Goal: Task Accomplishment & Management: Manage account settings

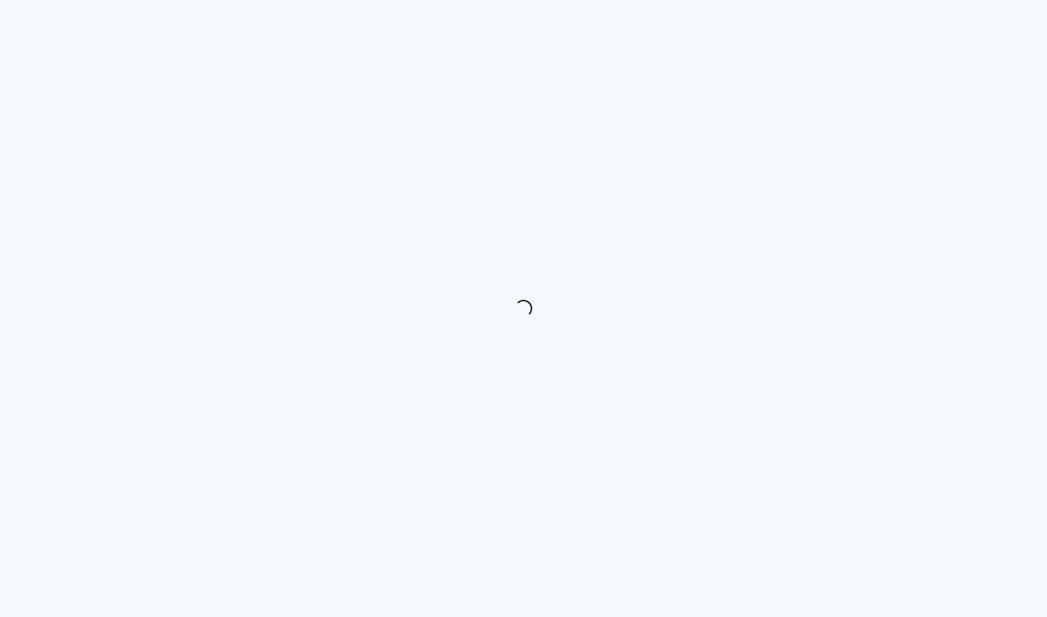
drag, startPoint x: 804, startPoint y: 4, endPoint x: 531, endPoint y: 243, distance: 362.8
click at [531, 243] on div "Loading..." at bounding box center [523, 308] width 1047 height 617
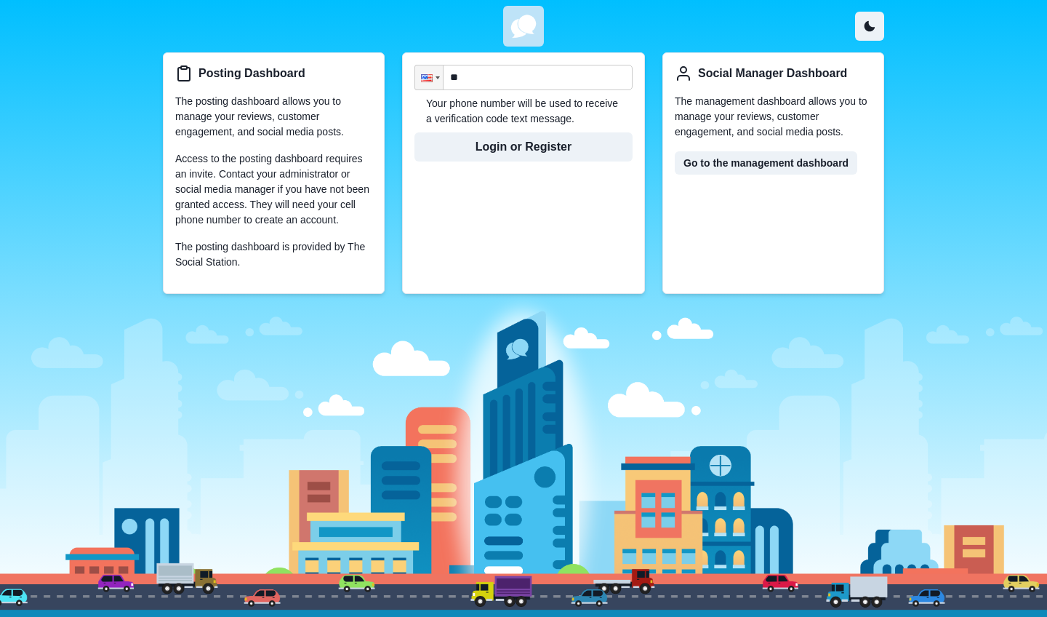
click at [0, 251] on div "Posting Dashboard The posting dashboard allows you to manage your reviews, cust…" at bounding box center [523, 308] width 1047 height 617
click at [424, 75] on div at bounding box center [427, 78] width 12 height 8
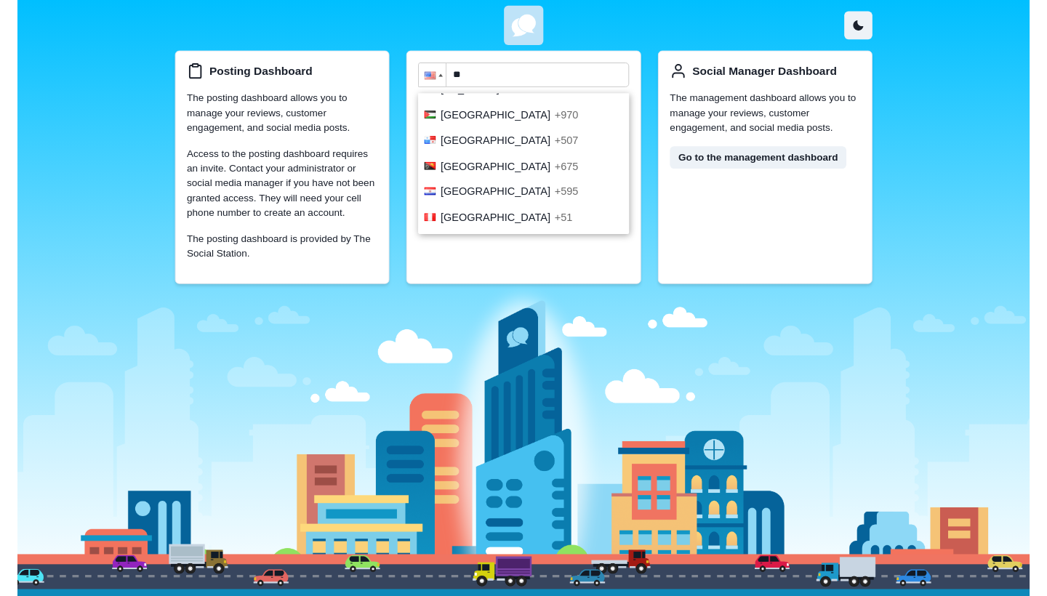
scroll to position [3822, 0]
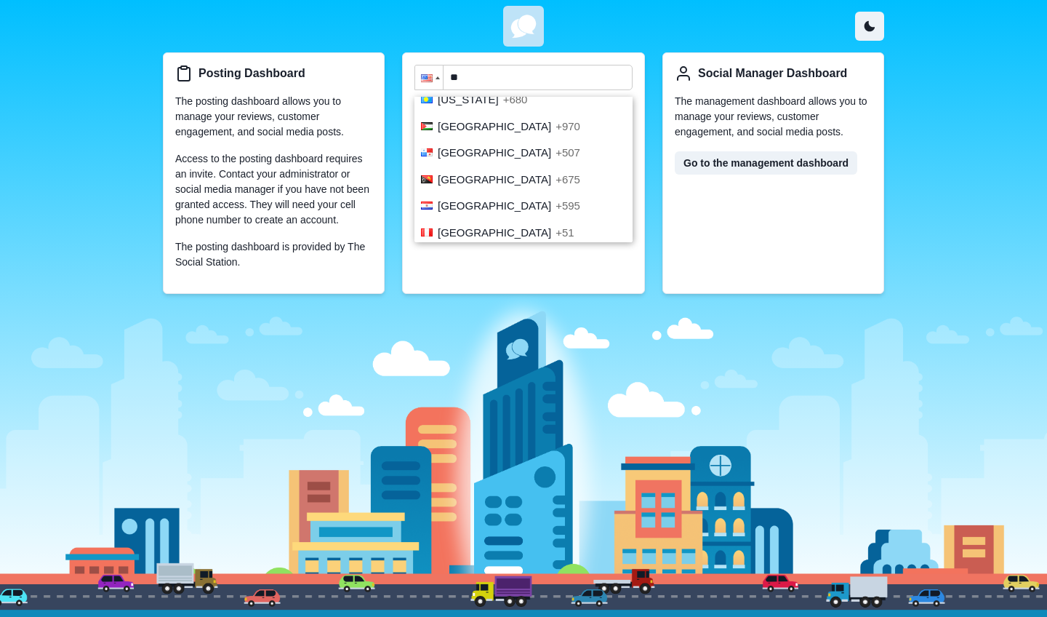
click at [478, 252] on span "Philippines" at bounding box center [494, 258] width 113 height 12
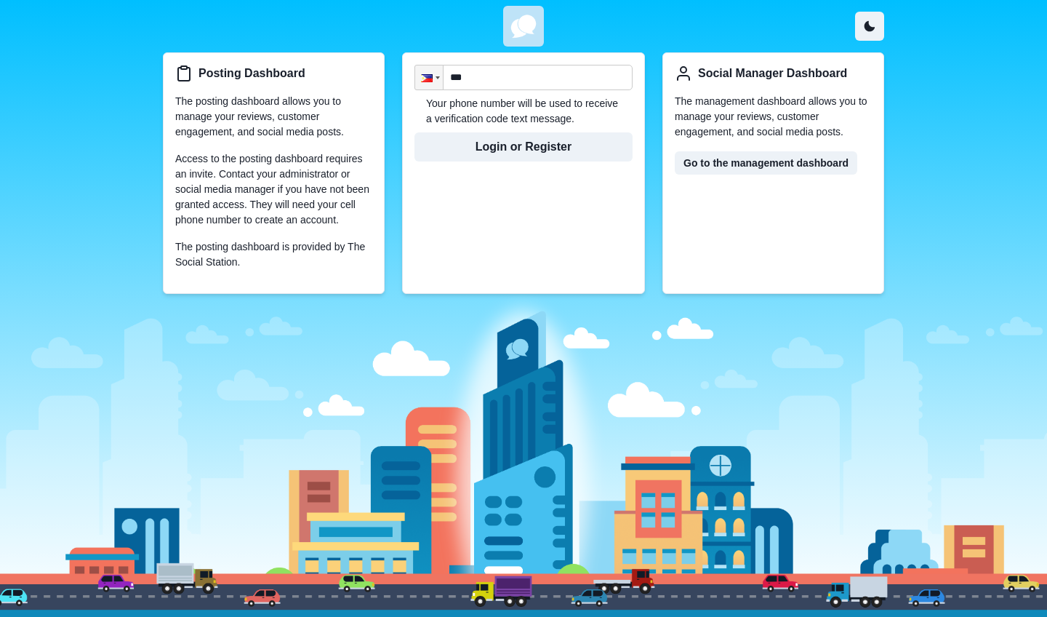
click at [489, 79] on input "***" at bounding box center [523, 77] width 218 height 25
type input "**********"
click at [512, 165] on div "**********" at bounding box center [523, 172] width 243 height 241
click at [502, 155] on button "Login or Register" at bounding box center [523, 146] width 218 height 29
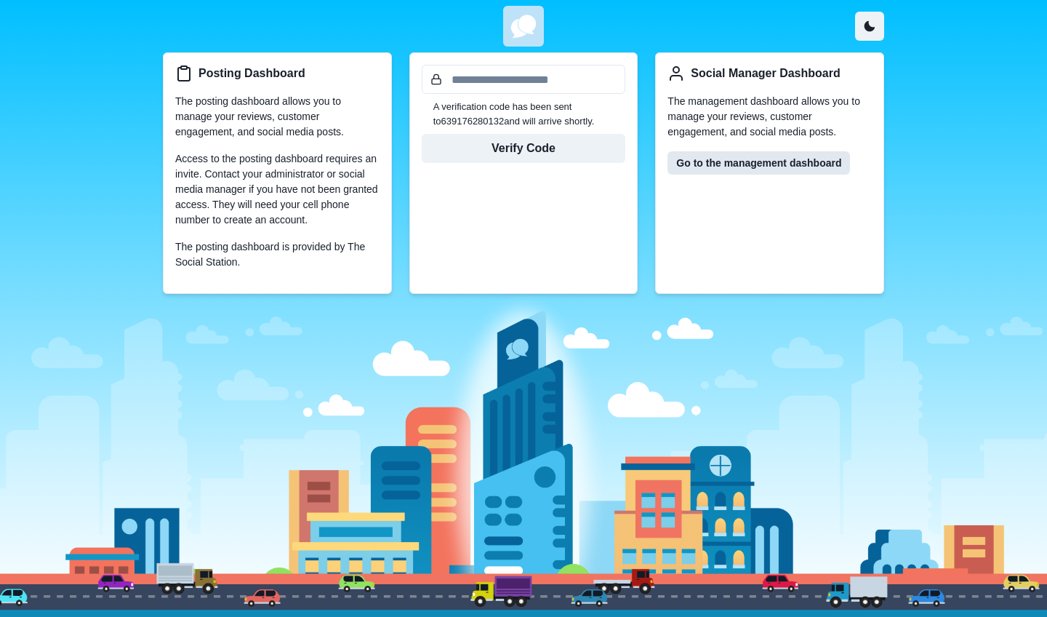
click at [739, 167] on link "Go to the management dashboard" at bounding box center [758, 162] width 183 height 23
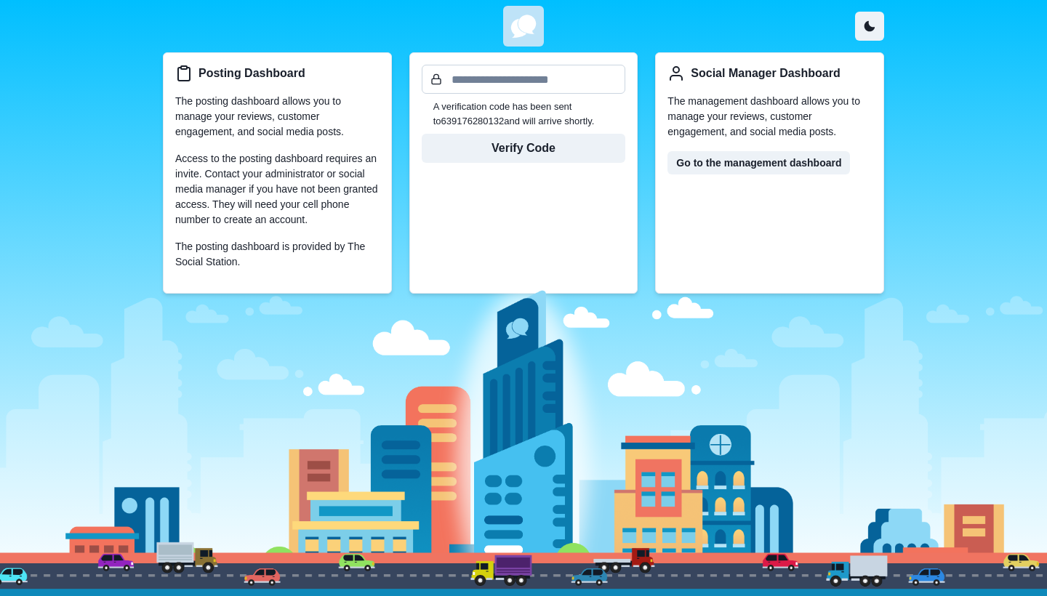
click at [513, 81] on input "text" at bounding box center [524, 79] width 204 height 29
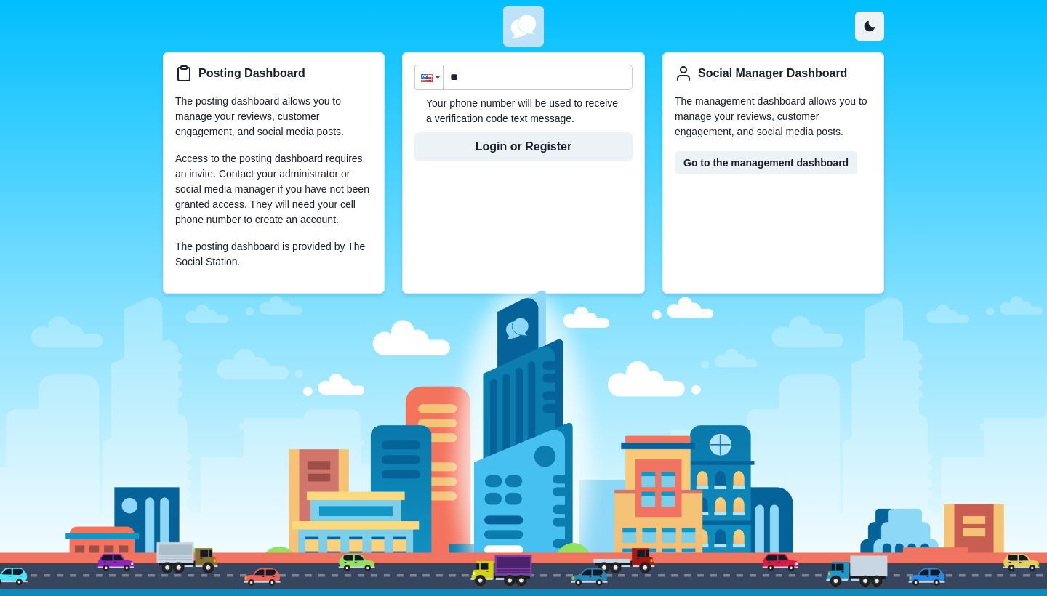
click at [430, 72] on div at bounding box center [429, 77] width 28 height 24
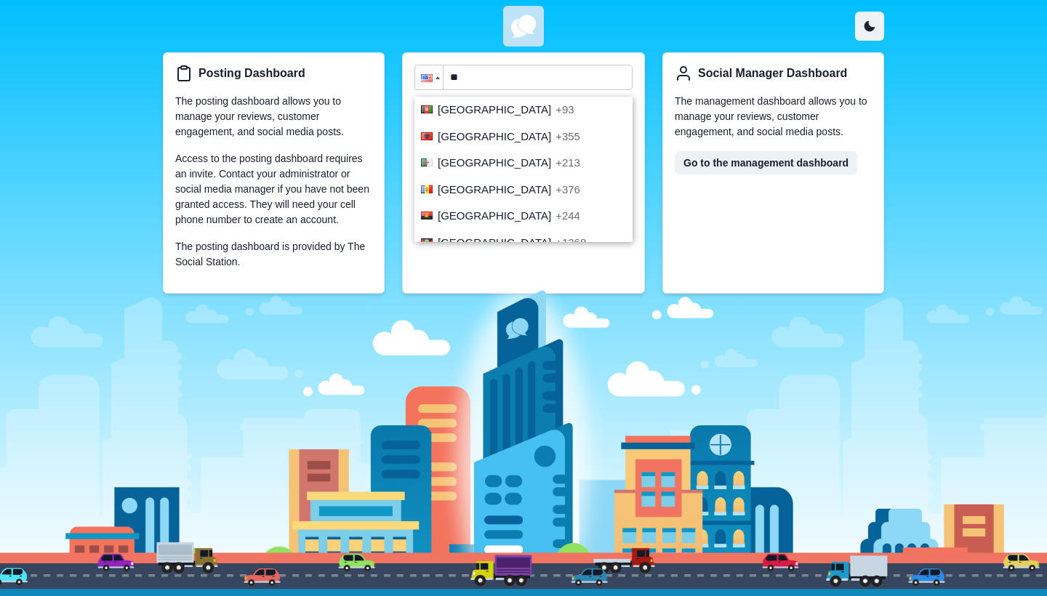
scroll to position [5158, 0]
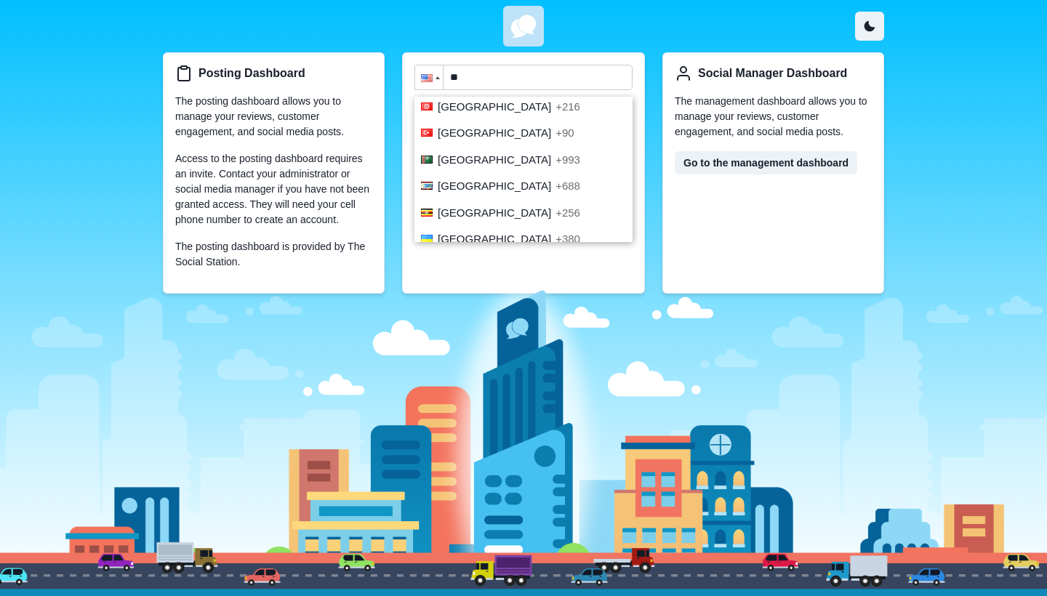
click at [441, 297] on div at bounding box center [523, 424] width 1047 height 343
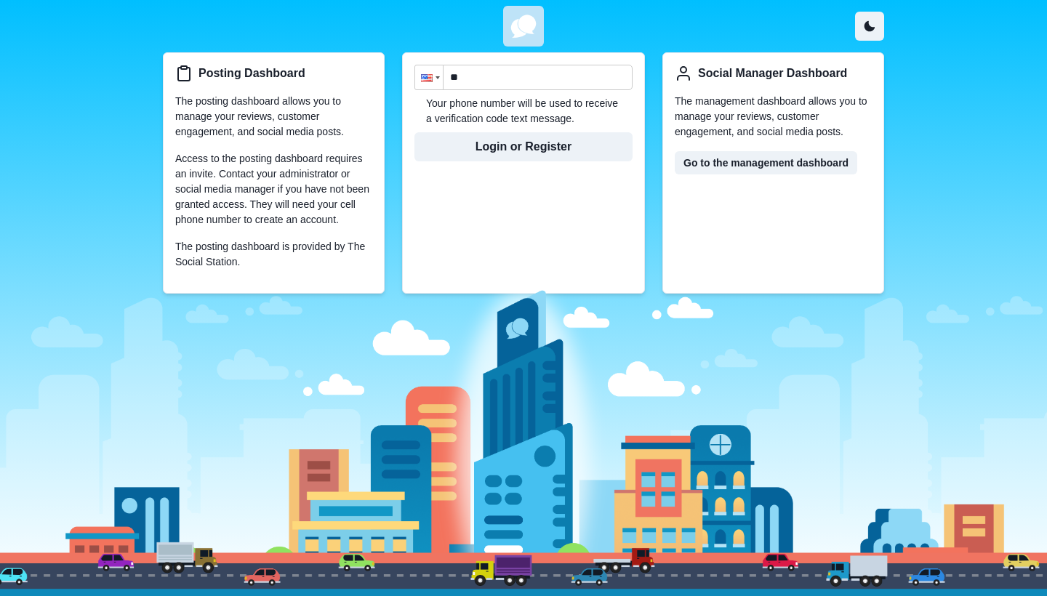
click at [422, 84] on div at bounding box center [429, 77] width 28 height 24
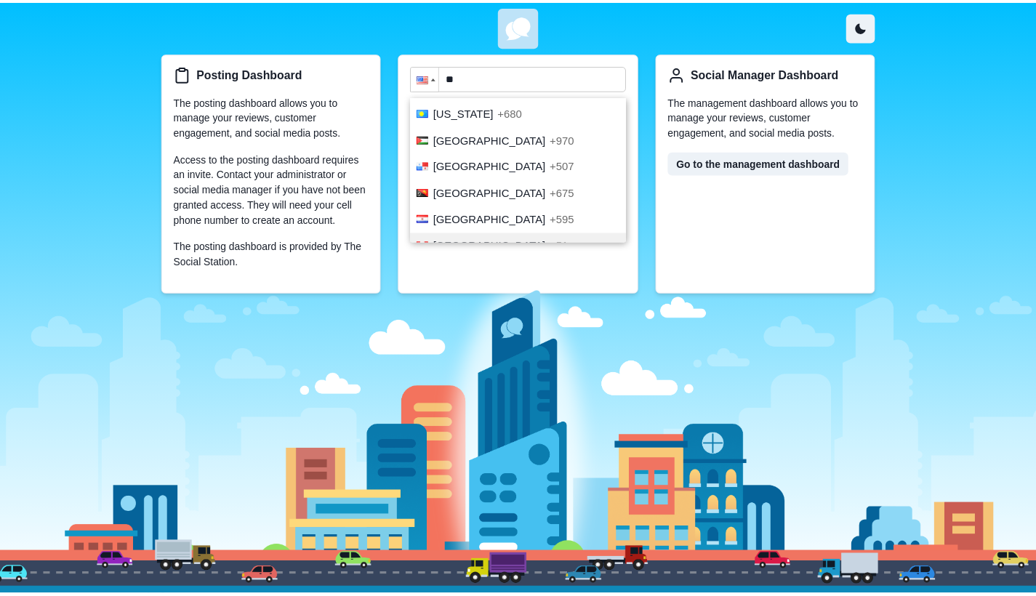
scroll to position [3805, 0]
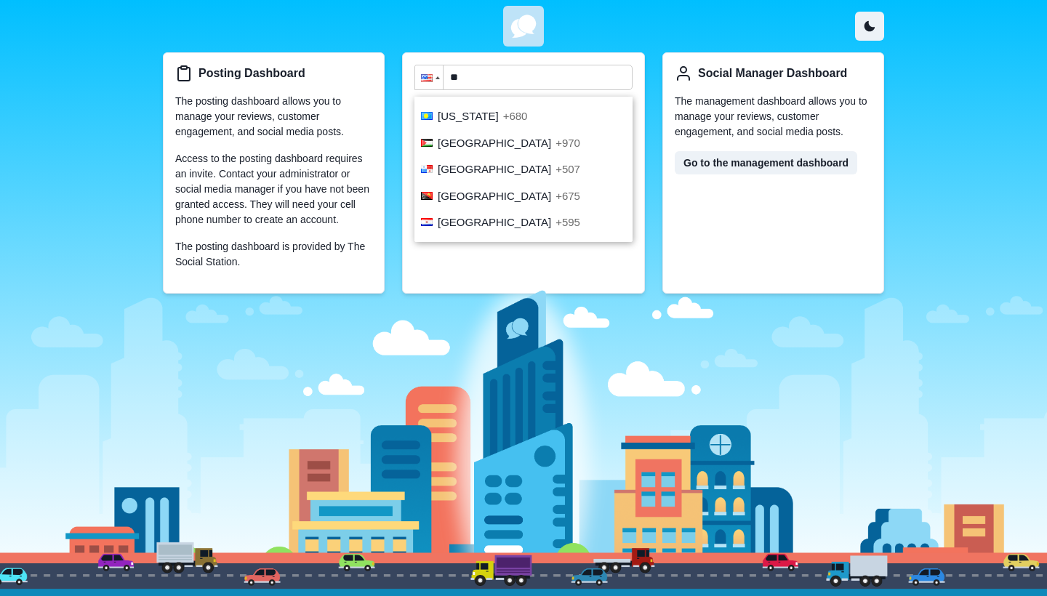
click at [460, 269] on span "Philippines" at bounding box center [494, 275] width 113 height 12
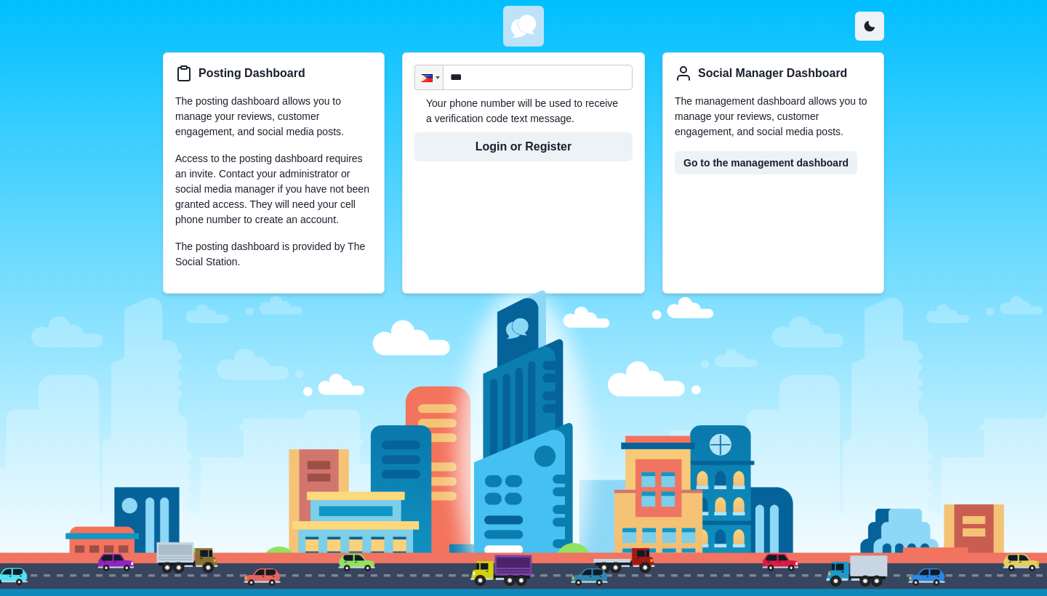
click at [510, 84] on input "***" at bounding box center [523, 77] width 218 height 25
type input "**********"
click at [506, 150] on button "Login or Register" at bounding box center [523, 146] width 218 height 29
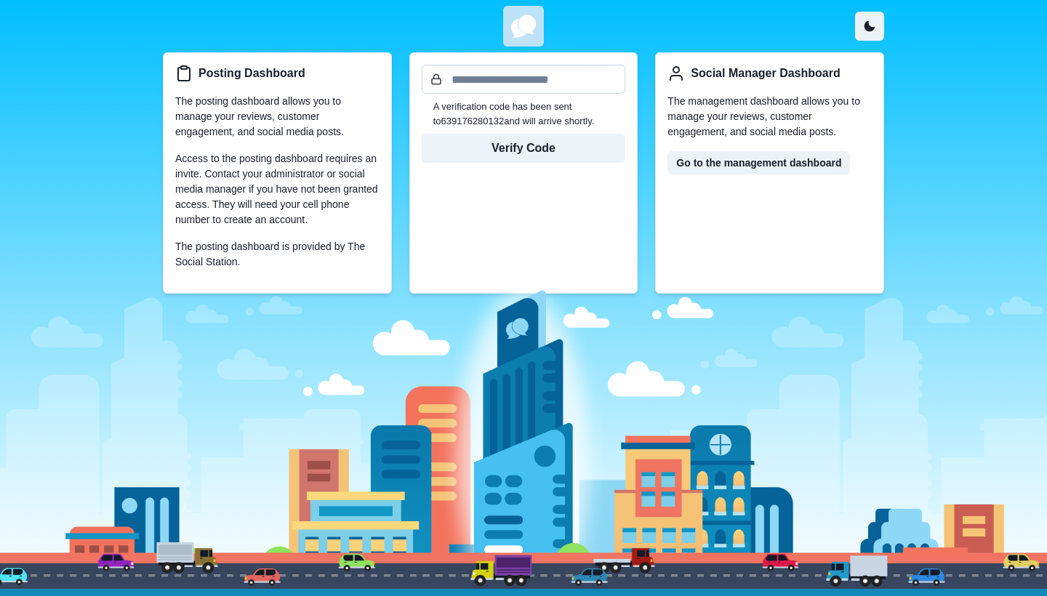
click at [523, 84] on input "text" at bounding box center [524, 79] width 204 height 29
click at [524, 83] on input "****" at bounding box center [524, 79] width 204 height 29
type input "******"
click at [540, 148] on button "Verify Code" at bounding box center [524, 148] width 204 height 29
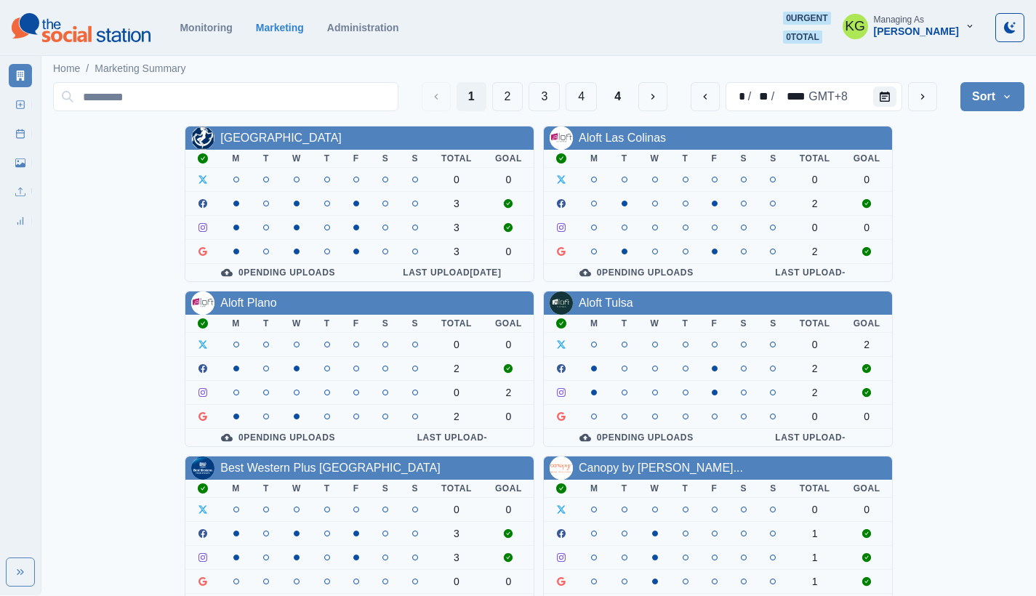
click at [564, 143] on img at bounding box center [561, 138] width 23 height 23
click at [564, 145] on img at bounding box center [561, 138] width 23 height 23
click at [889, 97] on icon "Calendar" at bounding box center [885, 97] width 10 height 10
click at [880, 92] on icon "Calendar" at bounding box center [885, 97] width 10 height 10
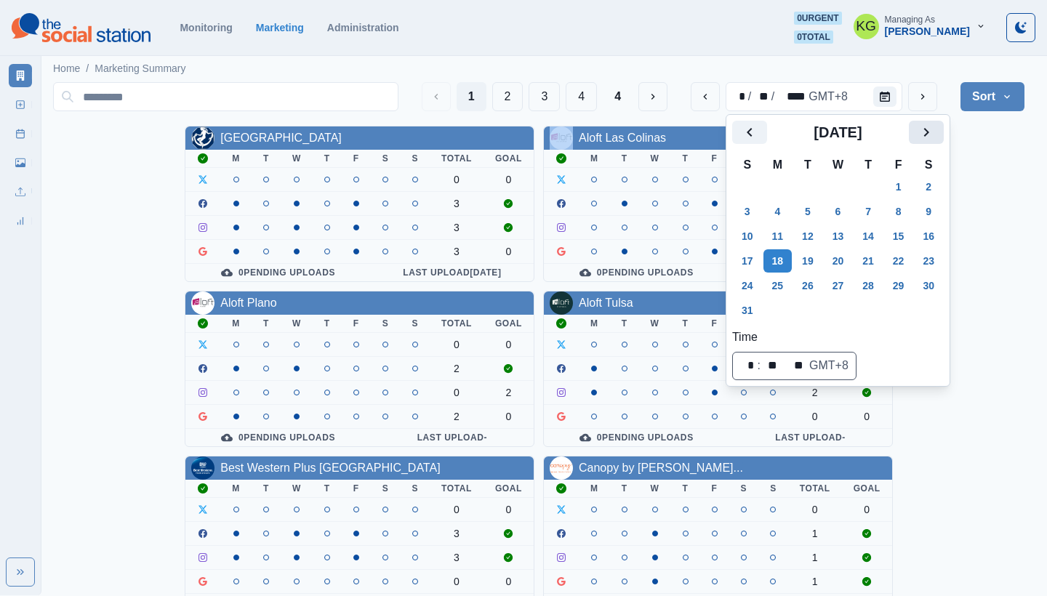
click at [935, 132] on icon "Next" at bounding box center [926, 132] width 17 height 17
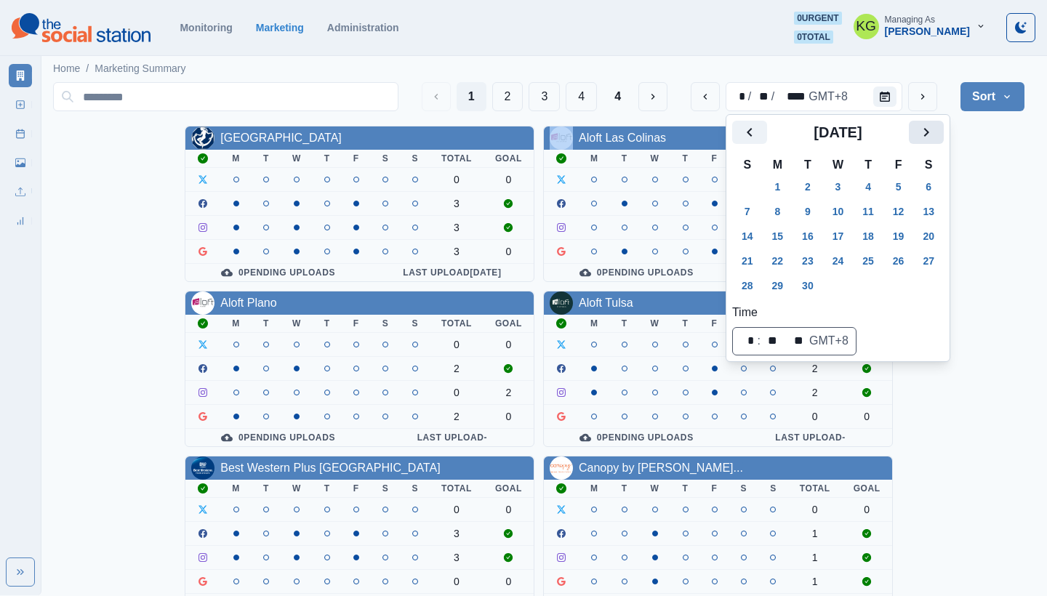
click at [935, 132] on icon "Next" at bounding box center [926, 132] width 17 height 17
click at [911, 282] on button "31" at bounding box center [898, 285] width 29 height 23
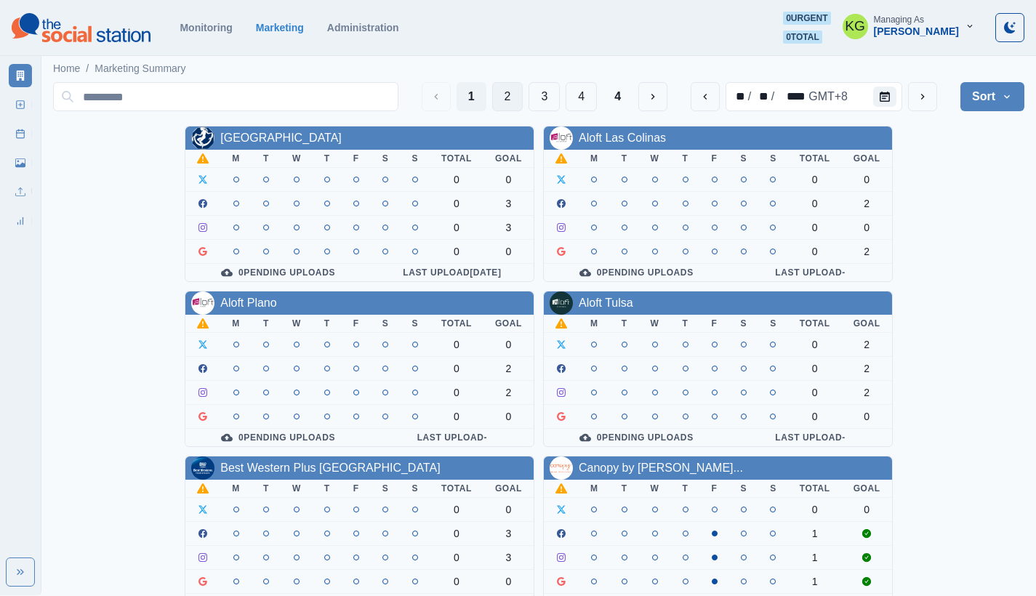
click at [505, 97] on button "2" at bounding box center [507, 96] width 31 height 29
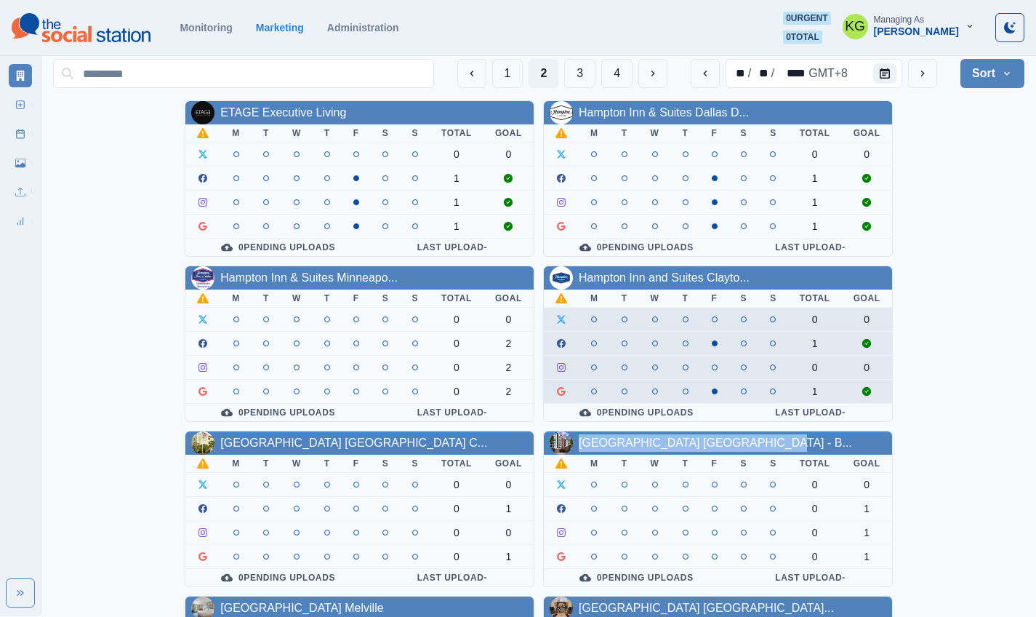
scroll to position [191, 0]
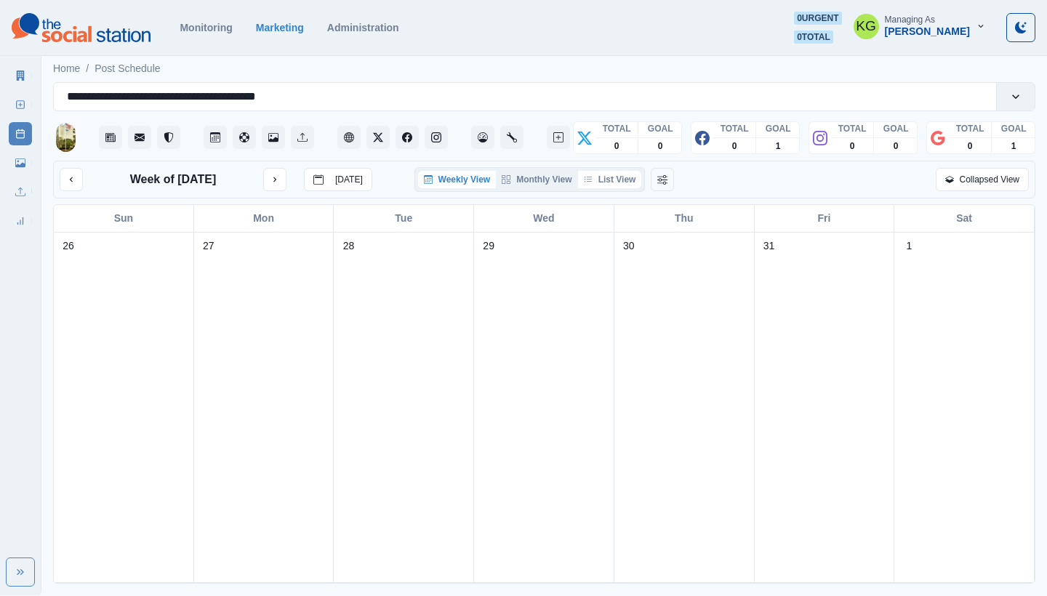
click at [620, 182] on button "List View" at bounding box center [610, 179] width 64 height 17
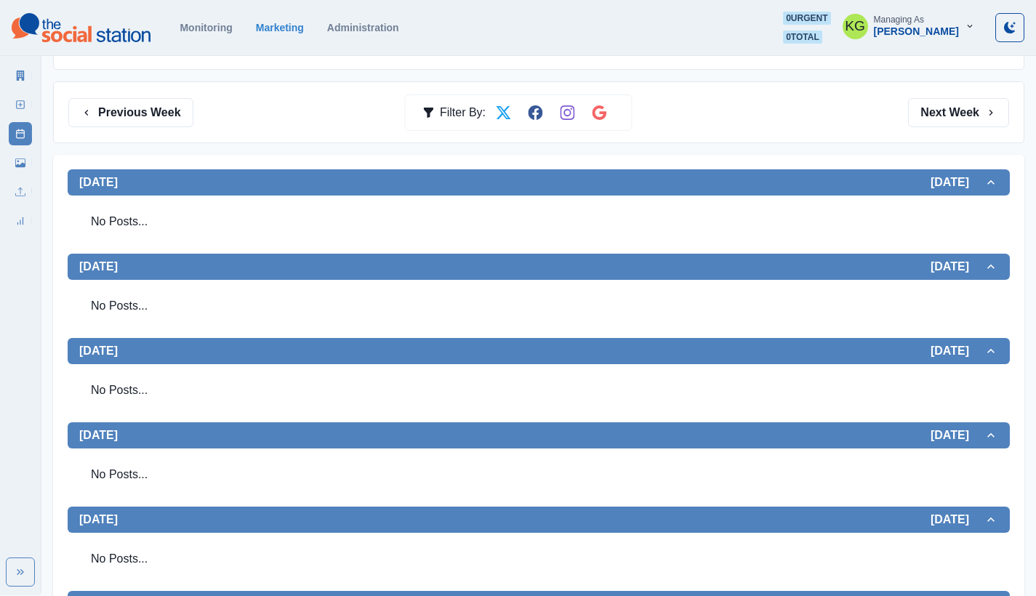
scroll to position [26, 0]
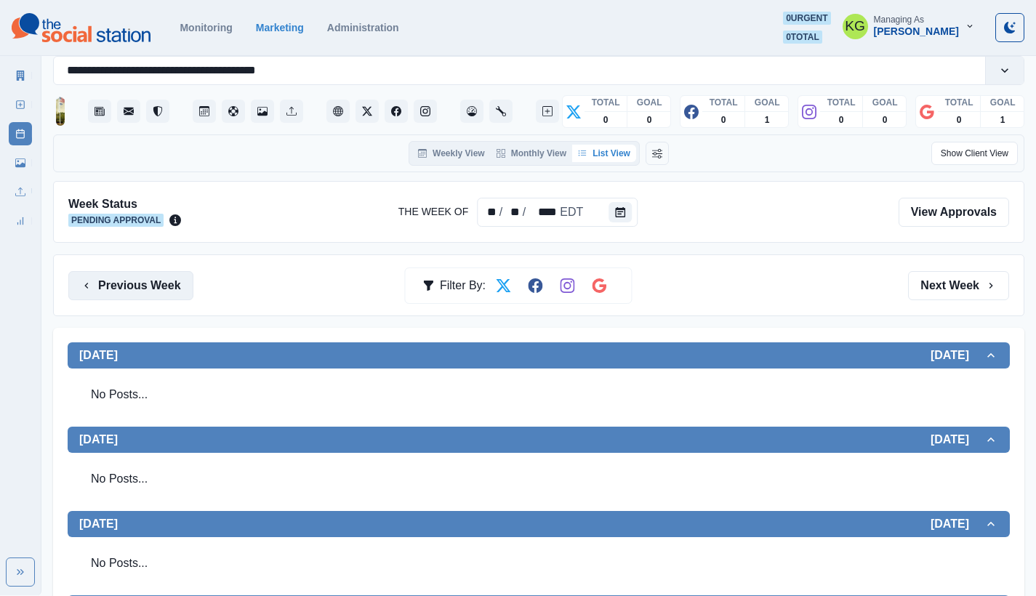
click at [155, 284] on button "Previous Week" at bounding box center [130, 285] width 125 height 29
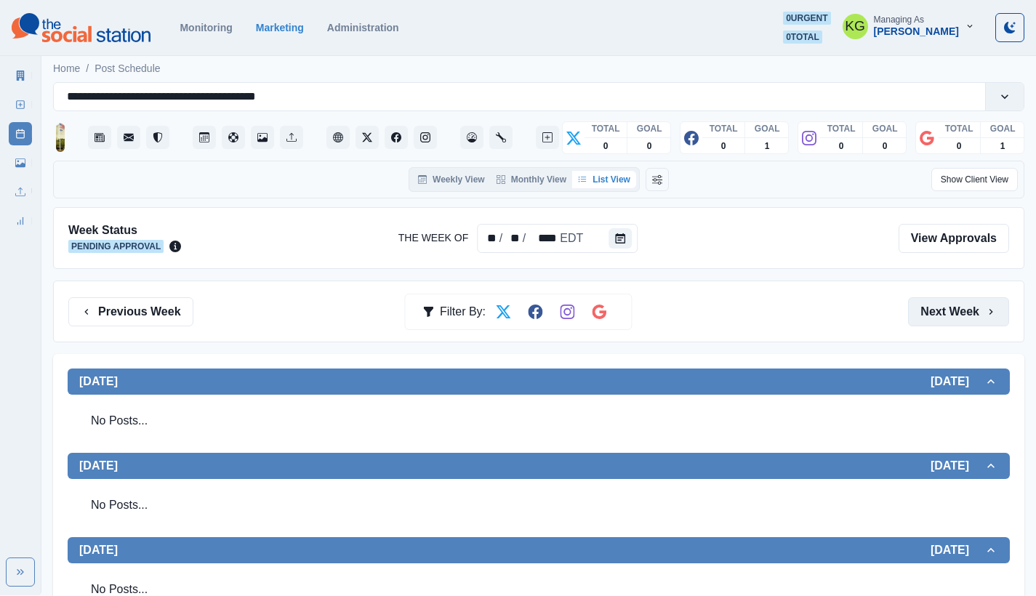
click at [969, 307] on button "Next Week" at bounding box center [958, 311] width 101 height 29
click at [638, 224] on div at bounding box center [540, 237] width 694 height 31
click at [631, 237] on div at bounding box center [623, 238] width 29 height 29
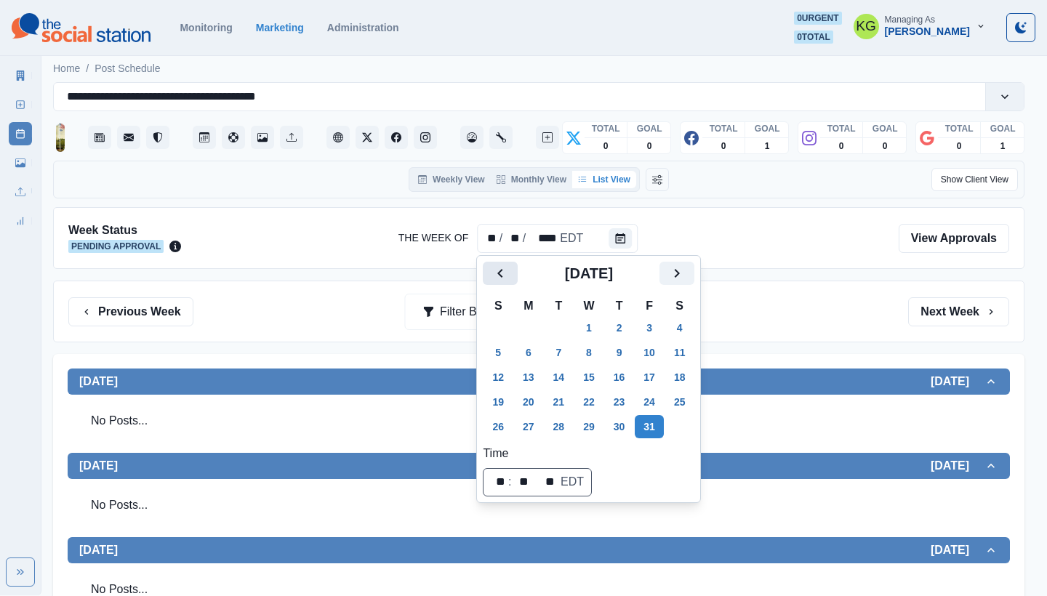
click at [500, 275] on icon "Previous" at bounding box center [499, 273] width 5 height 9
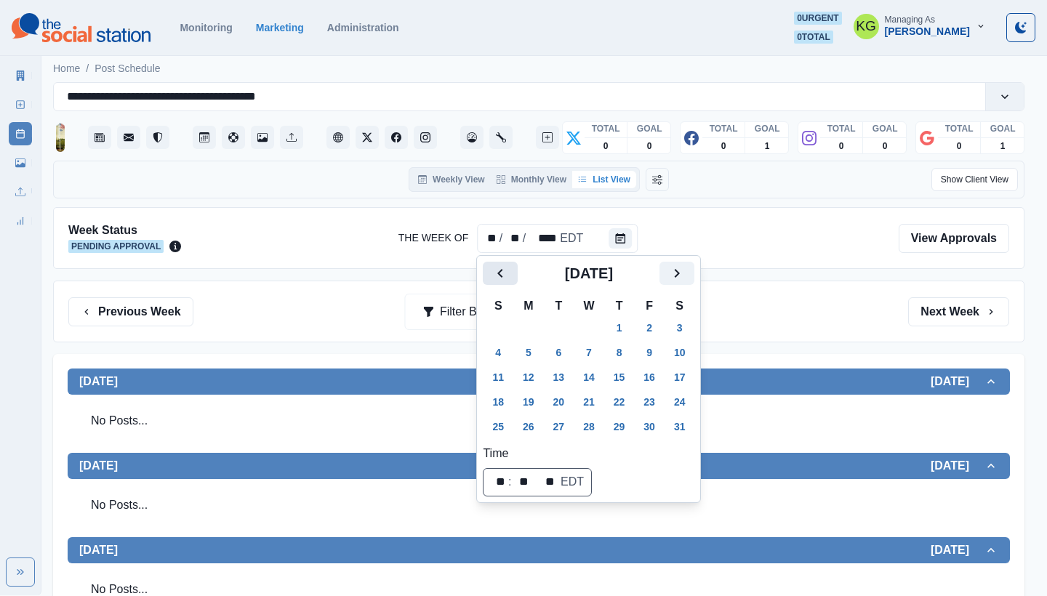
click at [500, 275] on icon "Previous" at bounding box center [499, 273] width 5 height 9
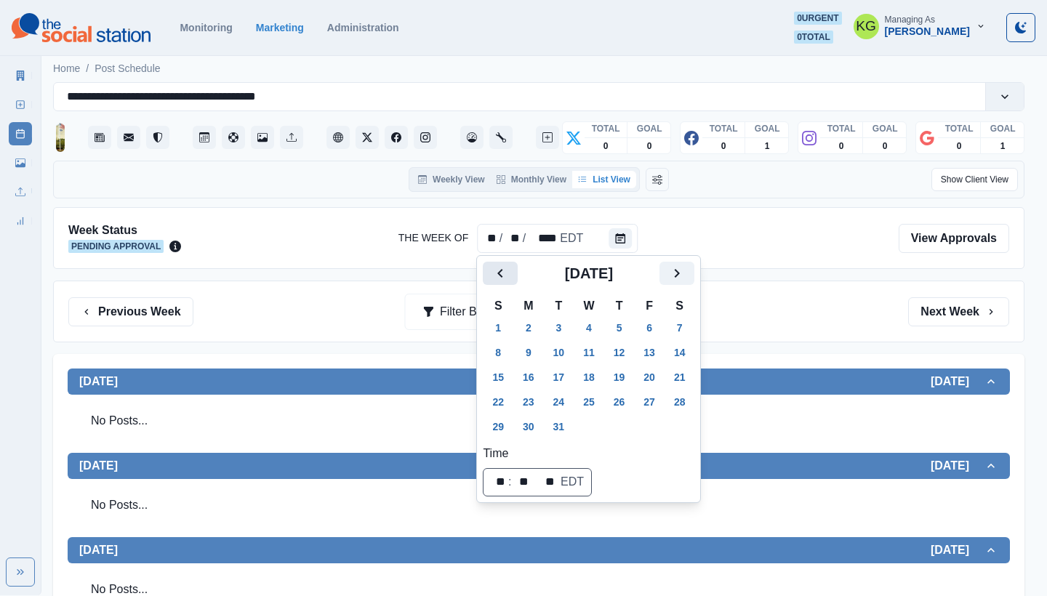
click at [500, 275] on icon "Previous" at bounding box center [499, 273] width 5 height 9
click at [501, 275] on icon "Previous" at bounding box center [499, 273] width 5 height 9
click at [678, 270] on button "Next" at bounding box center [676, 273] width 35 height 23
click at [629, 432] on button "31" at bounding box center [619, 426] width 29 height 23
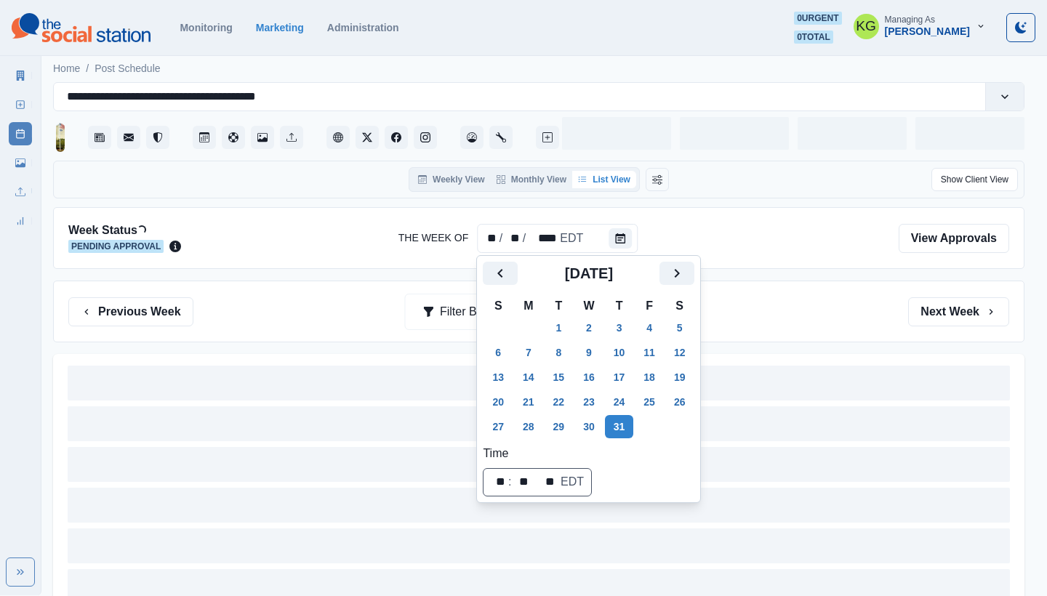
click at [809, 307] on div "Previous Week Filter By: Next Week" at bounding box center [538, 311] width 941 height 29
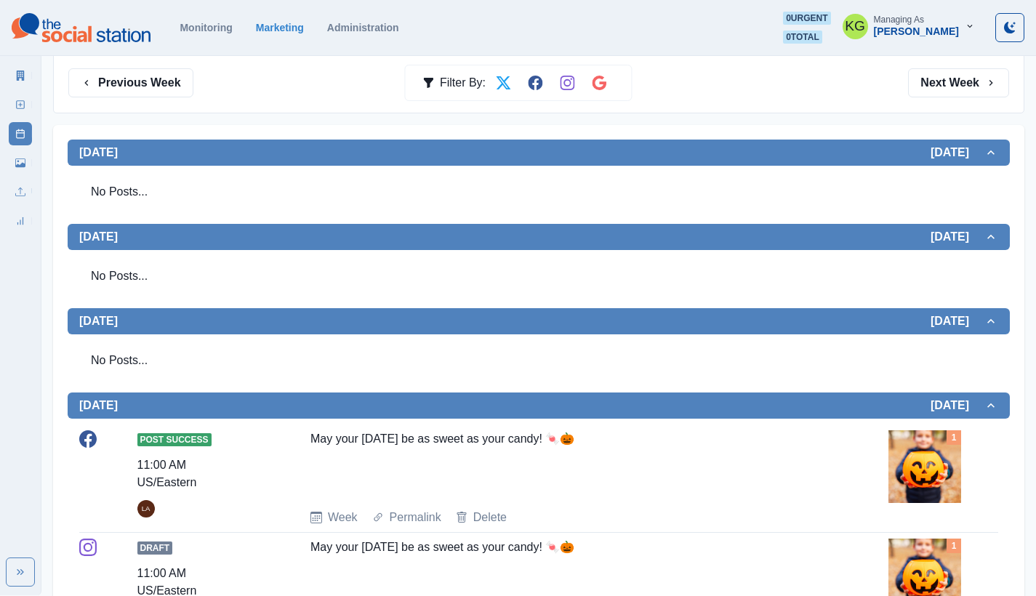
scroll to position [477, 0]
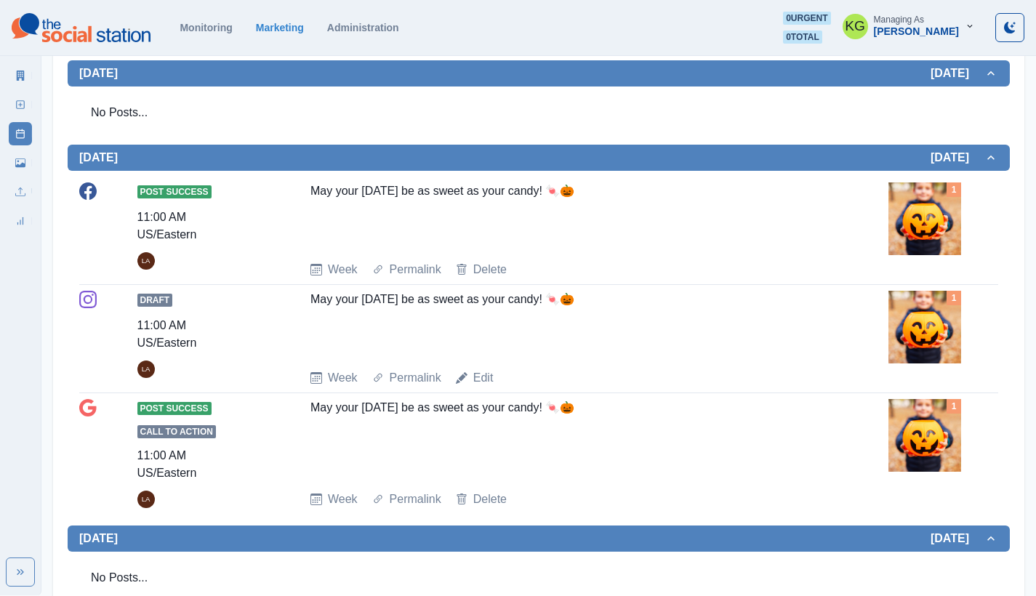
click at [490, 172] on div "Post Success 11:00 AM US/Eastern LA May your Halloween be as sweet as your cand…" at bounding box center [539, 348] width 942 height 355
click at [491, 186] on div "May your Halloween be as sweet as your candy! 🍬🎃" at bounding box center [567, 216] width 515 height 67
copy div "May your Halloween be as sweet as your candy! 🍬🎃"
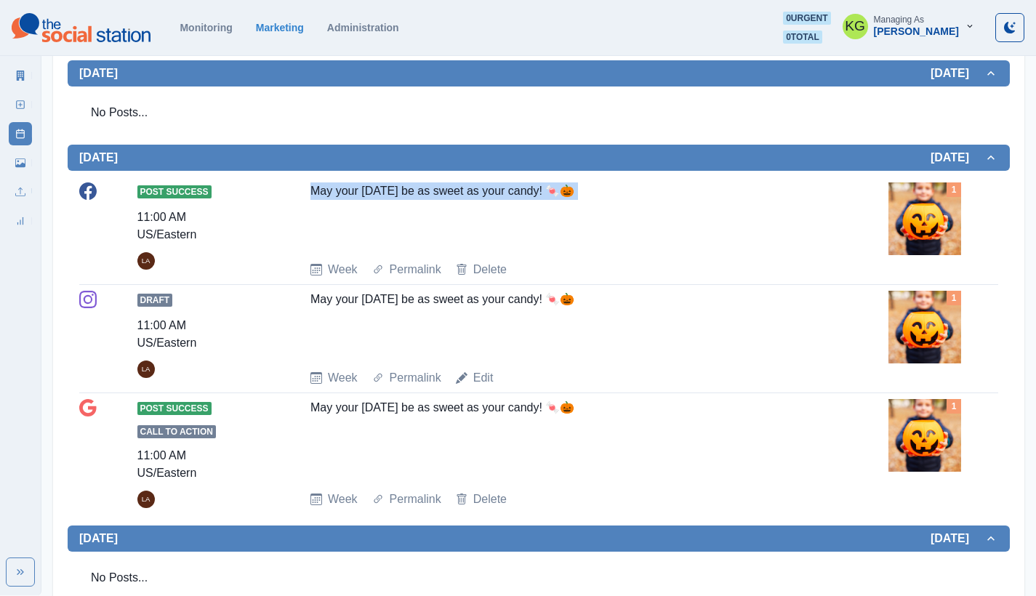
click at [569, 189] on div "May your Halloween be as sweet as your candy! 🍬🎃" at bounding box center [567, 216] width 515 height 67
click at [592, 194] on div "May your Halloween be as sweet as your candy! 🍬🎃" at bounding box center [567, 216] width 515 height 67
drag, startPoint x: 600, startPoint y: 194, endPoint x: 521, endPoint y: 182, distance: 79.5
click at [529, 182] on div "Post Success 11:00 AM US/Eastern LA May your Halloween be as sweet as your cand…" at bounding box center [538, 231] width 919 height 108
click at [489, 190] on div "May your Halloween be as sweet as your candy! 🍬🎃" at bounding box center [567, 216] width 515 height 67
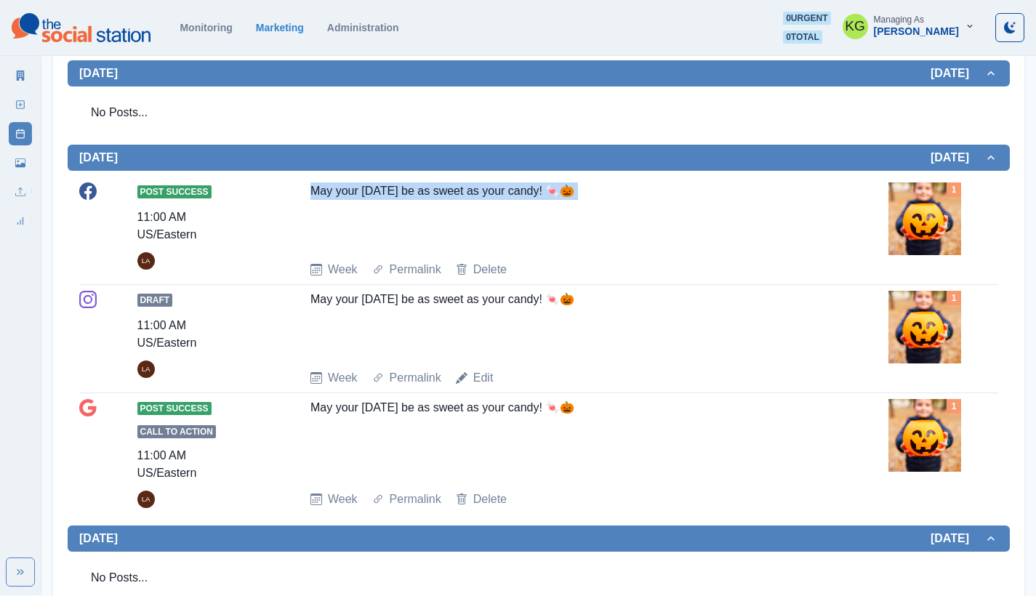
click at [298, 220] on div "Post Success 11:00 AM US/Eastern LA May your Halloween be as sweet as your cand…" at bounding box center [538, 231] width 919 height 96
click at [246, 272] on div "Post Success 11:00 AM US/Eastern LA" at bounding box center [192, 231] width 110 height 96
drag, startPoint x: 599, startPoint y: 189, endPoint x: 308, endPoint y: 185, distance: 291.6
click at [308, 185] on div "Post Success 11:00 AM US/Eastern LA May your Halloween be as sweet as your cand…" at bounding box center [538, 231] width 919 height 96
copy div "May your Halloween be as sweet as your candy! 🍬🎃"
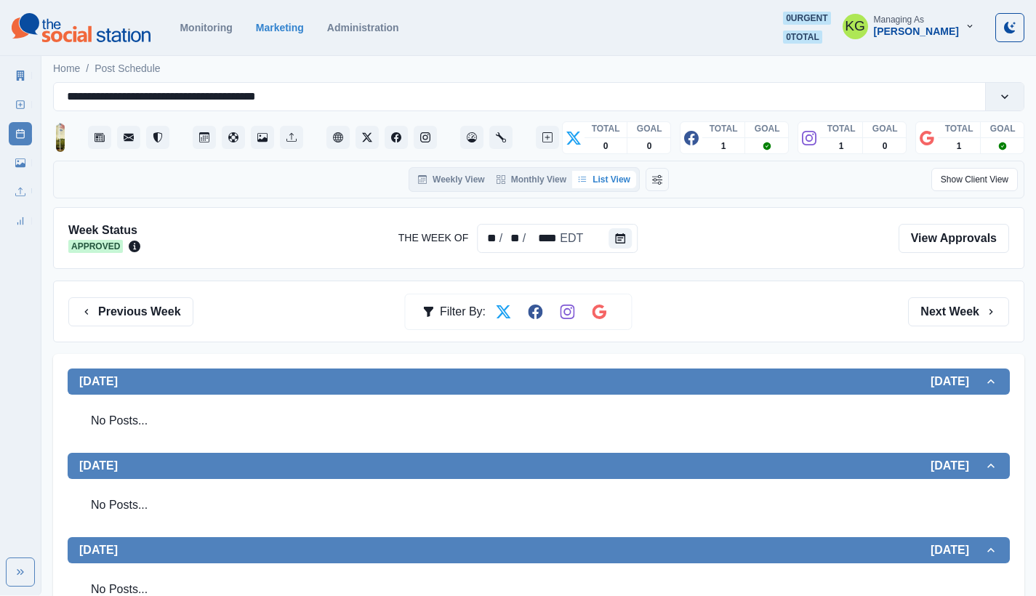
scroll to position [0, 0]
click at [631, 244] on div at bounding box center [623, 238] width 29 height 29
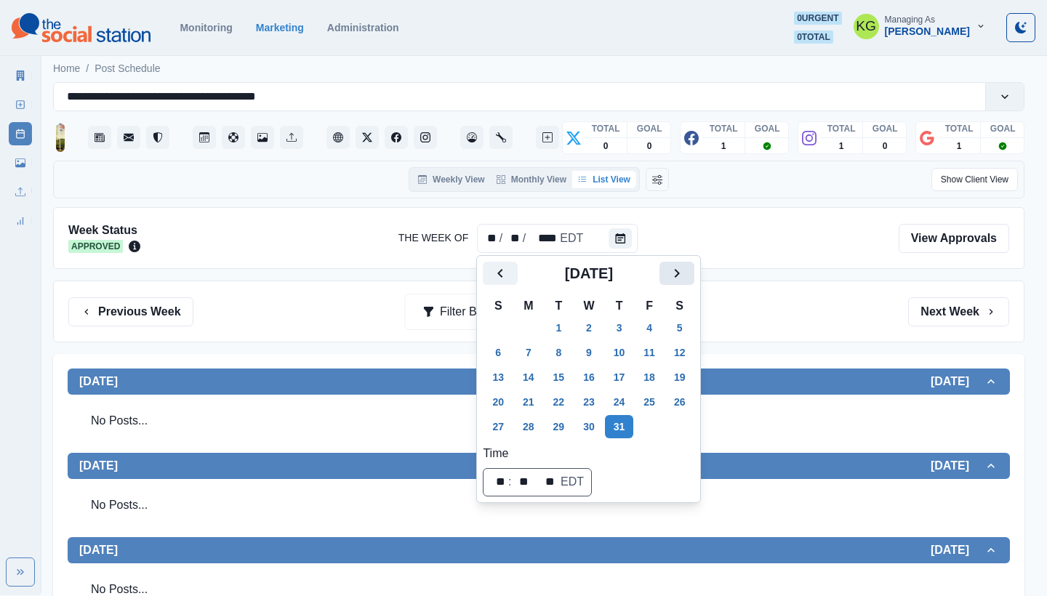
click at [679, 272] on button "Next" at bounding box center [676, 273] width 35 height 23
click at [679, 272] on icon "Next" at bounding box center [676, 273] width 17 height 17
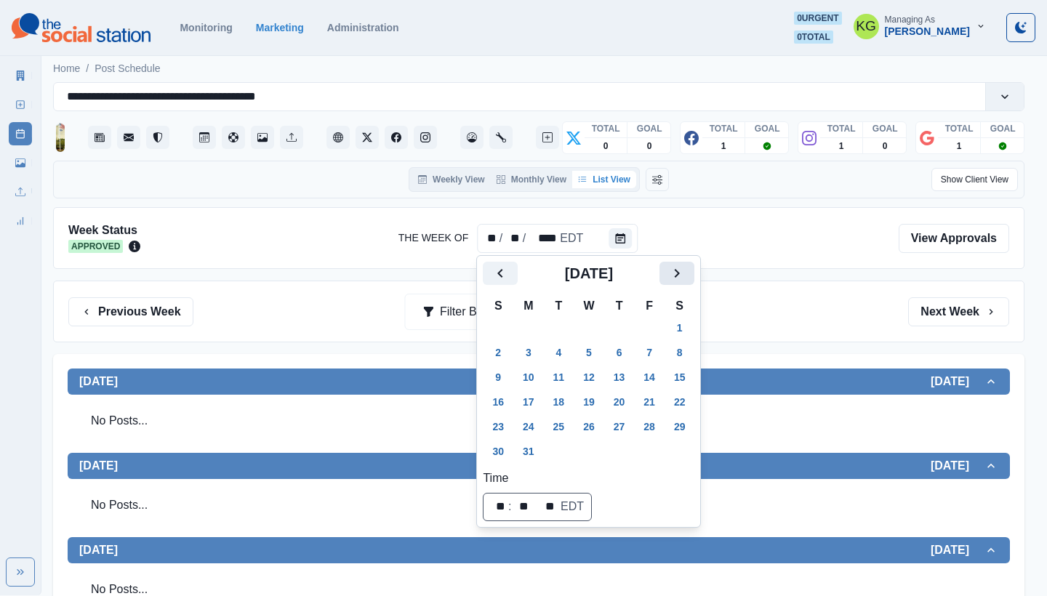
click at [679, 272] on button "Next" at bounding box center [676, 273] width 35 height 23
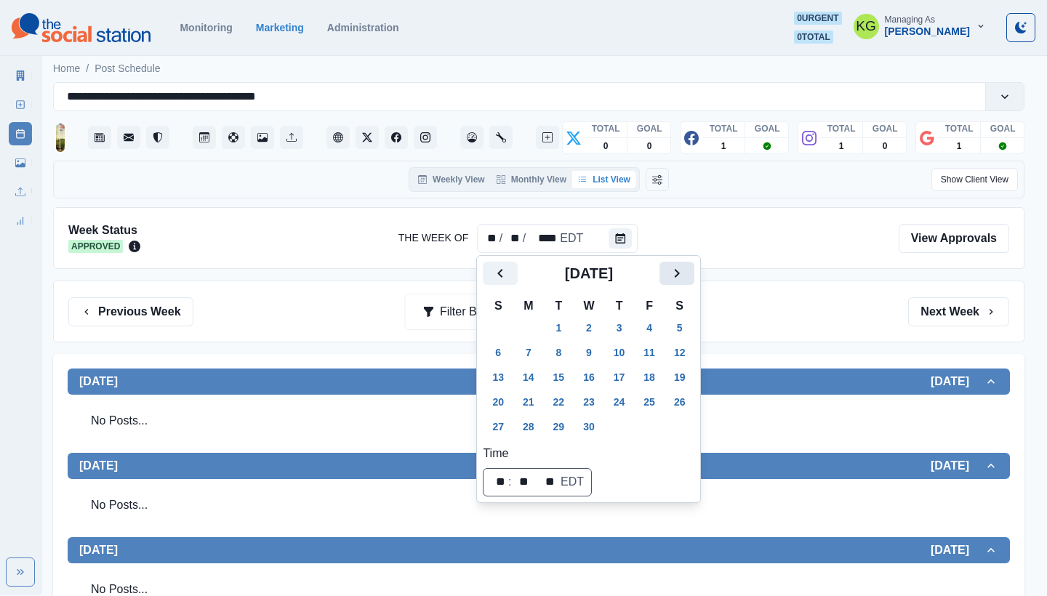
click at [679, 272] on button "Next" at bounding box center [676, 273] width 35 height 23
click at [680, 272] on icon "Next" at bounding box center [676, 273] width 17 height 17
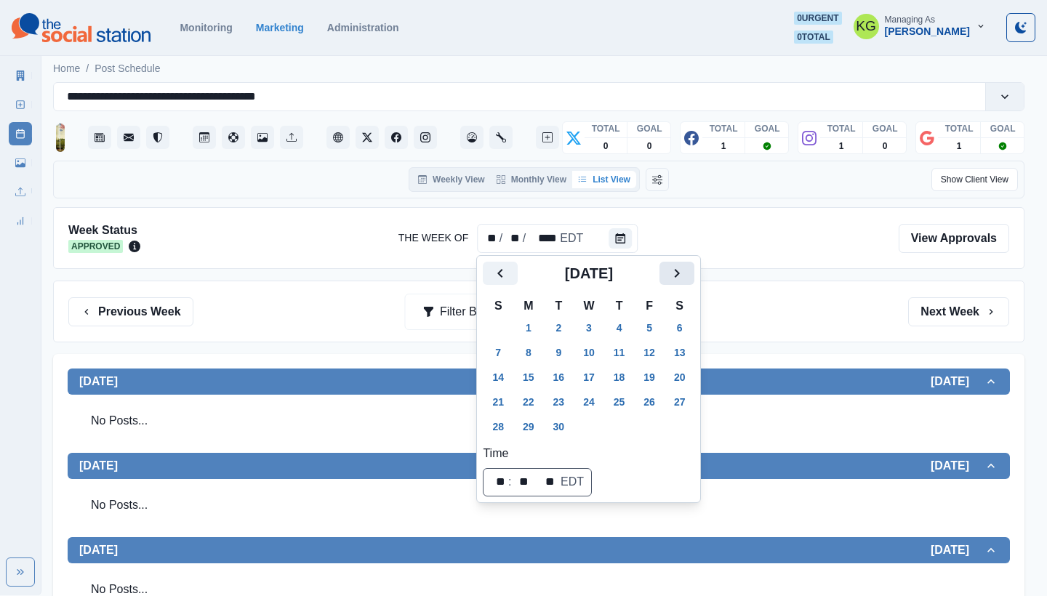
click at [680, 273] on icon "Next" at bounding box center [676, 273] width 17 height 17
click at [658, 425] on button "31" at bounding box center [649, 426] width 29 height 23
click at [834, 300] on div "Previous Week Filter By: Next Week" at bounding box center [538, 311] width 941 height 29
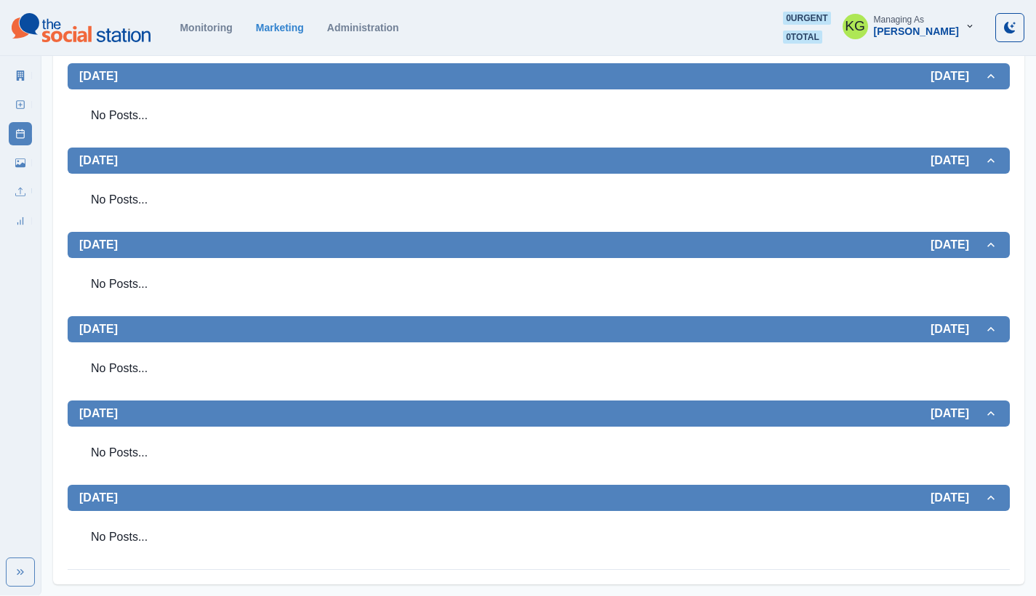
scroll to position [375, 0]
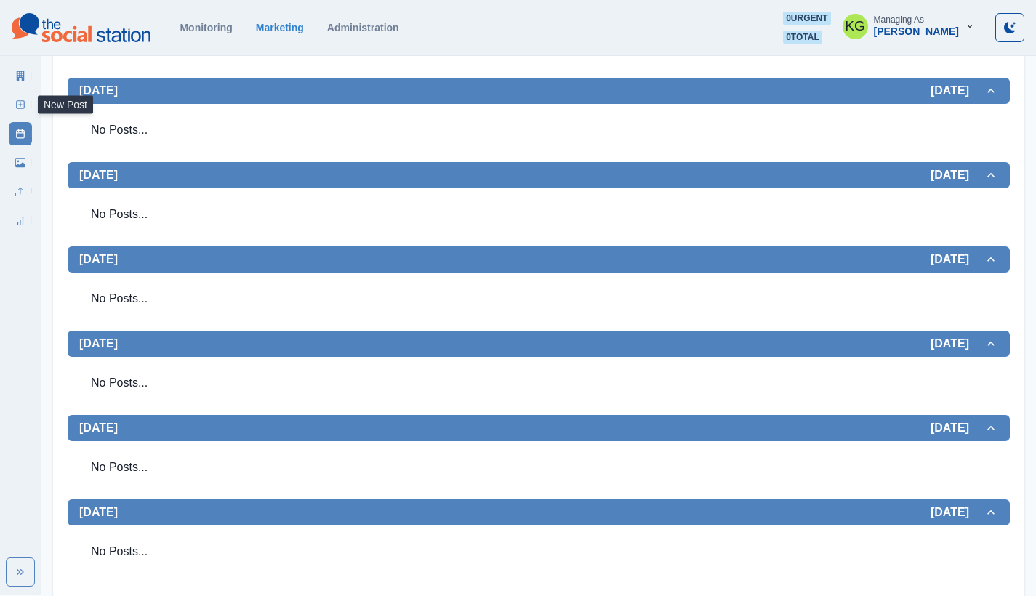
click at [20, 100] on icon at bounding box center [20, 105] width 10 height 10
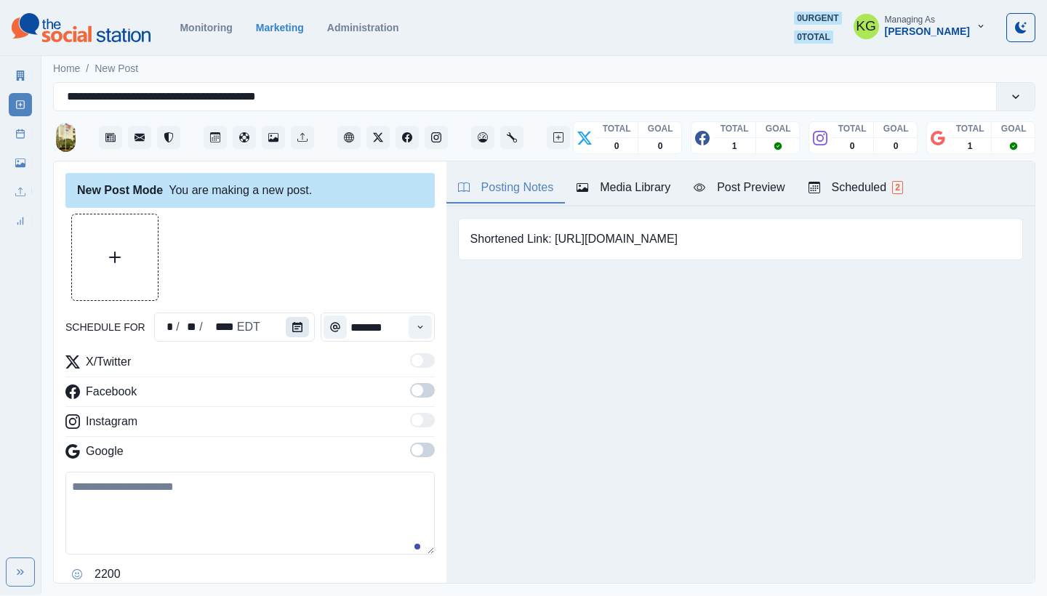
click at [299, 332] on button "Calendar" at bounding box center [297, 327] width 23 height 20
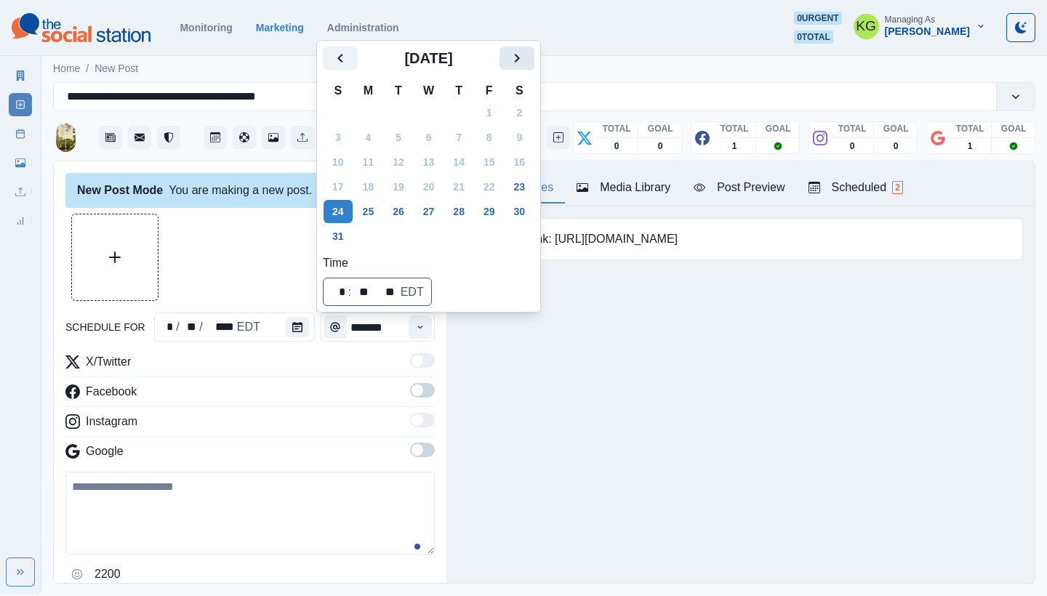
click at [526, 52] on icon "Next" at bounding box center [516, 57] width 17 height 17
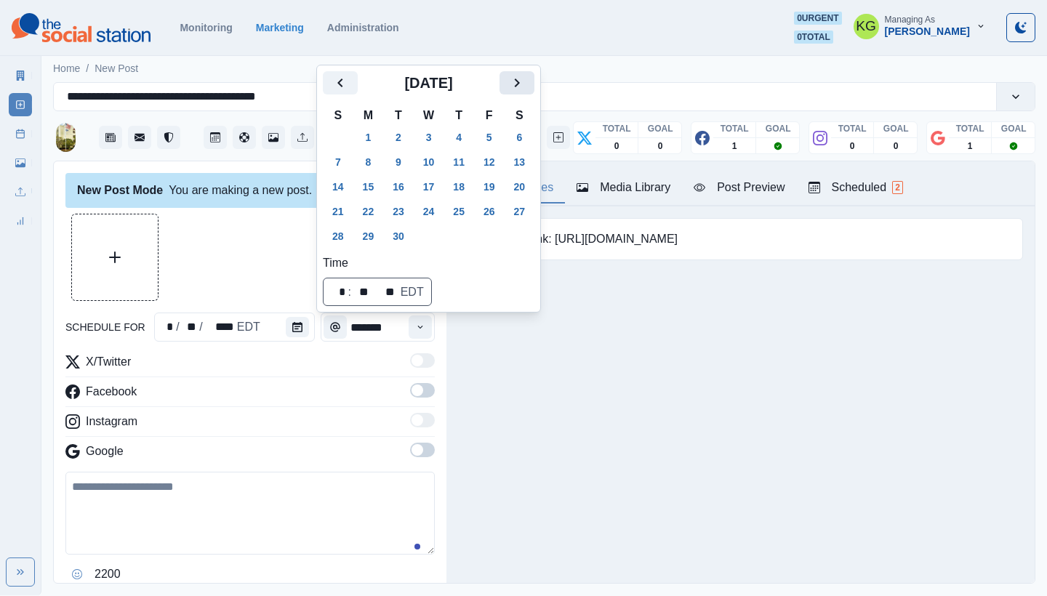
click at [524, 79] on icon "Next" at bounding box center [516, 82] width 17 height 17
click at [495, 230] on button "31" at bounding box center [489, 236] width 29 height 23
click at [226, 264] on div at bounding box center [249, 257] width 369 height 87
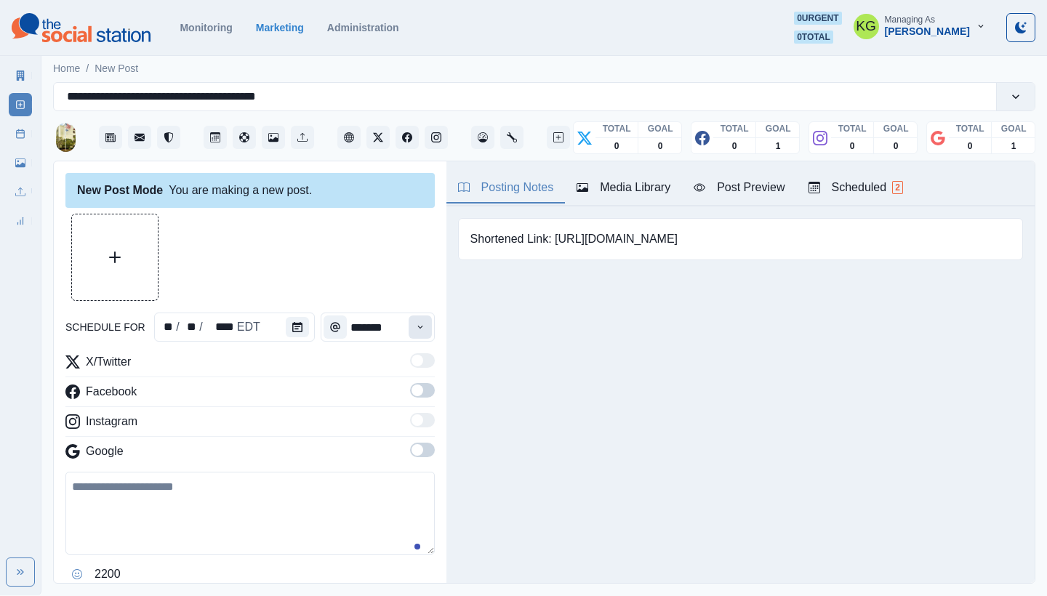
click at [409, 329] on button "Time" at bounding box center [420, 327] width 23 height 23
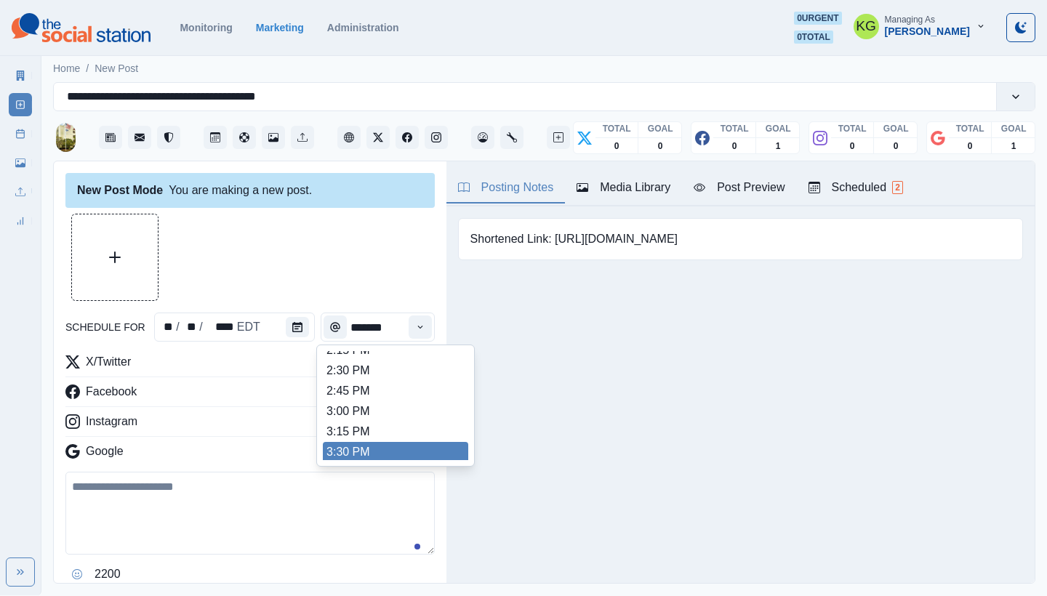
scroll to position [511, 0]
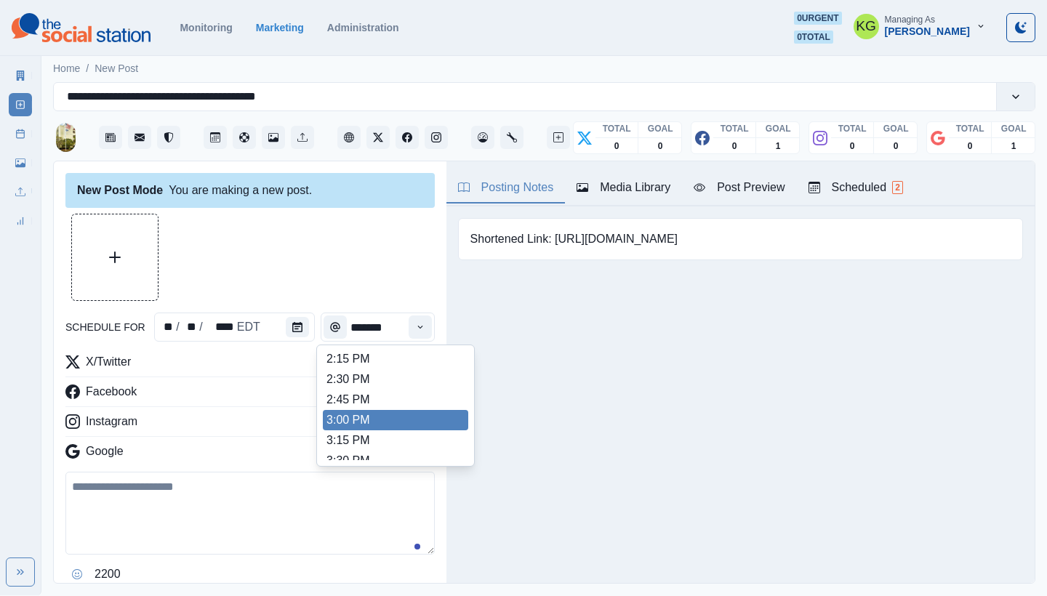
click at [364, 422] on li "3:00 PM" at bounding box center [395, 420] width 145 height 20
type input "*******"
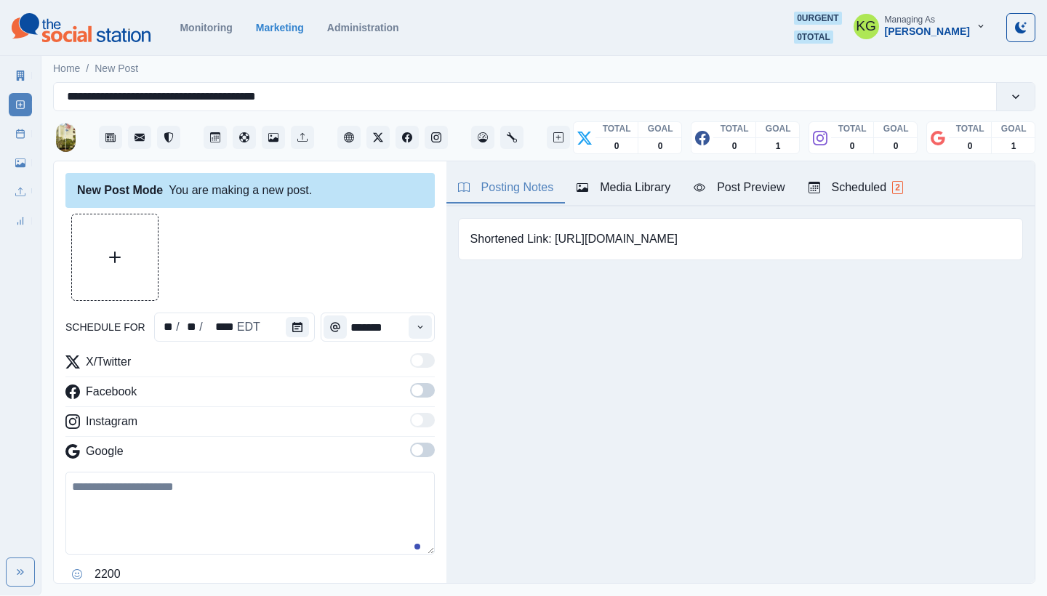
click at [412, 442] on div "X/Twitter Facebook Instagram Google" at bounding box center [249, 409] width 369 height 113
click at [409, 378] on div "X/Twitter Facebook Instagram Google" at bounding box center [249, 409] width 369 height 113
click at [412, 387] on span at bounding box center [418, 391] width 12 height 12
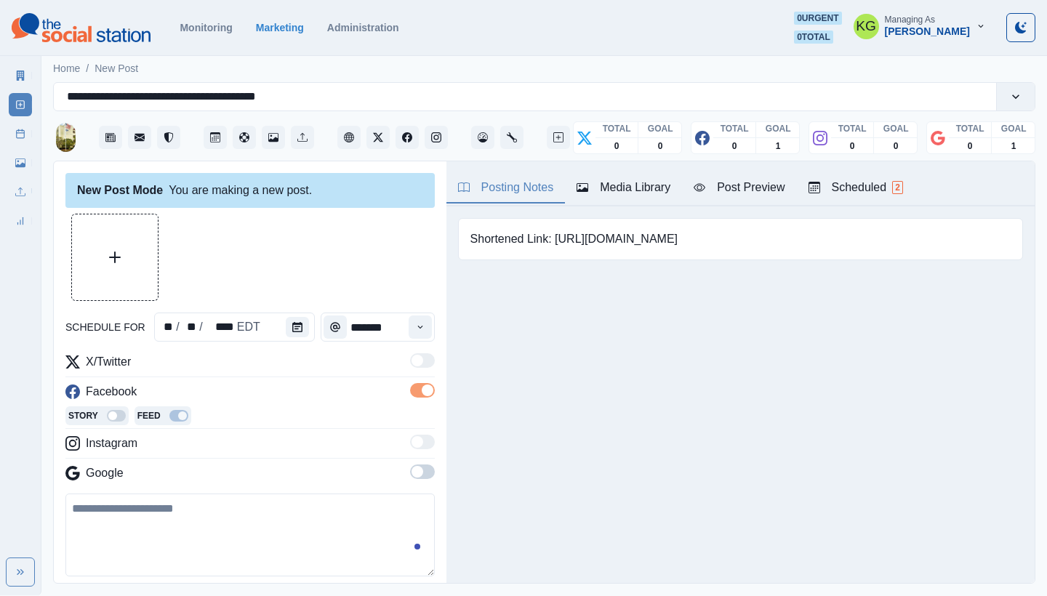
click at [418, 478] on span at bounding box center [422, 472] width 25 height 15
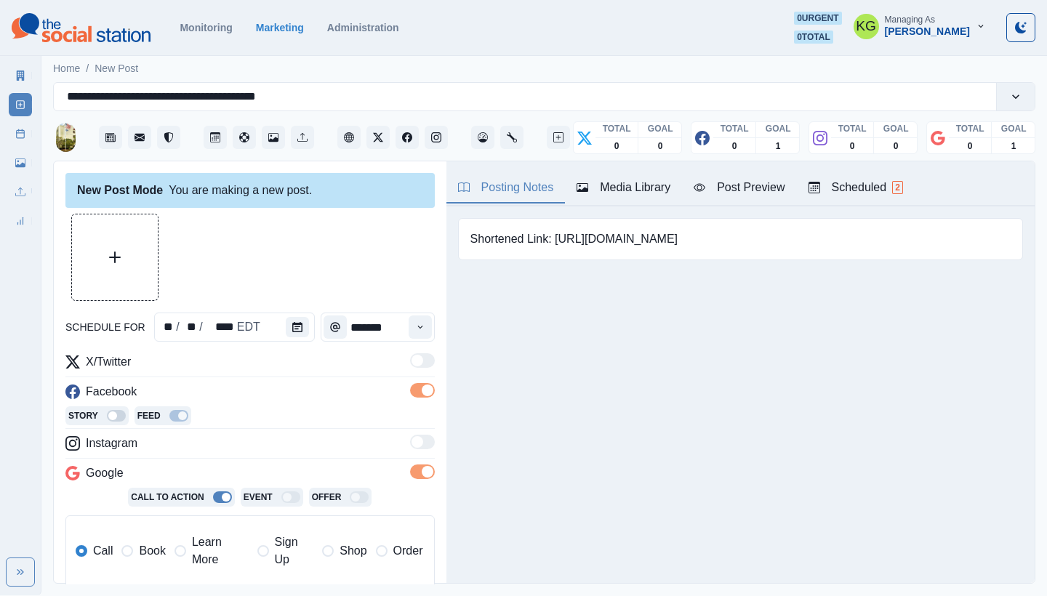
scroll to position [0, 0]
click at [124, 257] on button "Upload Media" at bounding box center [115, 257] width 86 height 86
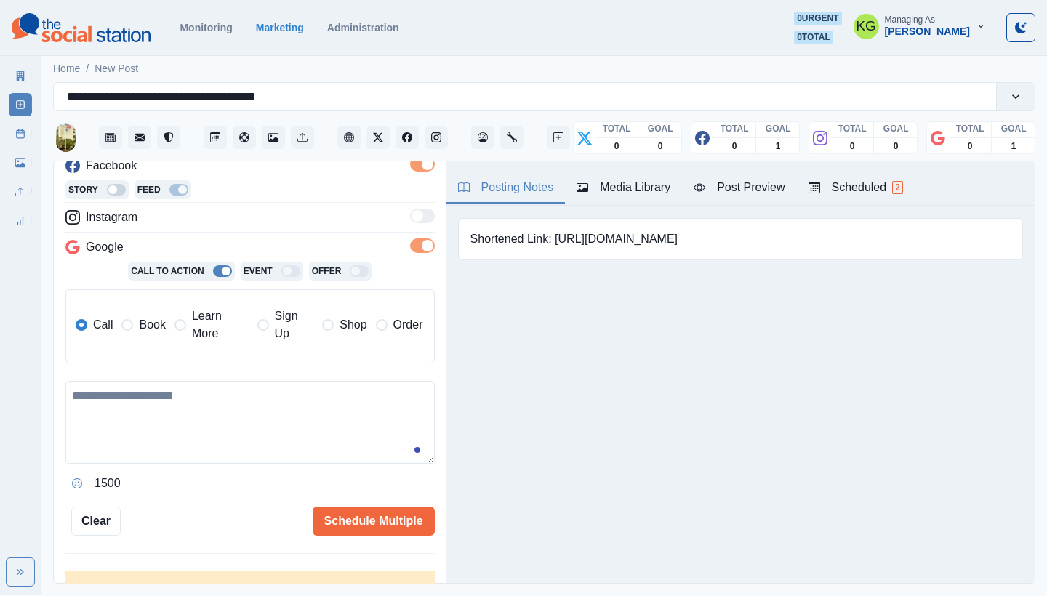
scroll to position [245, 0]
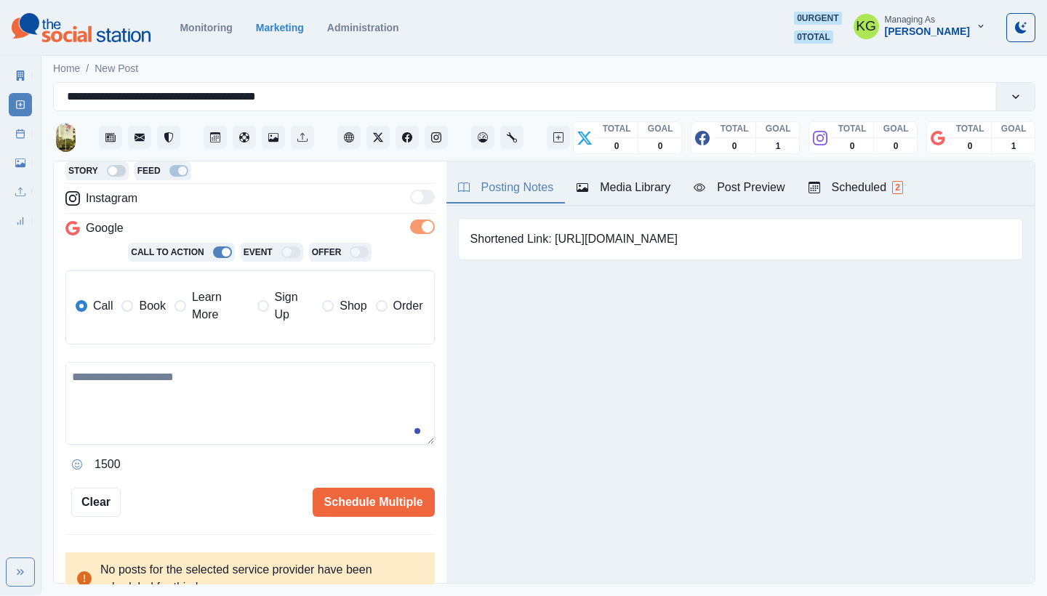
click at [141, 305] on span "Book" at bounding box center [152, 305] width 26 height 17
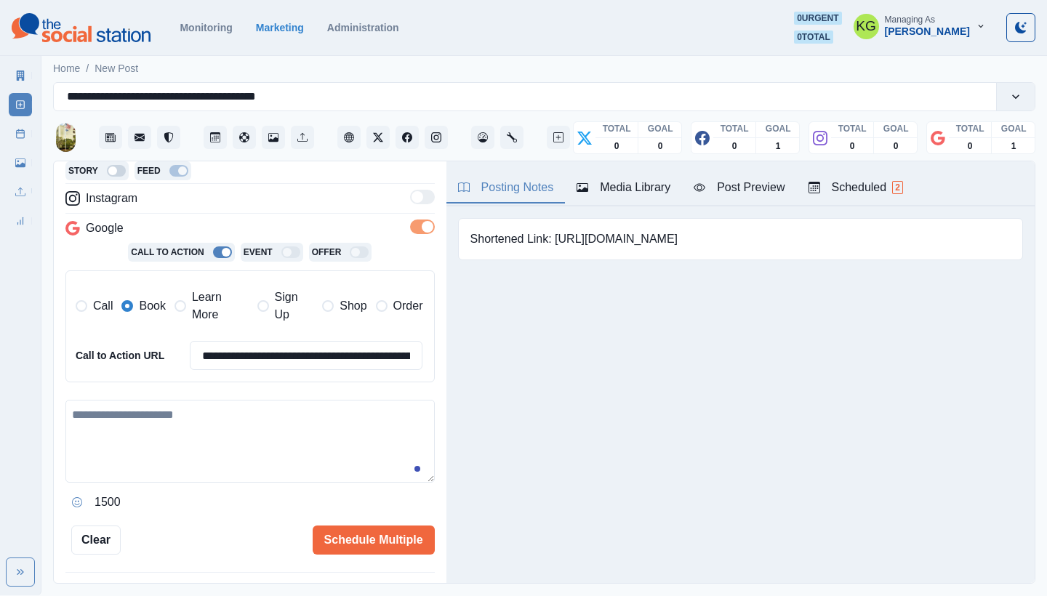
click at [161, 421] on textarea at bounding box center [249, 441] width 369 height 83
paste textarea "**********"
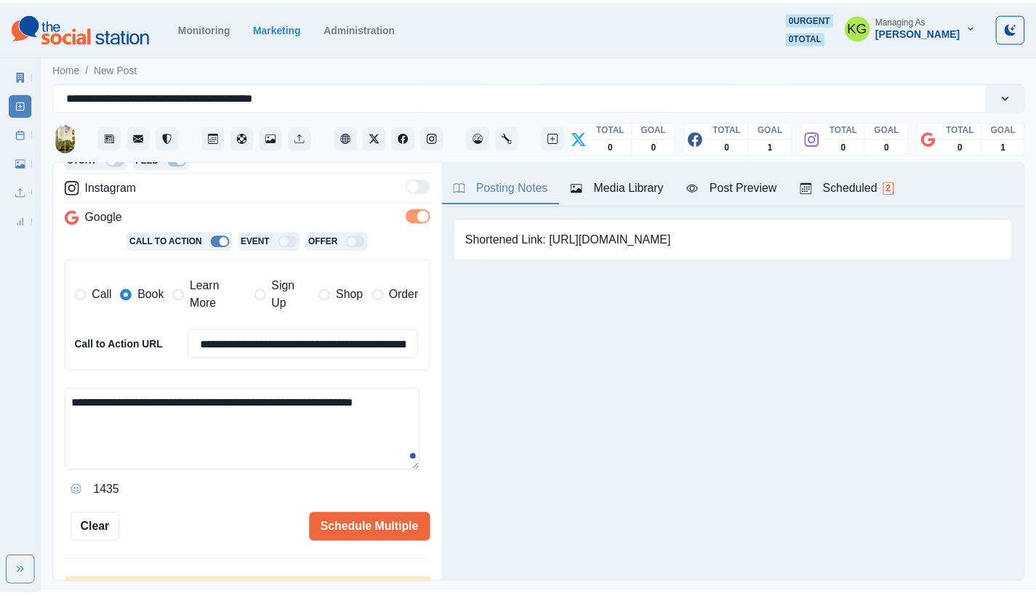
scroll to position [0, 0]
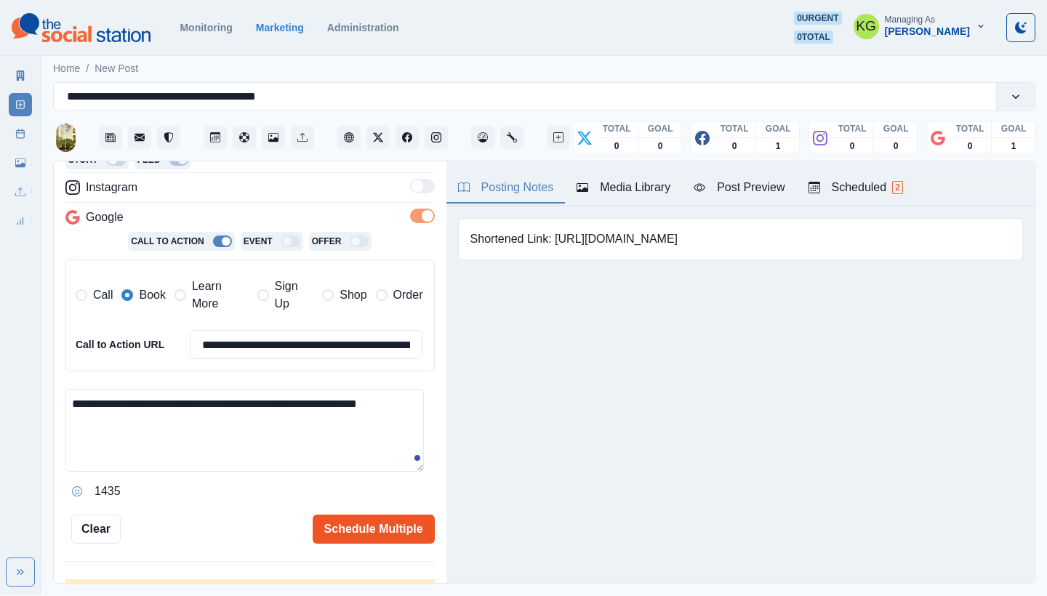
type textarea "**********"
click at [375, 528] on button "Schedule Multiple" at bounding box center [374, 529] width 122 height 29
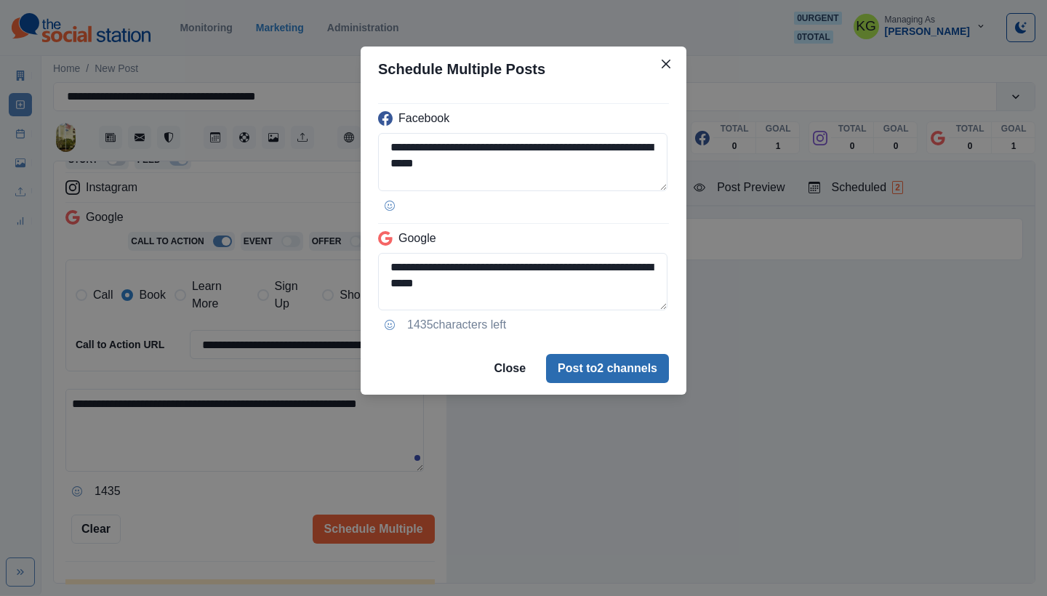
click at [567, 361] on button "Post to 2 channels" at bounding box center [607, 368] width 123 height 29
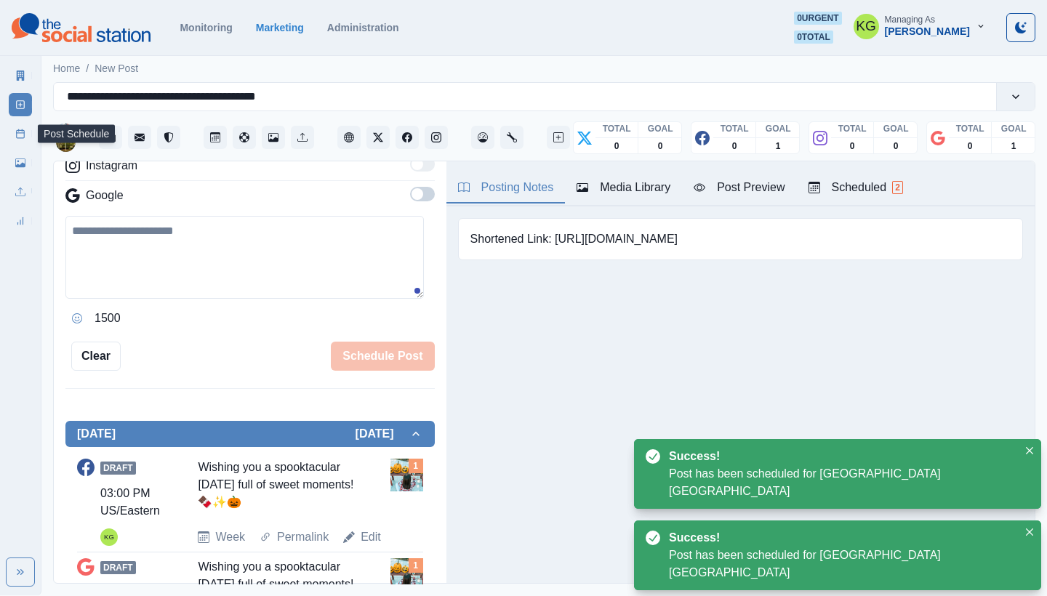
click at [21, 138] on rect at bounding box center [21, 134] width 8 height 8
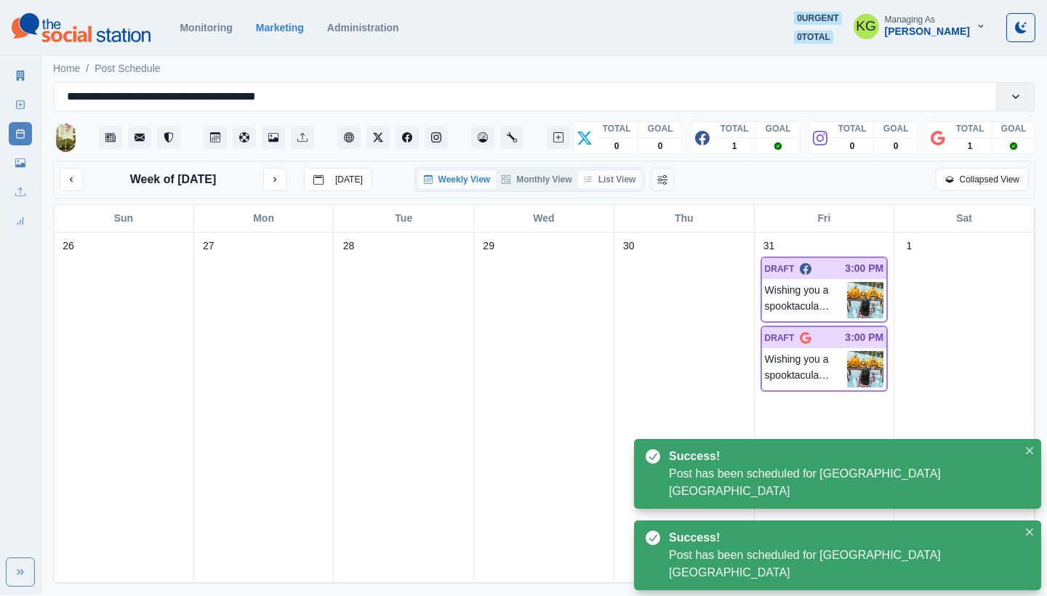
click at [630, 177] on button "List View" at bounding box center [610, 179] width 64 height 17
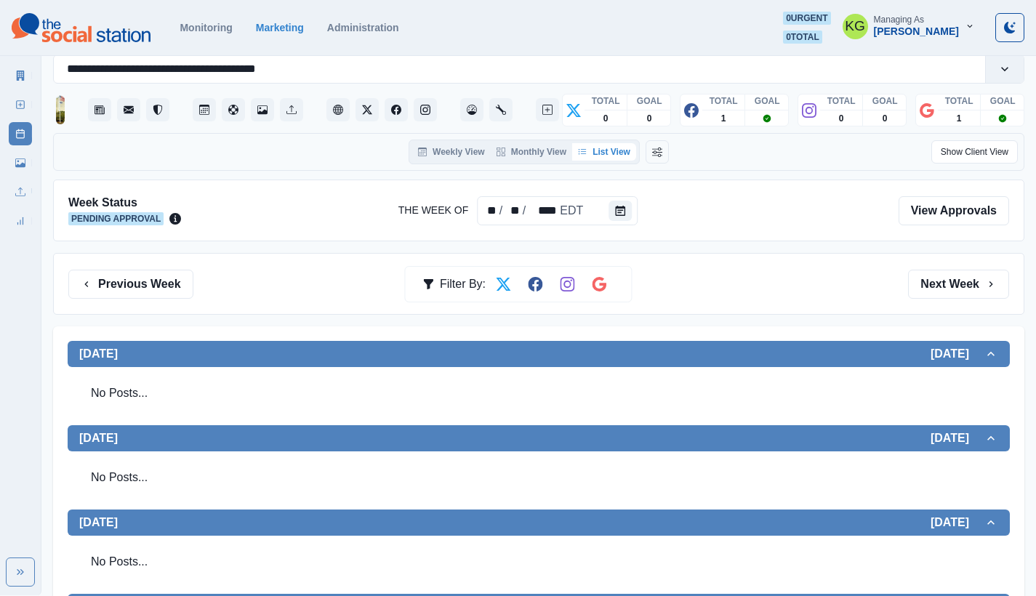
scroll to position [19, 0]
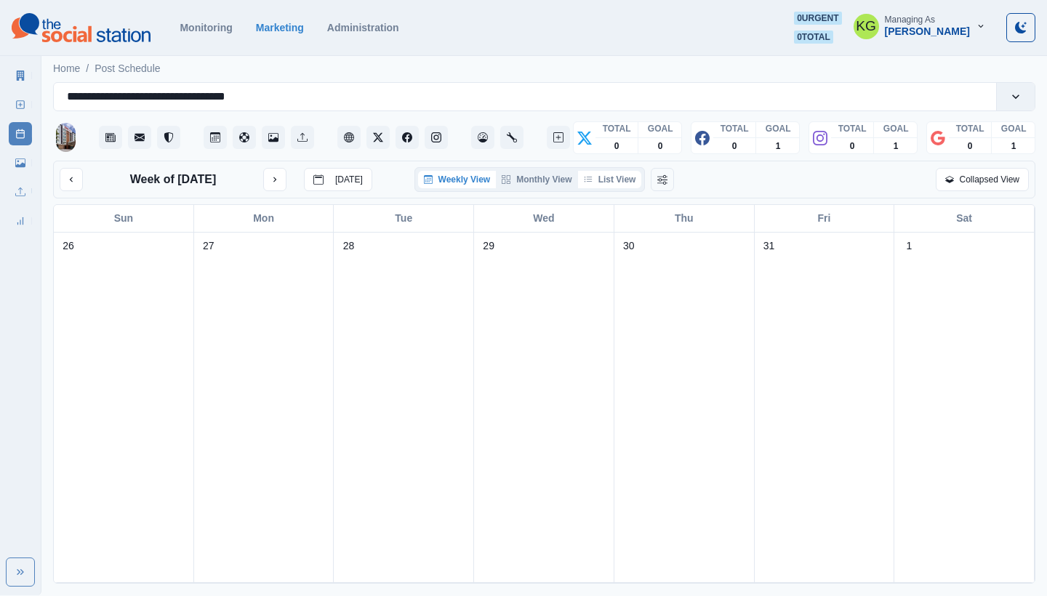
click at [614, 184] on button "List View" at bounding box center [610, 179] width 64 height 17
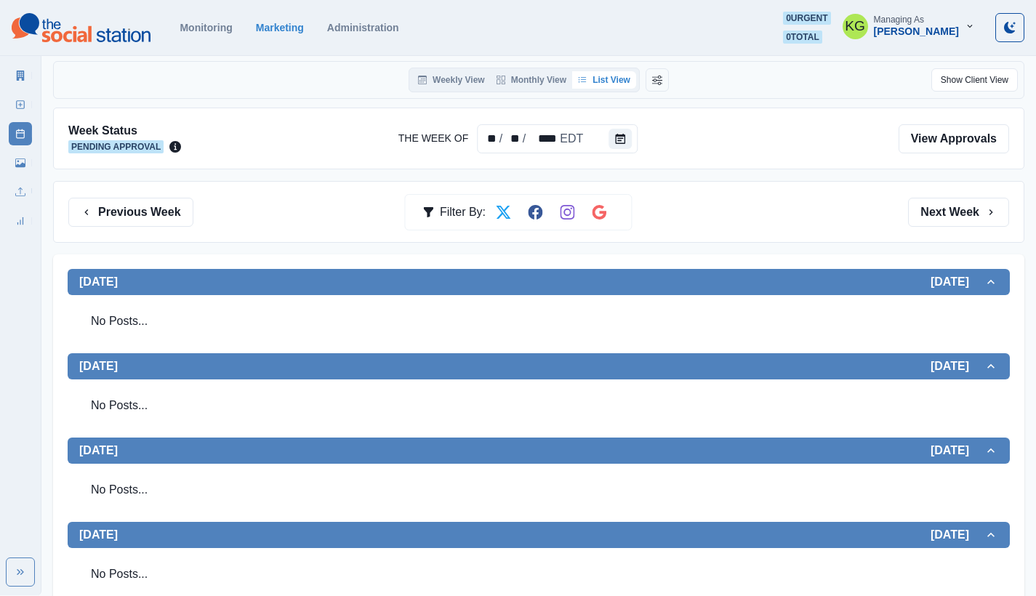
scroll to position [86, 0]
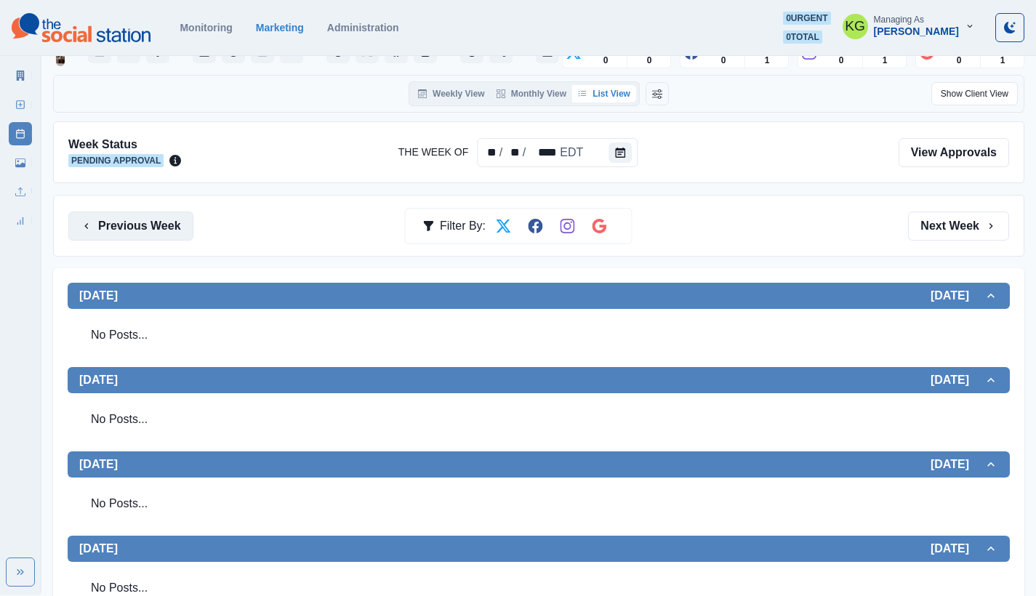
click at [177, 231] on button "Previous Week" at bounding box center [130, 226] width 125 height 29
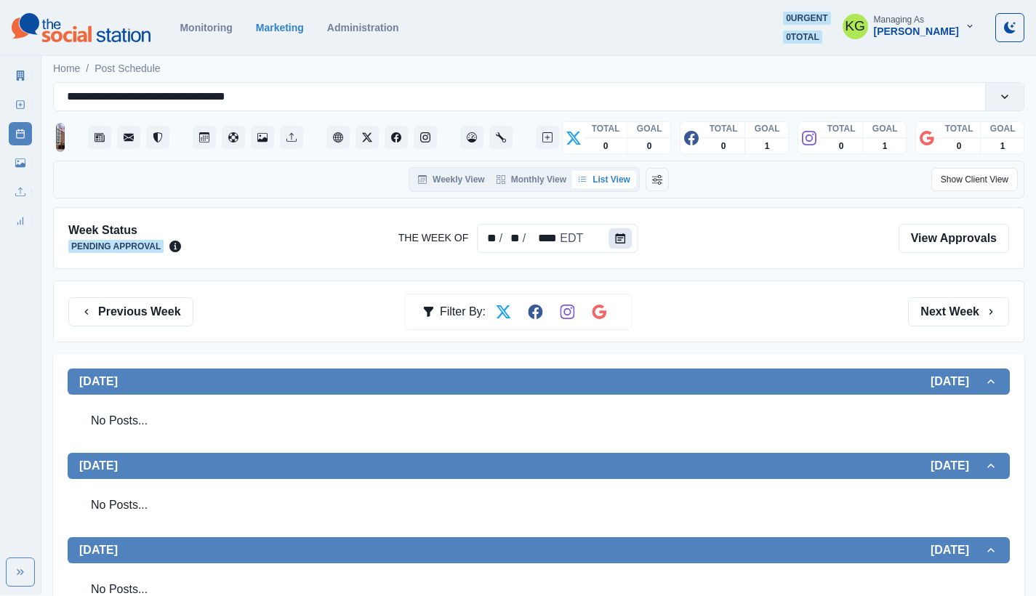
click at [615, 237] on icon "Calendar" at bounding box center [620, 238] width 10 height 10
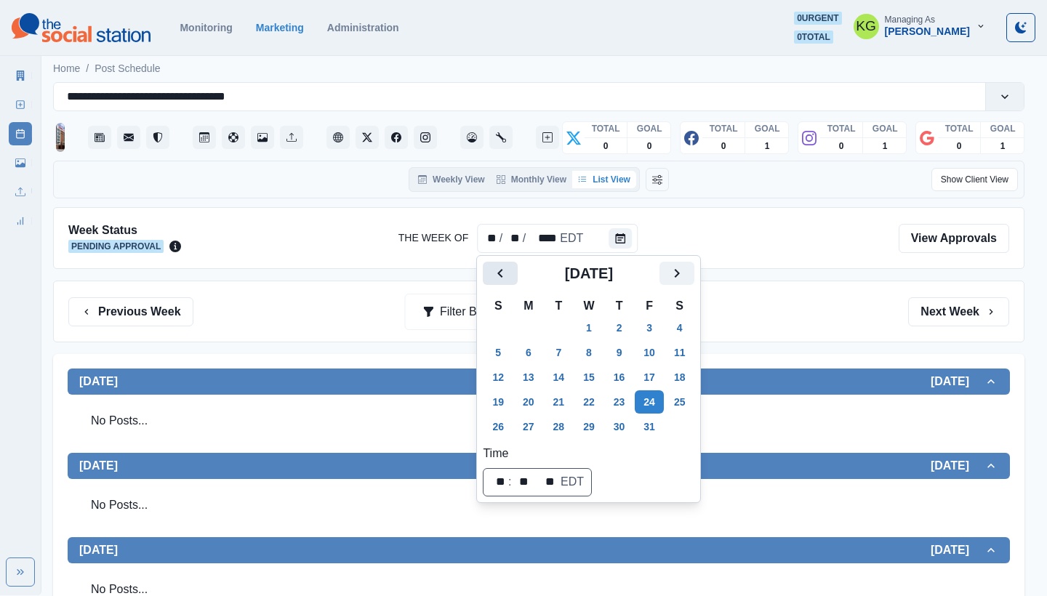
click at [506, 275] on icon "Previous" at bounding box center [500, 273] width 17 height 17
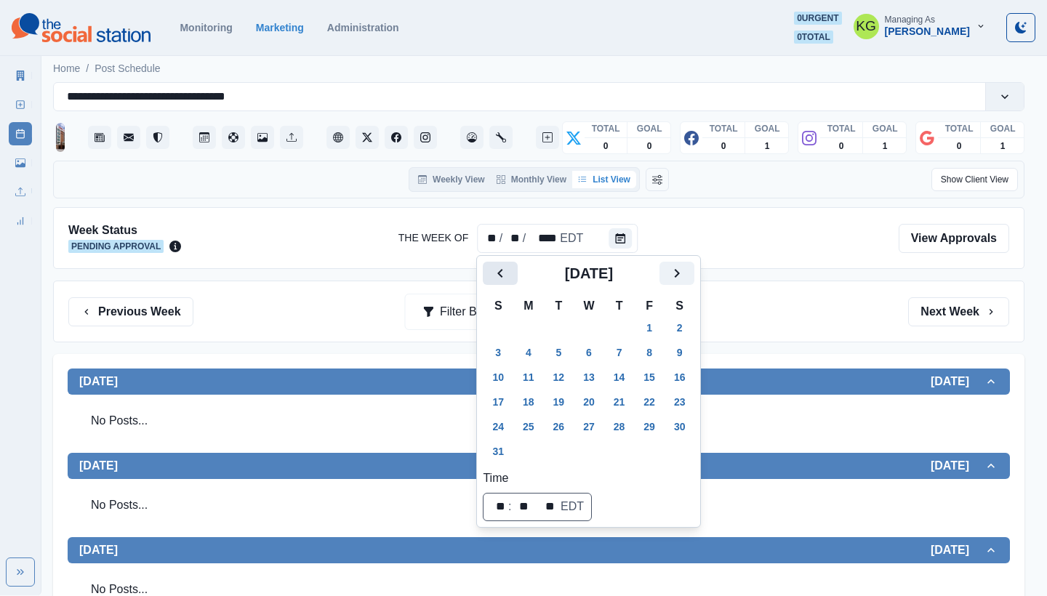
click at [506, 275] on icon "Previous" at bounding box center [500, 273] width 17 height 17
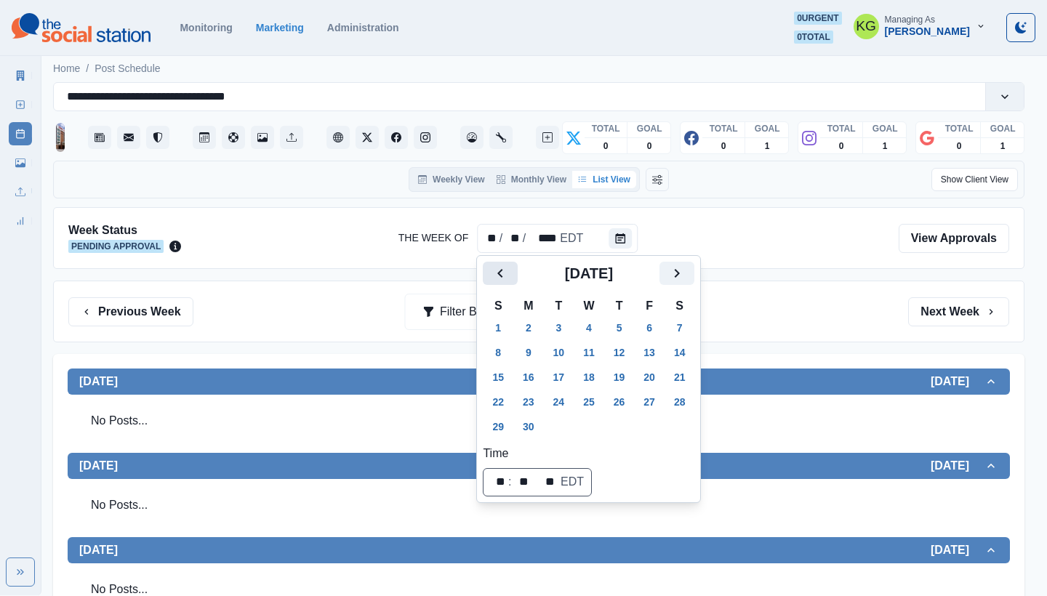
click at [506, 275] on icon "Previous" at bounding box center [500, 273] width 17 height 17
click at [509, 275] on icon "Previous" at bounding box center [500, 273] width 17 height 17
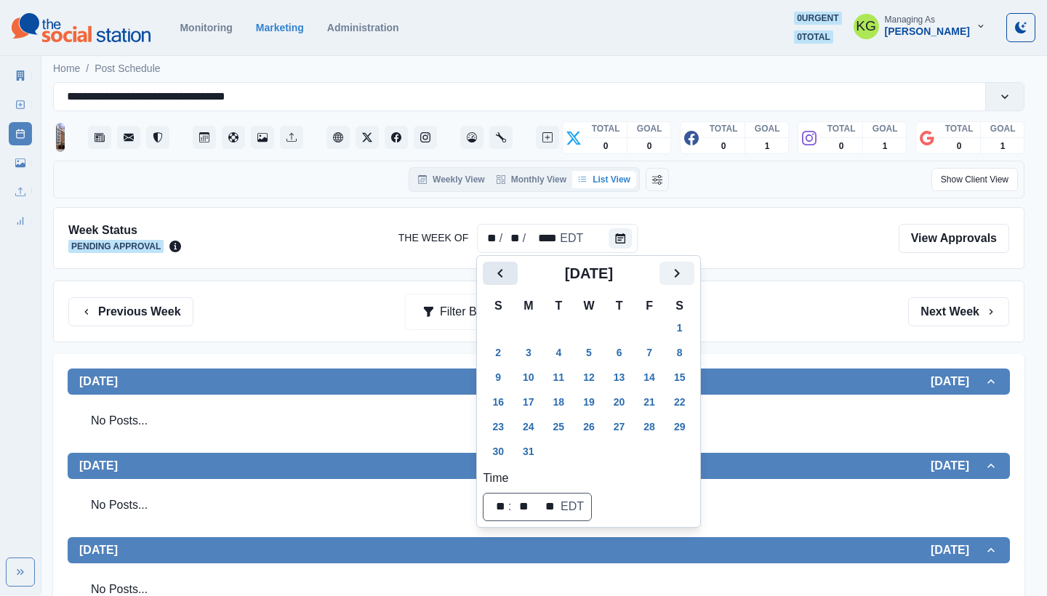
click at [509, 275] on icon "Previous" at bounding box center [500, 273] width 17 height 17
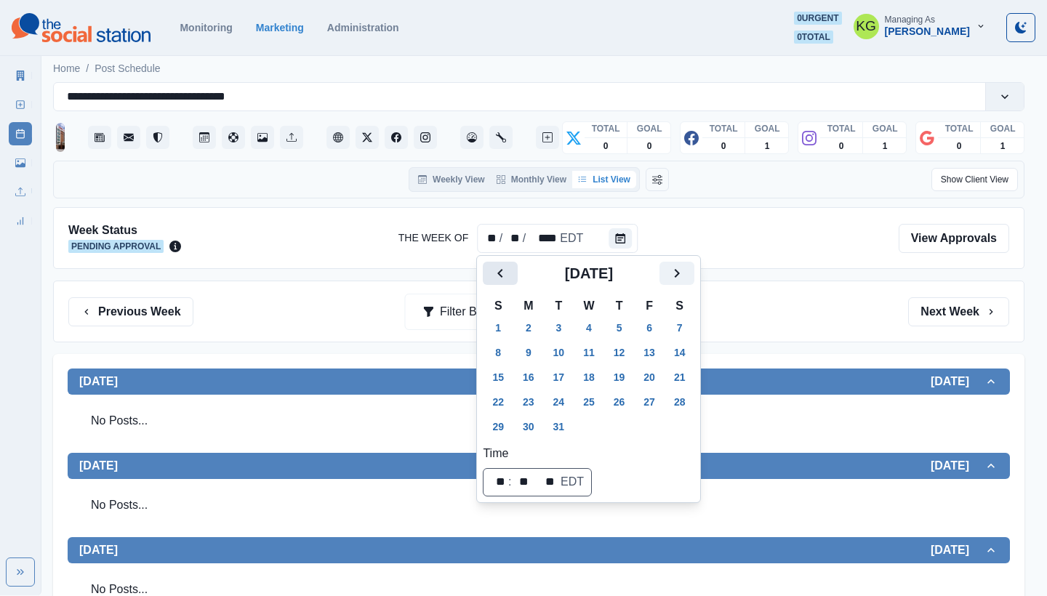
click at [509, 275] on icon "Previous" at bounding box center [500, 273] width 17 height 17
click at [686, 268] on icon "Next" at bounding box center [676, 273] width 17 height 17
click at [626, 426] on button "31" at bounding box center [619, 426] width 29 height 23
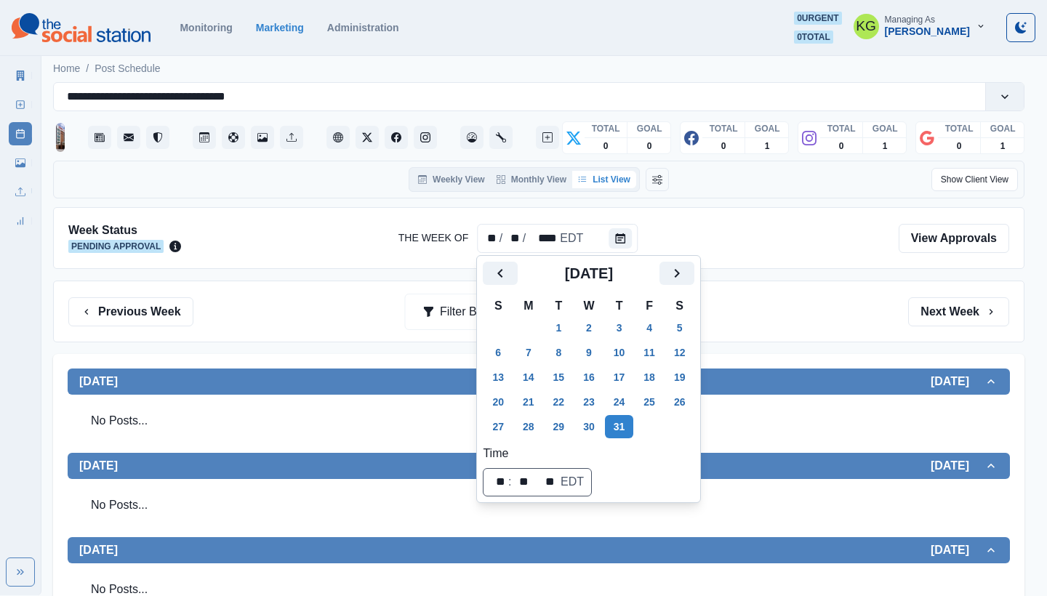
click at [803, 326] on div "Previous Week Filter By: Next Week" at bounding box center [538, 312] width 971 height 62
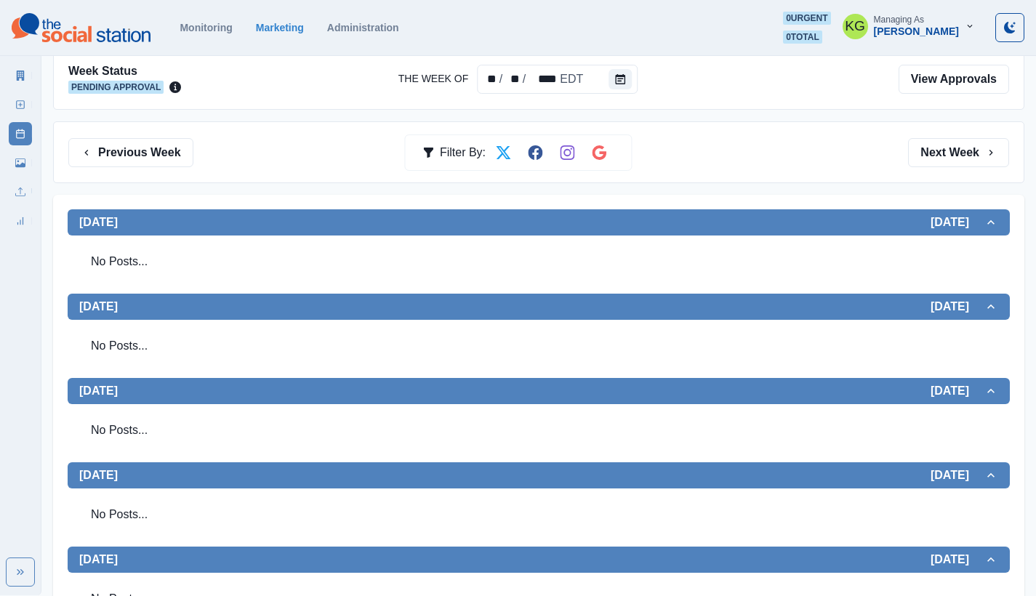
scroll to position [161, 0]
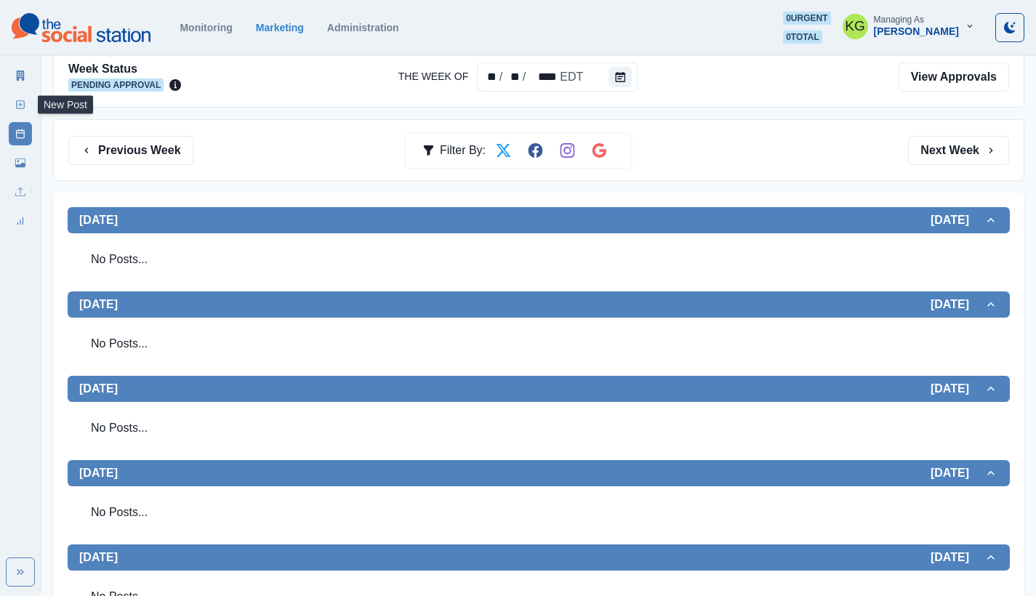
click at [23, 101] on rect at bounding box center [21, 105] width 8 height 8
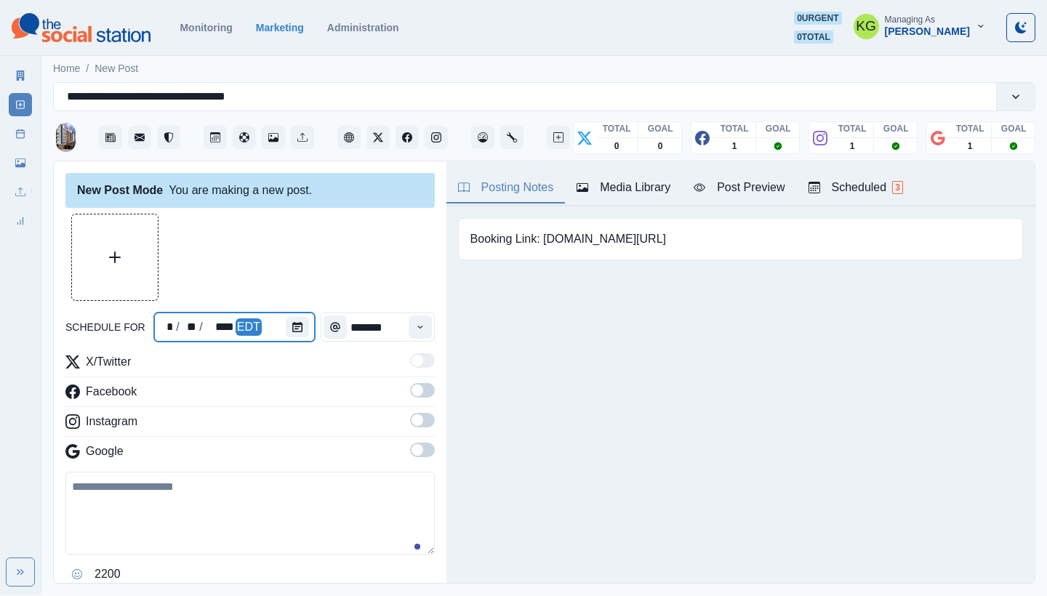
click at [305, 329] on div at bounding box center [300, 327] width 29 height 29
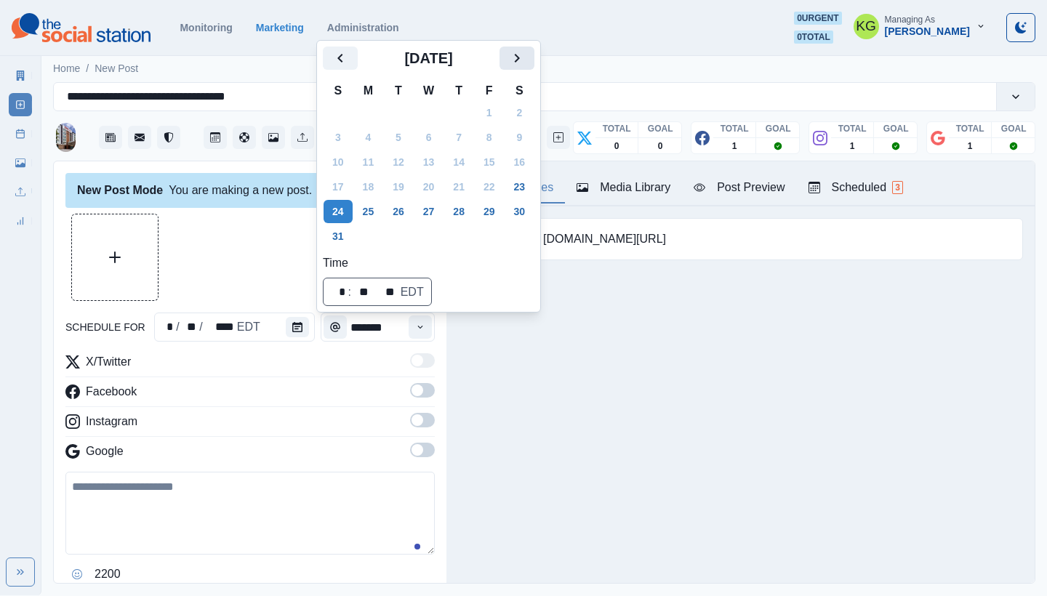
click at [526, 55] on icon "Next" at bounding box center [516, 57] width 17 height 17
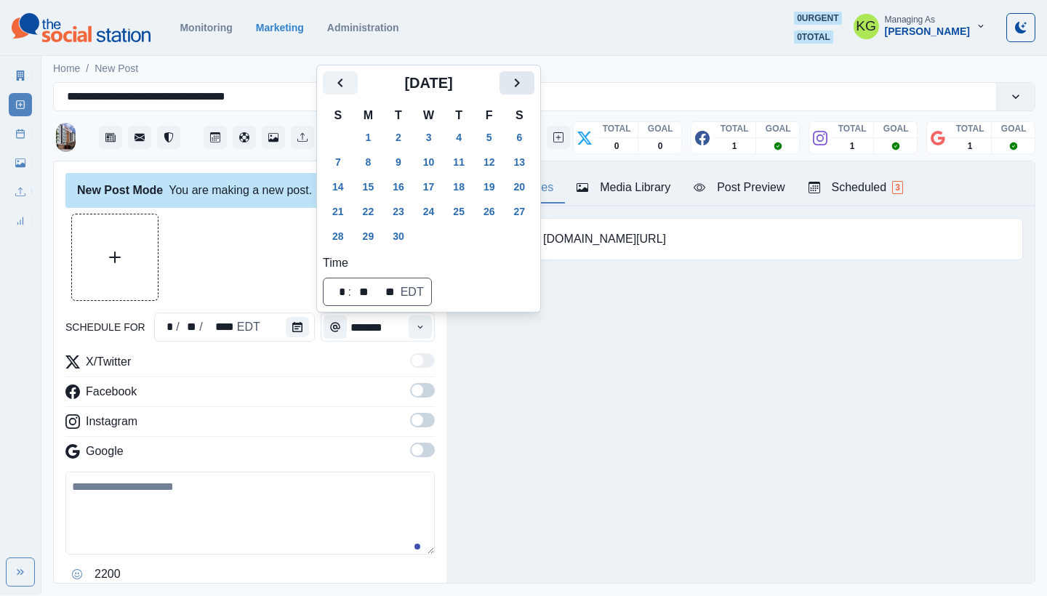
click at [520, 83] on icon "Next" at bounding box center [517, 83] width 5 height 9
click at [499, 238] on button "31" at bounding box center [489, 236] width 29 height 23
click at [219, 239] on div at bounding box center [249, 257] width 369 height 87
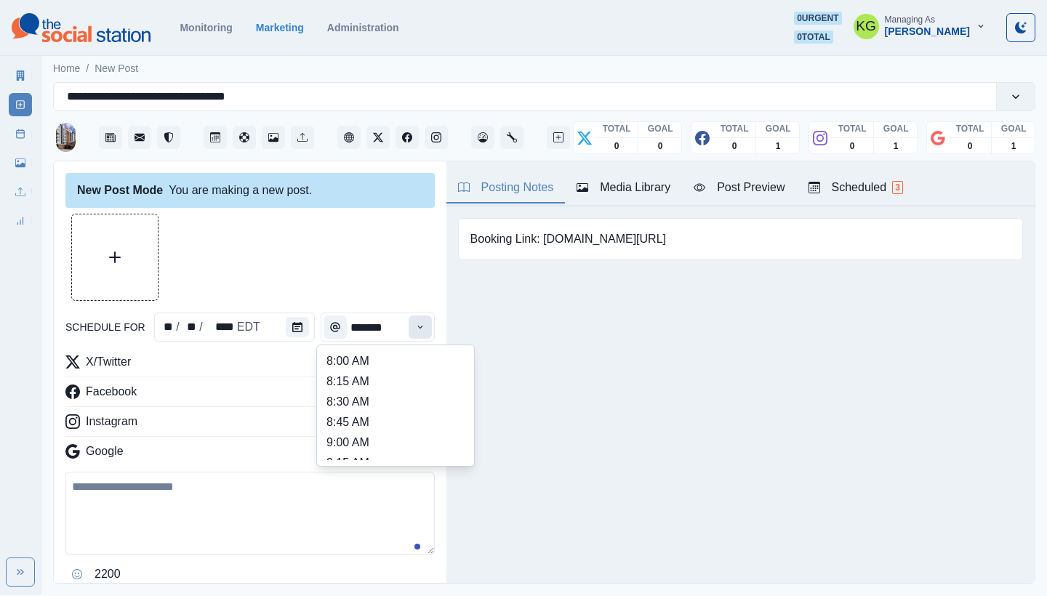
click at [415, 329] on icon "Time" at bounding box center [420, 327] width 10 height 10
click at [372, 441] on li "12:00 PM" at bounding box center [395, 442] width 145 height 20
type input "********"
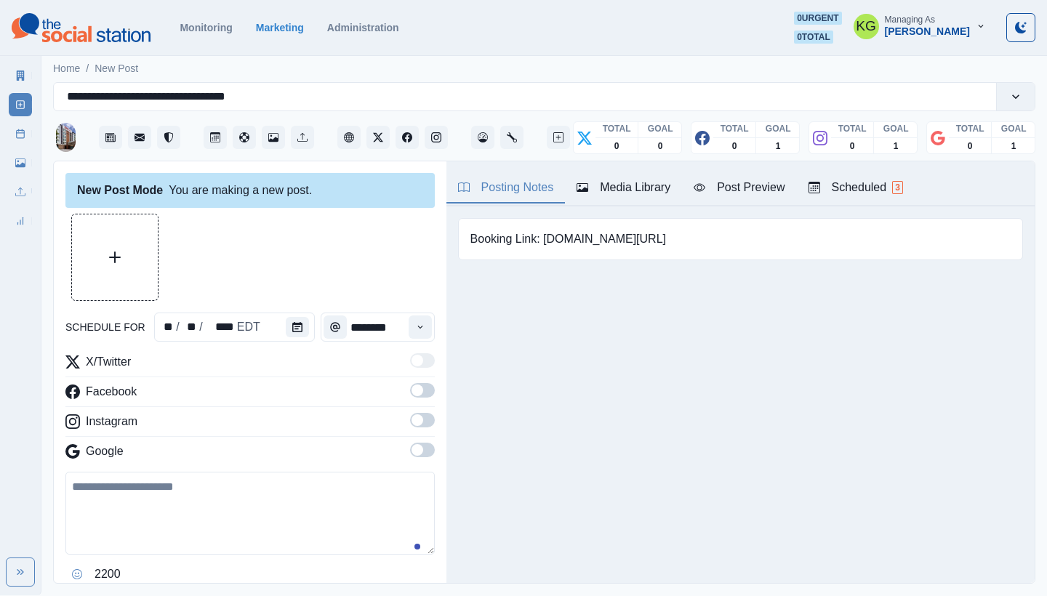
click at [412, 449] on span at bounding box center [418, 450] width 12 height 12
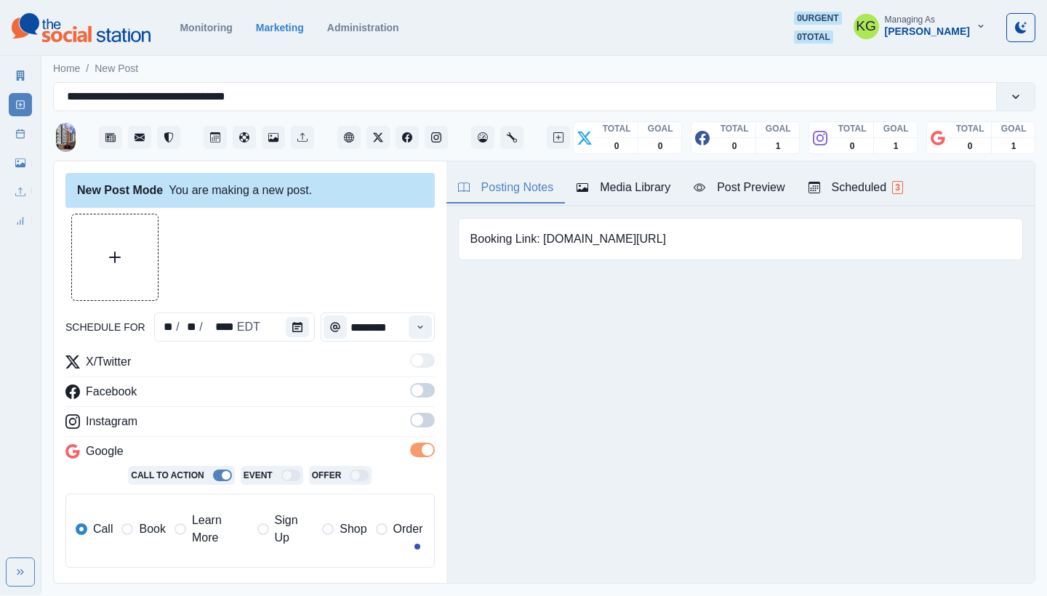
click at [412, 415] on span at bounding box center [422, 420] width 25 height 15
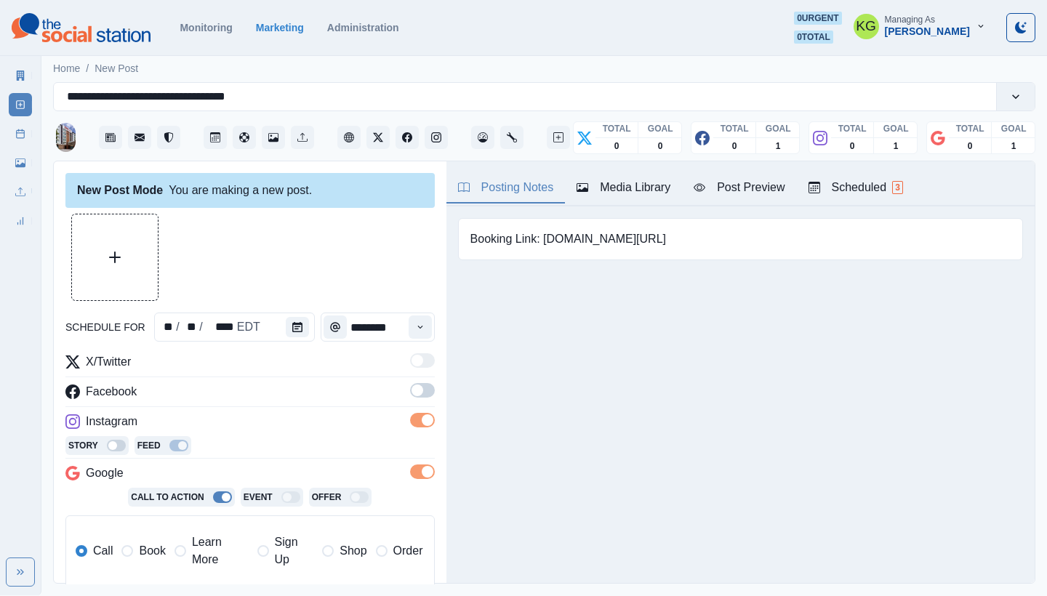
click at [412, 390] on span at bounding box center [418, 391] width 12 height 12
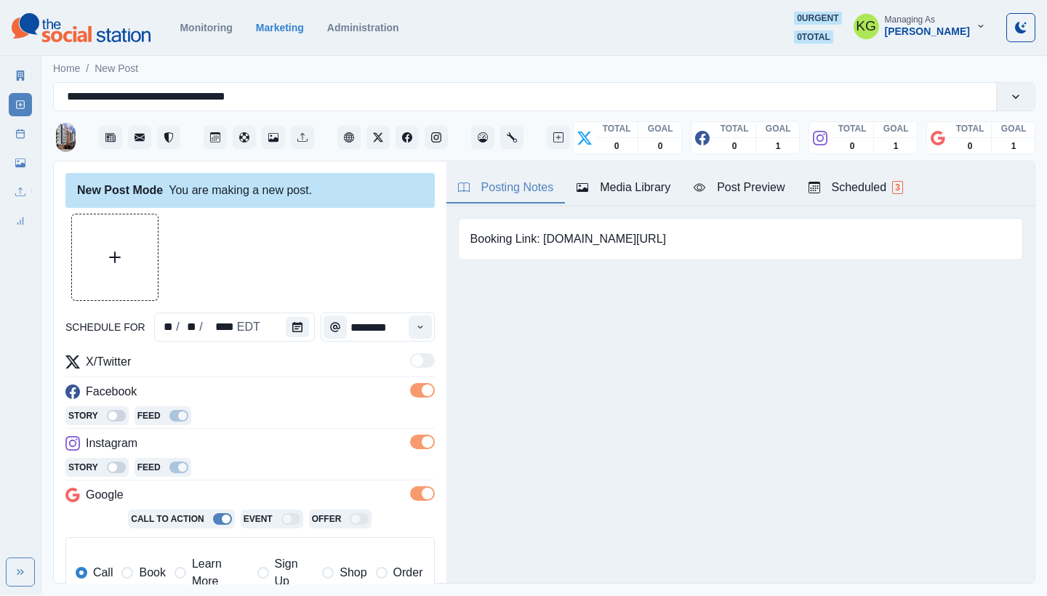
click at [149, 573] on span "Book" at bounding box center [152, 572] width 26 height 17
click at [148, 241] on button "Upload Media" at bounding box center [115, 257] width 86 height 86
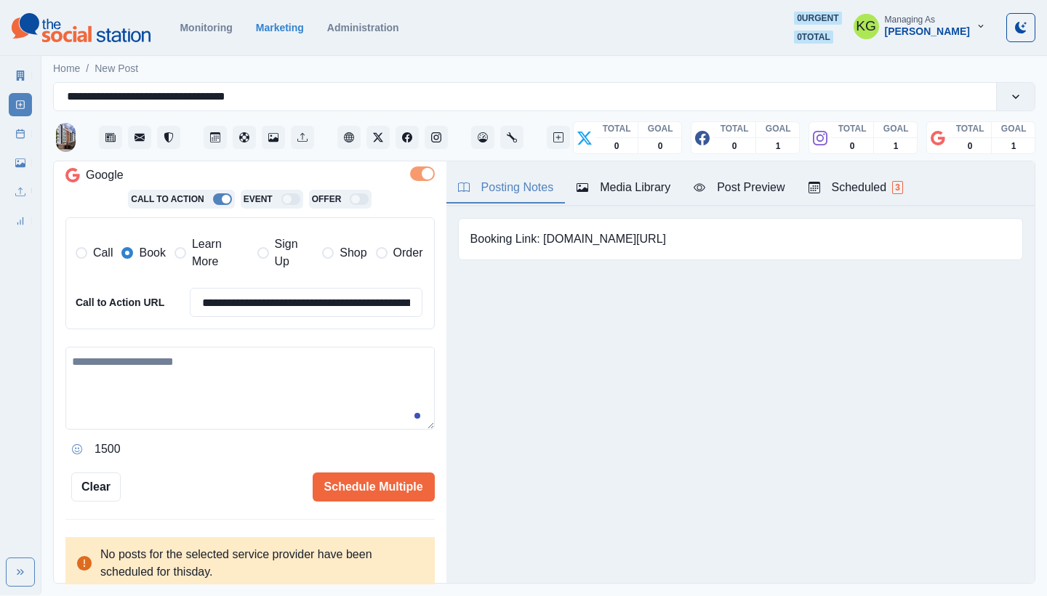
scroll to position [320, 0]
click at [305, 380] on textarea at bounding box center [249, 388] width 369 height 83
paste textarea "**********"
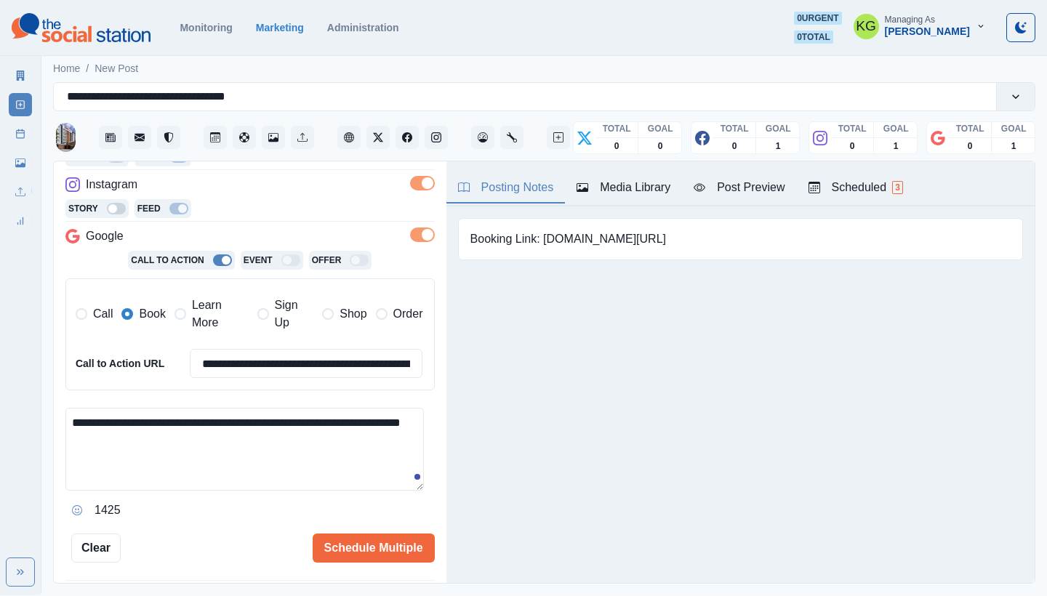
scroll to position [305, 0]
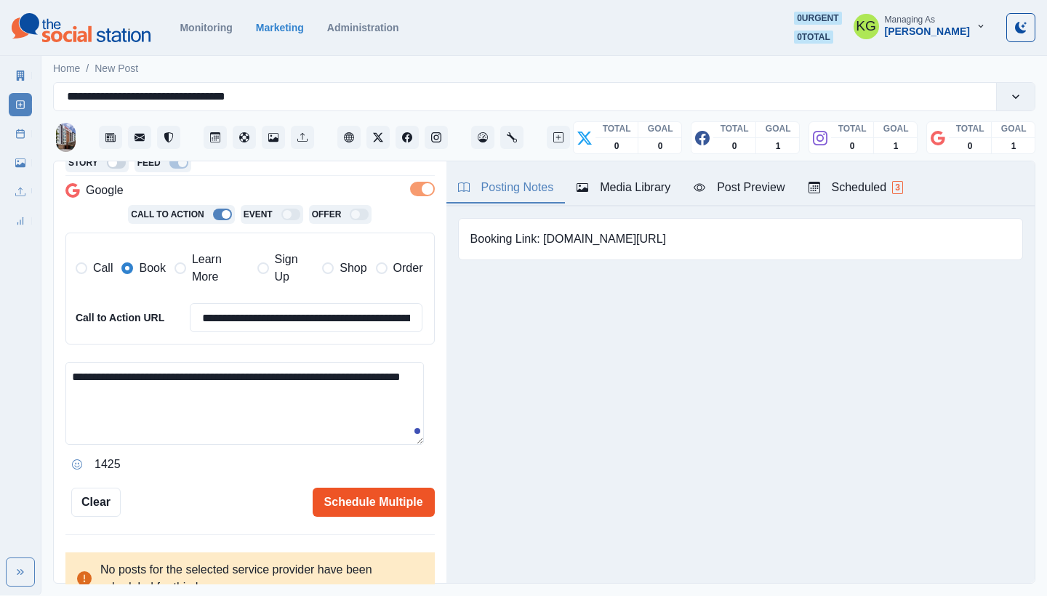
type textarea "**********"
click at [365, 492] on button "Schedule Multiple" at bounding box center [374, 502] width 122 height 29
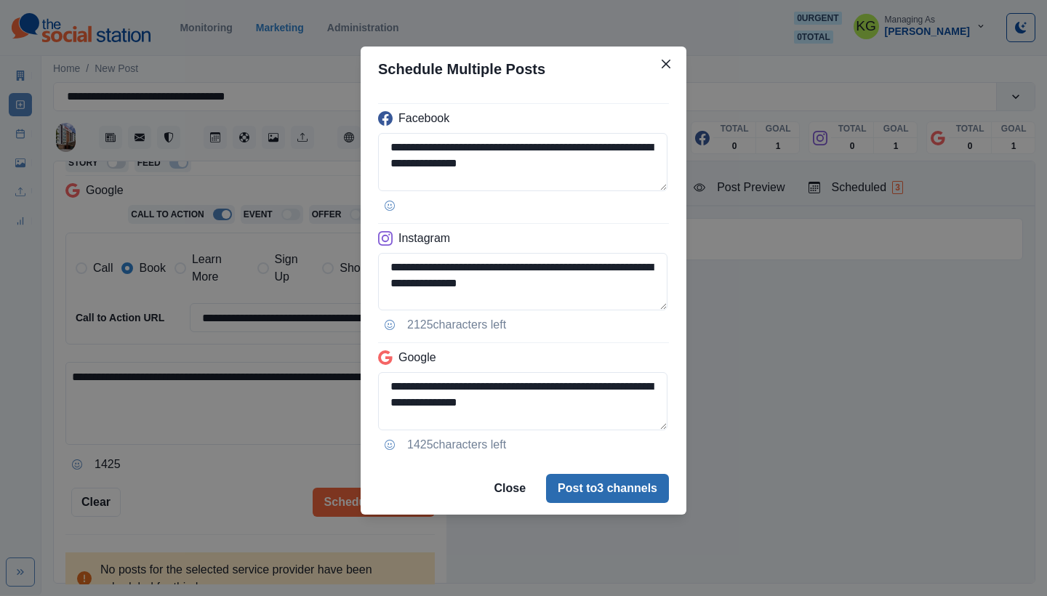
click at [612, 496] on button "Post to 3 channels" at bounding box center [607, 488] width 123 height 29
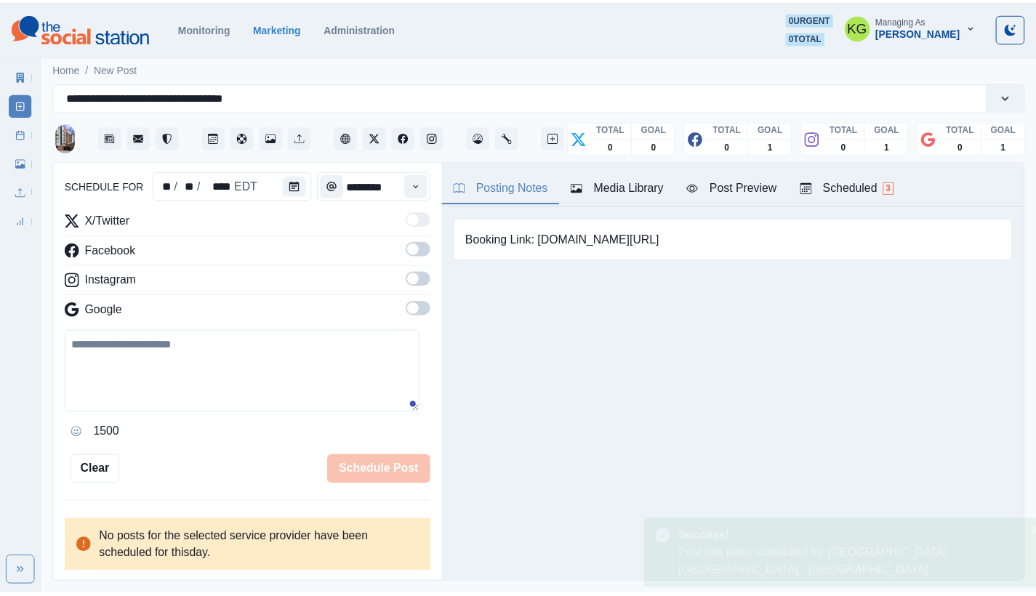
scroll to position [141, 0]
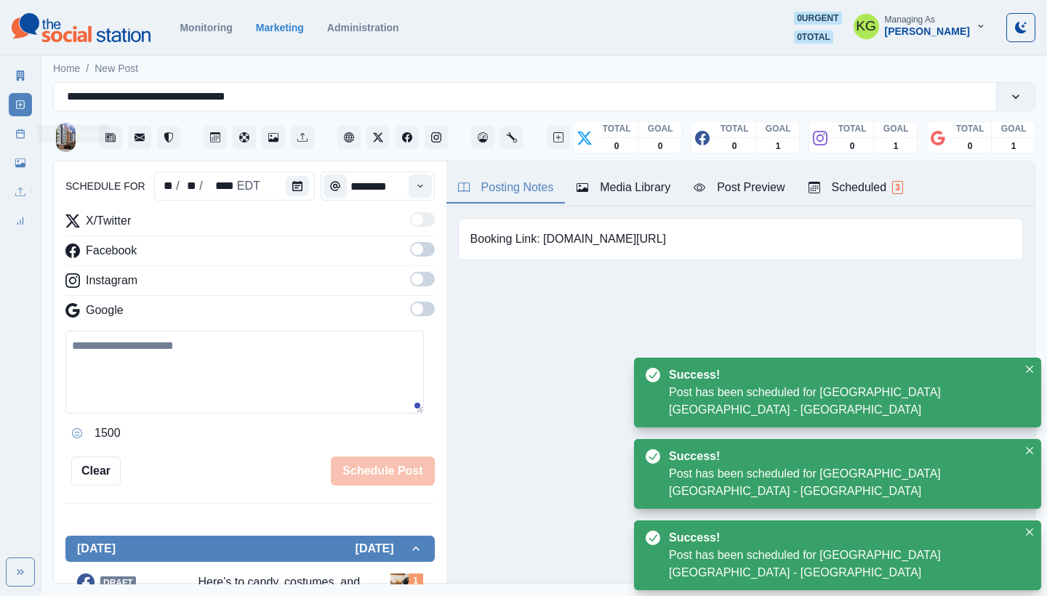
click at [22, 127] on link "Post Schedule" at bounding box center [20, 133] width 23 height 23
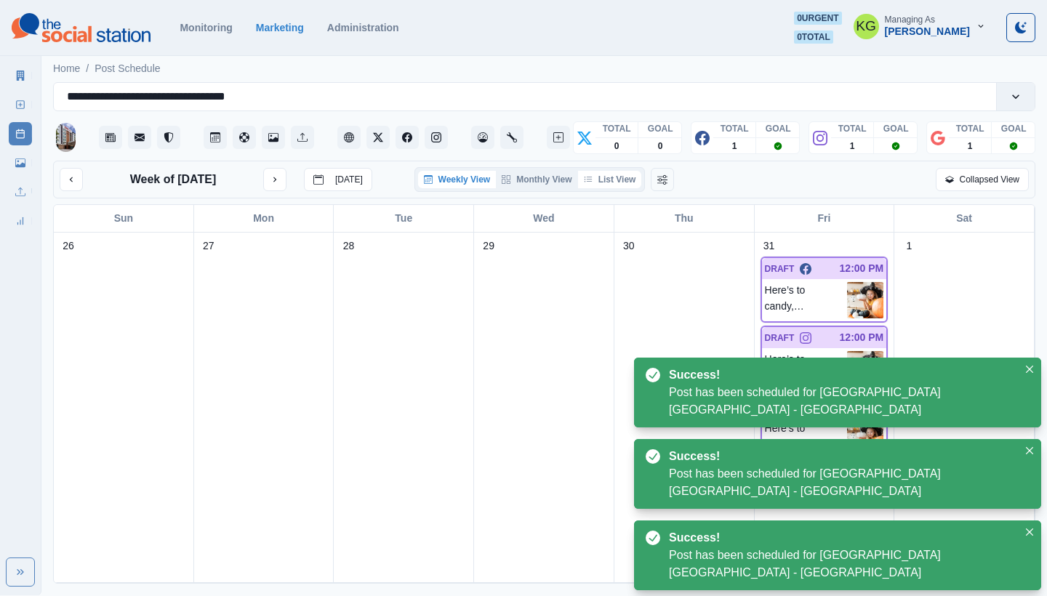
click at [606, 187] on button "List View" at bounding box center [610, 179] width 64 height 17
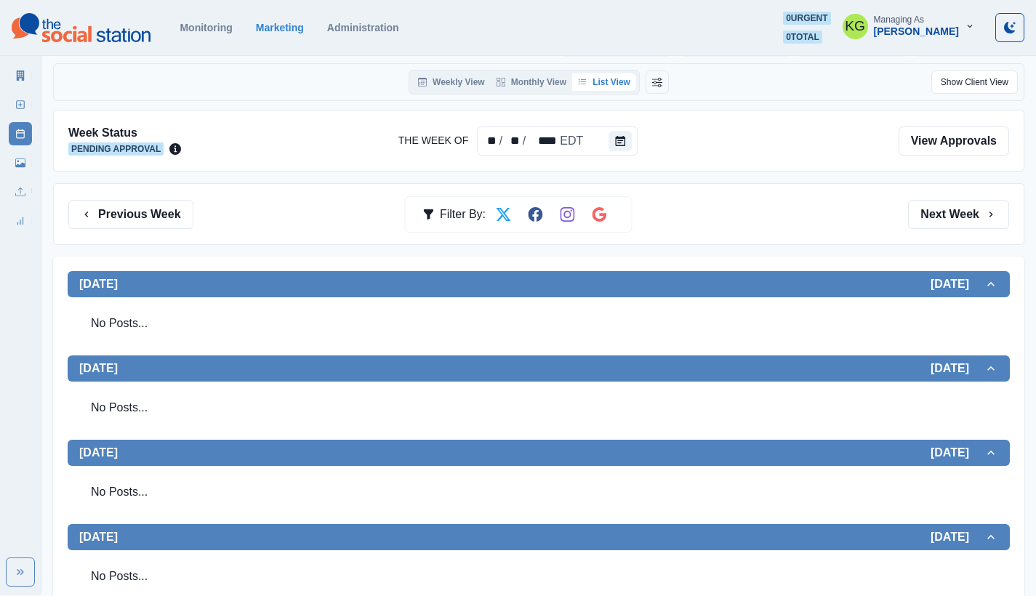
scroll to position [4, 0]
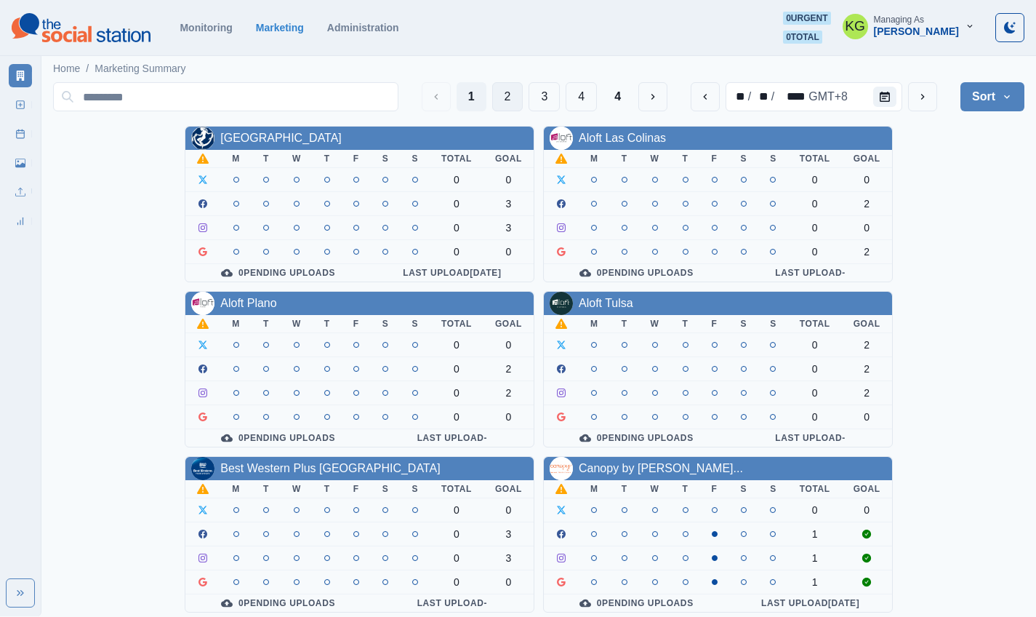
click at [495, 90] on button "2" at bounding box center [507, 96] width 31 height 29
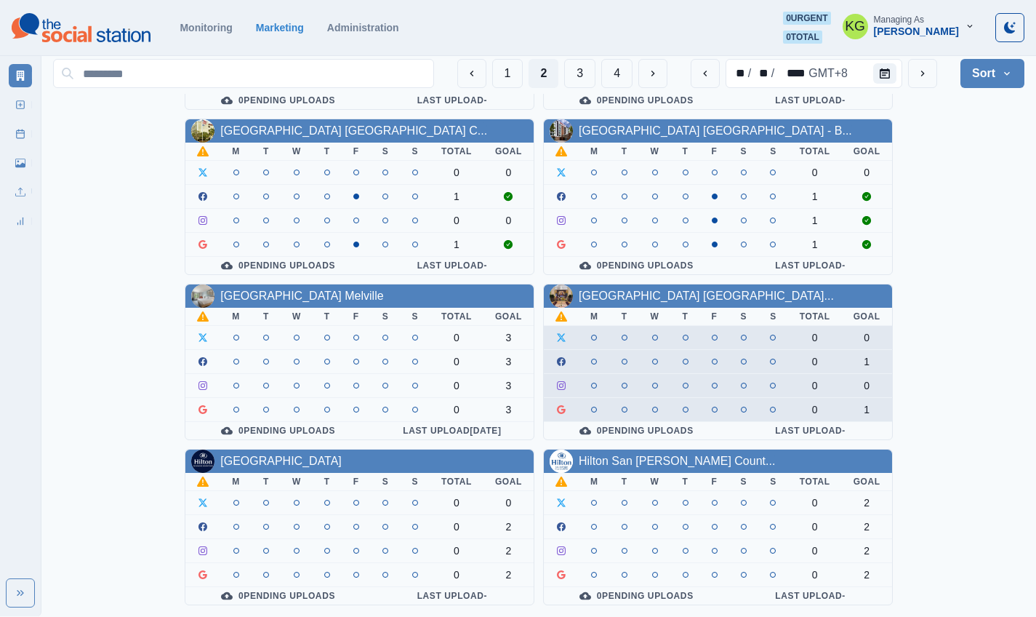
scroll to position [502, 0]
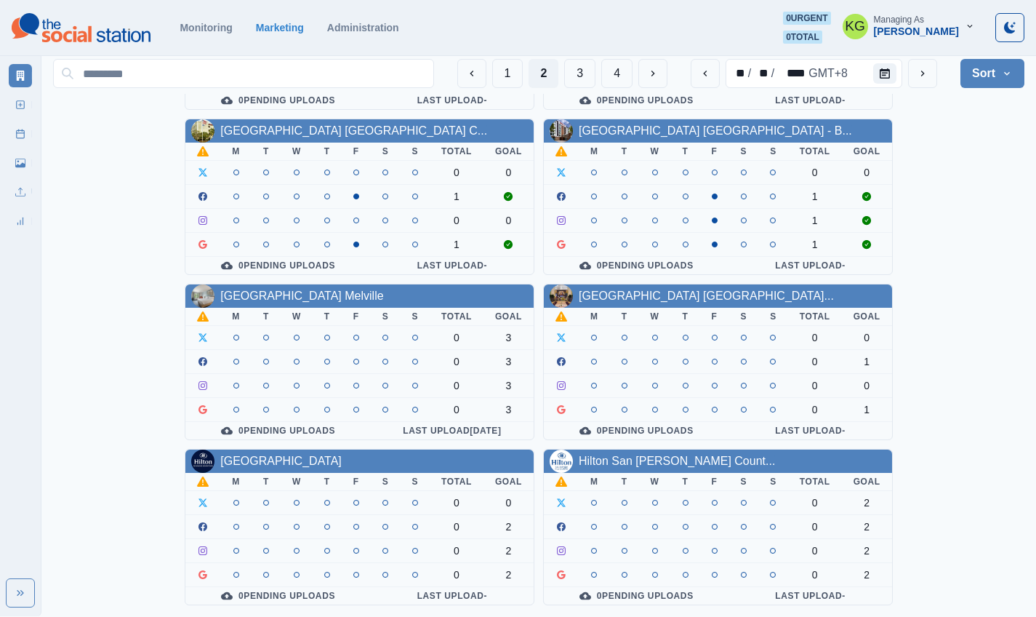
drag, startPoint x: 657, startPoint y: 298, endPoint x: 982, endPoint y: 254, distance: 327.9
click at [982, 254] on div "Embassy Suites by [PERSON_NAME] [PERSON_NAME]... M T W T F S S Total Goal 1 1 1…" at bounding box center [538, 114] width 971 height 982
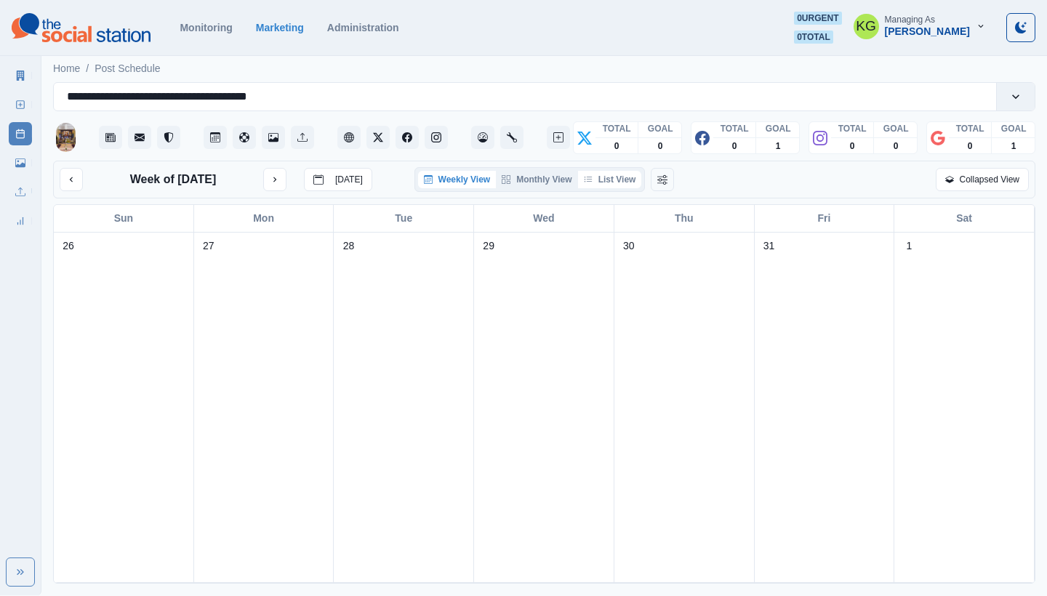
click at [627, 177] on button "List View" at bounding box center [610, 179] width 64 height 17
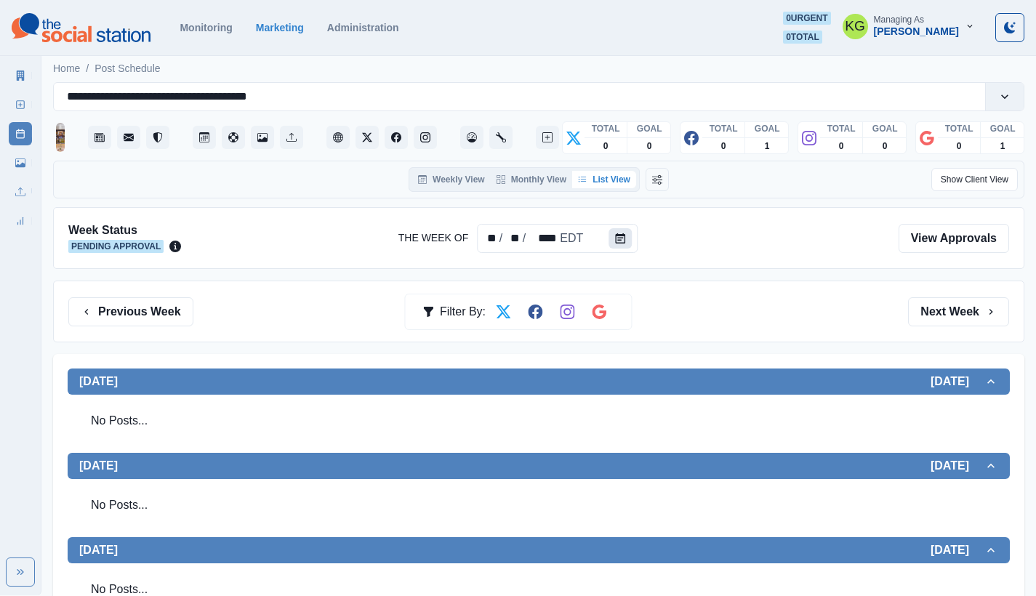
click at [615, 236] on icon "Calendar" at bounding box center [620, 238] width 10 height 10
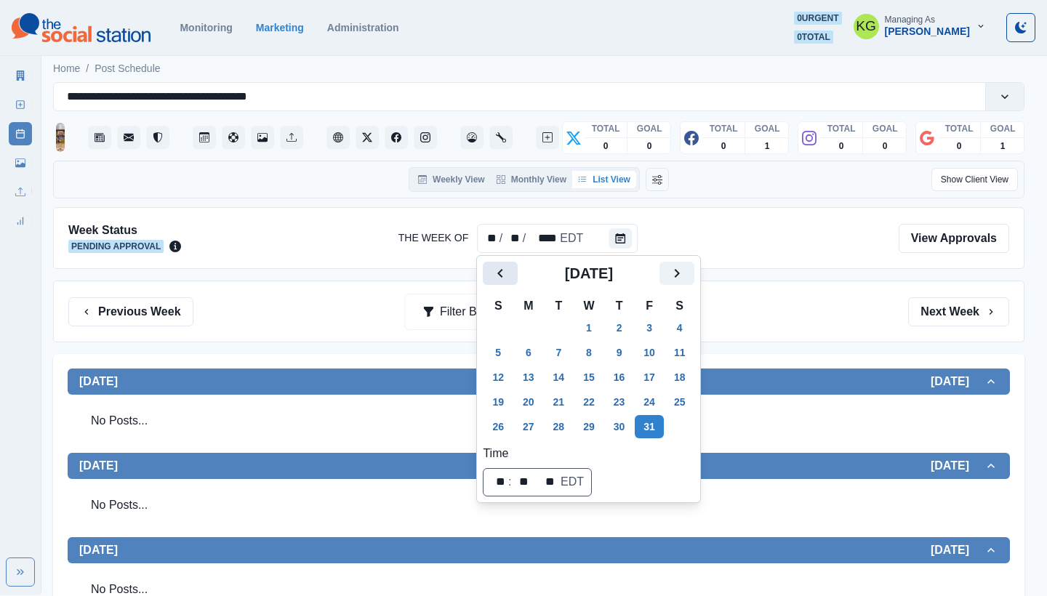
click at [502, 265] on icon "Previous" at bounding box center [500, 273] width 17 height 17
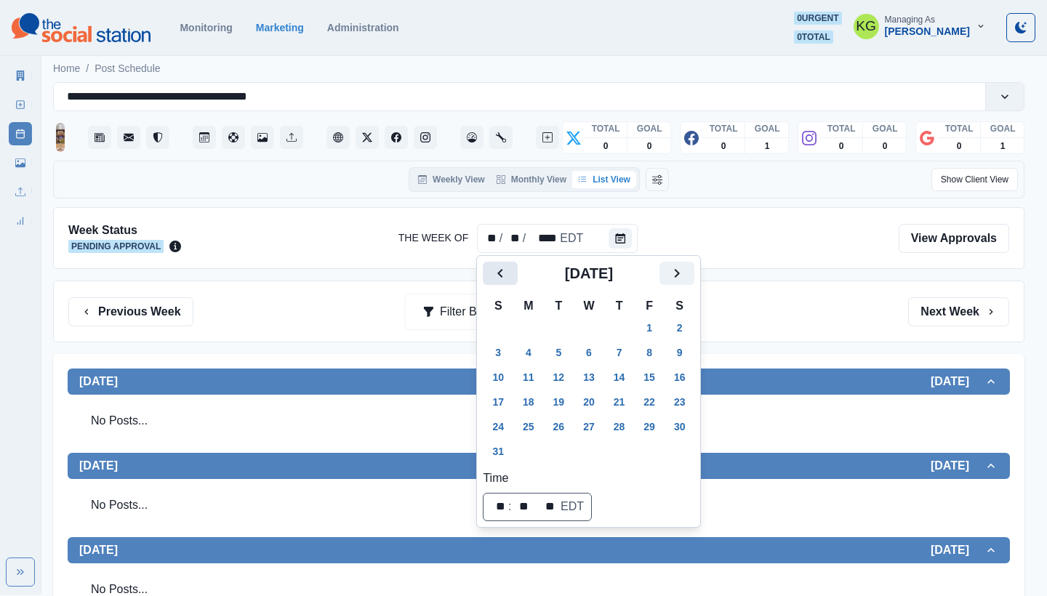
click at [502, 265] on icon "Previous" at bounding box center [500, 273] width 17 height 17
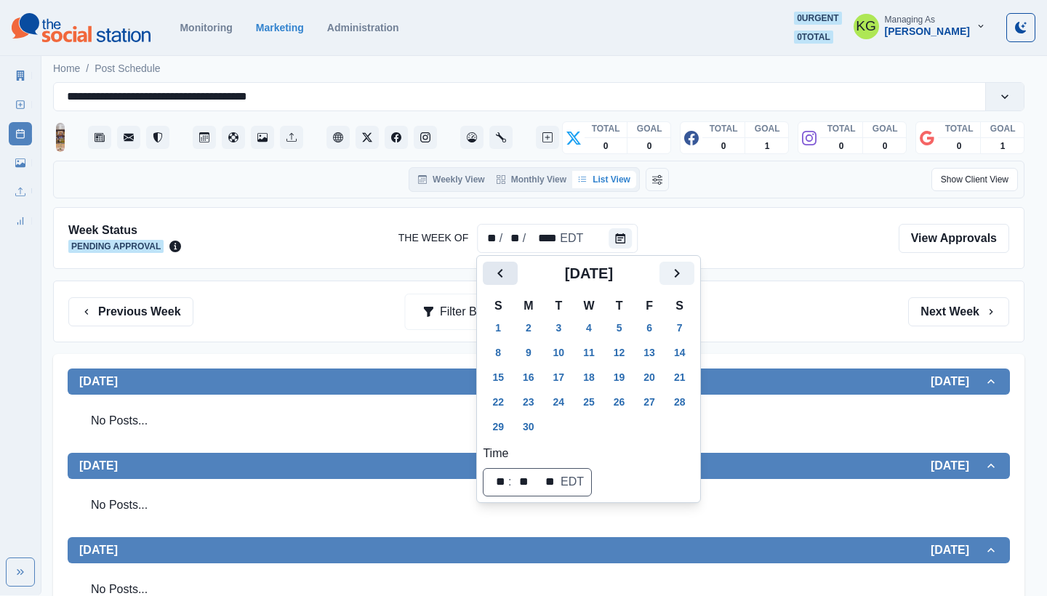
click at [502, 265] on icon "Previous" at bounding box center [500, 273] width 17 height 17
click at [506, 271] on icon "Previous" at bounding box center [500, 273] width 17 height 17
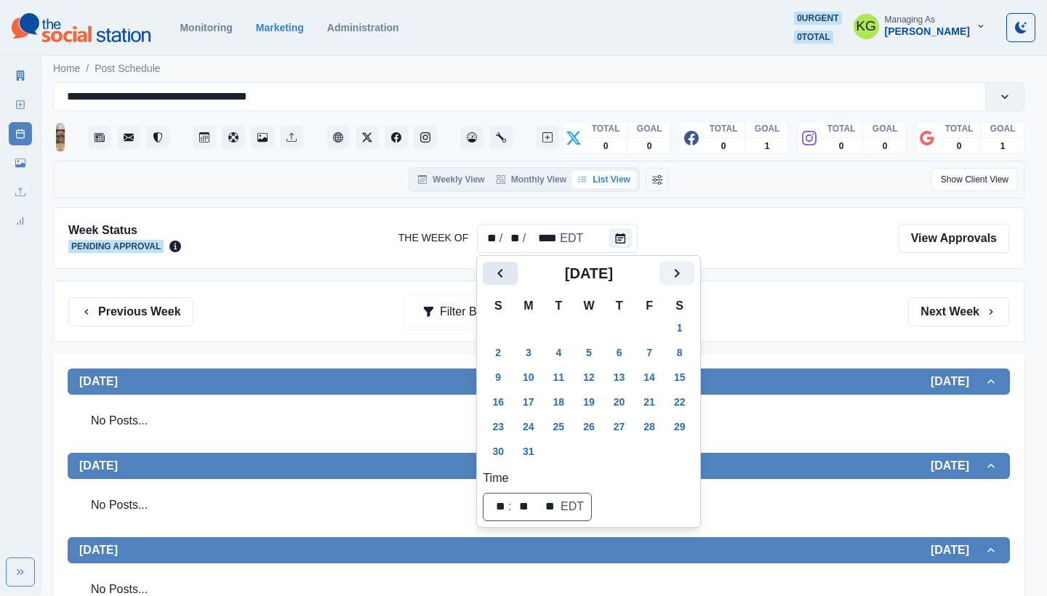
click at [506, 271] on icon "Previous" at bounding box center [500, 273] width 17 height 17
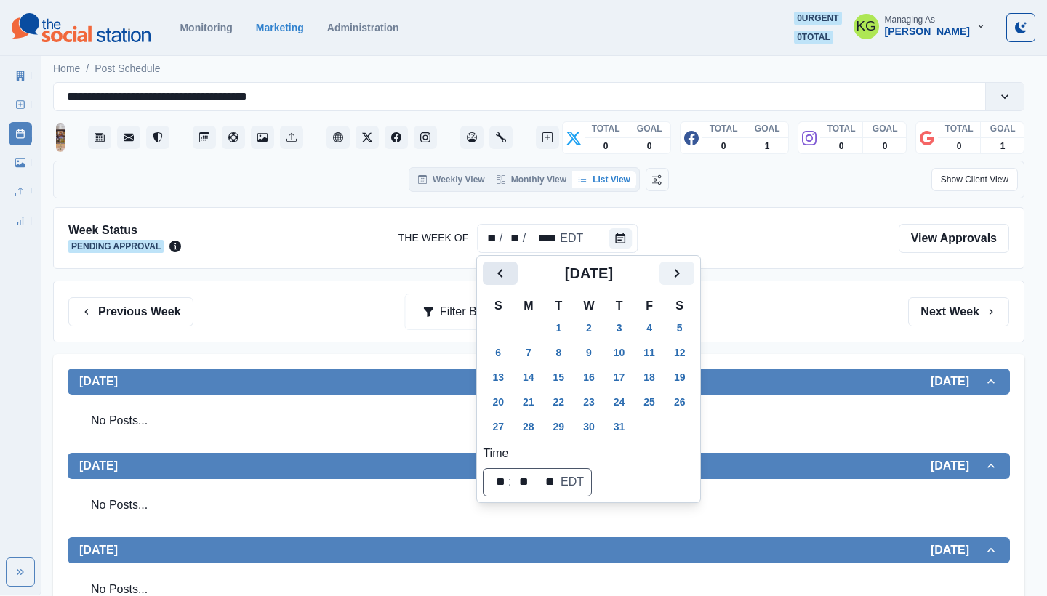
click at [506, 271] on icon "Previous" at bounding box center [500, 273] width 17 height 17
click at [694, 273] on button "Next" at bounding box center [676, 273] width 35 height 23
click at [622, 430] on button "31" at bounding box center [619, 426] width 29 height 23
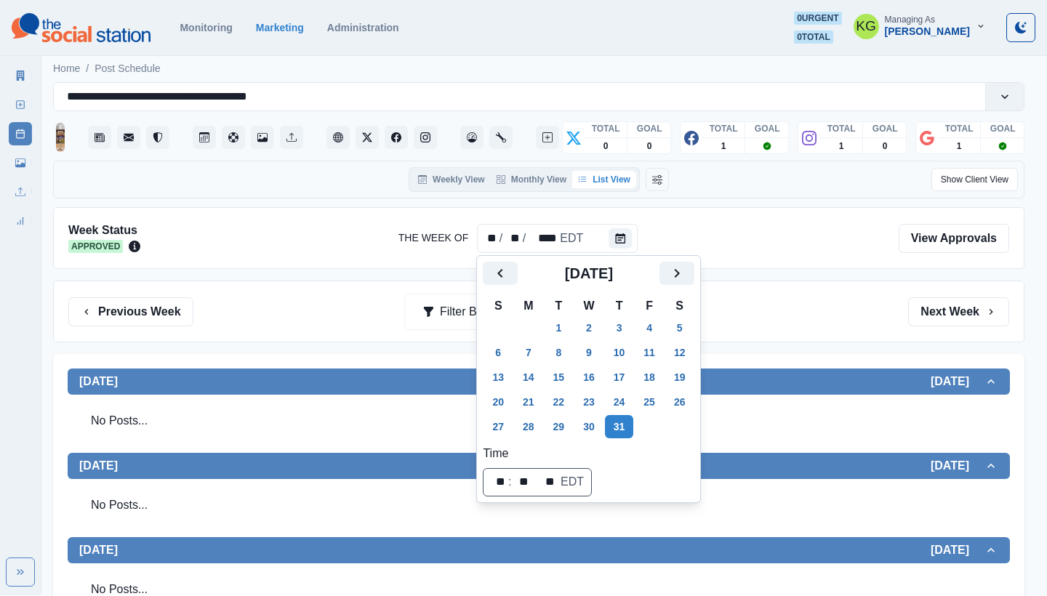
click at [889, 315] on div "Previous Week Filter By: Next Week" at bounding box center [538, 311] width 941 height 29
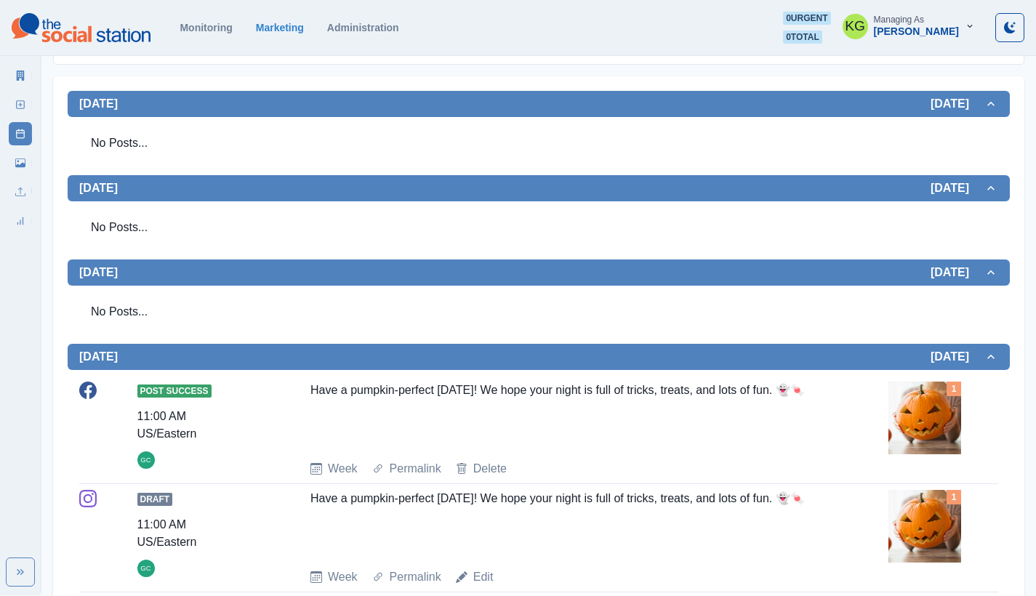
scroll to position [284, 0]
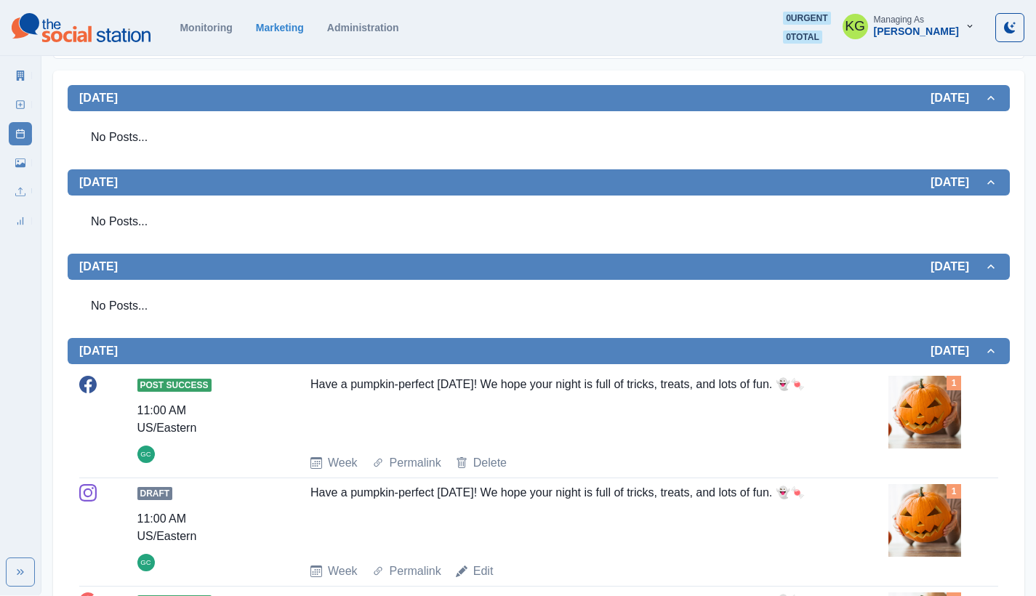
click at [308, 367] on div "Post Success 11:00 AM US/Eastern GC Have a pumpkin-perfect [DATE]! We hope your…" at bounding box center [539, 541] width 942 height 355
drag, startPoint x: 311, startPoint y: 383, endPoint x: 369, endPoint y: 396, distance: 59.5
click at [369, 396] on div "Have a pumpkin-perfect [DATE]! We hope your night is full of tricks, treats, an…" at bounding box center [567, 409] width 515 height 67
copy div "Have a pumpkin-perfect [DATE]! We hope your night is full of tricks, treats, an…"
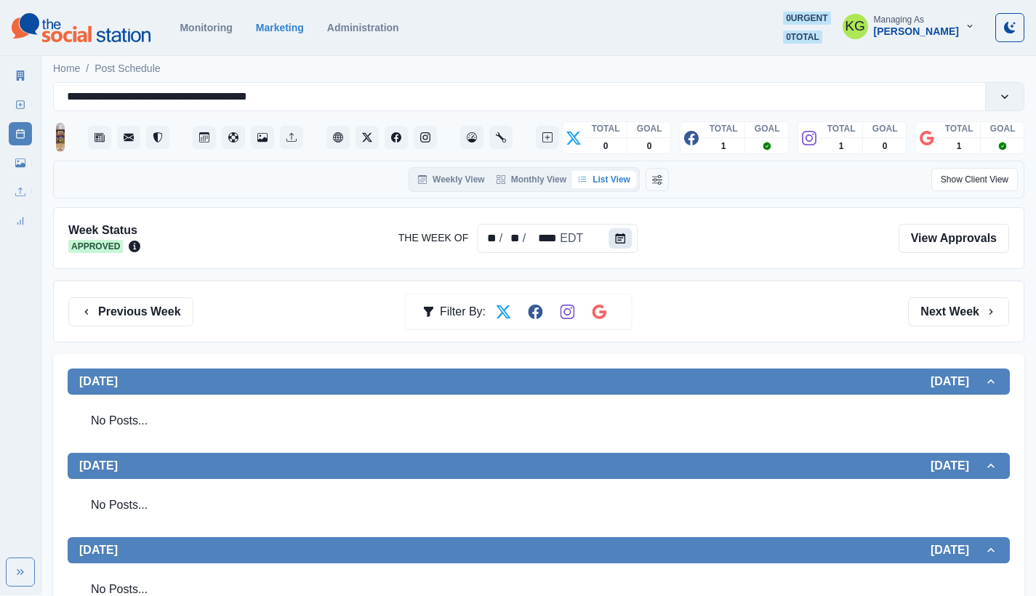
scroll to position [0, 0]
click at [624, 239] on icon "Calendar" at bounding box center [620, 238] width 10 height 10
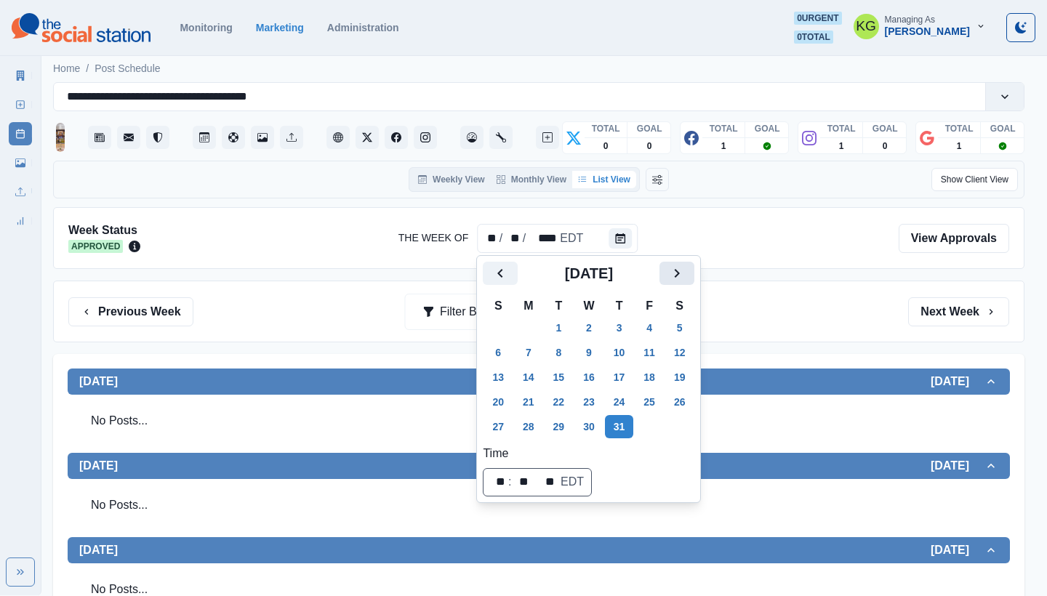
click at [686, 270] on icon "Next" at bounding box center [676, 273] width 17 height 17
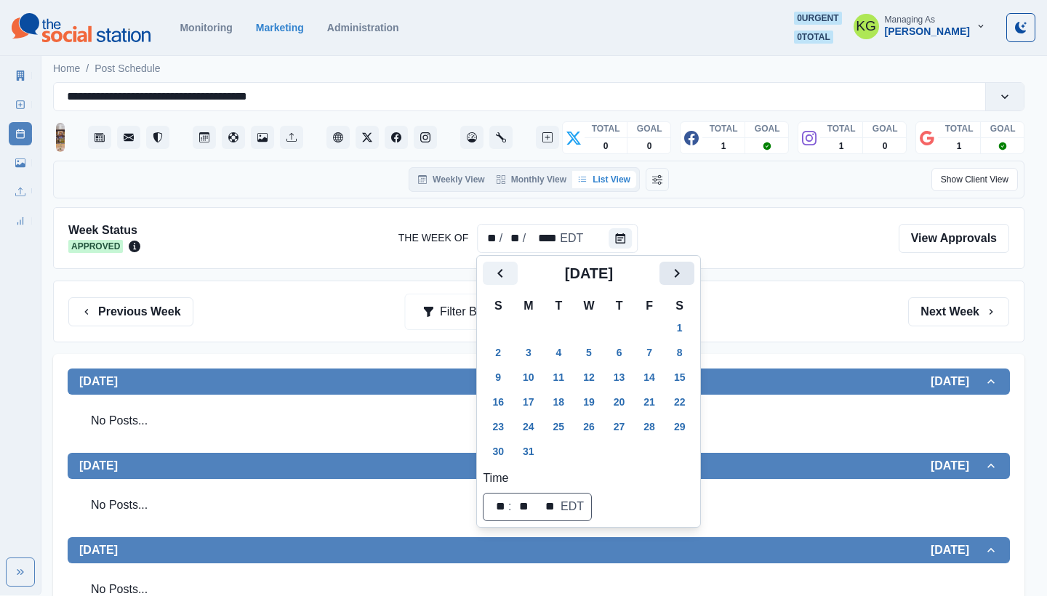
click at [686, 270] on icon "Next" at bounding box center [676, 273] width 17 height 17
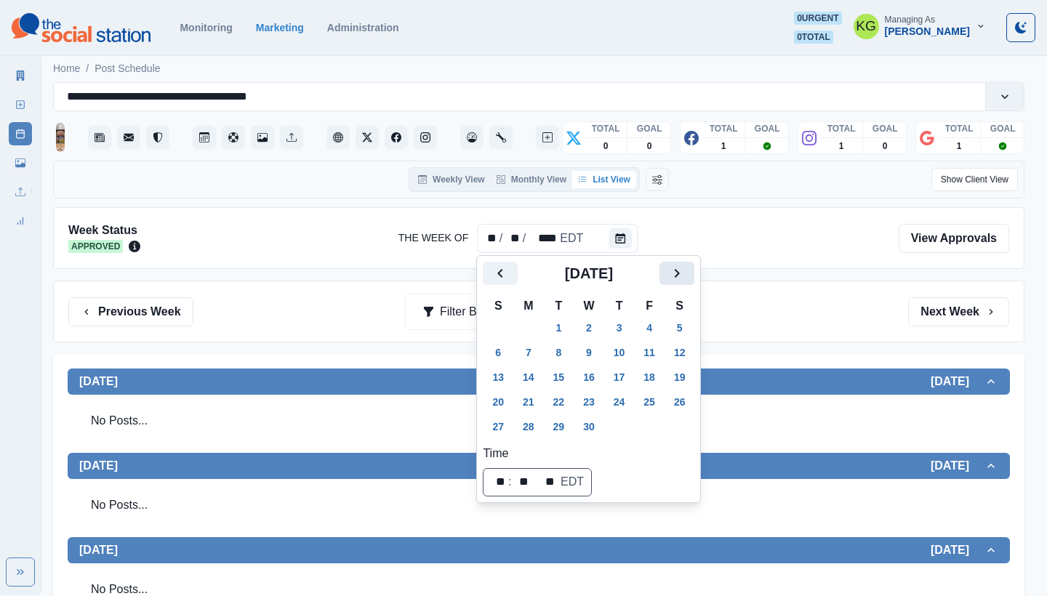
click at [686, 270] on icon "Next" at bounding box center [676, 273] width 17 height 17
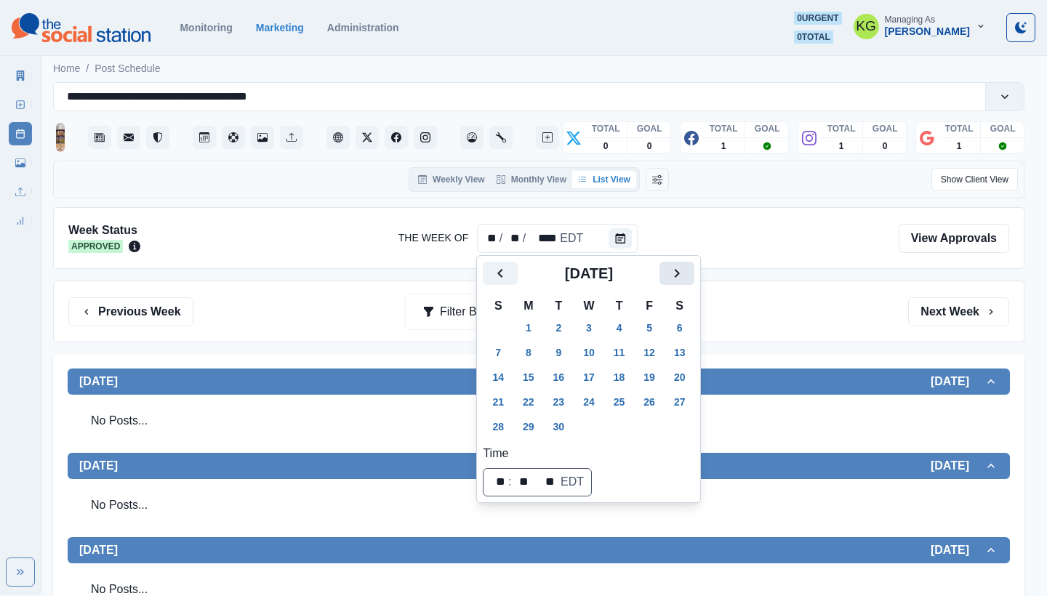
click at [686, 270] on icon "Next" at bounding box center [676, 273] width 17 height 17
click at [662, 425] on button "31" at bounding box center [649, 426] width 29 height 23
click at [791, 326] on div "Previous Week Filter By: Next Week" at bounding box center [538, 311] width 941 height 29
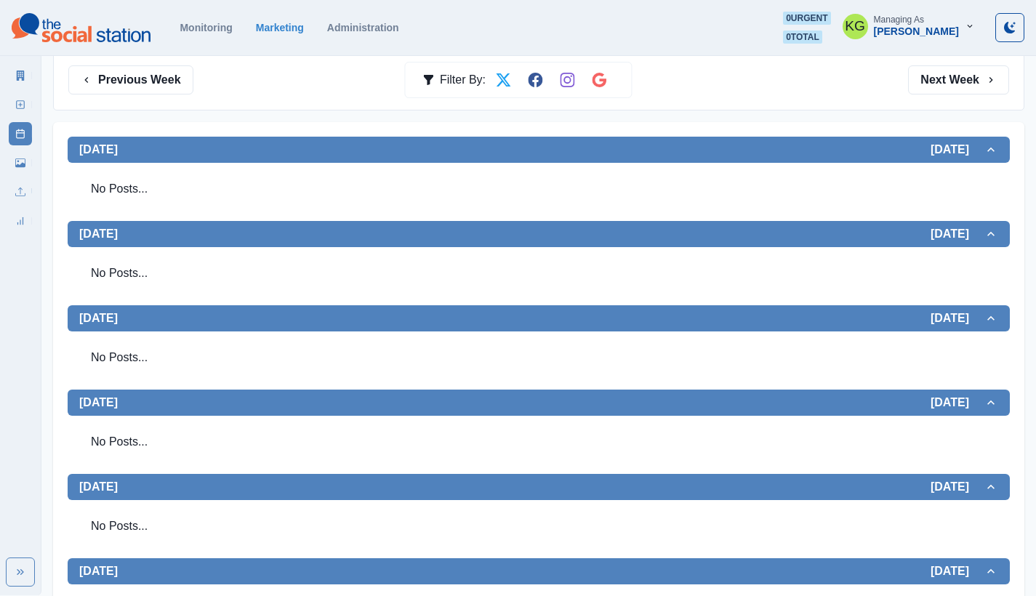
scroll to position [324, 0]
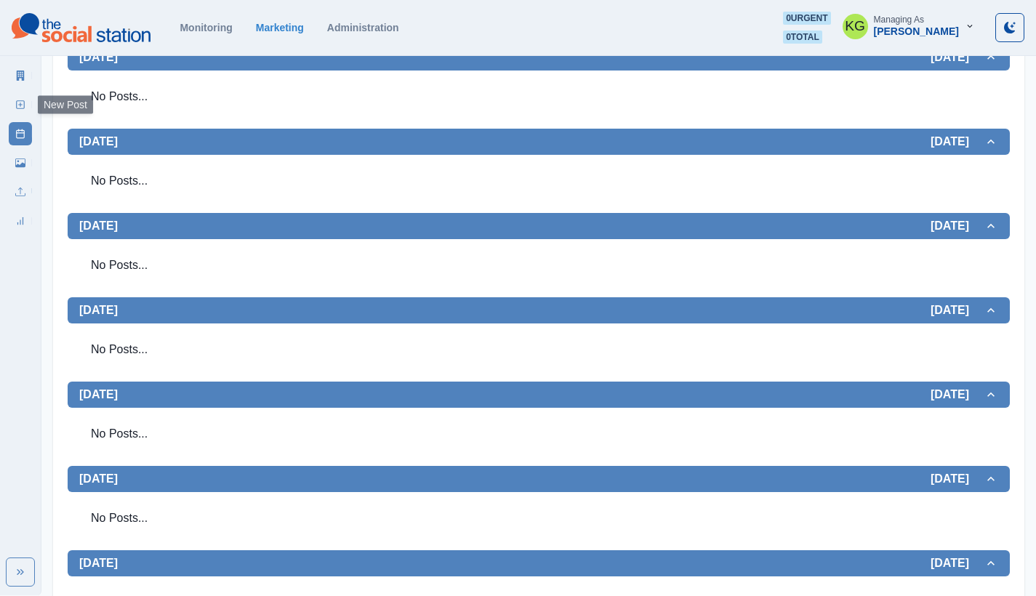
click at [12, 107] on link "New Post" at bounding box center [20, 104] width 23 height 23
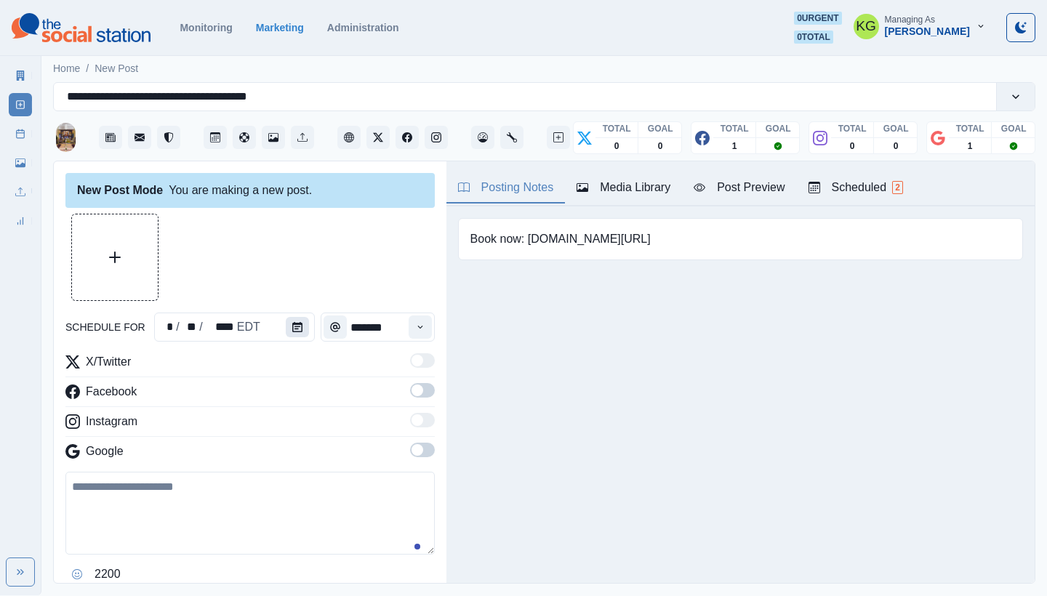
click at [295, 330] on icon "Calendar" at bounding box center [297, 327] width 10 height 10
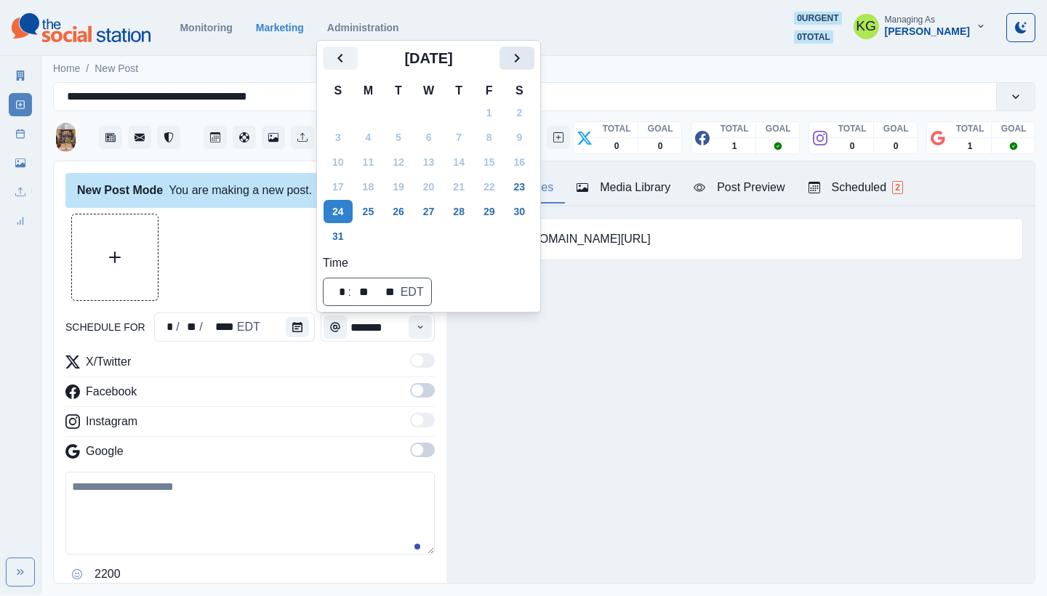
click at [526, 59] on icon "Next" at bounding box center [516, 57] width 17 height 17
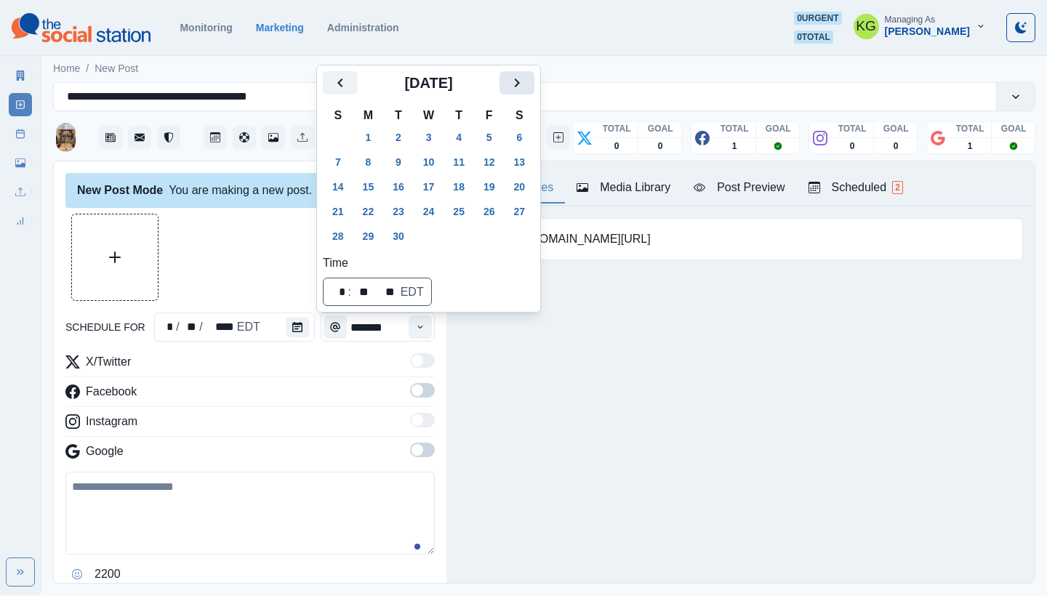
click at [526, 92] on icon "Next" at bounding box center [516, 82] width 17 height 17
click at [502, 234] on button "31" at bounding box center [489, 236] width 29 height 23
click at [171, 285] on div at bounding box center [249, 257] width 369 height 87
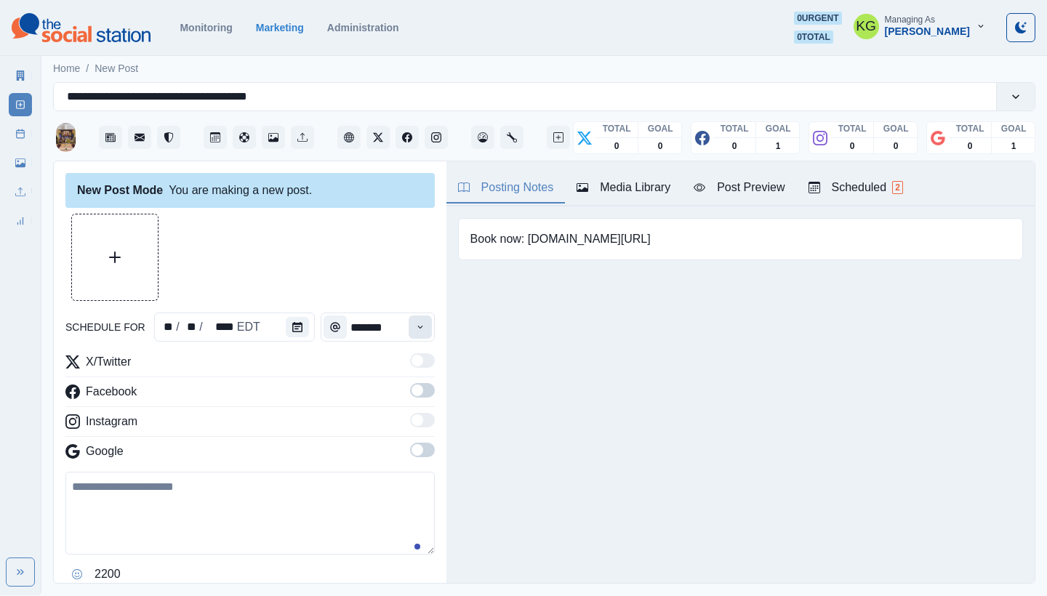
click at [415, 325] on icon "Time" at bounding box center [420, 327] width 10 height 10
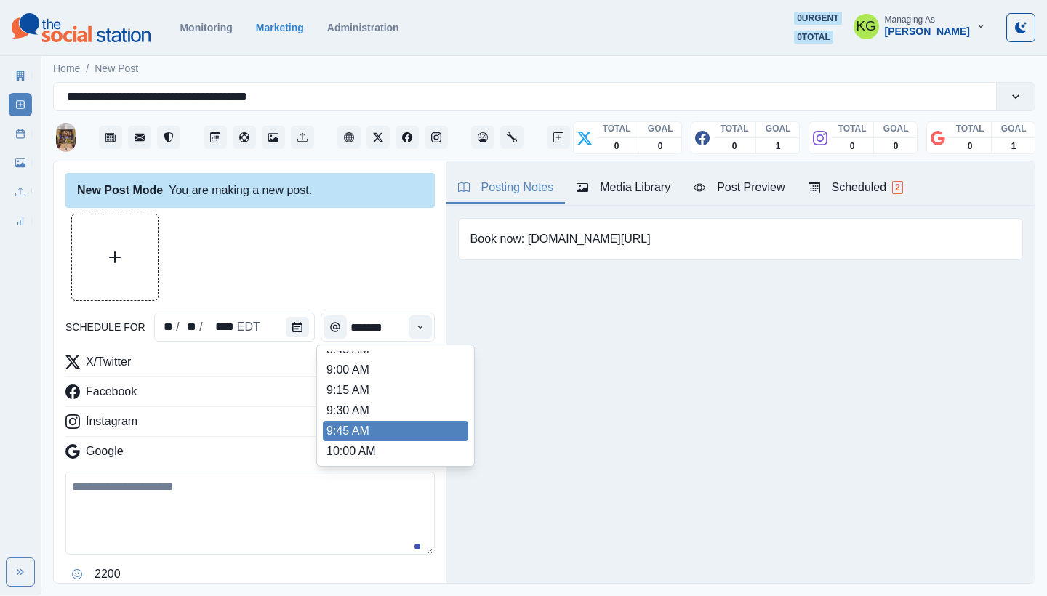
scroll to position [275, 0]
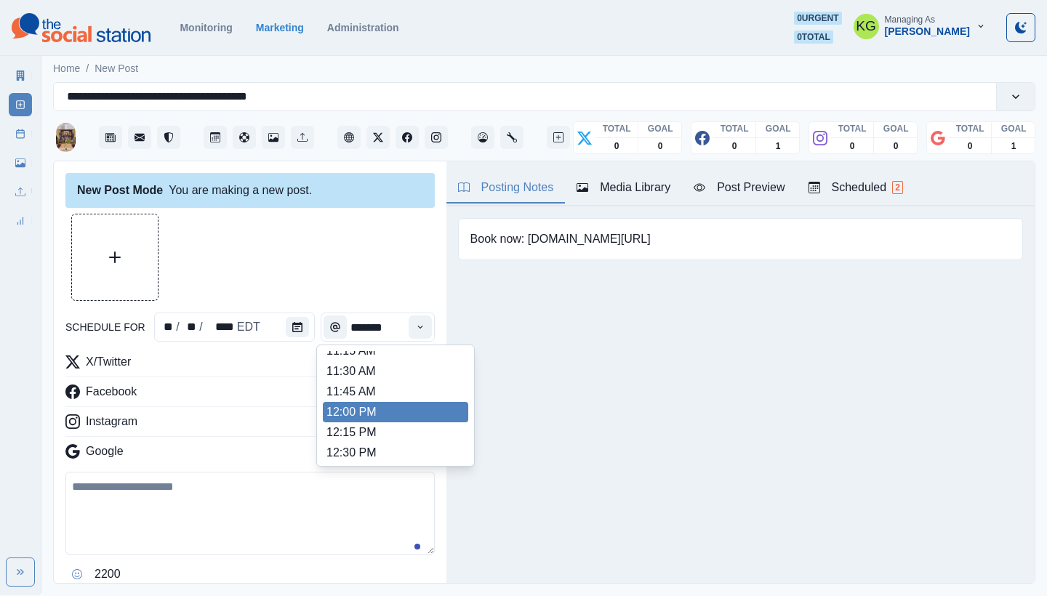
click at [398, 409] on li "12:00 PM" at bounding box center [395, 412] width 145 height 20
type input "********"
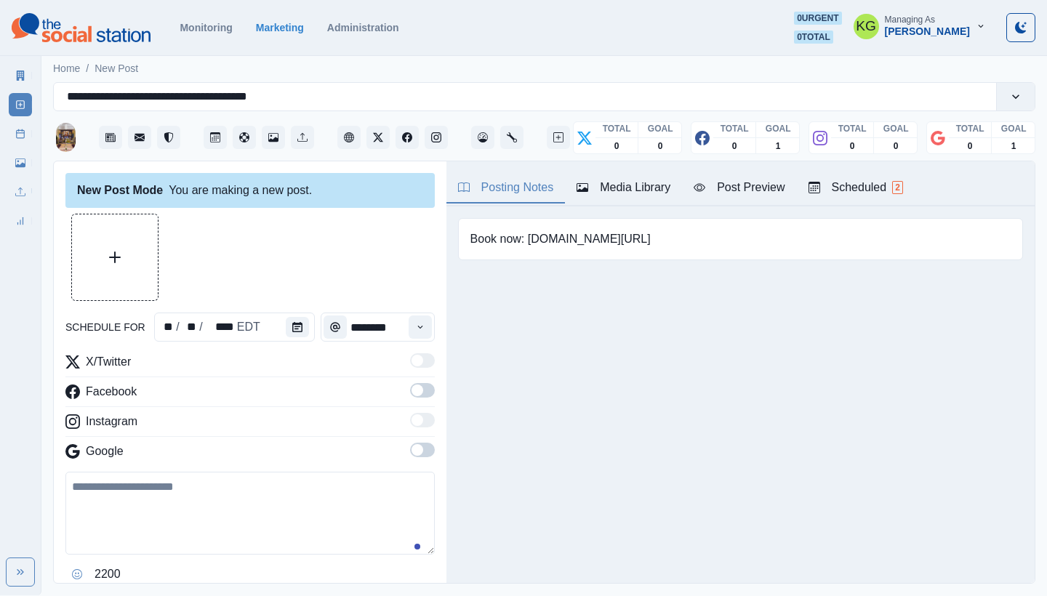
click at [417, 448] on span at bounding box center [422, 450] width 25 height 15
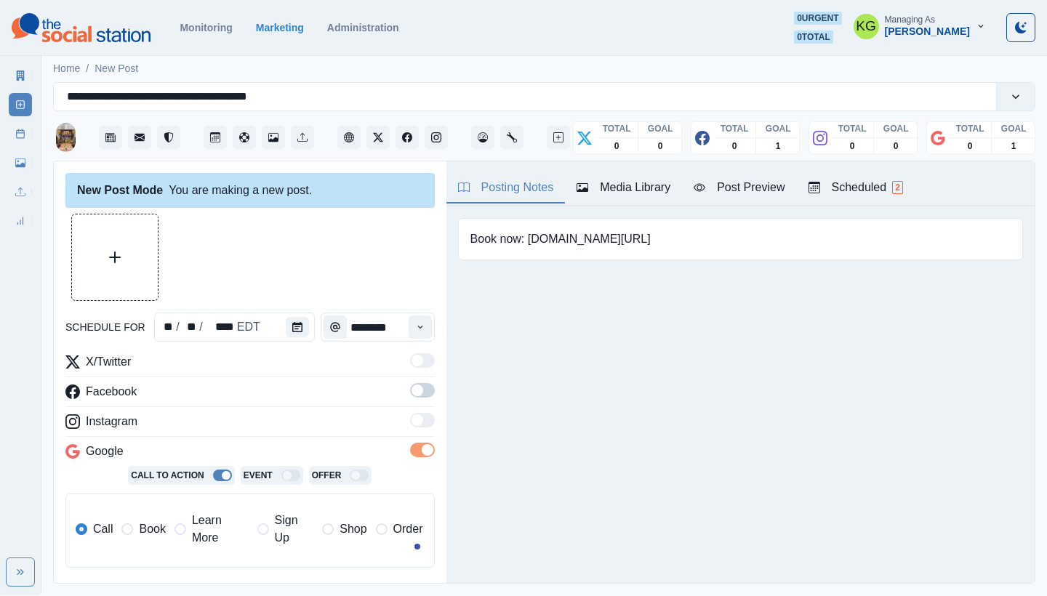
click at [416, 379] on div "X/Twitter Facebook Instagram Google Call To Action Event Offer Call Book Learn …" at bounding box center [249, 466] width 369 height 226
click at [412, 387] on span at bounding box center [418, 391] width 12 height 12
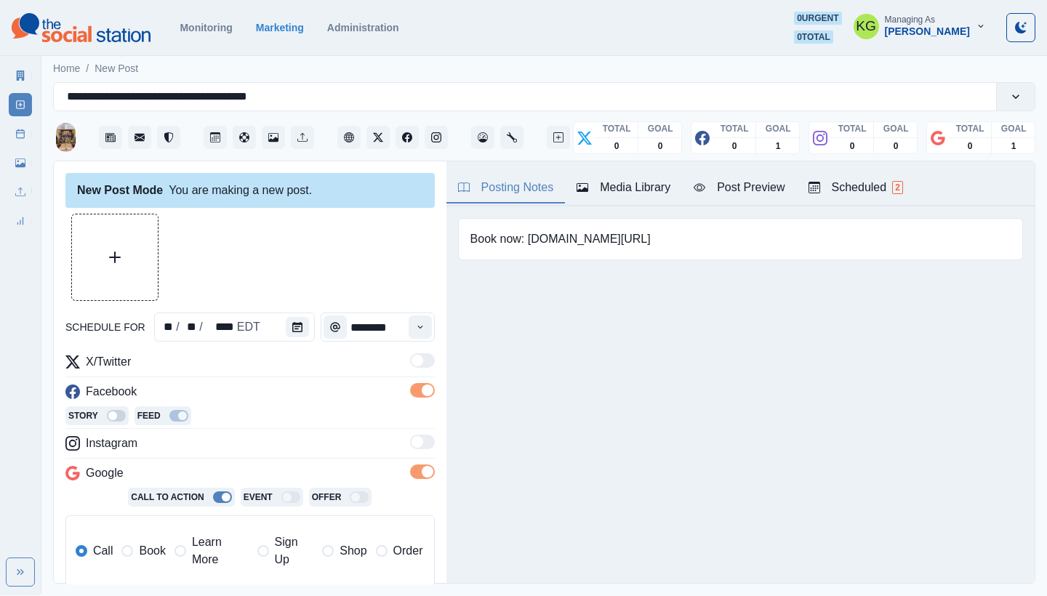
click at [143, 546] on span "Book" at bounding box center [152, 550] width 26 height 17
click at [614, 152] on p "0" at bounding box center [616, 146] width 5 height 13
click at [614, 178] on button "Media Library" at bounding box center [623, 188] width 117 height 31
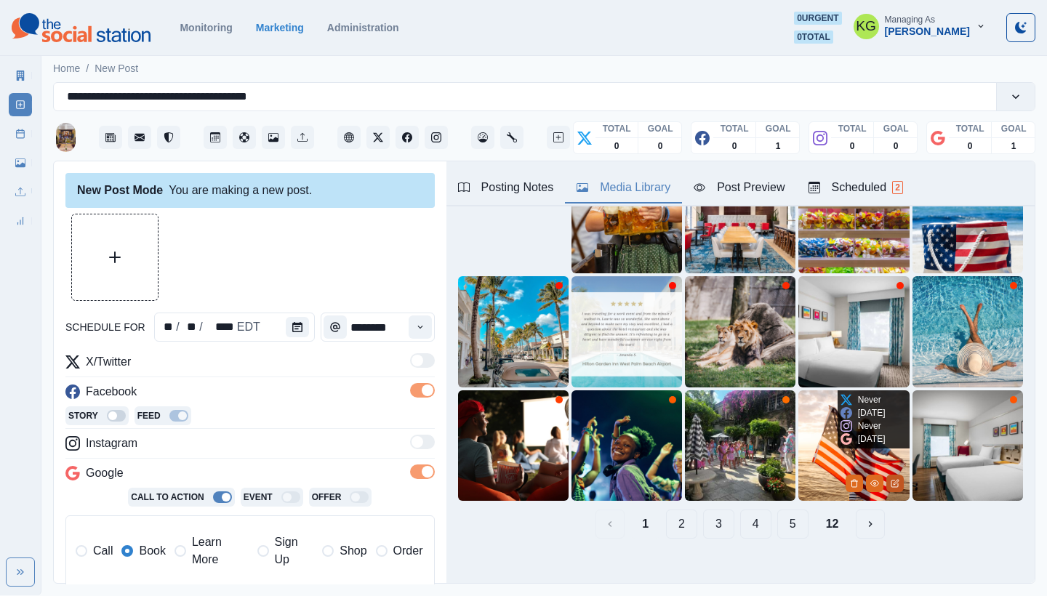
scroll to position [124, 0]
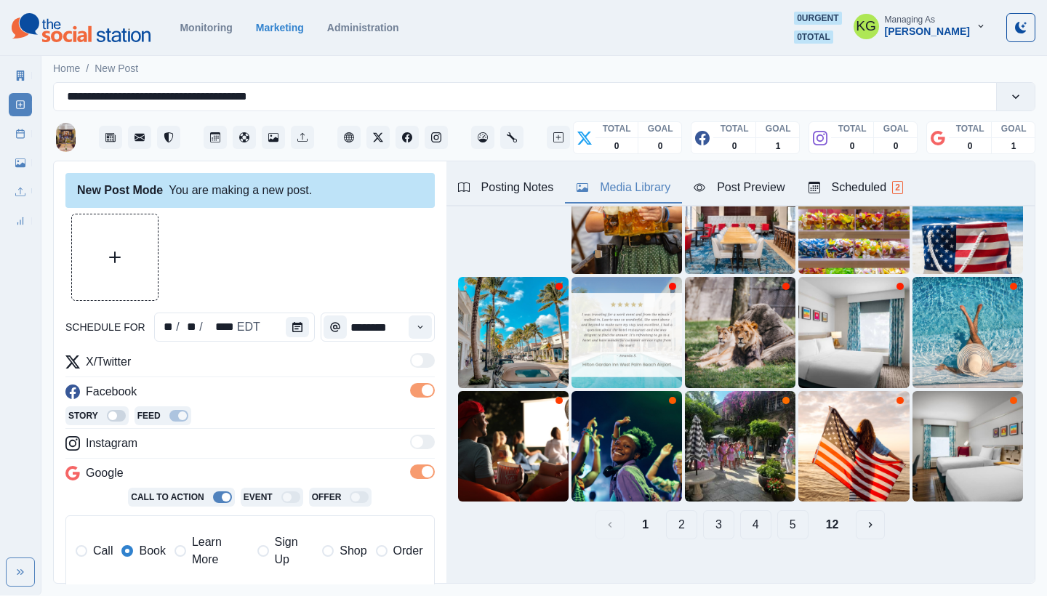
click at [838, 510] on div "1 2 3 4 5 12" at bounding box center [740, 524] width 565 height 29
click at [815, 518] on button "12" at bounding box center [832, 524] width 36 height 29
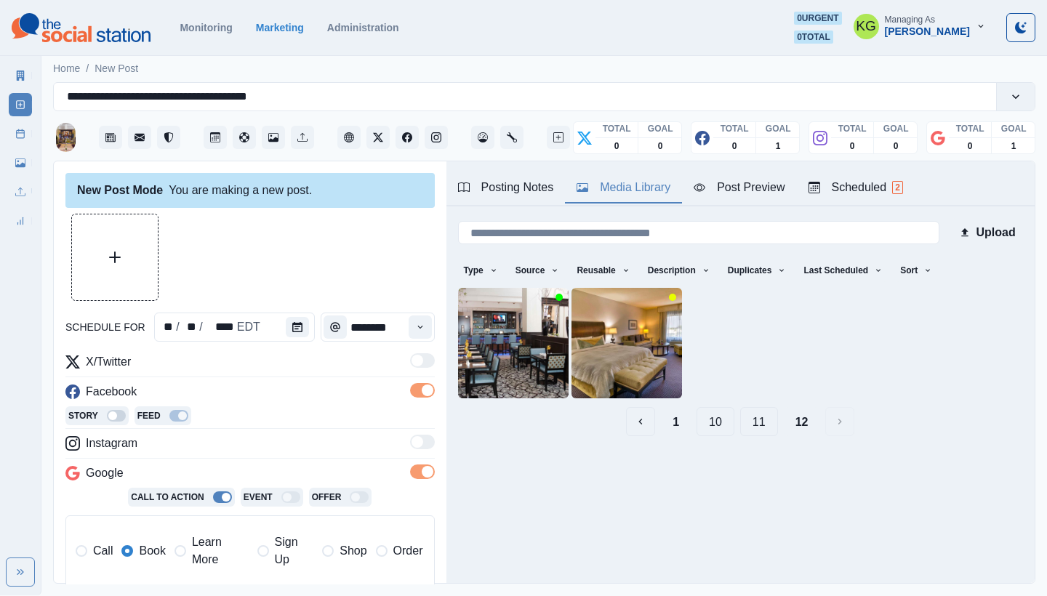
scroll to position [0, 0]
click at [152, 244] on button "Upload Media" at bounding box center [115, 257] width 86 height 86
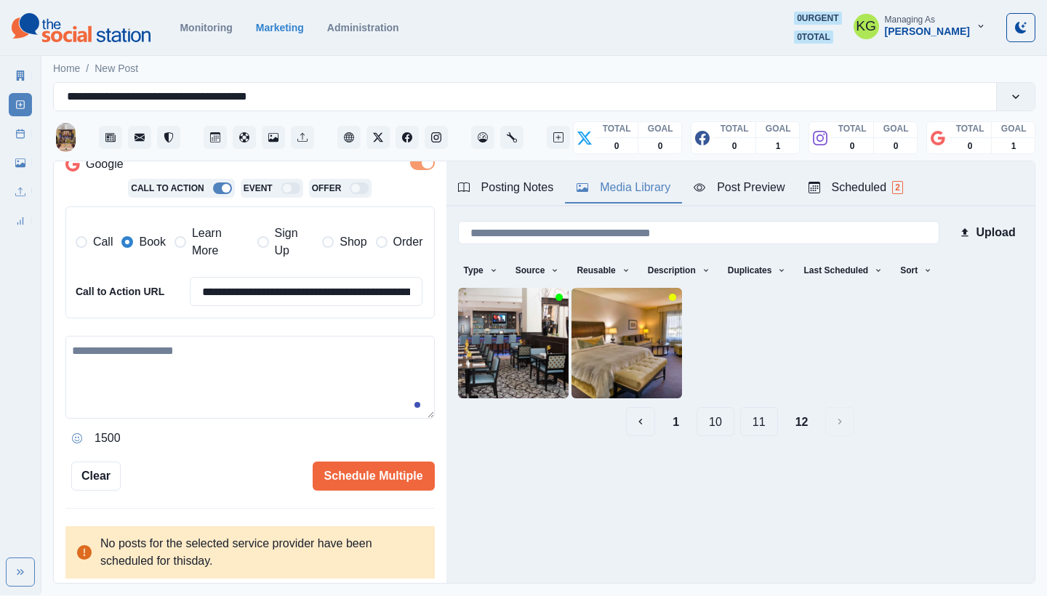
click at [234, 375] on textarea at bounding box center [249, 377] width 369 height 83
paste textarea "**********"
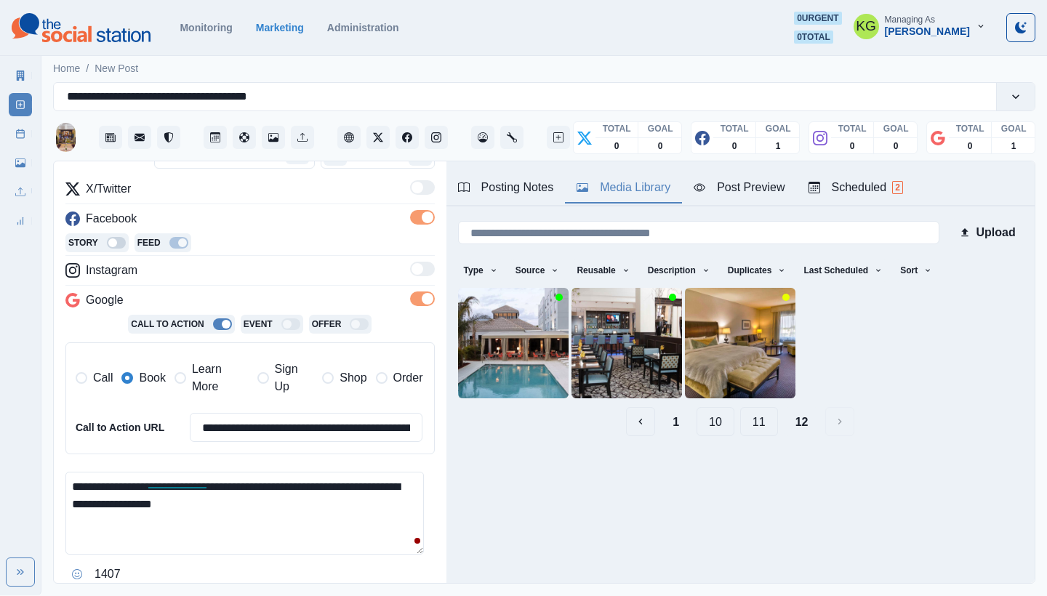
scroll to position [209, 0]
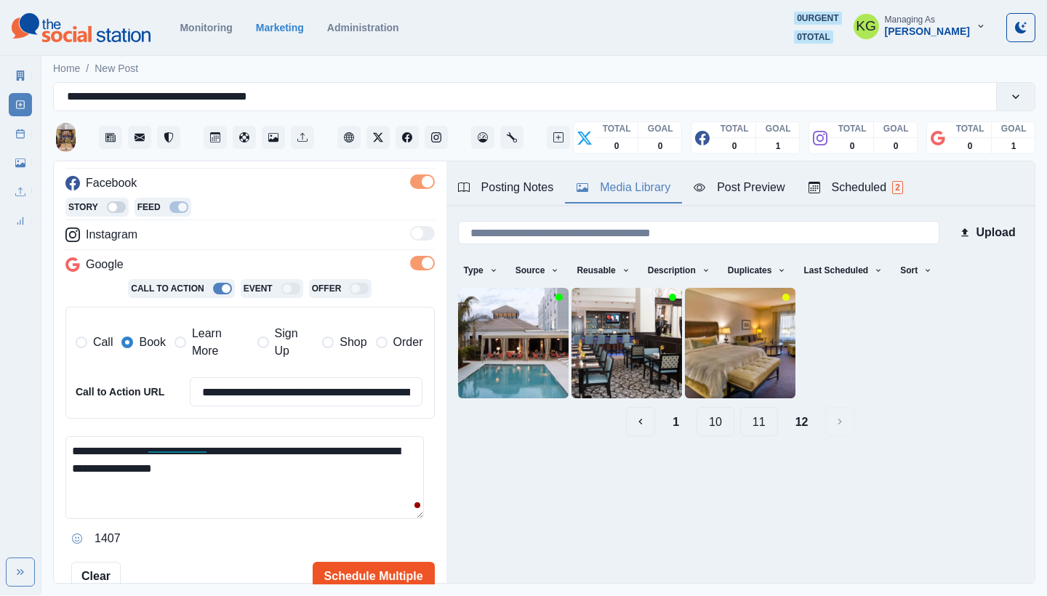
type textarea "**********"
click at [367, 574] on button "Schedule Multiple" at bounding box center [374, 576] width 122 height 29
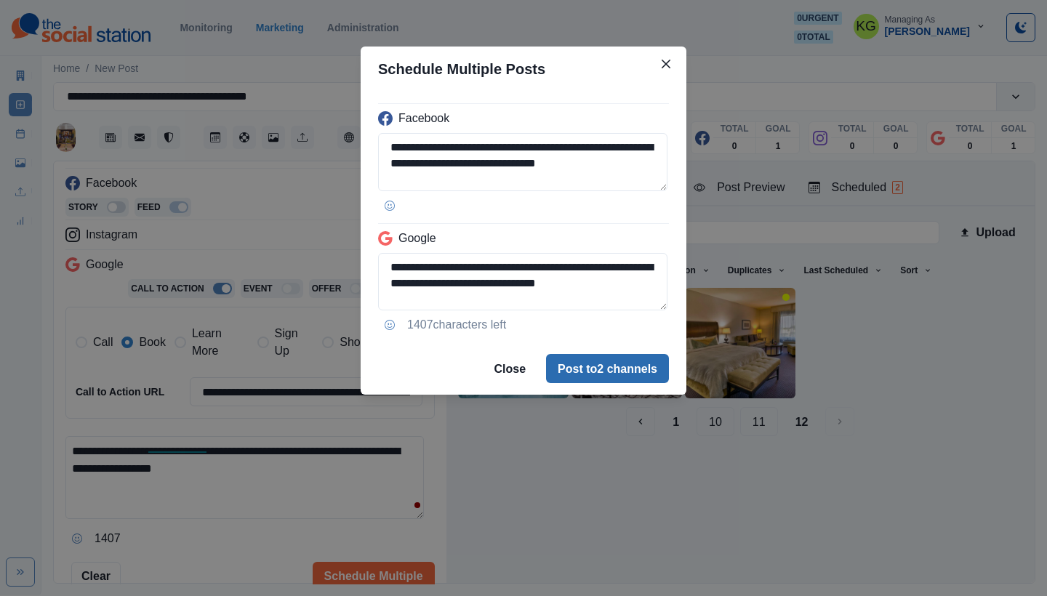
click at [614, 362] on button "Post to 2 channels" at bounding box center [607, 368] width 123 height 29
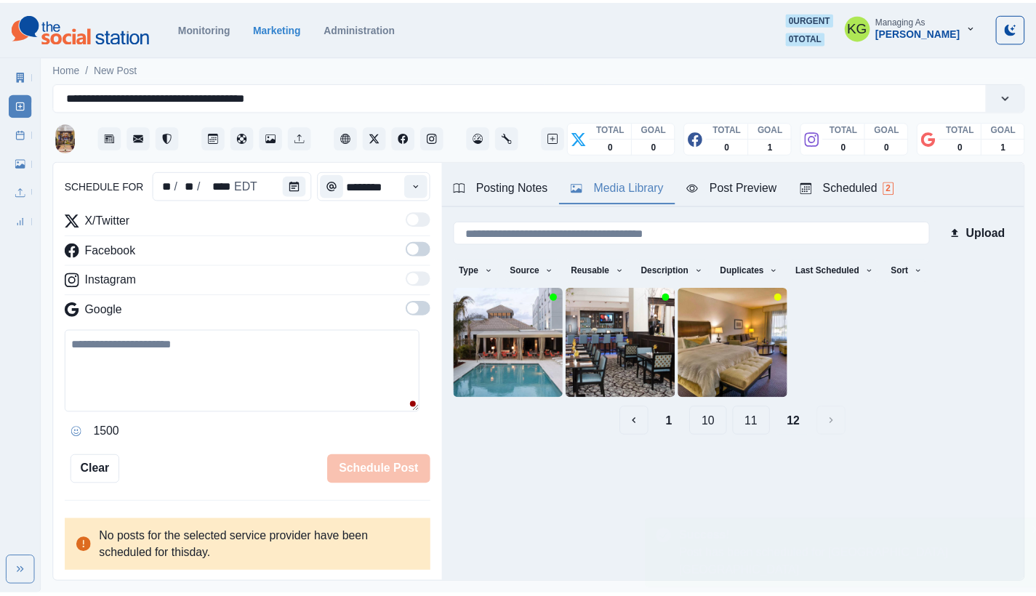
scroll to position [141, 0]
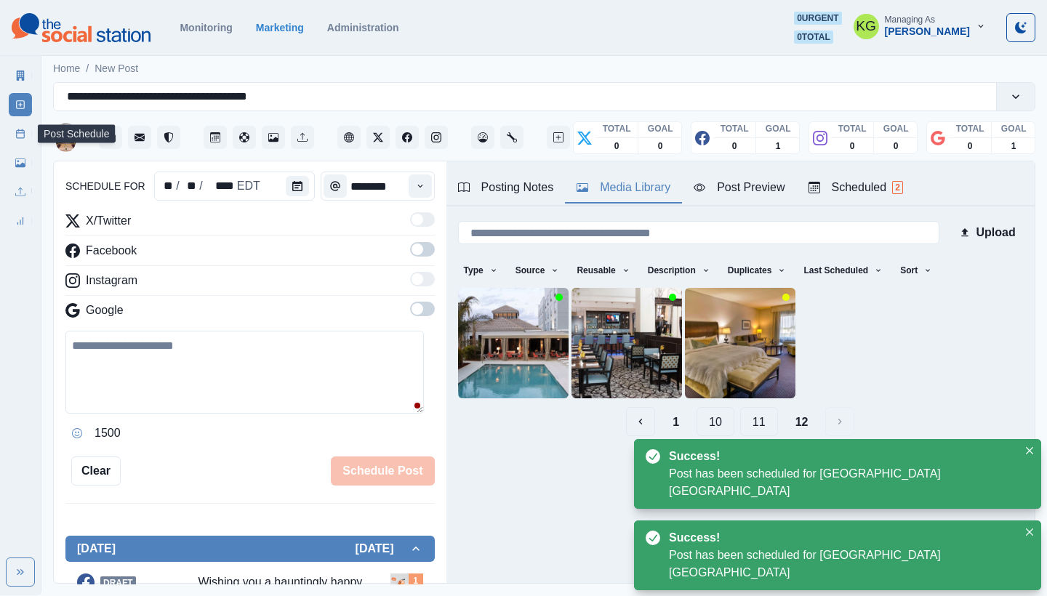
click at [26, 135] on link "Post Schedule" at bounding box center [20, 133] width 23 height 23
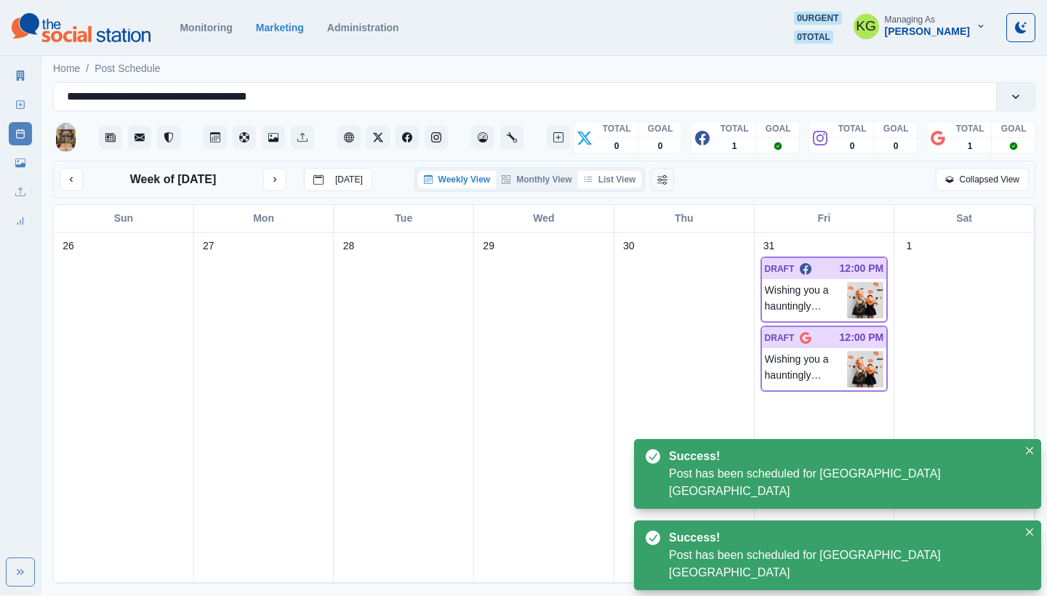
click at [625, 184] on button "List View" at bounding box center [610, 179] width 64 height 17
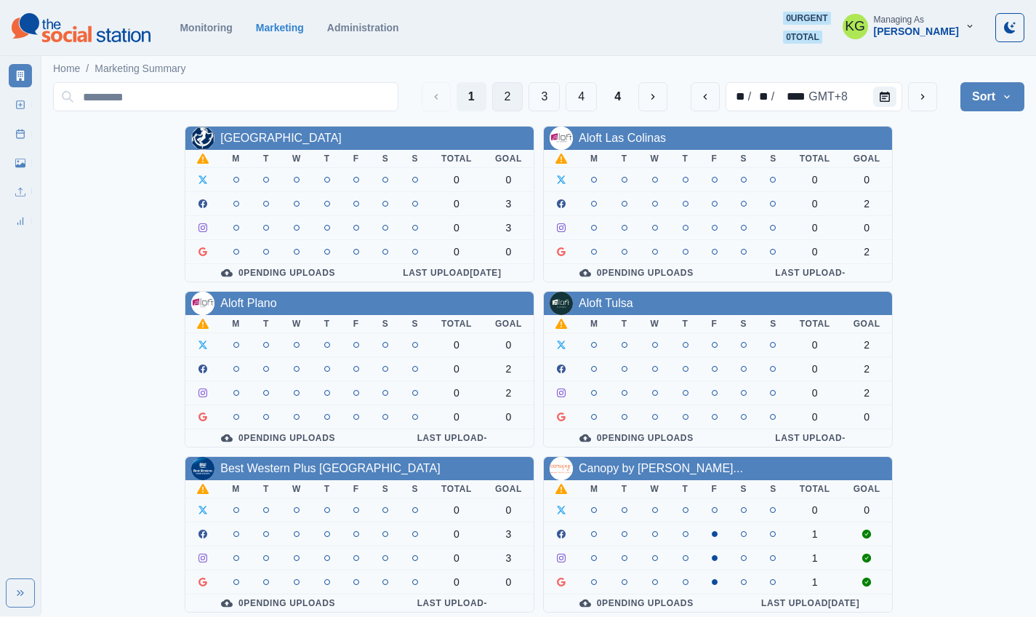
click at [502, 92] on button "2" at bounding box center [507, 96] width 31 height 29
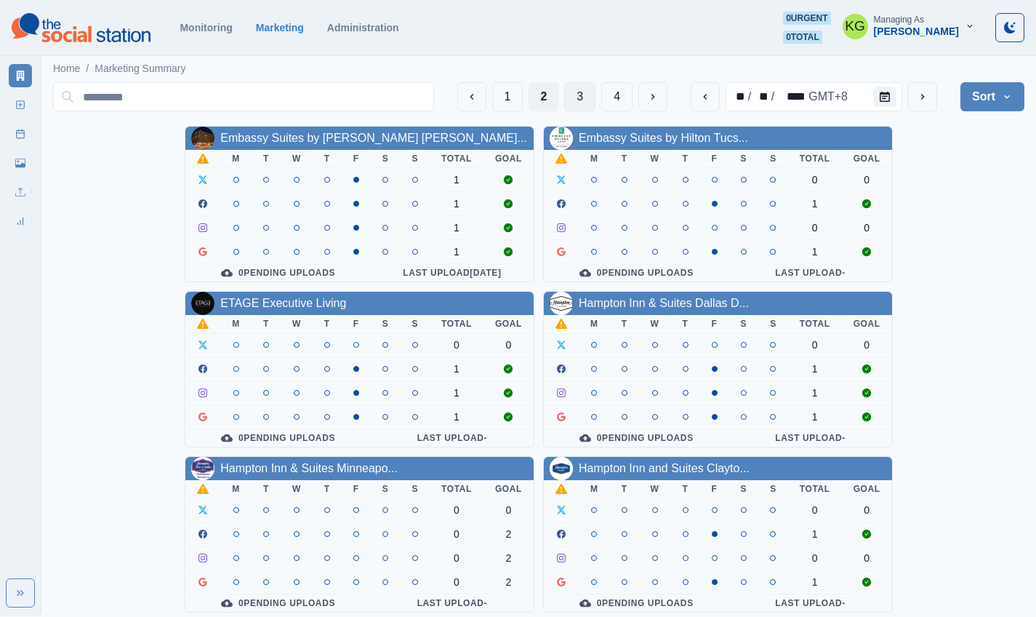
click at [577, 97] on button "3" at bounding box center [579, 96] width 31 height 29
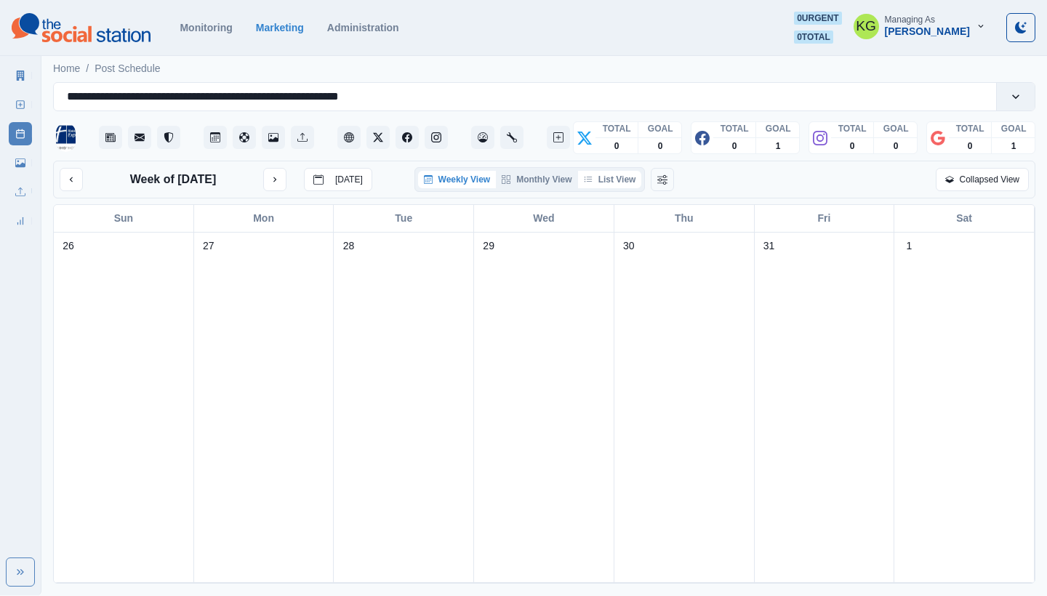
click at [609, 180] on button "List View" at bounding box center [610, 179] width 64 height 17
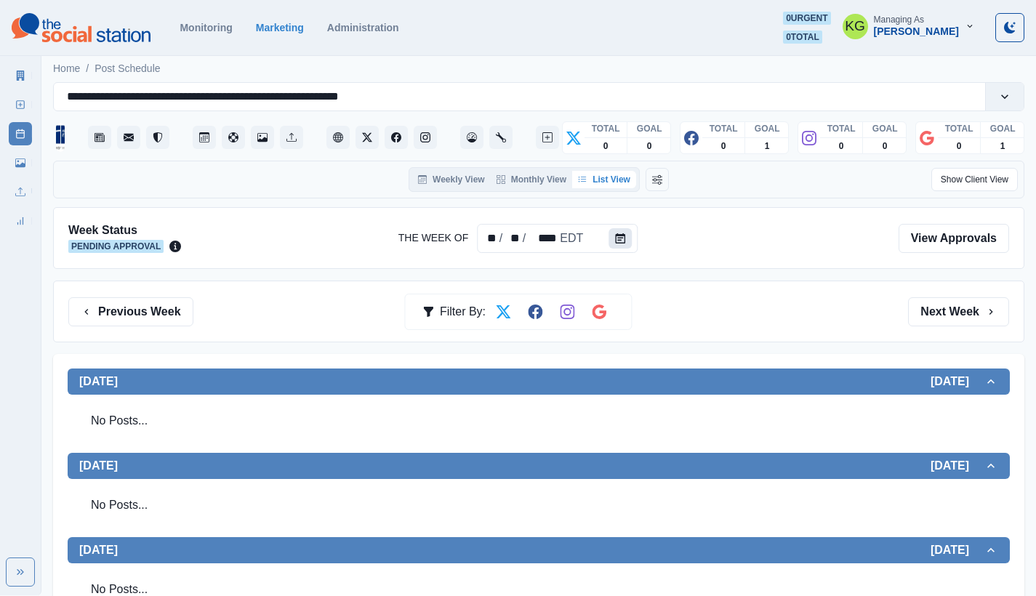
click at [614, 229] on button "Calendar" at bounding box center [620, 238] width 23 height 20
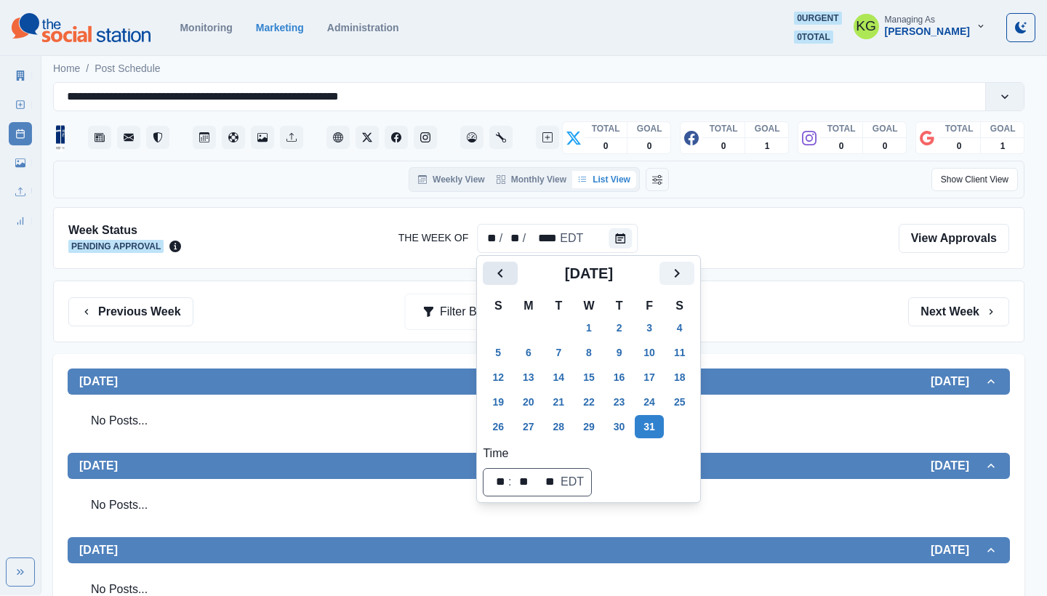
click at [510, 274] on button "Previous" at bounding box center [500, 273] width 35 height 23
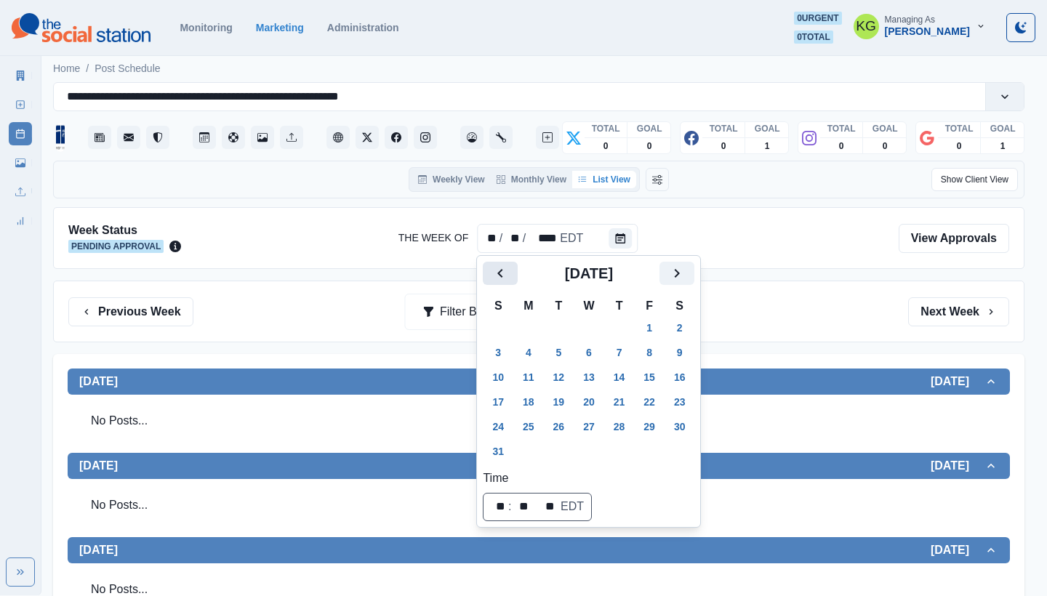
click at [510, 274] on button "Previous" at bounding box center [500, 273] width 35 height 23
click at [510, 275] on button "Previous" at bounding box center [500, 273] width 35 height 23
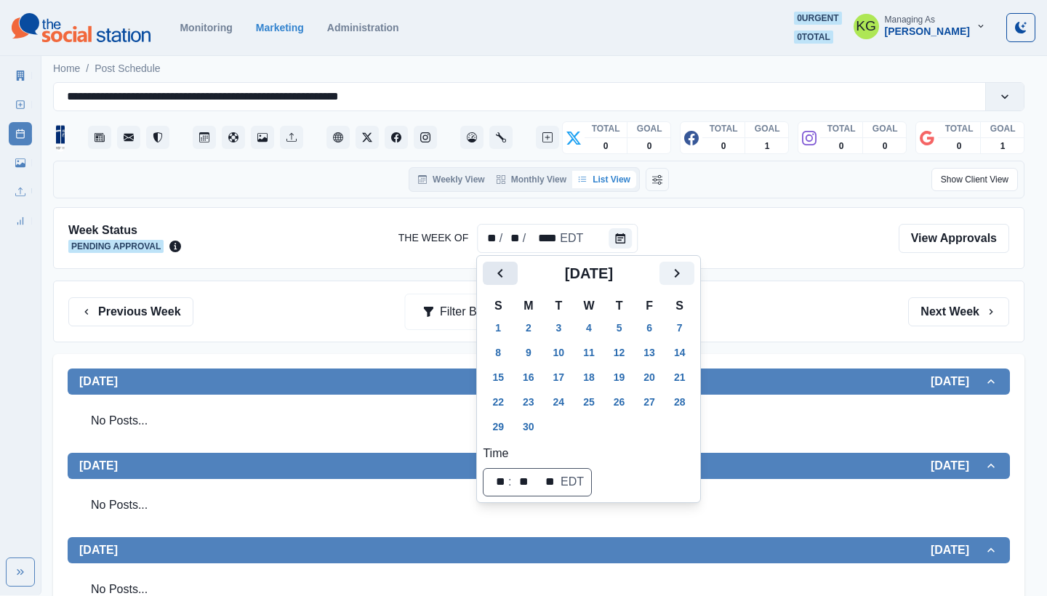
click at [510, 275] on button "Previous" at bounding box center [500, 273] width 35 height 23
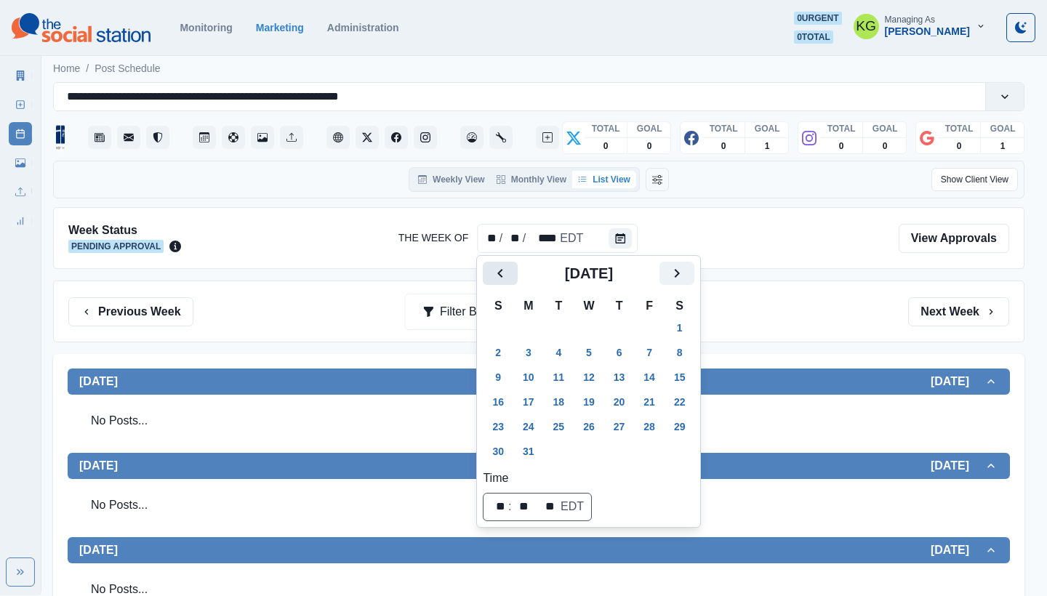
click at [510, 275] on button "Previous" at bounding box center [500, 273] width 35 height 23
click at [510, 276] on button "Previous" at bounding box center [500, 273] width 35 height 23
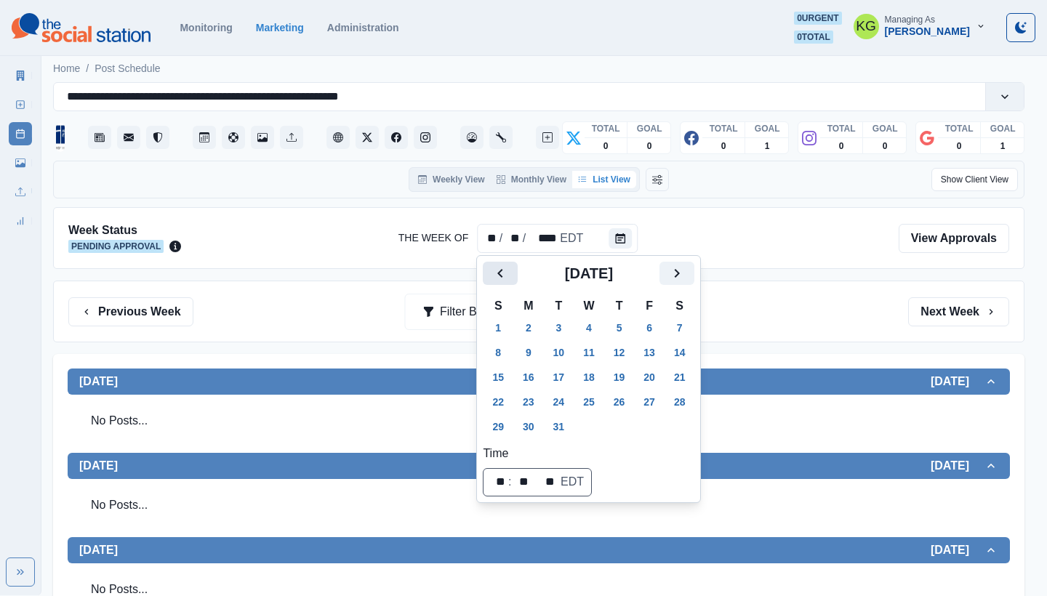
click at [510, 276] on button "Previous" at bounding box center [500, 273] width 35 height 23
click at [634, 425] on button "31" at bounding box center [619, 426] width 29 height 23
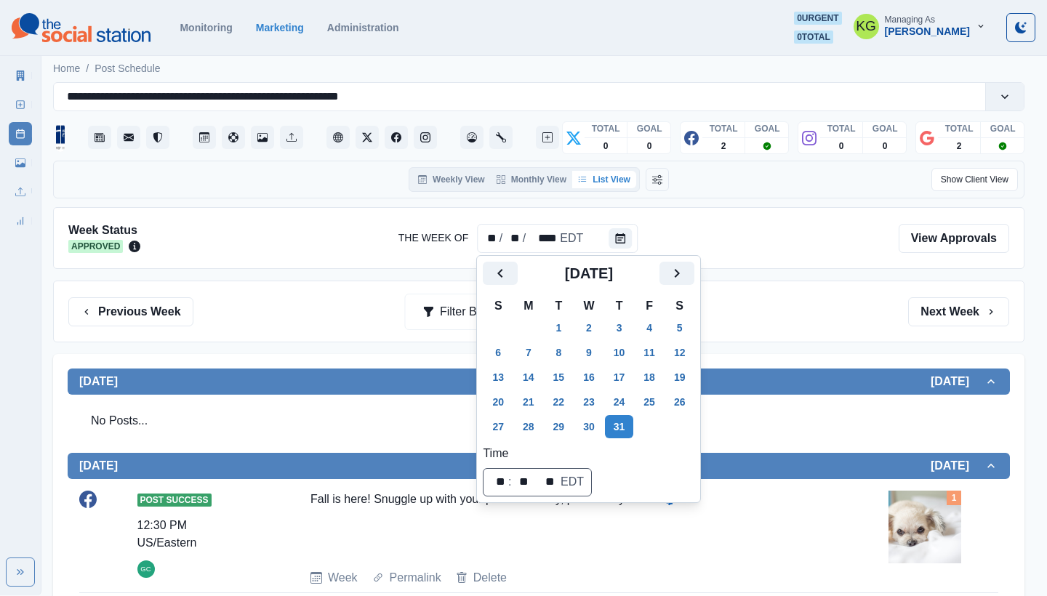
click at [827, 328] on div "Previous Week Filter By: Next Week" at bounding box center [538, 312] width 971 height 62
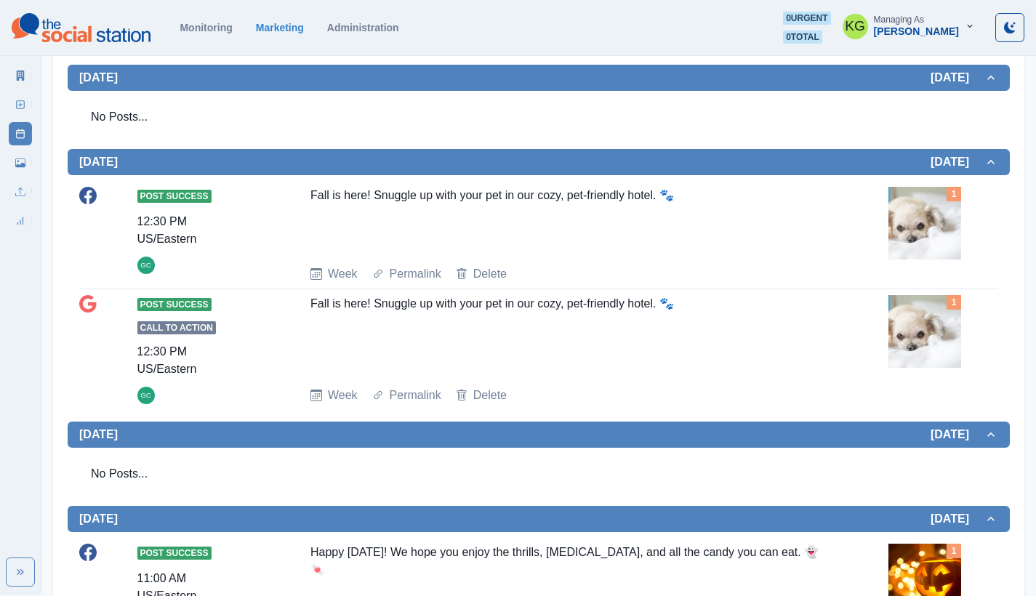
scroll to position [358, 0]
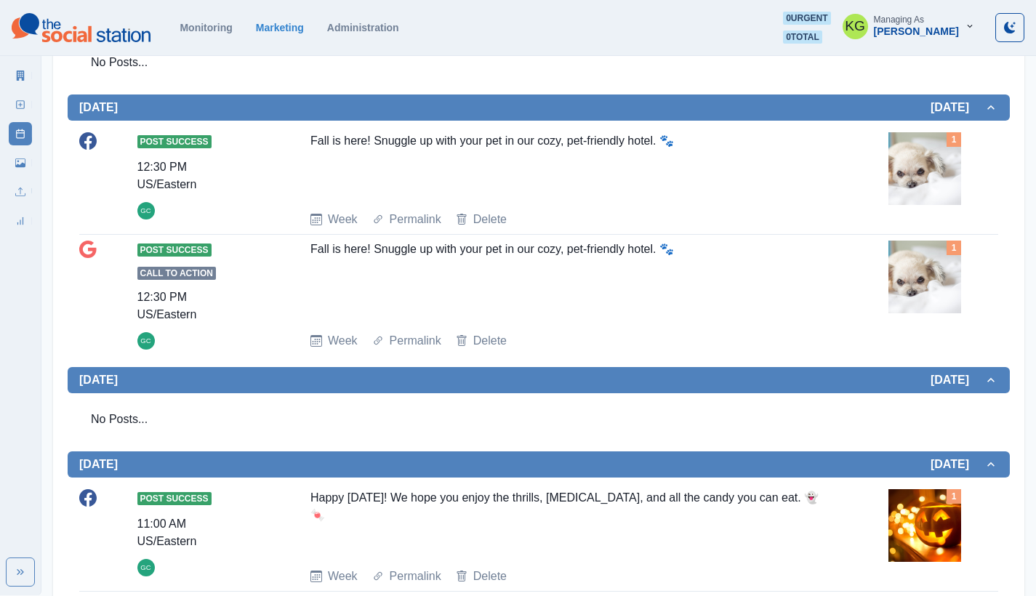
click at [589, 496] on div "Happy Halloween! We hope you enjoy the thrills, chills, and all the candy you c…" at bounding box center [567, 522] width 515 height 67
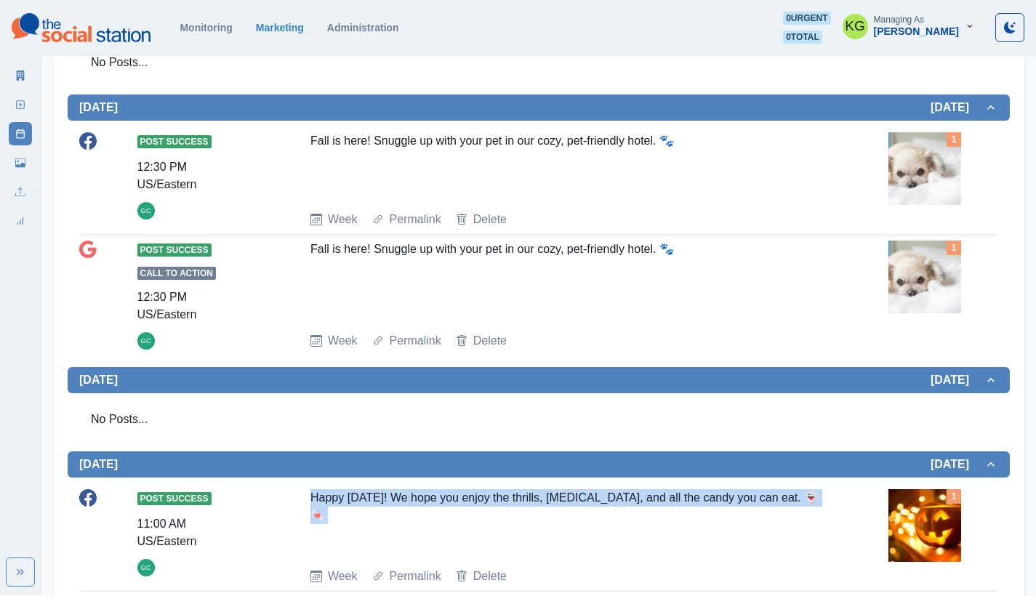
click at [589, 496] on div "Happy Halloween! We hope you enjoy the thrills, chills, and all the candy you c…" at bounding box center [567, 522] width 515 height 67
copy div "Happy Halloween! We hope you enjoy the thrills, chills, and all the candy you c…"
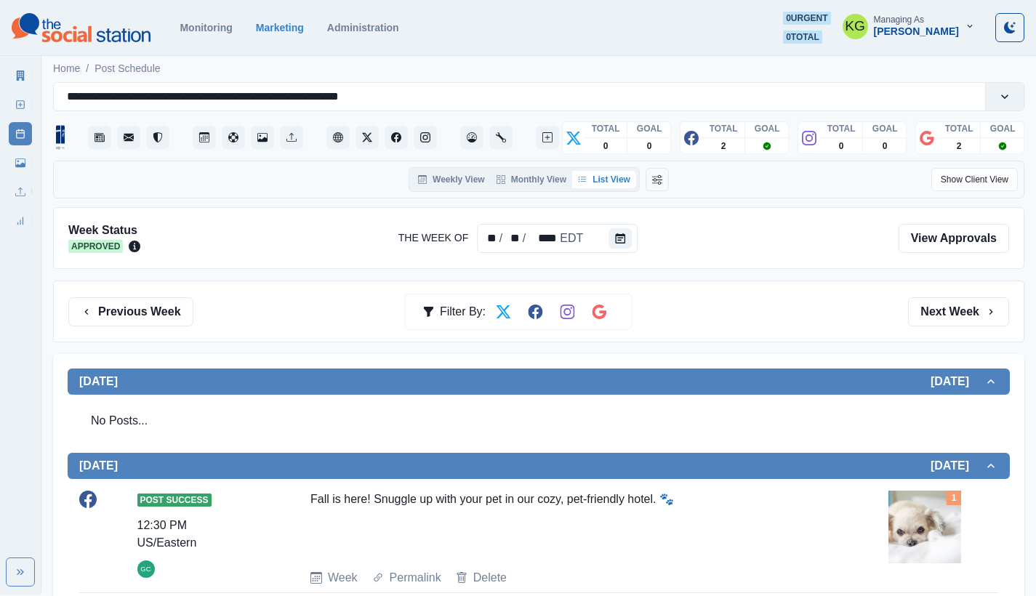
scroll to position [0, 0]
click at [615, 233] on icon "Calendar" at bounding box center [620, 238] width 10 height 10
click at [619, 242] on icon "Calendar" at bounding box center [620, 238] width 10 height 10
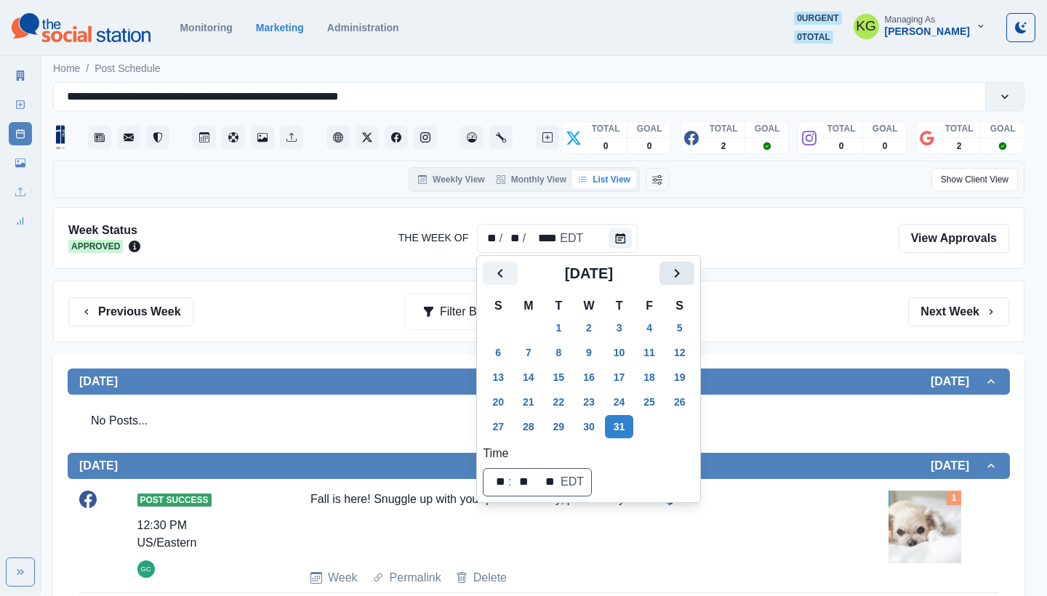
click at [686, 268] on icon "Next" at bounding box center [676, 273] width 17 height 17
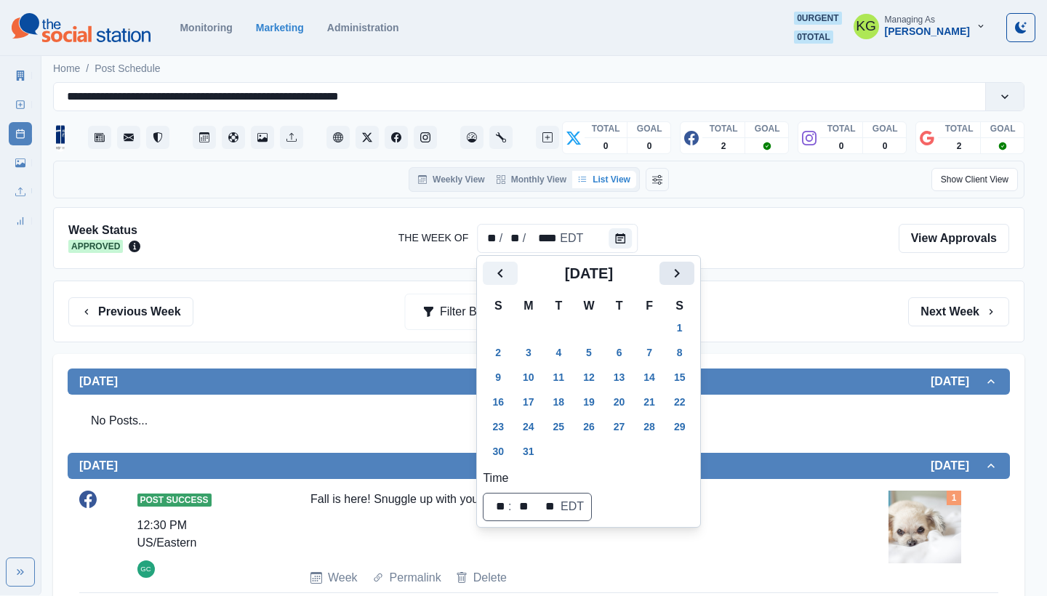
click at [686, 268] on icon "Next" at bounding box center [676, 273] width 17 height 17
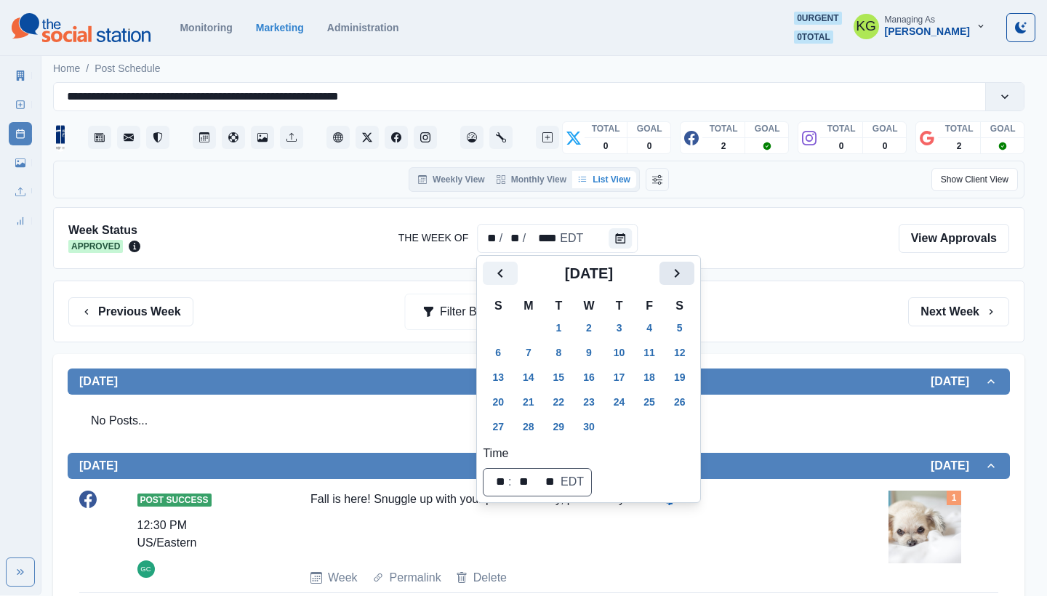
click at [686, 268] on icon "Next" at bounding box center [676, 273] width 17 height 17
click at [686, 269] on icon "Next" at bounding box center [676, 273] width 17 height 17
click at [694, 267] on button "Next" at bounding box center [676, 273] width 35 height 23
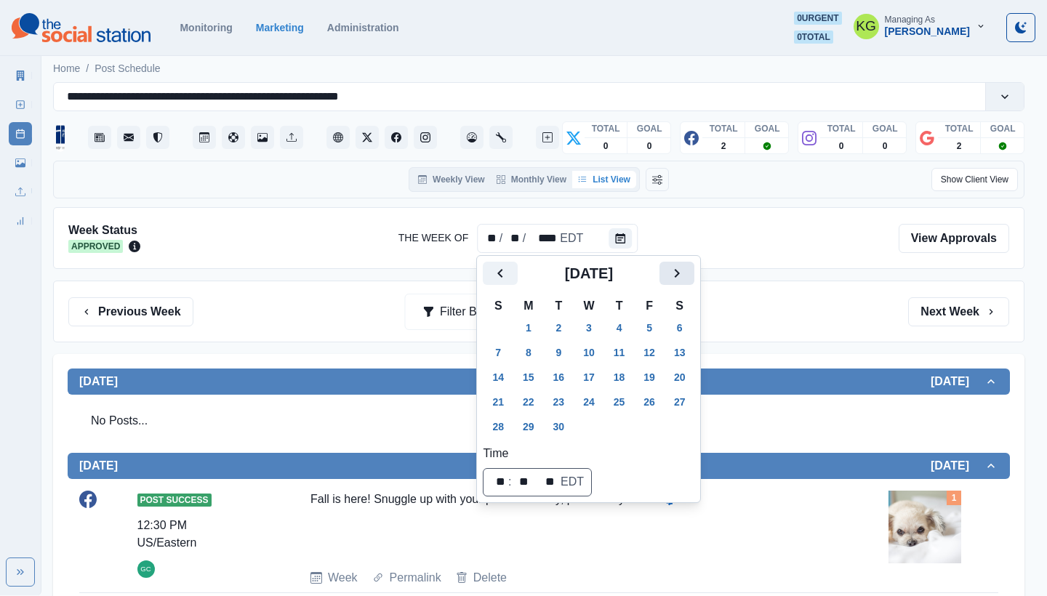
click at [694, 270] on button "Next" at bounding box center [676, 273] width 35 height 23
click at [651, 431] on button "31" at bounding box center [649, 426] width 29 height 23
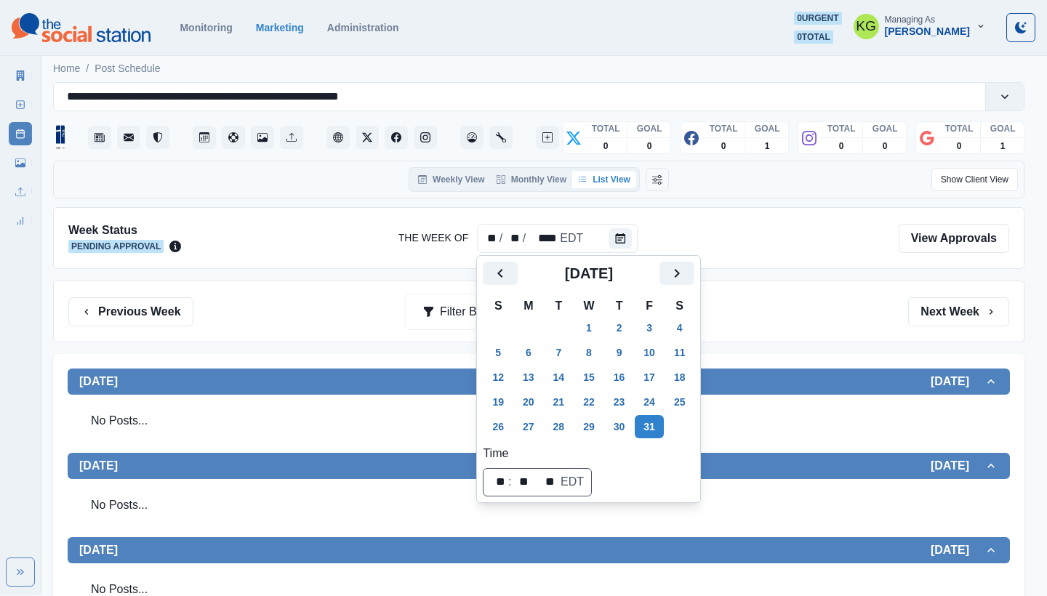
click at [425, 428] on div "No Posts..." at bounding box center [538, 421] width 919 height 41
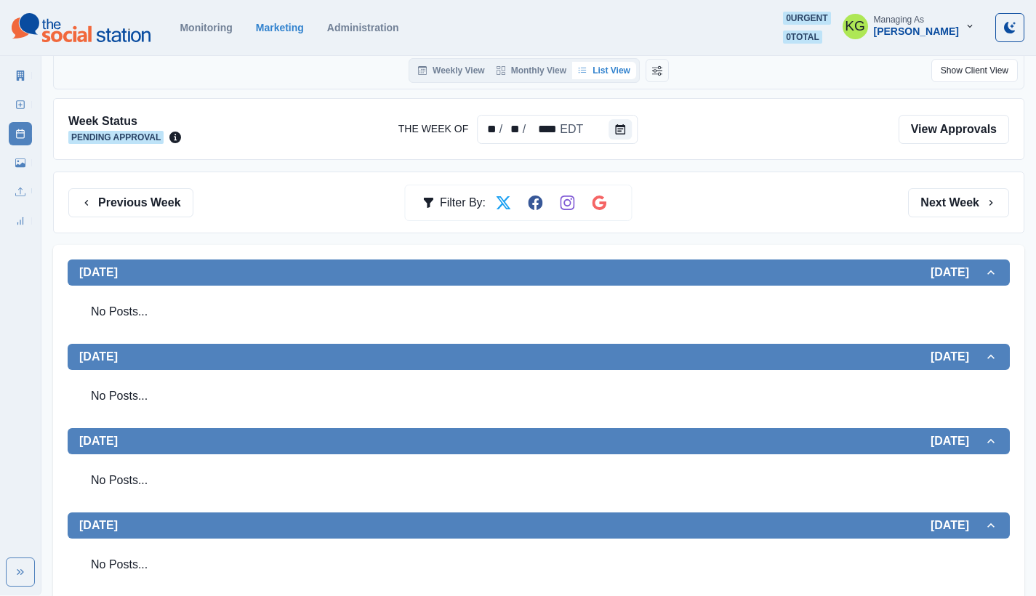
scroll to position [293, 0]
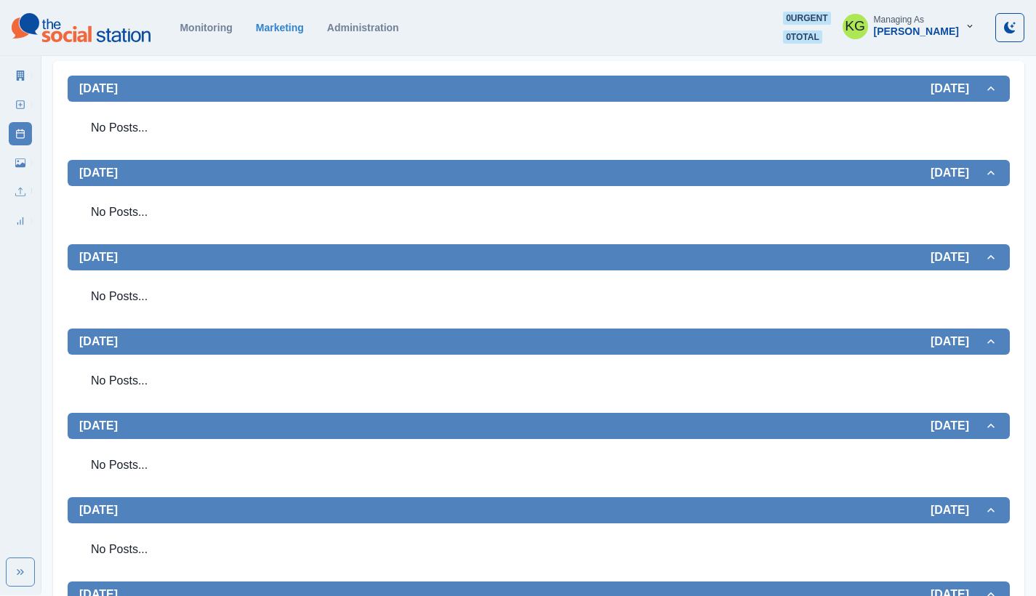
click at [32, 102] on div "Marketing Summary New Post Post Schedule Media Library Uploads Review Summary" at bounding box center [20, 145] width 41 height 175
click at [23, 107] on icon at bounding box center [20, 105] width 10 height 10
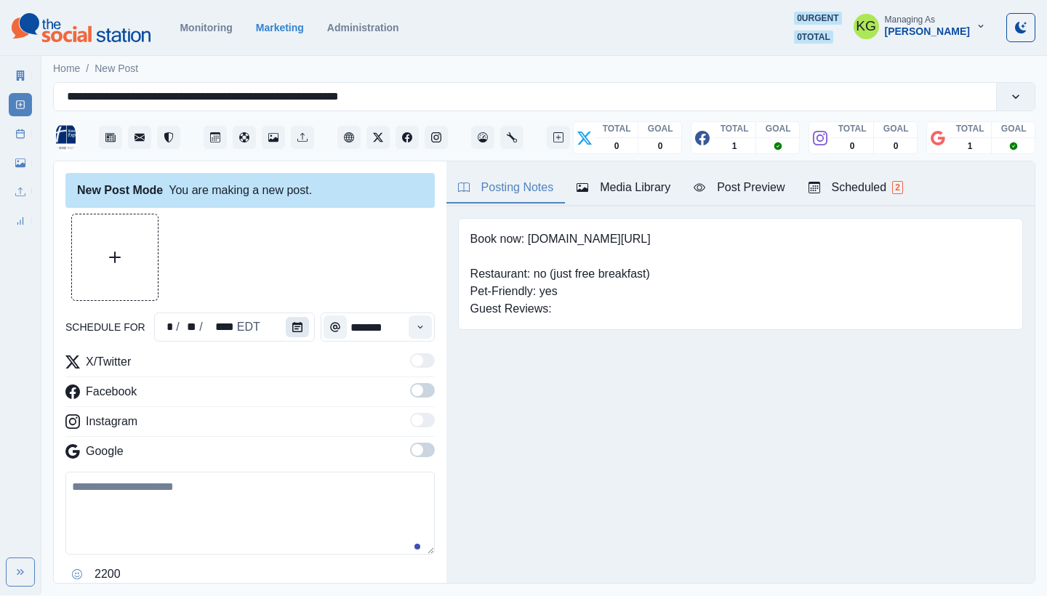
click at [295, 334] on button "Calendar" at bounding box center [297, 327] width 23 height 20
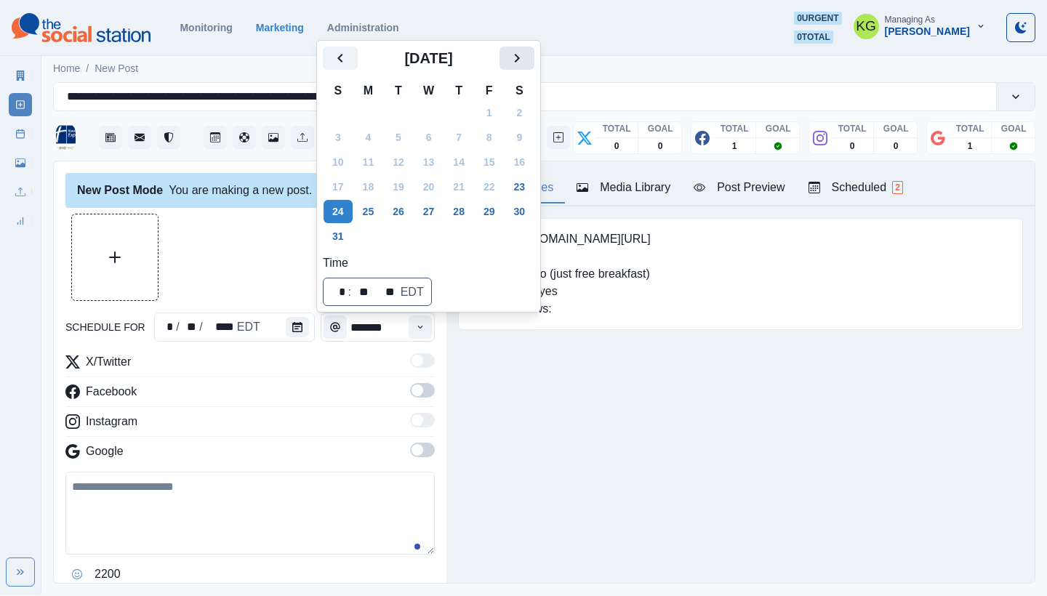
click at [523, 58] on icon "Next" at bounding box center [516, 57] width 17 height 17
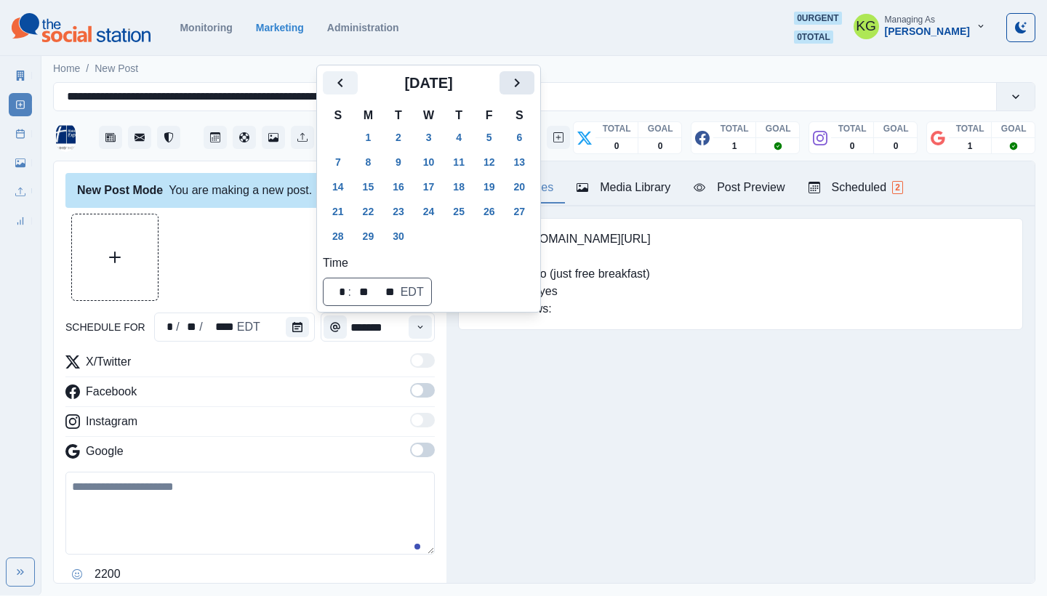
click at [526, 81] on icon "Next" at bounding box center [516, 82] width 17 height 17
click at [500, 241] on button "31" at bounding box center [489, 236] width 29 height 23
click at [239, 236] on div at bounding box center [249, 257] width 369 height 87
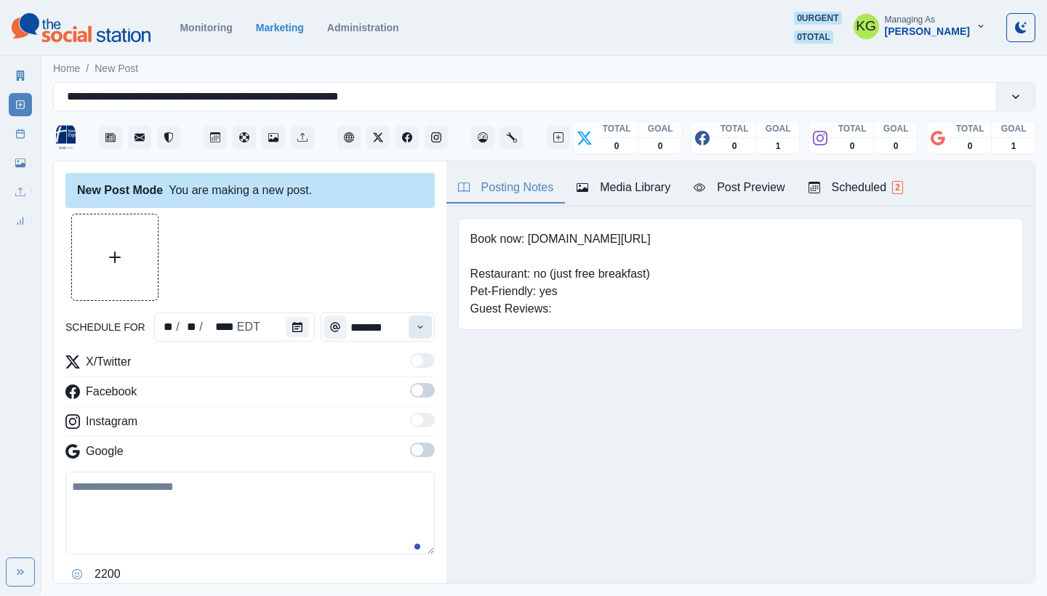
click at [410, 334] on button "Time" at bounding box center [420, 327] width 23 height 23
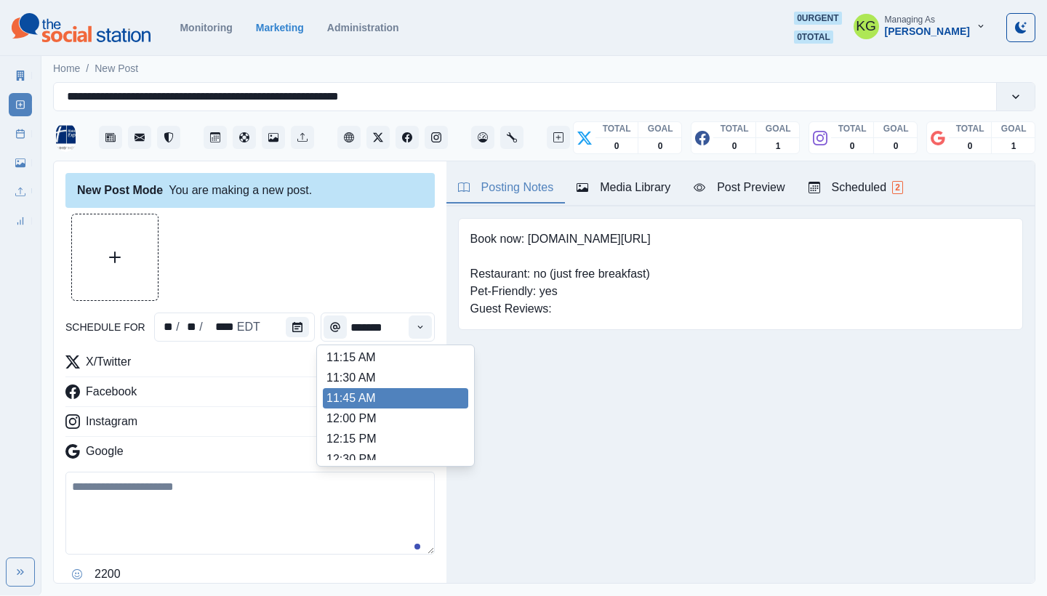
scroll to position [278, 0]
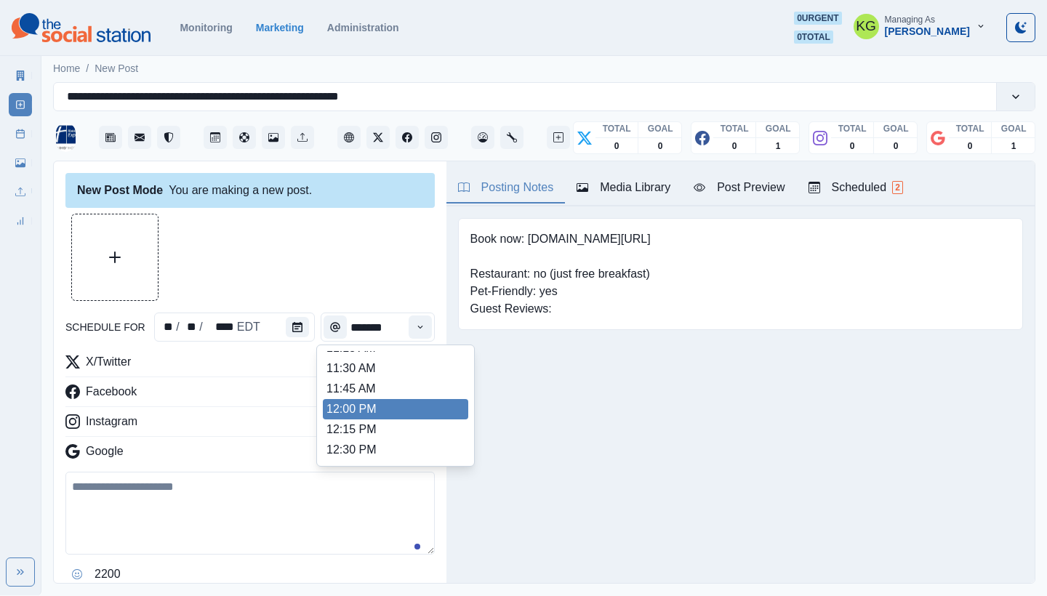
click at [385, 409] on li "12:00 PM" at bounding box center [395, 409] width 145 height 20
type input "********"
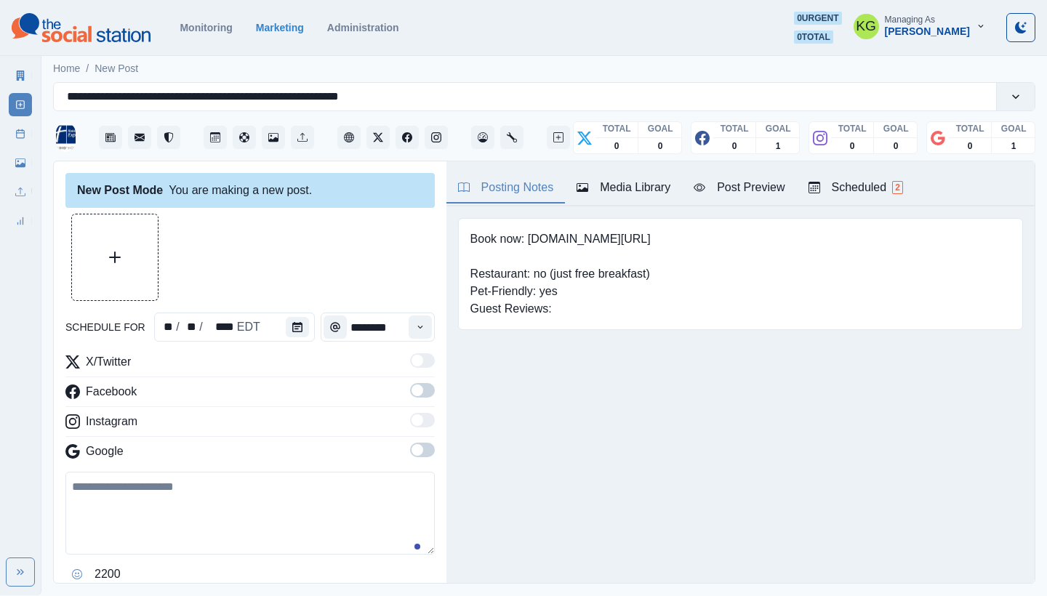
click at [412, 446] on span at bounding box center [422, 450] width 25 height 15
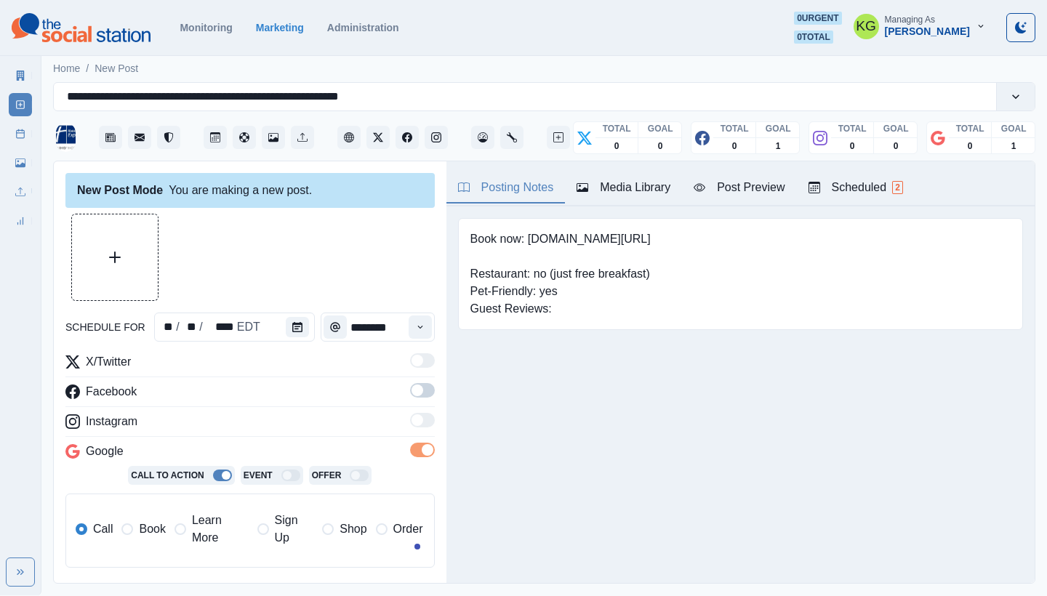
click at [412, 389] on span at bounding box center [418, 391] width 12 height 12
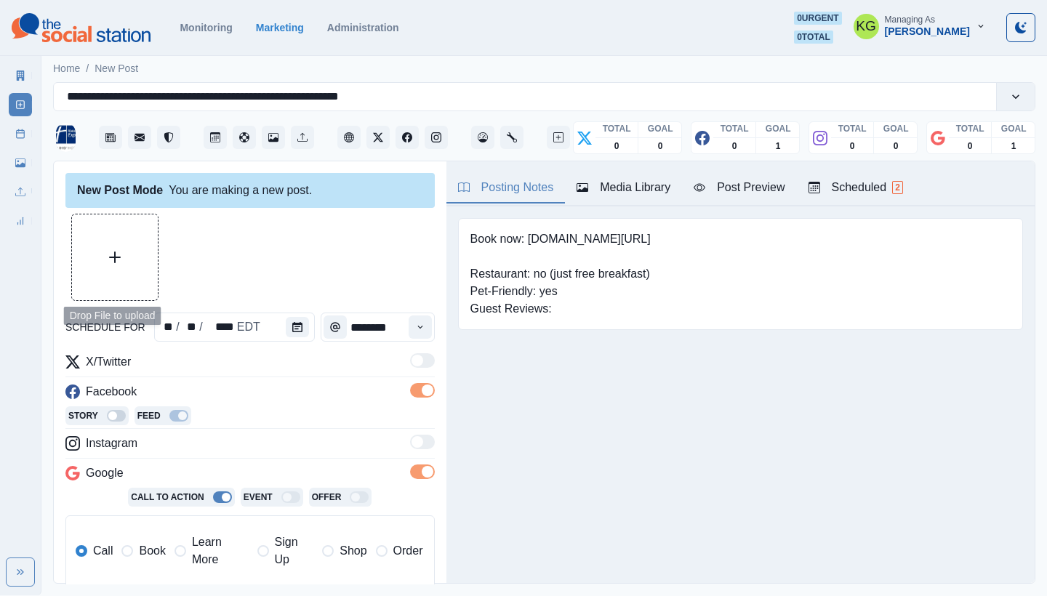
click at [126, 256] on button "Upload Media" at bounding box center [115, 257] width 86 height 86
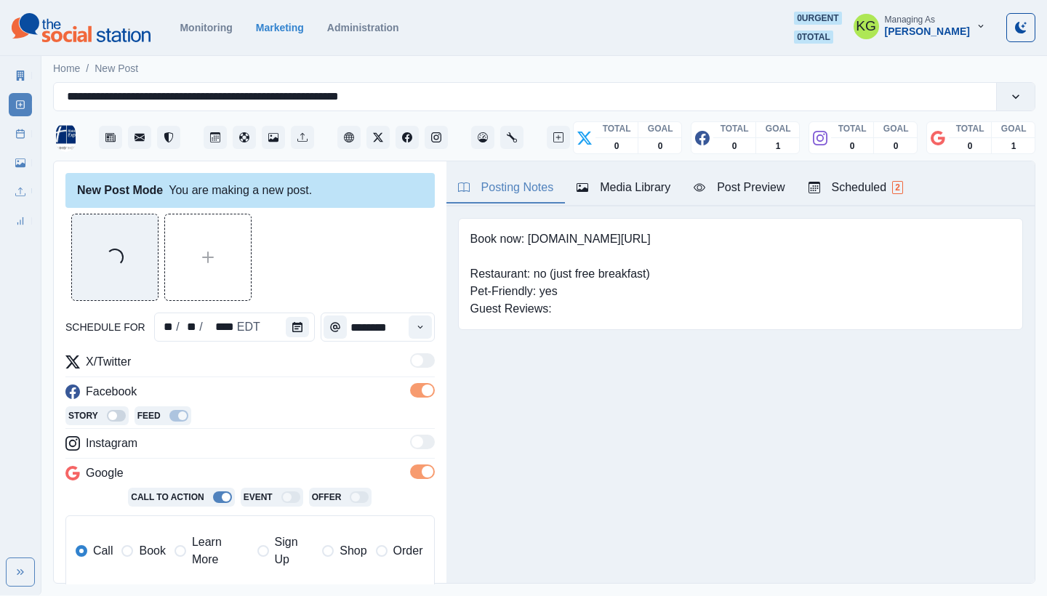
click at [131, 553] on span at bounding box center [127, 551] width 12 height 12
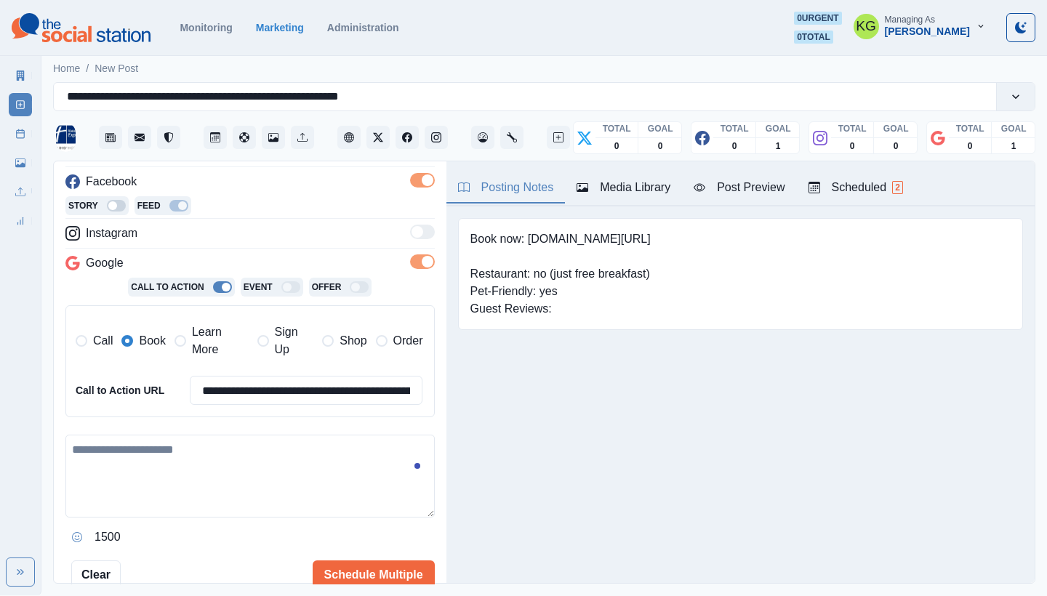
scroll to position [217, 0]
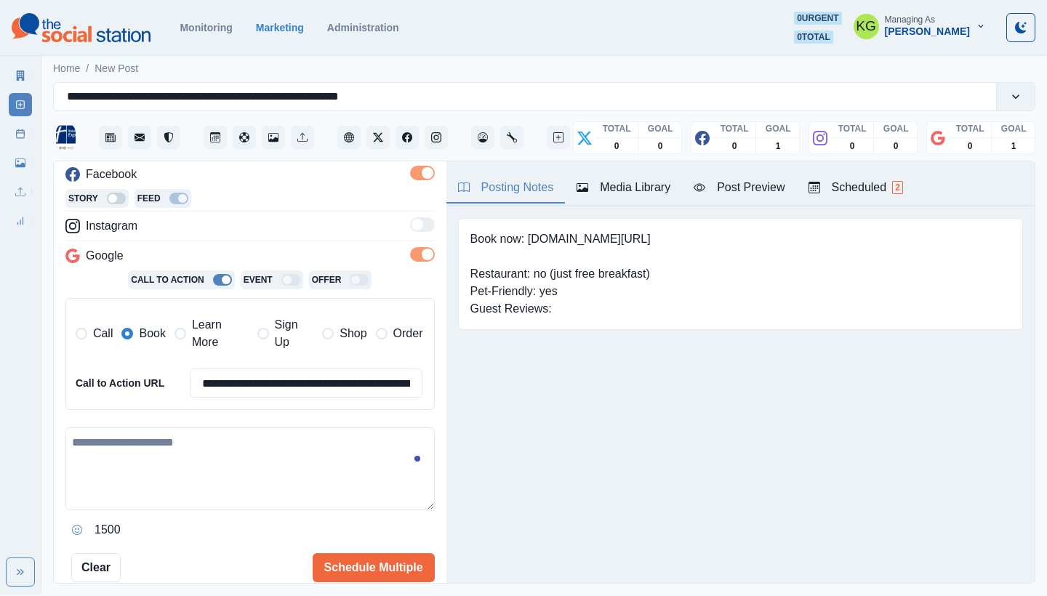
click at [219, 460] on textarea at bounding box center [249, 469] width 369 height 83
paste textarea "**********"
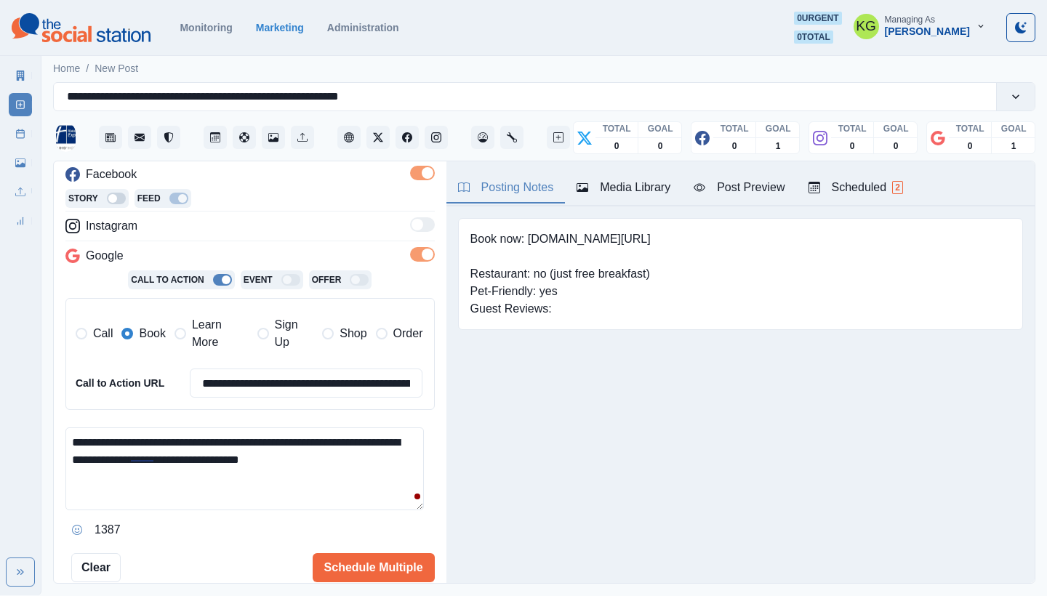
drag, startPoint x: 184, startPoint y: 432, endPoint x: 175, endPoint y: 433, distance: 8.8
click at [175, 433] on textarea "**********" at bounding box center [244, 469] width 358 height 83
click at [71, 433] on textarea "**********" at bounding box center [244, 469] width 358 height 83
paste textarea "**"
click at [212, 428] on textarea "**********" at bounding box center [244, 469] width 358 height 83
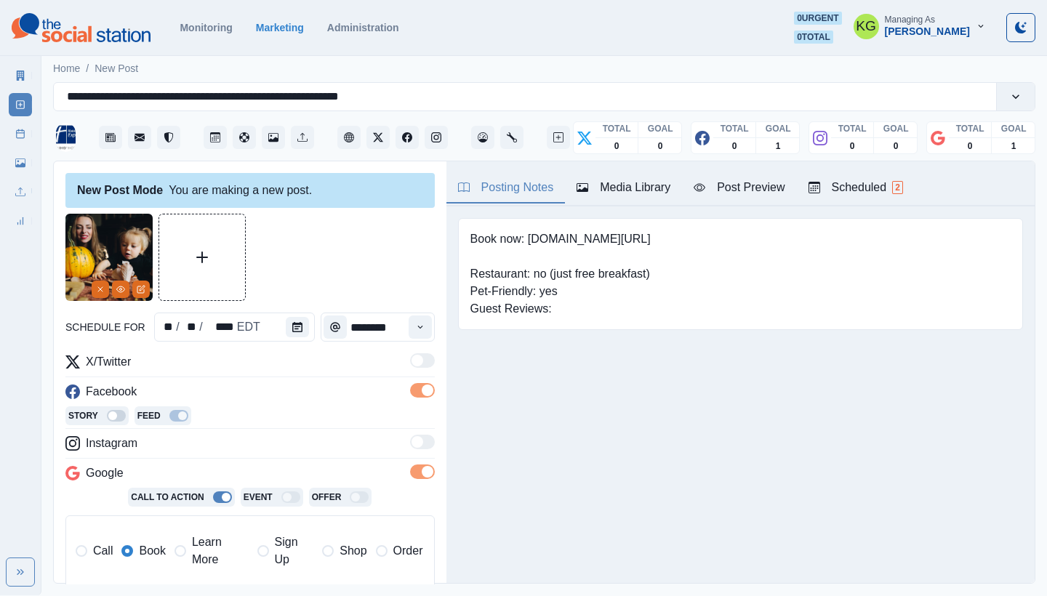
scroll to position [294, 0]
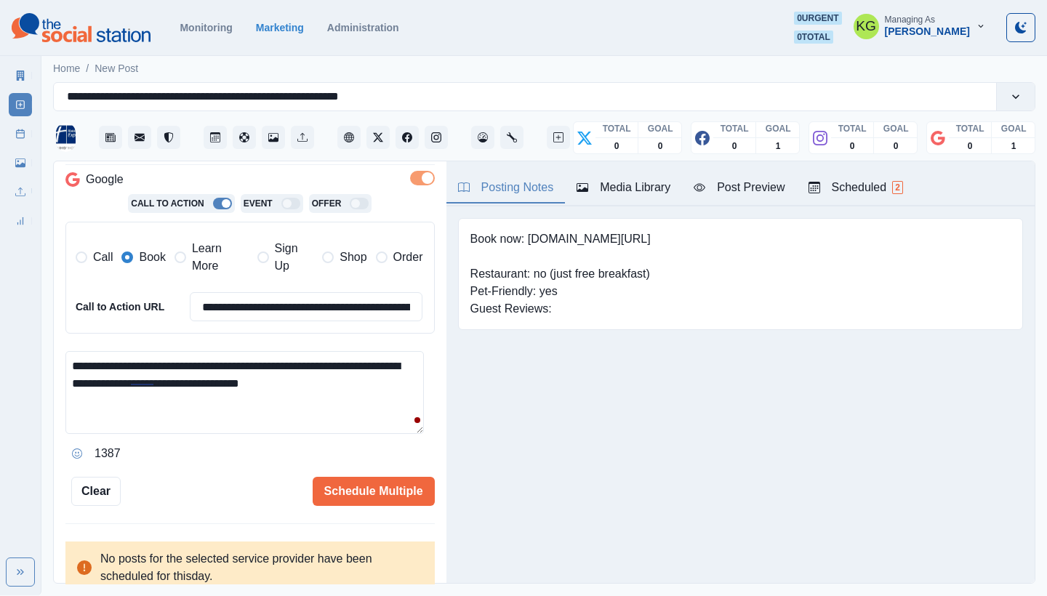
click at [366, 374] on textarea "**********" at bounding box center [244, 392] width 358 height 83
click at [362, 380] on textarea "**********" at bounding box center [244, 392] width 358 height 83
type textarea "**********"
click at [362, 477] on button "Schedule Multiple" at bounding box center [374, 491] width 122 height 29
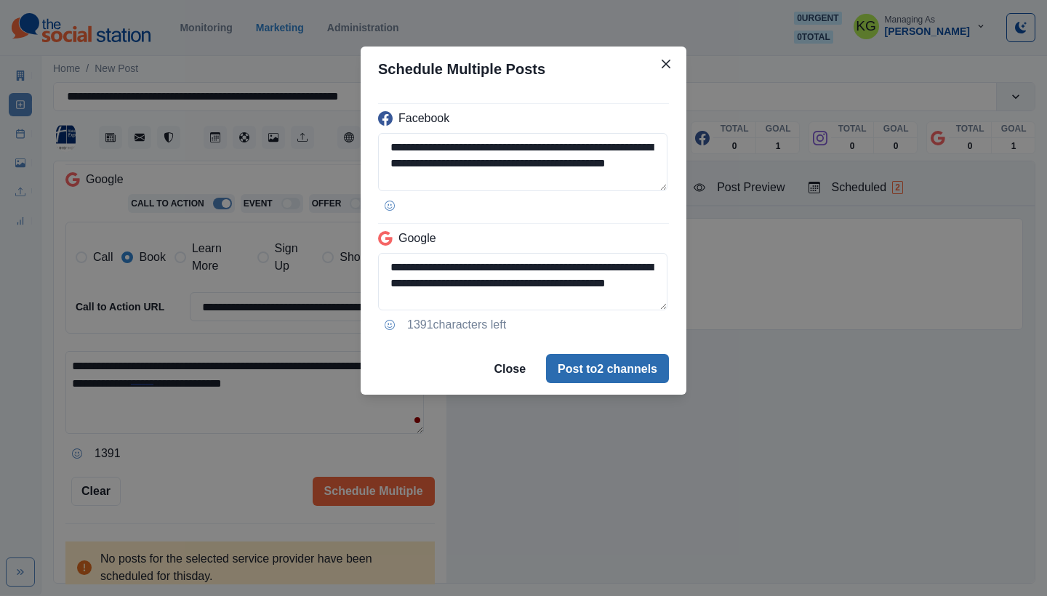
click at [650, 359] on button "Post to 2 channels" at bounding box center [607, 368] width 123 height 29
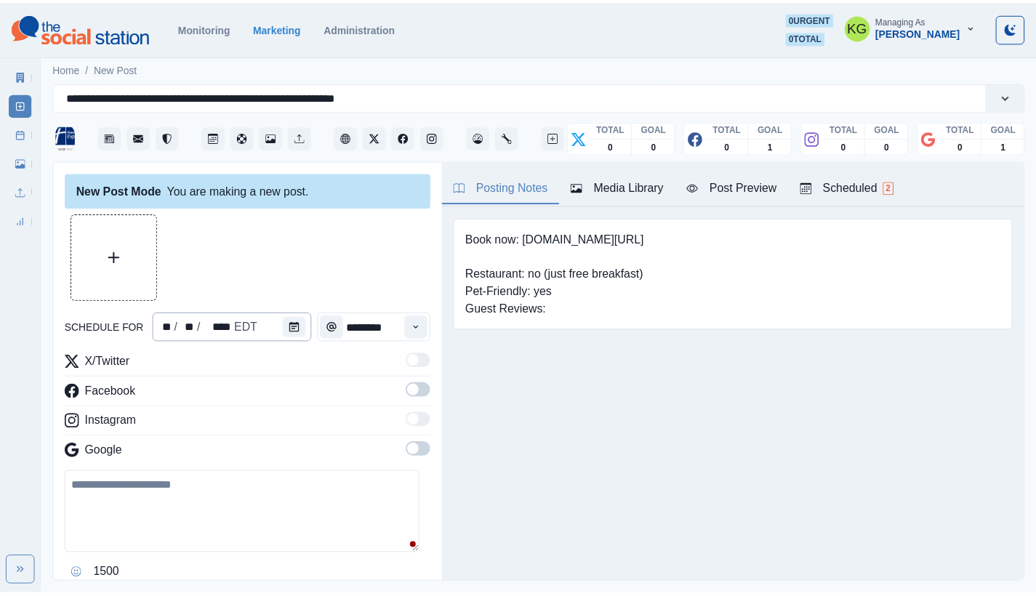
scroll to position [0, 0]
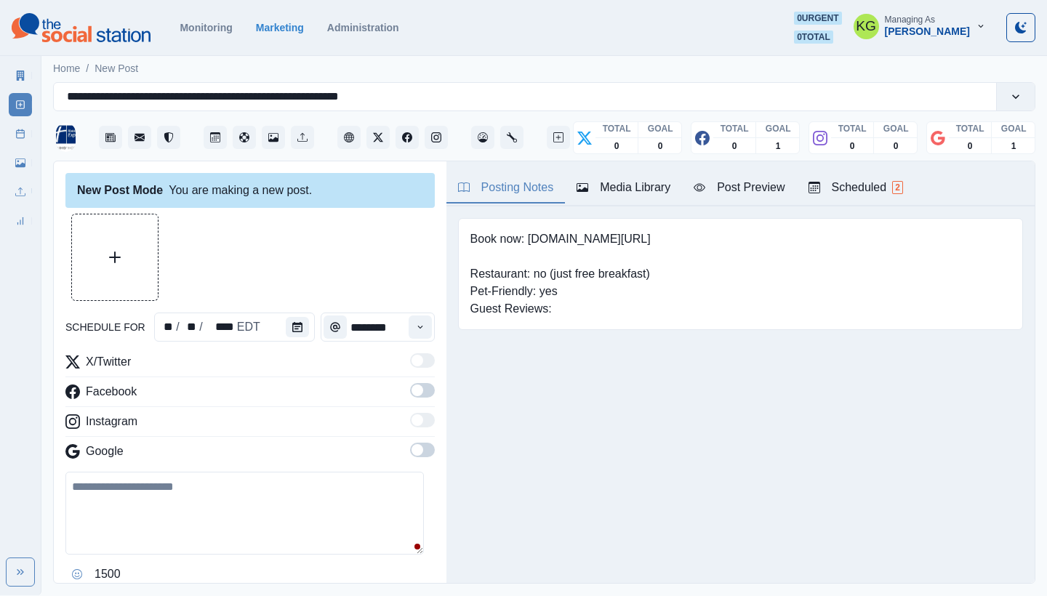
click at [33, 136] on div "Marketing Summary New Post Post Schedule Media Library Uploads Review Summary" at bounding box center [20, 145] width 41 height 175
click at [21, 143] on link "Post Schedule" at bounding box center [20, 133] width 23 height 23
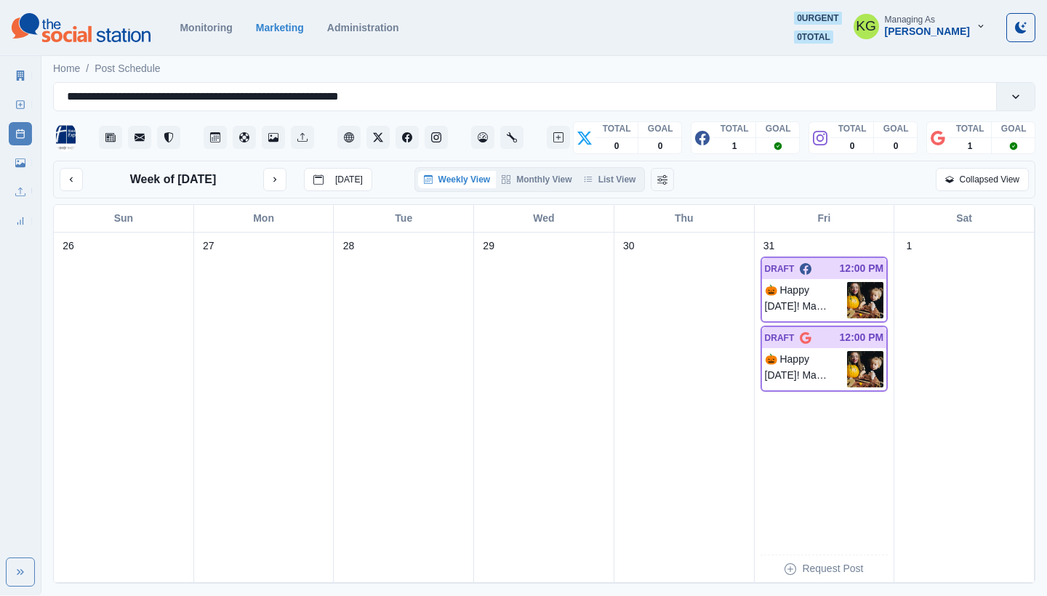
click at [610, 170] on div "Weekly View Monthly View List View" at bounding box center [529, 179] width 231 height 25
click at [618, 180] on button "List View" at bounding box center [610, 179] width 64 height 17
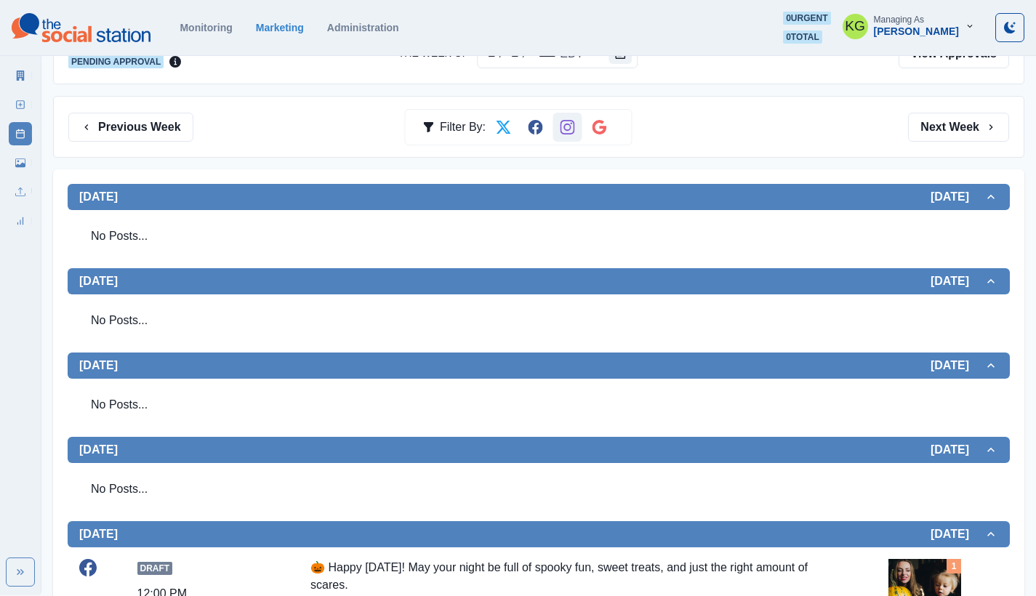
scroll to position [143, 0]
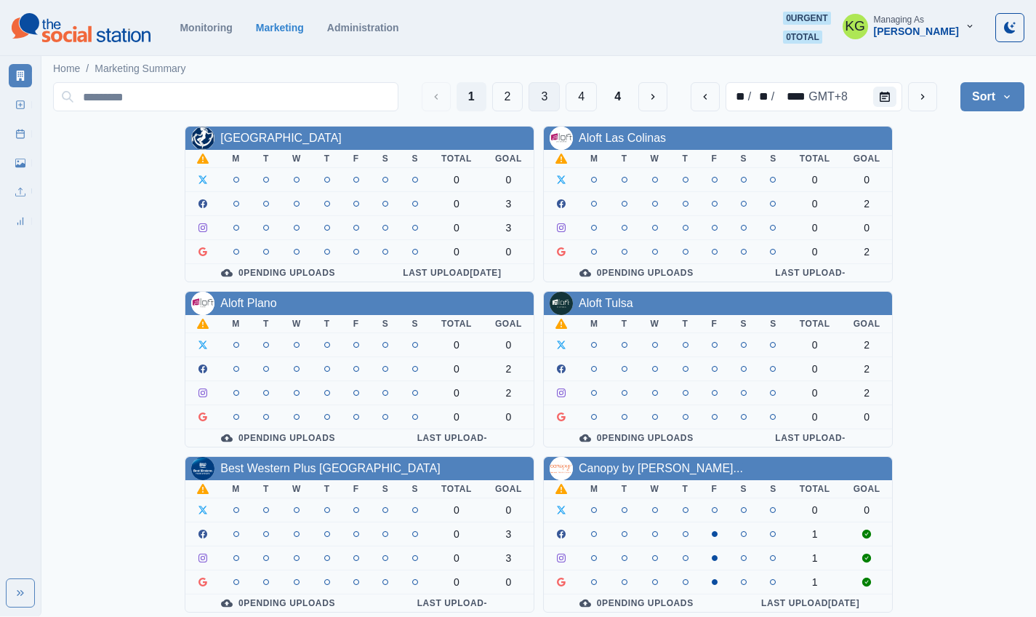
click at [547, 100] on button "3" at bounding box center [544, 96] width 31 height 29
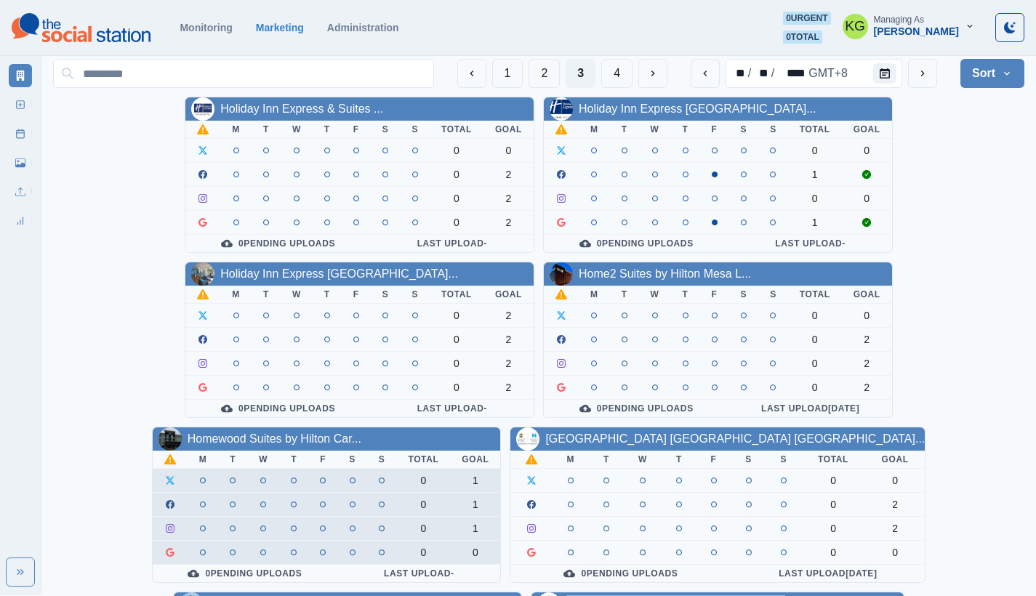
scroll to position [26, 0]
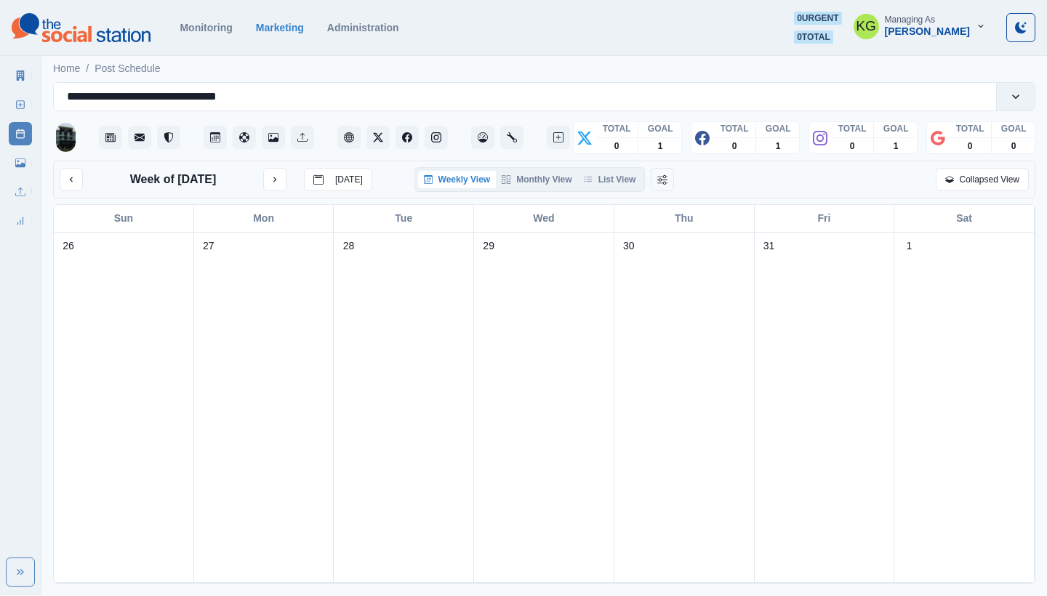
click at [630, 191] on div "Weekly View Monthly View List View" at bounding box center [529, 179] width 231 height 25
click at [625, 183] on button "List View" at bounding box center [610, 179] width 64 height 17
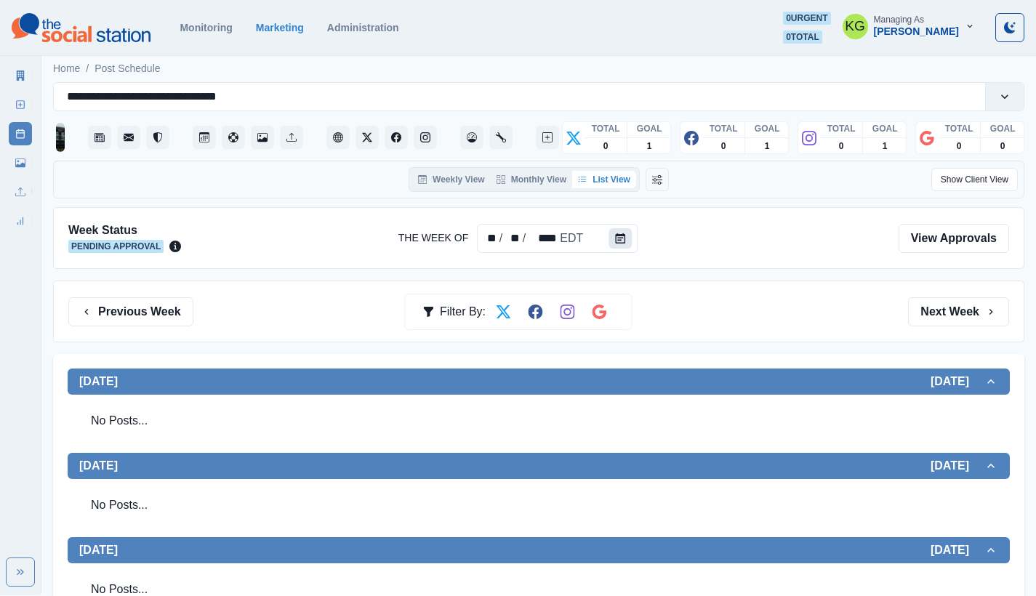
click at [626, 233] on button "Calendar" at bounding box center [620, 238] width 23 height 20
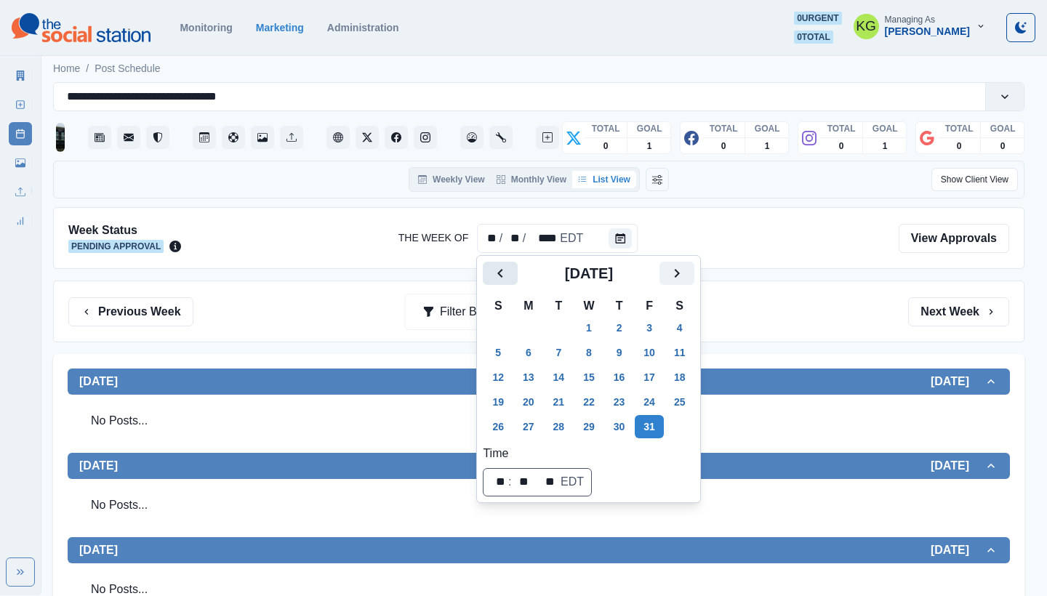
click at [503, 274] on icon "Previous" at bounding box center [500, 273] width 17 height 17
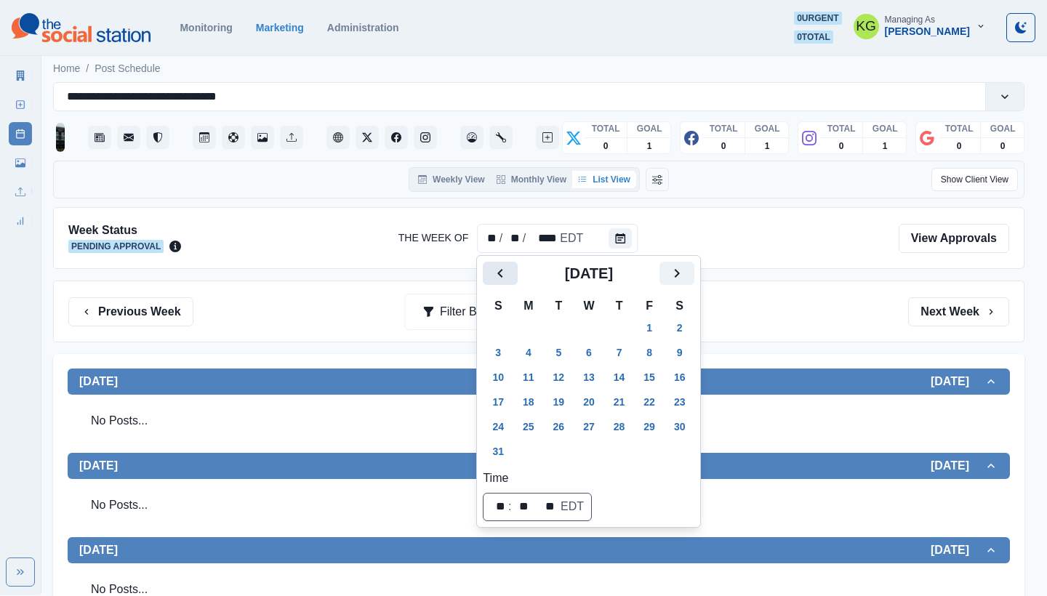
click at [503, 274] on icon "Previous" at bounding box center [500, 273] width 17 height 17
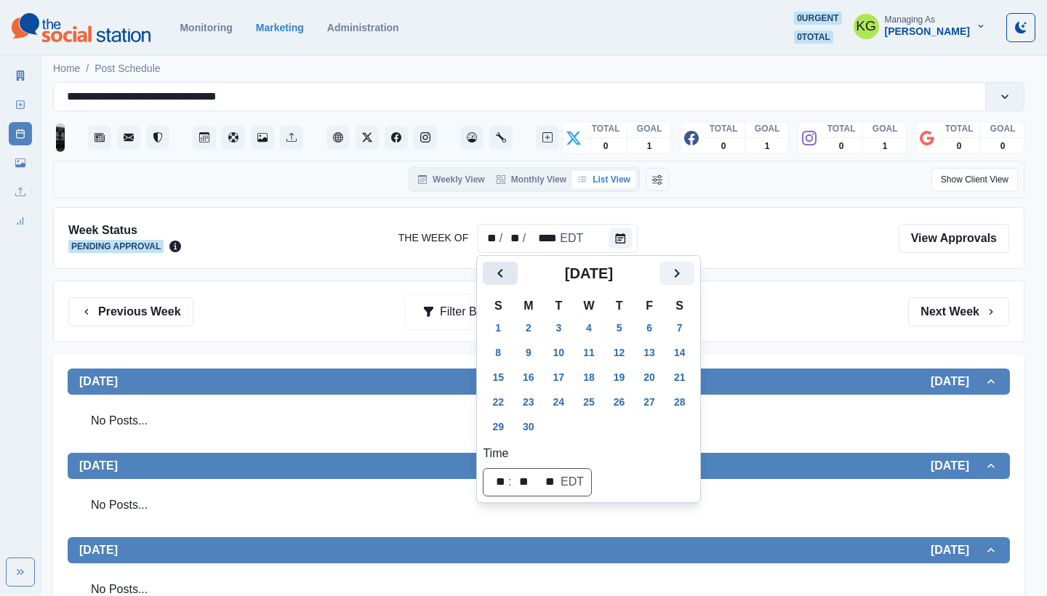
click at [503, 274] on icon "Previous" at bounding box center [500, 273] width 17 height 17
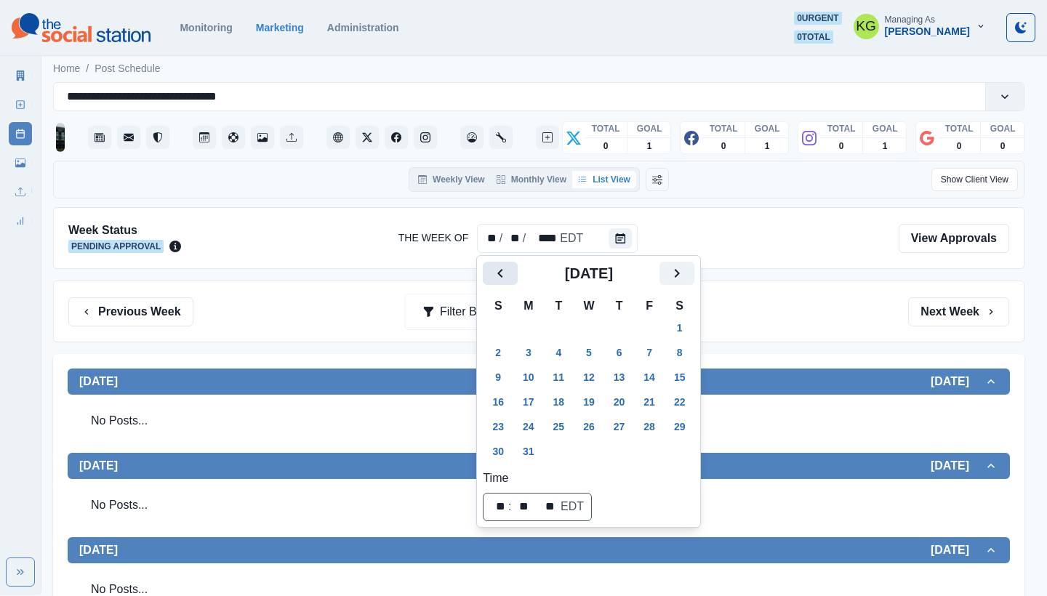
click at [503, 274] on icon "Previous" at bounding box center [500, 273] width 17 height 17
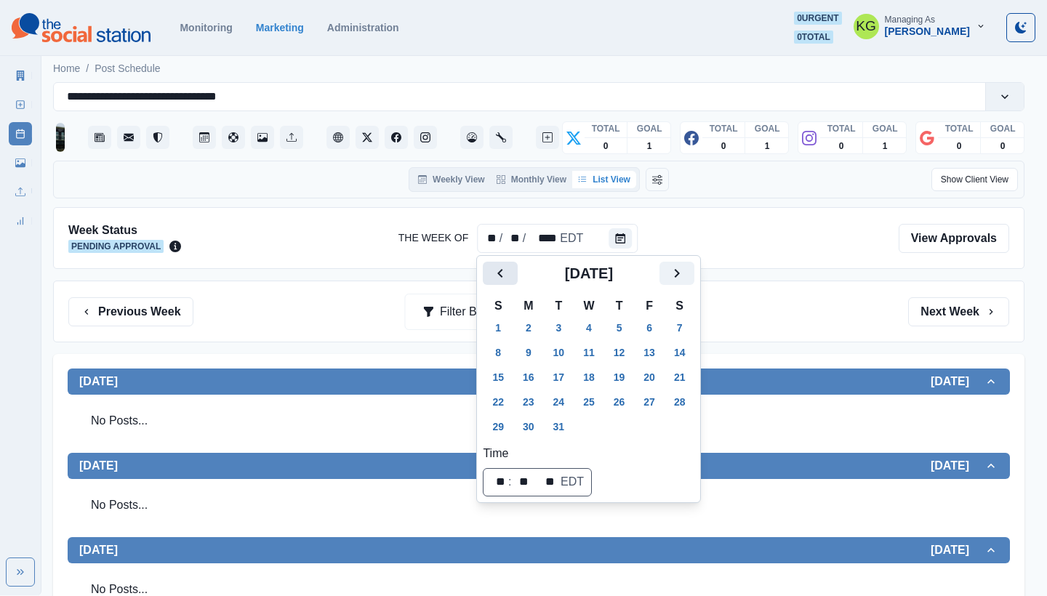
click at [503, 274] on icon "Previous" at bounding box center [500, 273] width 17 height 17
click at [503, 275] on icon "Previous" at bounding box center [500, 273] width 17 height 17
click at [680, 270] on icon "Next" at bounding box center [677, 273] width 5 height 9
click at [622, 433] on button "31" at bounding box center [619, 426] width 29 height 23
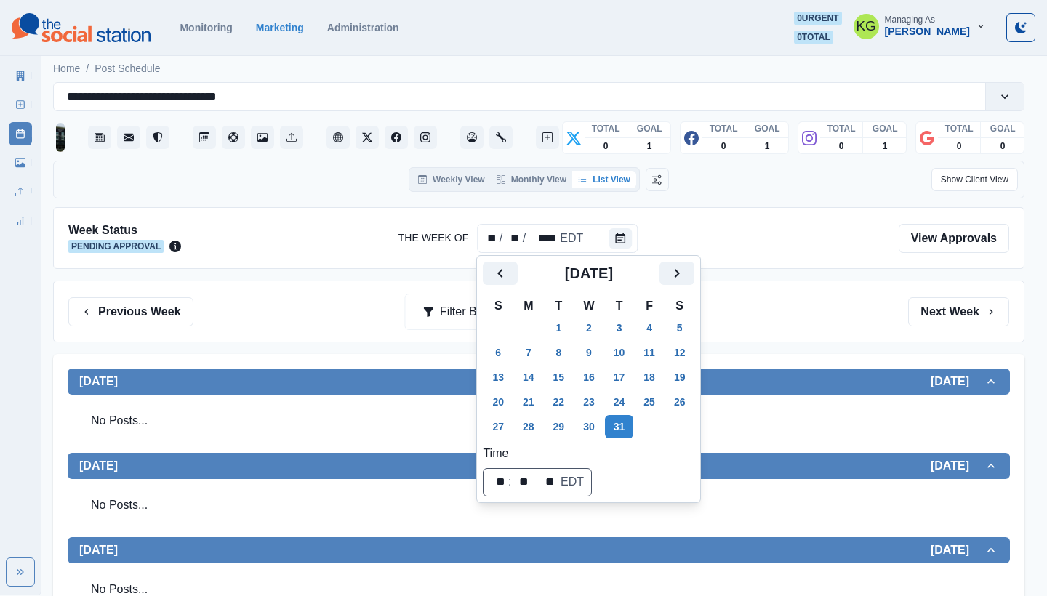
click at [844, 326] on div "Previous Week Filter By: Next Week" at bounding box center [538, 312] width 971 height 62
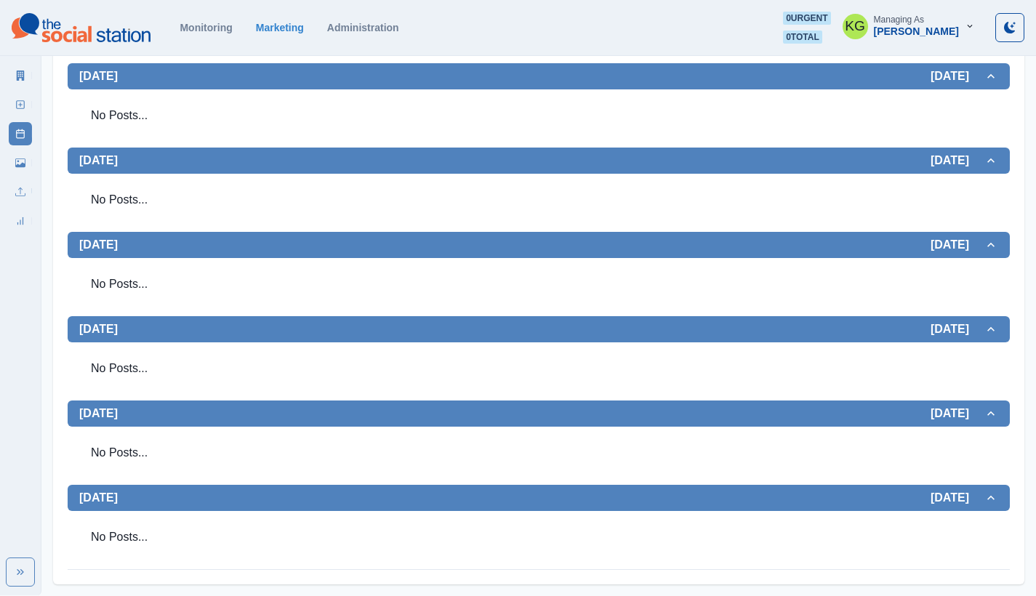
scroll to position [390, 0]
click at [17, 97] on link "New Post" at bounding box center [20, 104] width 23 height 23
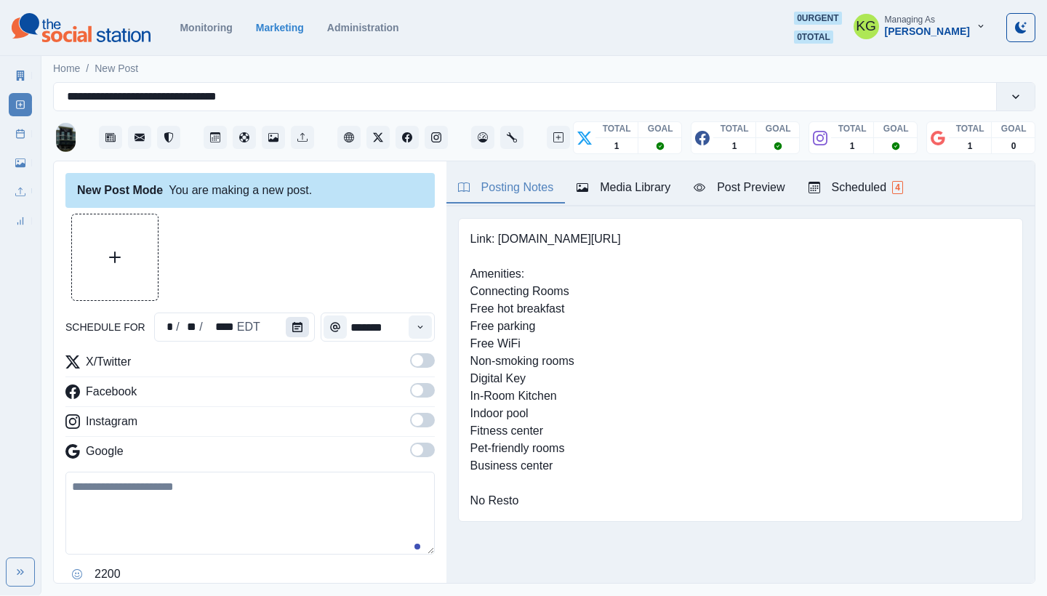
click at [302, 324] on button "Calendar" at bounding box center [297, 327] width 23 height 20
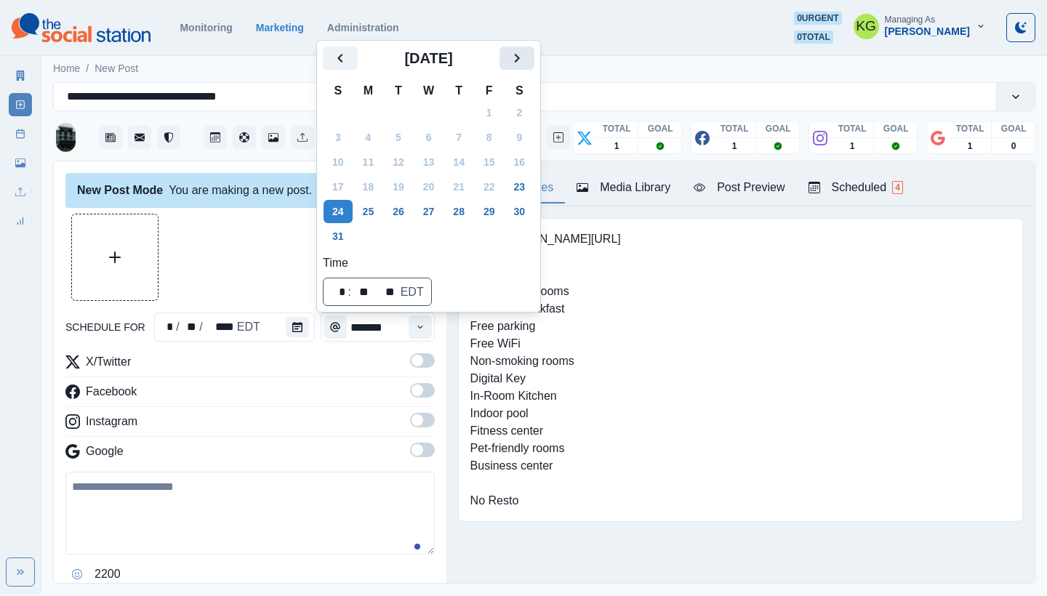
click at [534, 56] on button "Next" at bounding box center [517, 58] width 35 height 23
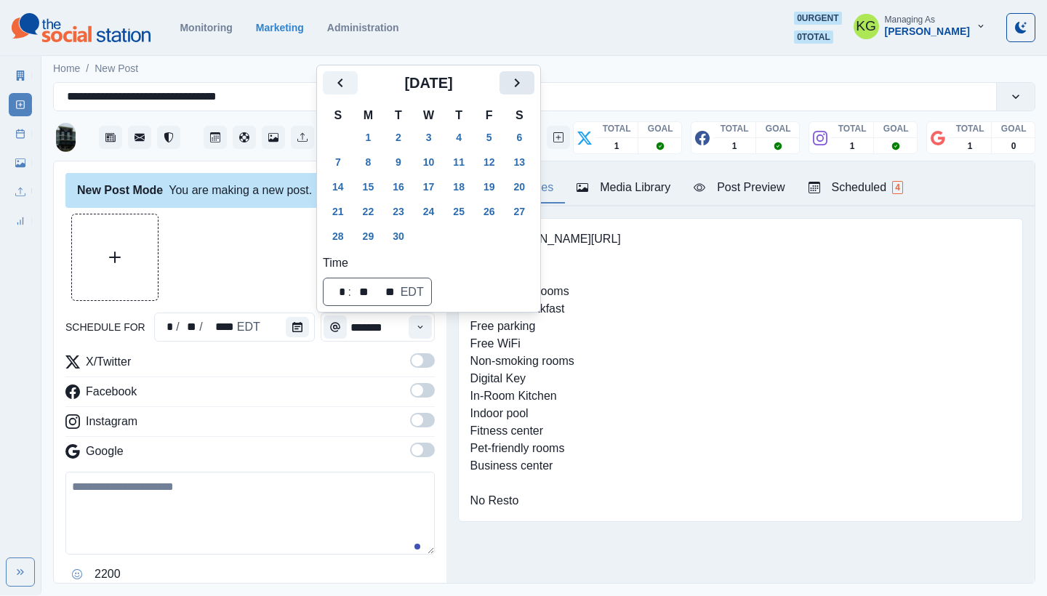
click at [526, 81] on icon "Next" at bounding box center [516, 82] width 17 height 17
click at [500, 236] on button "31" at bounding box center [489, 236] width 29 height 23
click at [204, 214] on div at bounding box center [249, 257] width 369 height 87
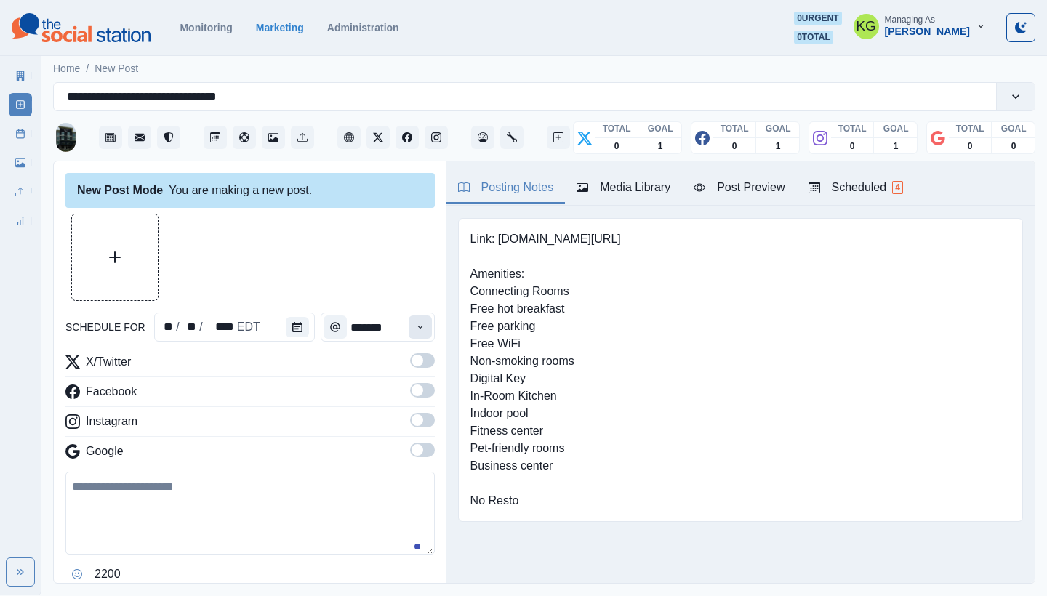
click at [409, 336] on button "Time" at bounding box center [420, 327] width 23 height 23
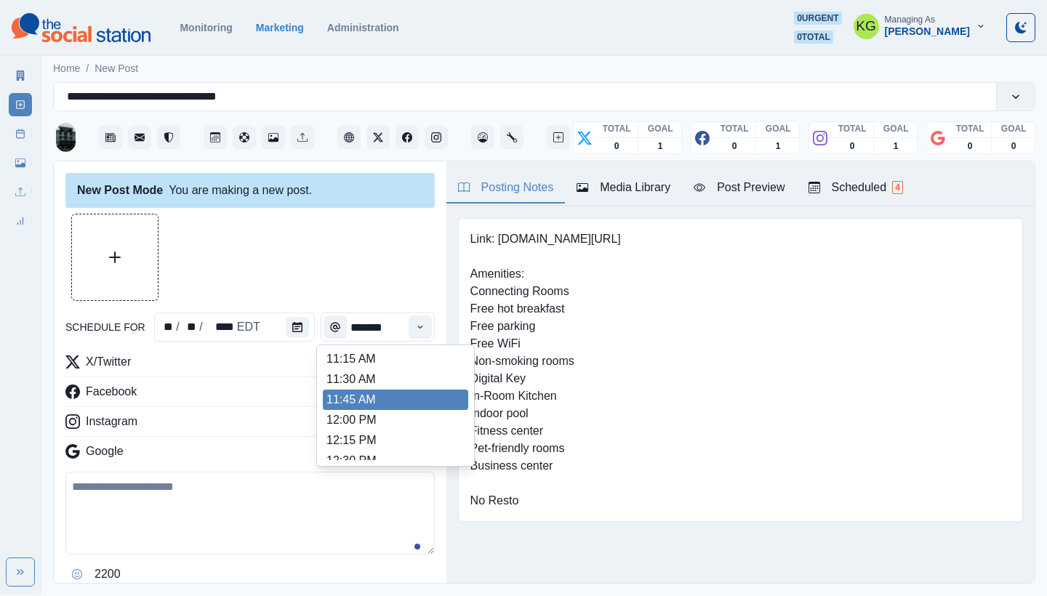
scroll to position [270, 0]
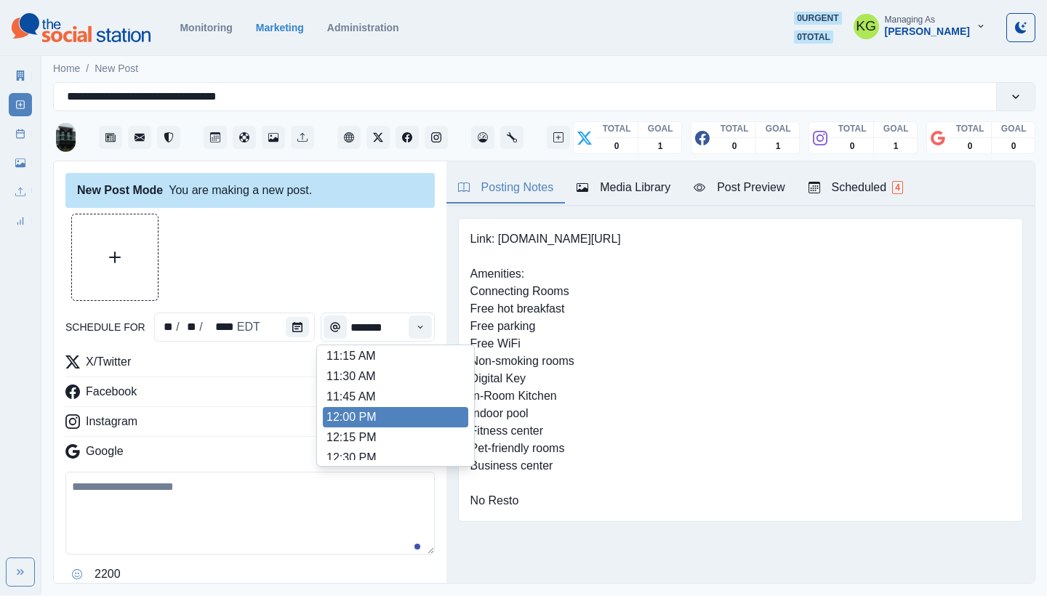
click at [381, 417] on li "12:00 PM" at bounding box center [395, 417] width 145 height 20
type input "********"
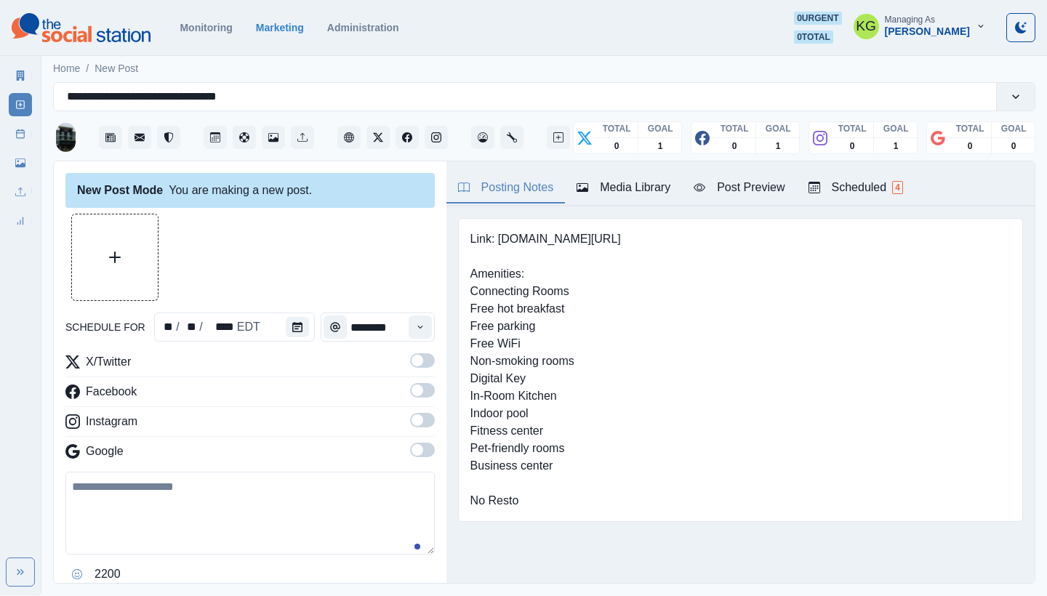
click at [419, 456] on span at bounding box center [422, 450] width 25 height 15
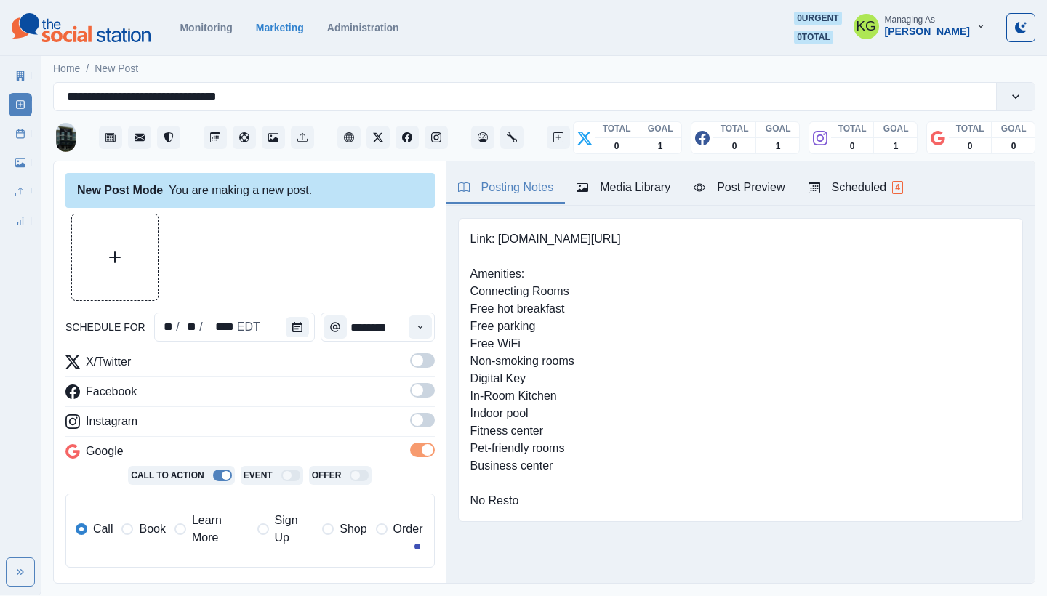
click at [411, 434] on label at bounding box center [422, 424] width 25 height 23
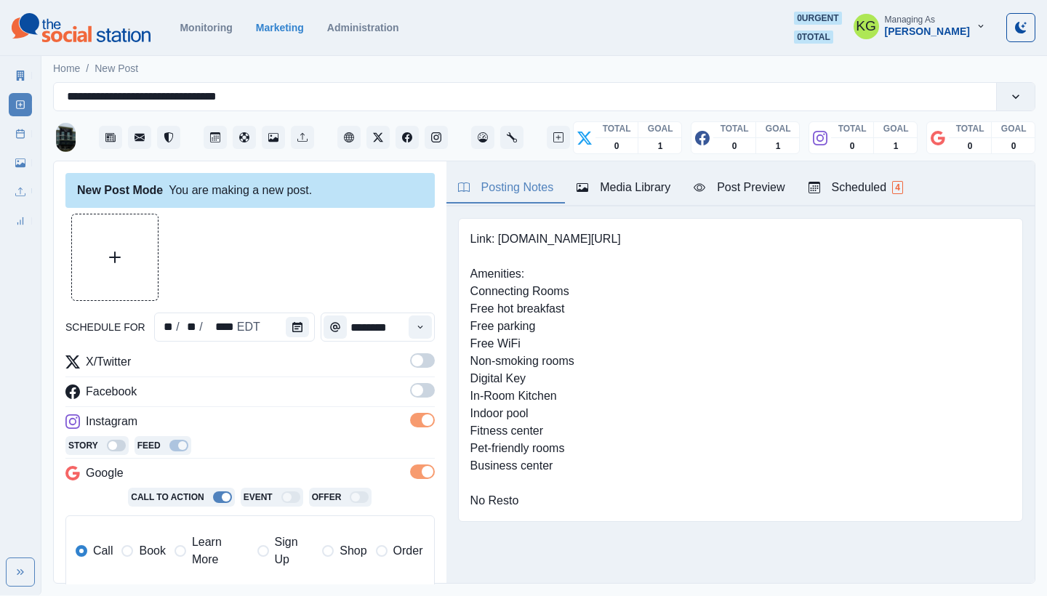
click at [412, 388] on span at bounding box center [422, 390] width 25 height 15
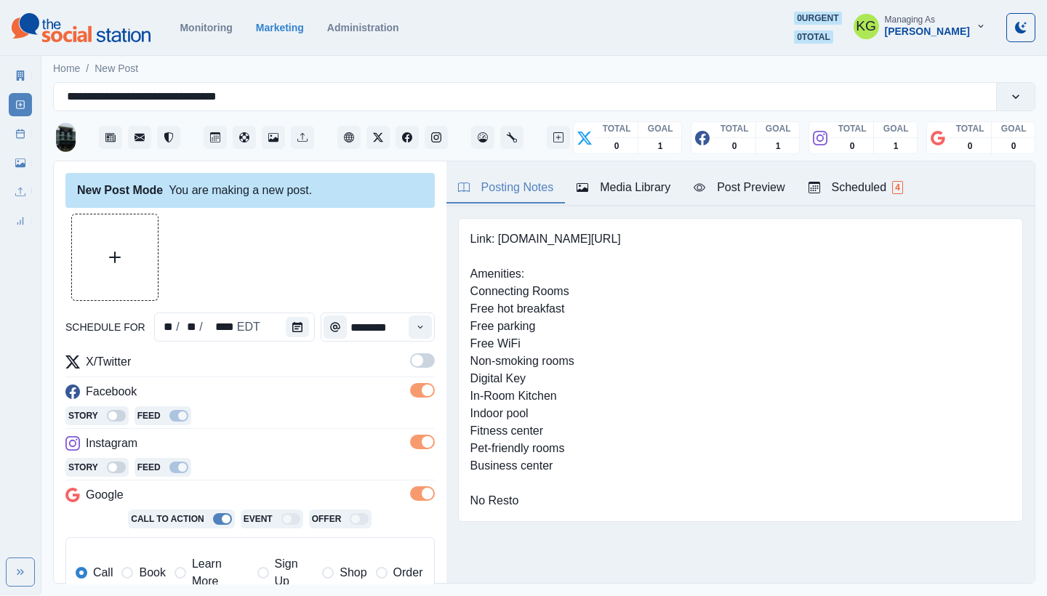
click at [412, 358] on span at bounding box center [418, 361] width 12 height 12
click at [132, 241] on button "Upload Media" at bounding box center [115, 257] width 86 height 86
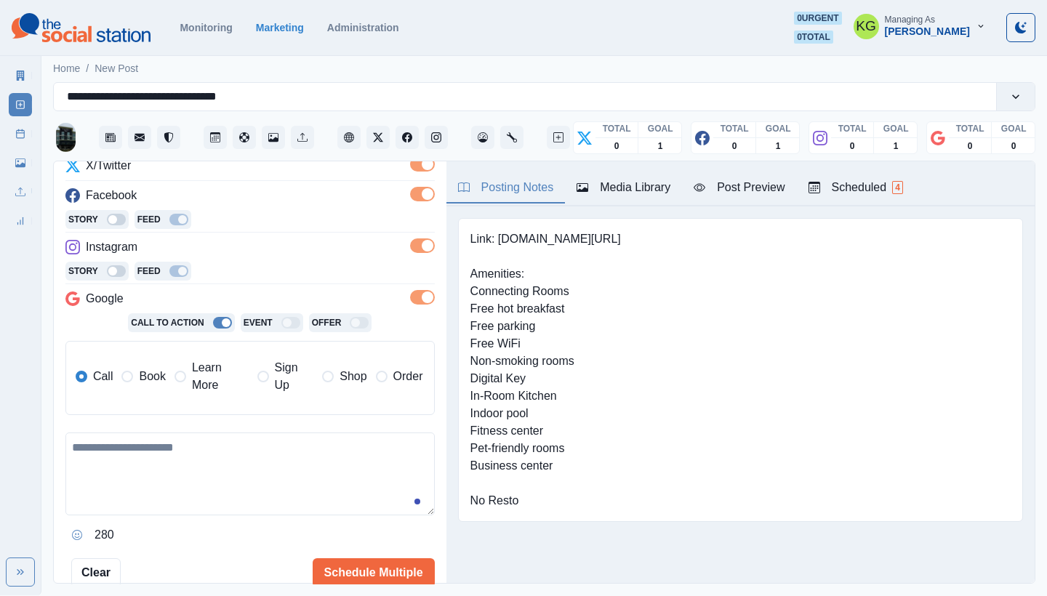
click at [323, 441] on textarea at bounding box center [249, 474] width 369 height 83
paste textarea "**********"
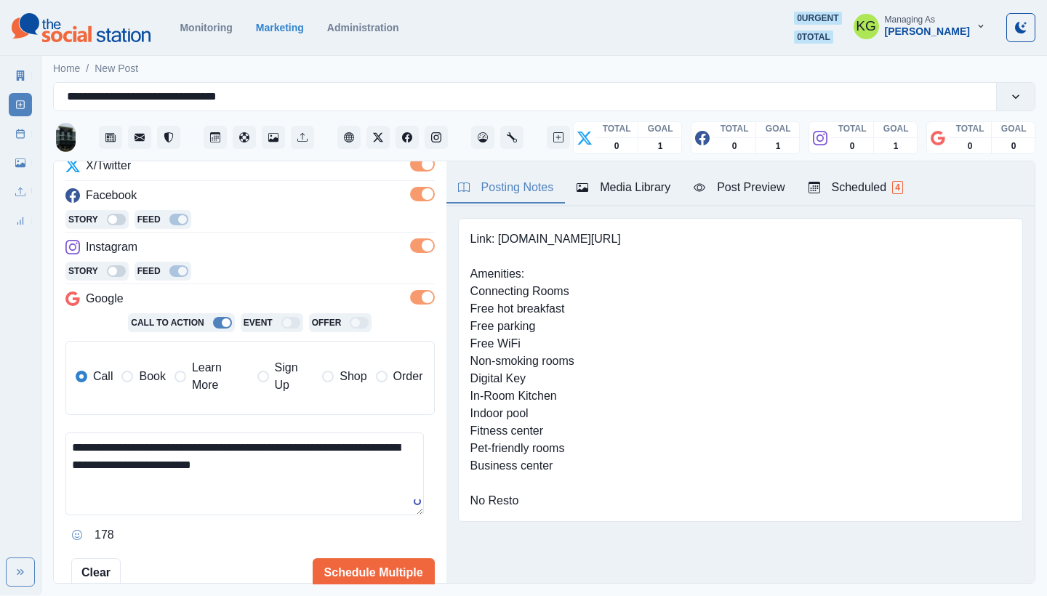
type textarea "**********"
click at [127, 373] on span at bounding box center [127, 377] width 12 height 12
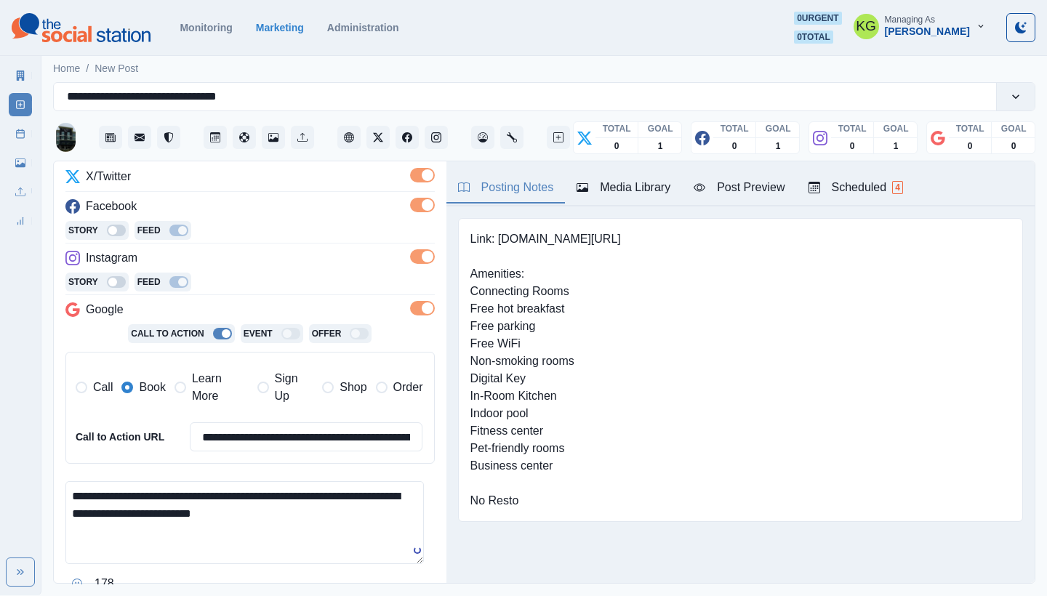
scroll to position [260, 0]
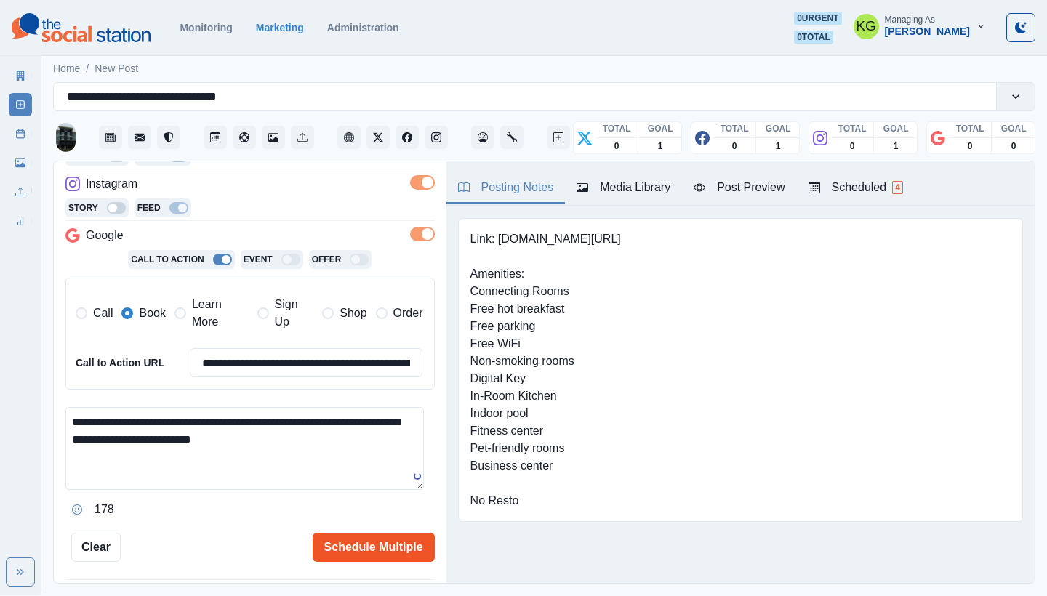
click at [379, 535] on button "Schedule Multiple" at bounding box center [374, 547] width 122 height 29
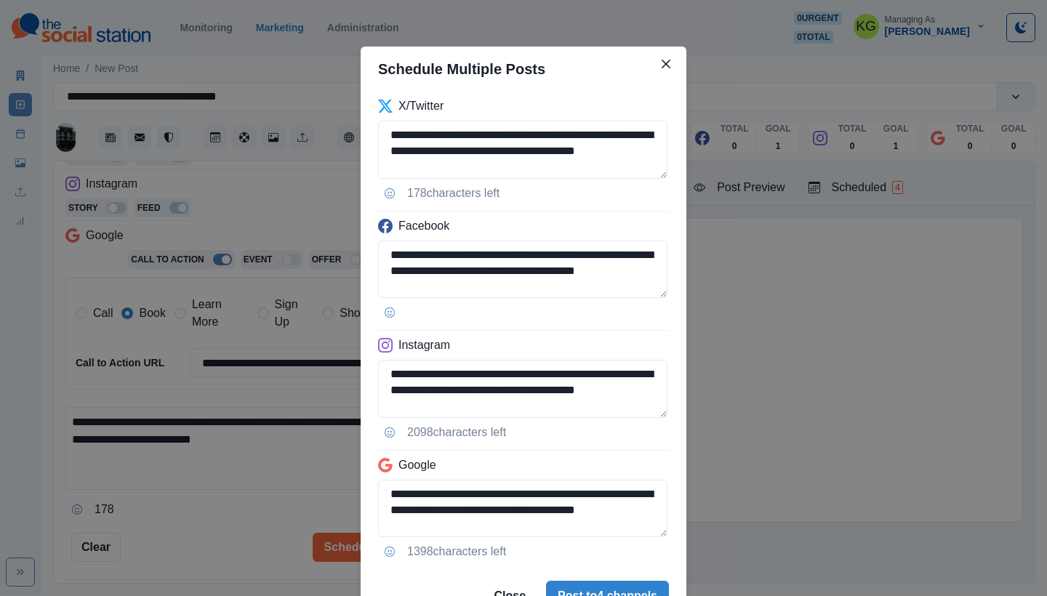
scroll to position [3, 0]
click at [590, 587] on button "Post to 4 channels" at bounding box center [607, 595] width 123 height 29
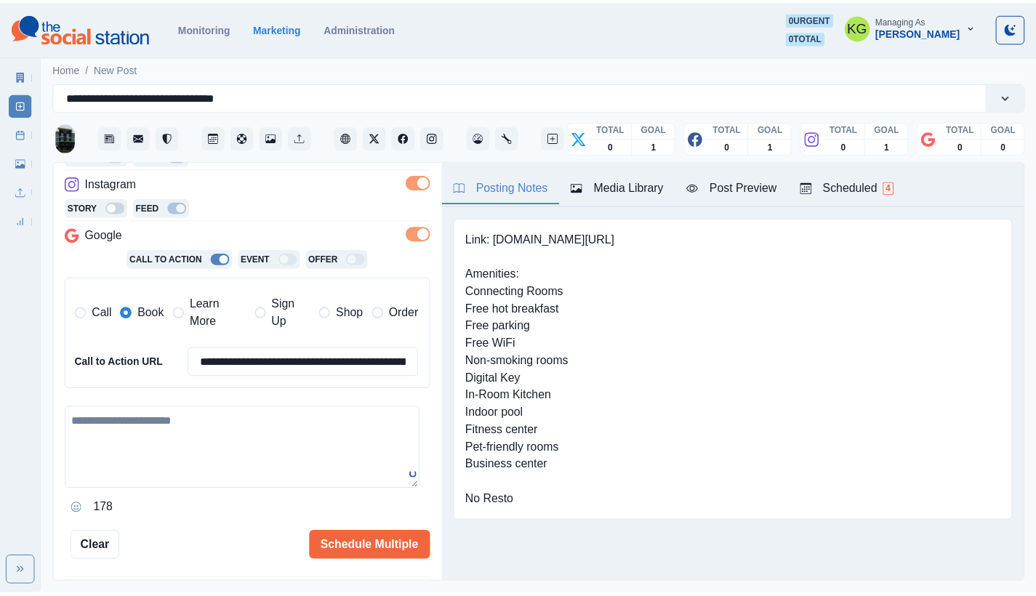
scroll to position [141, 0]
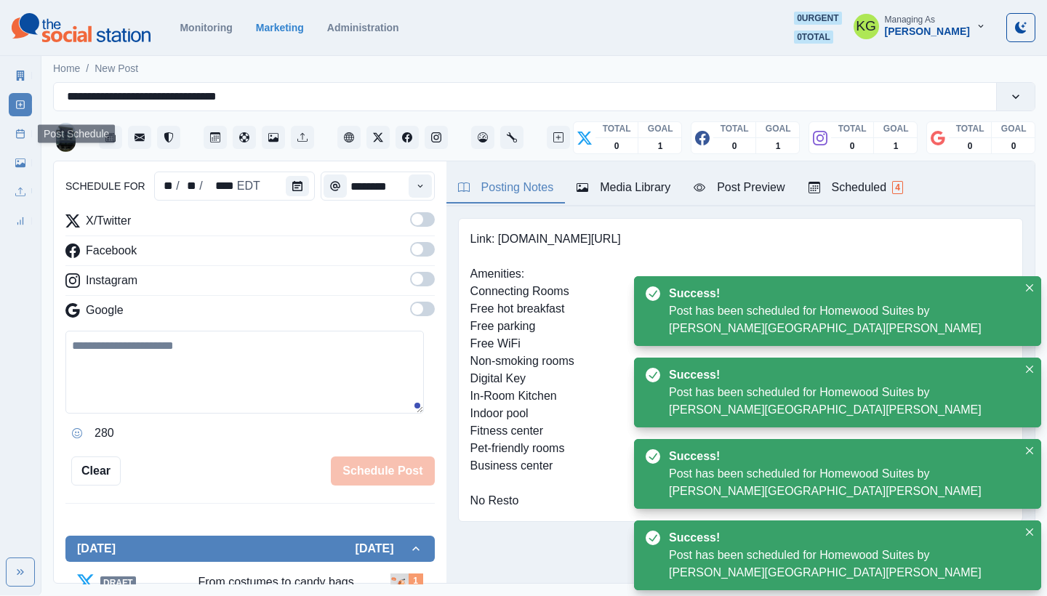
click at [15, 139] on link "Post Schedule" at bounding box center [20, 133] width 23 height 23
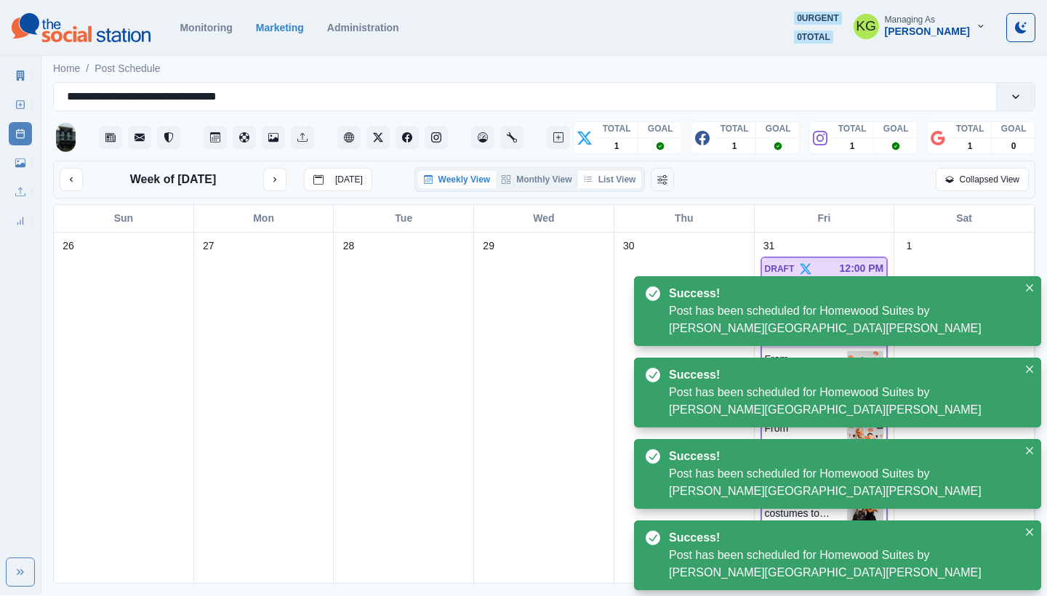
click at [628, 180] on button "List View" at bounding box center [610, 179] width 64 height 17
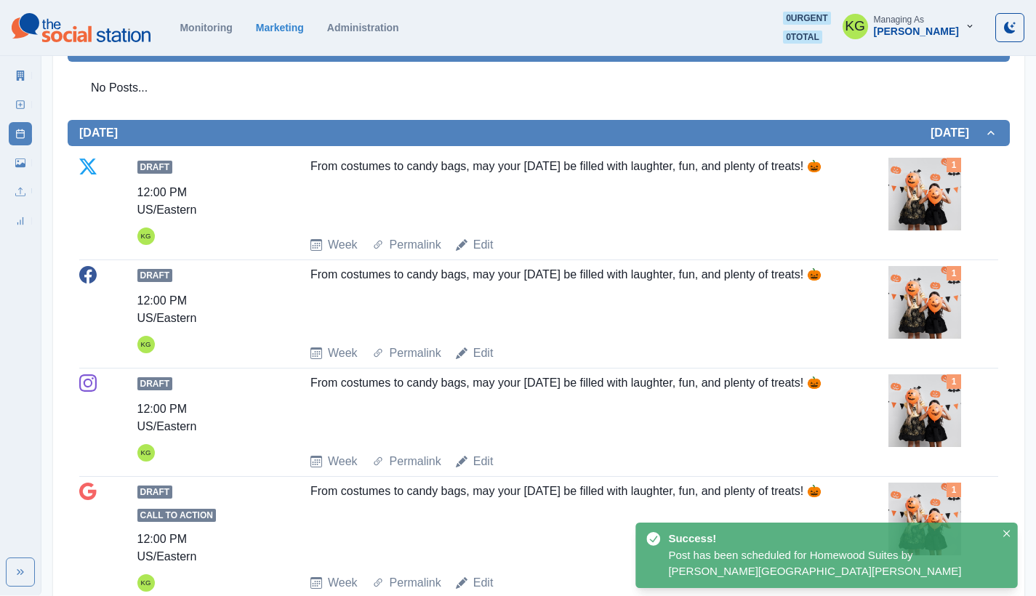
scroll to position [676, 0]
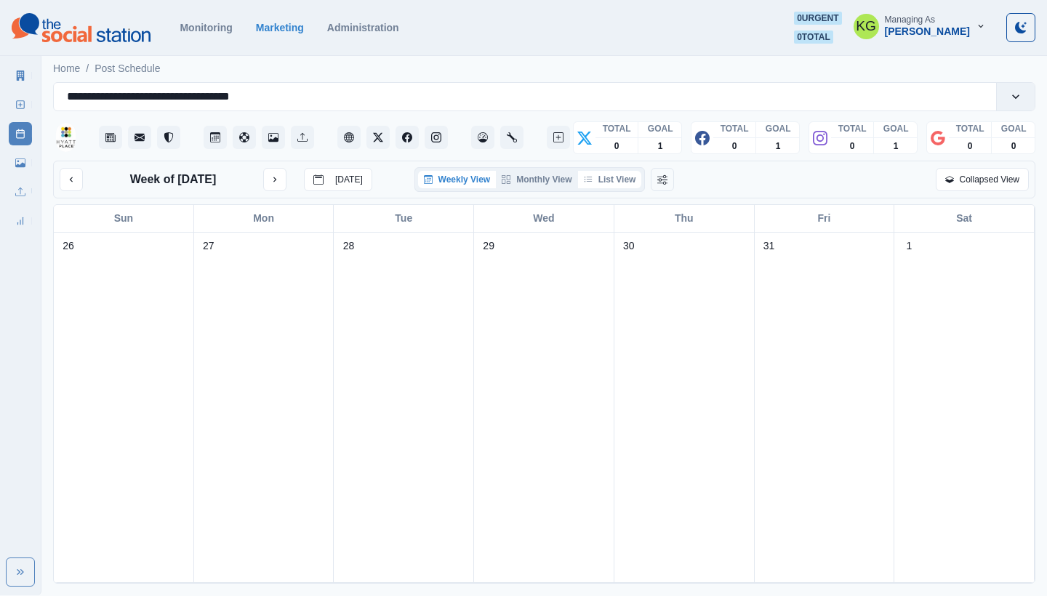
click at [610, 177] on button "List View" at bounding box center [610, 179] width 64 height 17
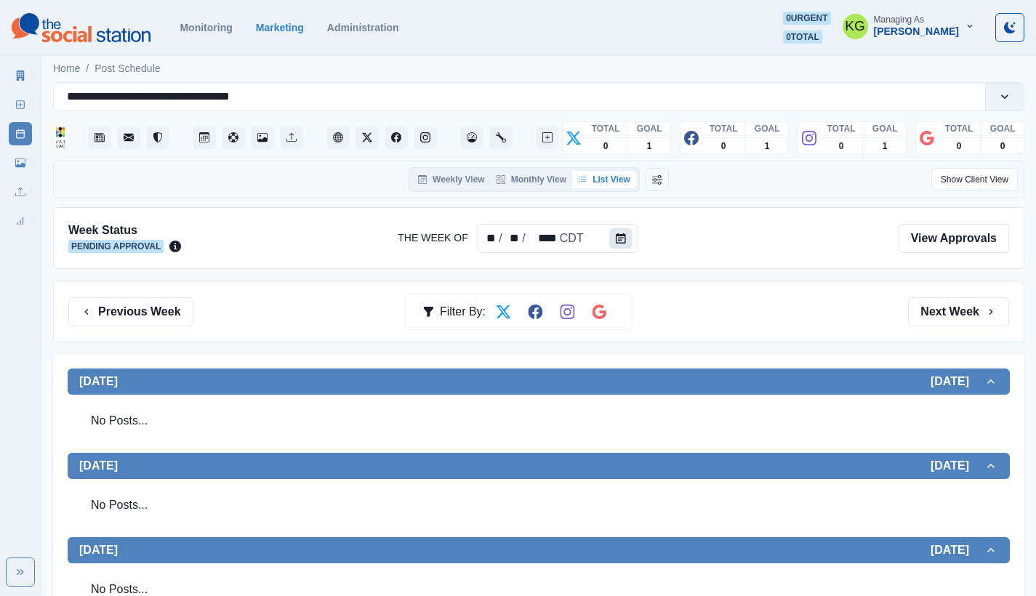
click at [623, 243] on icon "Calendar" at bounding box center [621, 238] width 10 height 10
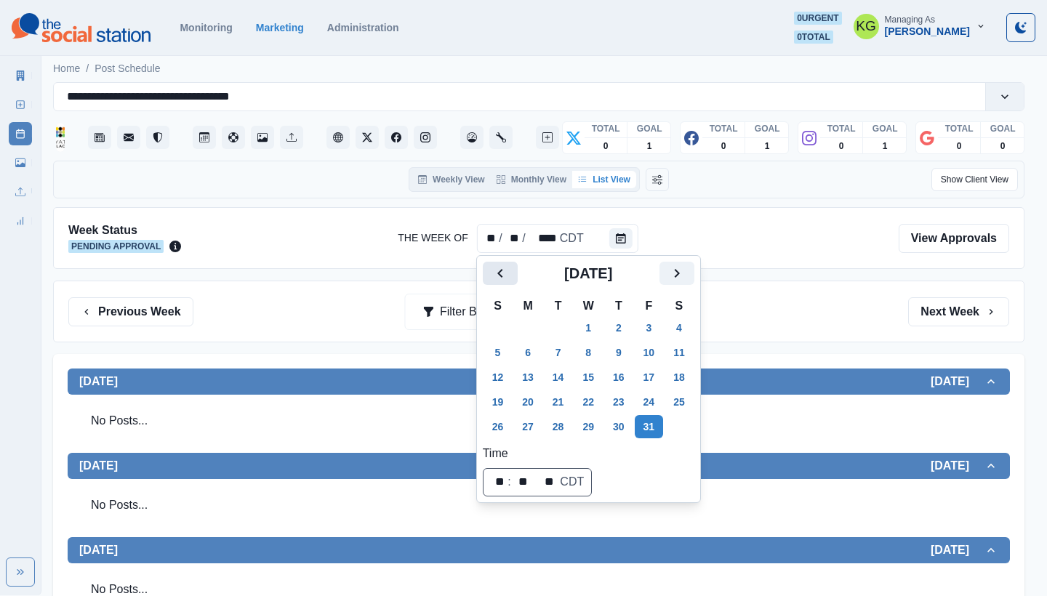
click at [493, 270] on icon "Previous" at bounding box center [500, 273] width 17 height 17
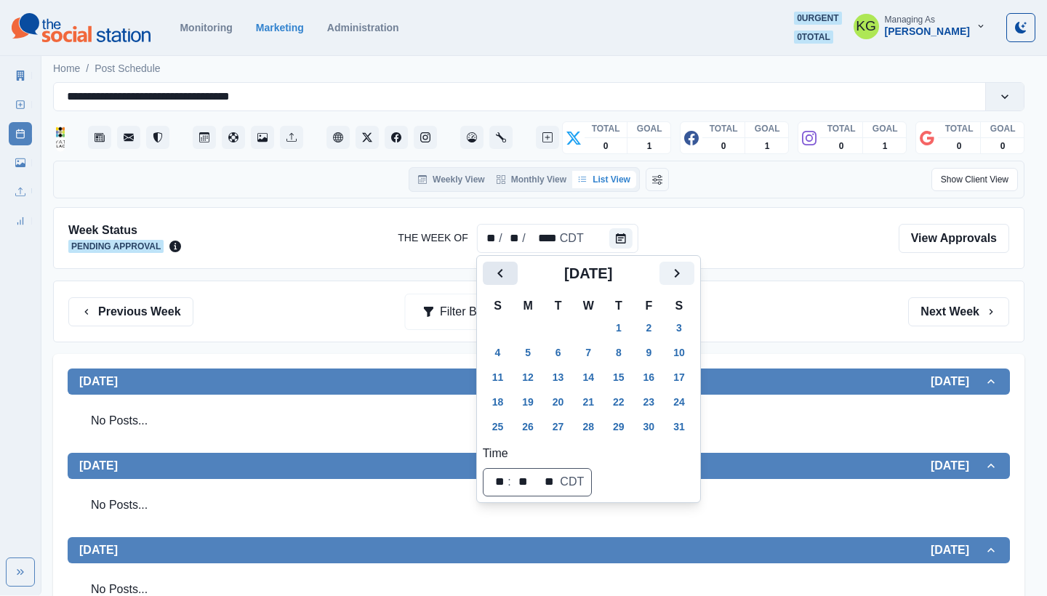
click at [493, 270] on icon "Previous" at bounding box center [500, 273] width 17 height 17
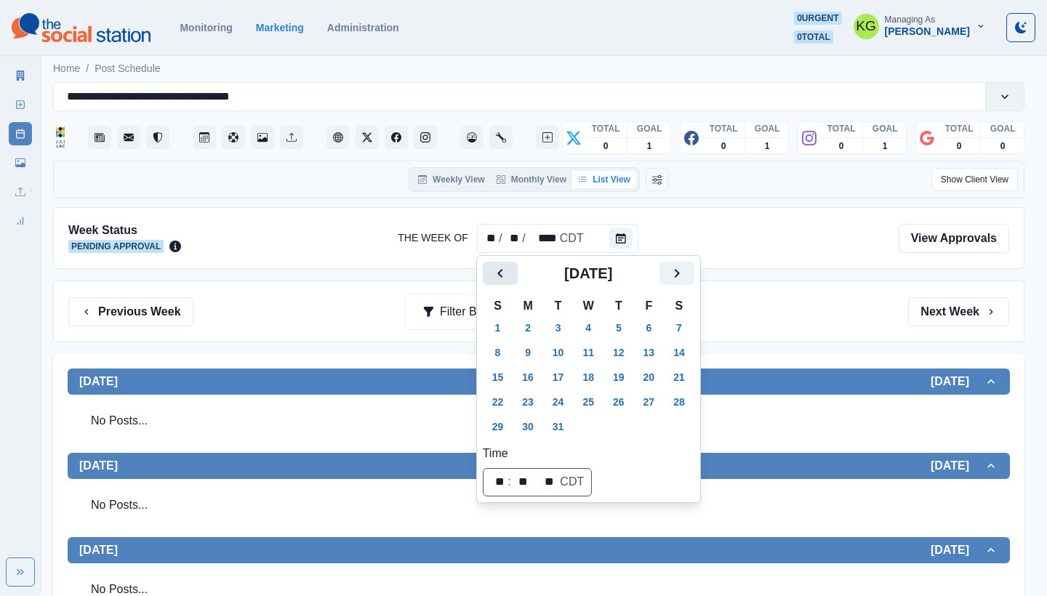
click at [493, 270] on icon "Previous" at bounding box center [500, 273] width 17 height 17
click at [631, 431] on button "31" at bounding box center [618, 426] width 29 height 23
click at [809, 323] on div "Previous Week Filter By: Next Week" at bounding box center [538, 311] width 941 height 29
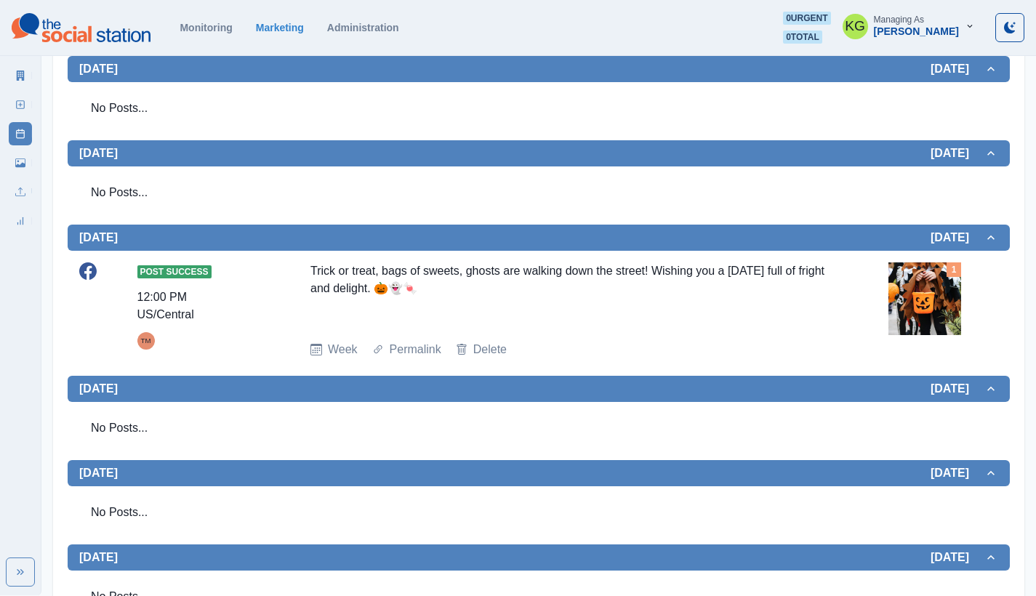
scroll to position [432, 0]
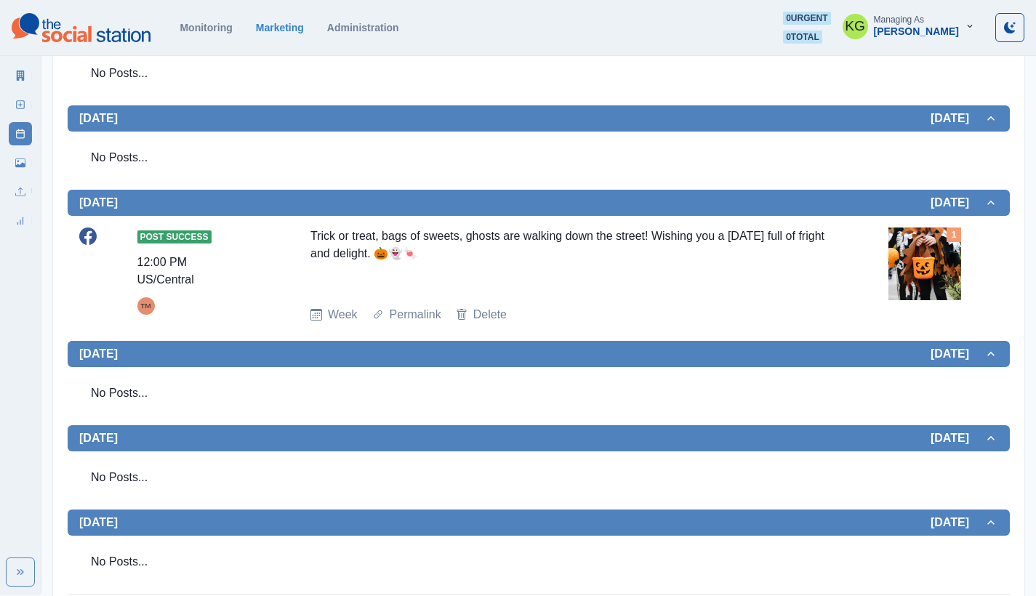
click at [507, 236] on div "Trick or treat, bags of sweets, ghosts are walking down the street! Wishing you…" at bounding box center [567, 261] width 515 height 67
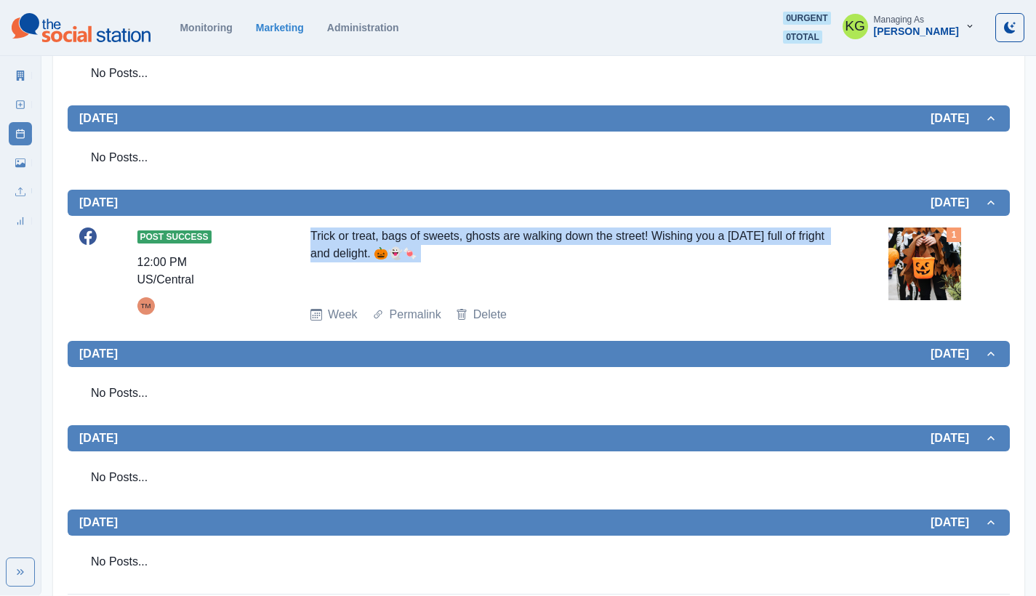
click at [507, 236] on div "Trick or treat, bags of sweets, ghosts are walking down the street! Wishing you…" at bounding box center [567, 261] width 515 height 67
copy div "Trick or treat, bags of sweets, ghosts are walking down the street! Wishing you…"
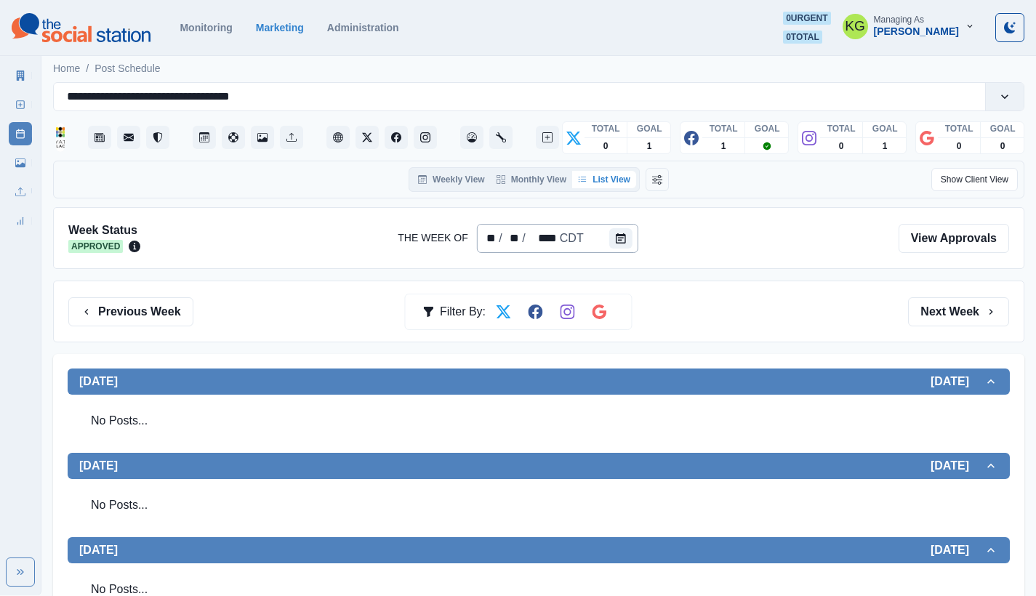
scroll to position [0, 0]
click at [619, 246] on button "Calendar" at bounding box center [620, 238] width 23 height 20
click at [622, 233] on icon "Calendar" at bounding box center [621, 238] width 10 height 10
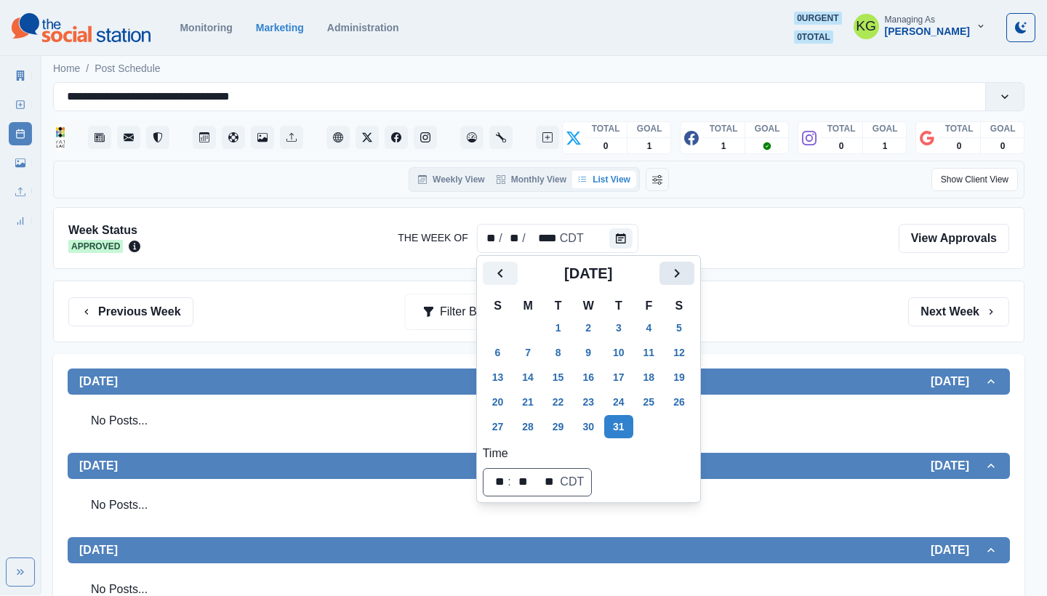
click at [686, 268] on icon "Next" at bounding box center [676, 273] width 17 height 17
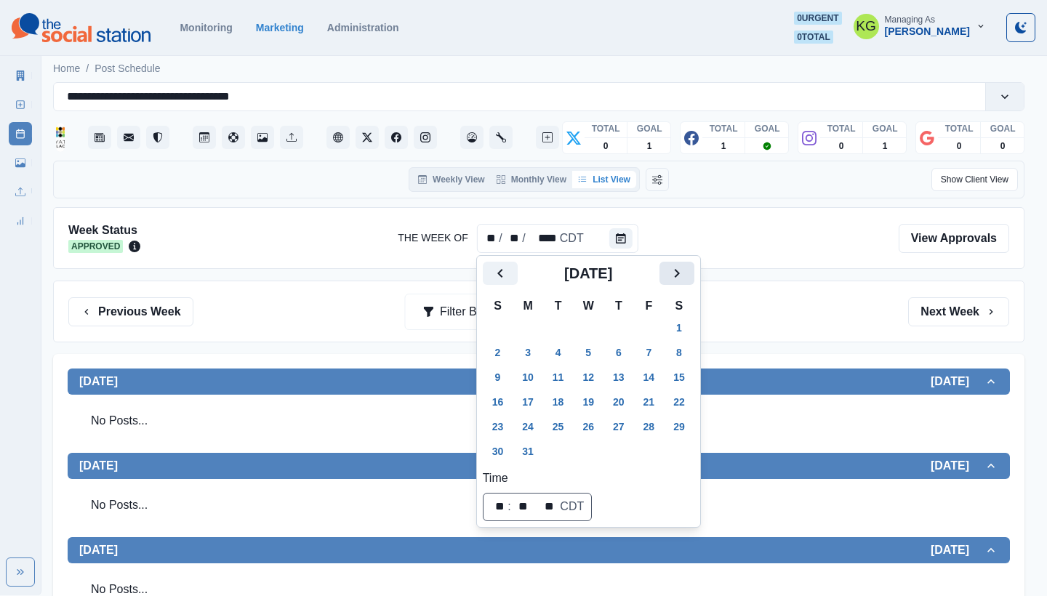
click at [686, 268] on icon "Next" at bounding box center [676, 273] width 17 height 17
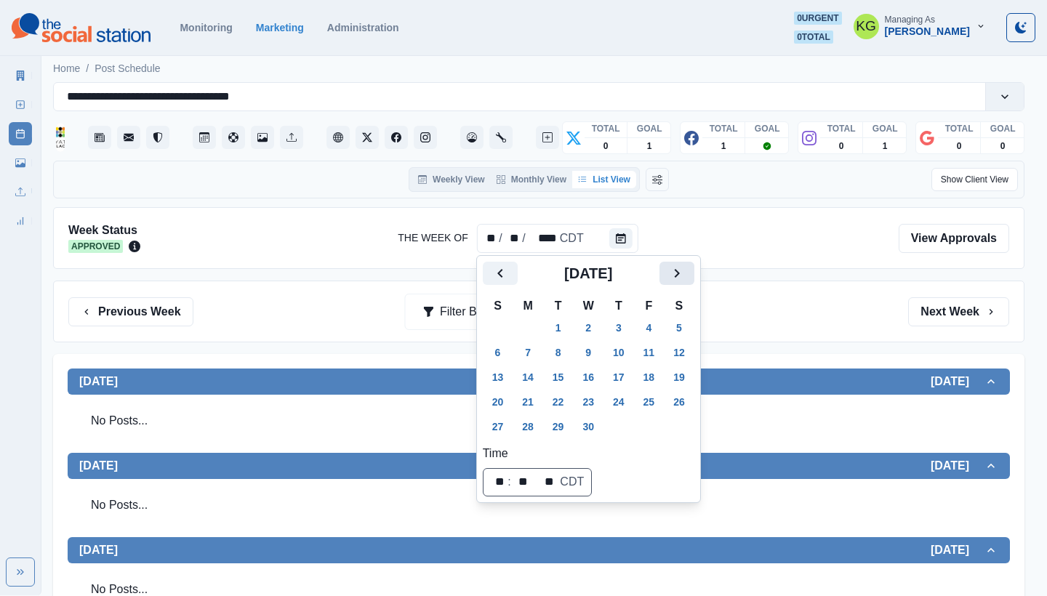
click at [686, 268] on icon "Next" at bounding box center [676, 273] width 17 height 17
click at [686, 266] on icon "Next" at bounding box center [676, 273] width 17 height 17
click at [689, 282] on button "Next" at bounding box center [676, 273] width 35 height 23
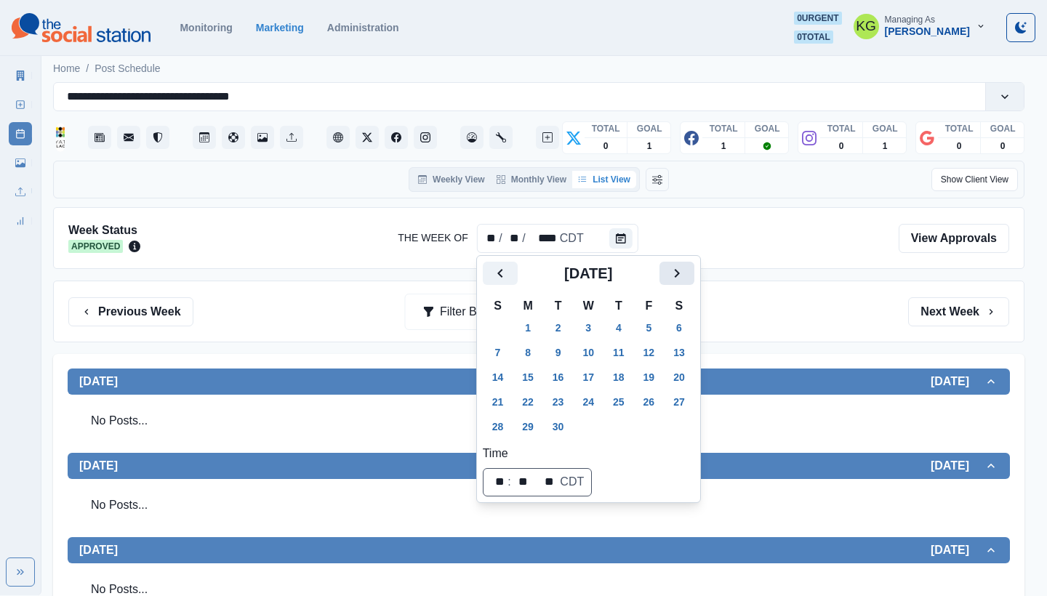
click at [690, 282] on button "Next" at bounding box center [676, 273] width 35 height 23
click at [664, 429] on button "31" at bounding box center [649, 426] width 29 height 23
click at [830, 329] on div "Previous Week Filter By: Next Week" at bounding box center [538, 312] width 971 height 62
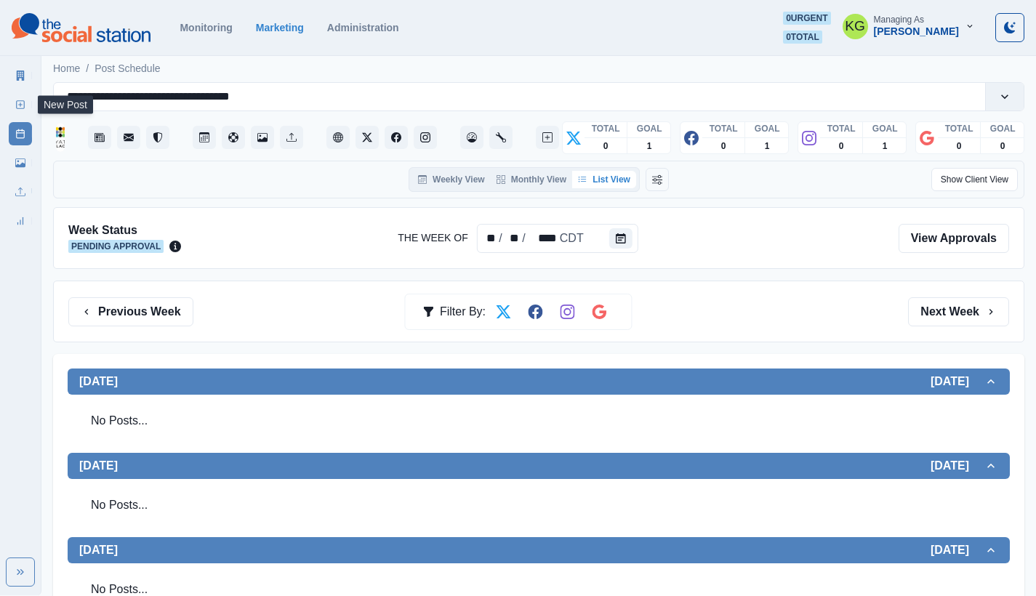
click at [20, 103] on icon at bounding box center [20, 105] width 10 height 10
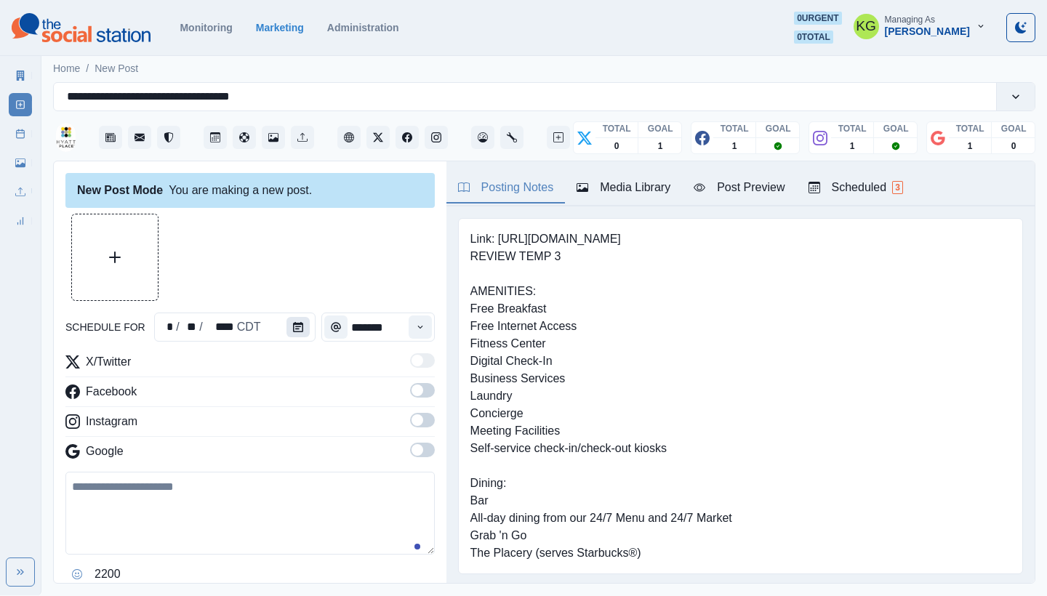
click at [293, 331] on icon "Calendar" at bounding box center [298, 327] width 10 height 10
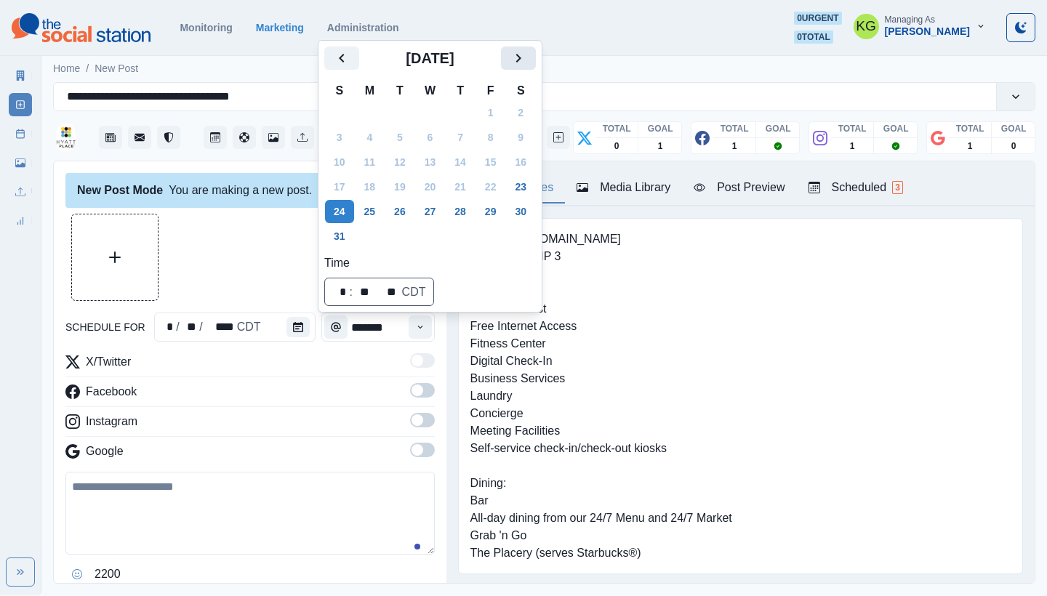
click at [524, 64] on icon "Next" at bounding box center [518, 57] width 17 height 17
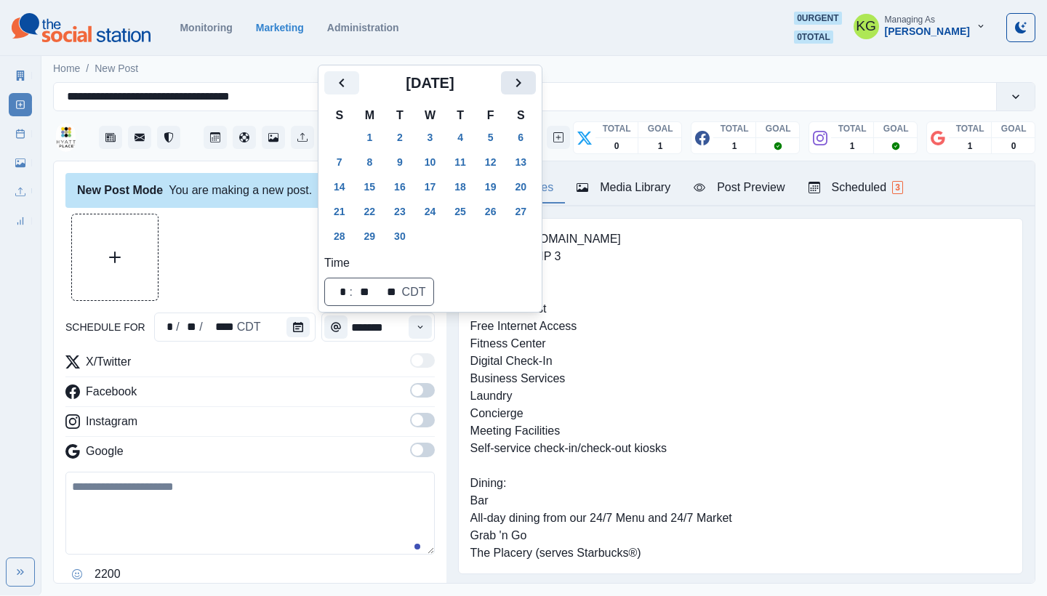
click at [524, 64] on div "Home / New Post" at bounding box center [544, 64] width 1006 height 24
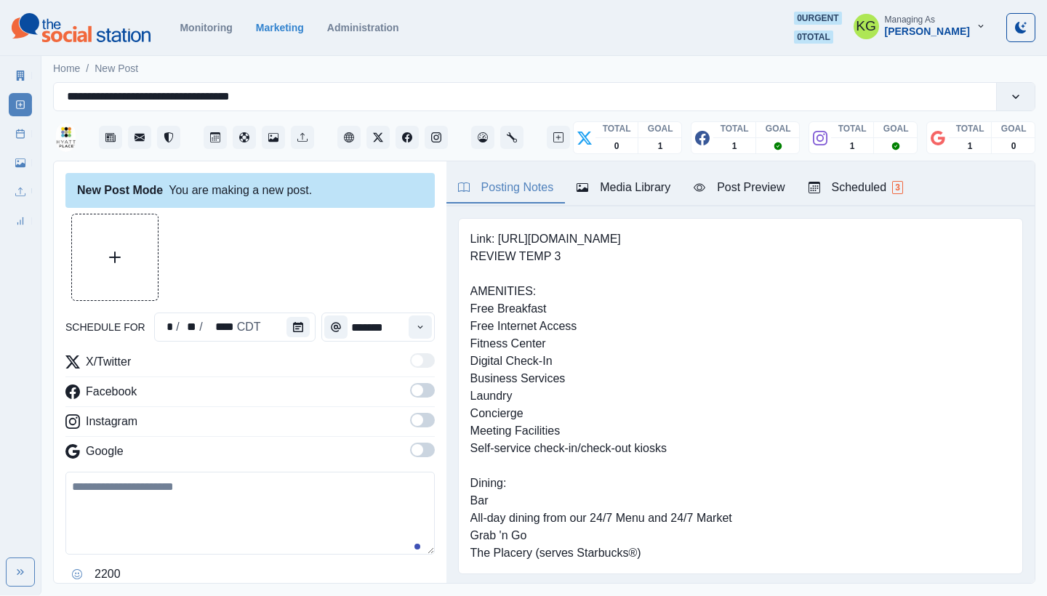
click at [527, 79] on div "**********" at bounding box center [544, 118] width 982 height 84
click at [302, 328] on button "Calendar" at bounding box center [297, 327] width 23 height 20
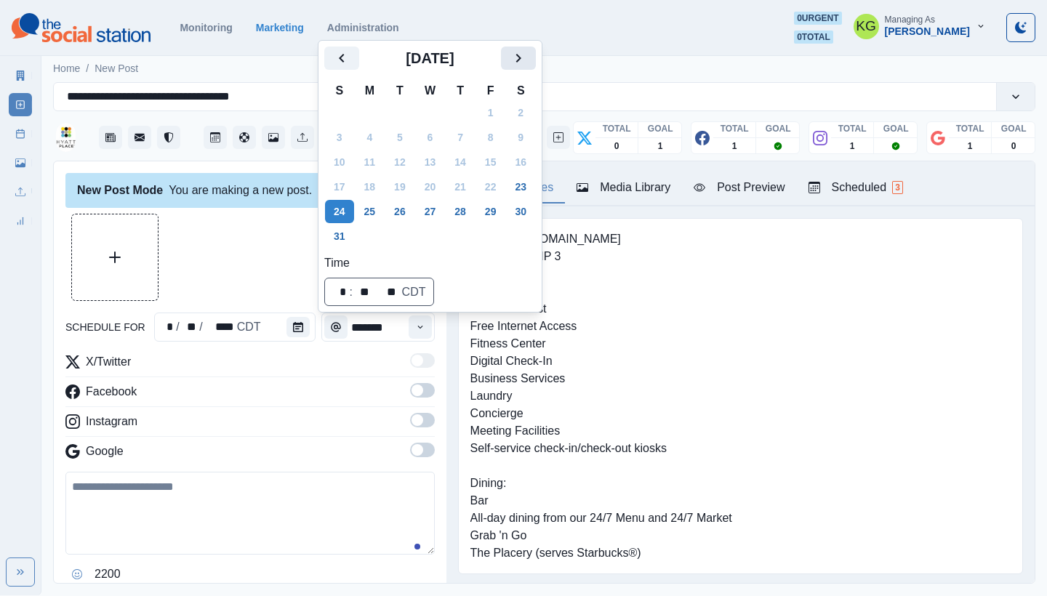
click at [527, 57] on icon "Next" at bounding box center [518, 57] width 17 height 17
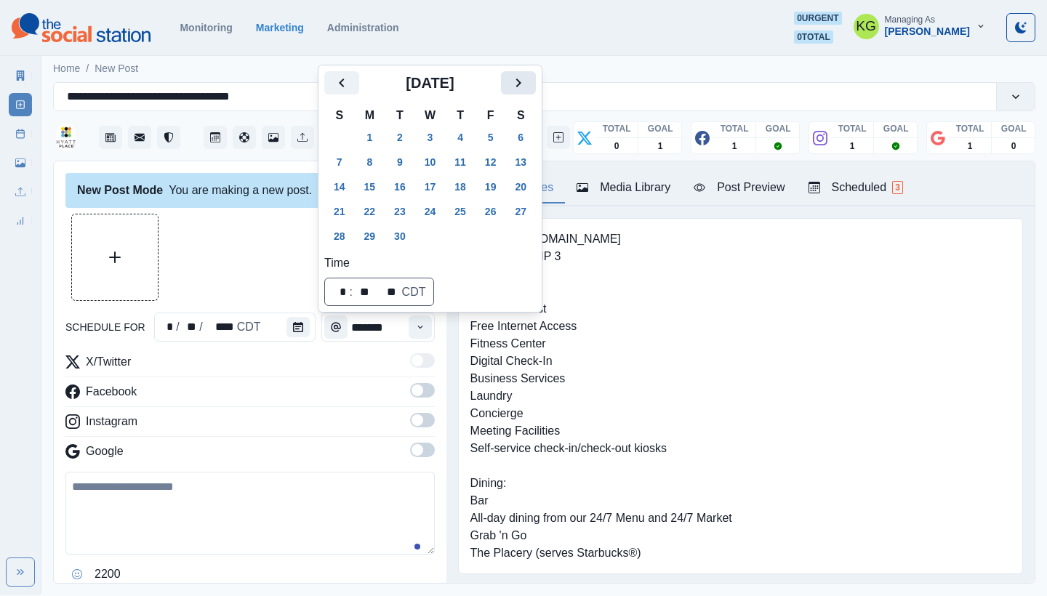
click at [521, 85] on icon "Next" at bounding box center [518, 83] width 5 height 9
click at [497, 238] on button "31" at bounding box center [490, 236] width 29 height 23
click at [224, 240] on div at bounding box center [249, 257] width 369 height 87
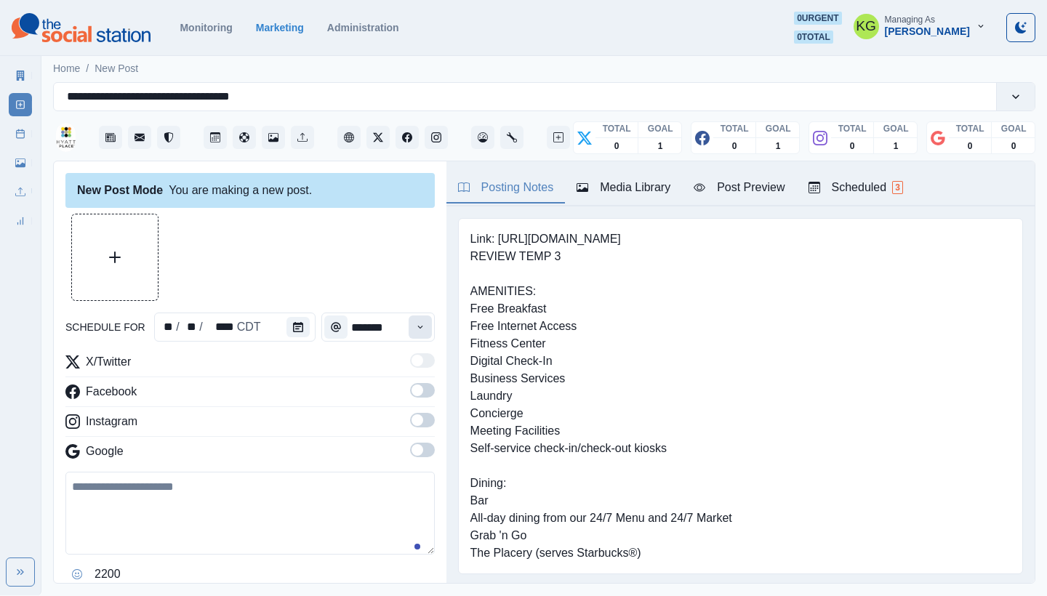
click at [415, 326] on icon "Time" at bounding box center [420, 327] width 10 height 10
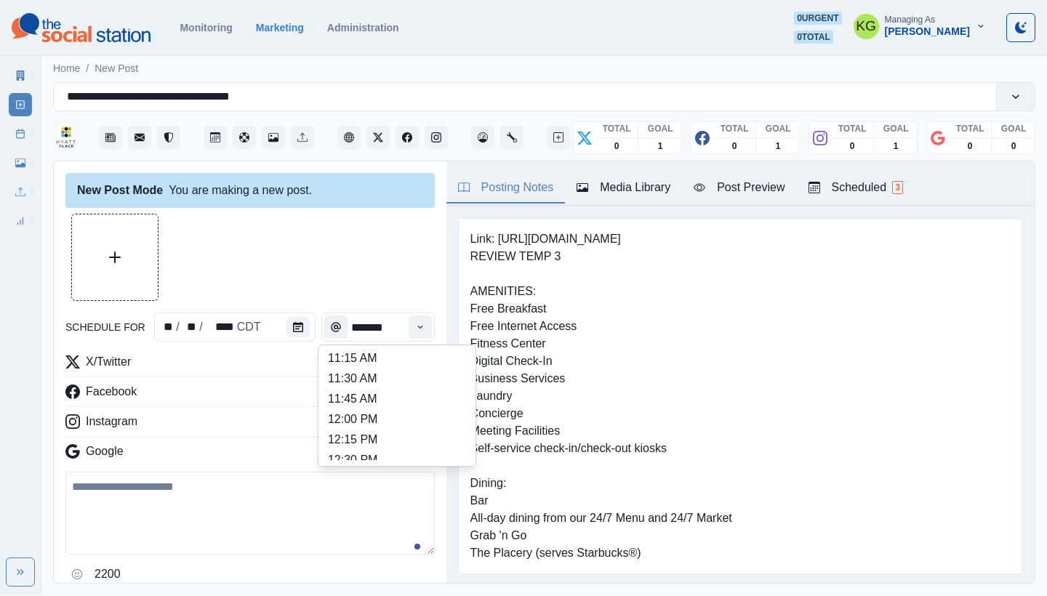
scroll to position [268, 0]
click at [380, 416] on li "12:00 PM" at bounding box center [396, 419] width 145 height 20
type input "********"
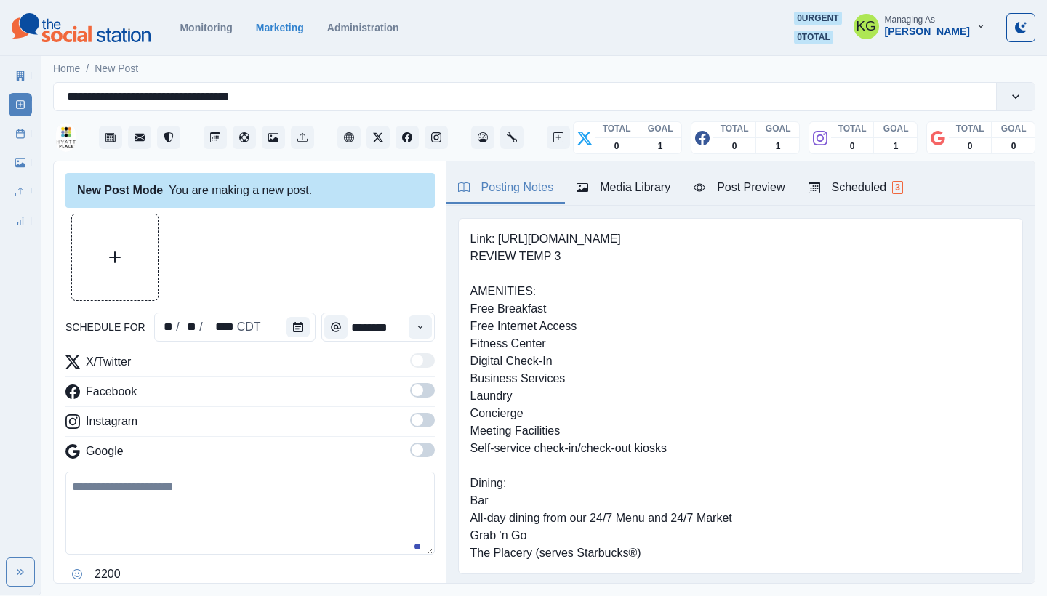
click at [412, 446] on span at bounding box center [418, 450] width 12 height 12
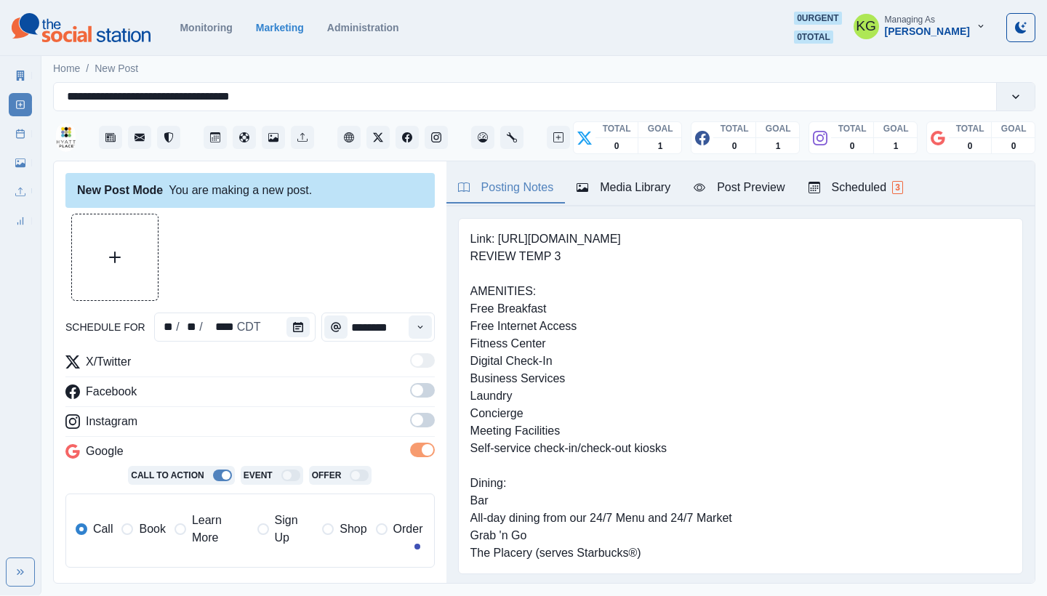
click at [417, 419] on span at bounding box center [422, 420] width 25 height 15
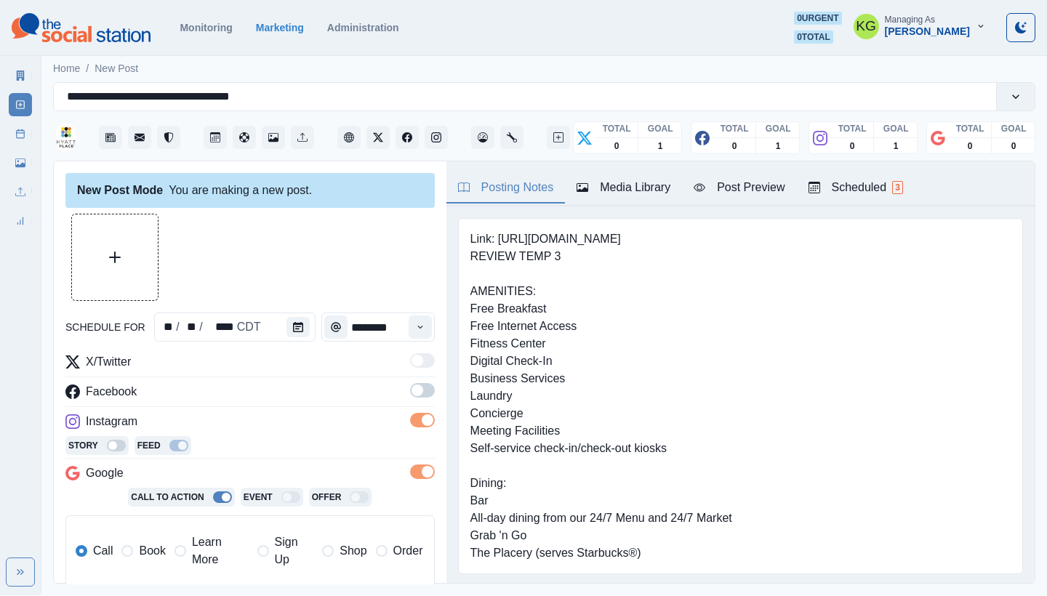
click at [412, 382] on div "X/Twitter Facebook Instagram Story Feed Google Call To Action Event Offer Call …" at bounding box center [249, 477] width 369 height 248
click at [412, 387] on span at bounding box center [418, 391] width 12 height 12
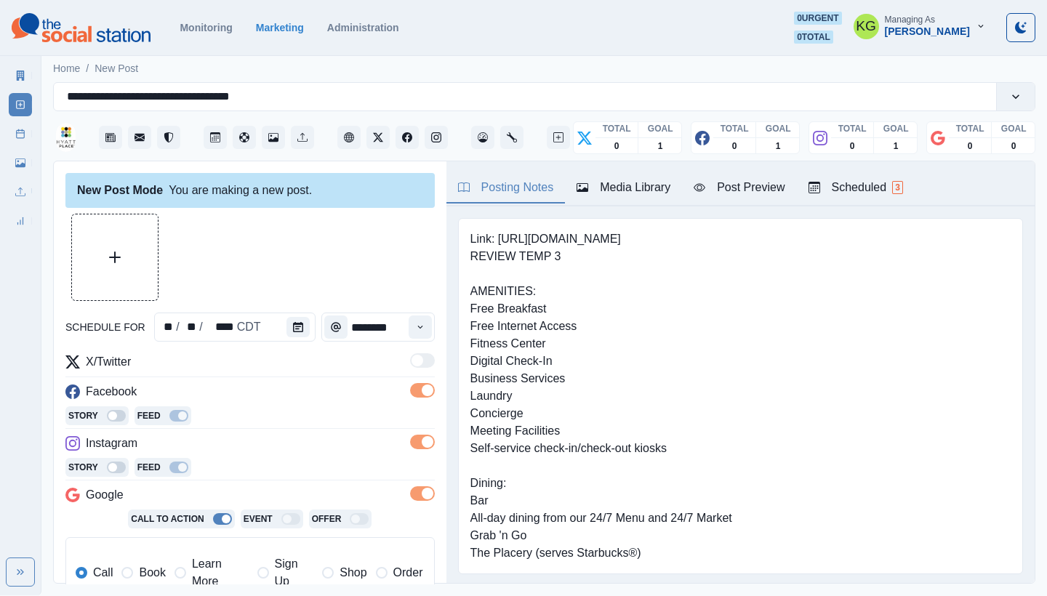
click at [117, 574] on div "Call Book Learn More Sign Up Shop Order" at bounding box center [250, 573] width 348 height 35
click at [130, 571] on span at bounding box center [127, 573] width 12 height 12
click at [121, 268] on button "Upload Media" at bounding box center [115, 257] width 86 height 86
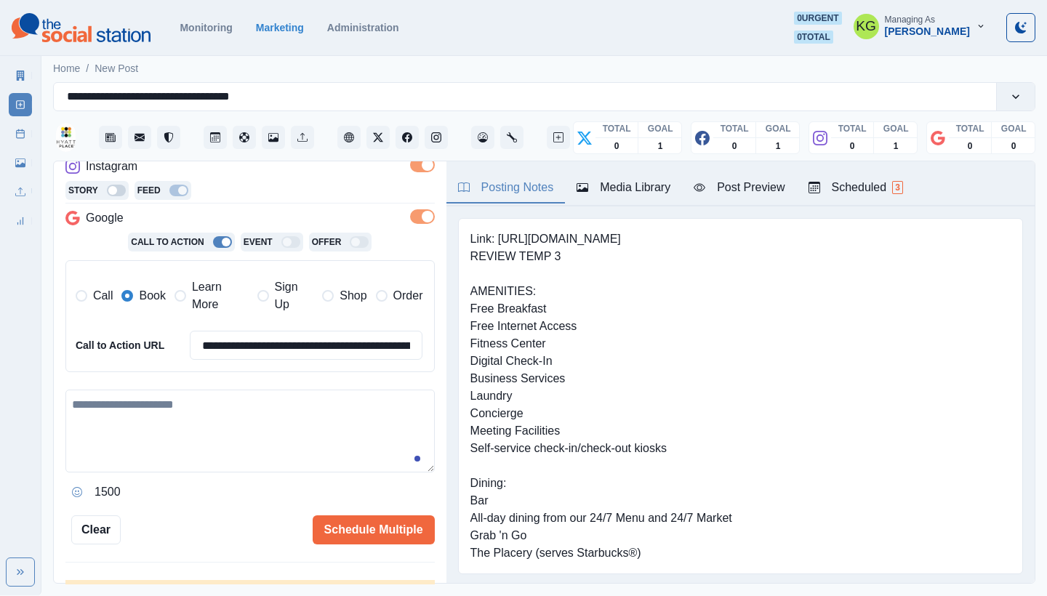
scroll to position [309, 0]
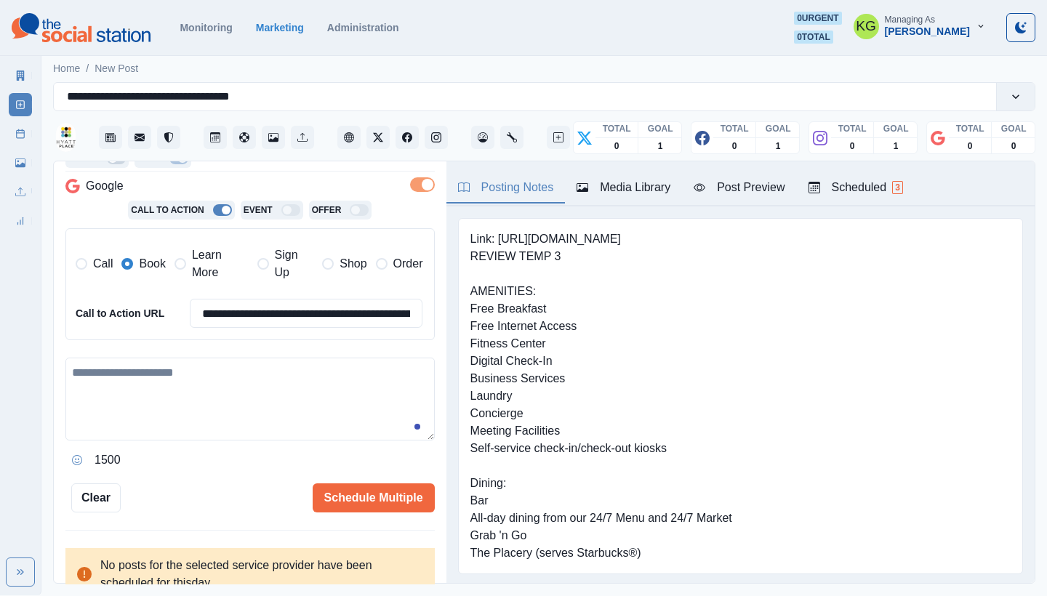
click at [230, 412] on textarea at bounding box center [249, 399] width 369 height 83
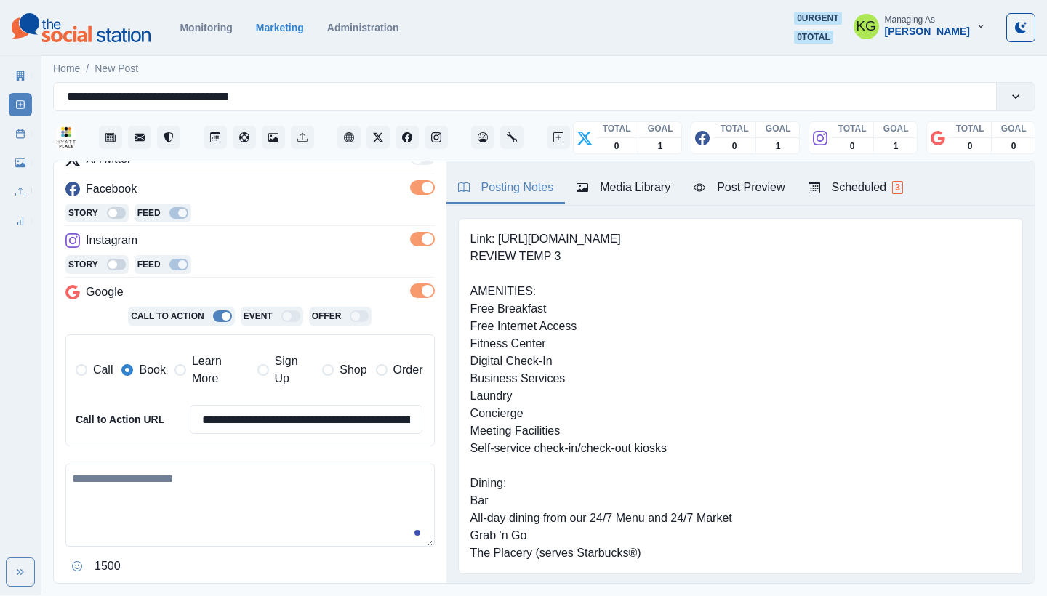
scroll to position [276, 0]
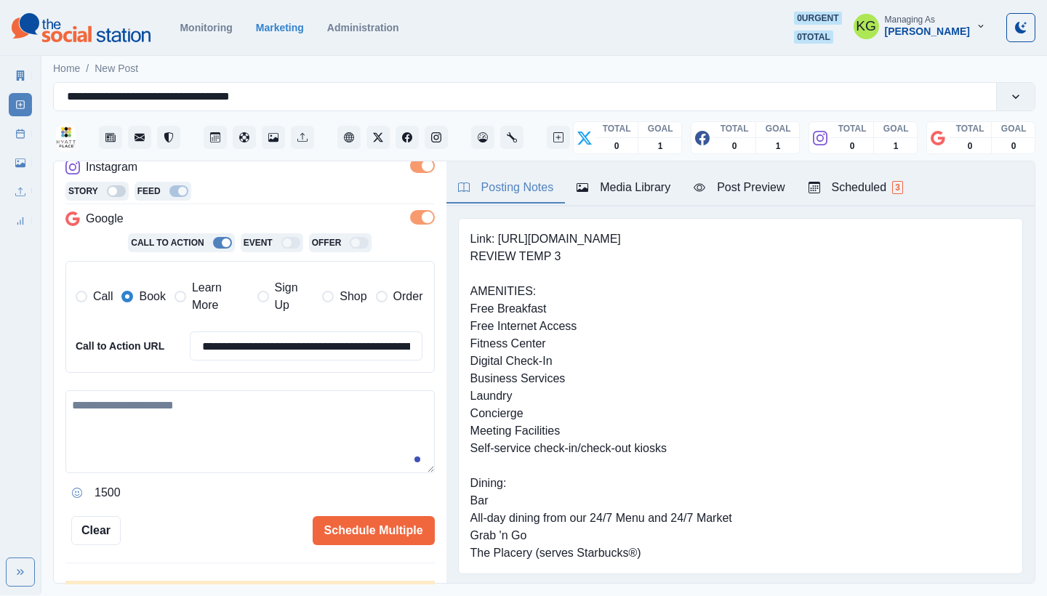
click at [297, 442] on textarea at bounding box center [249, 431] width 369 height 83
paste textarea "**********"
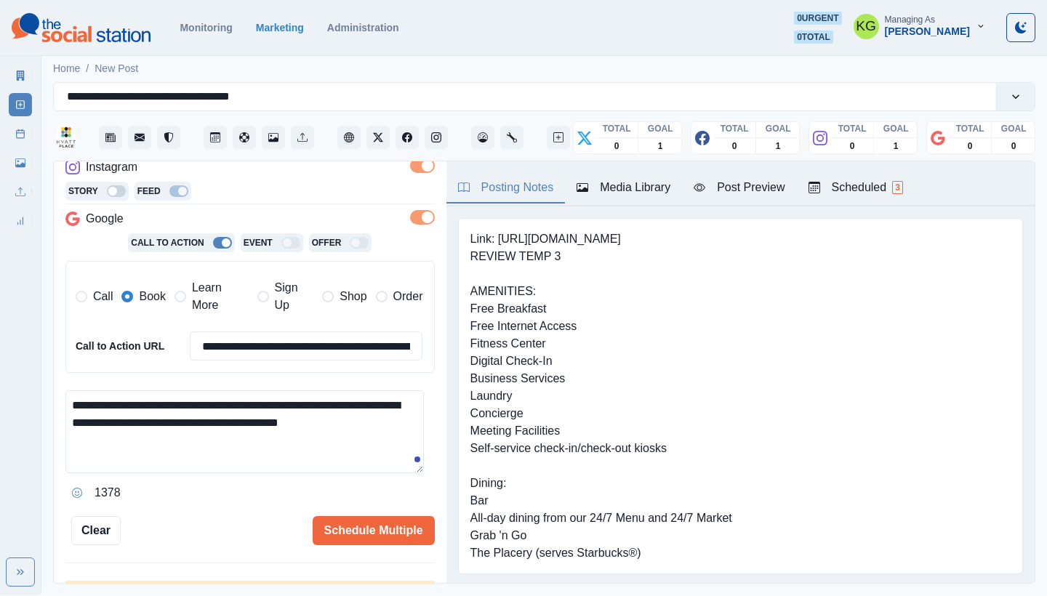
click at [90, 417] on textarea "**********" at bounding box center [244, 431] width 358 height 83
click at [79, 417] on textarea "**********" at bounding box center [244, 431] width 358 height 83
click at [72, 396] on textarea "**********" at bounding box center [244, 431] width 358 height 83
paste textarea "**"
drag, startPoint x: 84, startPoint y: 436, endPoint x: 76, endPoint y: 436, distance: 8.7
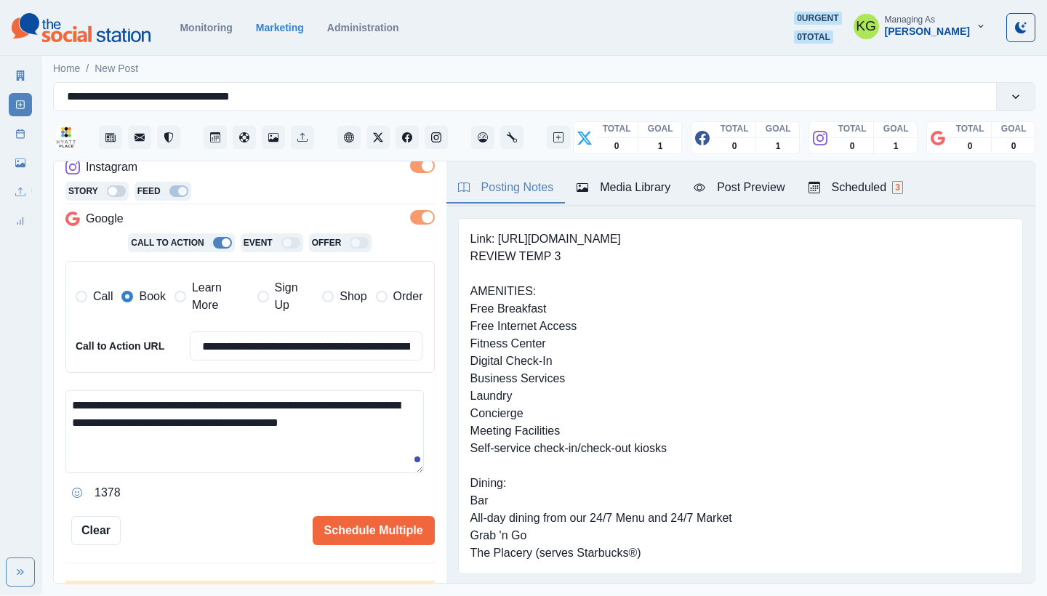
click at [76, 436] on textarea "**********" at bounding box center [244, 431] width 358 height 83
click at [84, 395] on textarea "**********" at bounding box center [244, 431] width 358 height 83
paste textarea "**"
click at [117, 430] on textarea "**********" at bounding box center [244, 431] width 358 height 83
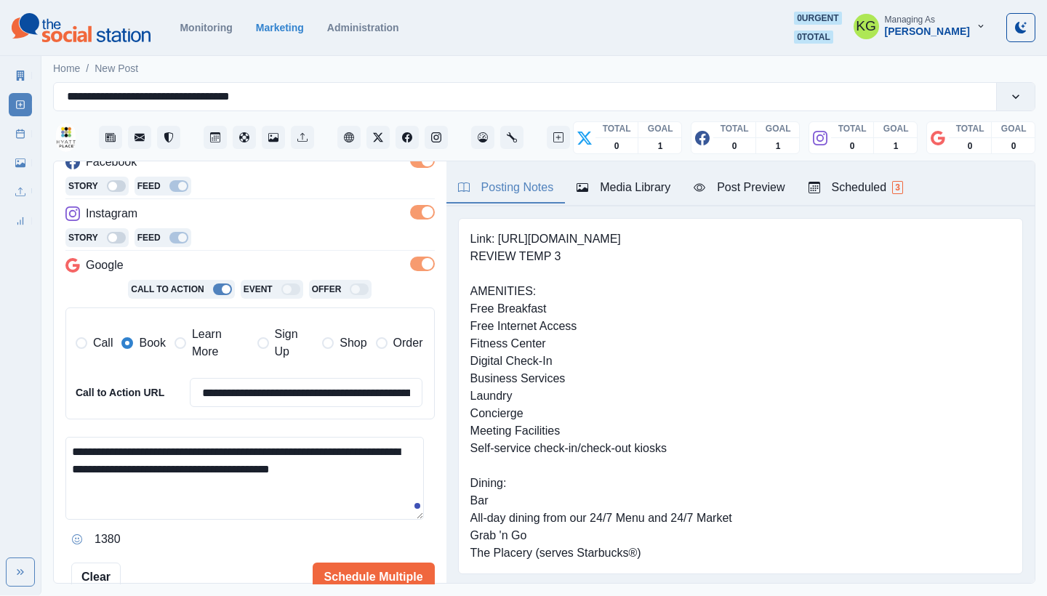
scroll to position [330, 0]
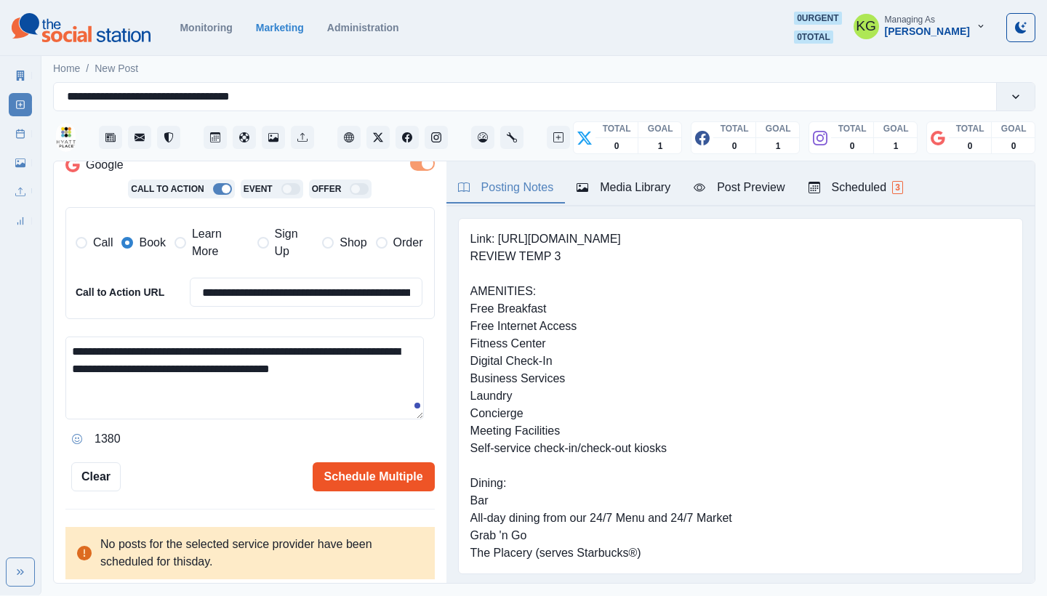
type textarea "**********"
click at [377, 474] on button "Schedule Multiple" at bounding box center [374, 476] width 122 height 29
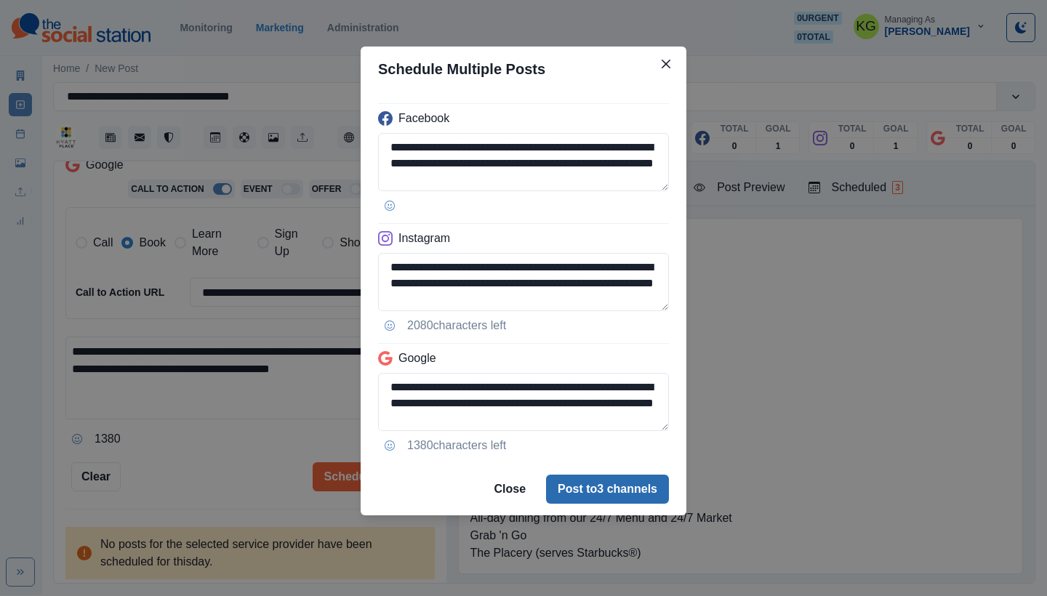
click at [633, 477] on button "Post to 3 channels" at bounding box center [607, 489] width 123 height 29
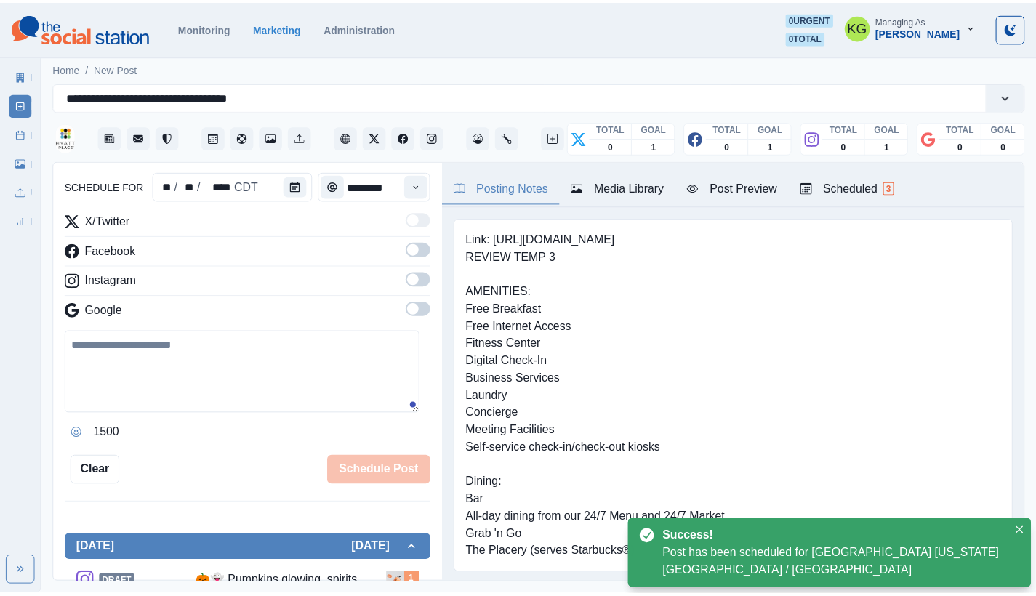
scroll to position [89, 0]
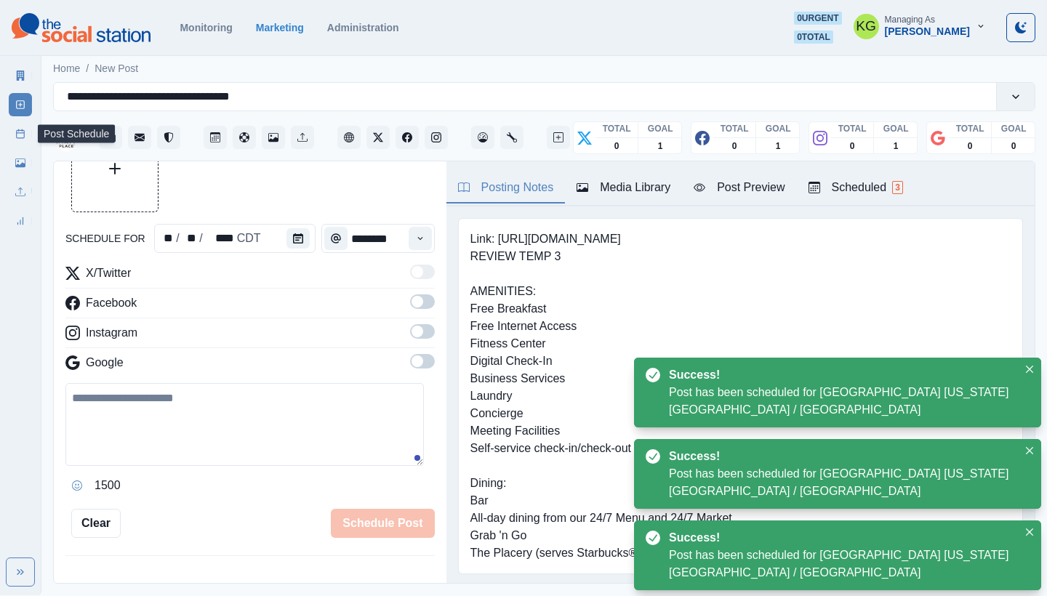
click at [18, 137] on icon at bounding box center [20, 134] width 10 height 10
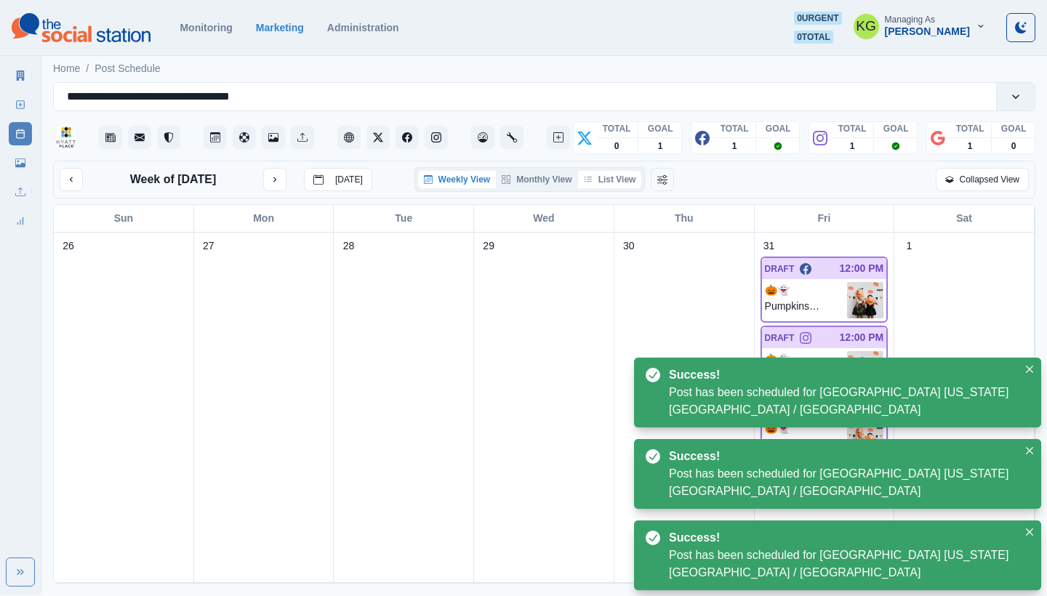
click at [617, 179] on button "List View" at bounding box center [610, 179] width 64 height 17
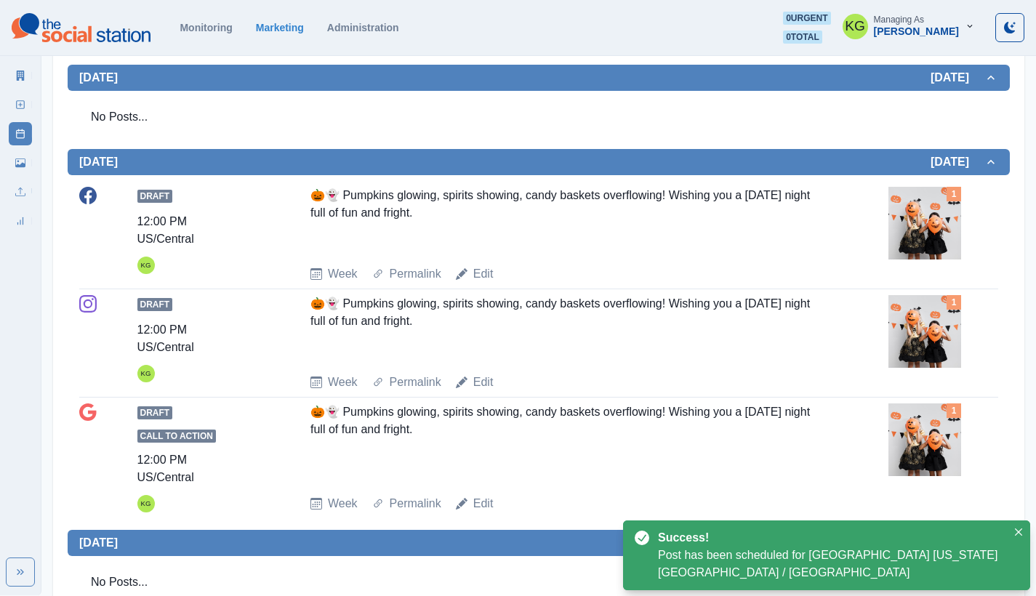
scroll to position [555, 0]
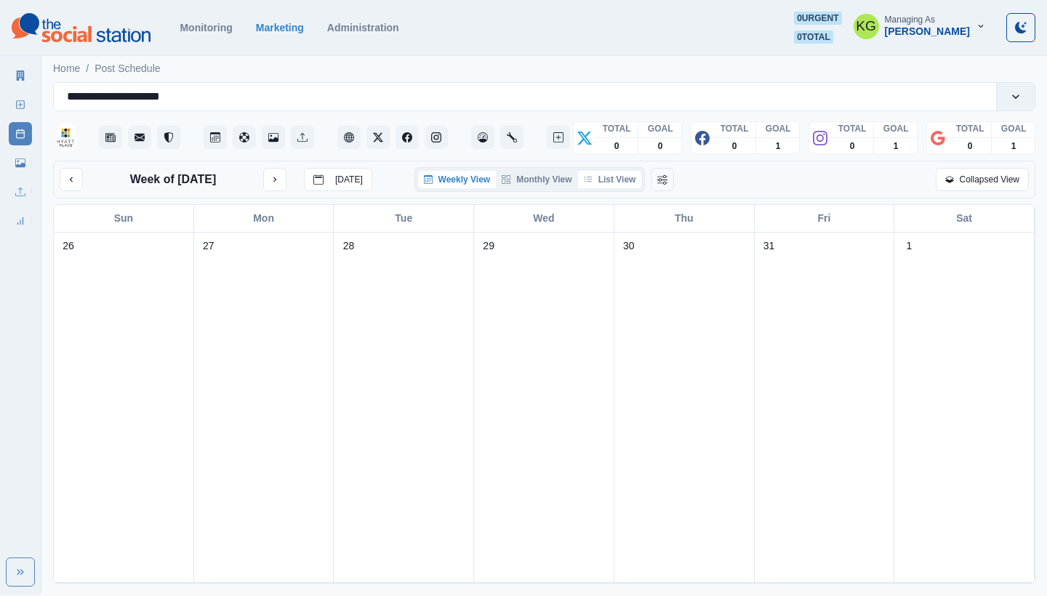
click at [609, 176] on button "List View" at bounding box center [610, 179] width 64 height 17
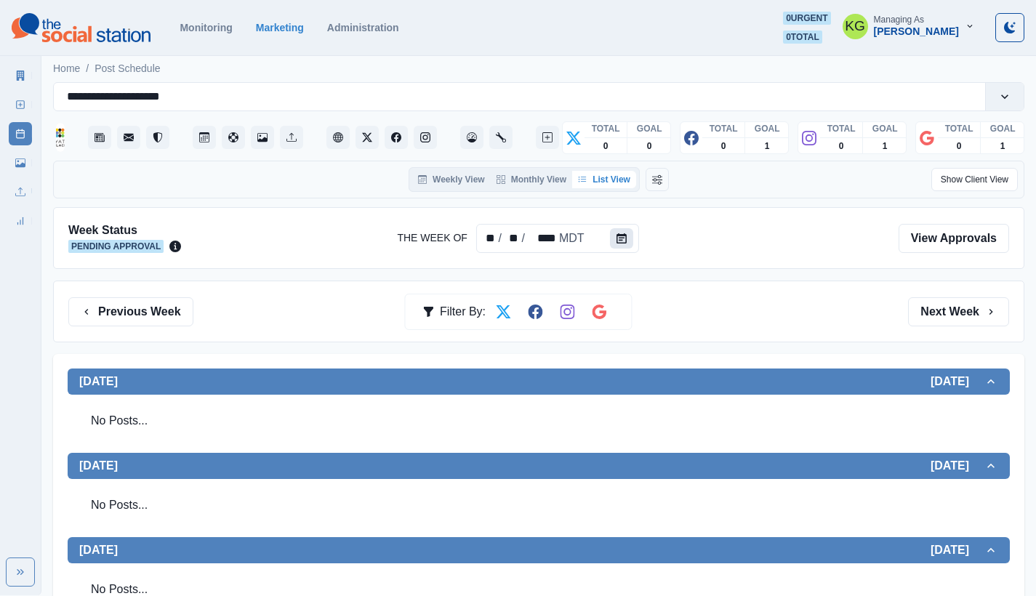
click at [627, 233] on button "Calendar" at bounding box center [621, 238] width 23 height 20
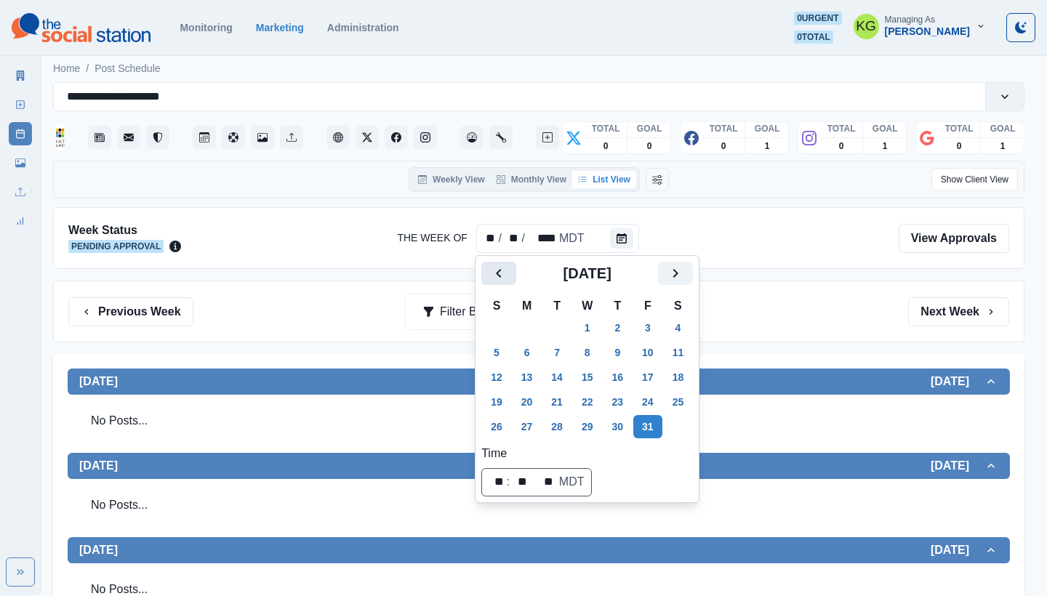
click at [499, 268] on icon "Previous" at bounding box center [498, 273] width 17 height 17
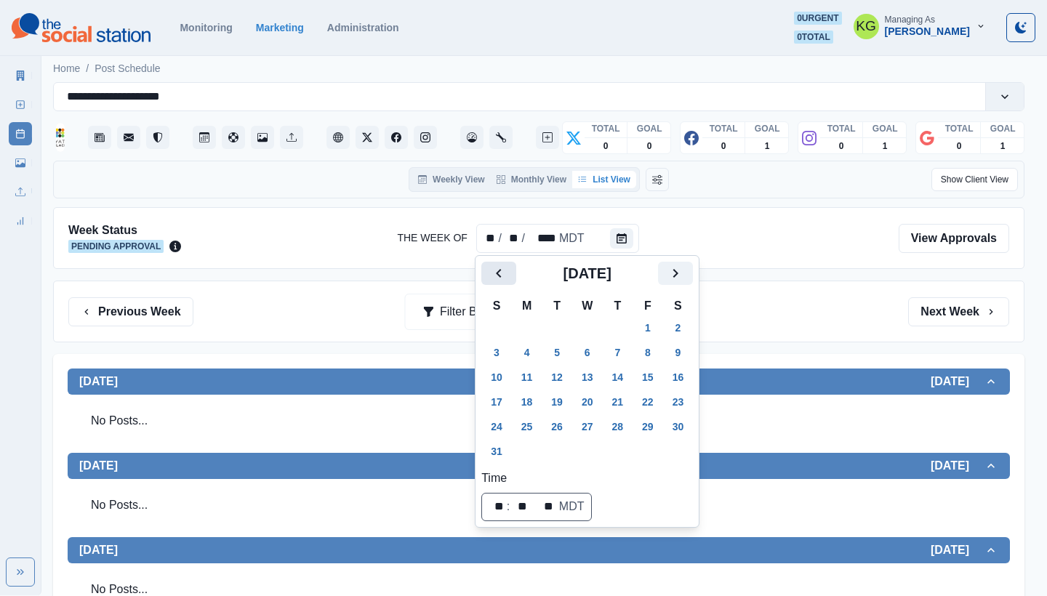
click at [499, 268] on icon "Previous" at bounding box center [498, 273] width 17 height 17
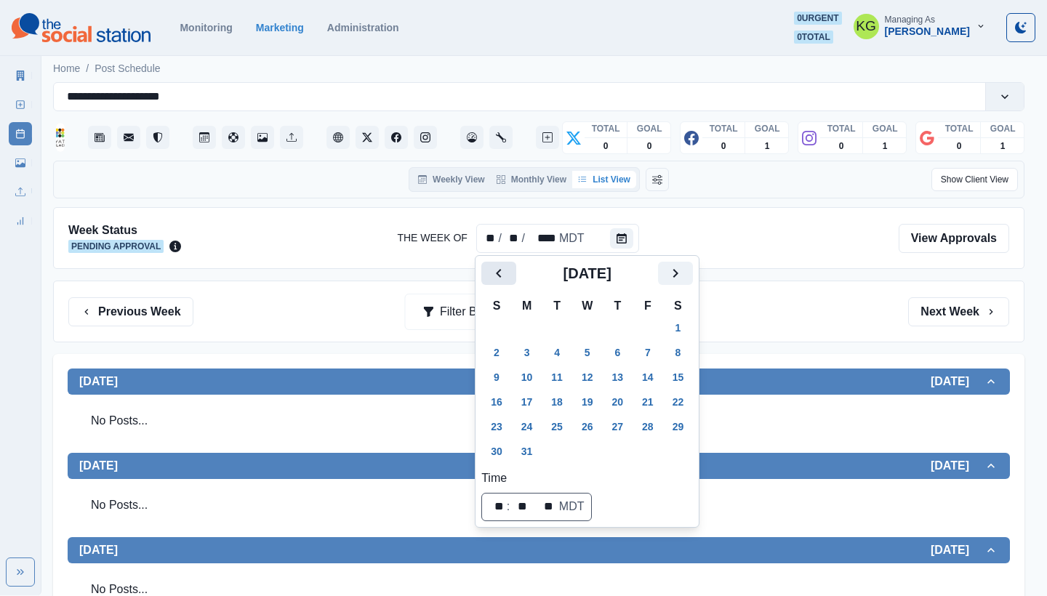
click at [499, 268] on icon "Previous" at bounding box center [498, 273] width 17 height 17
click at [499, 270] on icon "Previous" at bounding box center [498, 273] width 17 height 17
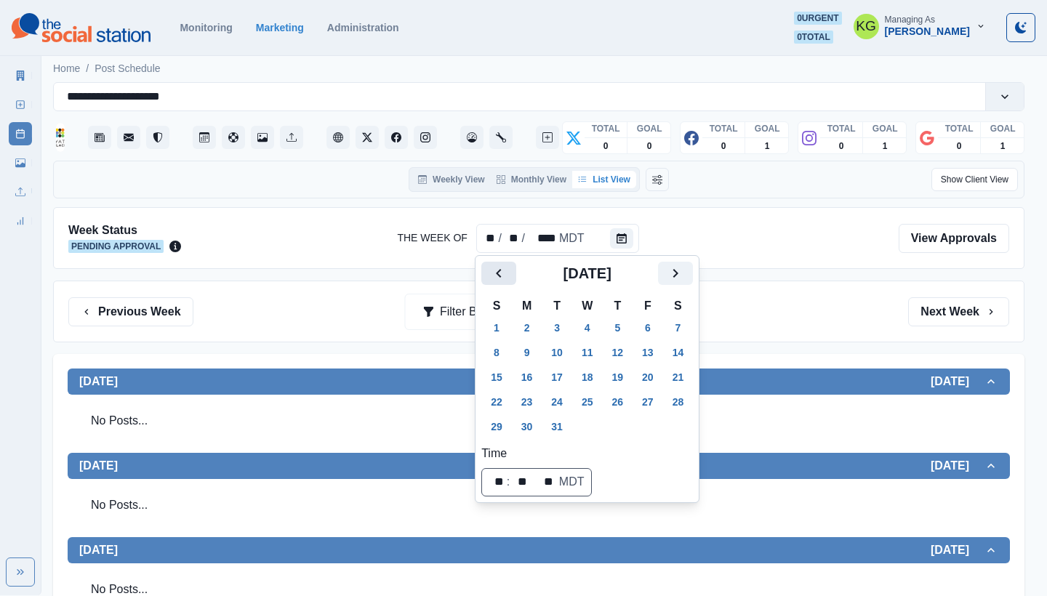
click at [499, 270] on icon "Previous" at bounding box center [498, 273] width 17 height 17
click at [617, 432] on button "31" at bounding box center [617, 426] width 29 height 23
click at [779, 305] on div "Previous Week Filter By: Next Week" at bounding box center [538, 311] width 941 height 29
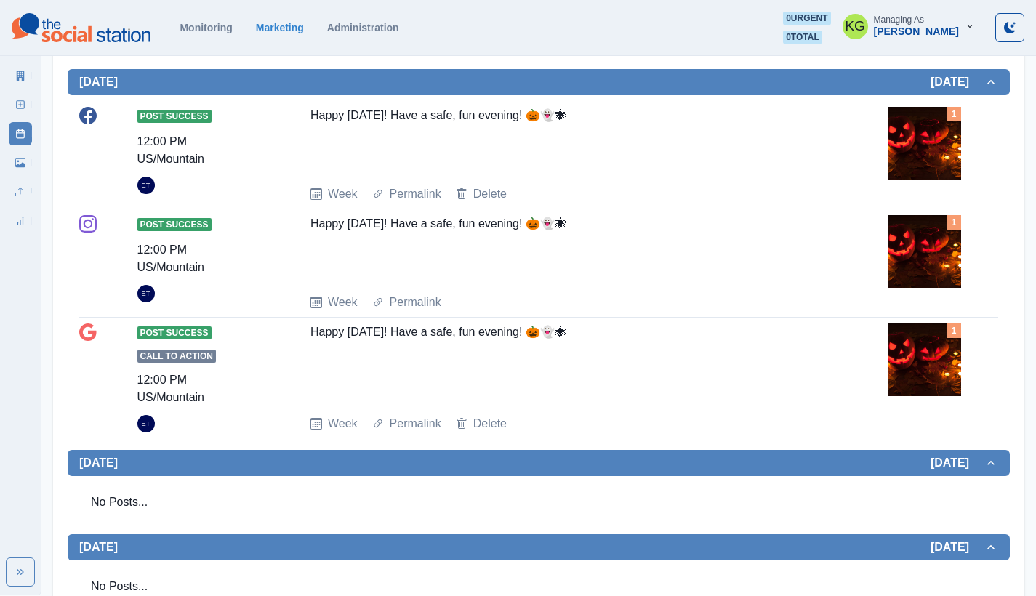
scroll to position [596, 0]
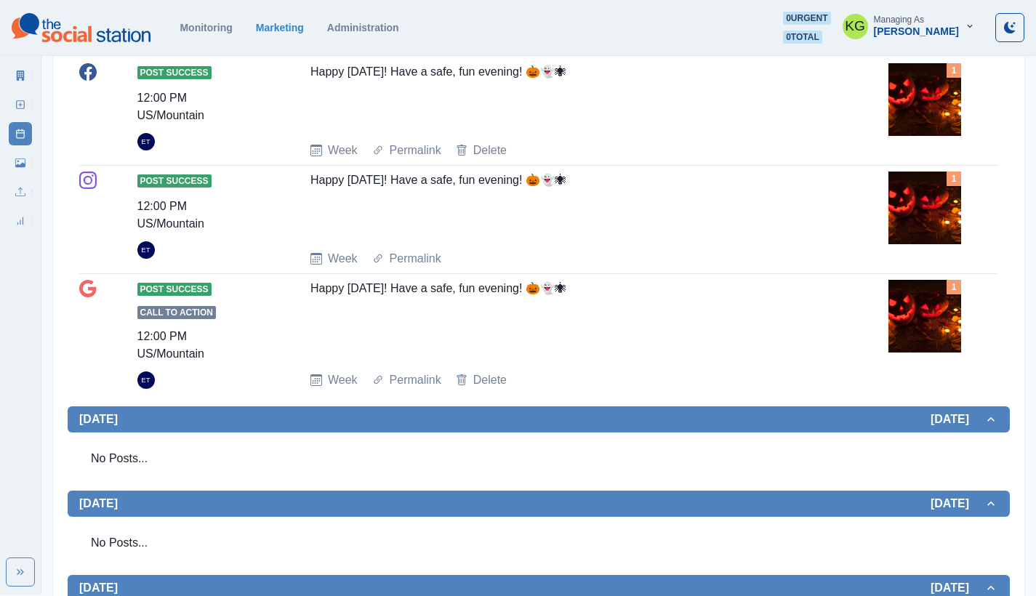
click at [499, 276] on div "Post Success Call to Action 12:00 PM US/Mountain ET Happy [DATE]! Have a safe, …" at bounding box center [538, 334] width 919 height 121
copy div "Happy [DATE]! Have a safe, fun evening! 🎃👻🕷"
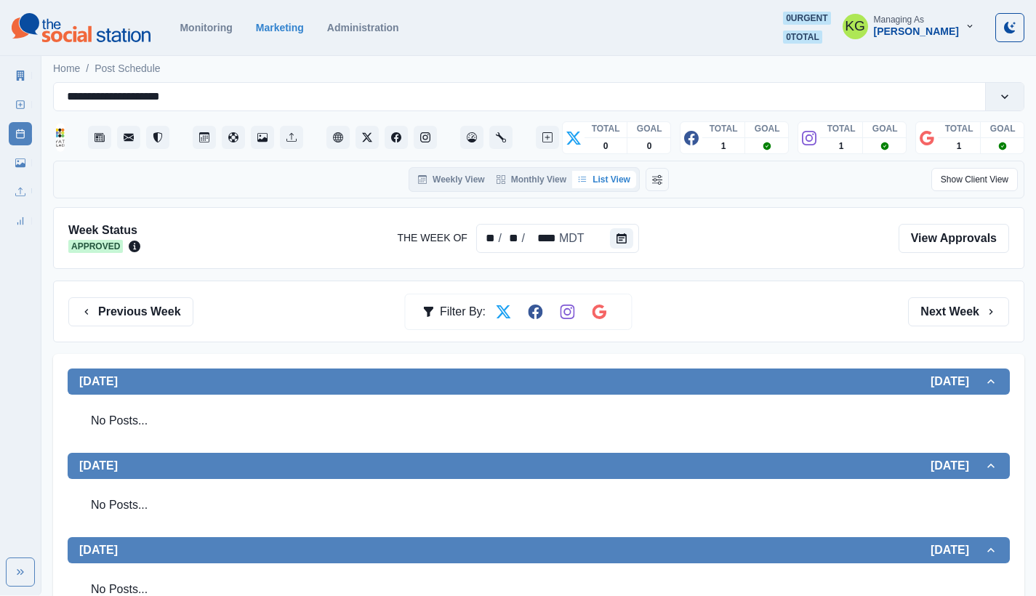
scroll to position [0, 0]
click at [622, 238] on icon "Calendar" at bounding box center [622, 238] width 10 height 10
click at [624, 236] on icon "Calendar" at bounding box center [622, 238] width 10 height 10
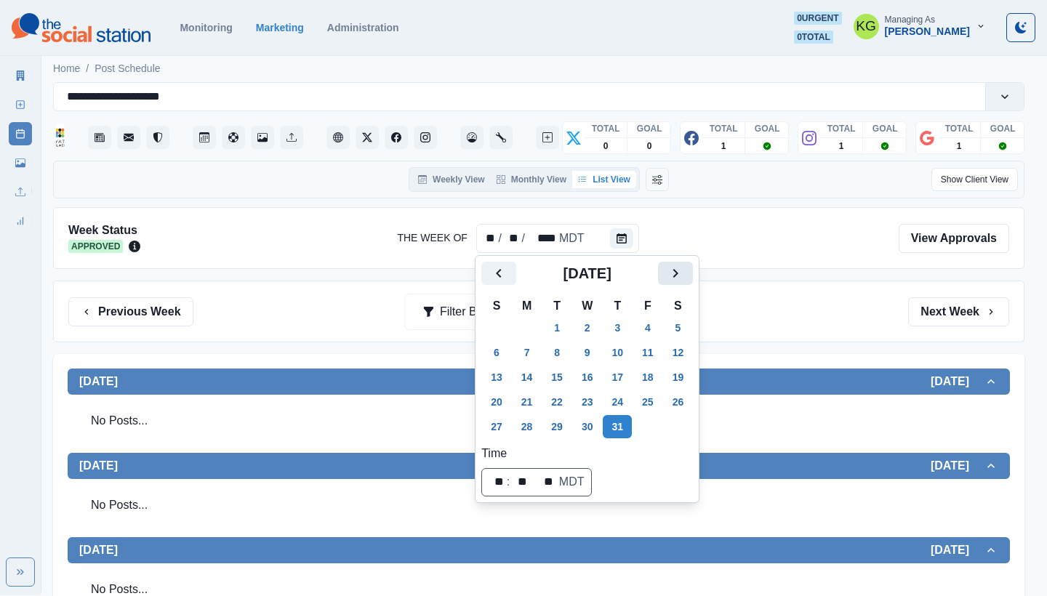
click at [684, 271] on icon "Next" at bounding box center [675, 273] width 17 height 17
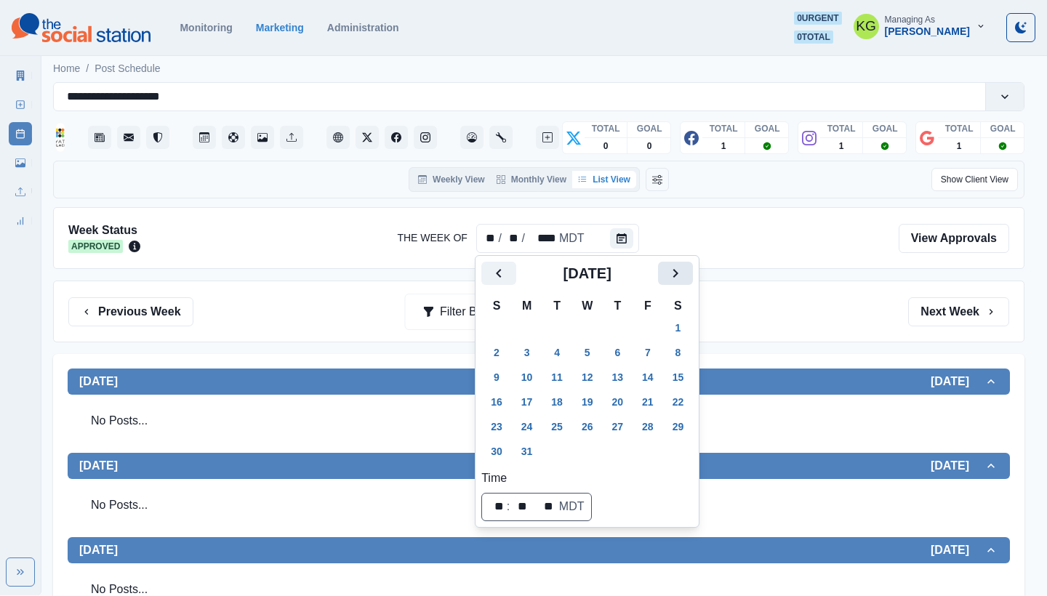
click at [684, 271] on icon "Next" at bounding box center [675, 273] width 17 height 17
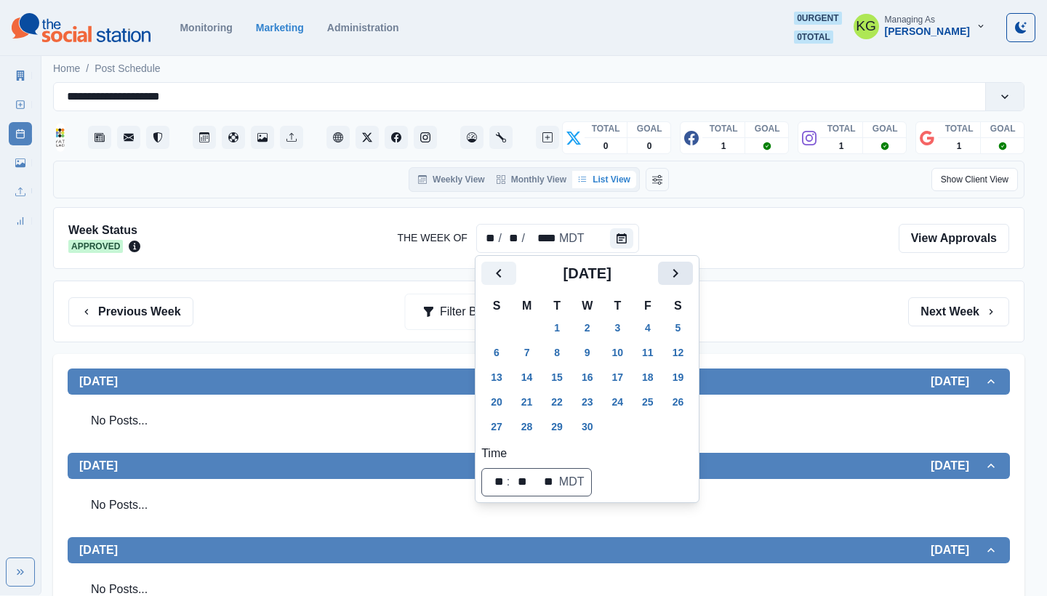
click at [684, 271] on icon "Next" at bounding box center [675, 273] width 17 height 17
click at [678, 273] on icon "Next" at bounding box center [675, 273] width 5 height 9
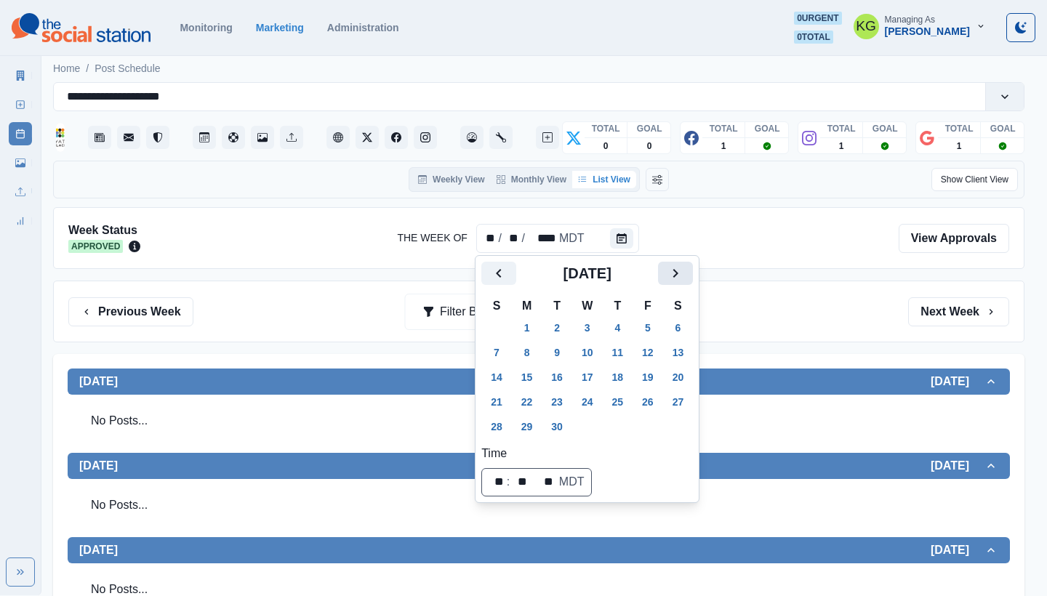
click at [678, 273] on icon "Next" at bounding box center [675, 273] width 5 height 9
click at [662, 417] on button "31" at bounding box center [647, 426] width 29 height 23
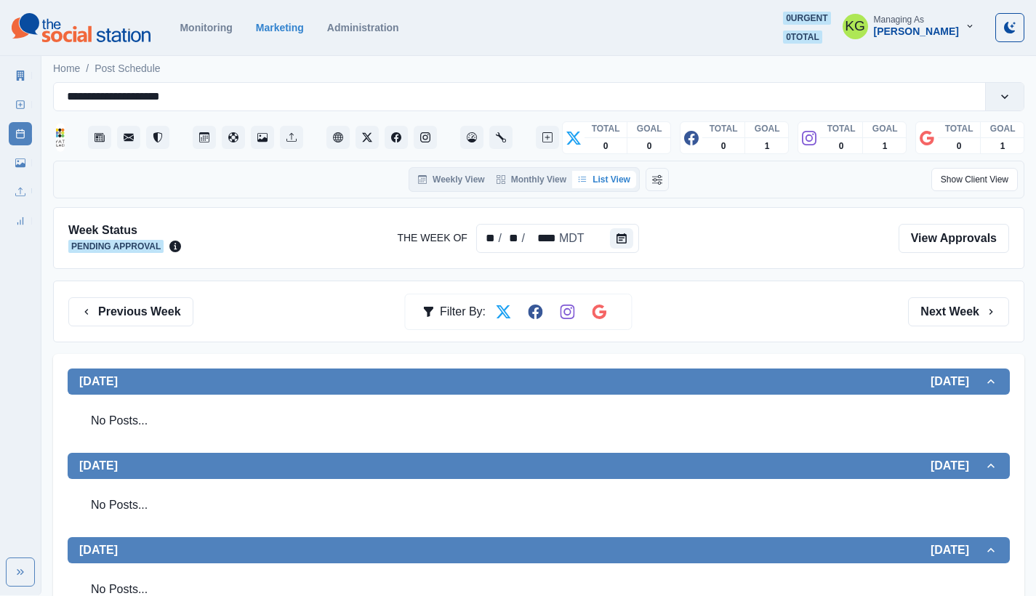
scroll to position [388, 0]
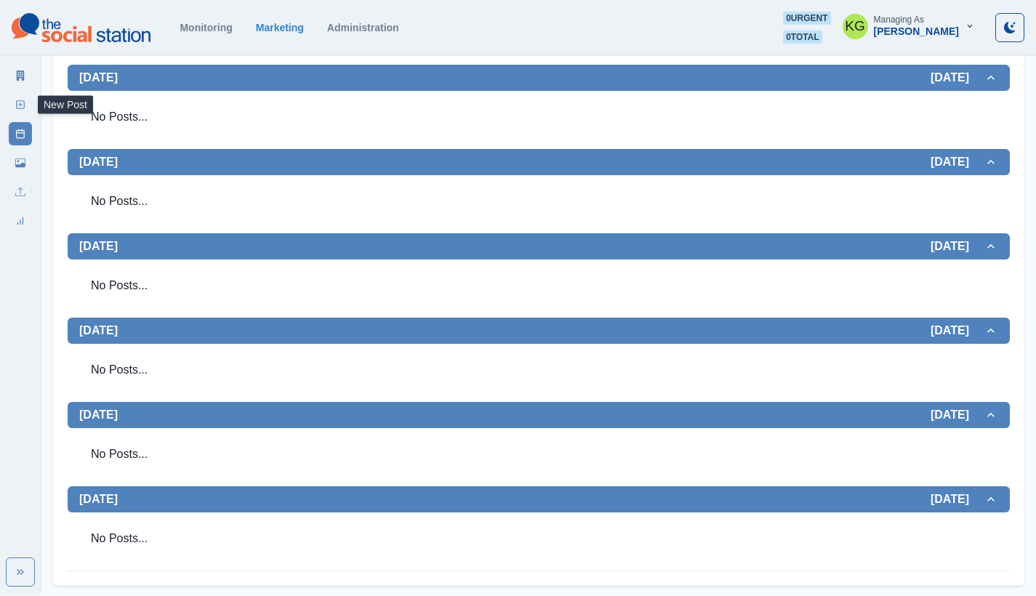
click at [20, 108] on rect at bounding box center [21, 105] width 8 height 8
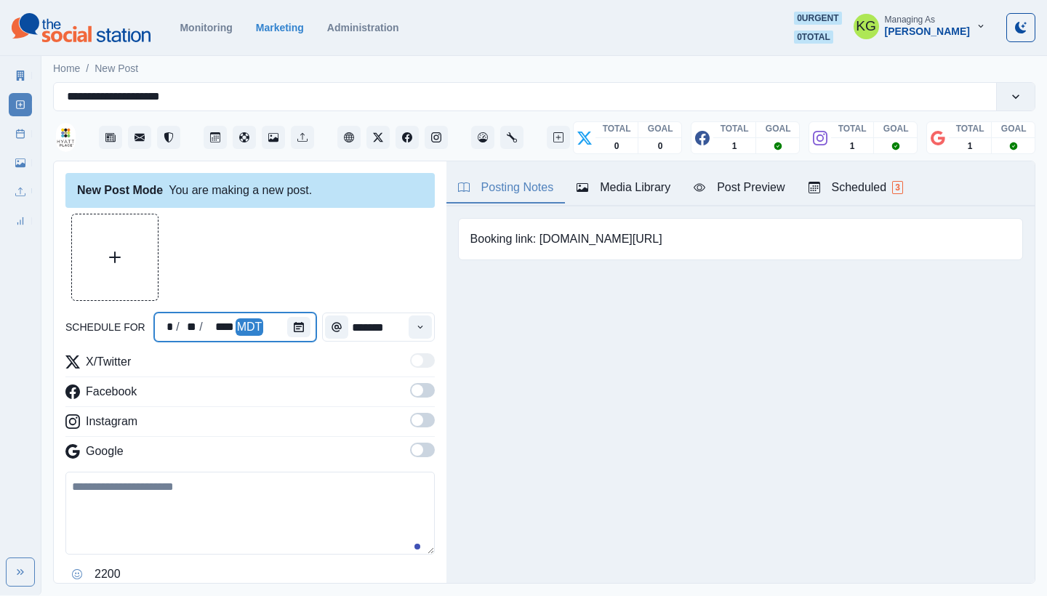
click at [311, 329] on div at bounding box center [301, 327] width 29 height 29
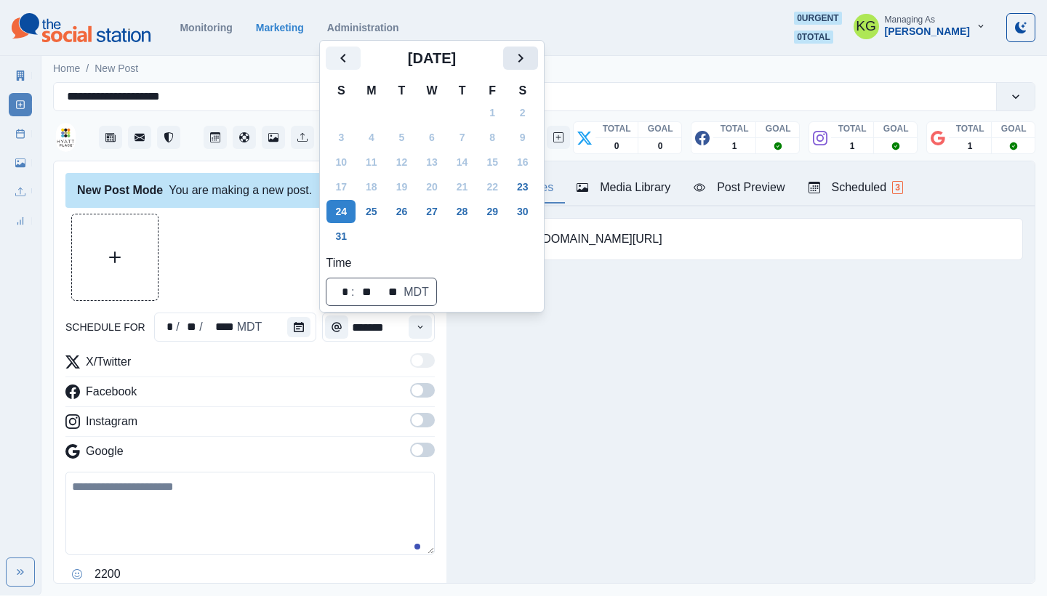
click at [523, 58] on icon "Next" at bounding box center [520, 58] width 5 height 9
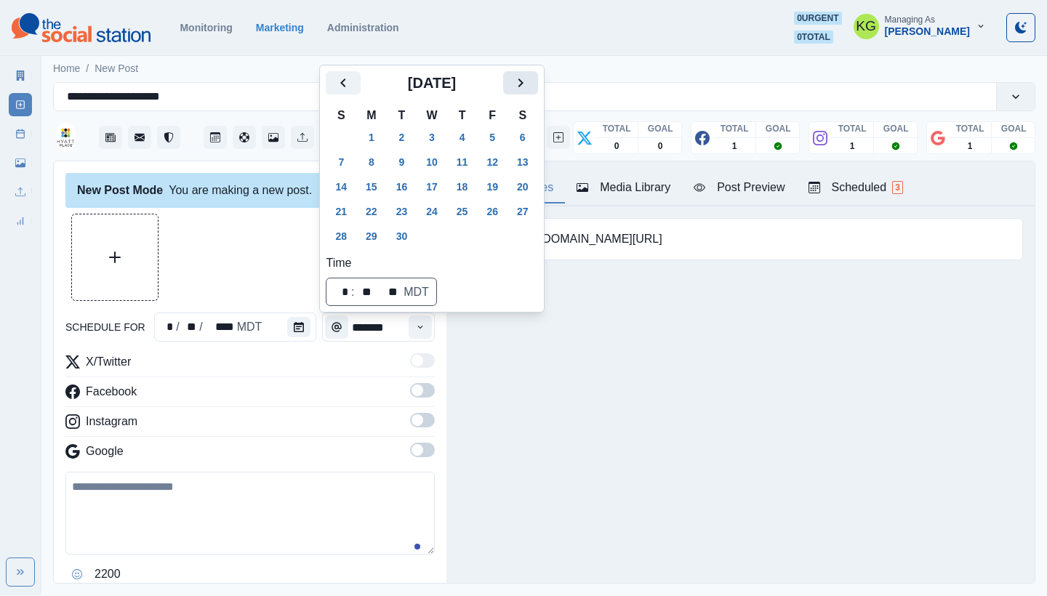
click at [534, 58] on div "Home / New Post" at bounding box center [544, 64] width 1006 height 24
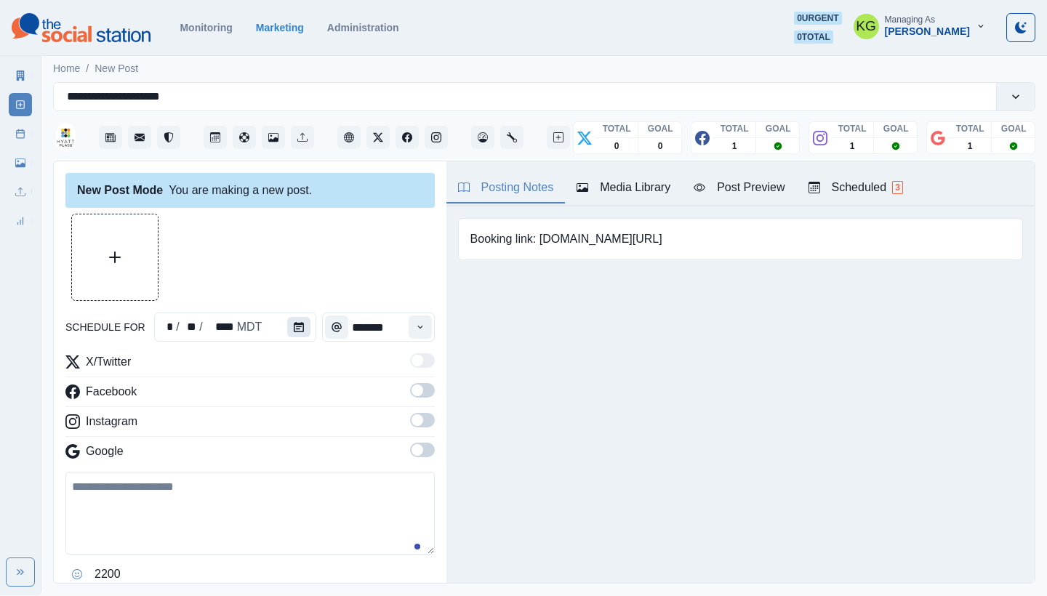
click at [291, 332] on button "Calendar" at bounding box center [298, 327] width 23 height 20
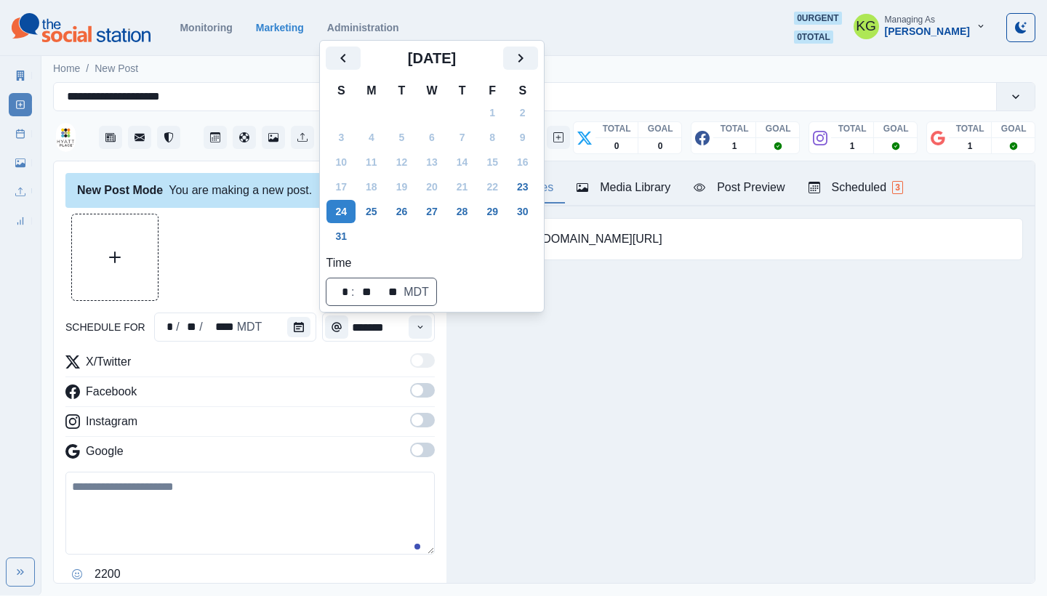
click at [537, 76] on div "[DATE]" at bounding box center [432, 64] width 212 height 35
click at [529, 64] on icon "Next" at bounding box center [520, 57] width 17 height 17
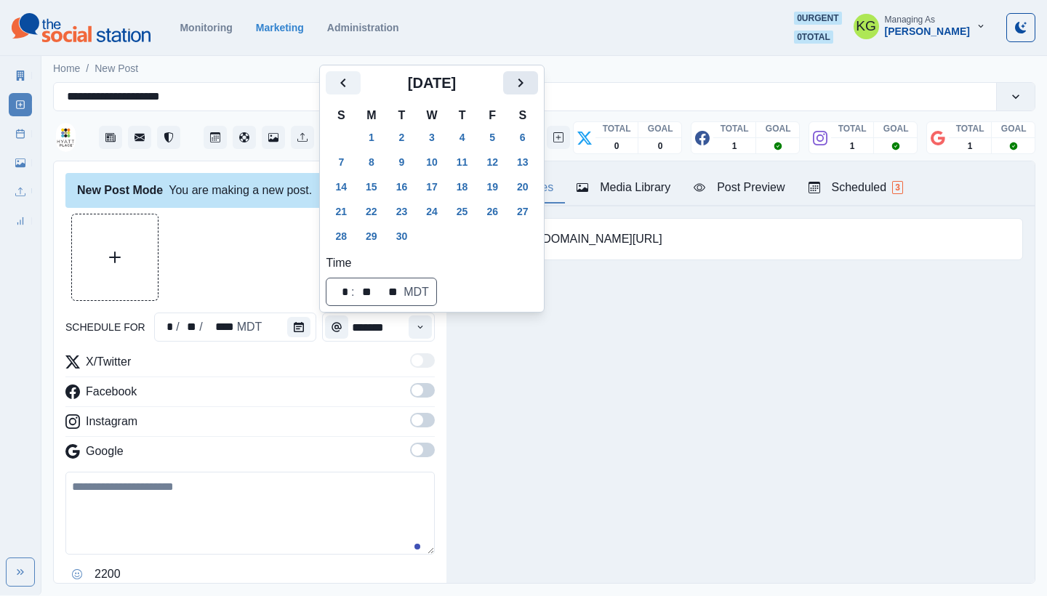
click at [538, 87] on button "Next" at bounding box center [520, 82] width 35 height 23
click at [507, 234] on button "31" at bounding box center [492, 236] width 29 height 23
click at [251, 269] on div at bounding box center [249, 257] width 369 height 87
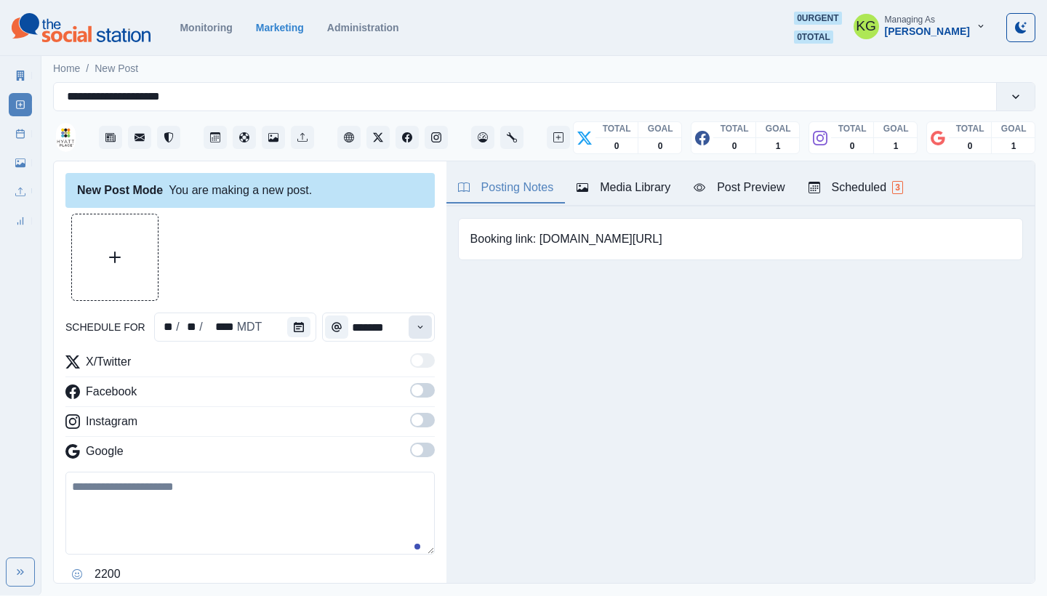
click at [410, 332] on button "Time" at bounding box center [420, 327] width 23 height 23
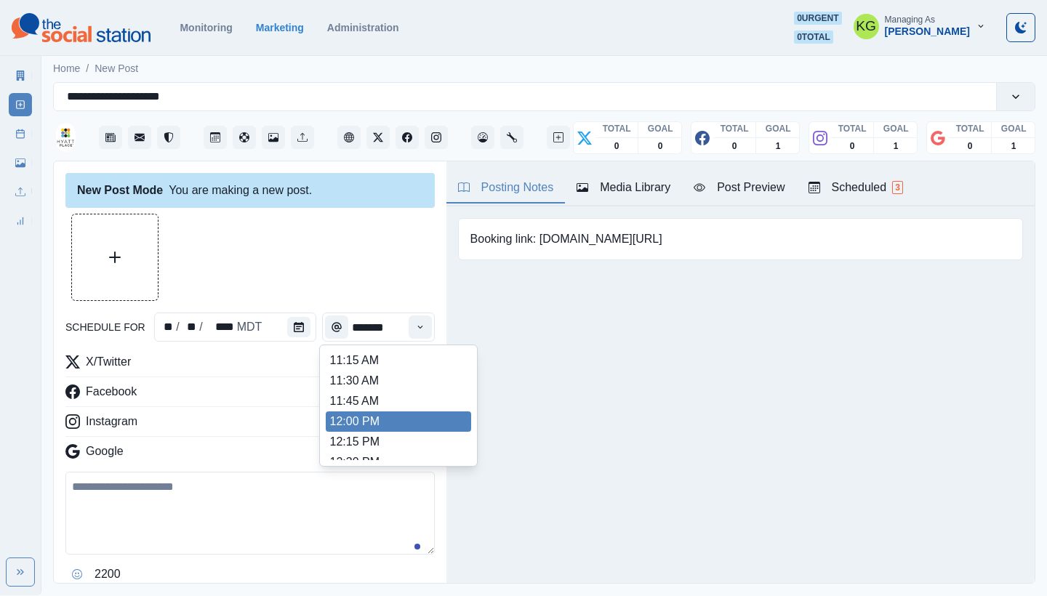
scroll to position [293, 0]
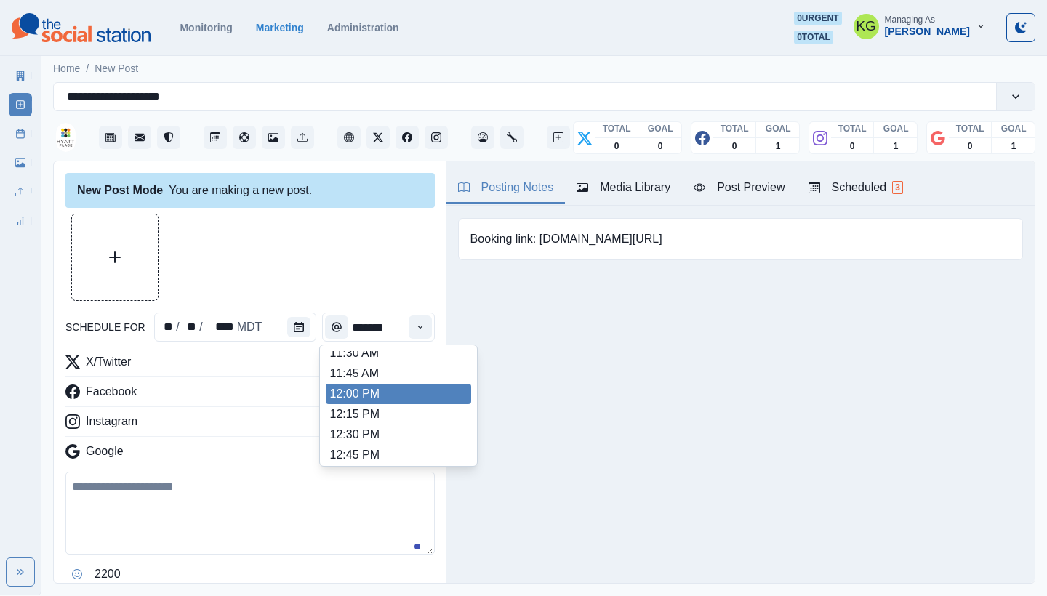
click at [410, 401] on li "12:00 PM" at bounding box center [398, 394] width 145 height 20
type input "********"
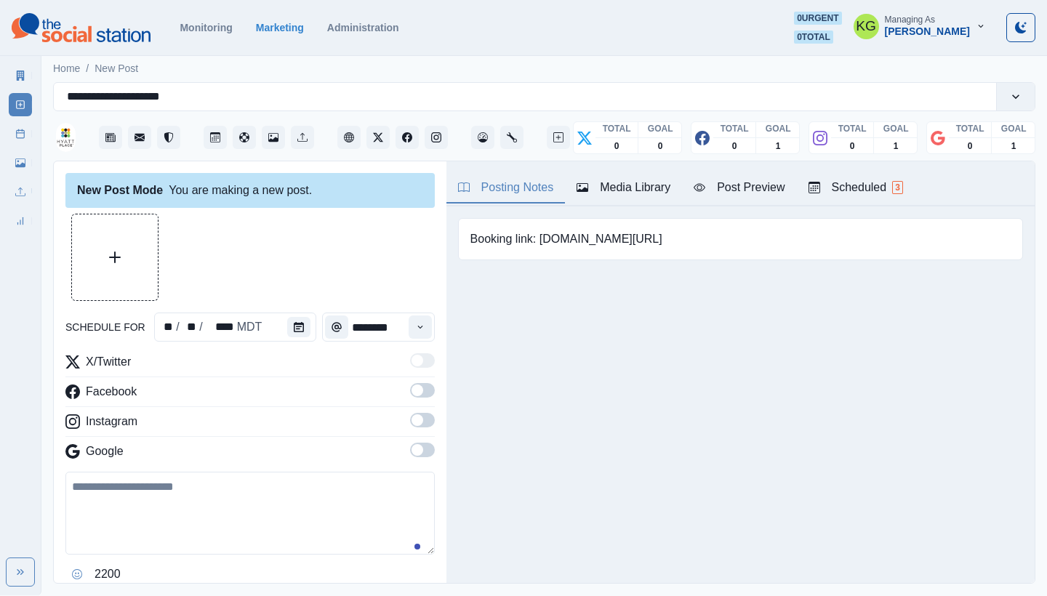
click at [424, 457] on div "New Post Mode You are making a new post. schedule for ** / ** / **** MDT ******…" at bounding box center [250, 372] width 393 height 423
click at [417, 450] on span at bounding box center [422, 450] width 25 height 15
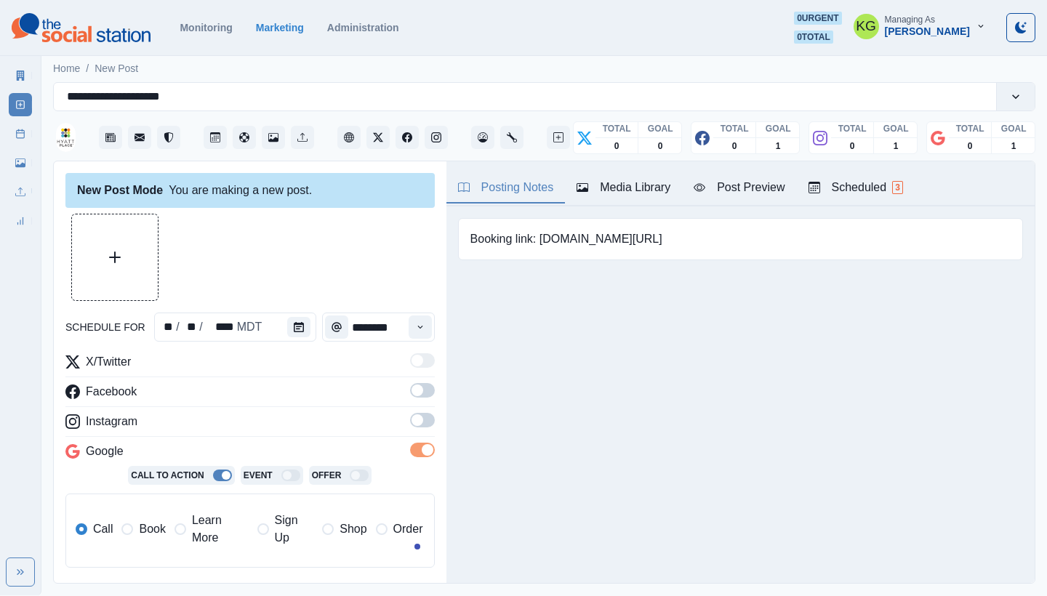
click at [414, 412] on div "X/Twitter Facebook Instagram Google Call To Action Event Offer Call Book Learn …" at bounding box center [249, 466] width 369 height 226
click at [414, 417] on span at bounding box center [422, 420] width 25 height 15
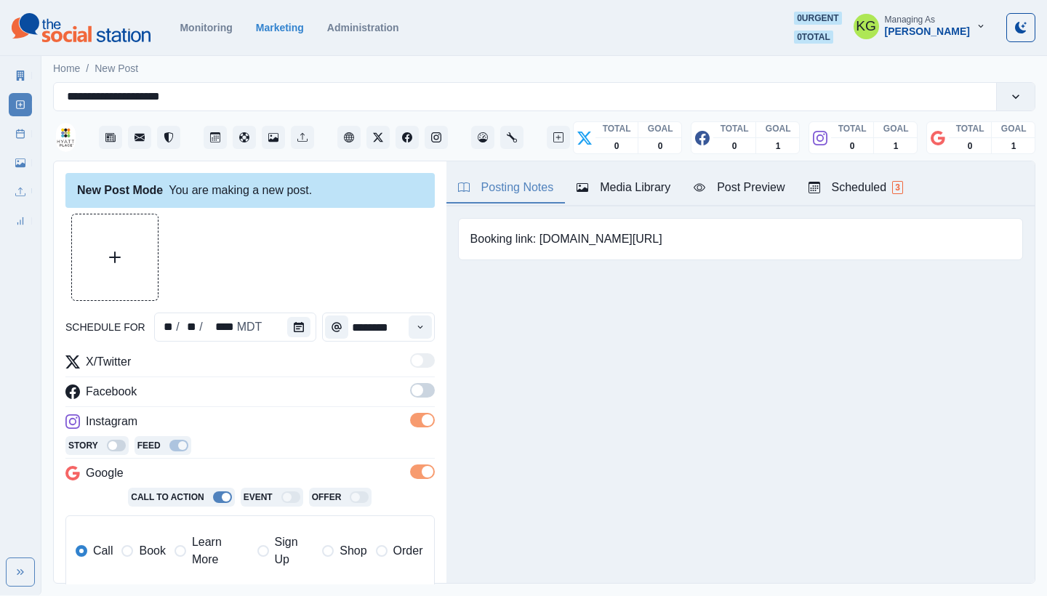
click at [412, 390] on span at bounding box center [422, 390] width 25 height 15
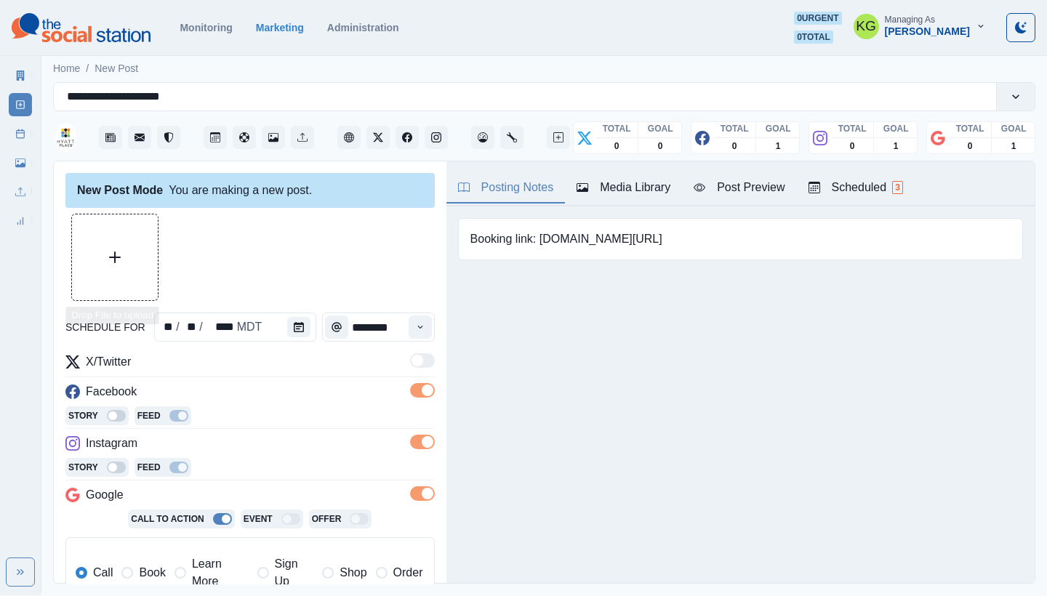
click at [132, 237] on button "Upload Media" at bounding box center [115, 257] width 86 height 86
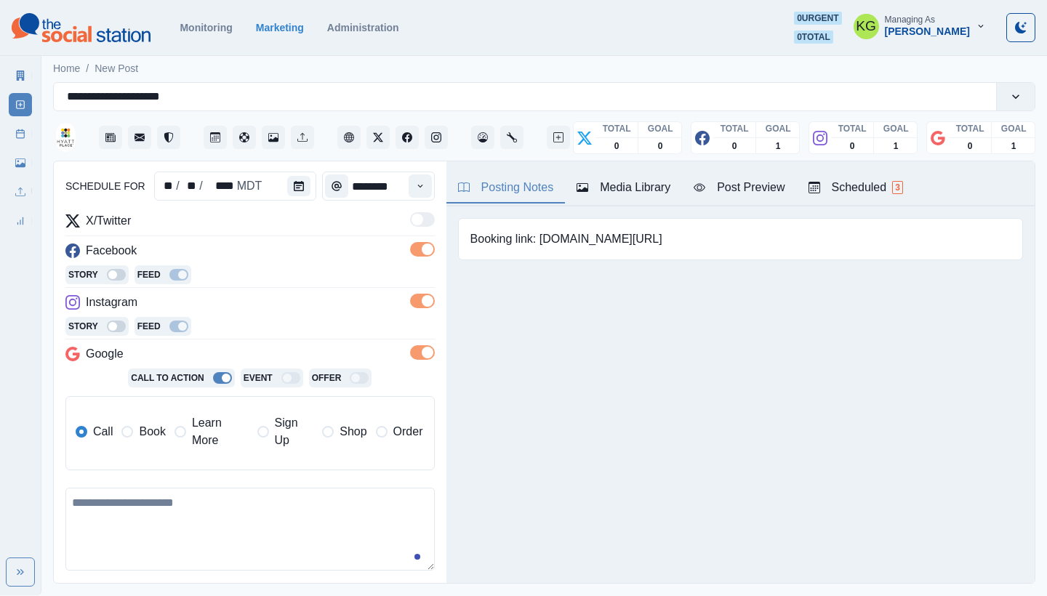
scroll to position [238, 0]
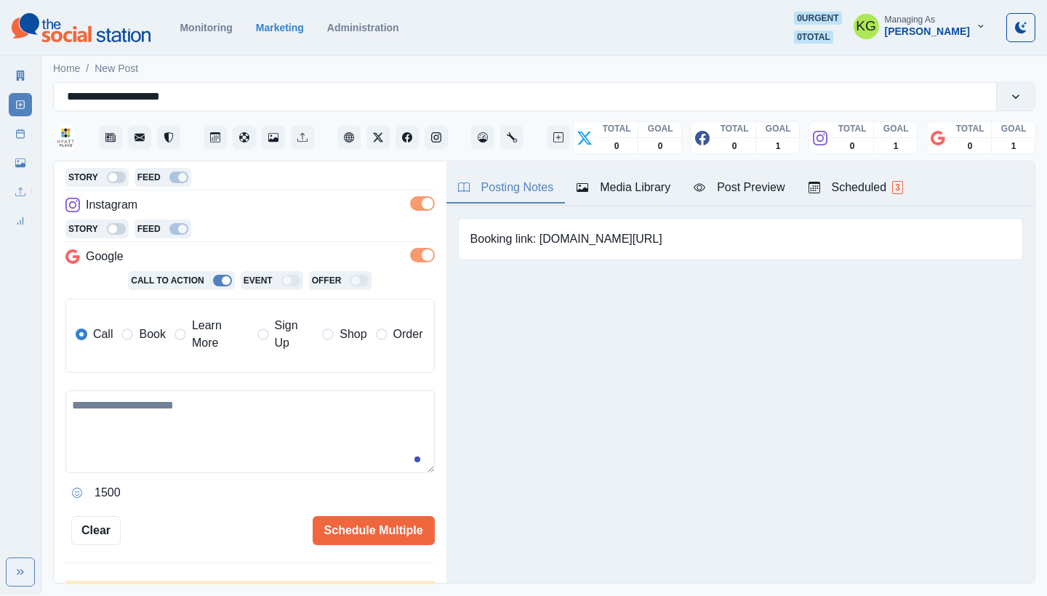
click at [137, 345] on label "Book" at bounding box center [143, 334] width 44 height 35
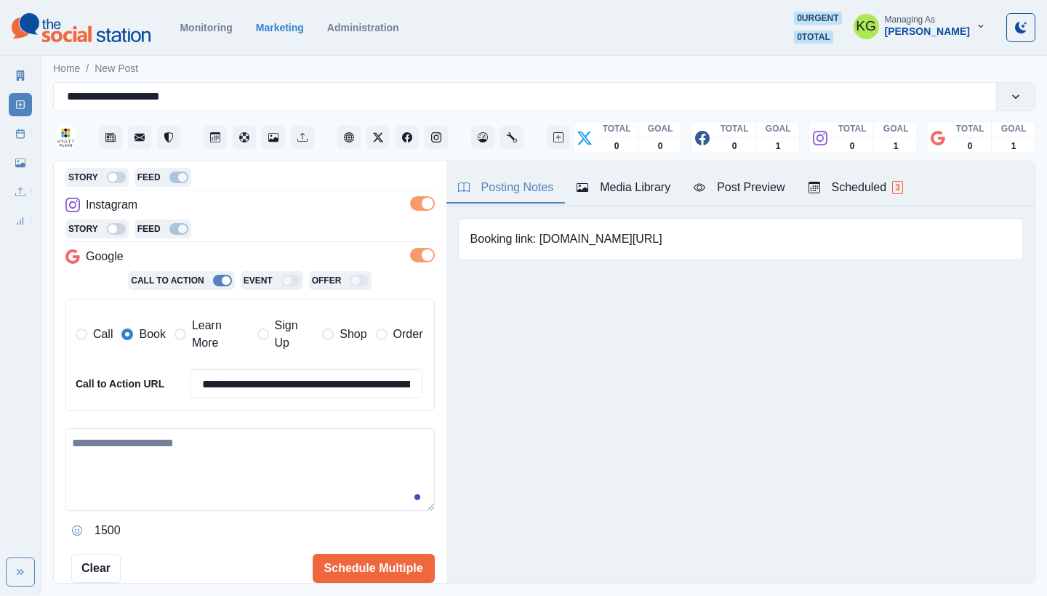
click at [151, 461] on textarea at bounding box center [249, 469] width 369 height 83
click at [146, 439] on textarea at bounding box center [249, 469] width 369 height 83
paste textarea "**********"
click at [220, 442] on textarea "**********" at bounding box center [244, 469] width 358 height 83
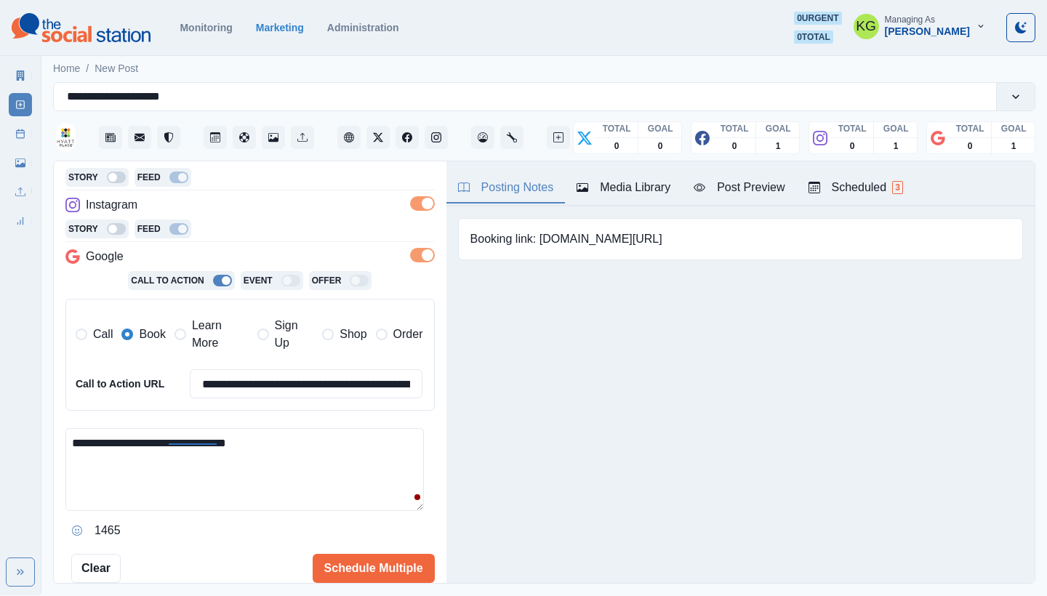
click at [220, 442] on textarea "**********" at bounding box center [244, 469] width 358 height 83
paste textarea "**********"
drag, startPoint x: 184, startPoint y: 434, endPoint x: 175, endPoint y: 437, distance: 9.9
click at [175, 437] on textarea "**********" at bounding box center [244, 469] width 358 height 83
click at [71, 440] on textarea "**********" at bounding box center [244, 469] width 358 height 83
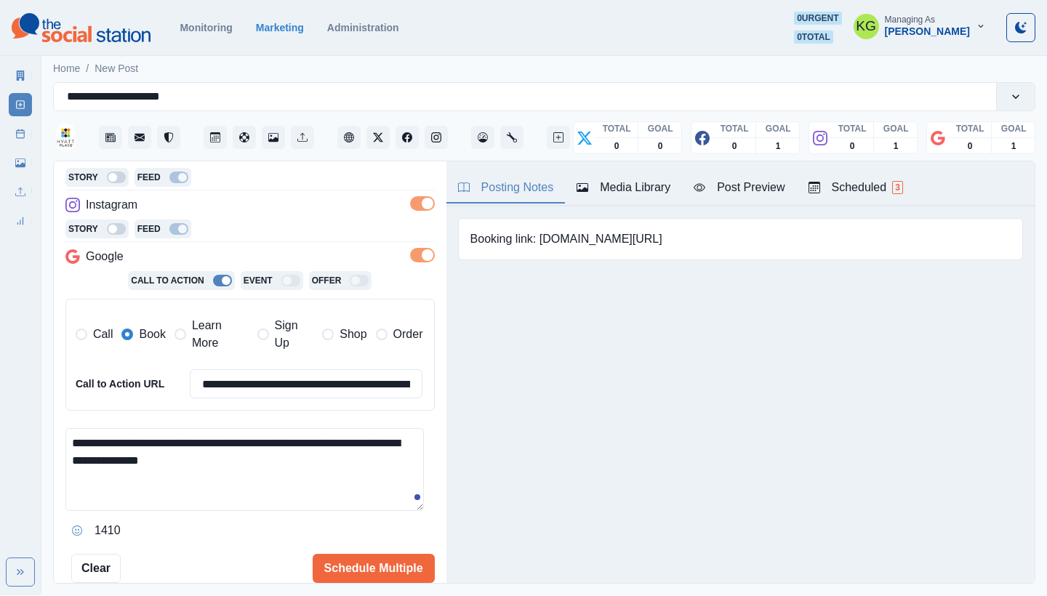
paste textarea "**"
click at [210, 435] on textarea "**********" at bounding box center [244, 469] width 358 height 83
click at [222, 454] on textarea "**********" at bounding box center [244, 469] width 358 height 83
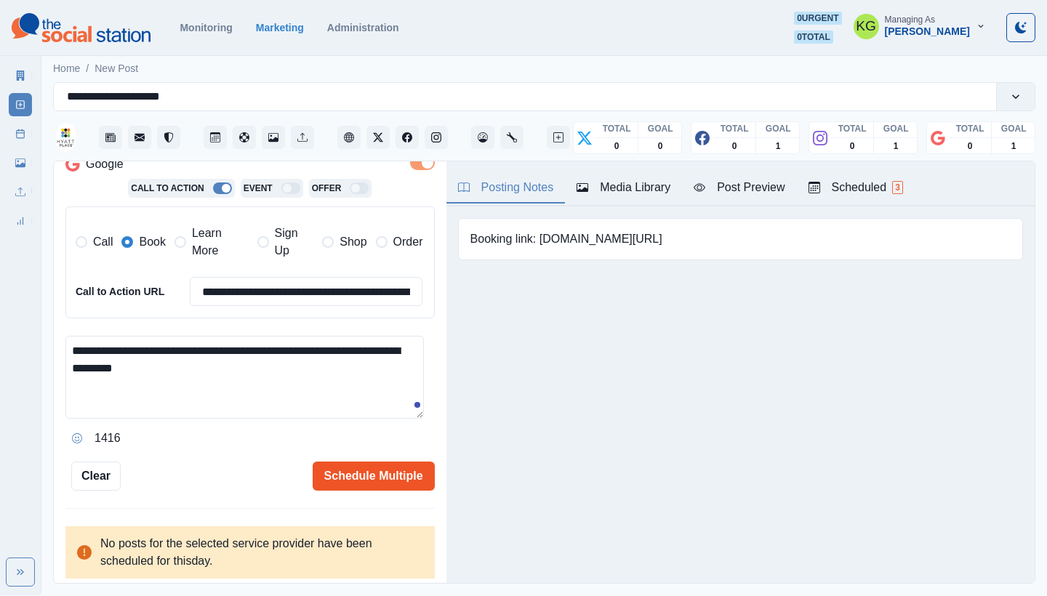
scroll to position [330, 0]
type textarea "**********"
click at [381, 471] on button "Schedule Multiple" at bounding box center [374, 476] width 122 height 29
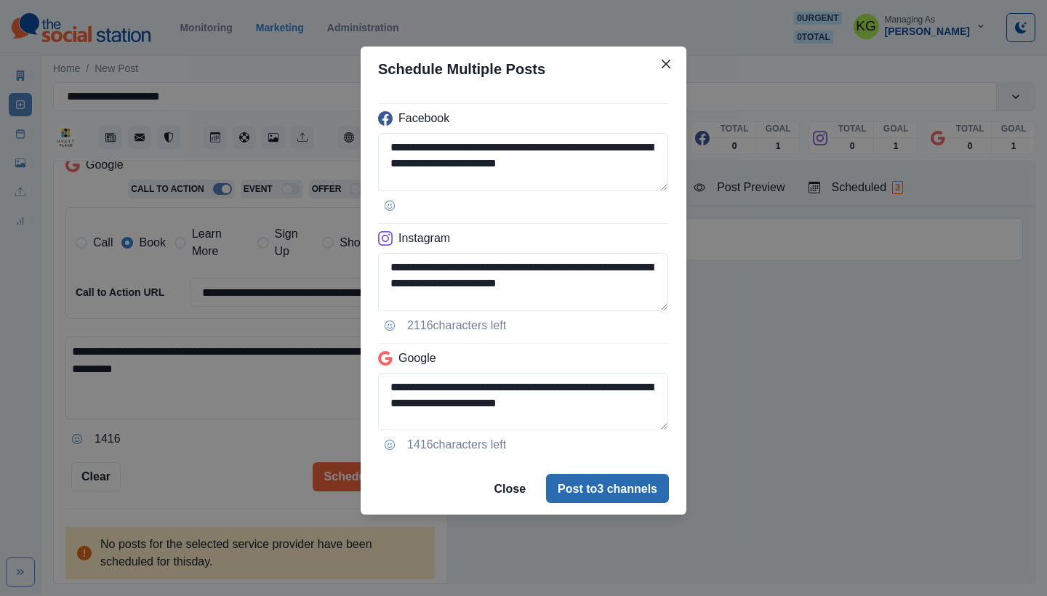
click at [614, 483] on button "Post to 3 channels" at bounding box center [607, 488] width 123 height 29
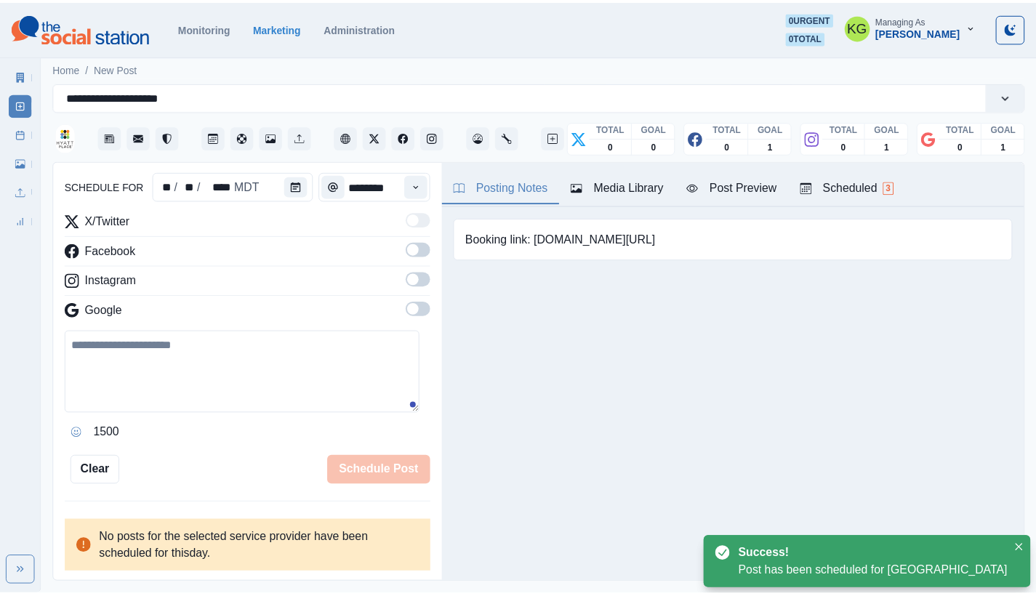
scroll to position [89, 0]
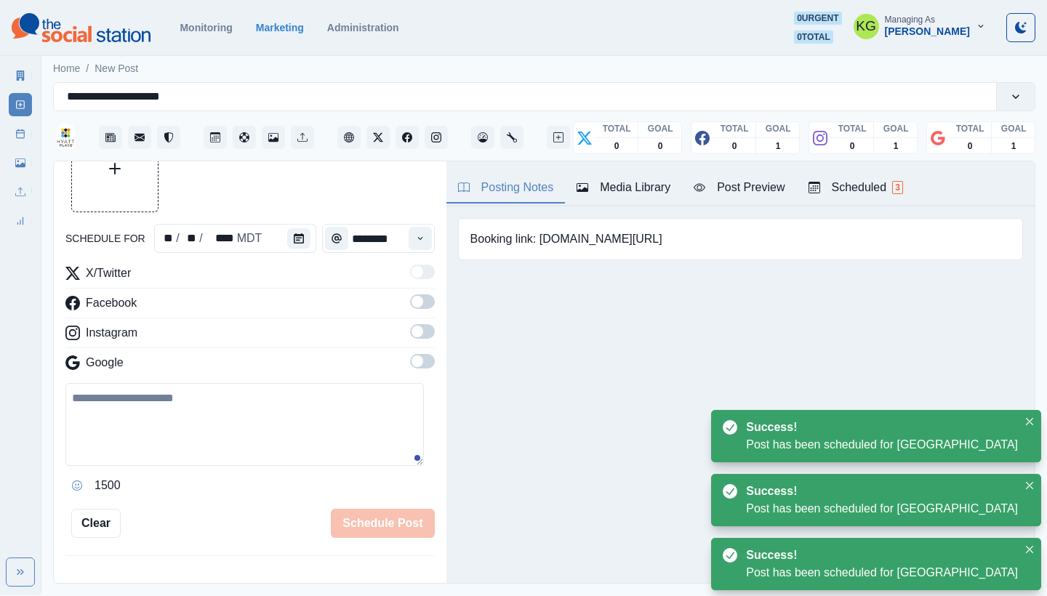
click at [28, 142] on link "Post Schedule" at bounding box center [20, 133] width 23 height 23
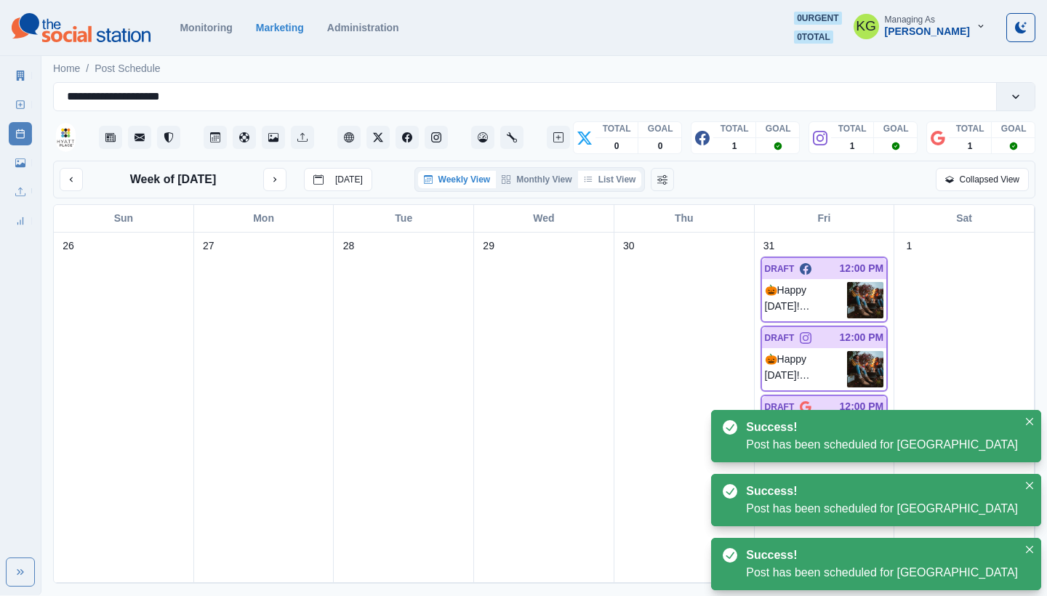
click at [618, 188] on button "List View" at bounding box center [610, 179] width 64 height 17
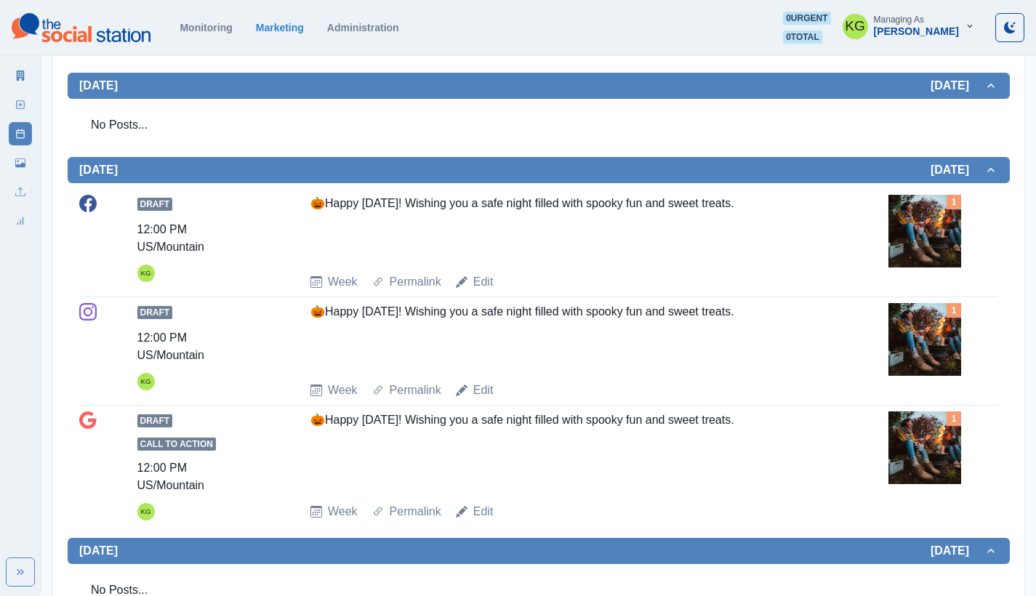
scroll to position [433, 0]
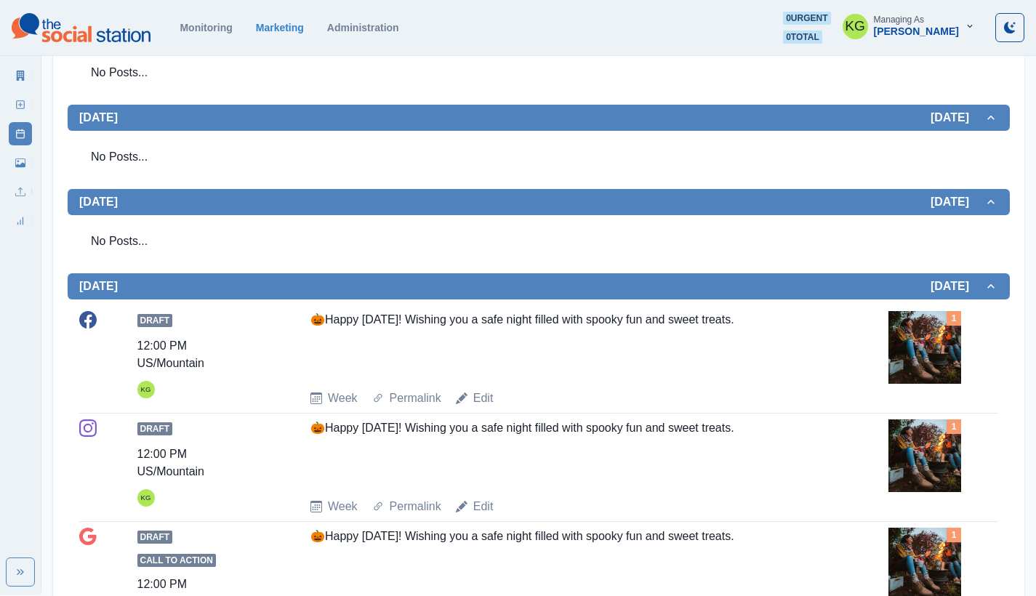
click at [915, 338] on img at bounding box center [925, 347] width 73 height 73
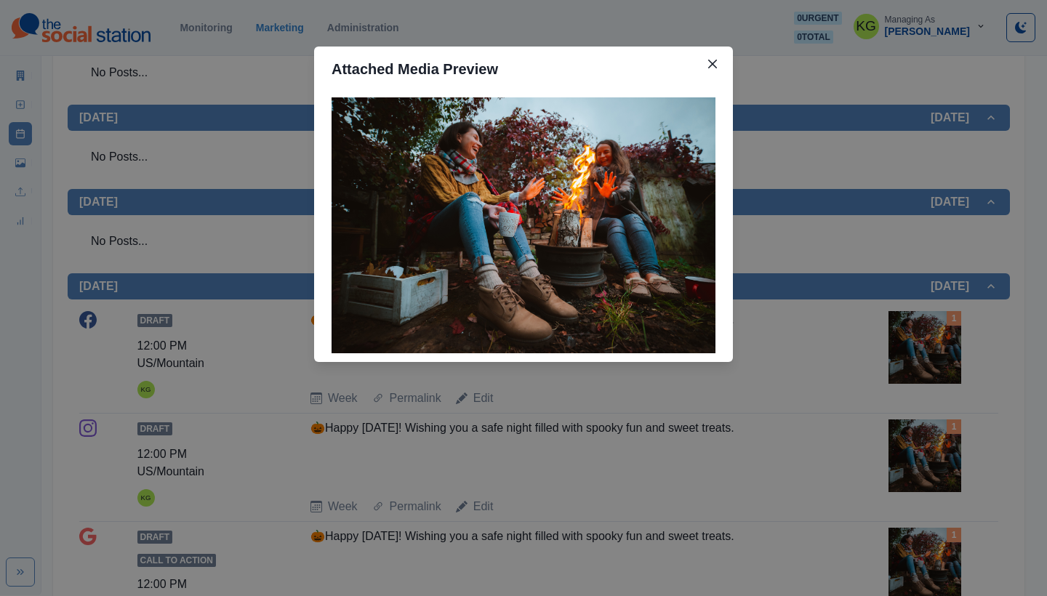
click at [843, 348] on div "Attached Media Preview" at bounding box center [523, 298] width 1047 height 596
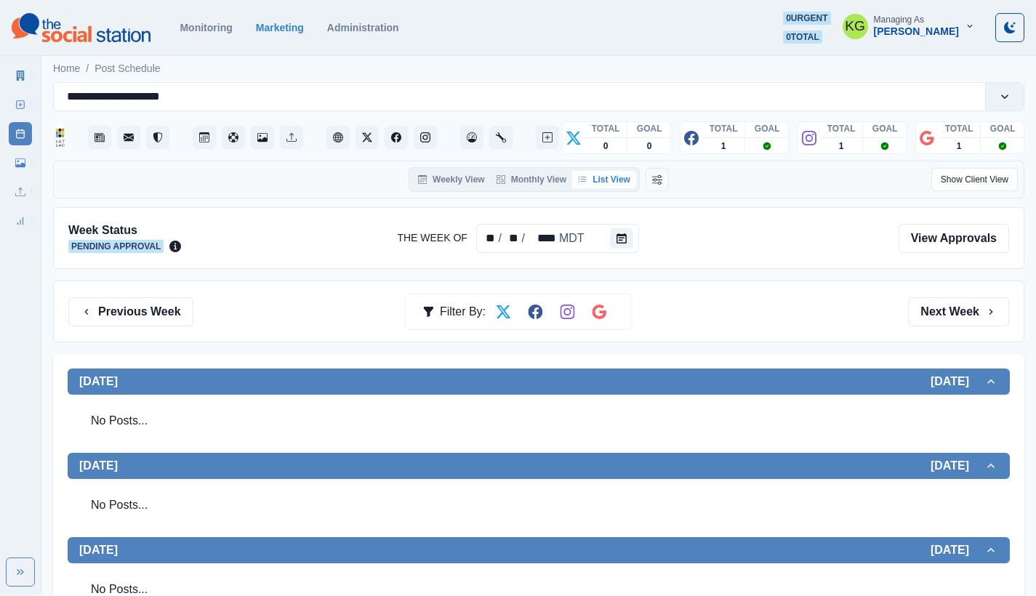
scroll to position [0, 0]
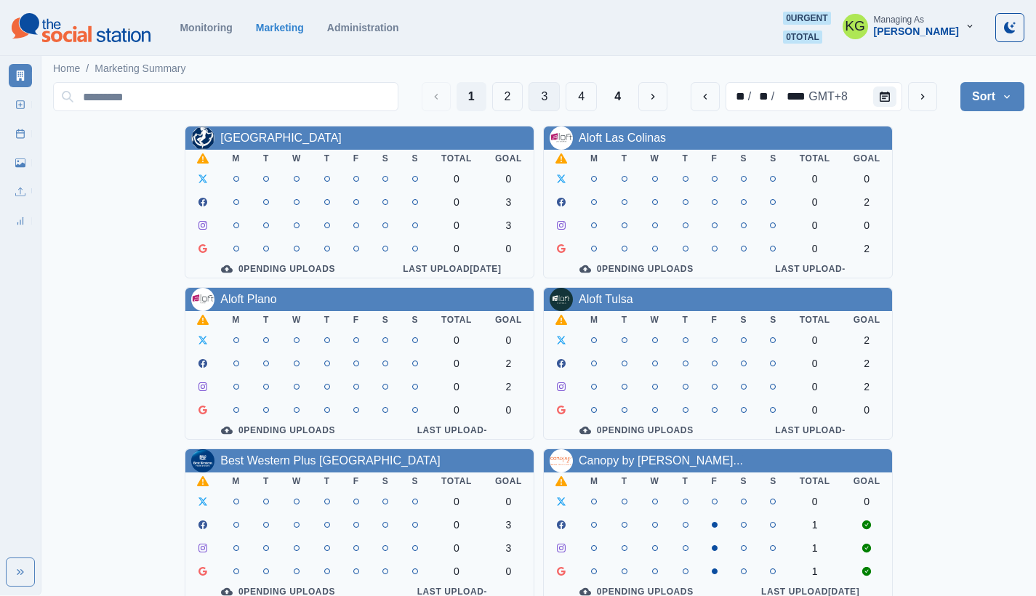
click at [541, 99] on button "3" at bounding box center [544, 96] width 31 height 29
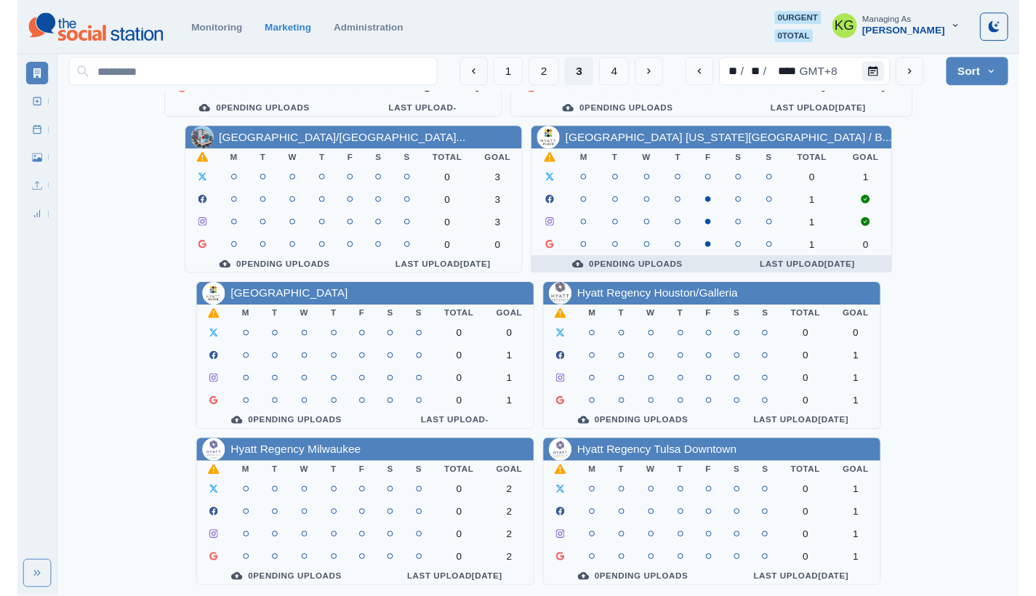
scroll to position [486, 0]
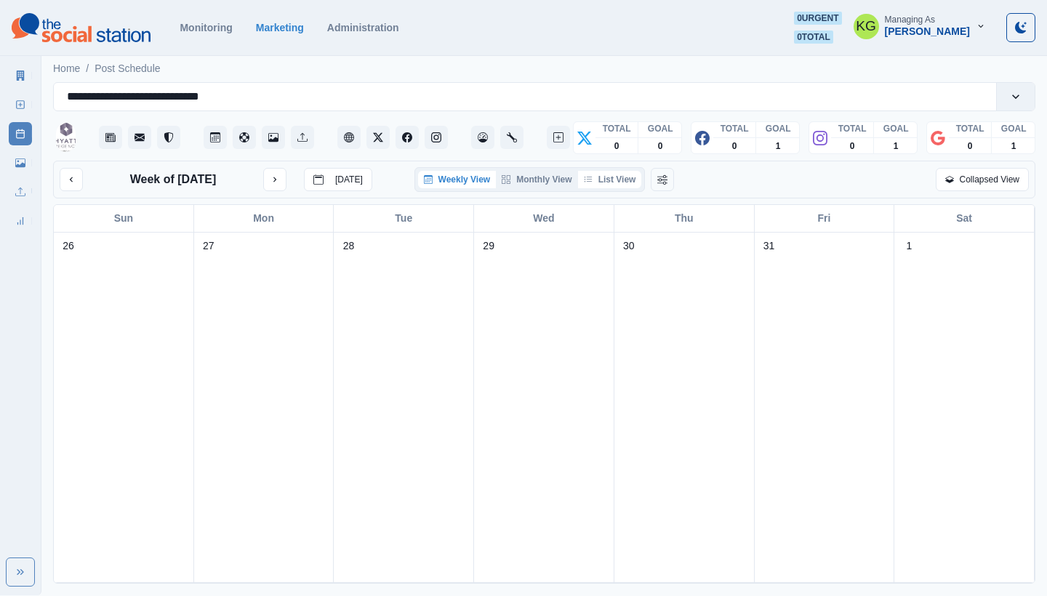
click at [595, 182] on button "List View" at bounding box center [610, 179] width 64 height 17
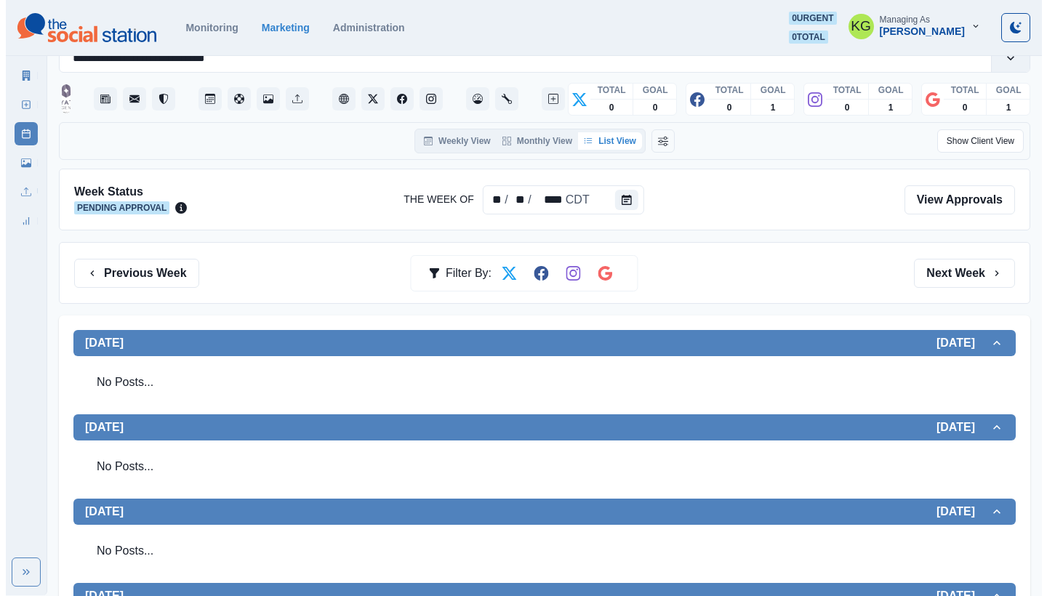
scroll to position [33, 0]
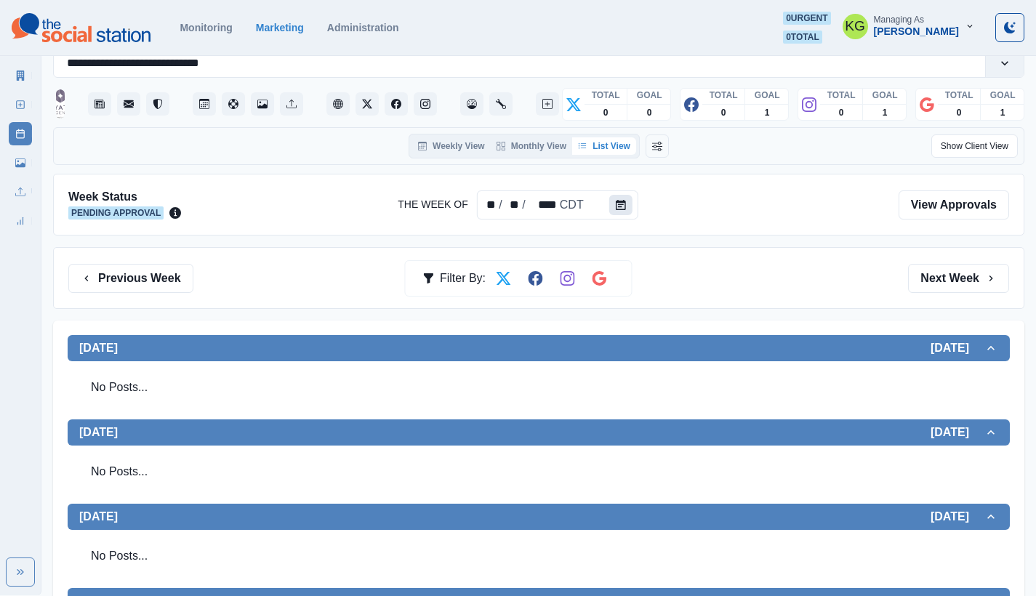
click at [622, 200] on icon "Calendar" at bounding box center [621, 205] width 10 height 10
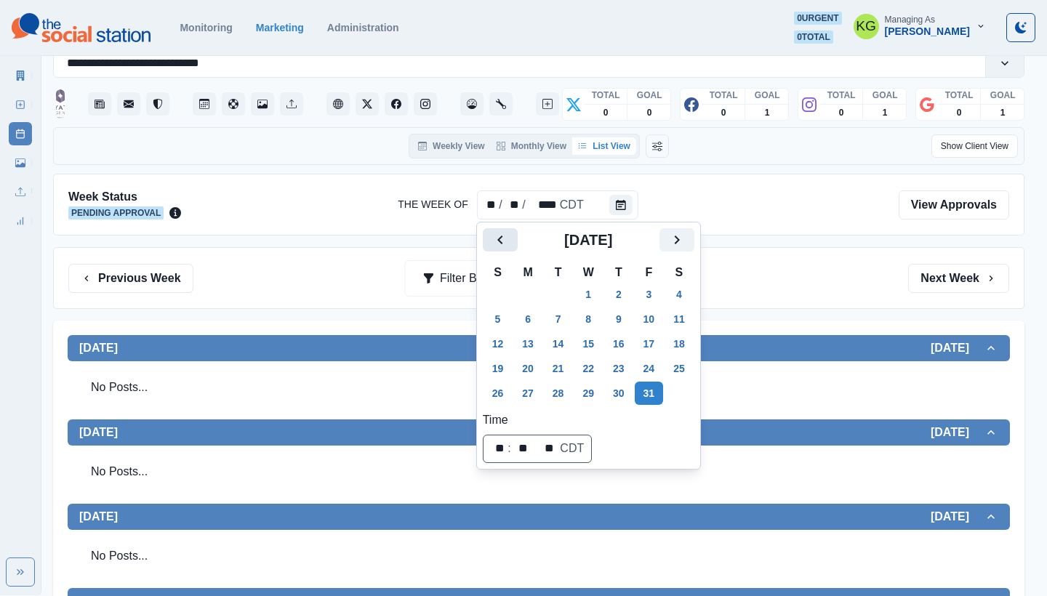
click at [508, 236] on icon "Previous" at bounding box center [500, 239] width 17 height 17
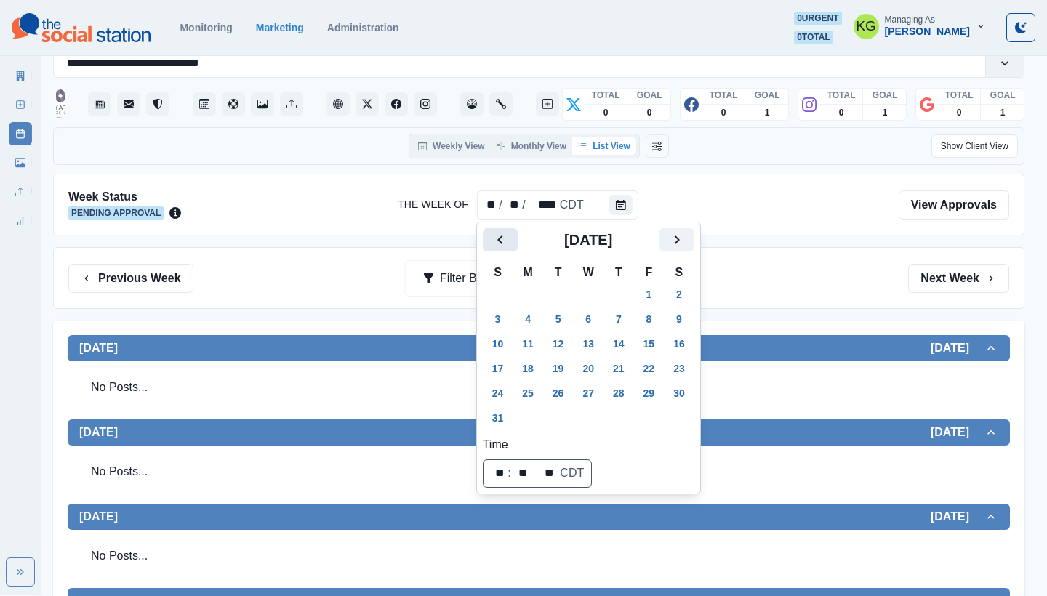
click at [508, 236] on icon "Previous" at bounding box center [500, 239] width 17 height 17
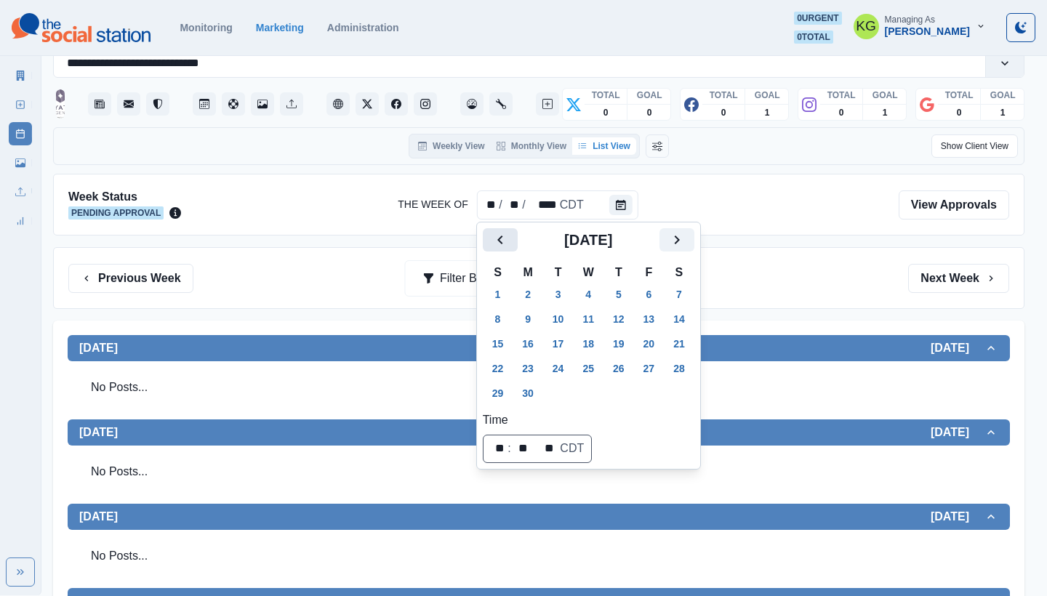
click at [508, 236] on icon "Previous" at bounding box center [500, 239] width 17 height 17
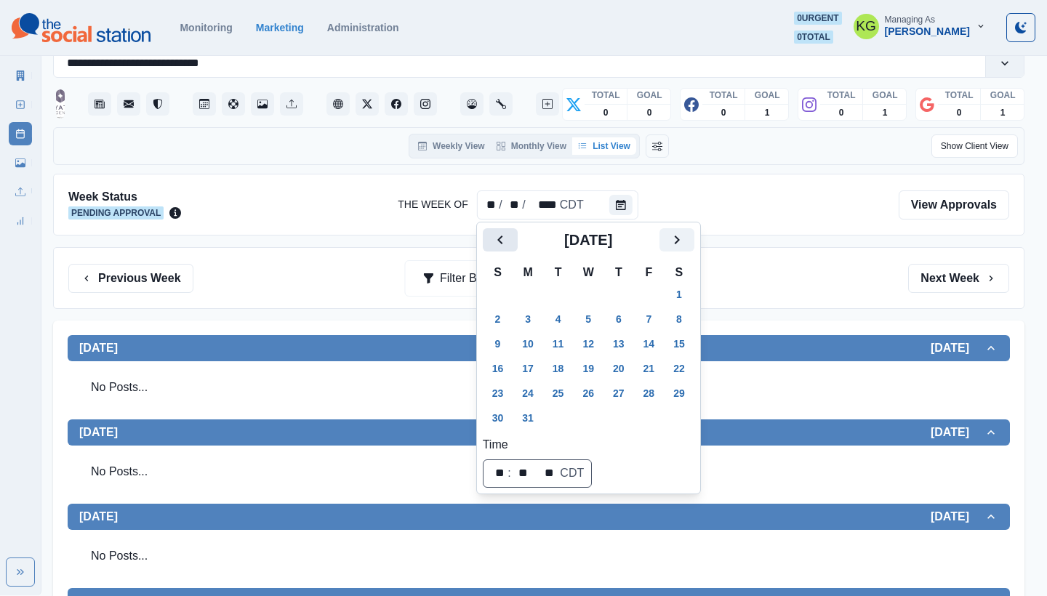
click at [508, 236] on icon "Previous" at bounding box center [500, 239] width 17 height 17
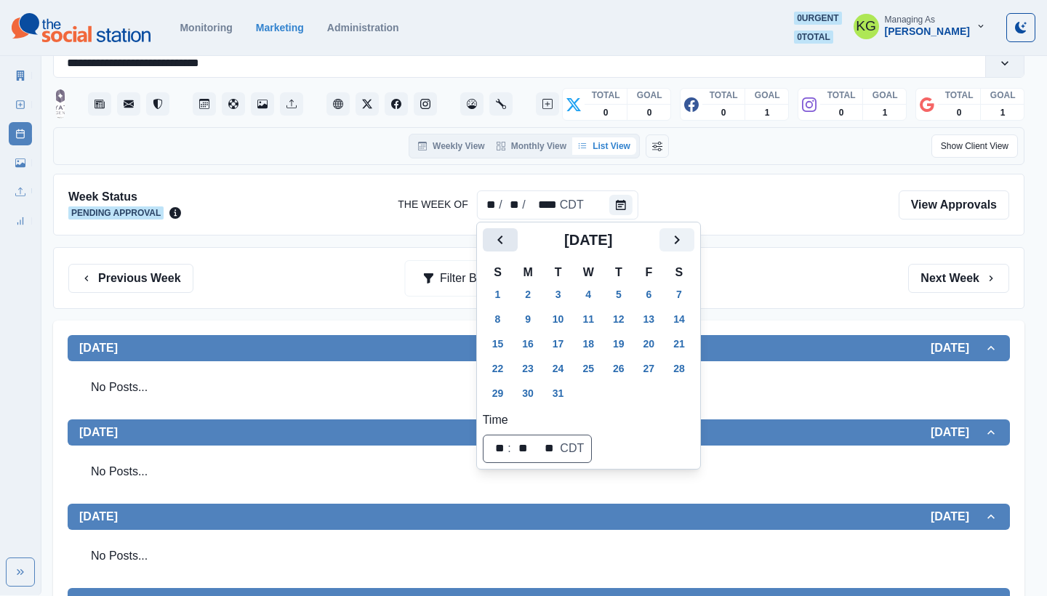
click at [508, 236] on icon "Previous" at bounding box center [500, 239] width 17 height 17
click at [686, 244] on icon "Next" at bounding box center [676, 239] width 17 height 17
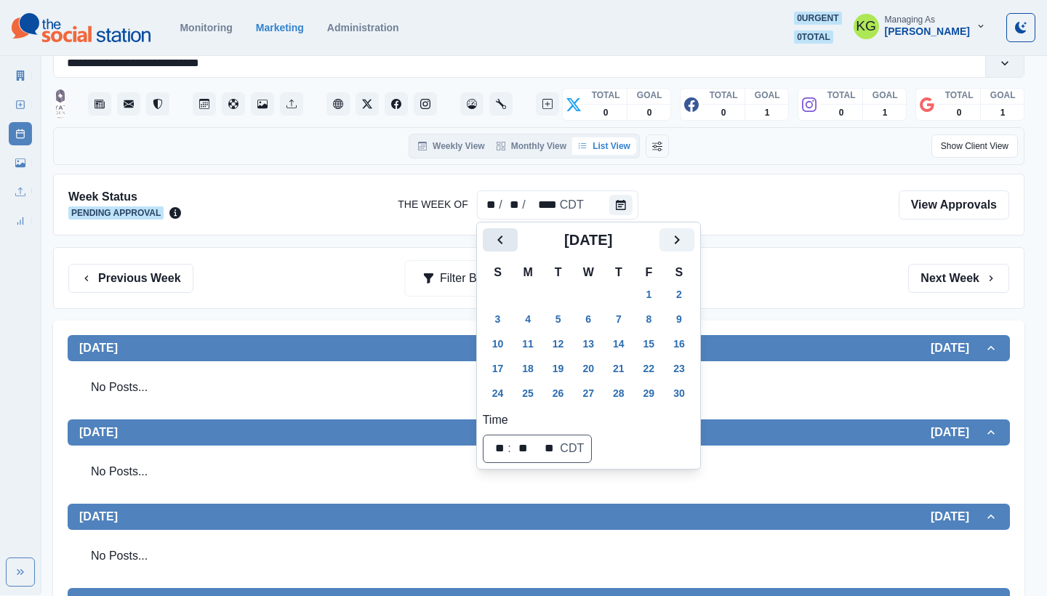
click at [483, 239] on button "Previous" at bounding box center [500, 239] width 35 height 23
click at [488, 240] on button "Previous" at bounding box center [500, 239] width 35 height 23
click at [621, 400] on button "31" at bounding box center [618, 393] width 29 height 23
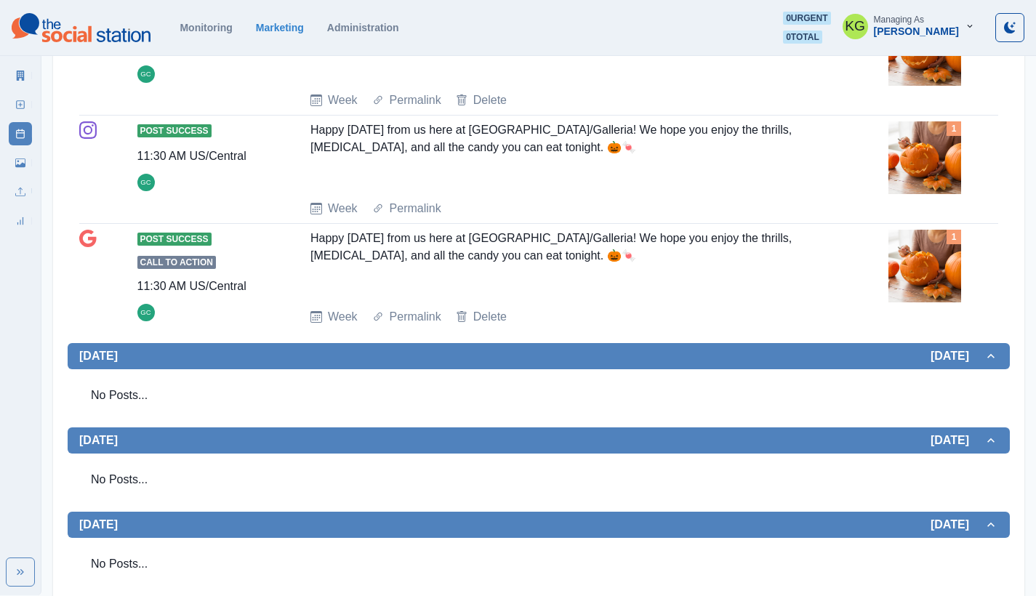
scroll to position [641, 0]
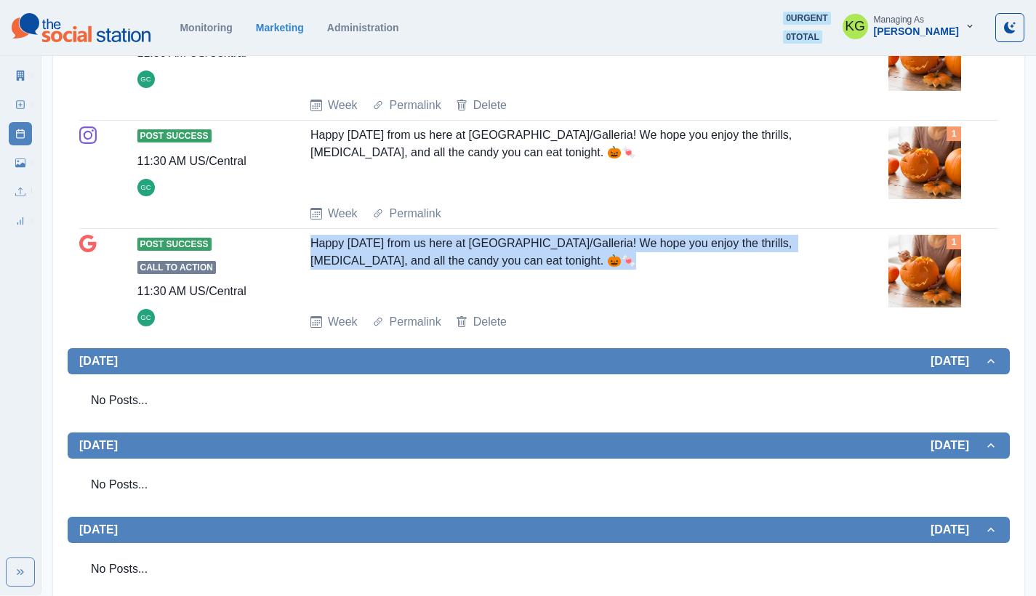
drag, startPoint x: 579, startPoint y: 257, endPoint x: 308, endPoint y: 246, distance: 270.7
click at [308, 246] on div "Post Success Call to Action 11:30 AM US/Central GC Happy [DATE] from us here at…" at bounding box center [538, 283] width 919 height 96
copy div "Happy [DATE] from us here at [GEOGRAPHIC_DATA]/Galleria! We hope you enjoy the …"
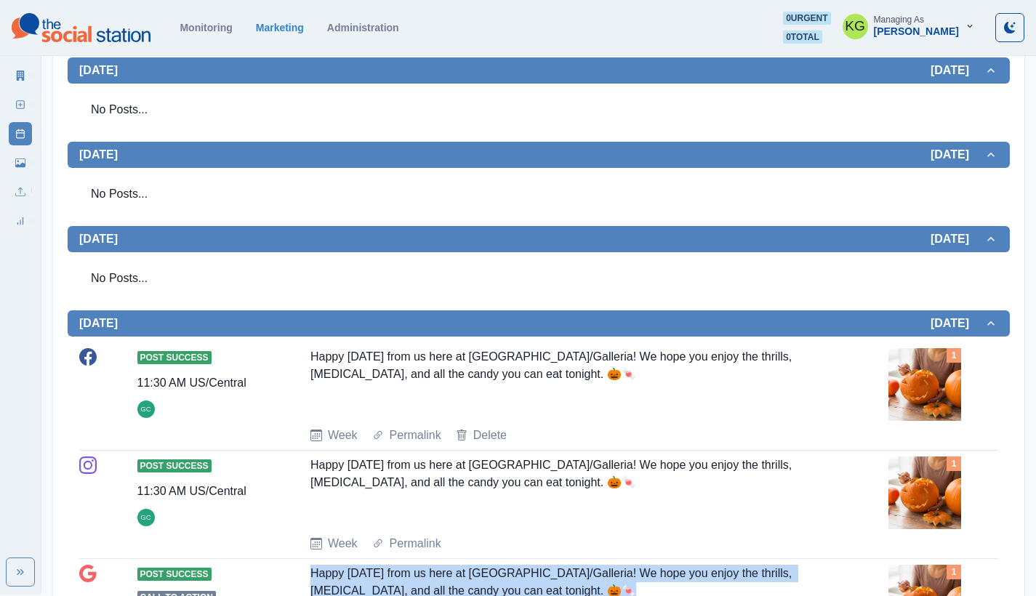
scroll to position [0, 0]
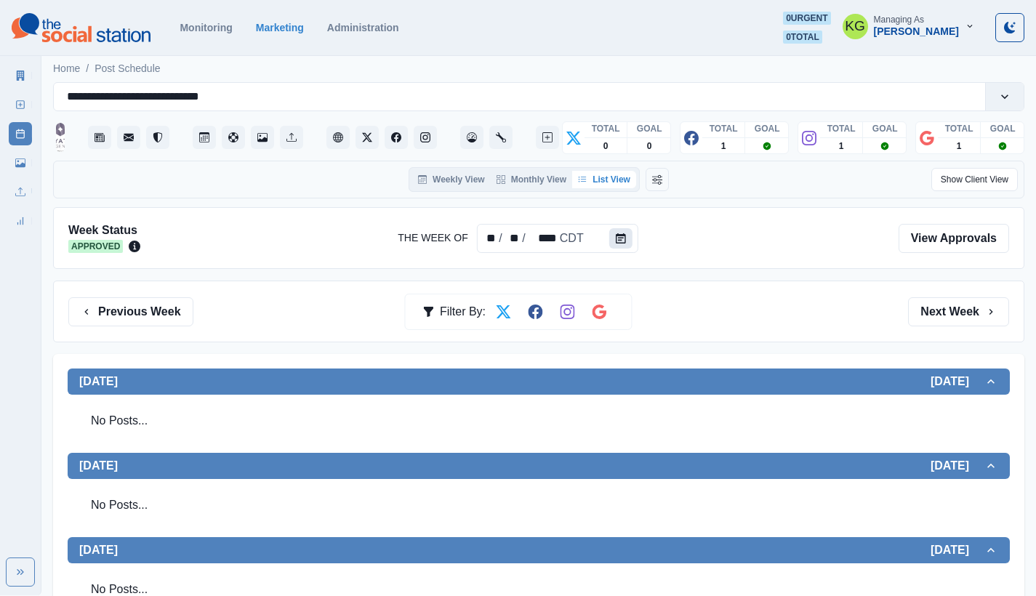
click at [628, 242] on button "Calendar" at bounding box center [620, 238] width 23 height 20
click at [619, 236] on icon "Calendar" at bounding box center [621, 238] width 10 height 10
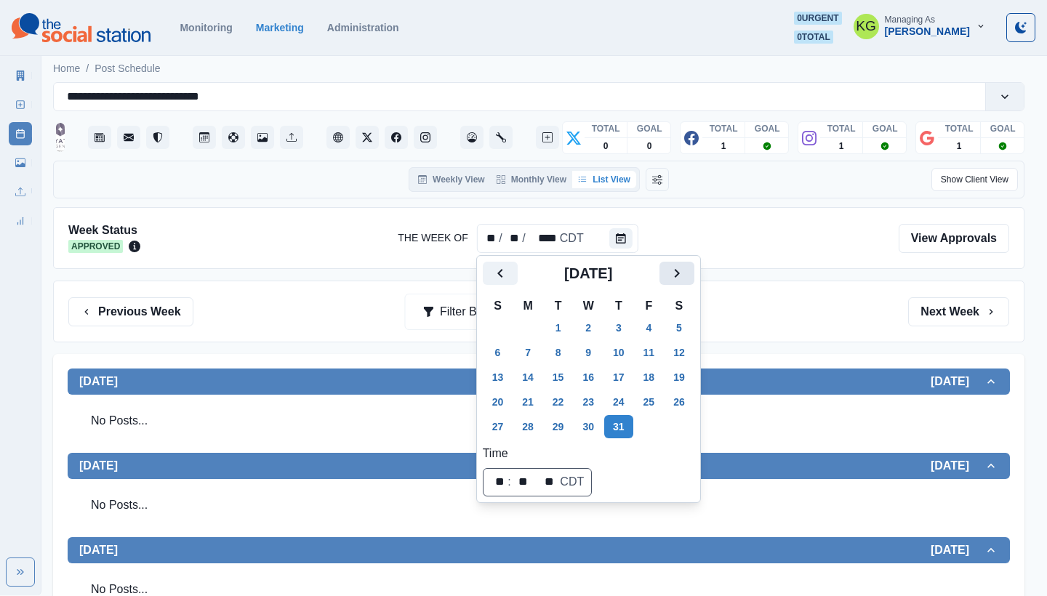
click at [686, 275] on icon "Next" at bounding box center [676, 273] width 17 height 17
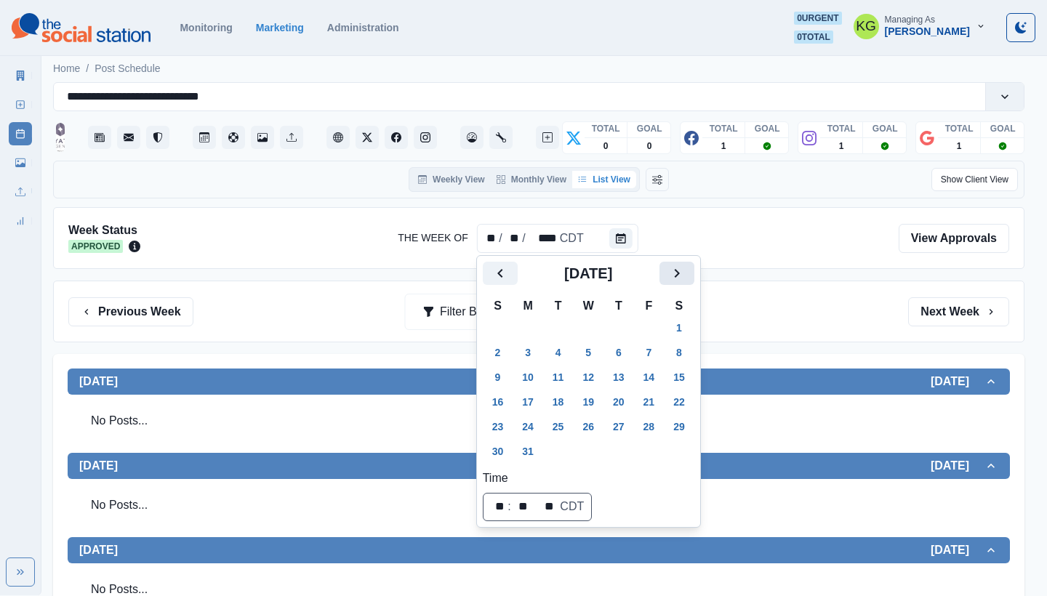
click at [686, 275] on icon "Next" at bounding box center [676, 273] width 17 height 17
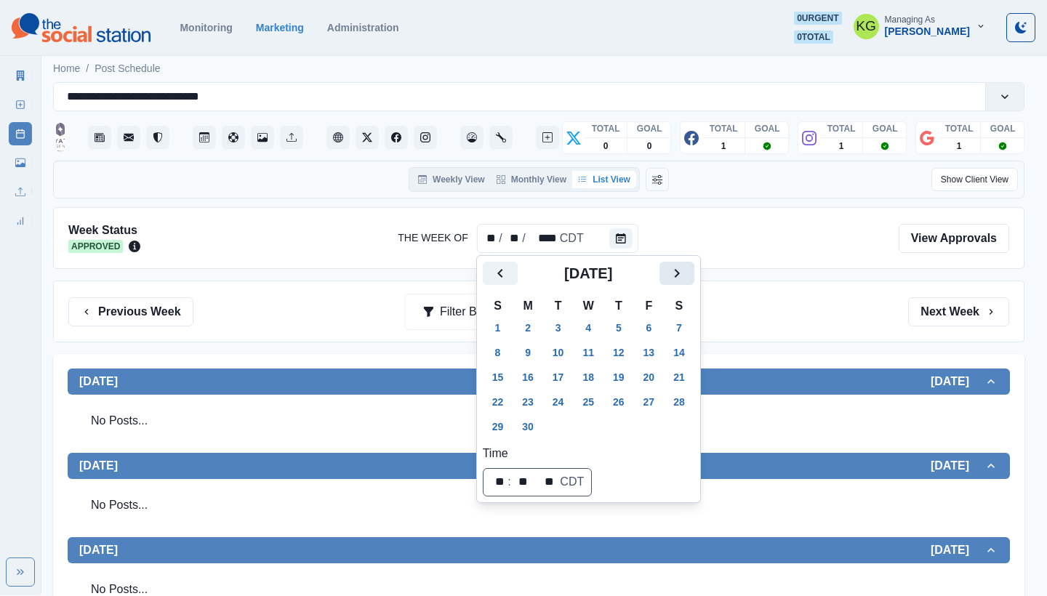
click at [686, 275] on icon "Next" at bounding box center [676, 273] width 17 height 17
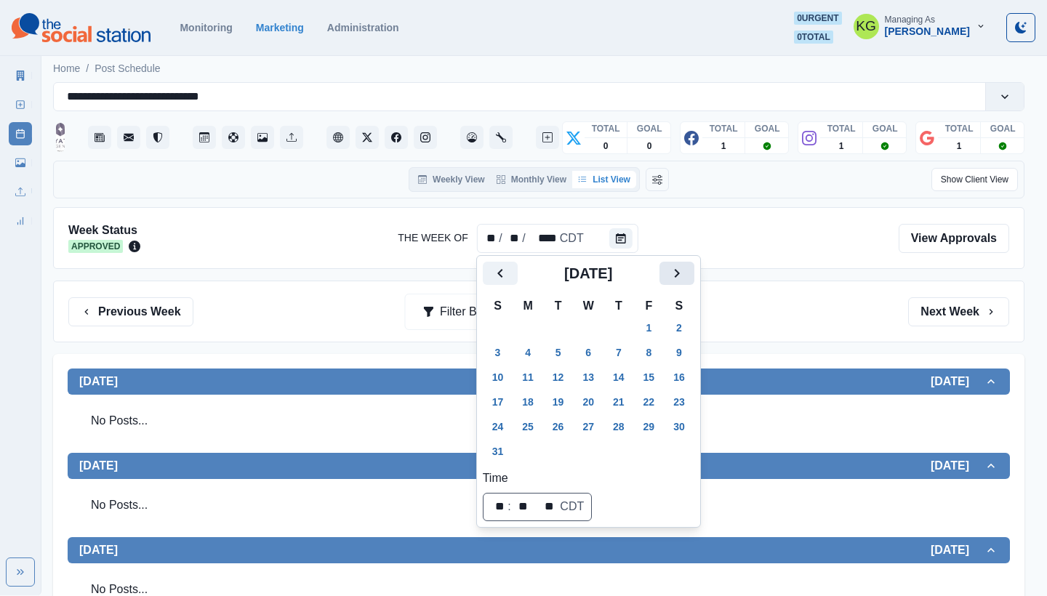
click at [686, 275] on icon "Next" at bounding box center [676, 273] width 17 height 17
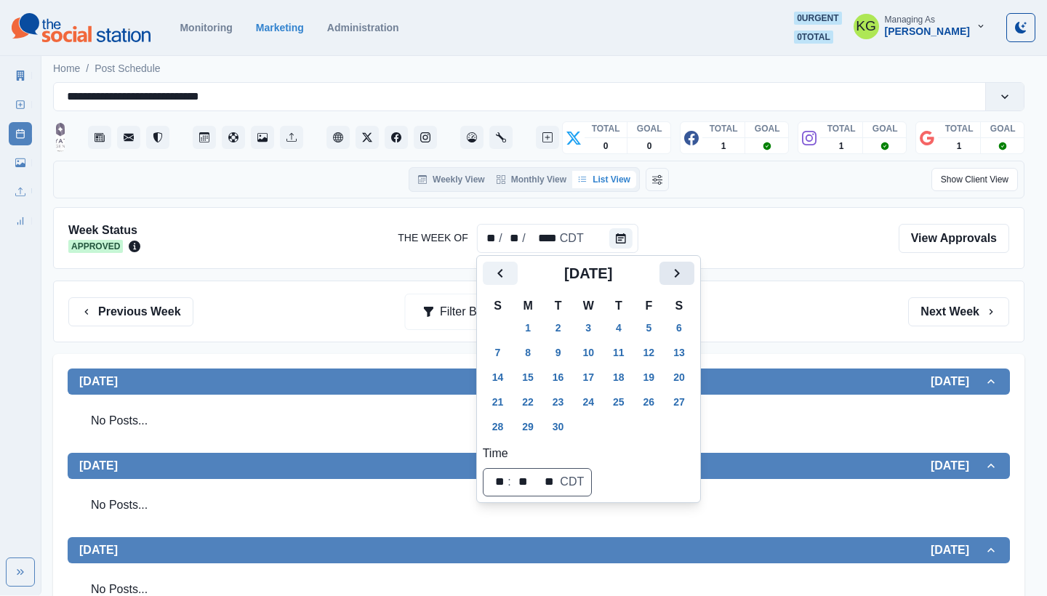
click at [686, 275] on icon "Next" at bounding box center [676, 273] width 17 height 17
click at [661, 422] on button "31" at bounding box center [649, 426] width 29 height 23
click at [873, 322] on div "Previous Week Filter By: Next Week" at bounding box center [538, 311] width 941 height 29
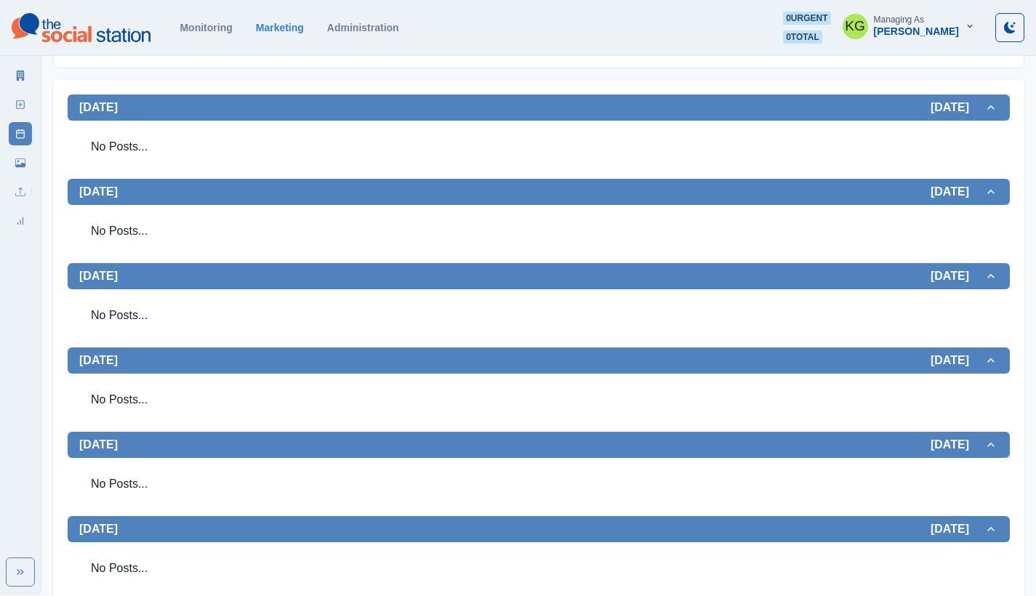
scroll to position [225, 0]
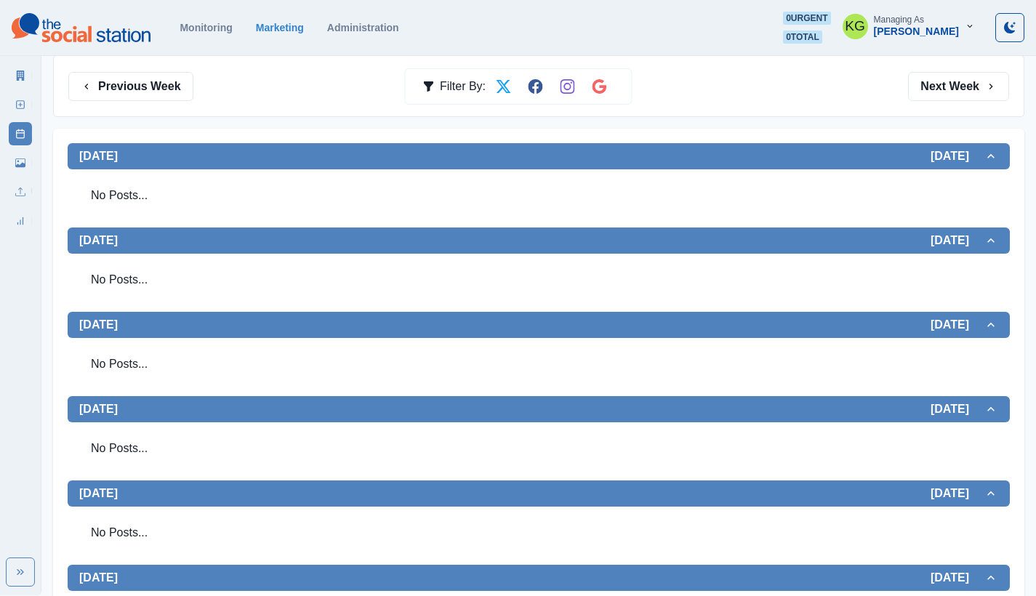
click at [20, 105] on line at bounding box center [21, 105] width 4 height 0
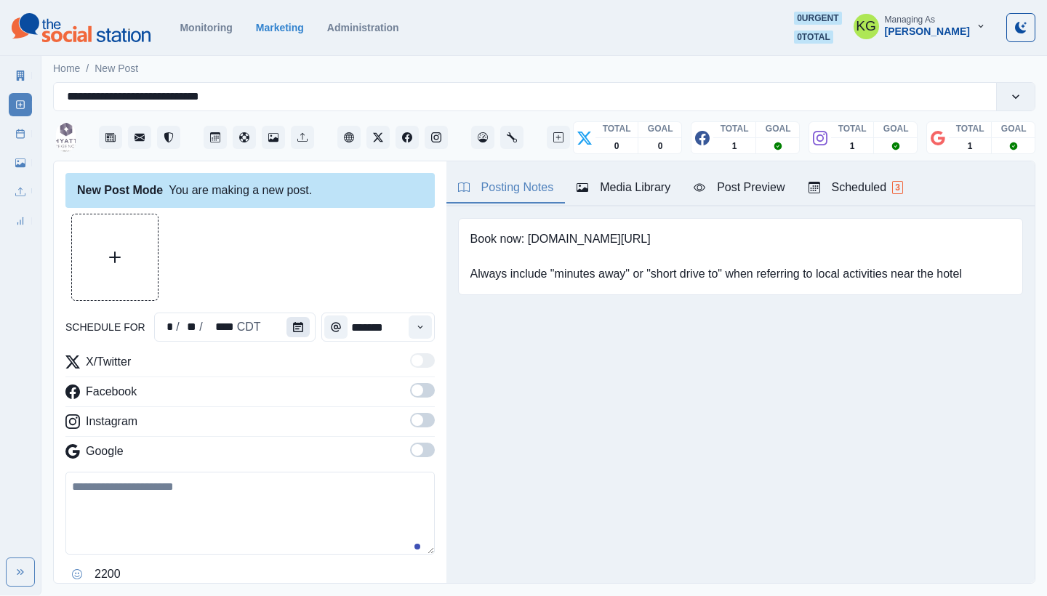
click at [294, 337] on button "Calendar" at bounding box center [297, 327] width 23 height 20
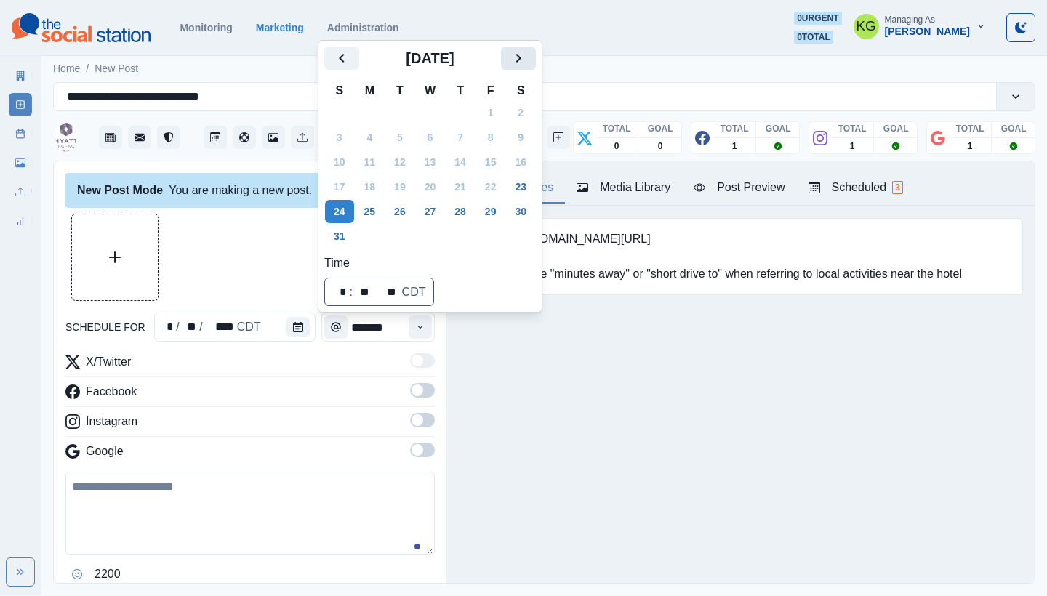
click at [526, 64] on icon "Next" at bounding box center [518, 57] width 17 height 17
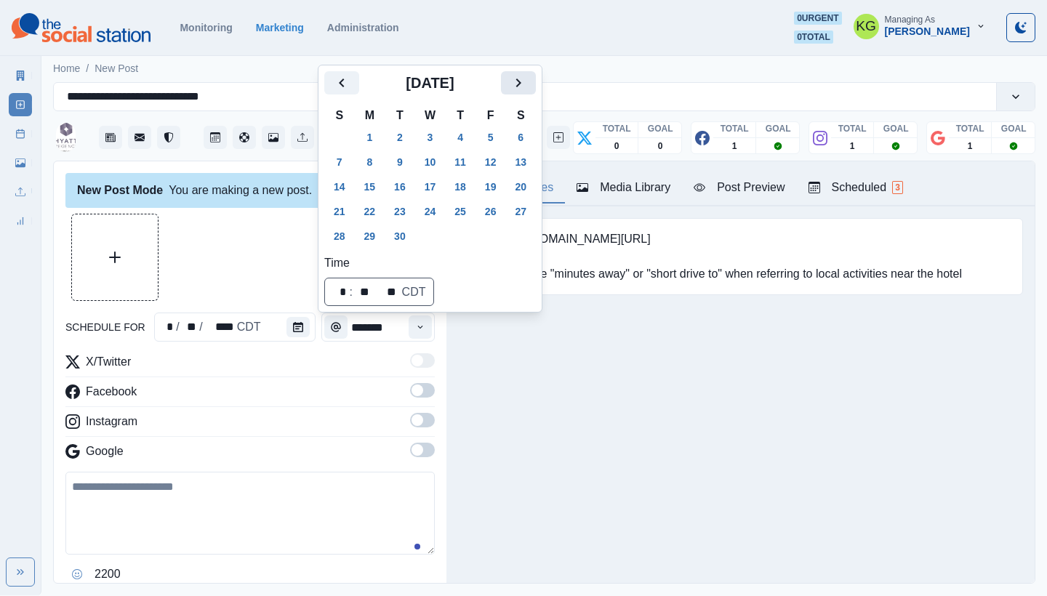
click at [527, 81] on icon "Next" at bounding box center [518, 82] width 17 height 17
click at [502, 233] on button "31" at bounding box center [490, 236] width 29 height 23
click at [214, 249] on div at bounding box center [249, 257] width 369 height 87
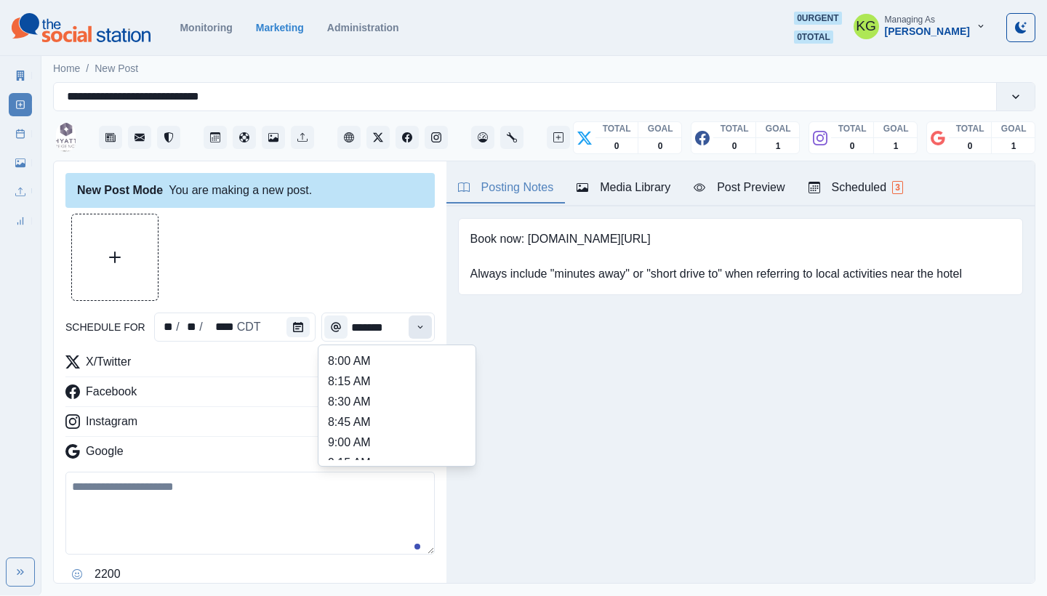
click at [415, 329] on icon "Time" at bounding box center [420, 327] width 10 height 10
click at [382, 380] on li "12:00 PM" at bounding box center [396, 382] width 145 height 20
type input "********"
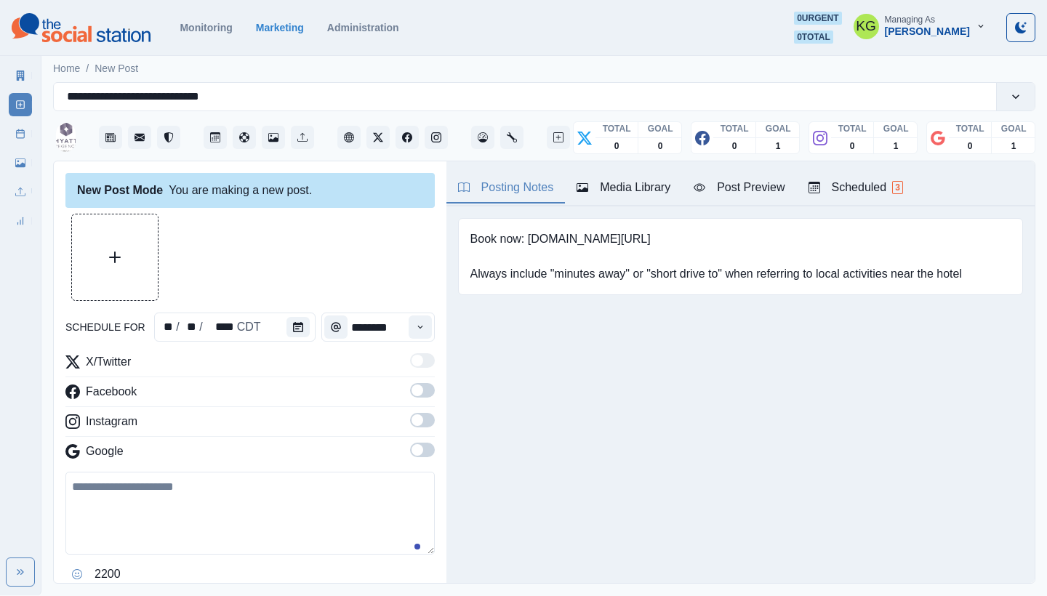
click at [412, 447] on span at bounding box center [422, 450] width 25 height 15
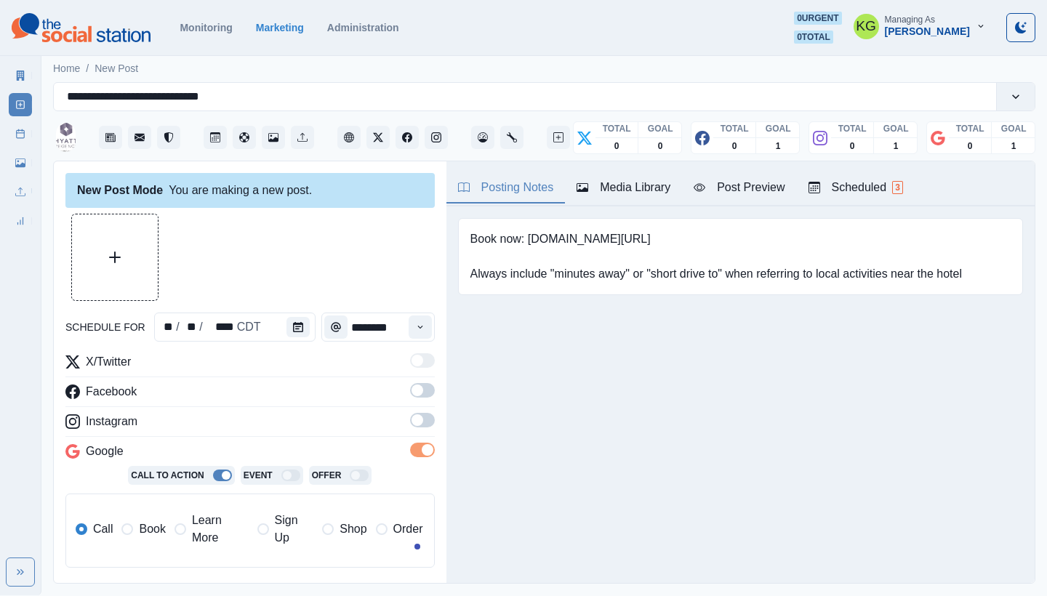
click at [412, 419] on span at bounding box center [422, 420] width 25 height 15
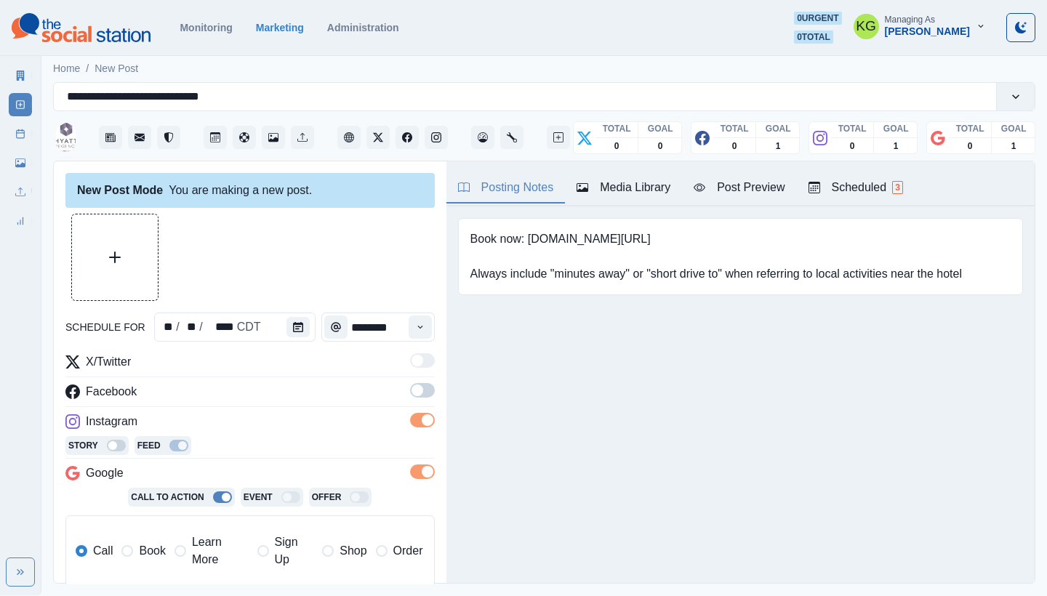
click at [413, 392] on span at bounding box center [422, 390] width 25 height 15
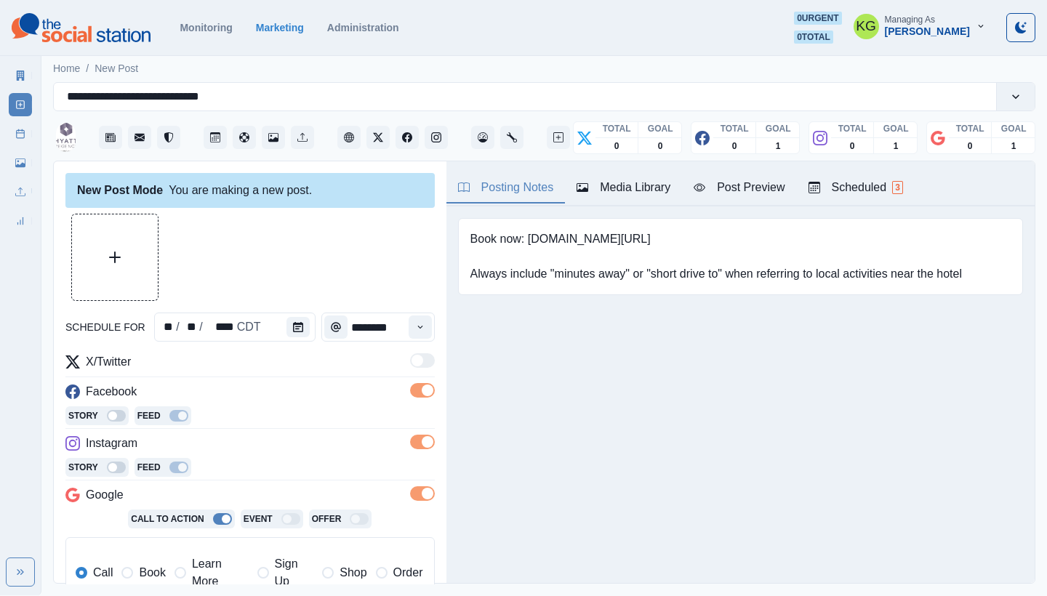
click at [128, 562] on label "Book" at bounding box center [143, 573] width 44 height 35
click at [100, 241] on button "Upload Media" at bounding box center [115, 257] width 86 height 86
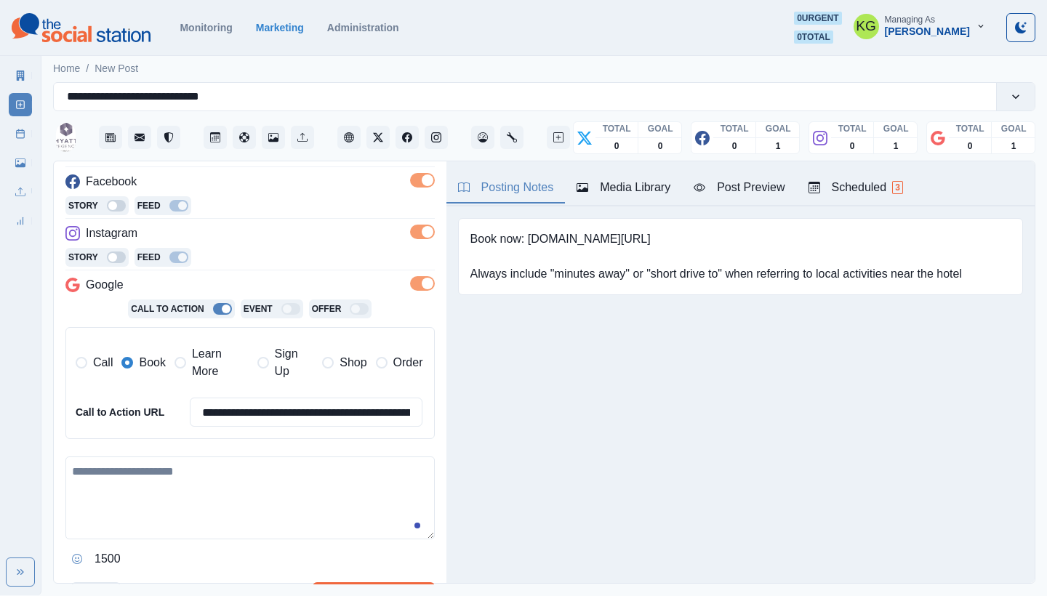
scroll to position [268, 0]
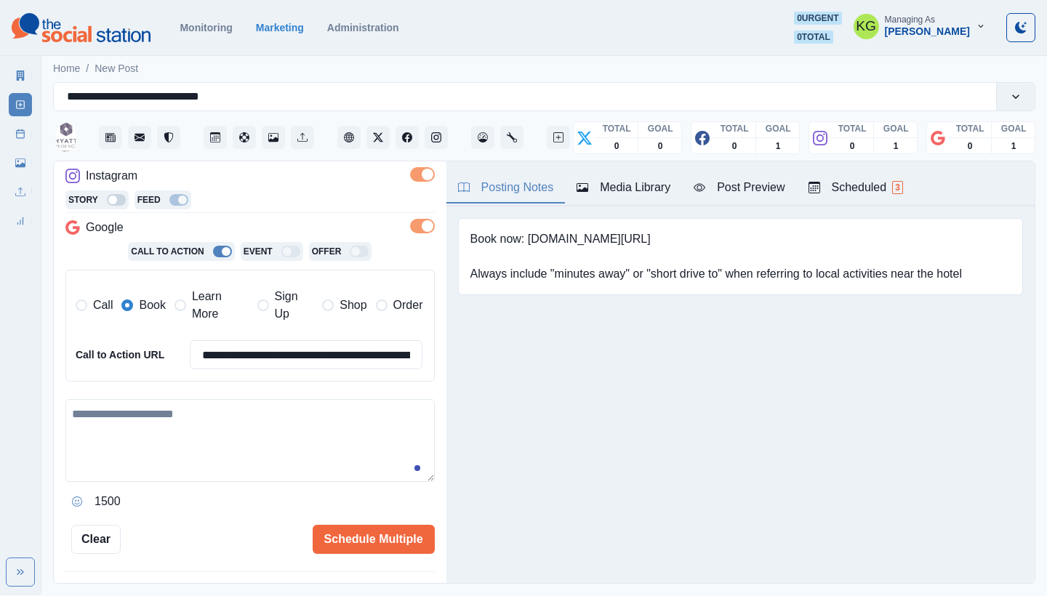
click at [266, 422] on textarea at bounding box center [249, 440] width 369 height 83
paste textarea "**********"
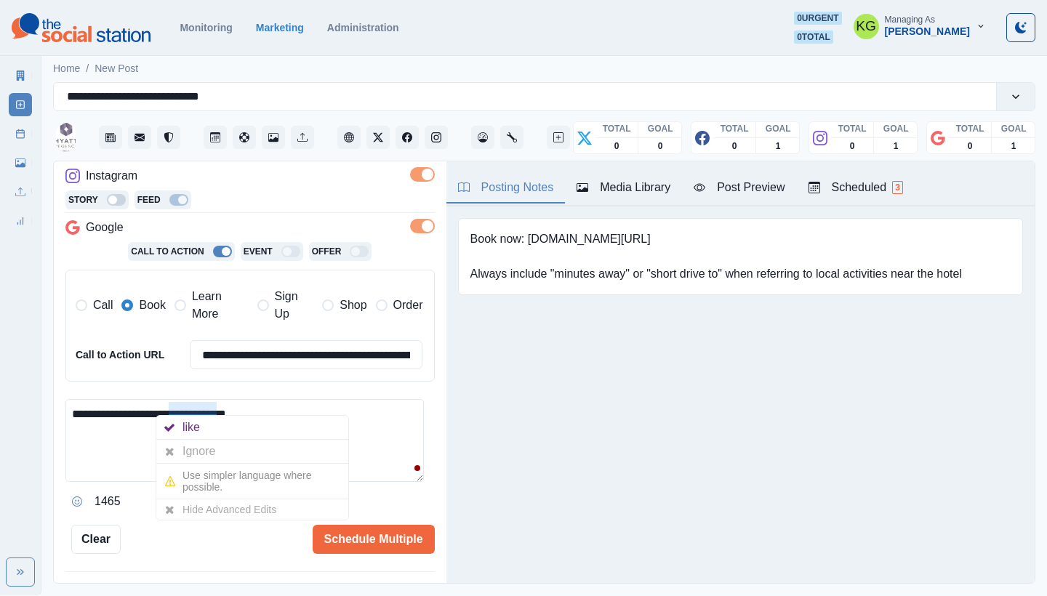
scroll to position [0, 0]
click at [103, 425] on textarea "**********" at bounding box center [244, 440] width 358 height 83
paste textarea "**********"
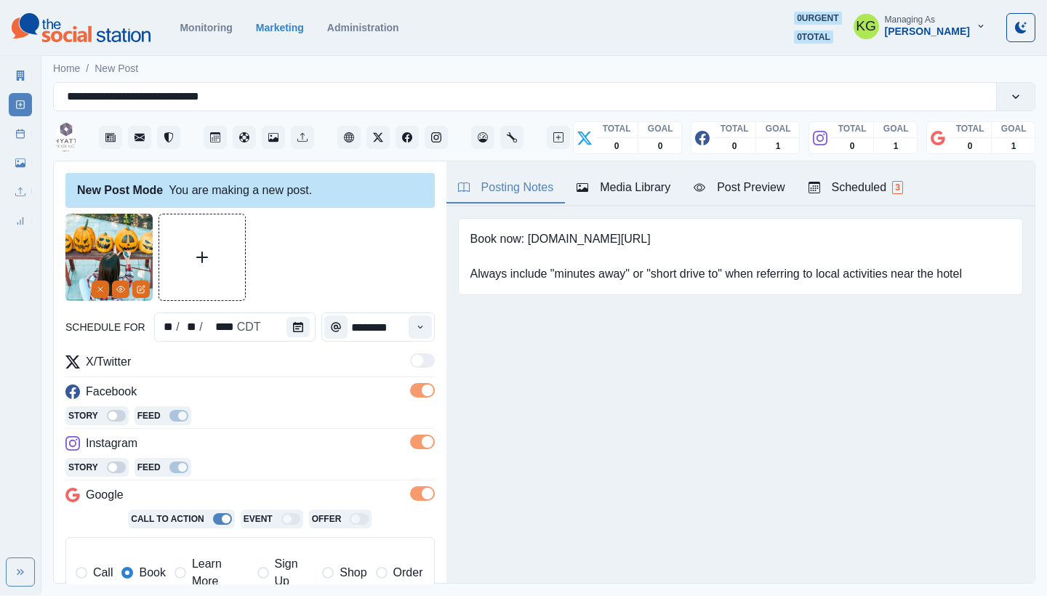
click at [501, 164] on div "Posting Notes Media Library Post Preview Scheduled 3" at bounding box center [740, 183] width 588 height 45
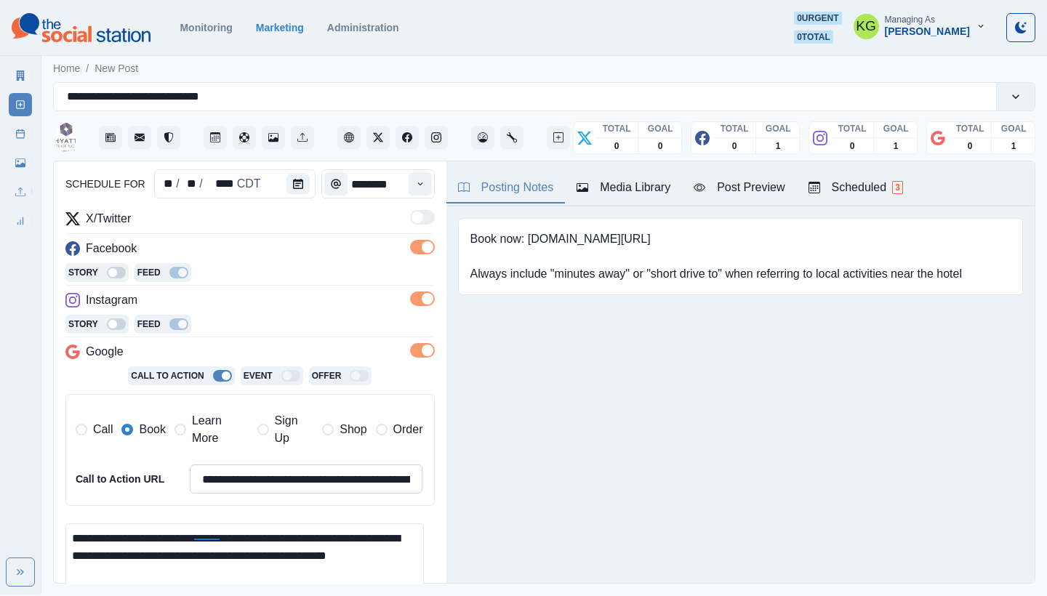
scroll to position [177, 0]
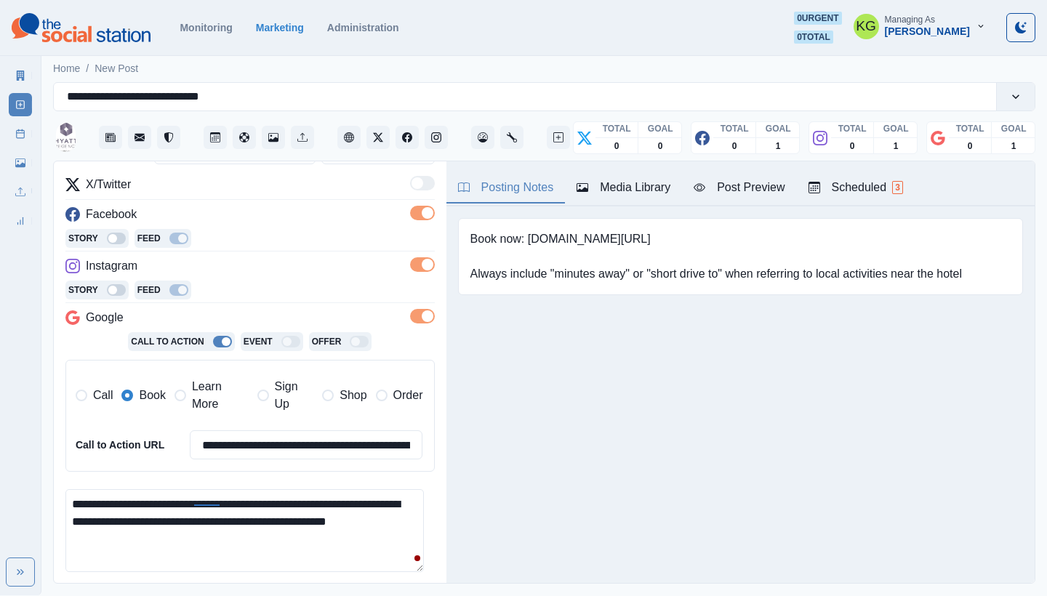
drag, startPoint x: 321, startPoint y: 496, endPoint x: 257, endPoint y: 496, distance: 64.0
click at [257, 496] on textarea "**********" at bounding box center [244, 530] width 358 height 83
paste textarea "**********"
click at [227, 533] on textarea "**********" at bounding box center [244, 530] width 358 height 83
click at [161, 521] on textarea "**********" at bounding box center [244, 530] width 358 height 83
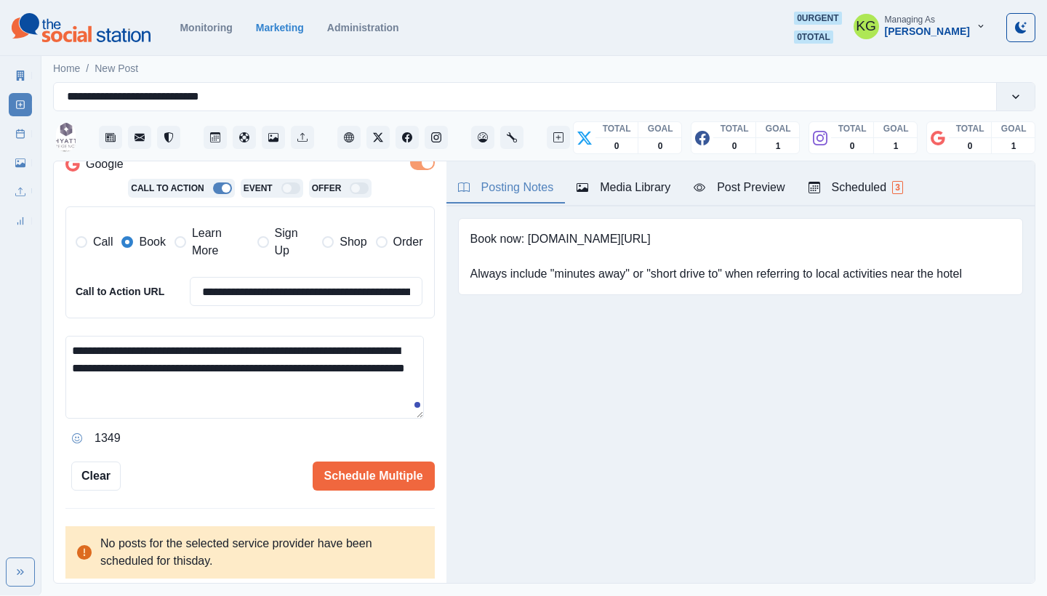
scroll to position [330, 0]
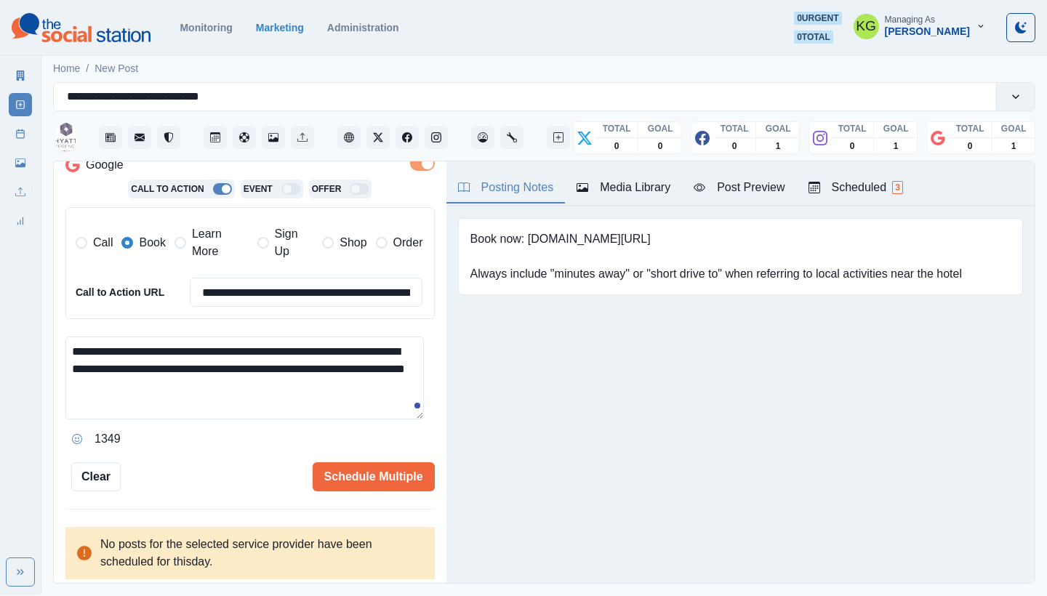
click at [427, 408] on div "**********" at bounding box center [250, 372] width 393 height 423
click at [423, 407] on textarea "**********" at bounding box center [244, 378] width 358 height 83
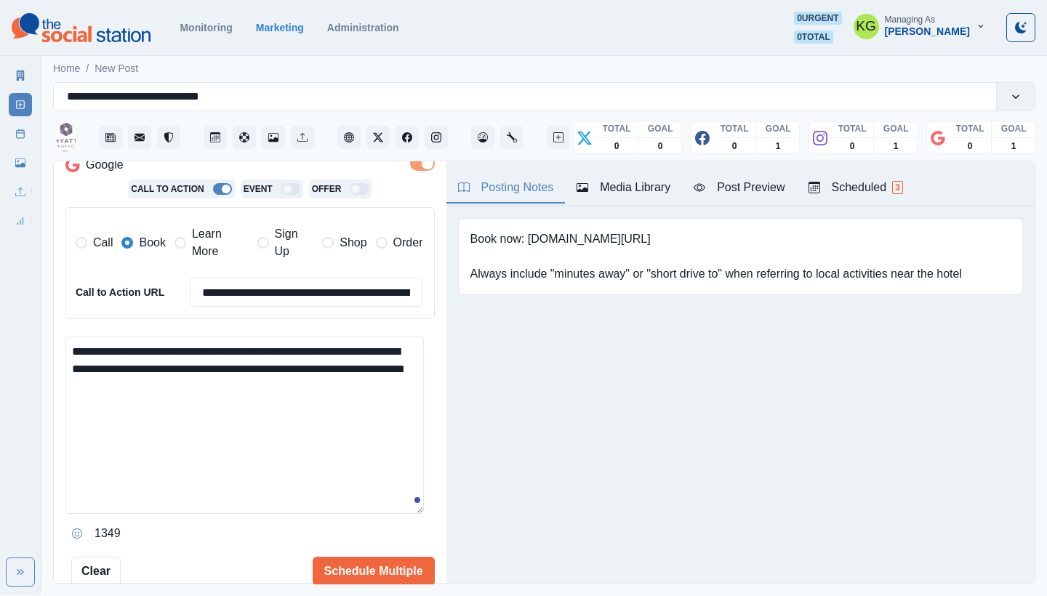
click at [377, 595] on html "**********" at bounding box center [523, 297] width 1047 height 595
click at [277, 383] on textarea "**********" at bounding box center [244, 472] width 358 height 271
click at [79, 345] on textarea "**********" at bounding box center [244, 472] width 358 height 271
click at [72, 345] on textarea "**********" at bounding box center [244, 472] width 358 height 271
paste textarea "**********"
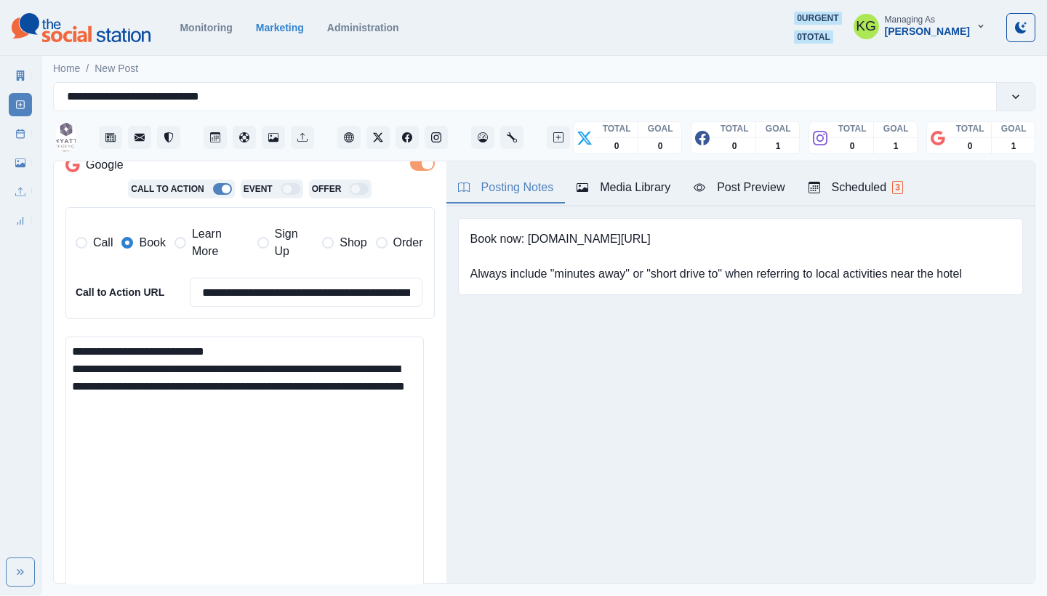
drag, startPoint x: 251, startPoint y: 345, endPoint x: 32, endPoint y: 342, distance: 218.9
click at [32, 342] on div "**********" at bounding box center [523, 297] width 1047 height 595
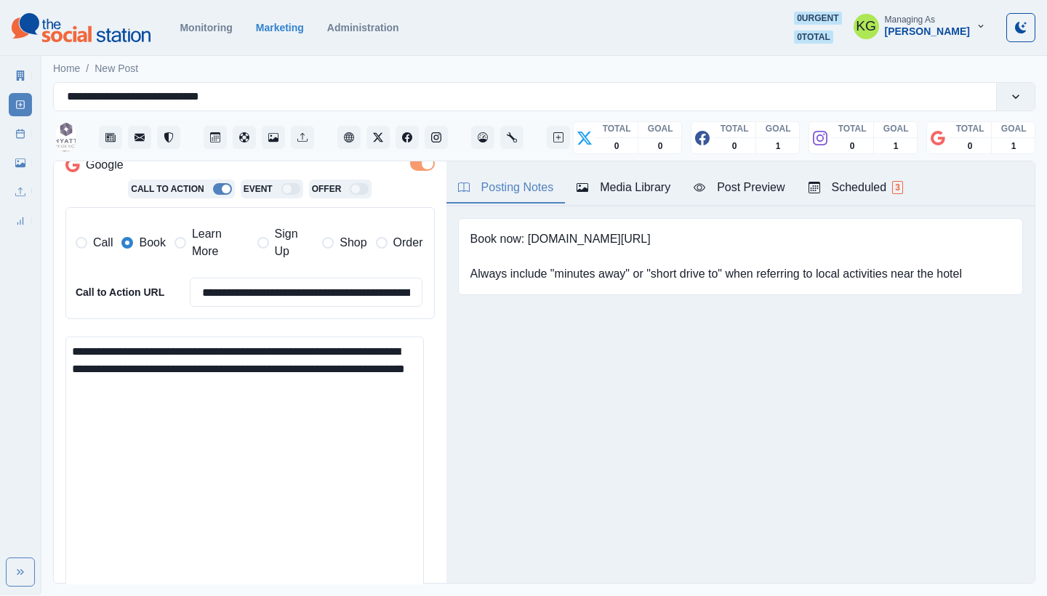
drag, startPoint x: 282, startPoint y: 390, endPoint x: 272, endPoint y: 380, distance: 14.9
click at [272, 380] on textarea "**********" at bounding box center [244, 472] width 358 height 271
click at [63, 347] on div "**********" at bounding box center [250, 372] width 393 height 423
click at [71, 347] on textarea "**********" at bounding box center [244, 472] width 358 height 271
paste textarea "**"
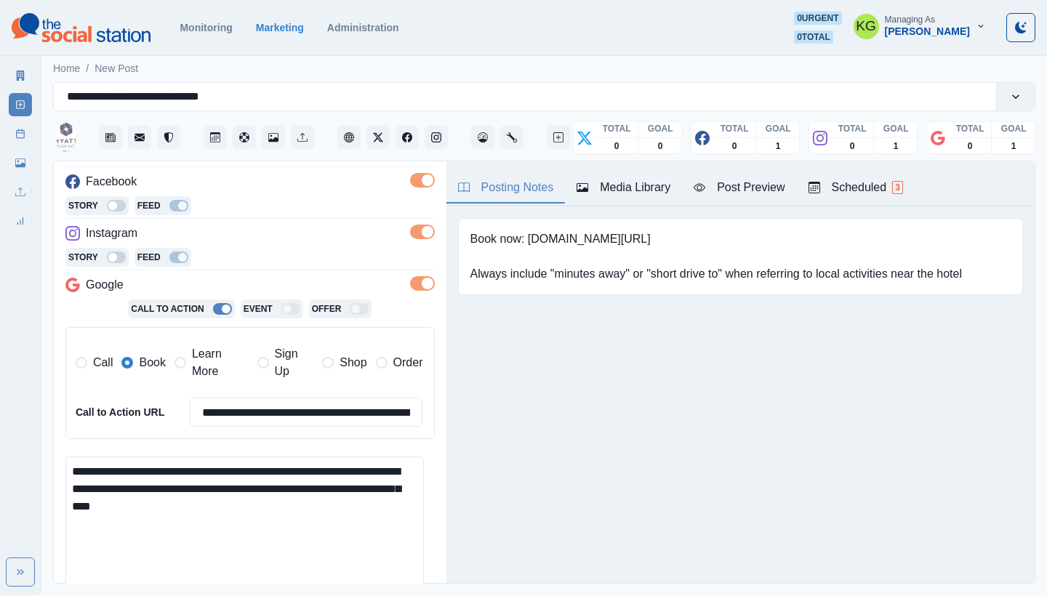
scroll to position [408, 0]
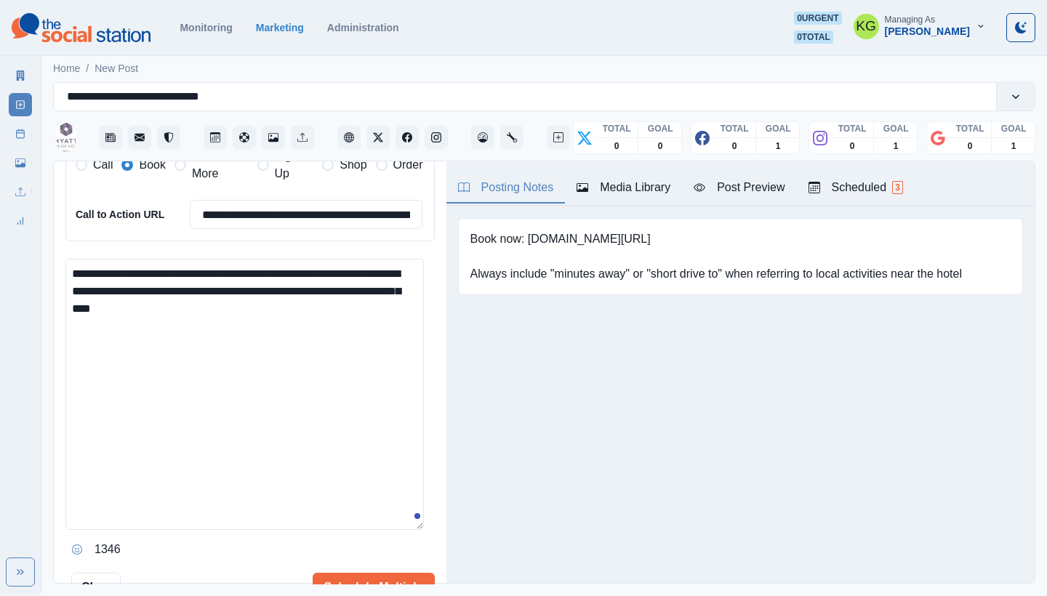
click at [196, 283] on textarea "**********" at bounding box center [244, 394] width 358 height 271
click at [319, 303] on textarea "**********" at bounding box center [244, 394] width 358 height 271
click at [233, 268] on textarea "**********" at bounding box center [244, 394] width 358 height 271
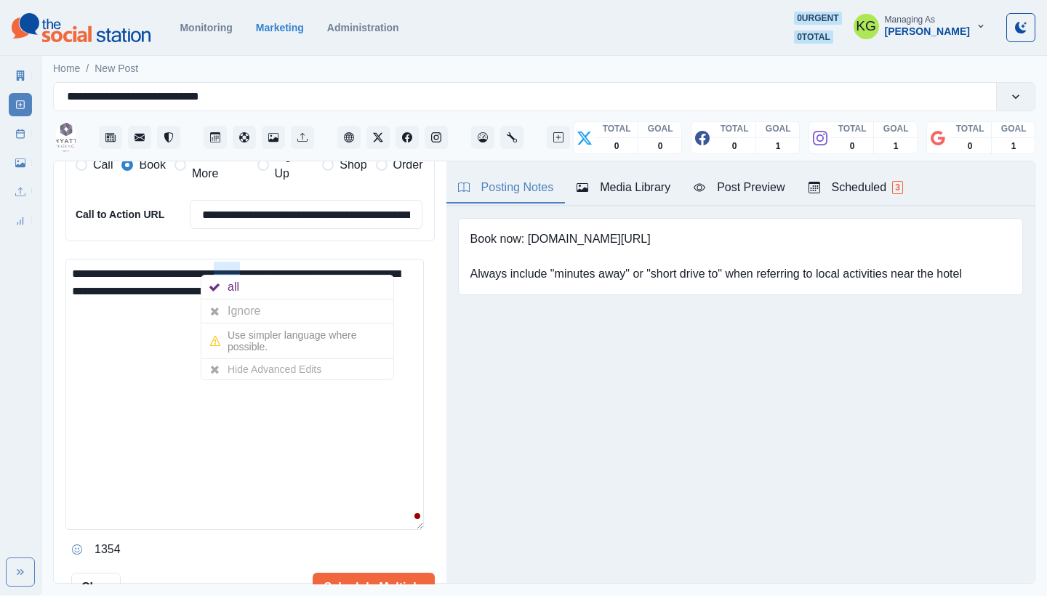
click at [97, 374] on textarea "**********" at bounding box center [244, 394] width 358 height 271
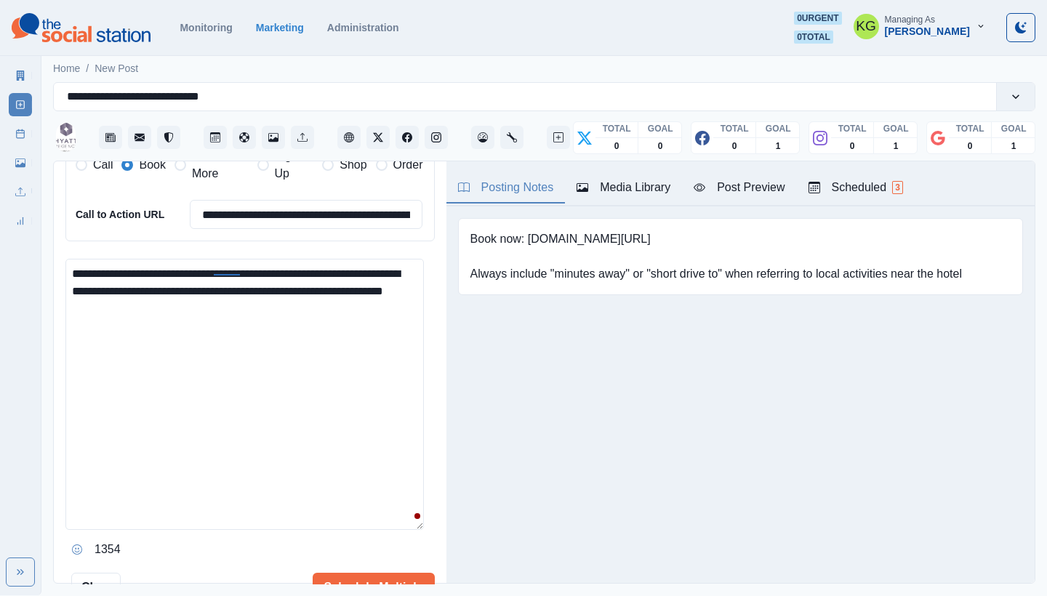
click at [67, 278] on textarea "**********" at bounding box center [244, 394] width 358 height 271
type textarea "**********"
click at [350, 581] on button "Schedule Multiple" at bounding box center [374, 587] width 122 height 29
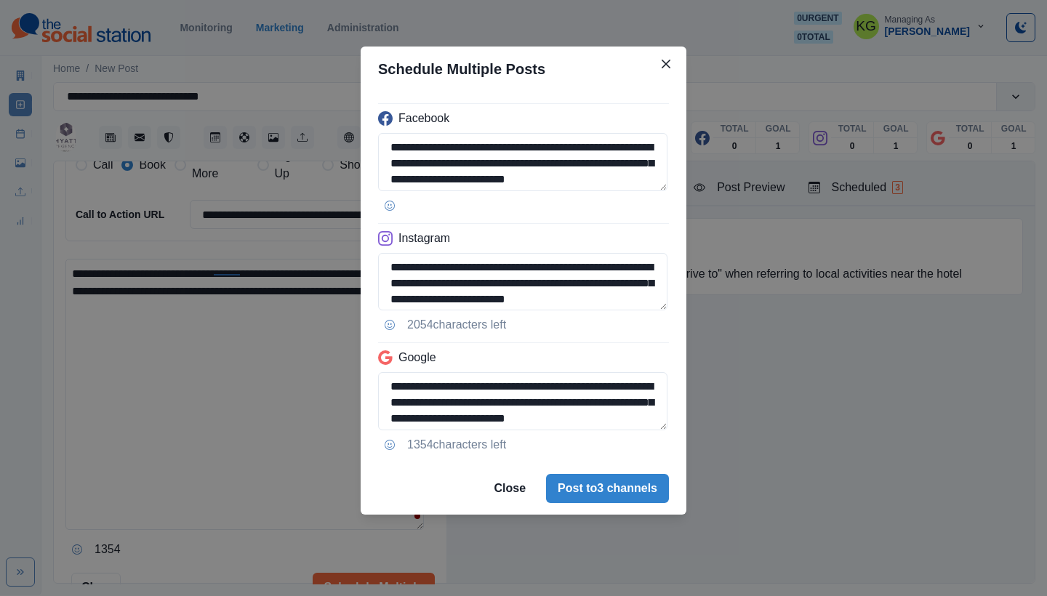
click at [670, 422] on div "**********" at bounding box center [524, 277] width 326 height 371
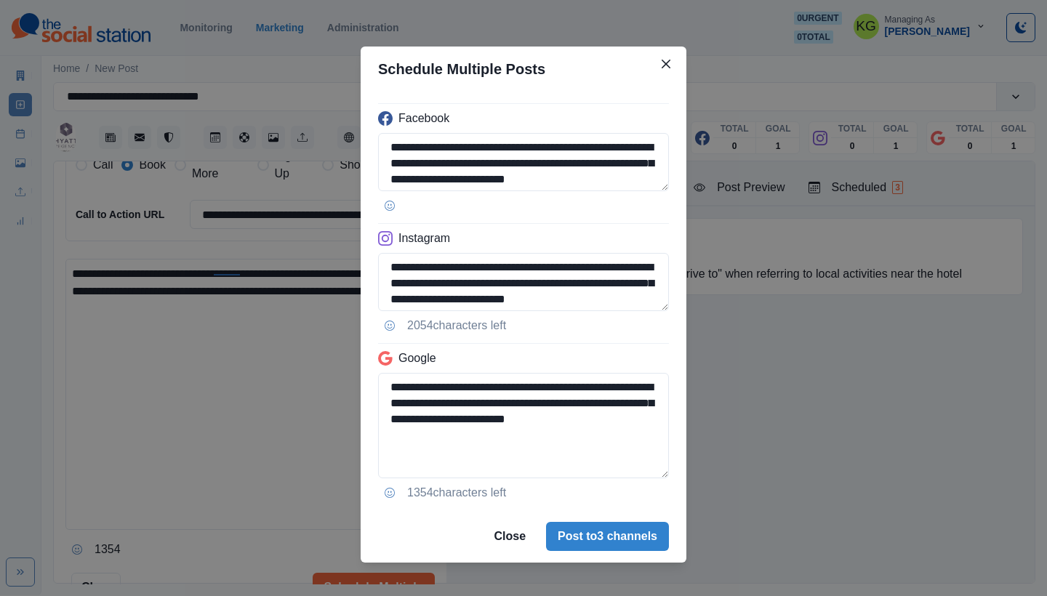
click at [665, 469] on div "**********" at bounding box center [524, 301] width 326 height 419
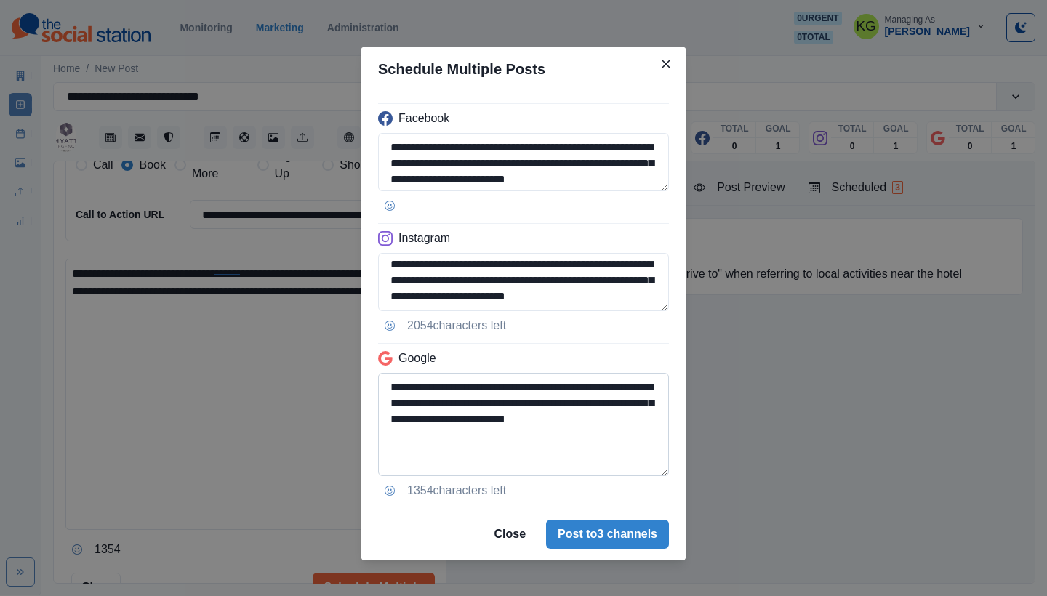
scroll to position [19, 0]
drag, startPoint x: 657, startPoint y: 310, endPoint x: 623, endPoint y: 392, distance: 88.0
click at [623, 392] on div "**********" at bounding box center [524, 300] width 326 height 417
click at [606, 537] on button "Post to 3 channels" at bounding box center [607, 534] width 123 height 29
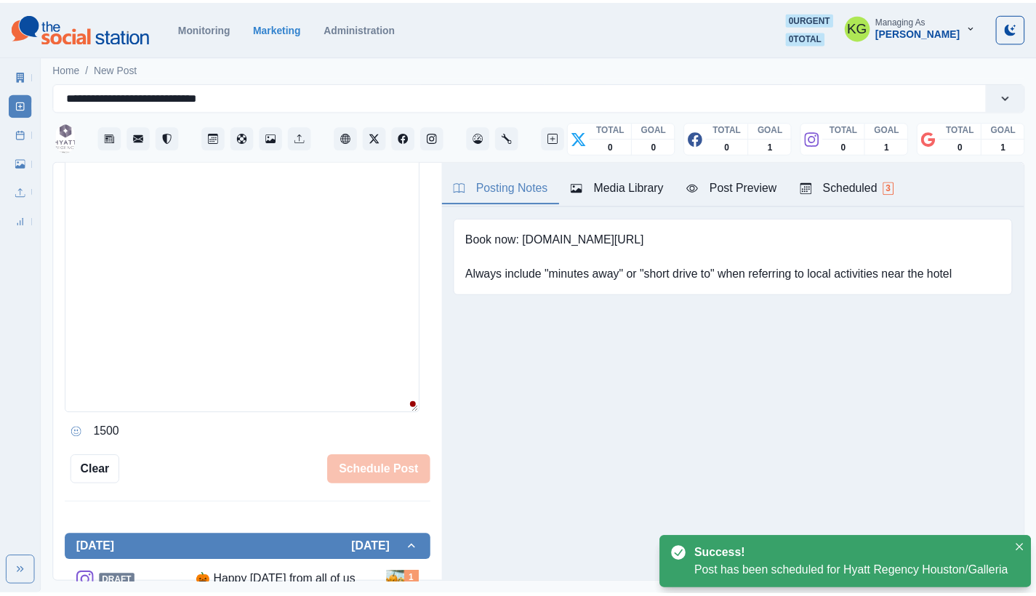
scroll to position [277, 0]
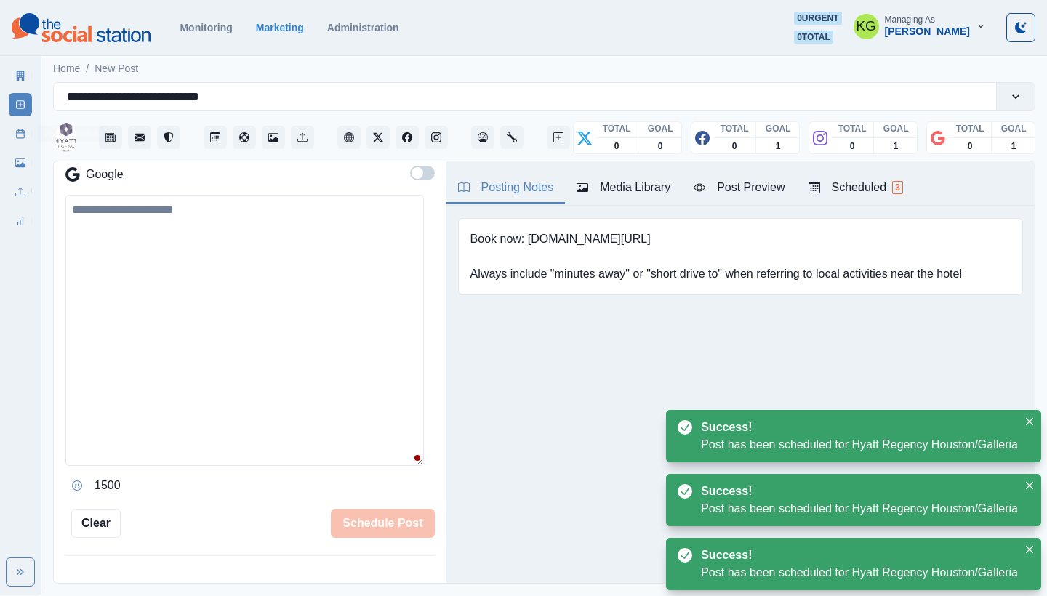
click at [12, 137] on link "Post Schedule" at bounding box center [20, 133] width 23 height 23
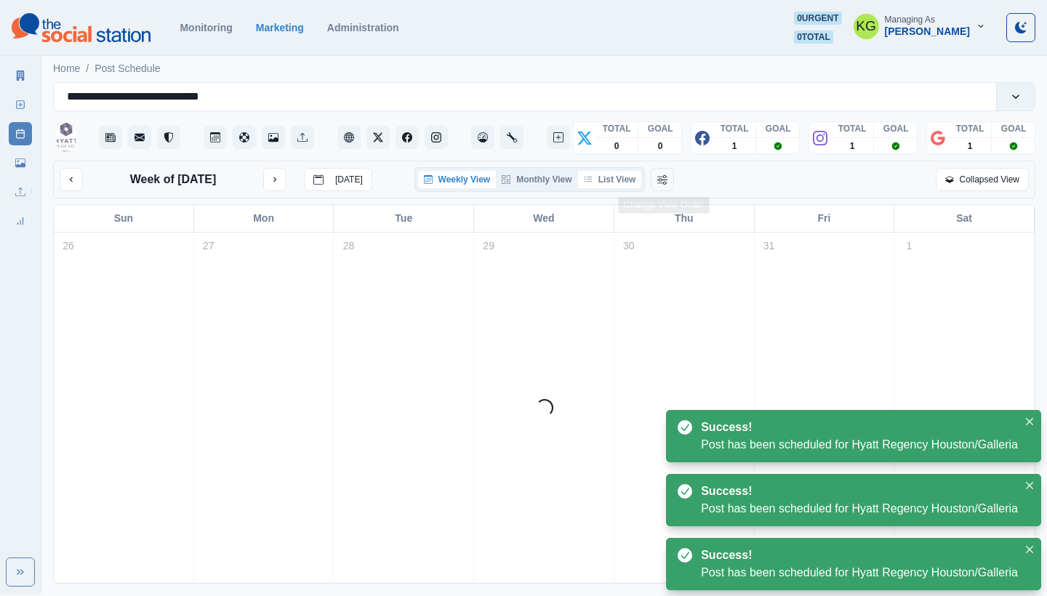
click at [617, 183] on button "List View" at bounding box center [610, 179] width 64 height 17
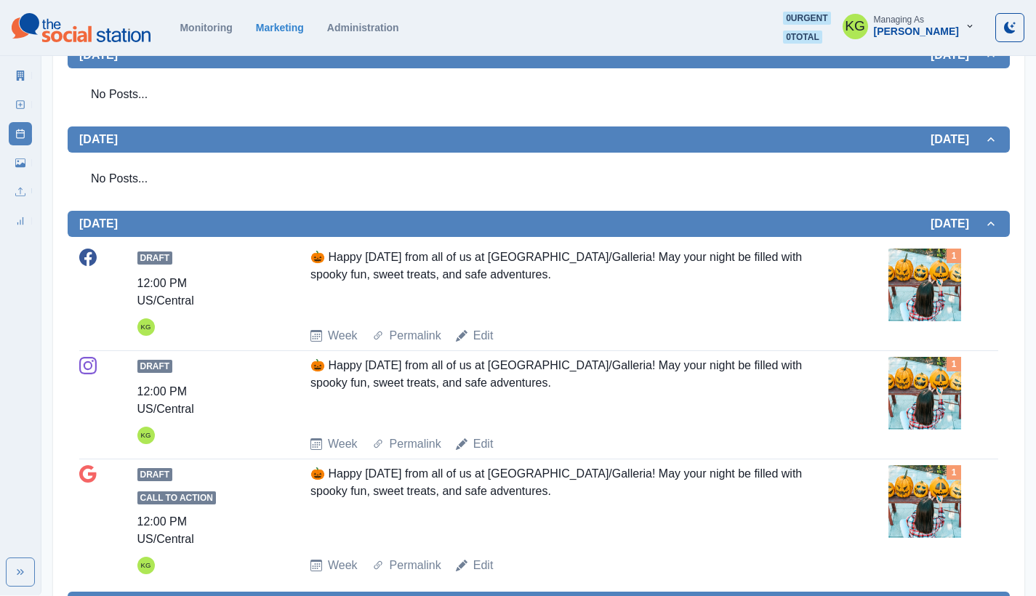
scroll to position [668, 0]
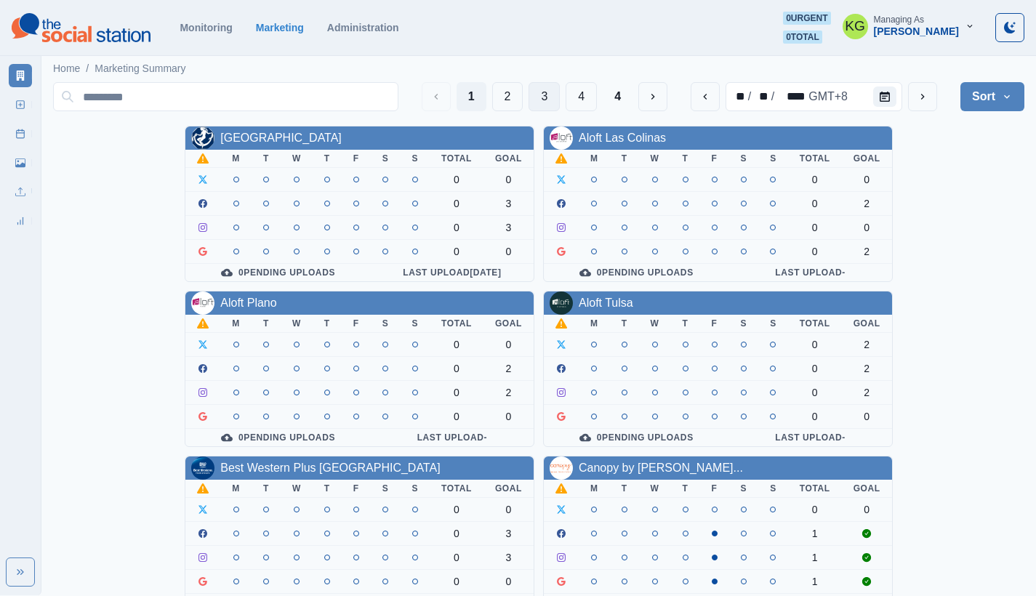
click at [545, 97] on button "3" at bounding box center [544, 96] width 31 height 29
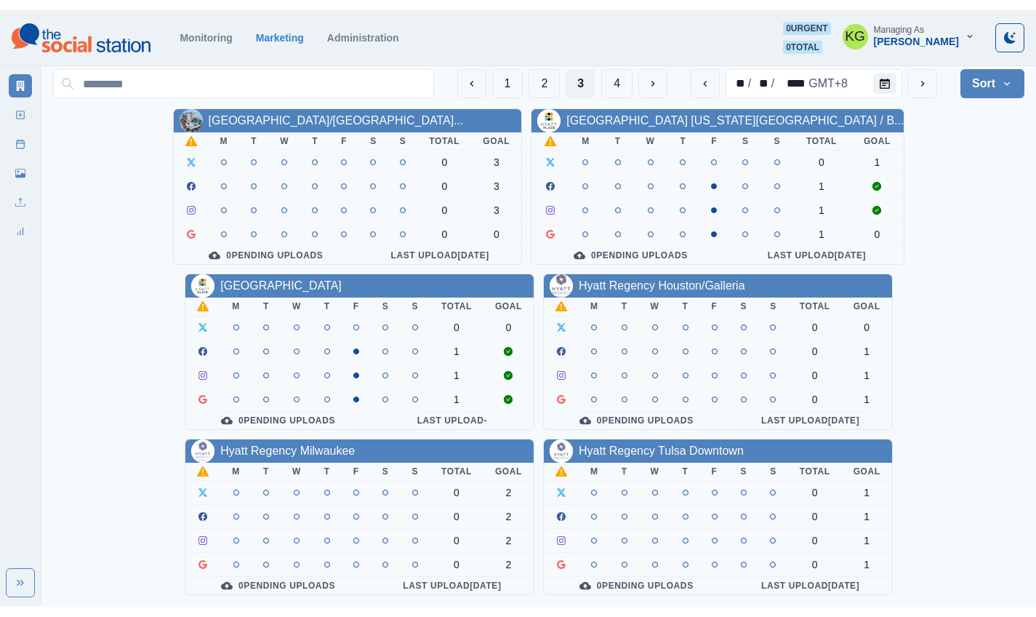
scroll to position [502, 0]
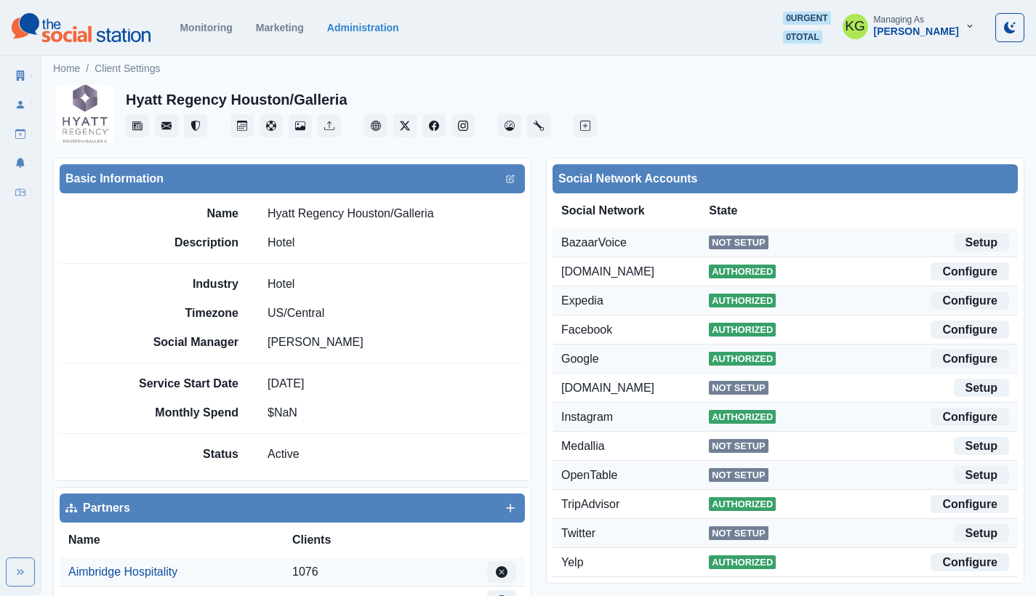
click at [406, 214] on p "Hyatt Regency Houston/Galleria" at bounding box center [351, 213] width 167 height 17
copy p "Hyatt Regency Houston/Galleria"
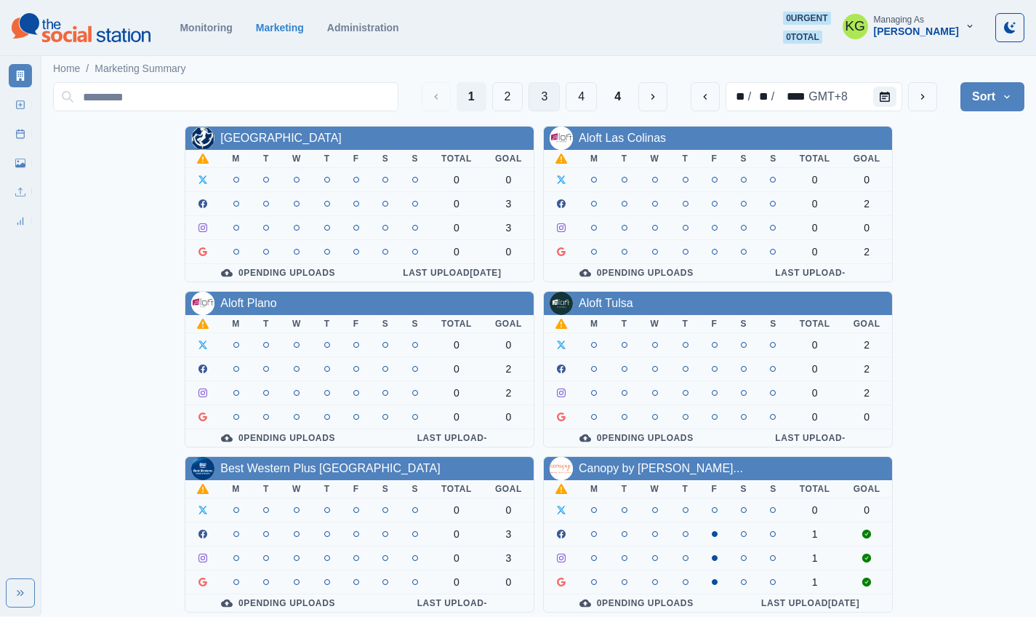
click at [545, 108] on button "3" at bounding box center [544, 96] width 31 height 29
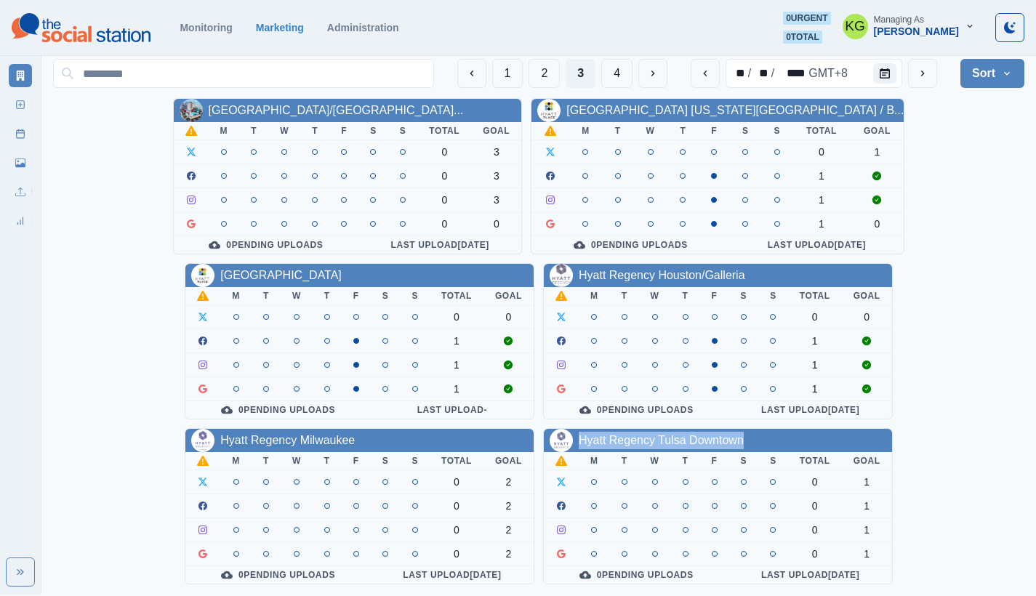
scroll to position [523, 0]
click at [777, 4] on section "Monitoring Marketing Administration 0 urgent 0 total KG Managing As [PERSON_NAM…" at bounding box center [518, 28] width 1036 height 56
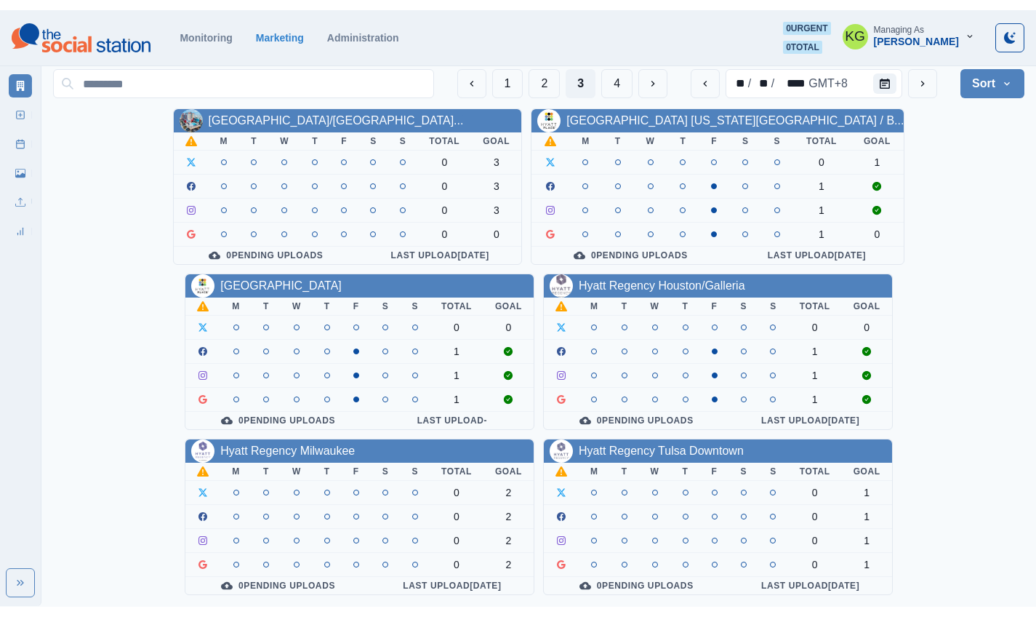
scroll to position [502, 0]
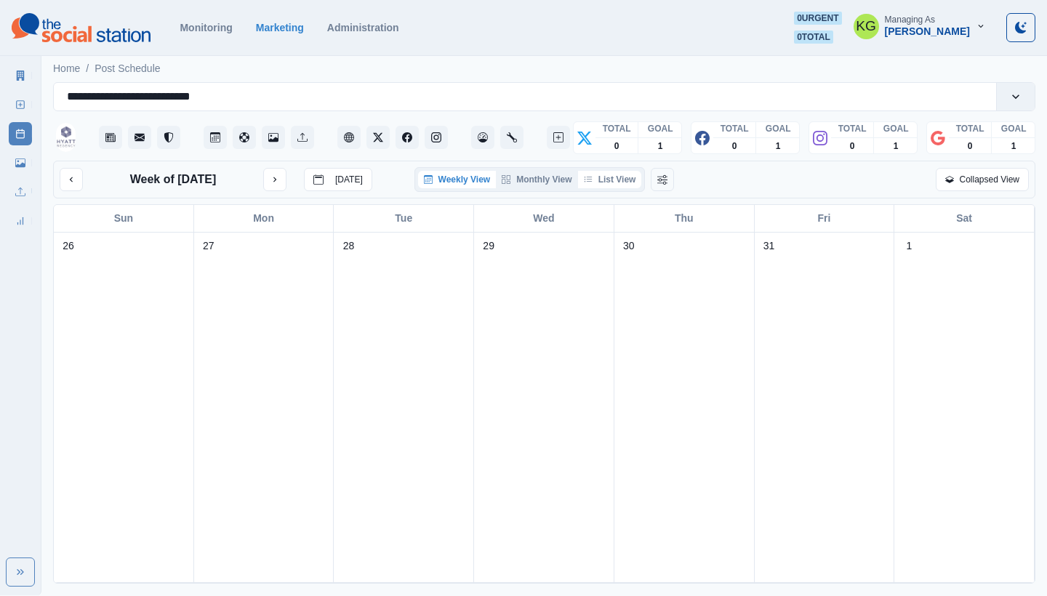
click at [617, 178] on button "List View" at bounding box center [610, 179] width 64 height 17
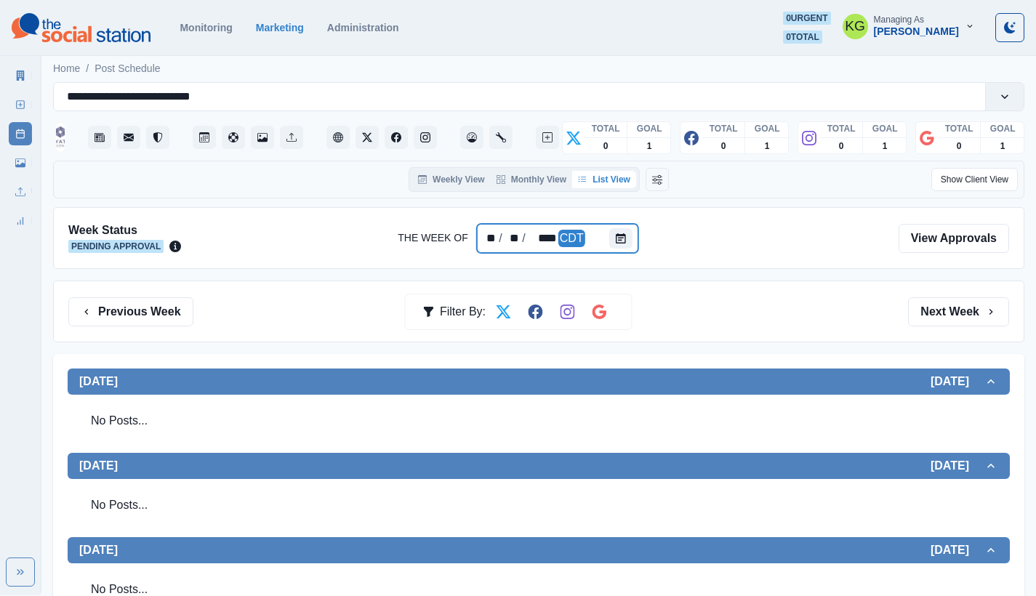
click at [621, 251] on div at bounding box center [623, 238] width 29 height 29
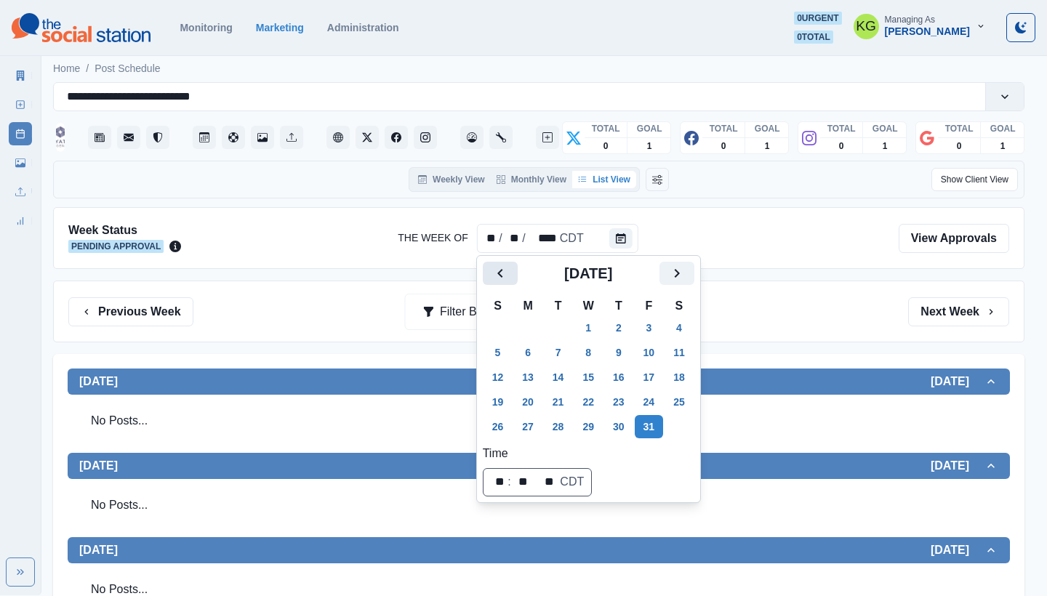
click at [507, 273] on icon "Previous" at bounding box center [500, 273] width 17 height 17
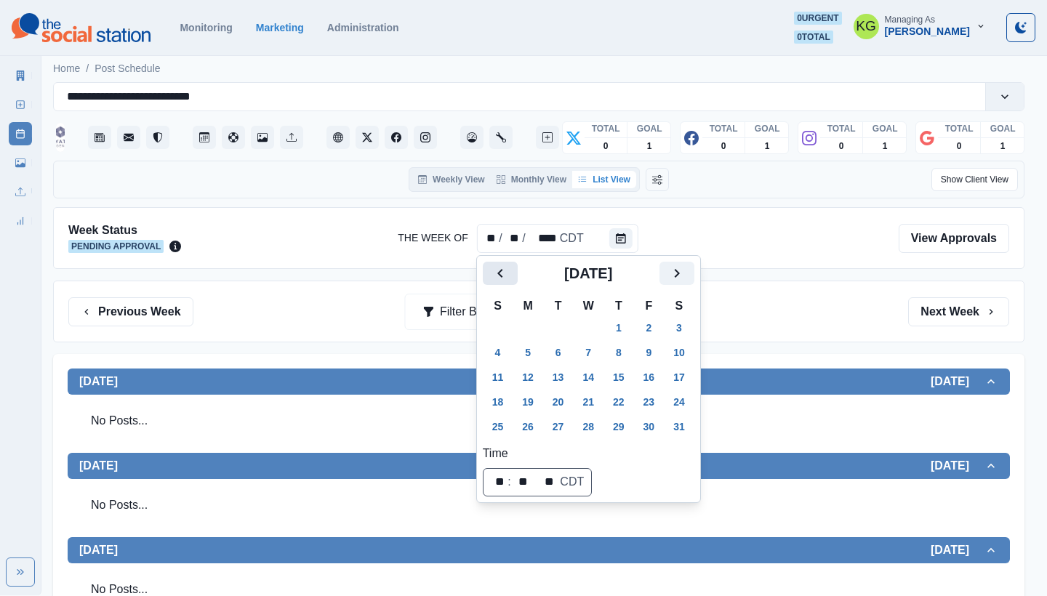
click at [507, 273] on icon "Previous" at bounding box center [500, 273] width 17 height 17
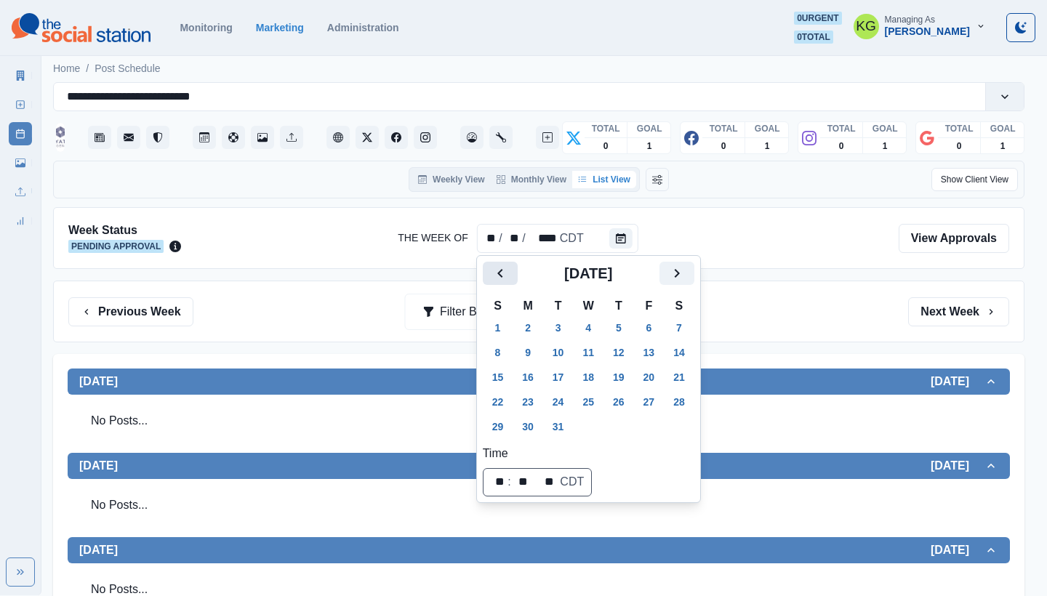
click at [507, 273] on icon "Previous" at bounding box center [500, 273] width 17 height 17
click at [629, 435] on button "31" at bounding box center [618, 426] width 29 height 23
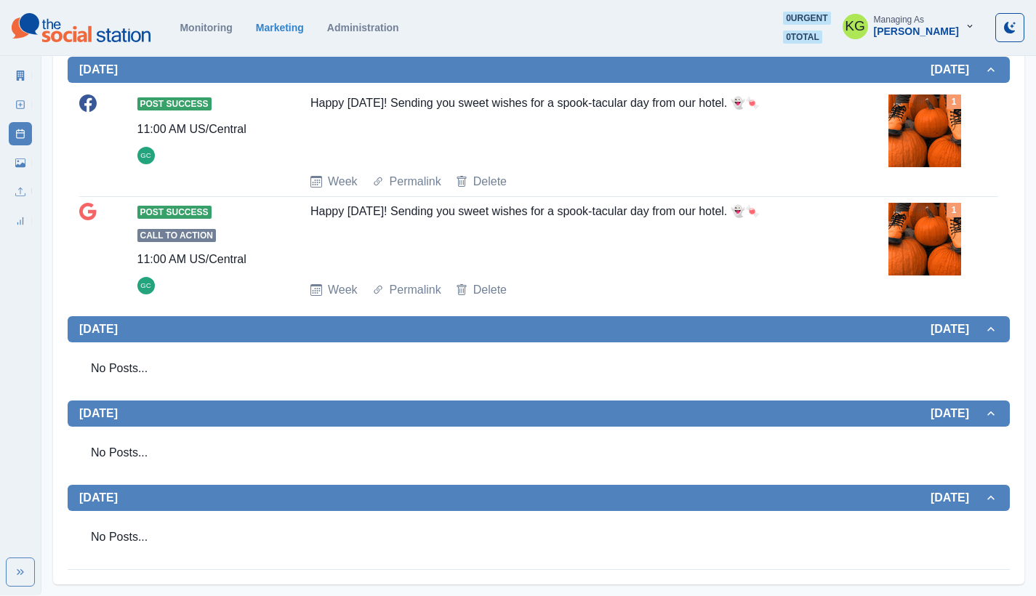
scroll to position [565, 0]
click at [497, 103] on div "Happy Halloween! Sending you sweet wishes for a spook-tacular day from our hote…" at bounding box center [567, 128] width 515 height 67
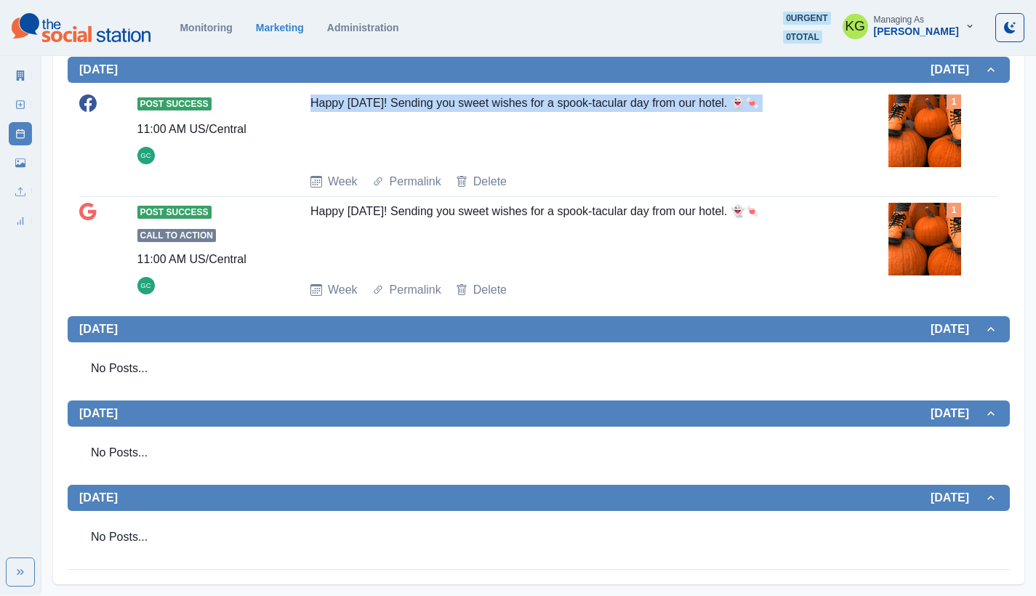
click at [497, 103] on div "Happy Halloween! Sending you sweet wishes for a spook-tacular day from our hote…" at bounding box center [567, 128] width 515 height 67
copy div "Happy Halloween! Sending you sweet wishes for a spook-tacular day from our hote…"
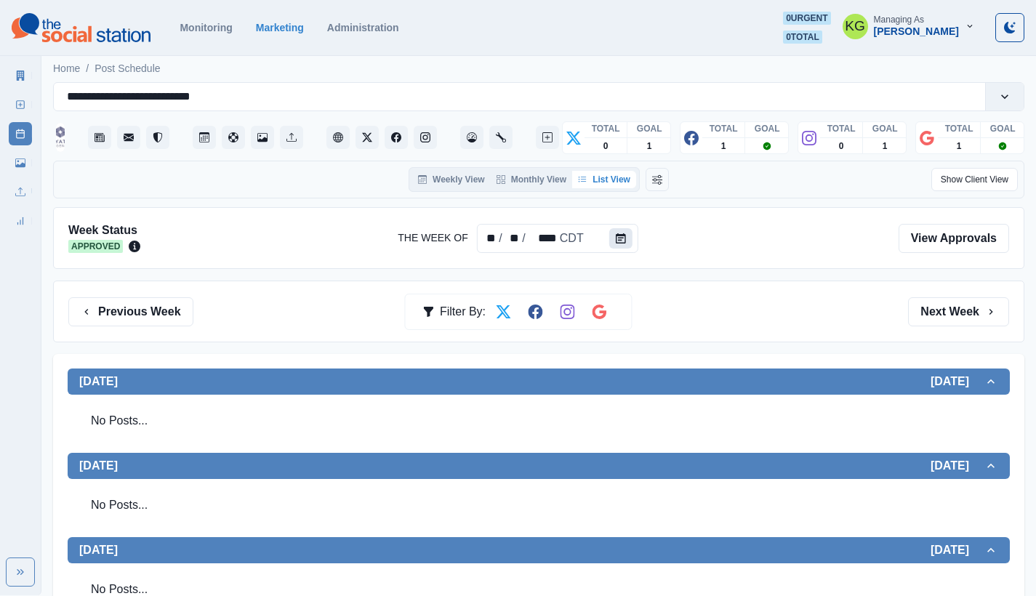
scroll to position [0, 0]
click at [620, 238] on icon "Calendar" at bounding box center [621, 238] width 10 height 10
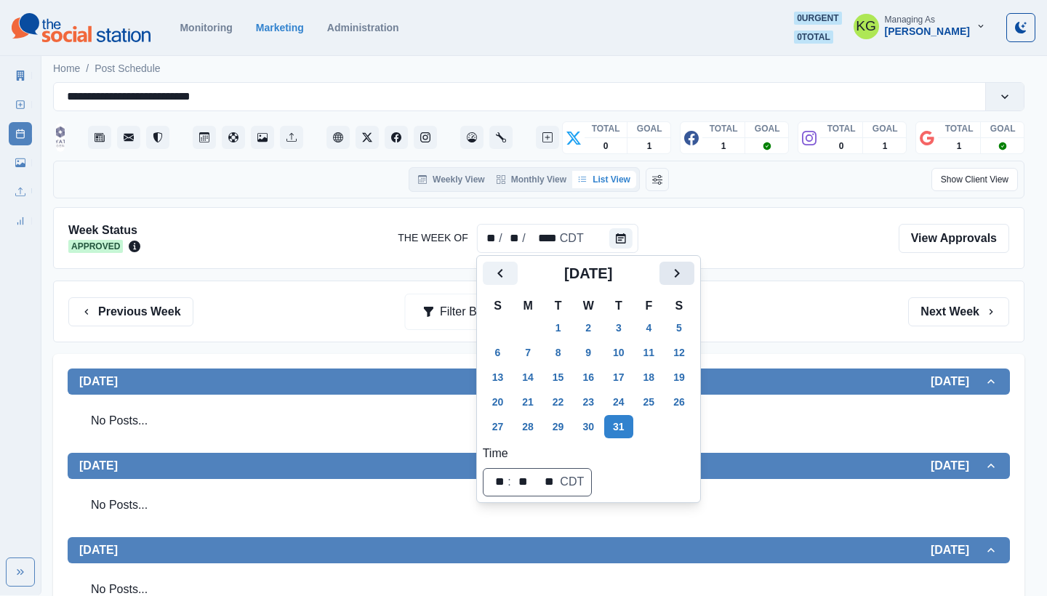
click at [681, 273] on icon "Next" at bounding box center [676, 273] width 17 height 17
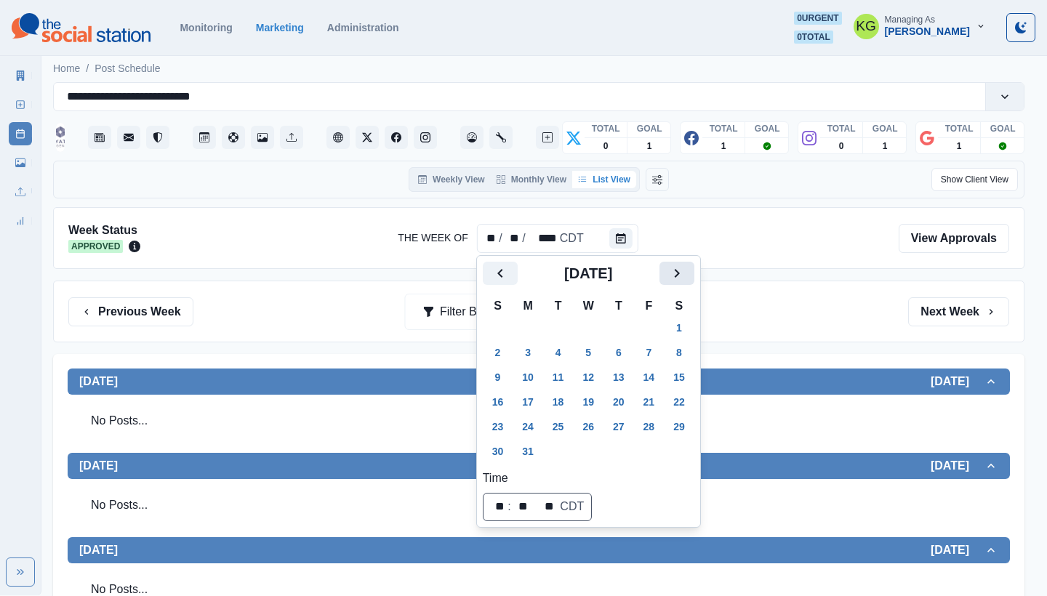
click at [681, 273] on icon "Next" at bounding box center [676, 273] width 17 height 17
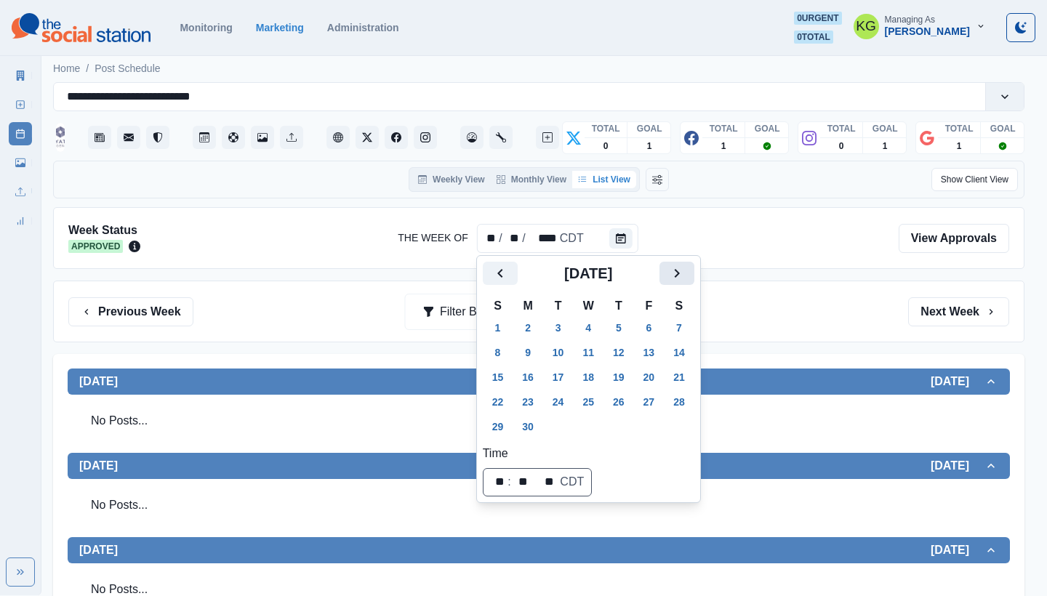
click at [681, 273] on icon "Next" at bounding box center [676, 273] width 17 height 17
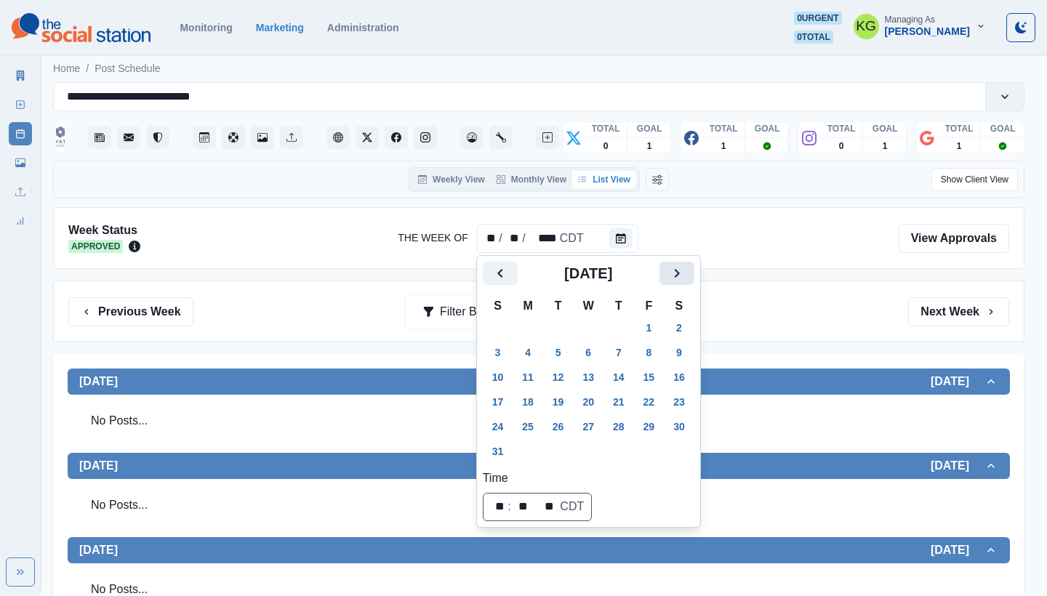
click at [681, 273] on icon "Next" at bounding box center [676, 273] width 17 height 17
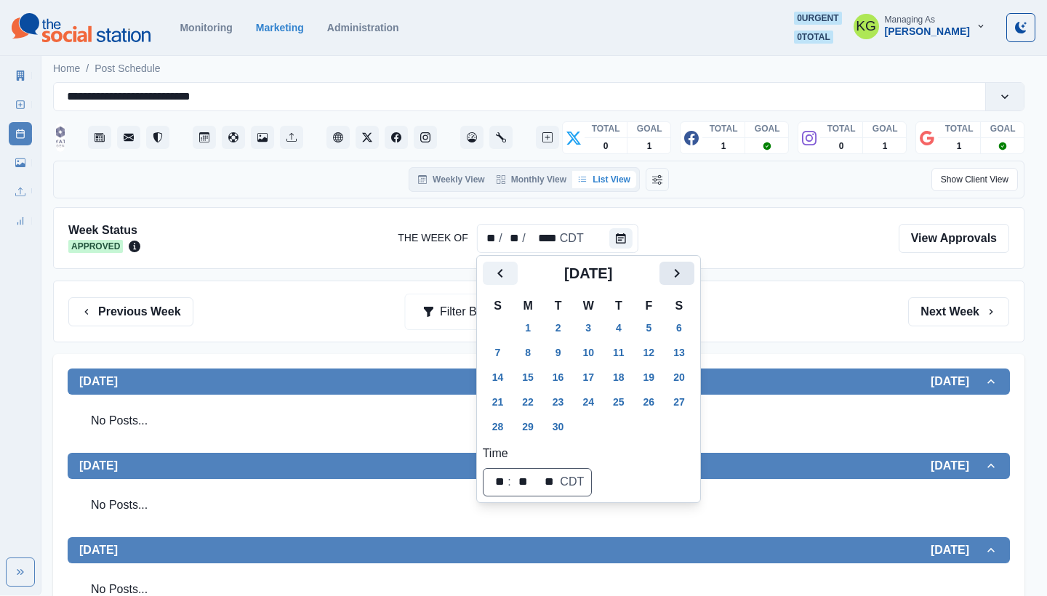
click at [681, 273] on icon "Next" at bounding box center [676, 273] width 17 height 17
click at [663, 428] on button "31" at bounding box center [649, 426] width 29 height 23
click at [838, 348] on div "Week Status Pending Approval The Week Of ** / ** / **** CDT View Approvals Prev…" at bounding box center [538, 590] width 971 height 767
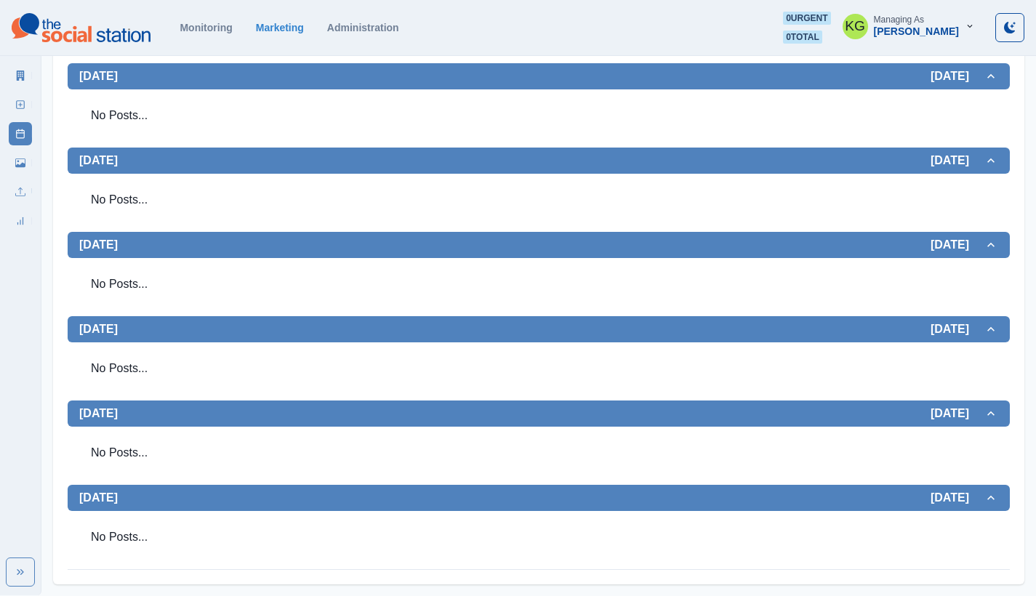
scroll to position [390, 0]
click at [12, 101] on link "New Post" at bounding box center [20, 104] width 23 height 23
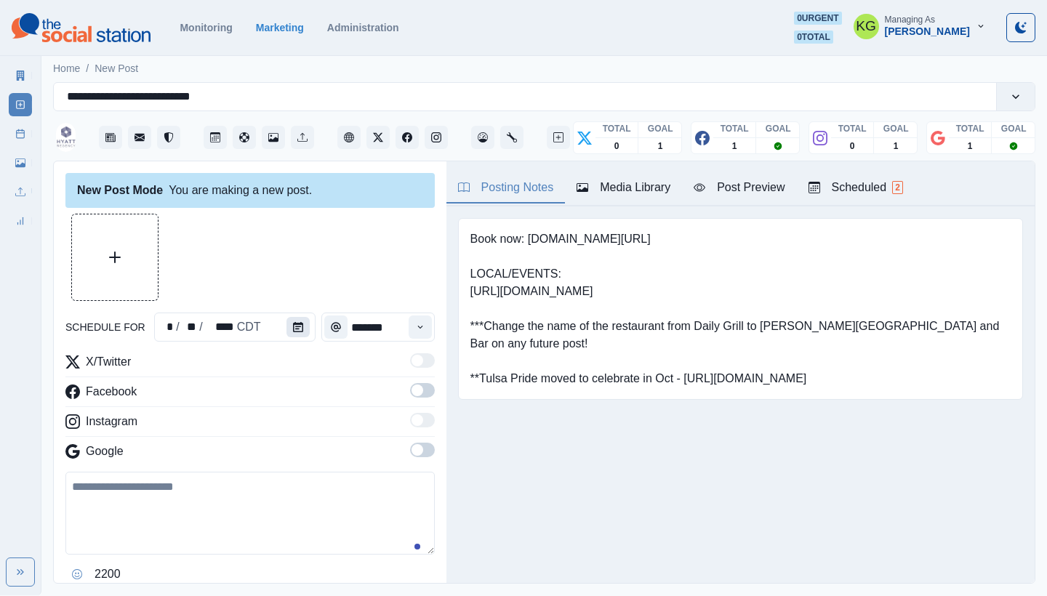
click at [299, 331] on icon "Calendar" at bounding box center [298, 327] width 10 height 10
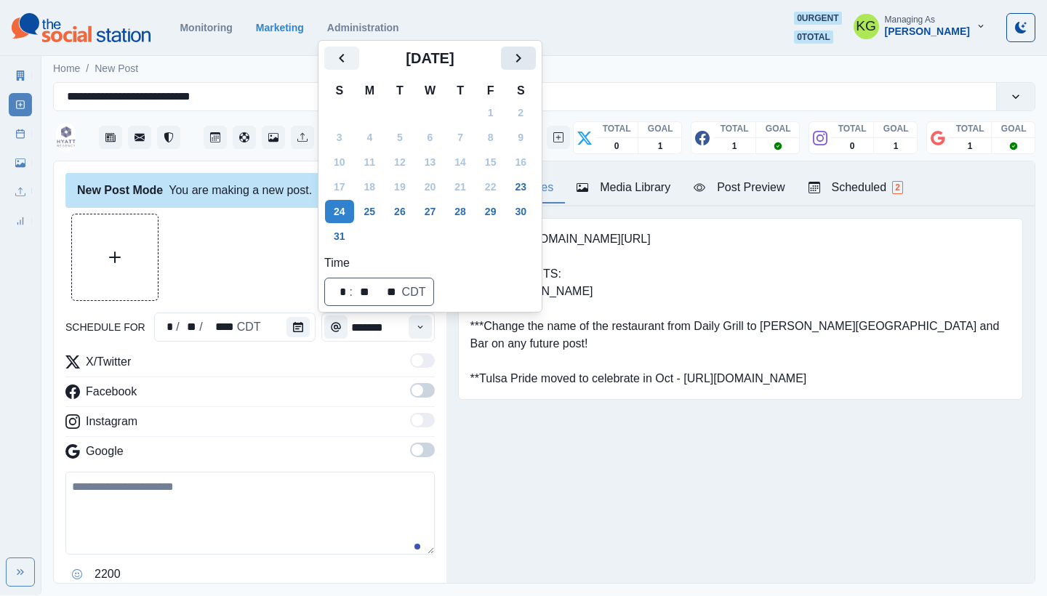
click at [520, 64] on button "Next" at bounding box center [518, 58] width 35 height 23
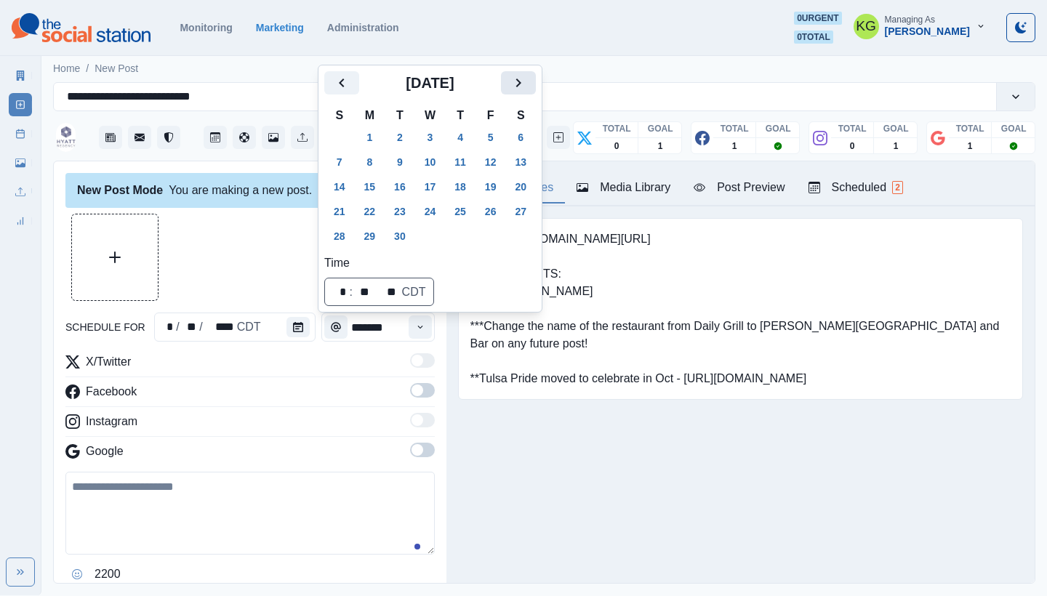
click at [527, 82] on icon "Next" at bounding box center [518, 82] width 17 height 17
click at [524, 62] on icon "Next" at bounding box center [518, 57] width 17 height 17
click at [526, 77] on icon "Next" at bounding box center [518, 82] width 17 height 17
click at [341, 81] on icon "Previous" at bounding box center [341, 83] width 5 height 9
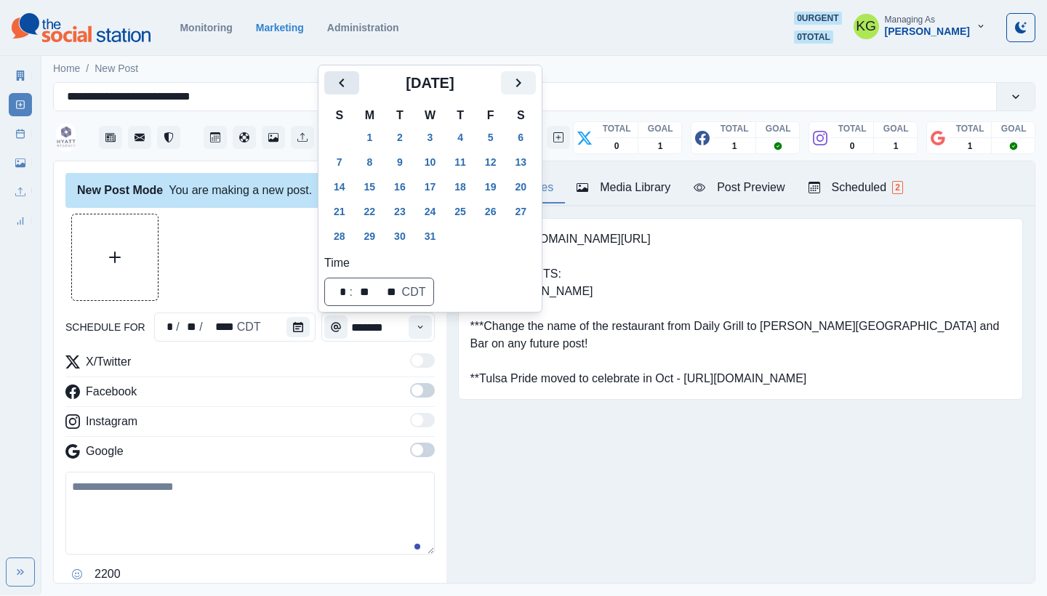
click at [341, 81] on icon "Previous" at bounding box center [341, 83] width 5 height 9
click at [336, 60] on icon "Previous" at bounding box center [341, 57] width 17 height 17
click at [503, 248] on td "31" at bounding box center [491, 236] width 31 height 25
click at [496, 239] on button "31" at bounding box center [490, 236] width 29 height 23
click at [244, 288] on div at bounding box center [249, 257] width 369 height 87
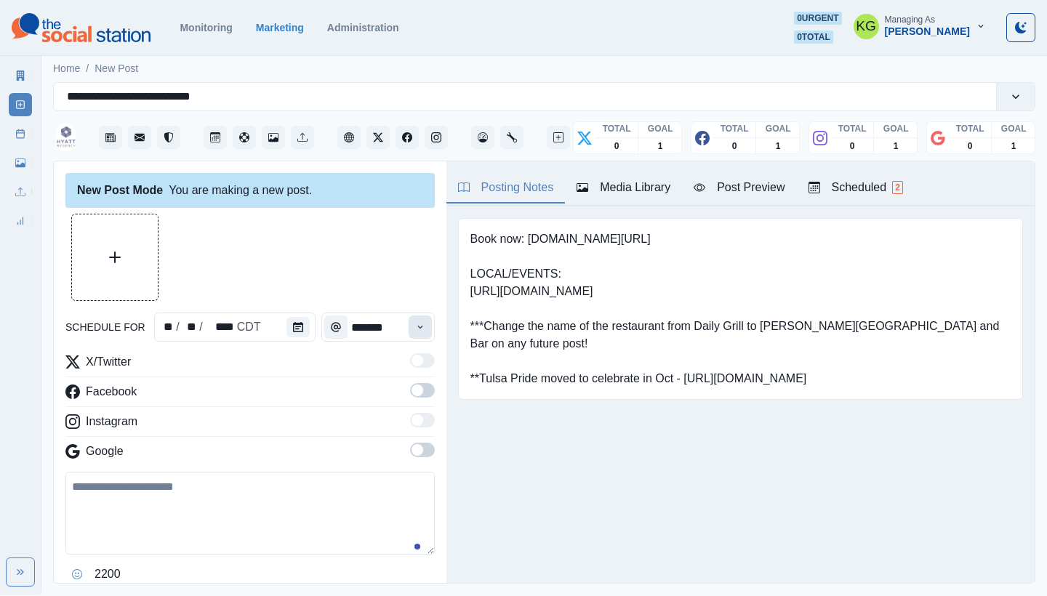
click at [413, 321] on button "Time" at bounding box center [420, 327] width 23 height 23
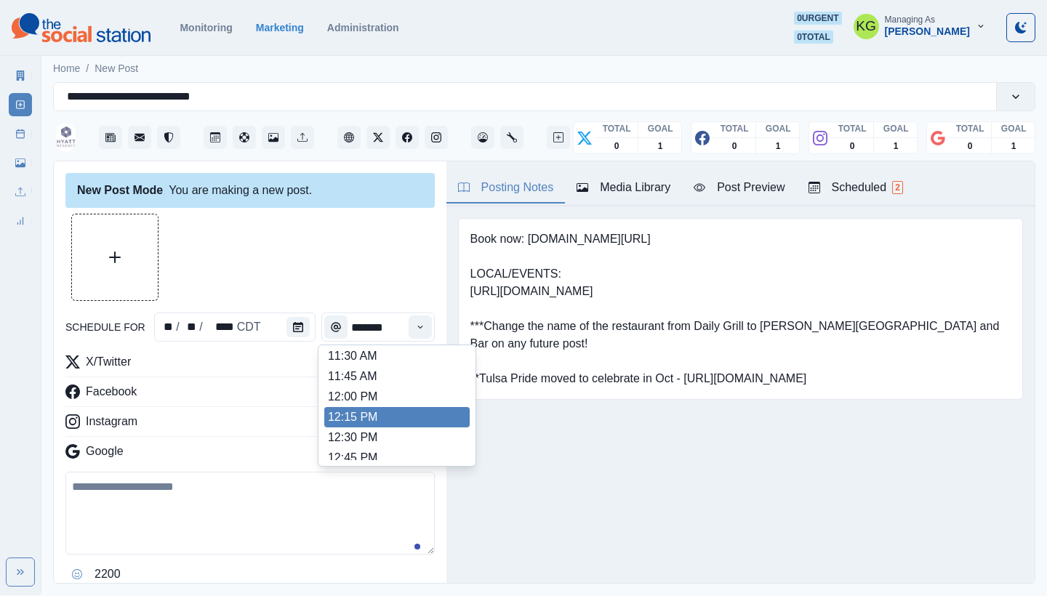
scroll to position [289, 0]
click at [368, 398] on li "12:00 PM" at bounding box center [396, 398] width 145 height 20
type input "********"
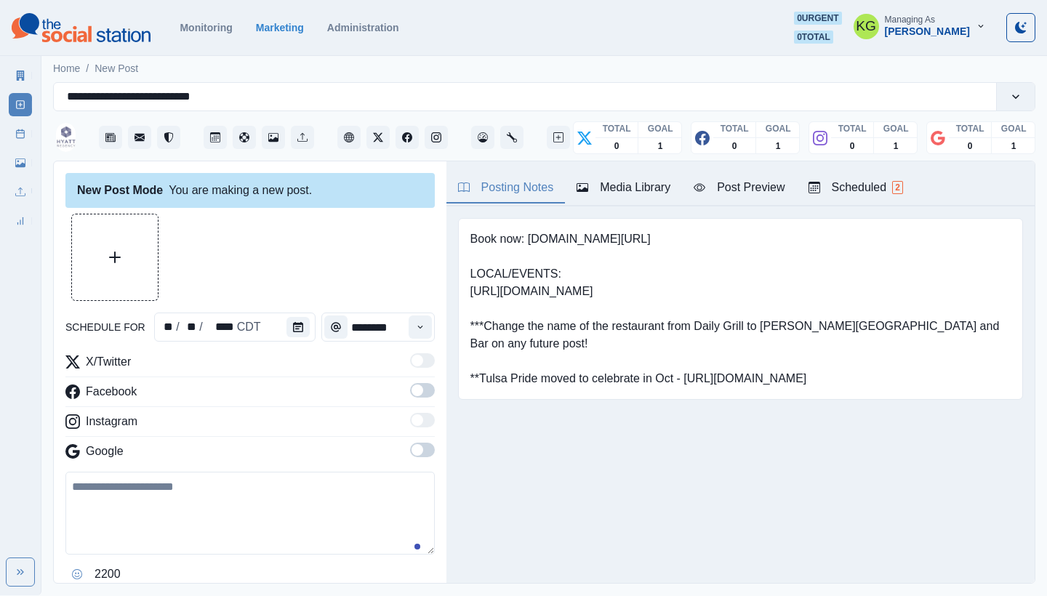
click at [415, 446] on span at bounding box center [422, 450] width 25 height 15
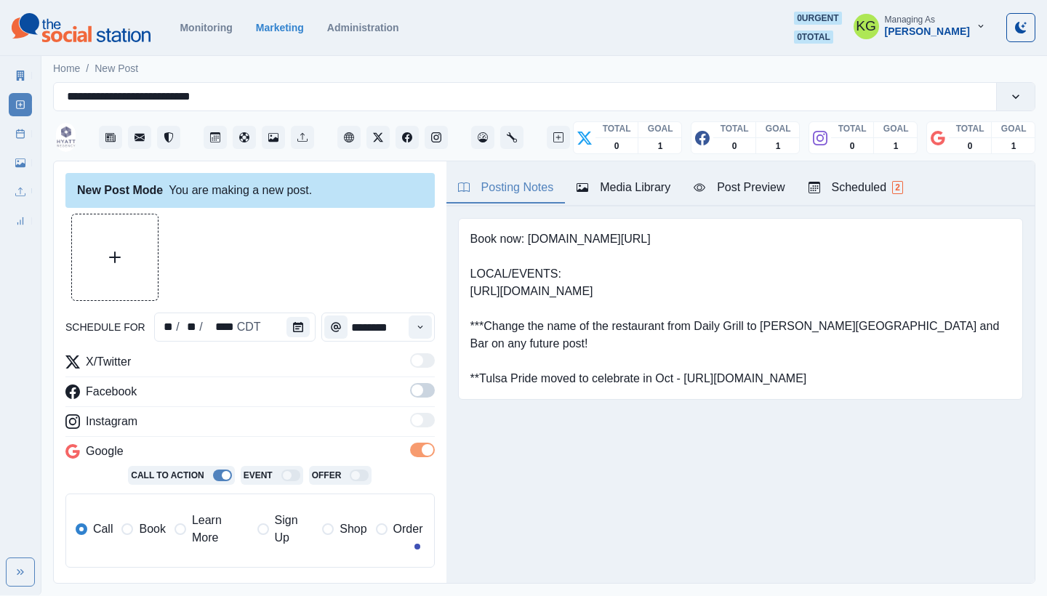
click at [412, 391] on span at bounding box center [418, 391] width 12 height 12
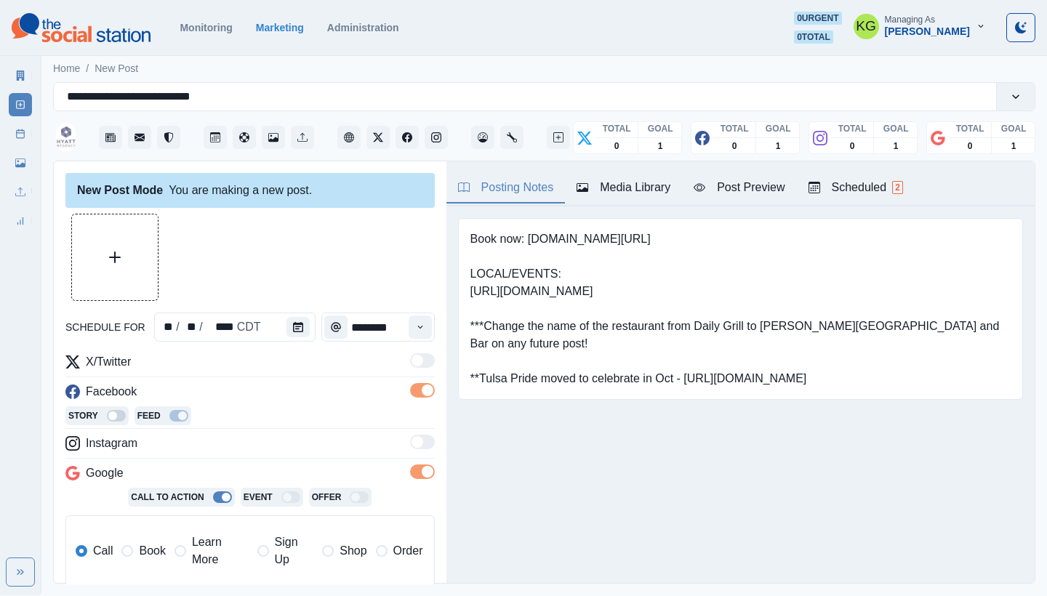
click at [135, 557] on label "Book" at bounding box center [143, 551] width 44 height 35
click at [107, 277] on button "Upload Media" at bounding box center [115, 257] width 86 height 86
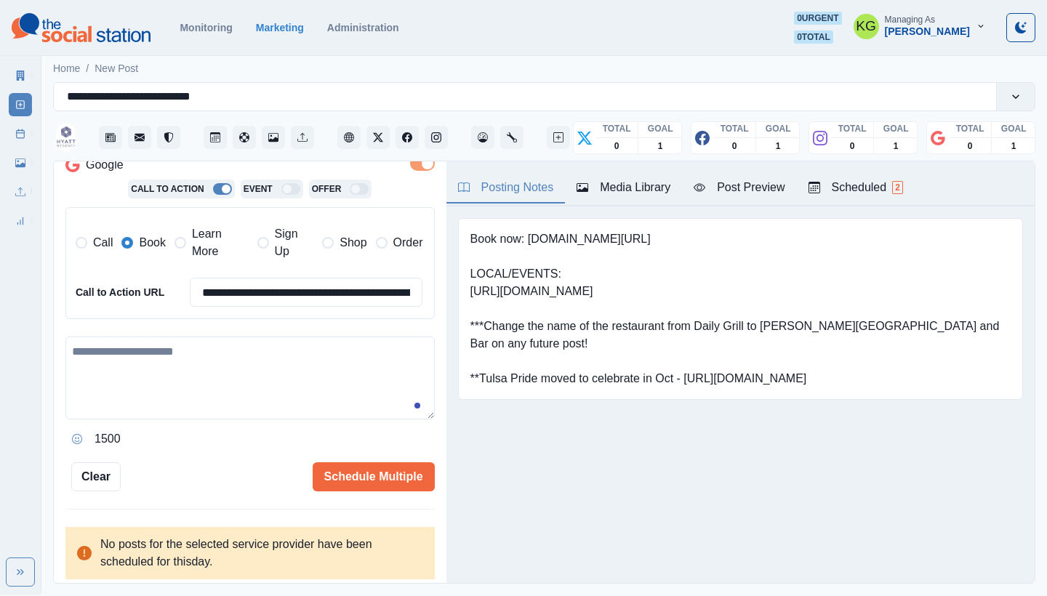
click at [204, 390] on textarea at bounding box center [249, 378] width 369 height 83
paste textarea "**********"
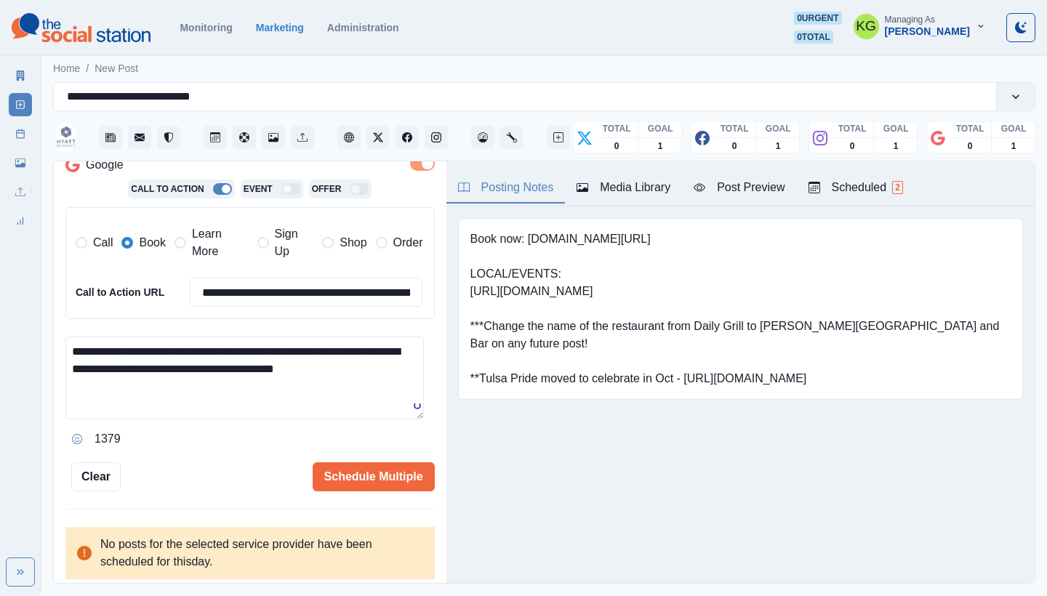
type textarea "**********"
click at [79, 437] on icon "Opens Emoji Picker" at bounding box center [77, 439] width 5 height 5
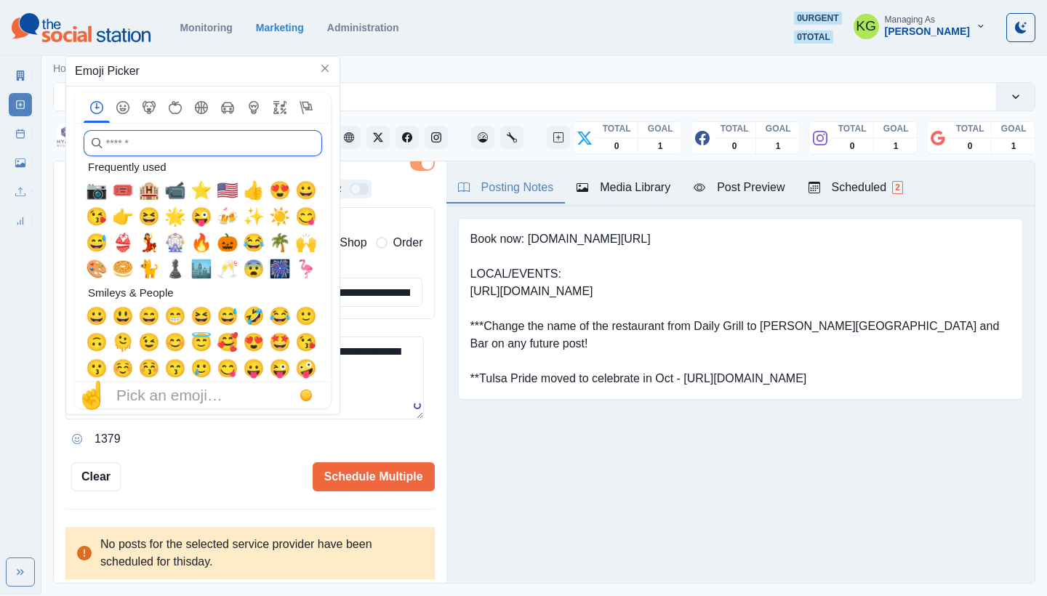
click at [164, 140] on input "search" at bounding box center [203, 143] width 238 height 26
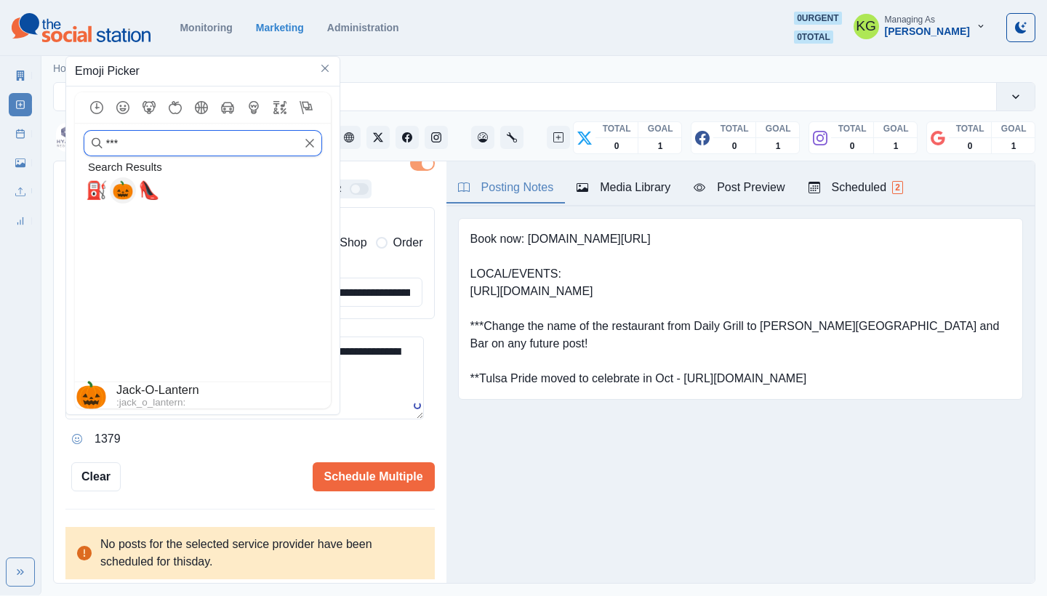
type input "***"
click at [114, 193] on span "🎃" at bounding box center [123, 190] width 22 height 20
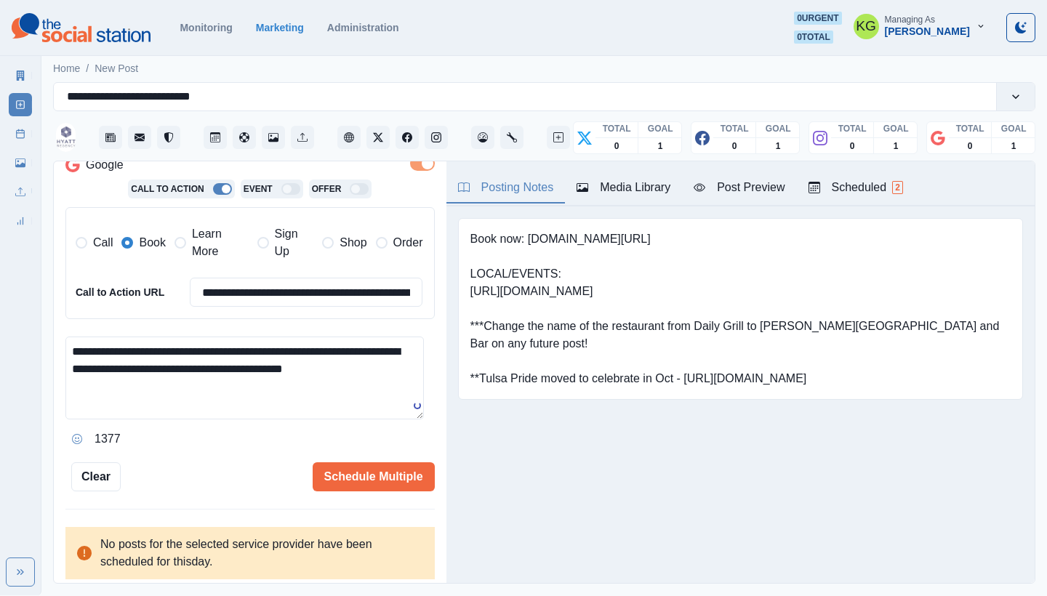
click at [396, 364] on textarea "**********" at bounding box center [244, 378] width 358 height 83
drag, startPoint x: 396, startPoint y: 364, endPoint x: 388, endPoint y: 365, distance: 8.8
click at [388, 365] on textarea "**********" at bounding box center [244, 378] width 358 height 83
click at [76, 341] on textarea "**********" at bounding box center [244, 378] width 358 height 83
click at [68, 354] on textarea "**********" at bounding box center [244, 378] width 358 height 83
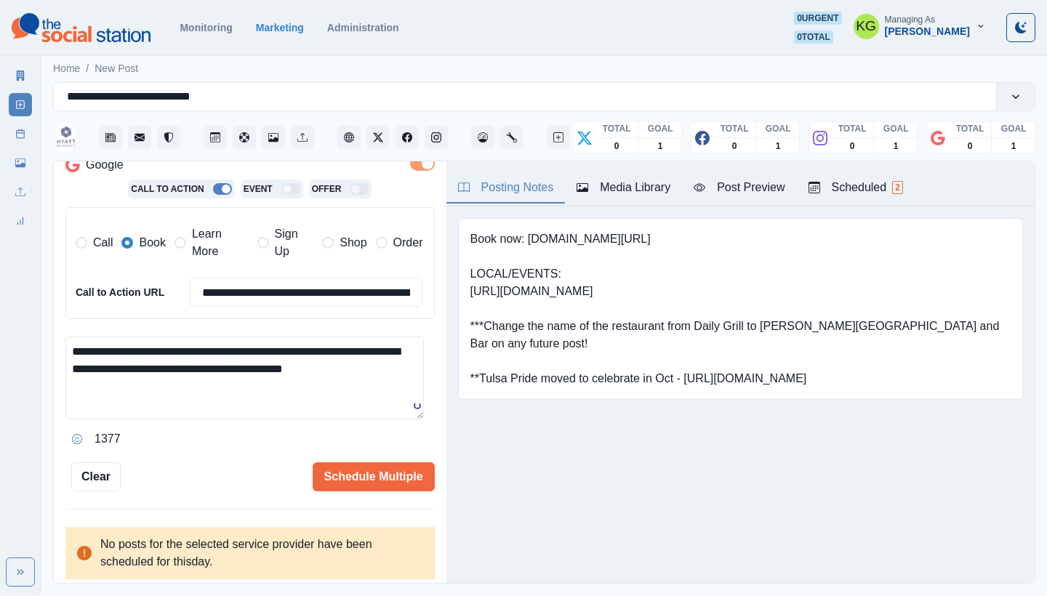
click at [70, 345] on textarea "**********" at bounding box center [244, 378] width 358 height 83
paste textarea "**"
drag, startPoint x: 399, startPoint y: 365, endPoint x: 401, endPoint y: 383, distance: 18.3
click at [401, 384] on textarea "**********" at bounding box center [244, 378] width 358 height 83
click at [364, 353] on textarea "**********" at bounding box center [244, 378] width 358 height 83
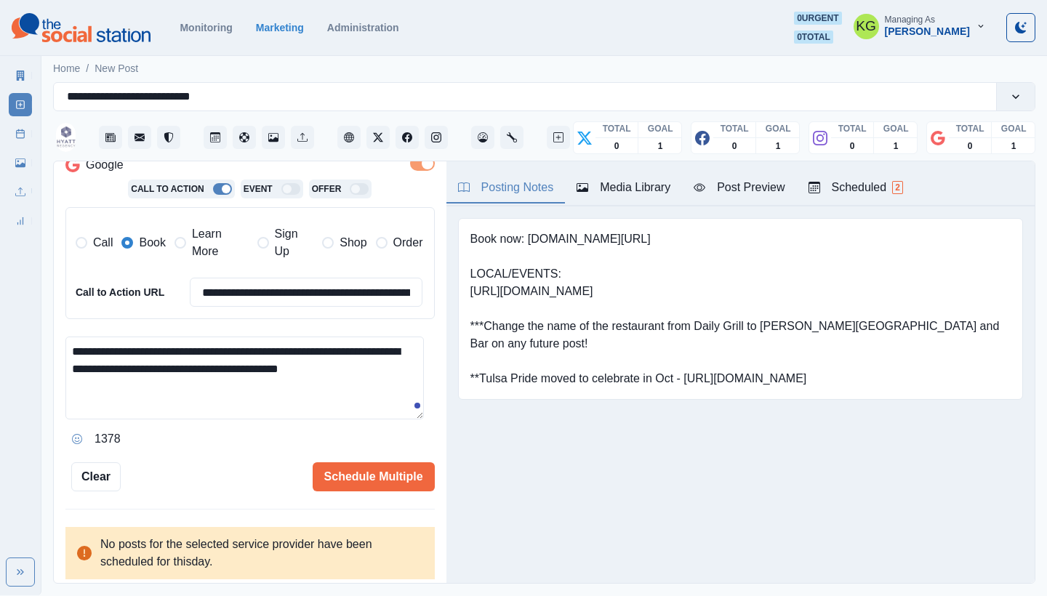
click at [365, 342] on textarea "**********" at bounding box center [244, 378] width 358 height 83
drag, startPoint x: 373, startPoint y: 343, endPoint x: 355, endPoint y: 343, distance: 18.2
click at [355, 343] on textarea "**********" at bounding box center [244, 378] width 358 height 83
click at [401, 371] on textarea "**********" at bounding box center [244, 378] width 358 height 83
paste textarea "****"
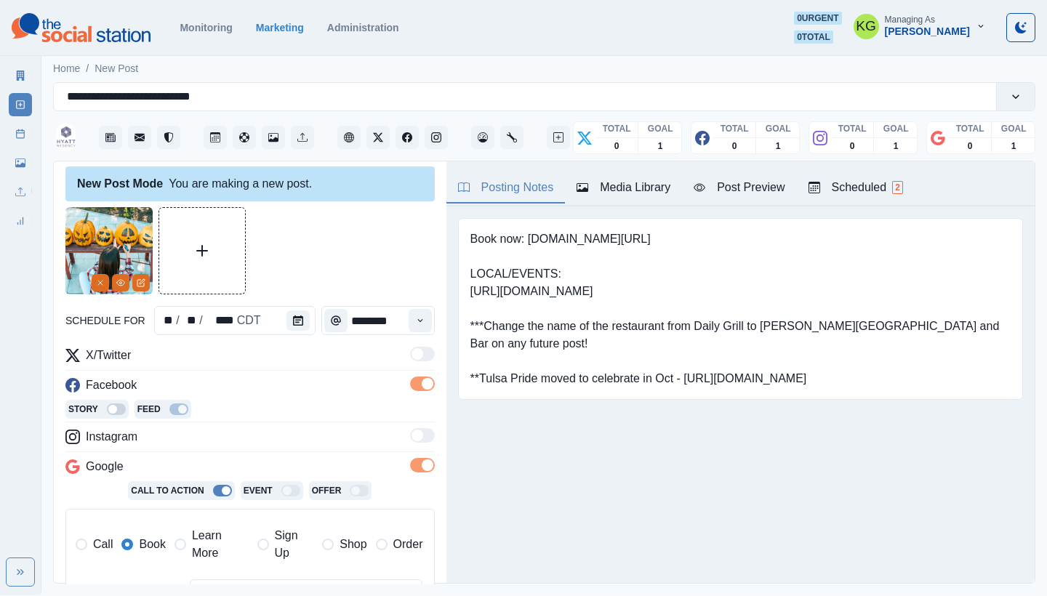
scroll to position [197, 0]
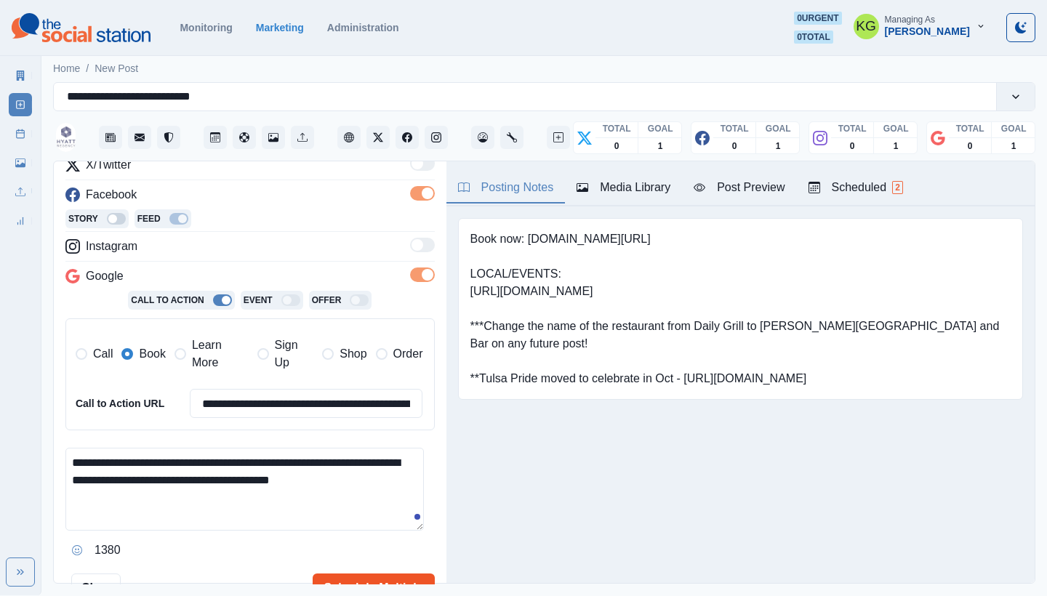
type textarea "**********"
click at [357, 579] on button "Schedule Multiple" at bounding box center [374, 588] width 122 height 29
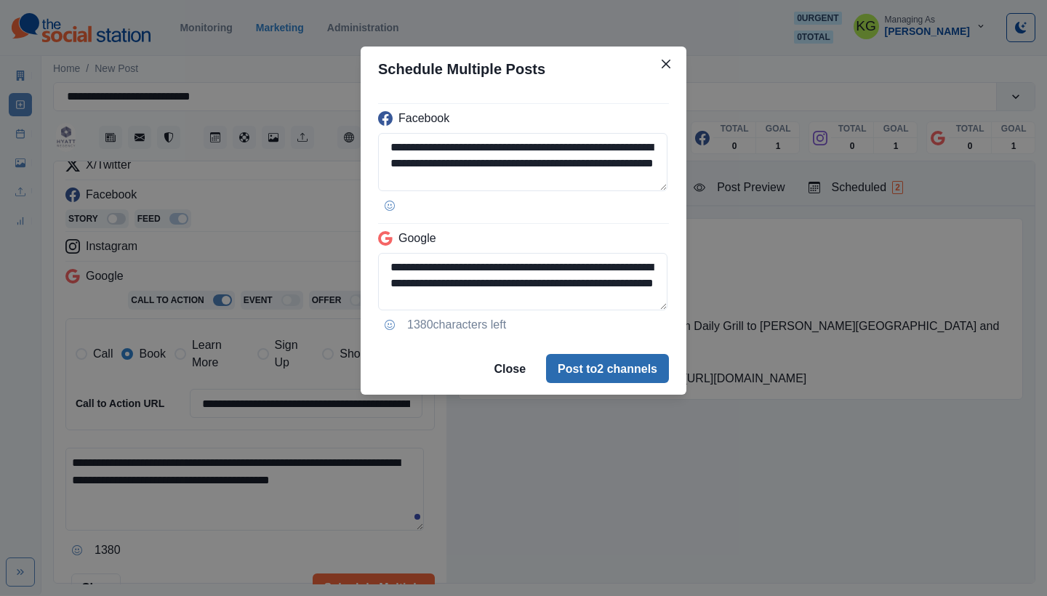
click at [606, 361] on button "Post to 2 channels" at bounding box center [607, 368] width 123 height 29
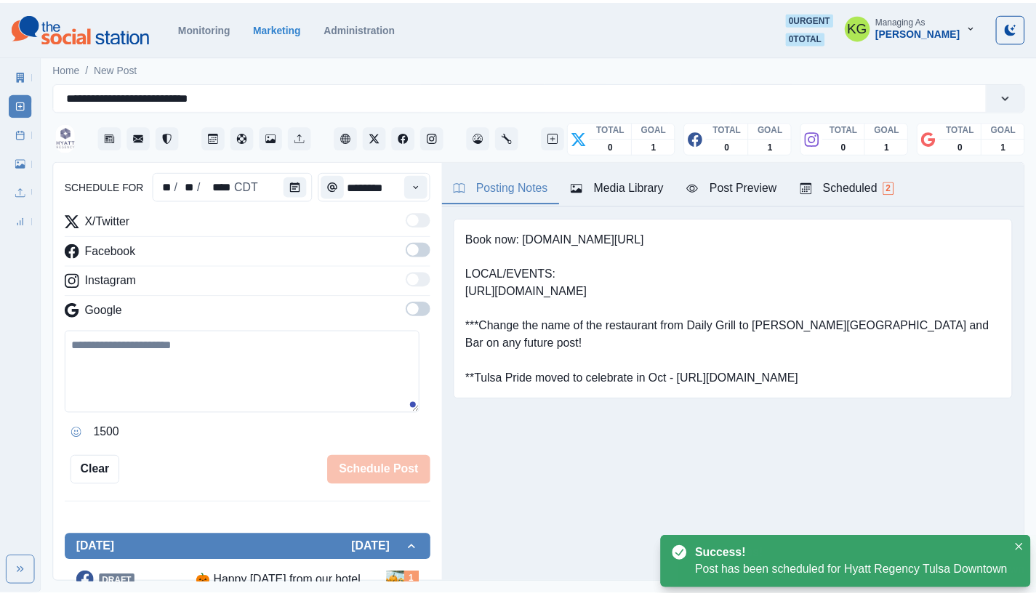
scroll to position [89, 0]
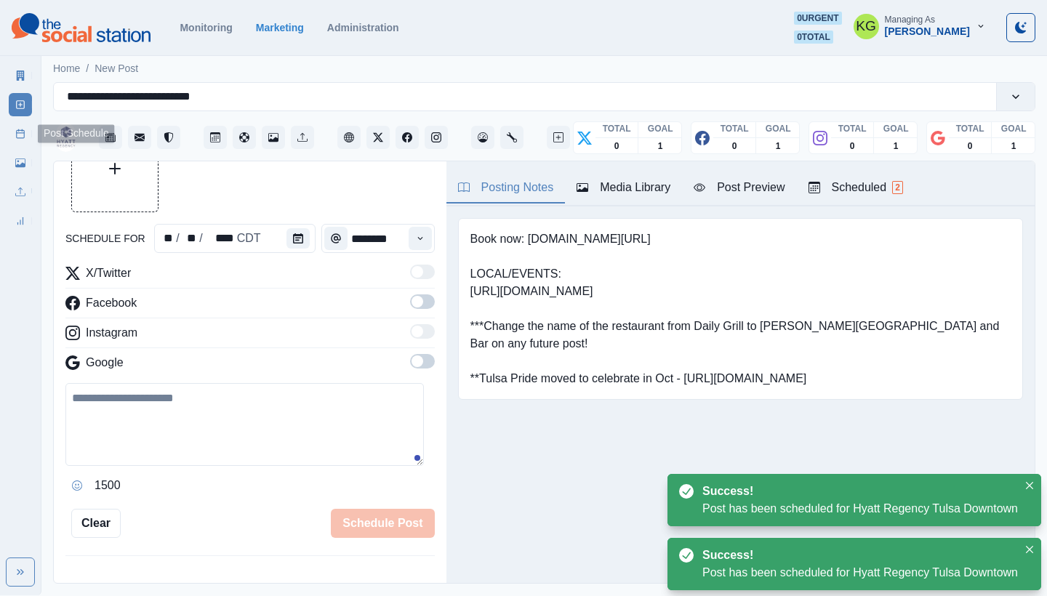
click at [17, 125] on link "Post Schedule" at bounding box center [20, 133] width 23 height 23
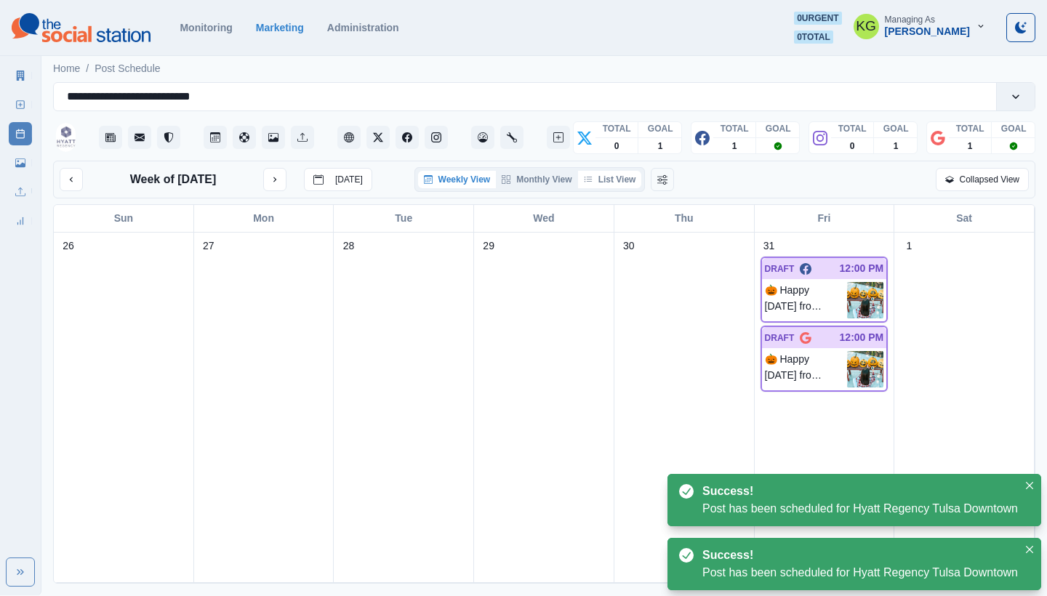
click at [606, 180] on button "List View" at bounding box center [610, 179] width 64 height 17
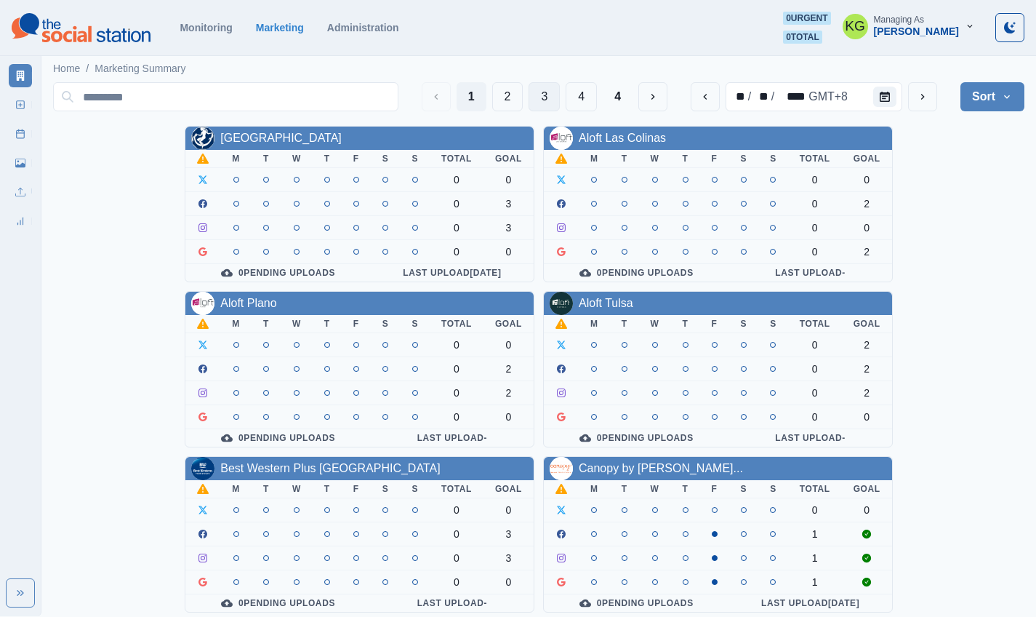
click at [542, 95] on button "3" at bounding box center [544, 96] width 31 height 29
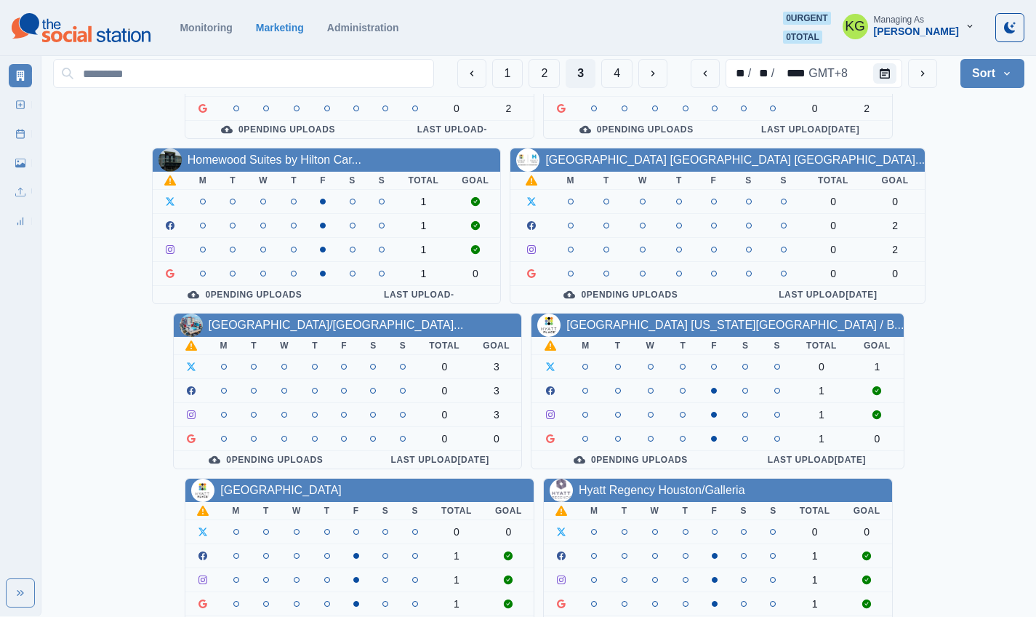
scroll to position [90, 0]
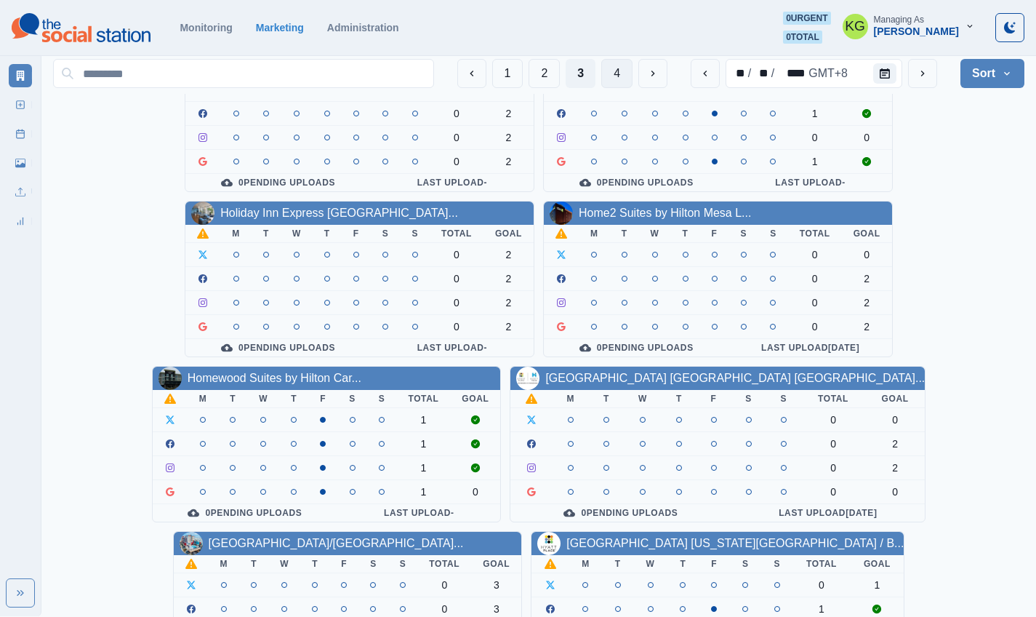
click at [619, 71] on button "4" at bounding box center [616, 73] width 31 height 29
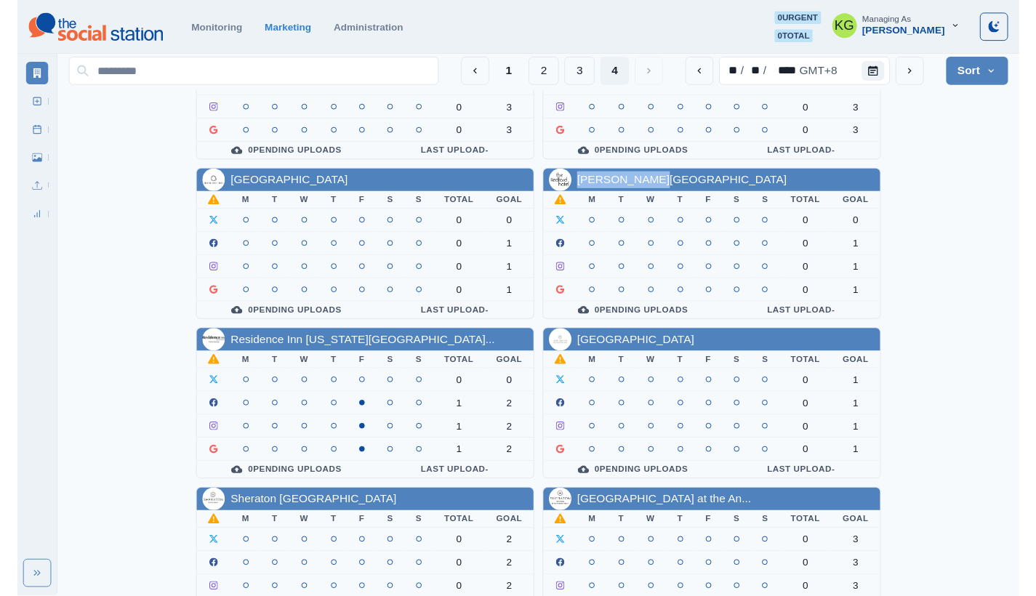
scroll to position [119, 0]
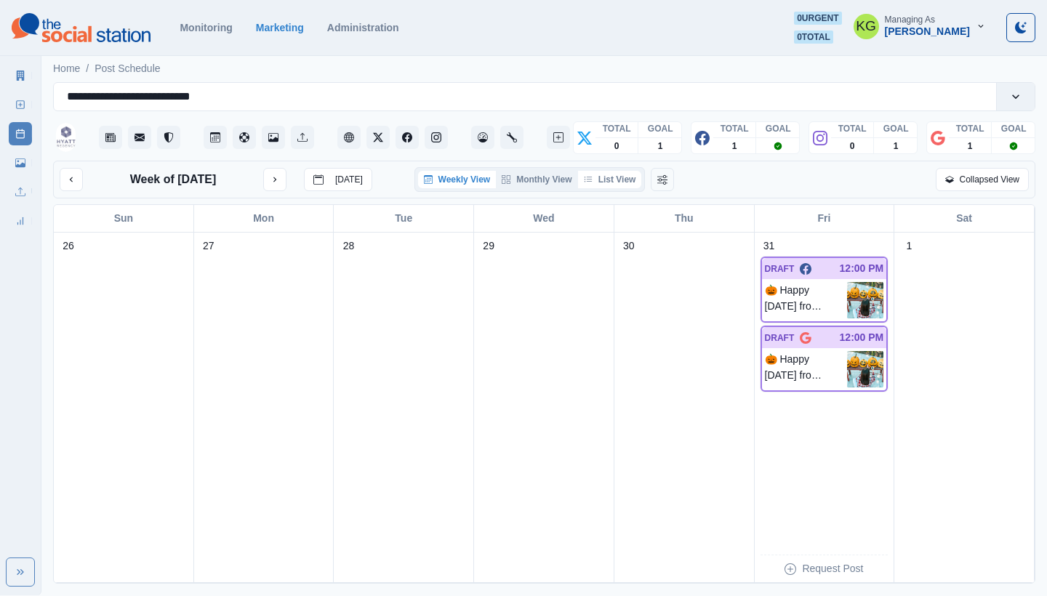
click at [609, 184] on button "List View" at bounding box center [610, 179] width 64 height 17
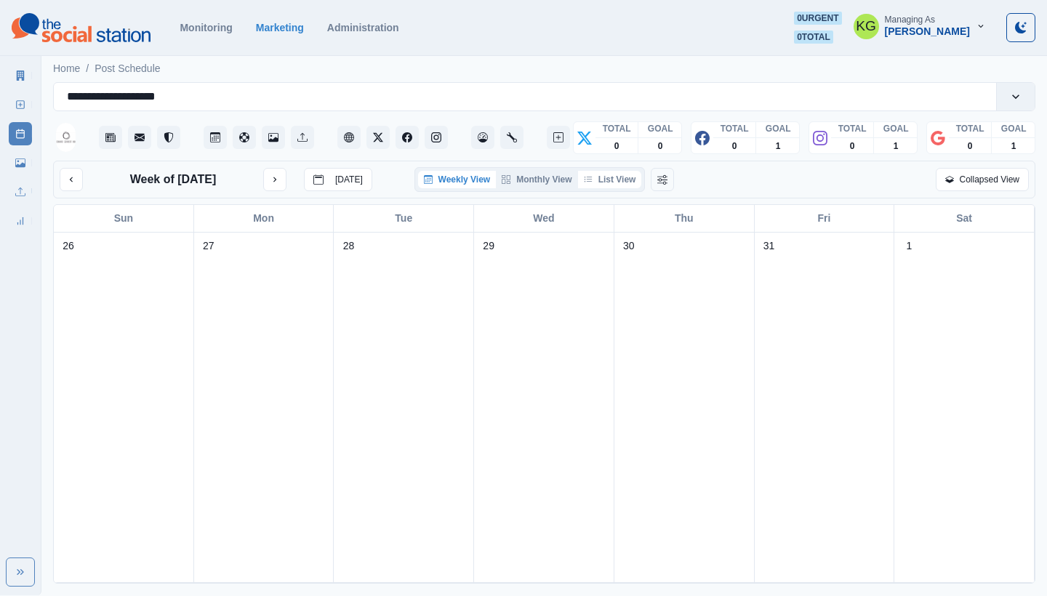
click at [622, 174] on button "List View" at bounding box center [610, 179] width 64 height 17
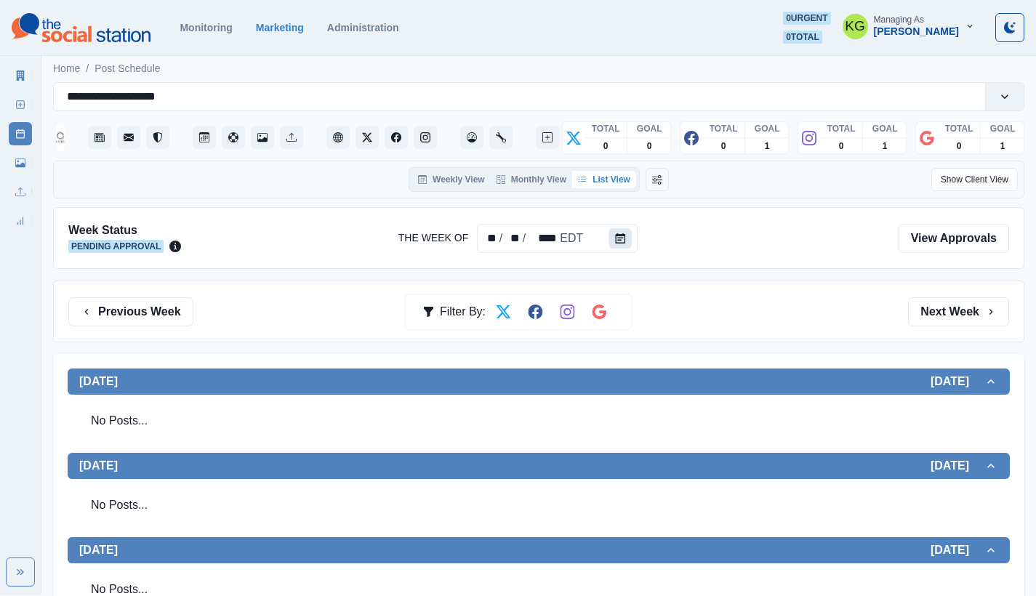
click at [628, 246] on button "Calendar" at bounding box center [620, 238] width 23 height 20
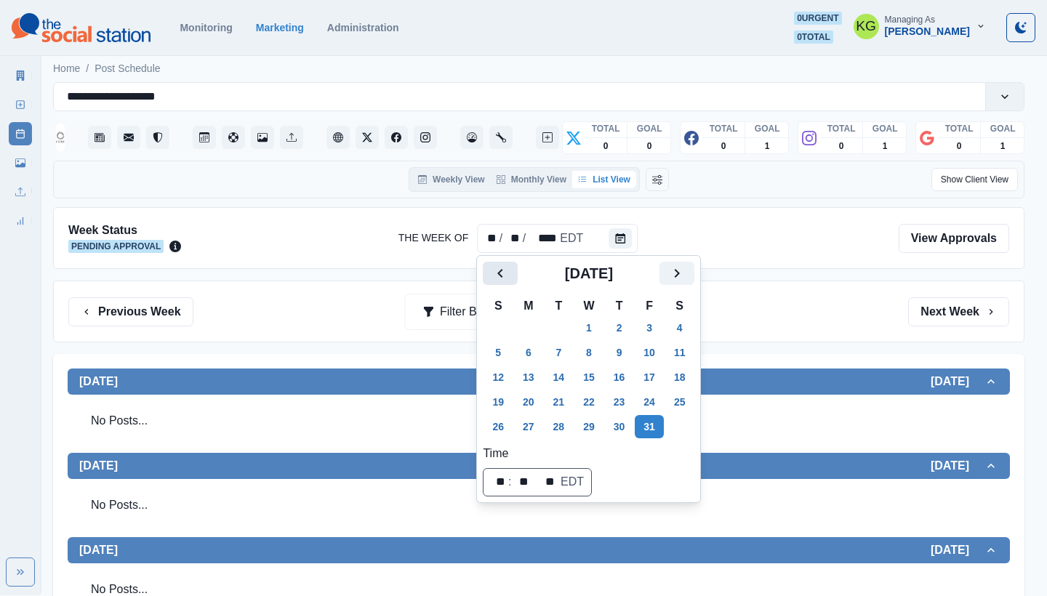
click at [507, 278] on icon "Previous" at bounding box center [500, 273] width 17 height 17
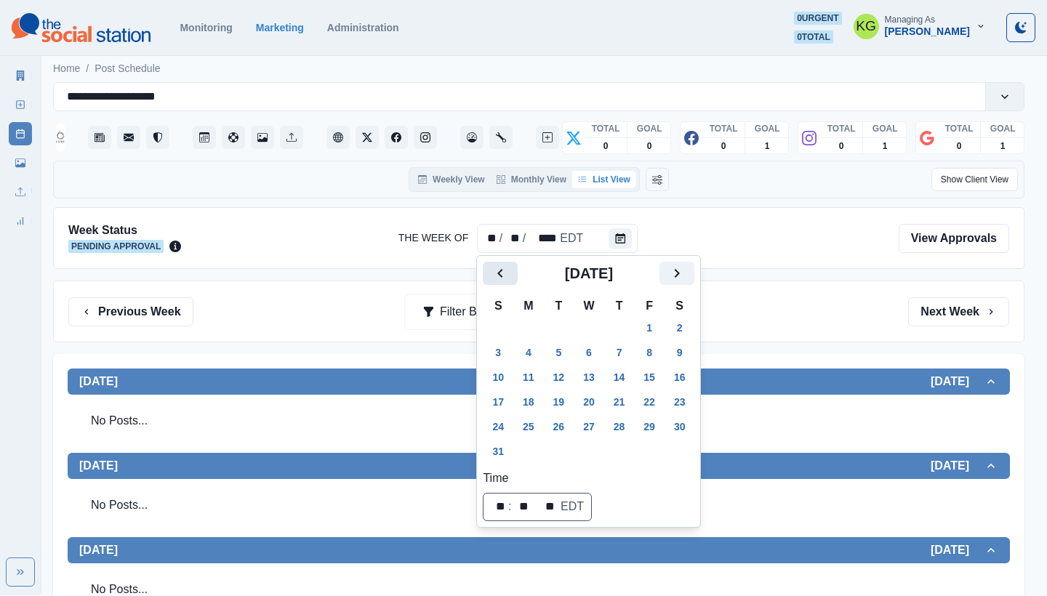
click at [507, 278] on icon "Previous" at bounding box center [500, 273] width 17 height 17
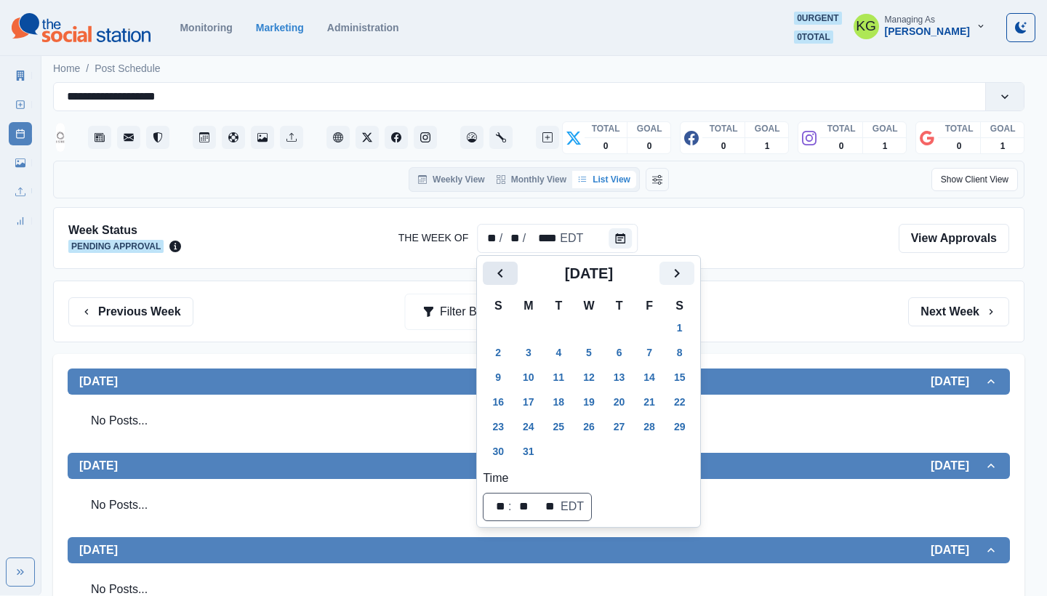
click at [507, 278] on icon "Previous" at bounding box center [500, 273] width 17 height 17
click at [508, 278] on icon "Previous" at bounding box center [500, 273] width 17 height 17
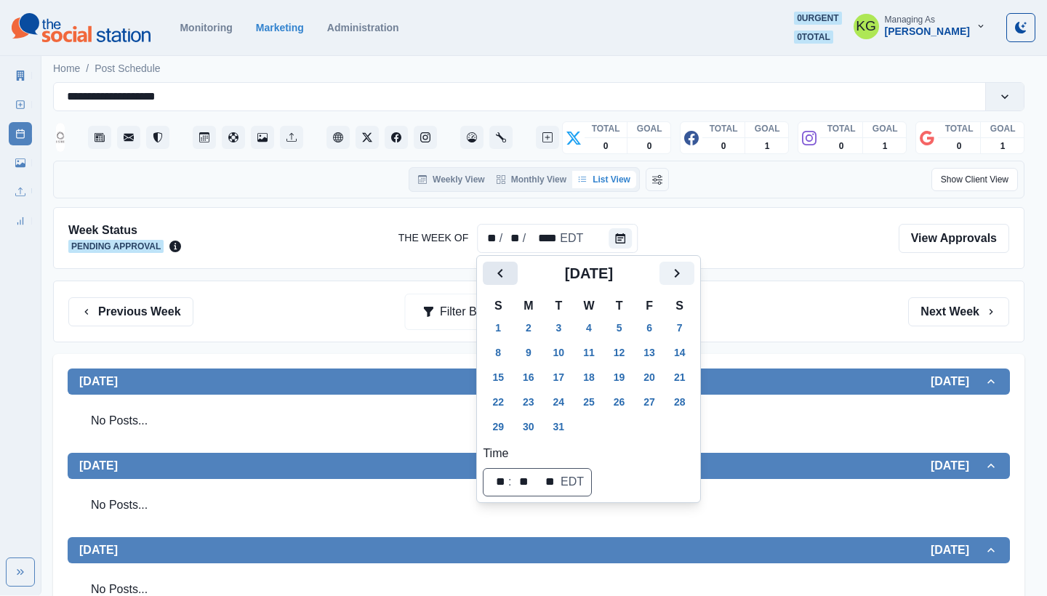
click at [507, 277] on icon "Previous" at bounding box center [500, 273] width 17 height 17
click at [508, 277] on icon "Previous" at bounding box center [500, 273] width 17 height 17
click at [617, 436] on button "31" at bounding box center [619, 426] width 29 height 23
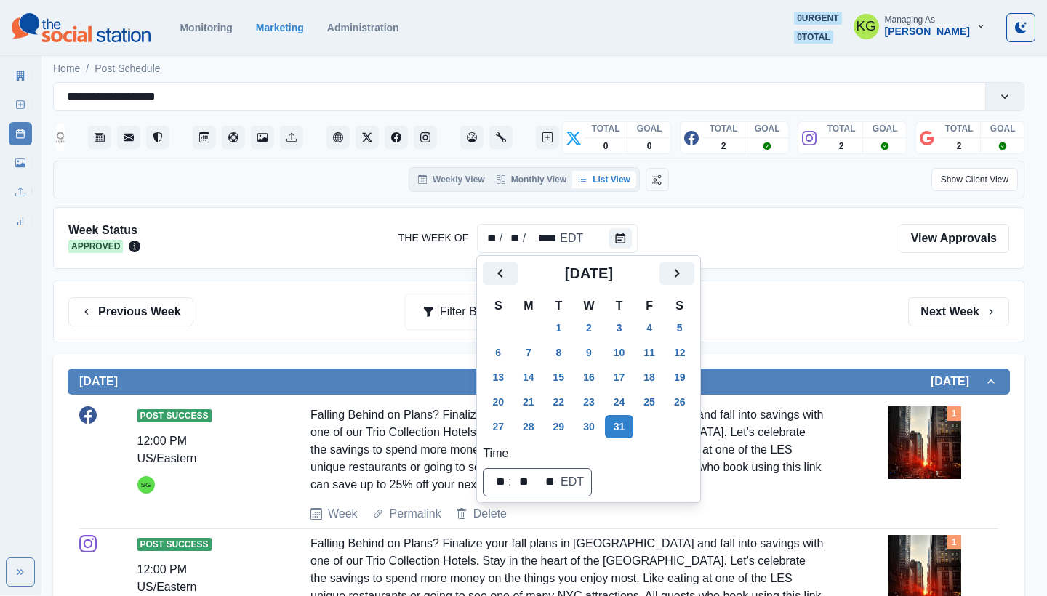
click at [873, 266] on div "Week Status Approved The Week Of ** / ** / **** EDT View Approvals" at bounding box center [538, 238] width 971 height 62
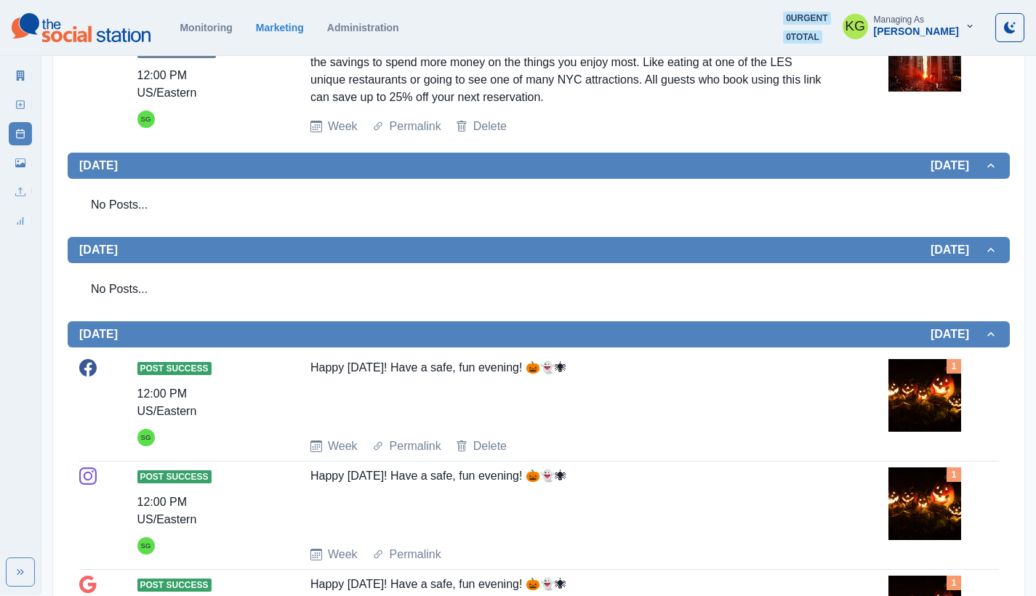
scroll to position [729, 0]
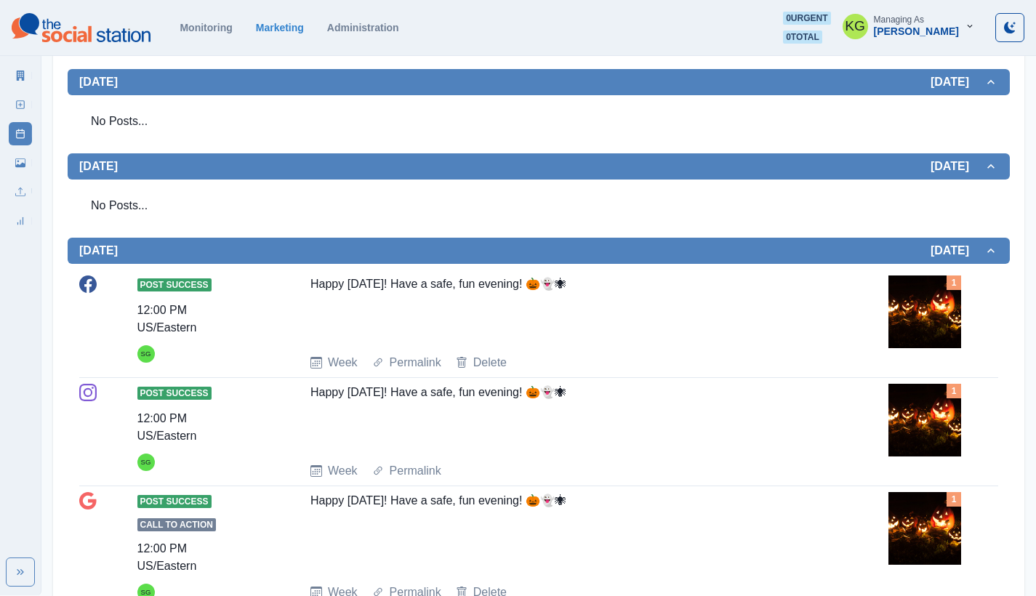
click at [559, 318] on div "Happy [DATE]! Have a safe, fun evening! 🎃👻🕷" at bounding box center [567, 309] width 515 height 67
click at [559, 318] on div "Happy Halloween! Have a safe, fun evening! 🎃👻🕷" at bounding box center [567, 309] width 515 height 67
copy div "Happy Halloween! Have a safe, fun evening! 🎃👻🕷"
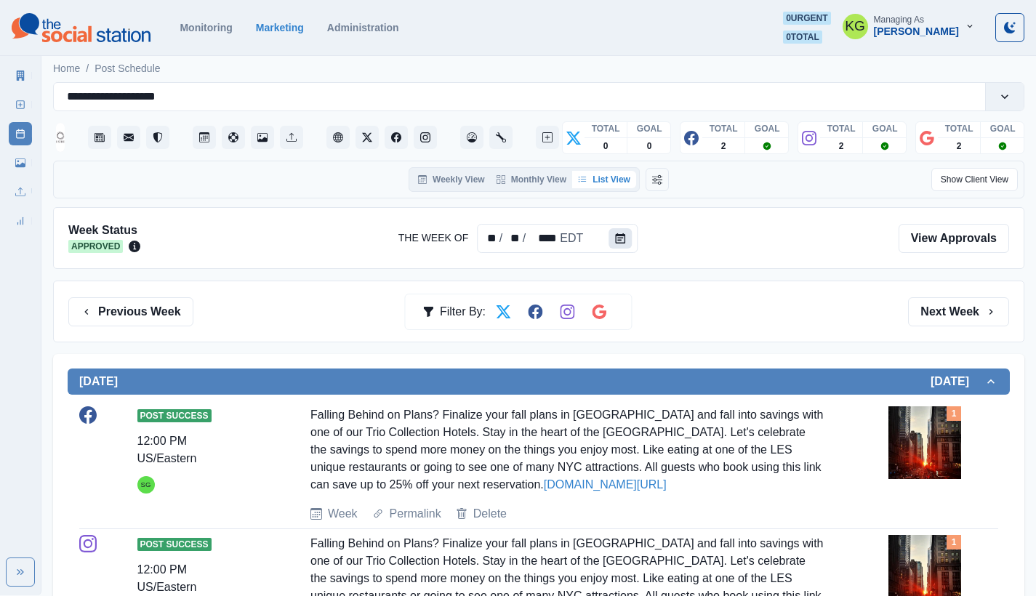
scroll to position [0, 0]
click at [624, 236] on icon "Calendar" at bounding box center [620, 238] width 10 height 10
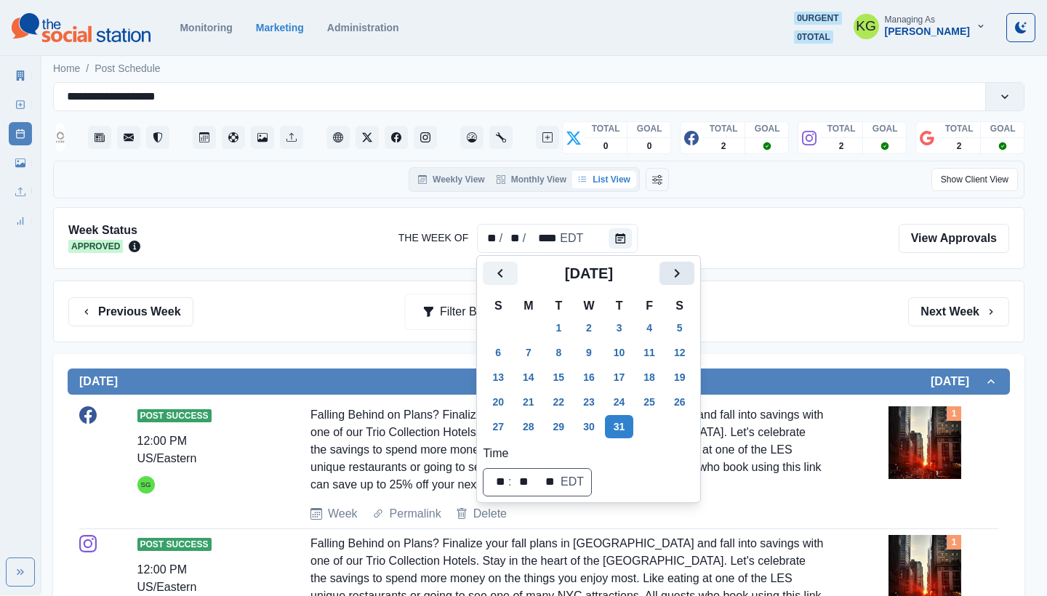
click at [694, 275] on button "Next" at bounding box center [676, 273] width 35 height 23
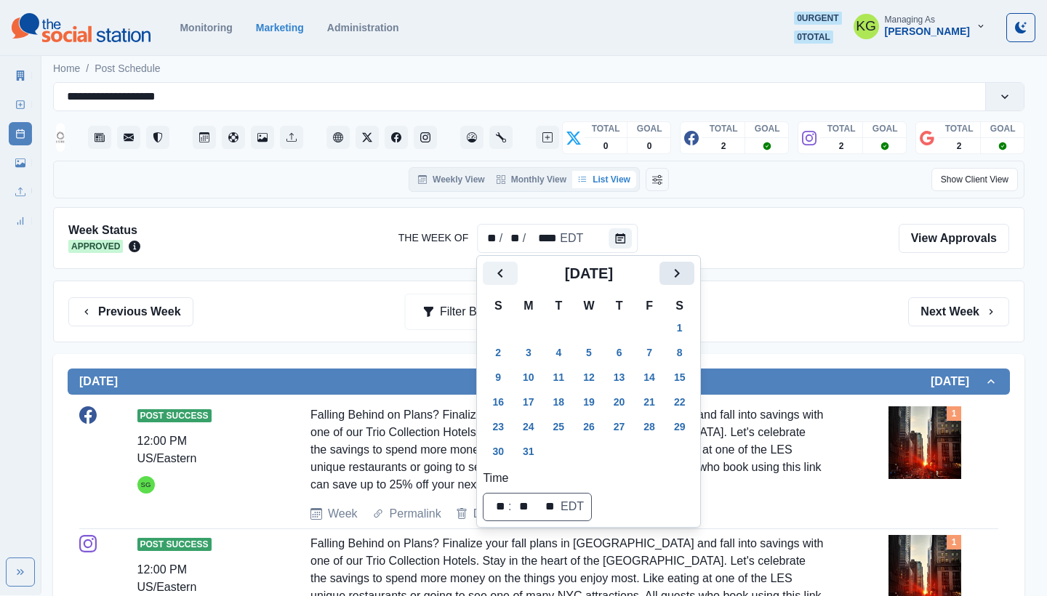
click at [694, 275] on button "Next" at bounding box center [676, 273] width 35 height 23
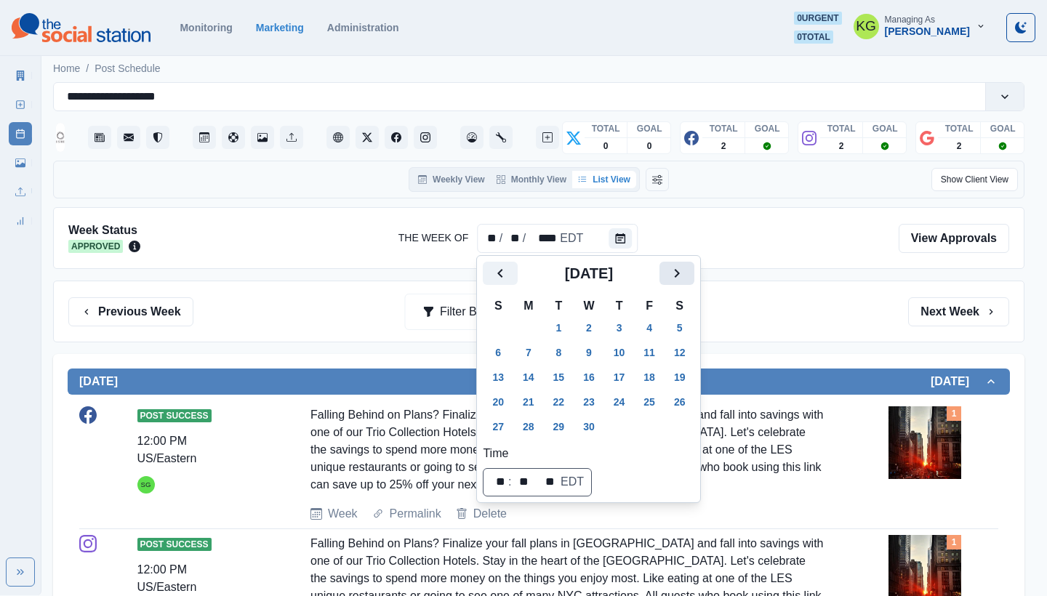
click at [694, 275] on button "Next" at bounding box center [676, 273] width 35 height 23
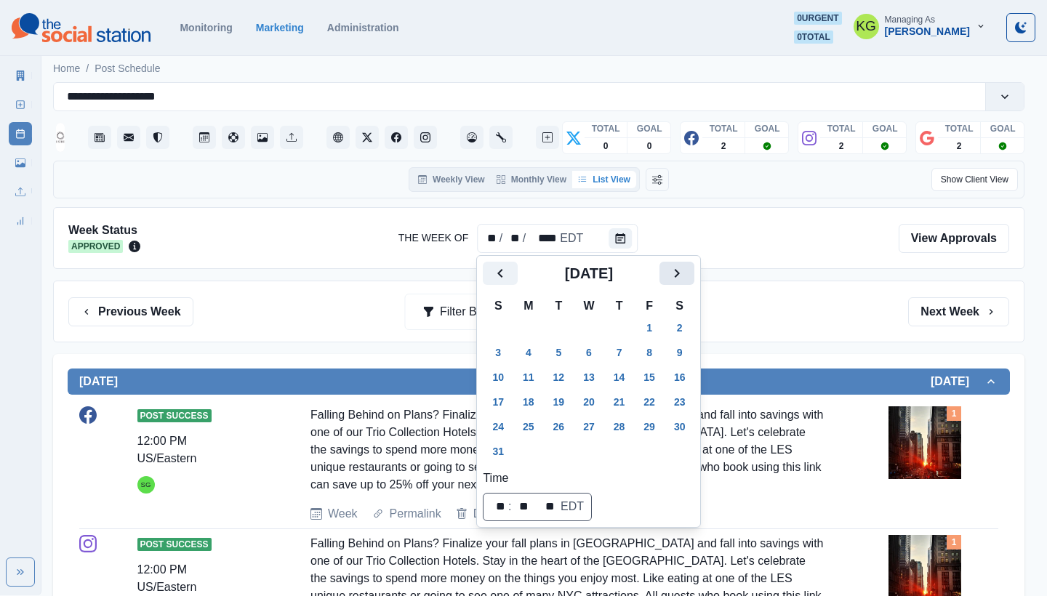
click at [694, 276] on button "Next" at bounding box center [676, 273] width 35 height 23
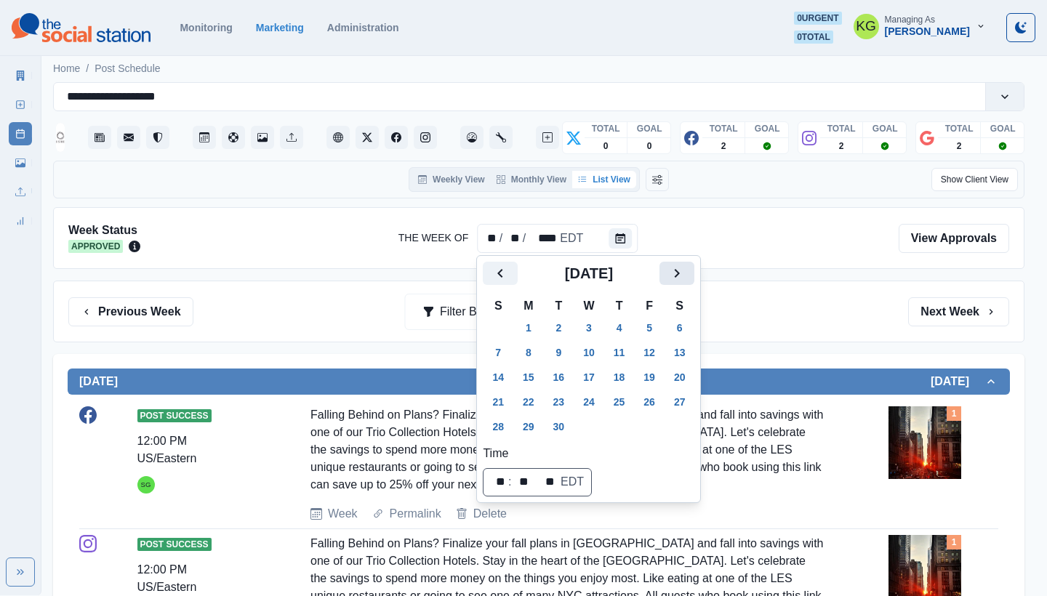
click at [694, 276] on button "Next" at bounding box center [676, 273] width 35 height 23
click at [657, 433] on button "31" at bounding box center [649, 426] width 29 height 23
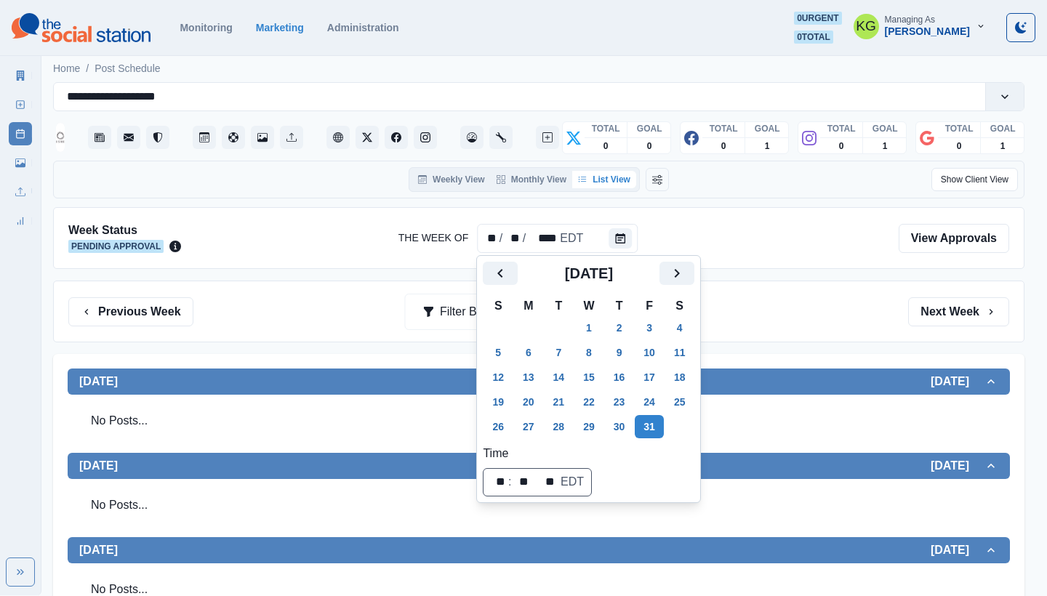
click at [820, 335] on div "Previous Week Filter By: Next Week" at bounding box center [538, 312] width 971 height 62
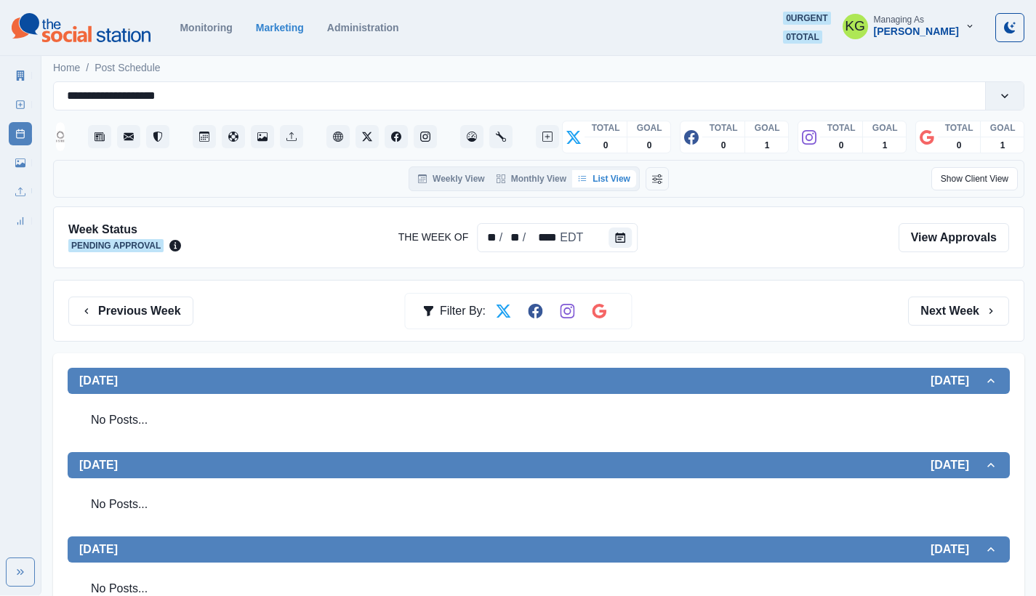
scroll to position [297, 0]
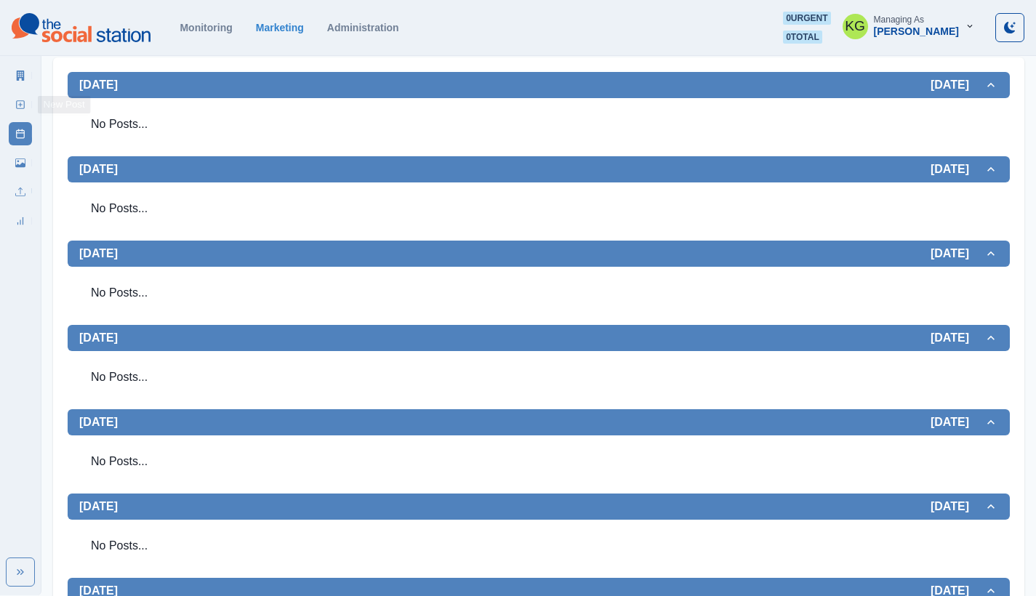
click at [21, 105] on line at bounding box center [21, 105] width 4 height 0
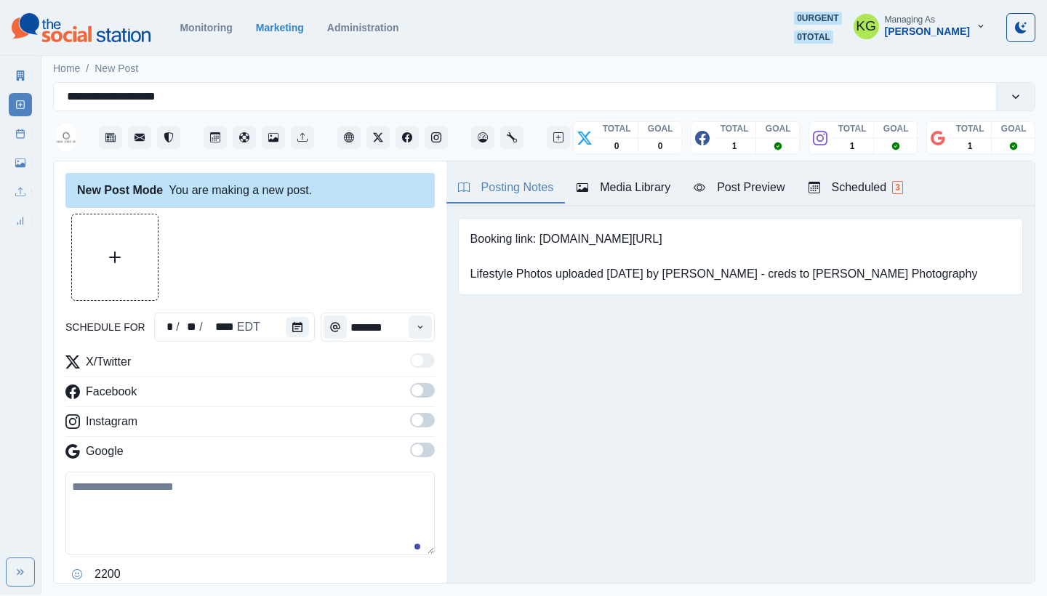
click at [312, 325] on div "schedule for * / ** / **** EDT *******" at bounding box center [249, 327] width 369 height 29
click at [304, 329] on button "Calendar" at bounding box center [297, 327] width 23 height 20
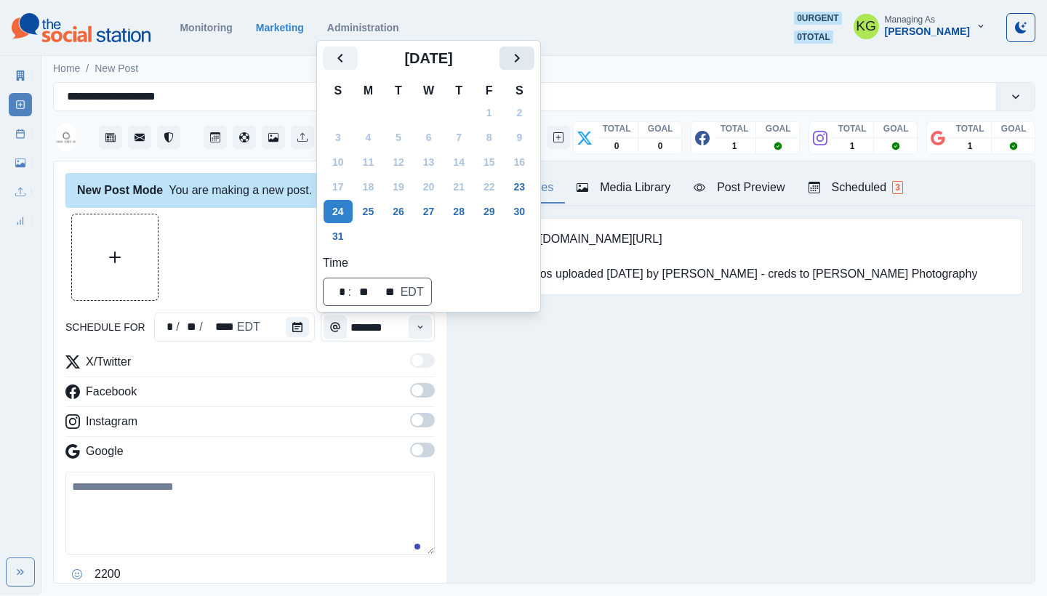
click at [526, 55] on icon "Next" at bounding box center [516, 57] width 17 height 17
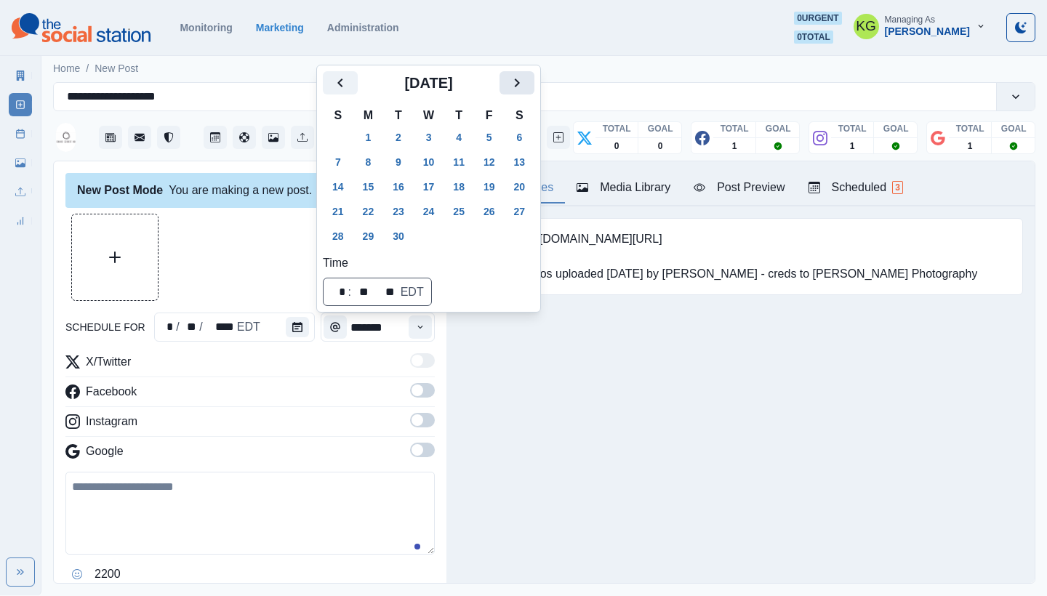
click at [524, 93] on button "Next" at bounding box center [517, 82] width 35 height 23
click at [500, 236] on button "31" at bounding box center [489, 236] width 29 height 23
click at [284, 263] on div at bounding box center [249, 257] width 369 height 87
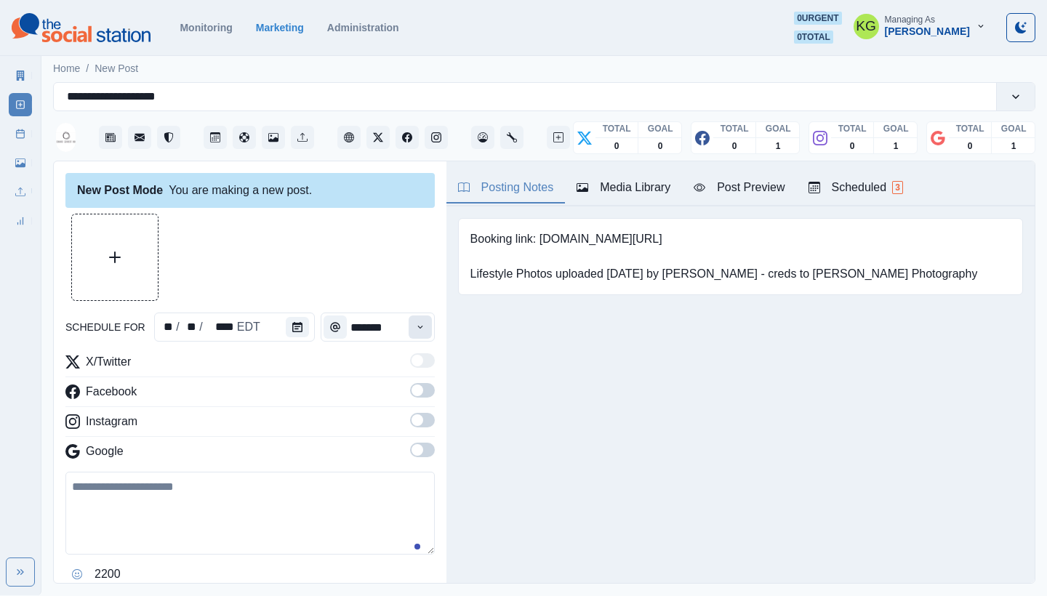
click at [415, 328] on icon "Time" at bounding box center [420, 327] width 10 height 10
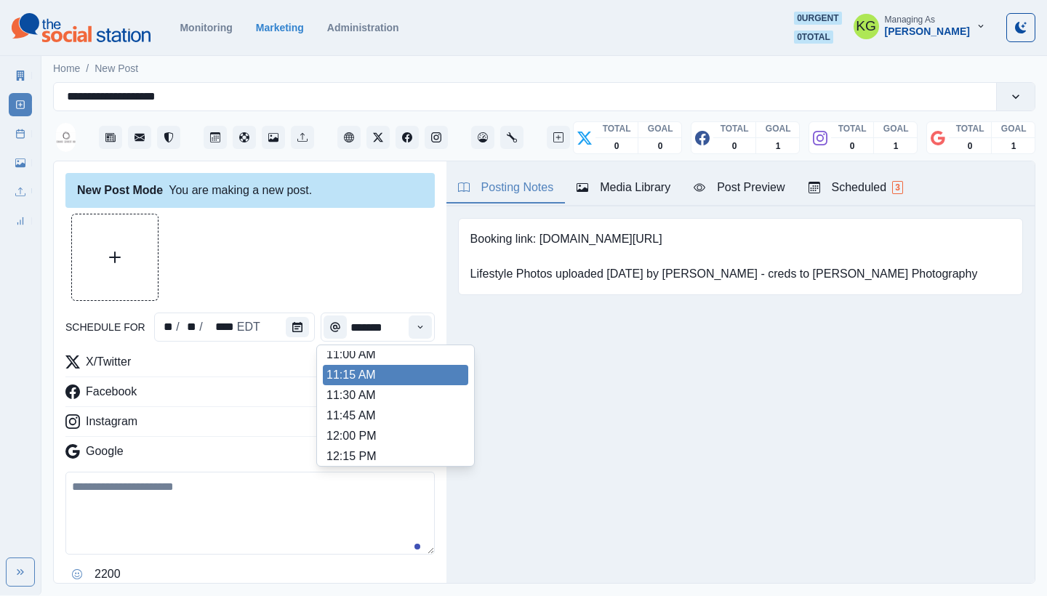
scroll to position [282, 0]
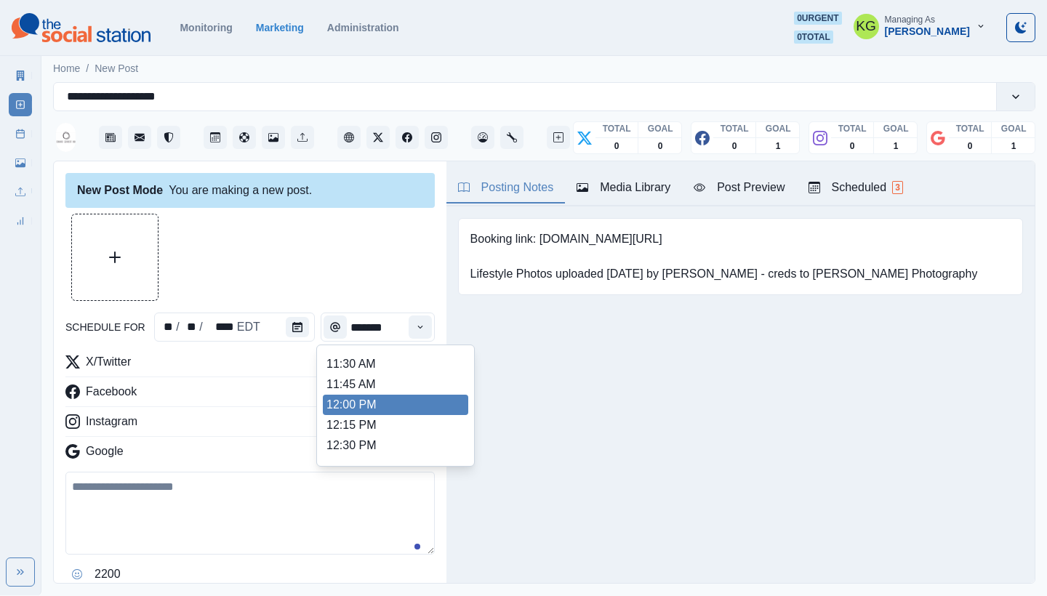
click at [401, 404] on li "12:00 PM" at bounding box center [395, 405] width 145 height 20
type input "********"
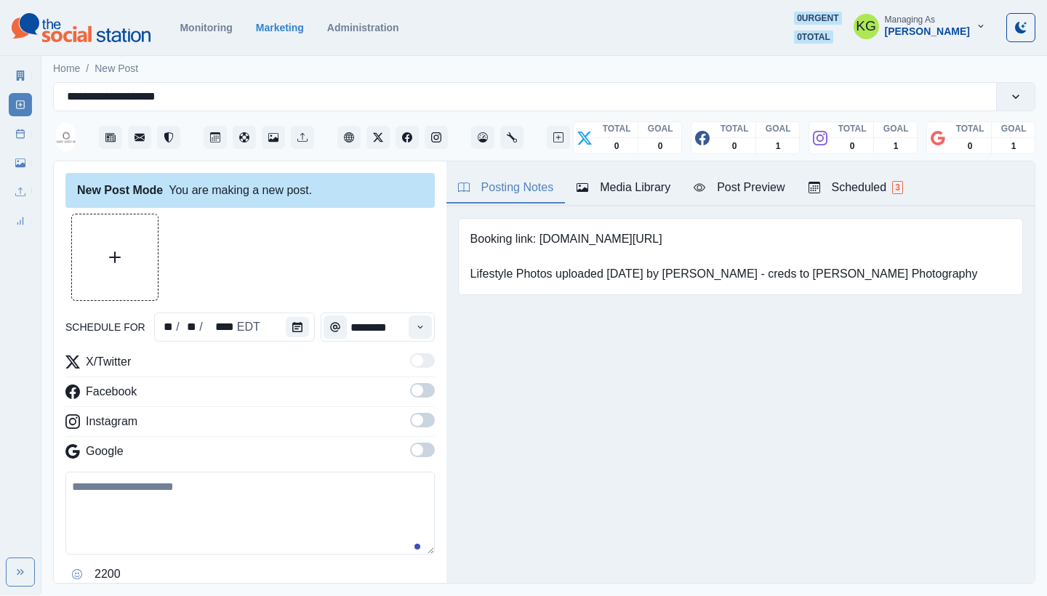
click at [412, 453] on span at bounding box center [418, 450] width 12 height 12
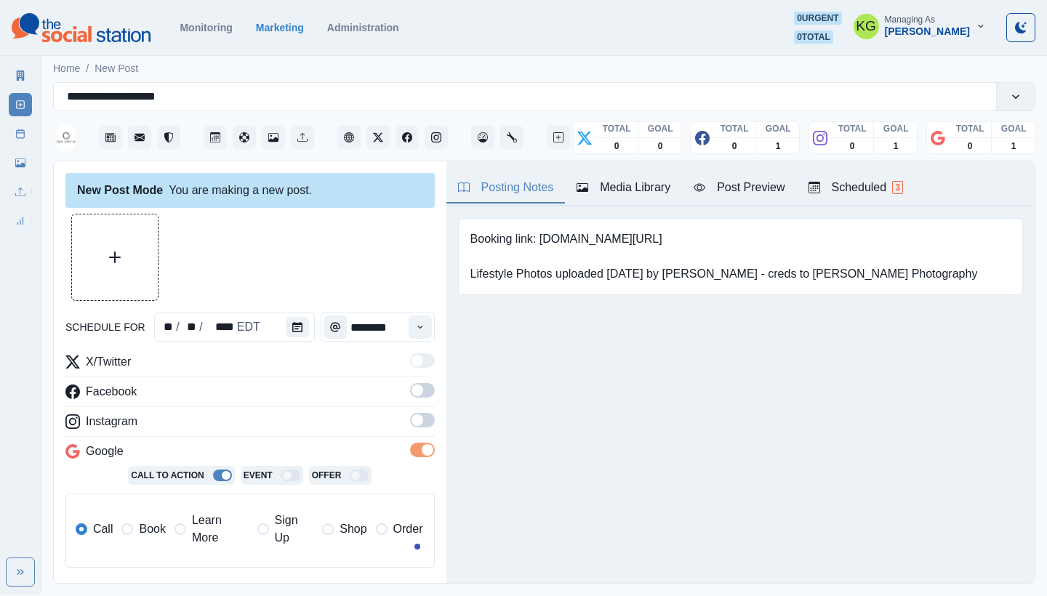
click at [411, 424] on span at bounding box center [422, 420] width 25 height 15
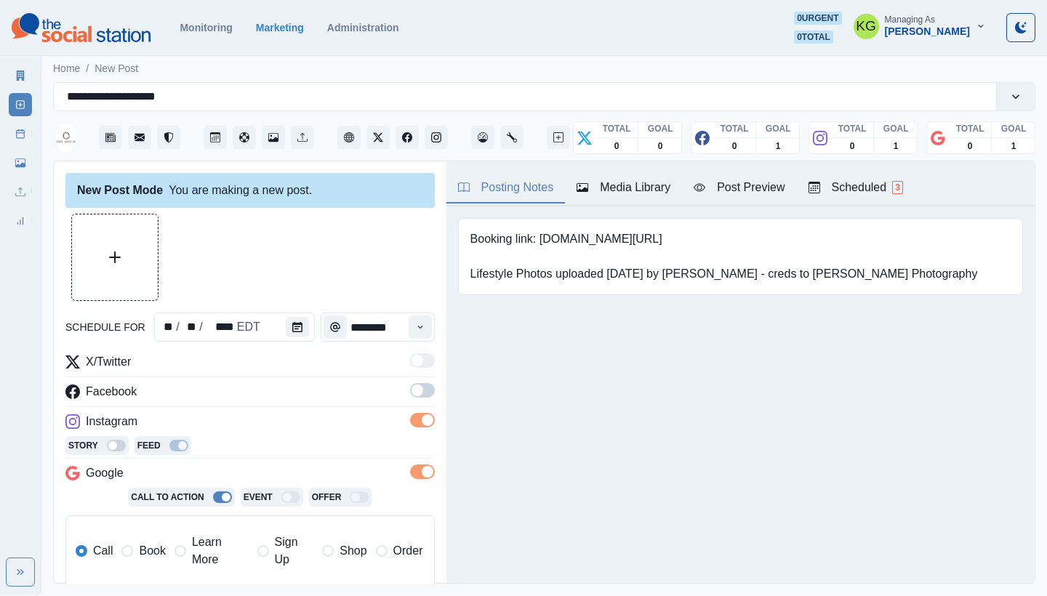
click at [412, 377] on hr at bounding box center [249, 377] width 369 height 1
click at [412, 392] on span at bounding box center [418, 391] width 12 height 12
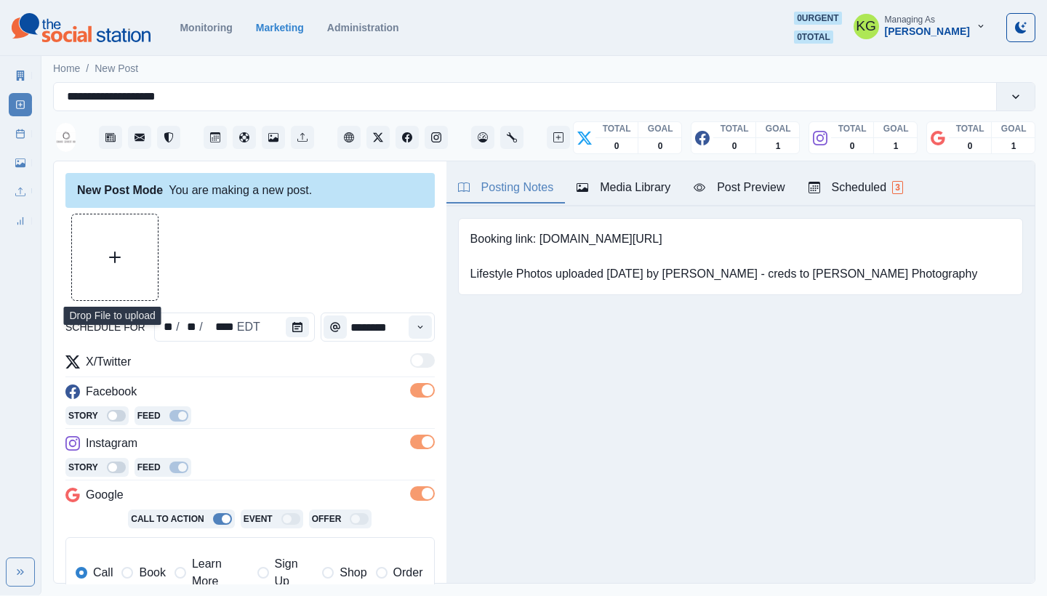
click at [141, 254] on button "Upload Media" at bounding box center [115, 257] width 86 height 86
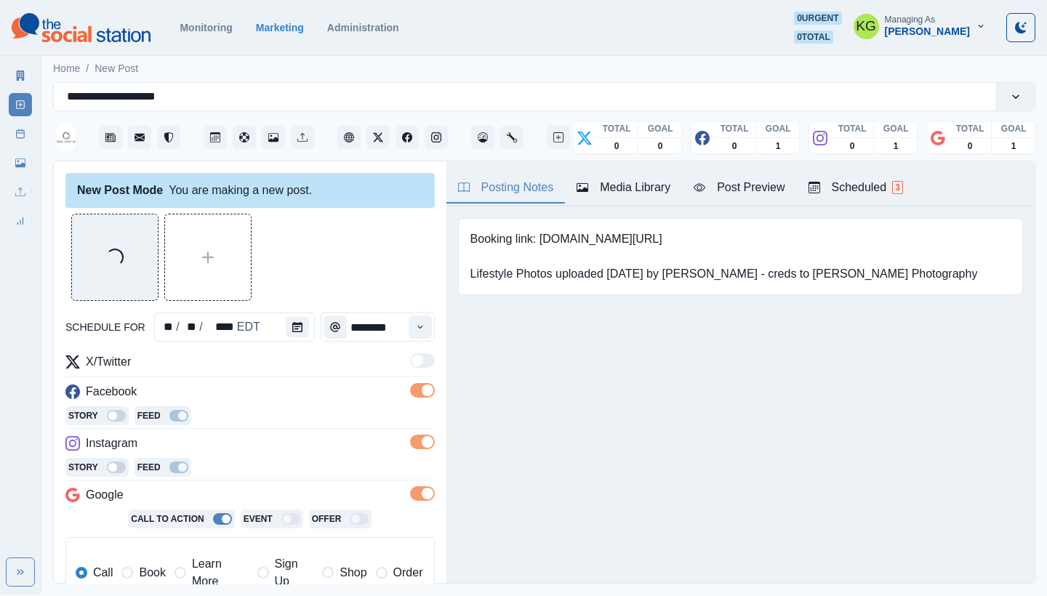
scroll to position [216, 0]
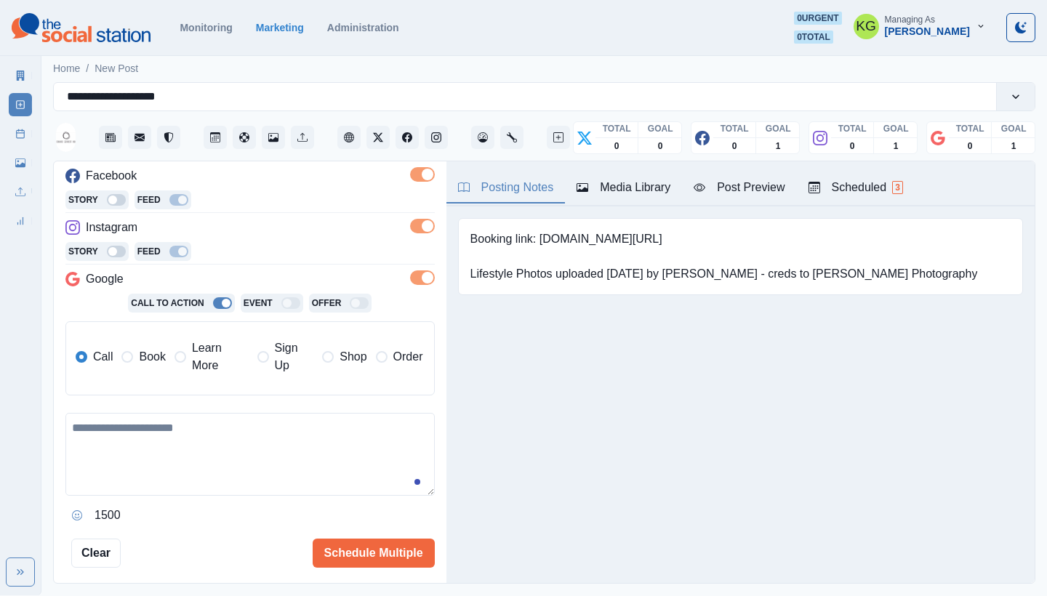
click at [132, 350] on label "Book" at bounding box center [143, 357] width 44 height 35
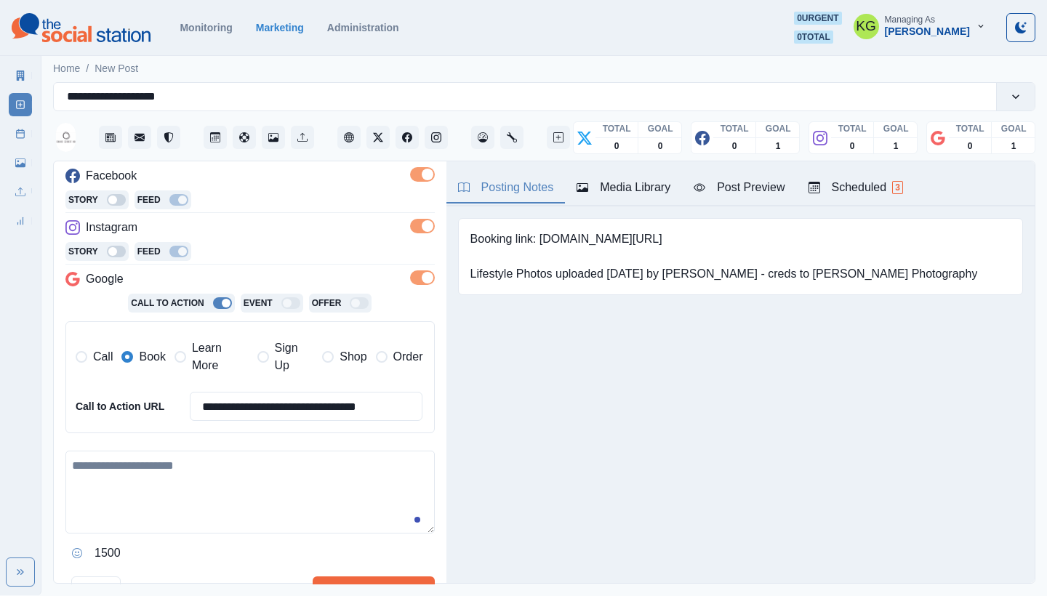
click at [204, 470] on textarea at bounding box center [249, 492] width 369 height 83
paste textarea "**********"
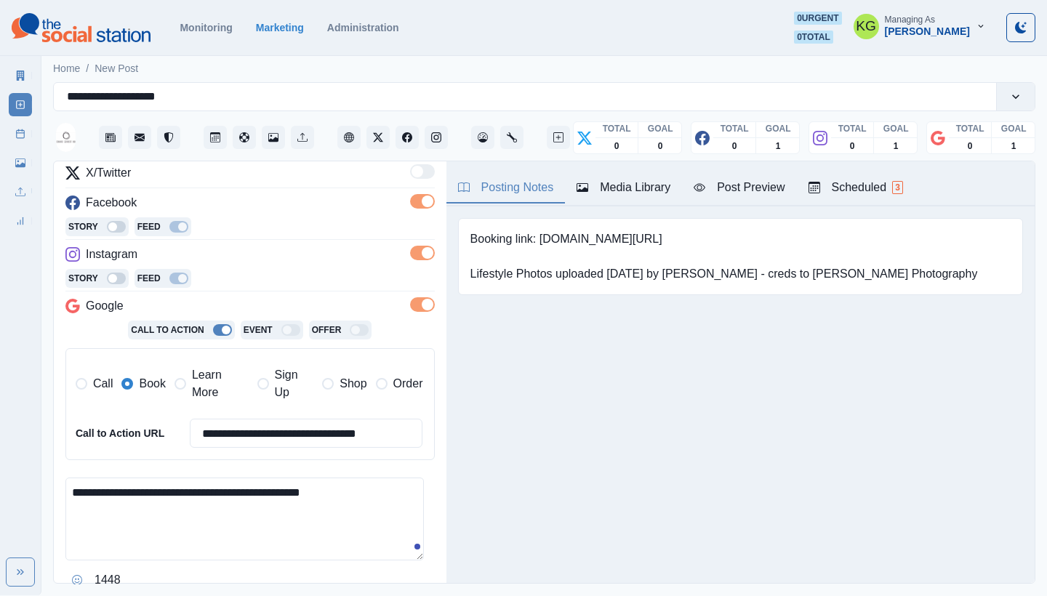
scroll to position [261, 0]
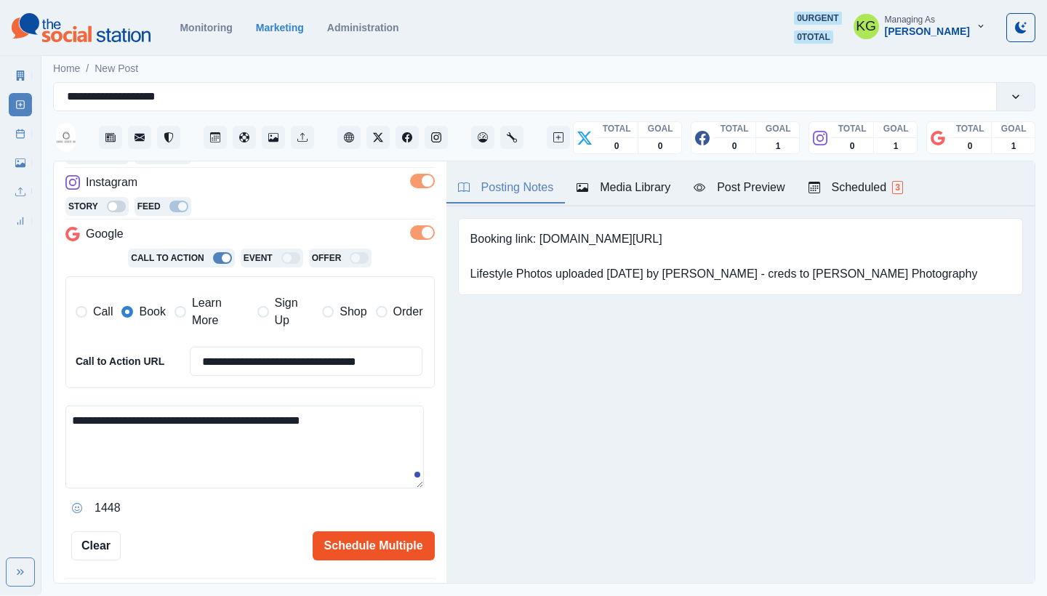
type textarea "**********"
click at [383, 547] on button "Schedule Multiple" at bounding box center [374, 546] width 122 height 29
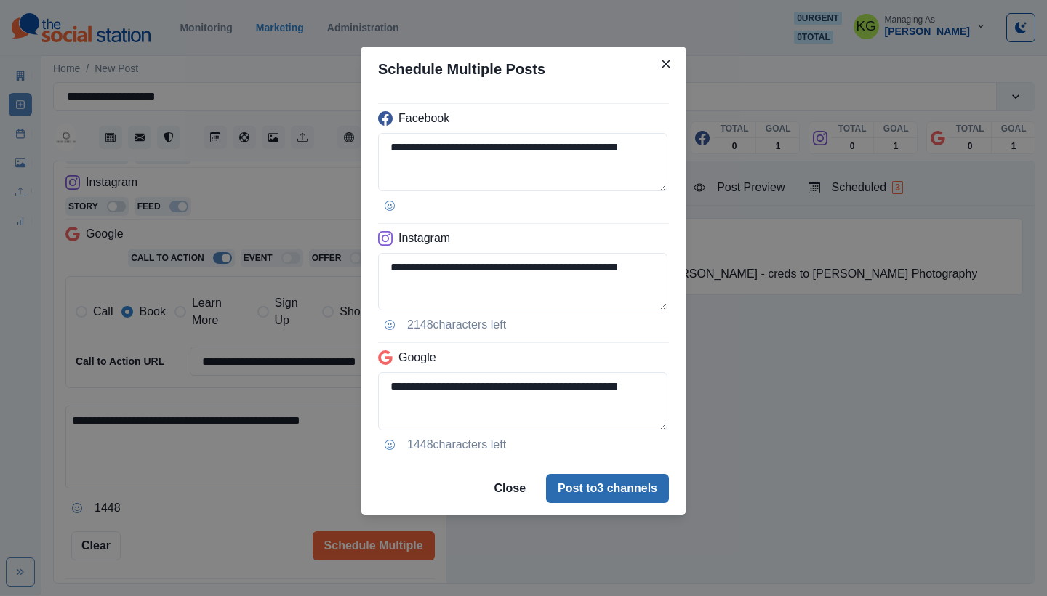
click at [579, 495] on button "Post to 3 channels" at bounding box center [607, 488] width 123 height 29
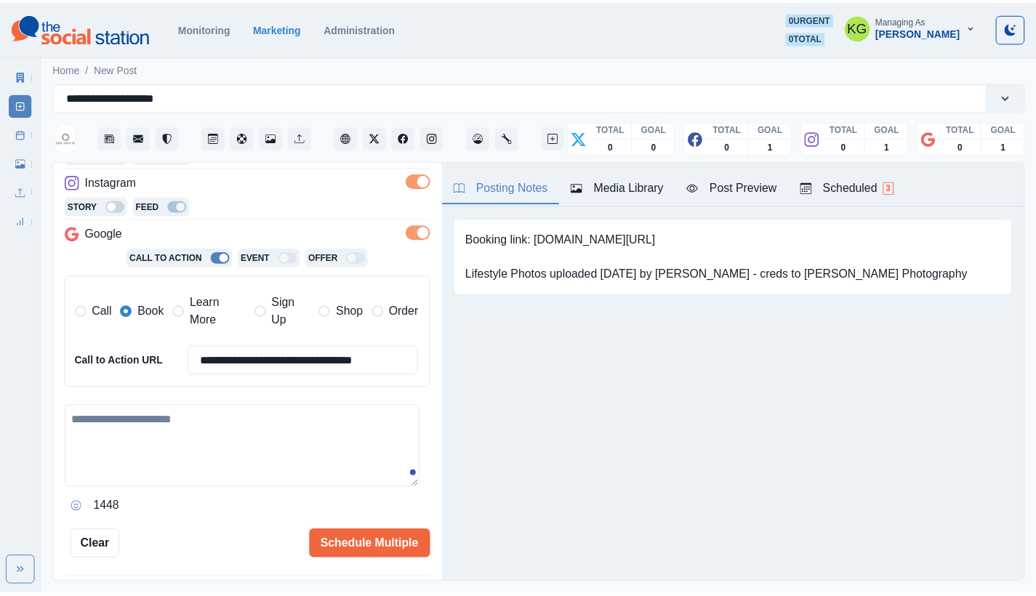
scroll to position [141, 0]
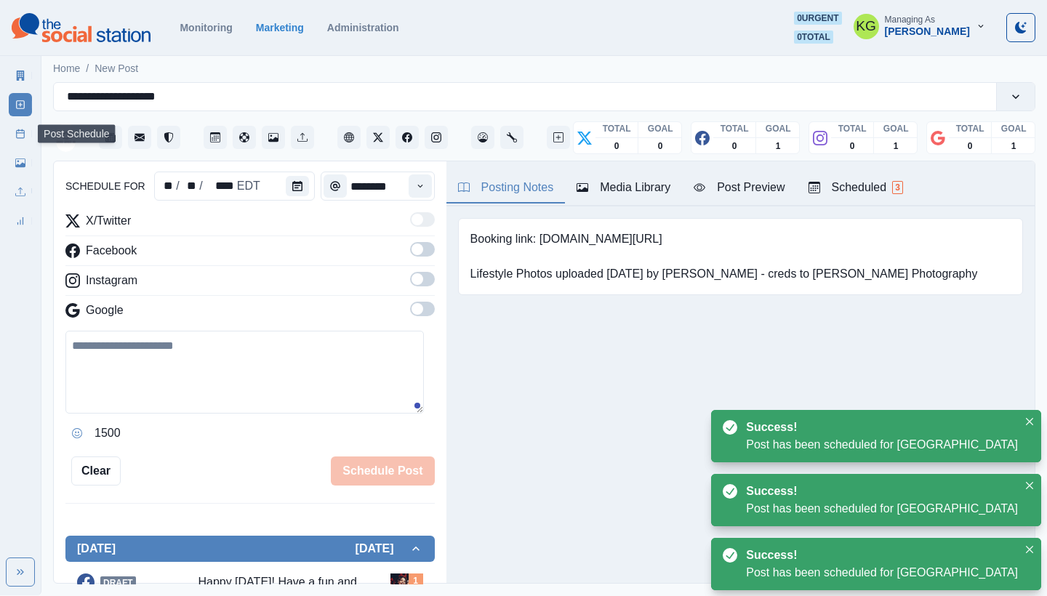
click at [30, 135] on link "Post Schedule" at bounding box center [20, 133] width 23 height 23
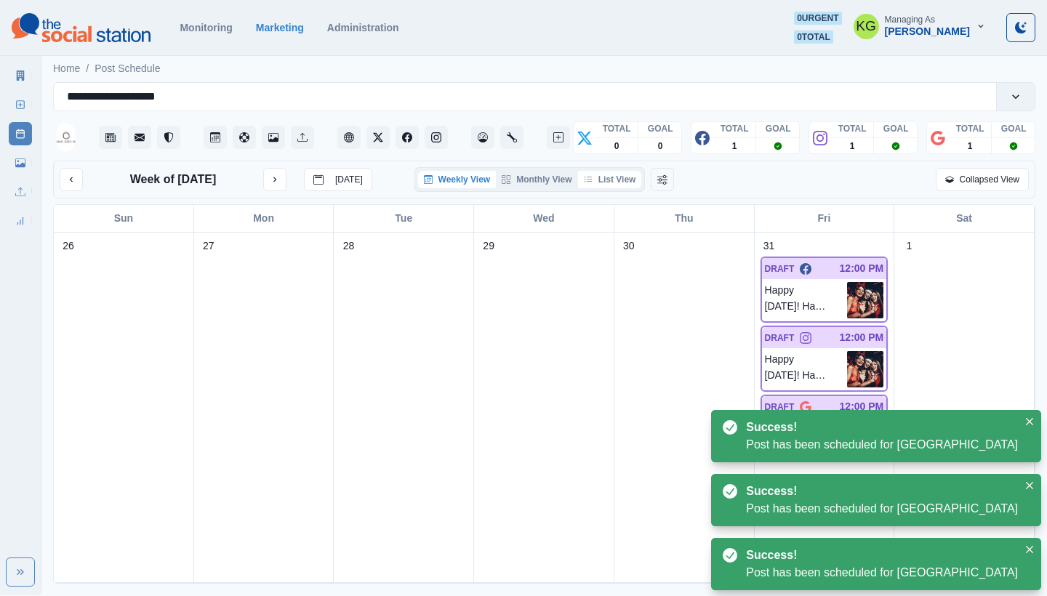
click at [627, 180] on button "List View" at bounding box center [610, 179] width 64 height 17
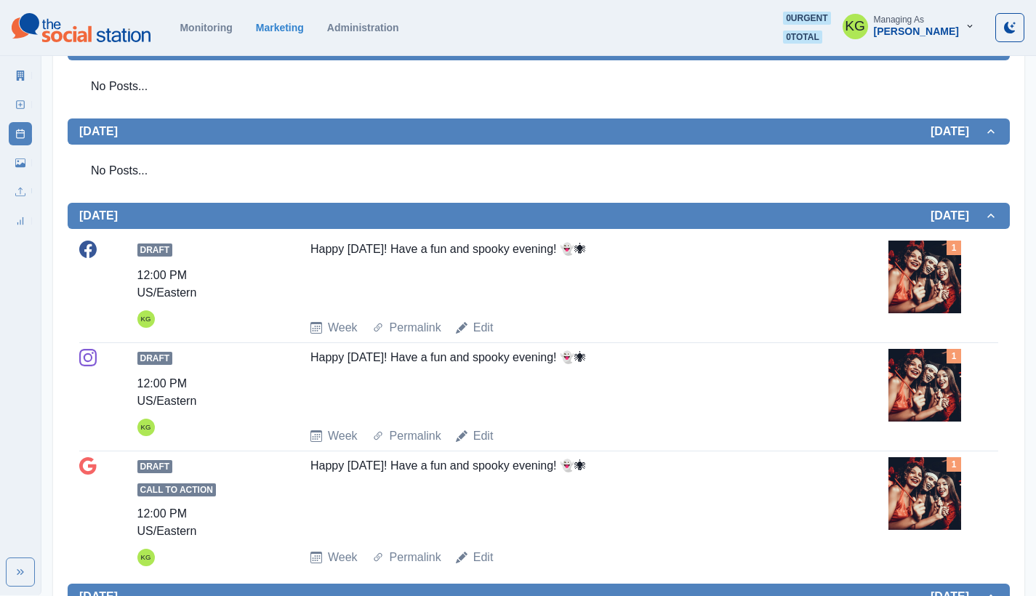
scroll to position [492, 0]
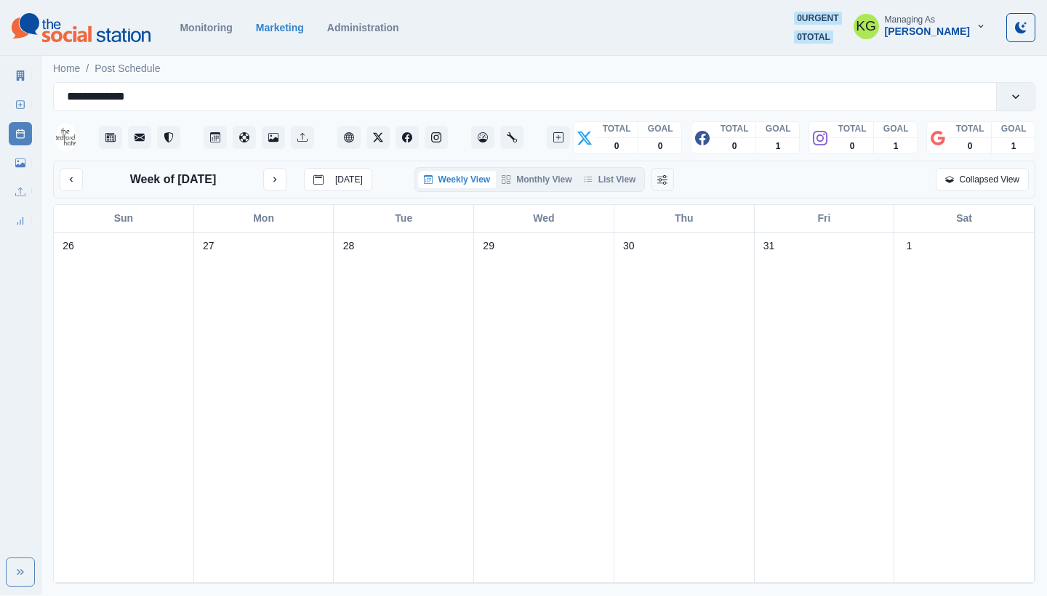
click at [626, 164] on div "Week of [DATE] [DATE] Weekly View Monthly View List View Collapsed View" at bounding box center [544, 180] width 982 height 38
click at [626, 165] on div "Week of [DATE] [DATE] Weekly View Monthly View List View Collapsed View" at bounding box center [544, 180] width 982 height 38
click at [622, 185] on button "List View" at bounding box center [610, 179] width 64 height 17
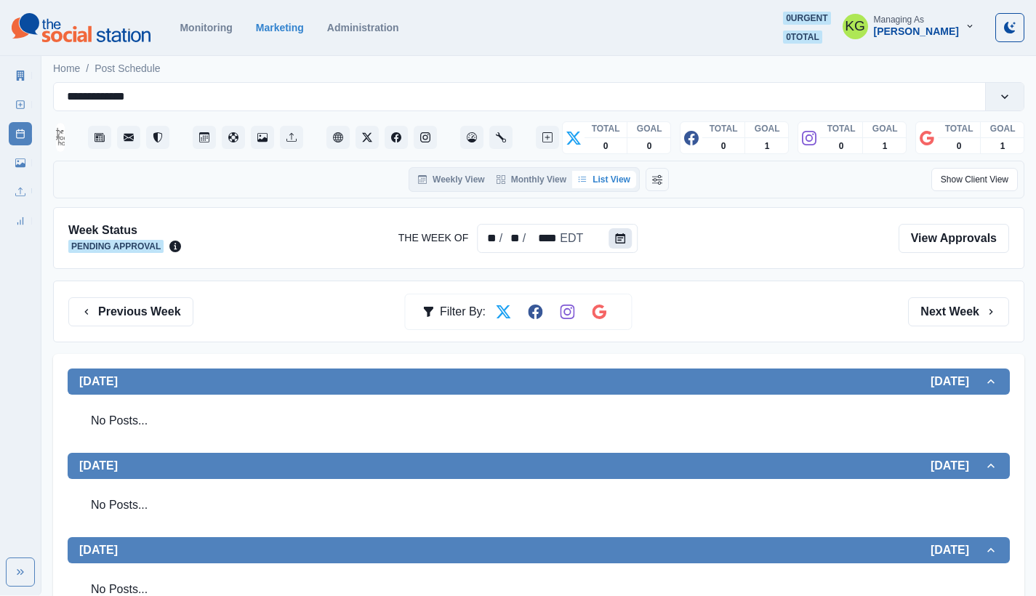
click at [628, 237] on button "Calendar" at bounding box center [620, 238] width 23 height 20
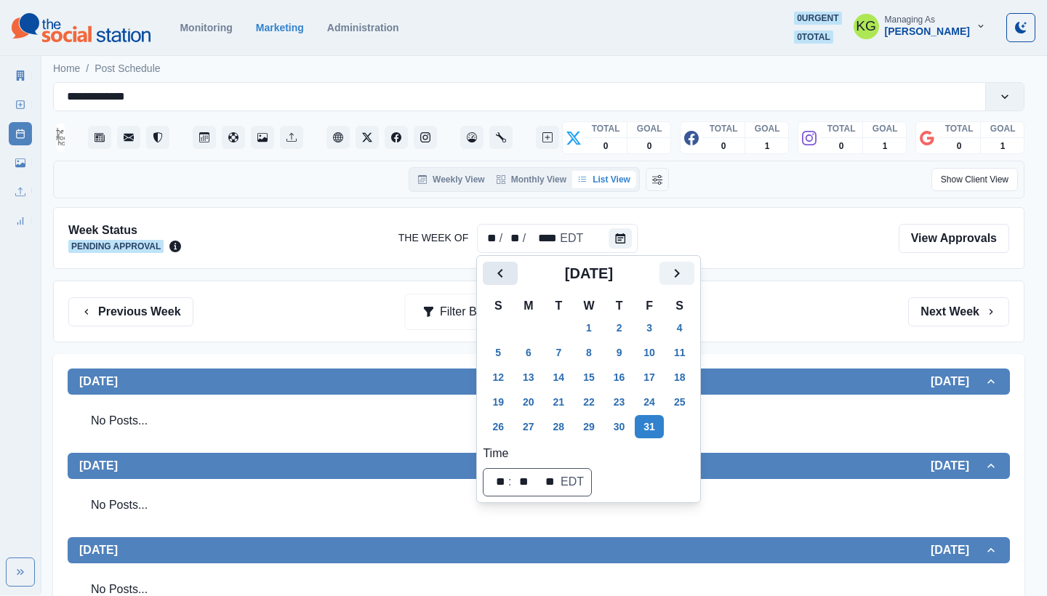
click at [500, 268] on icon "Previous" at bounding box center [500, 273] width 17 height 17
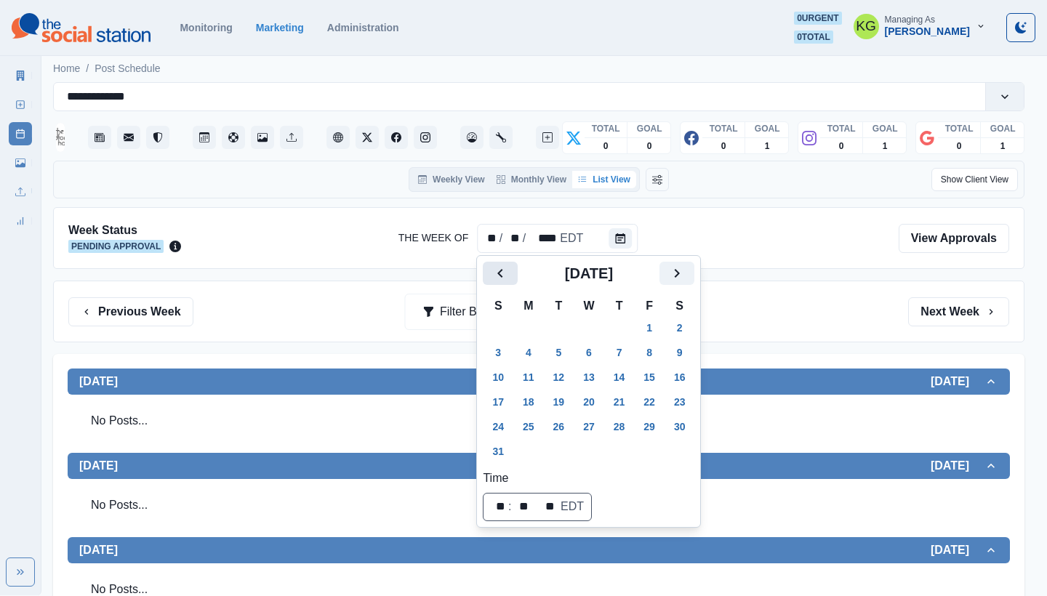
click at [500, 268] on icon "Previous" at bounding box center [500, 273] width 17 height 17
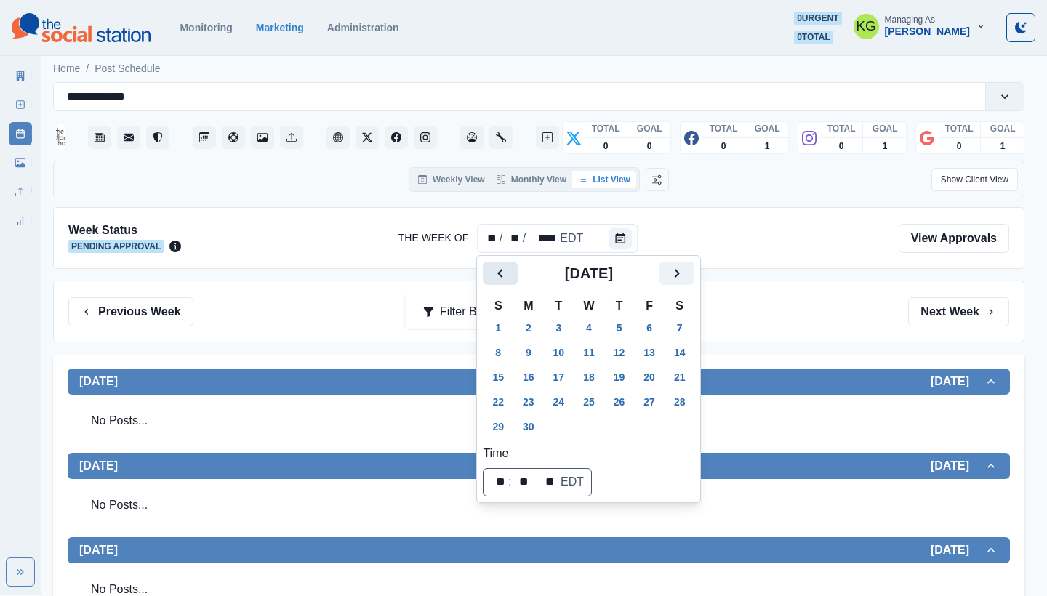
click at [500, 268] on icon "Previous" at bounding box center [500, 273] width 17 height 17
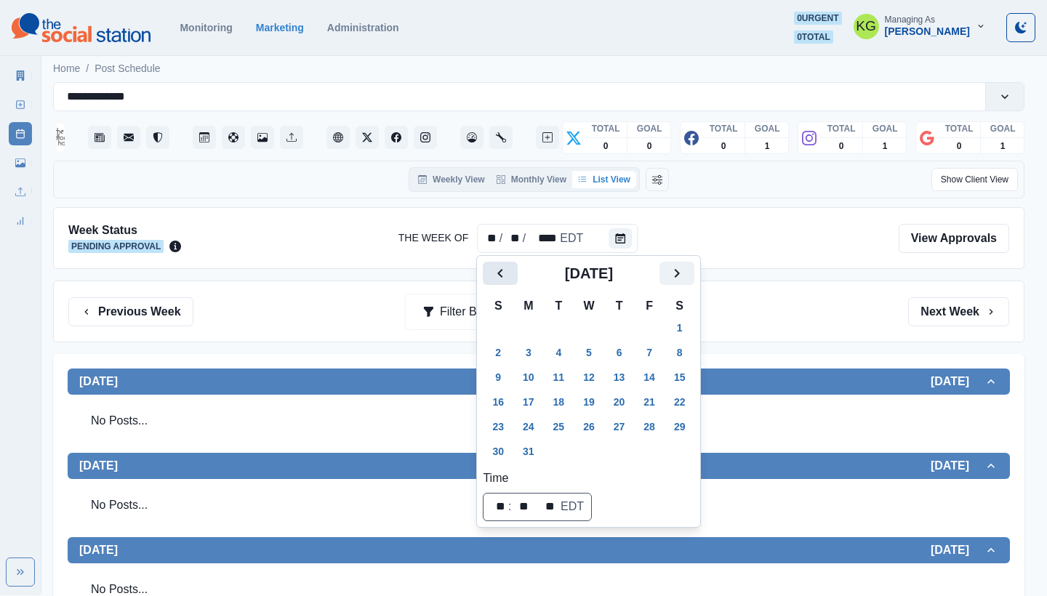
click at [500, 268] on icon "Previous" at bounding box center [500, 273] width 17 height 17
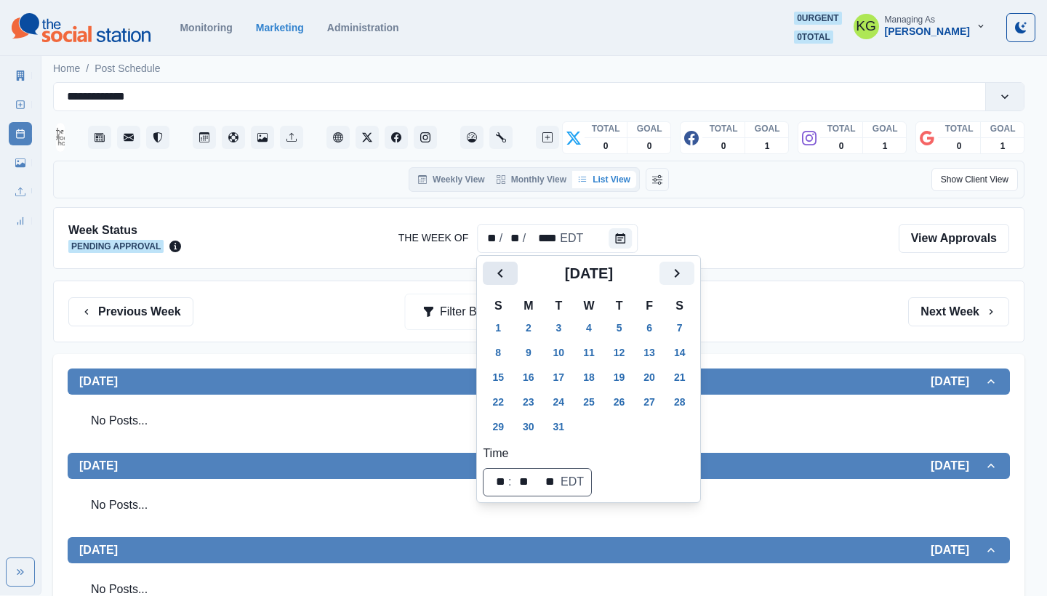
click at [500, 268] on icon "Previous" at bounding box center [500, 273] width 17 height 17
click at [623, 422] on button "31" at bounding box center [619, 426] width 29 height 23
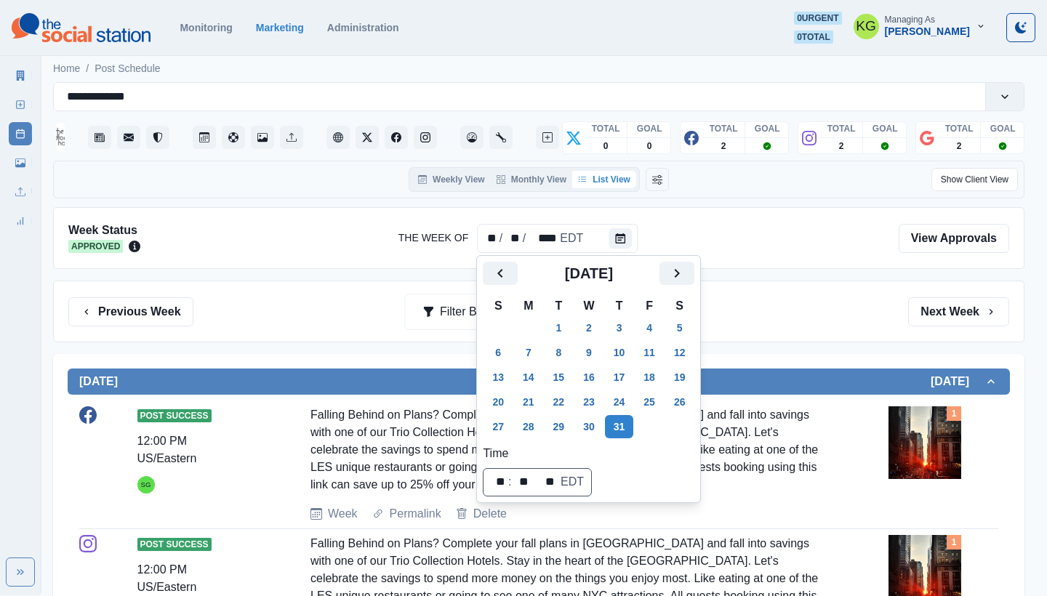
click at [794, 323] on div "Previous Week Filter By: Next Week" at bounding box center [538, 311] width 941 height 29
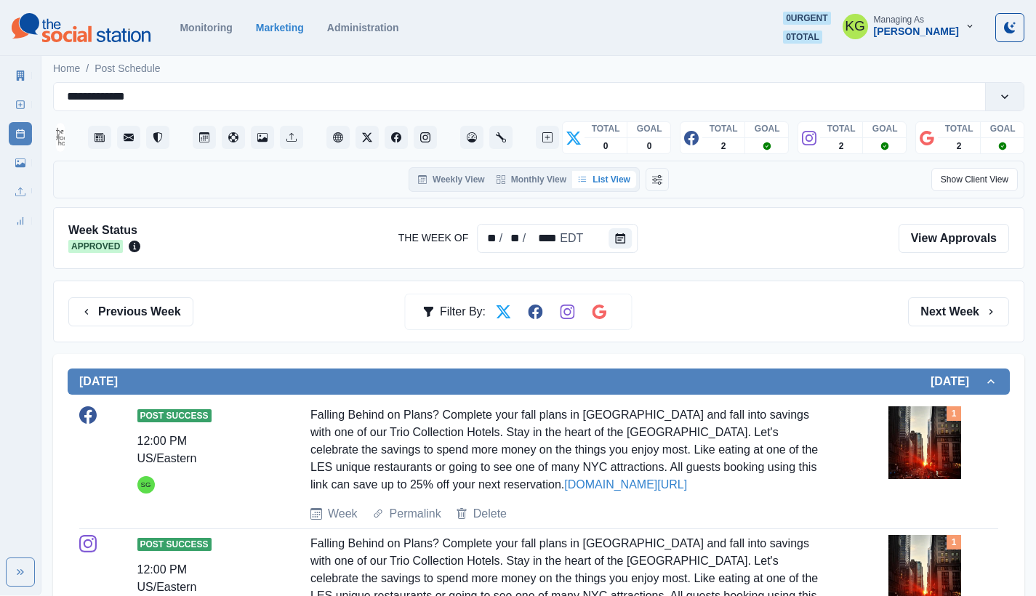
scroll to position [654, 0]
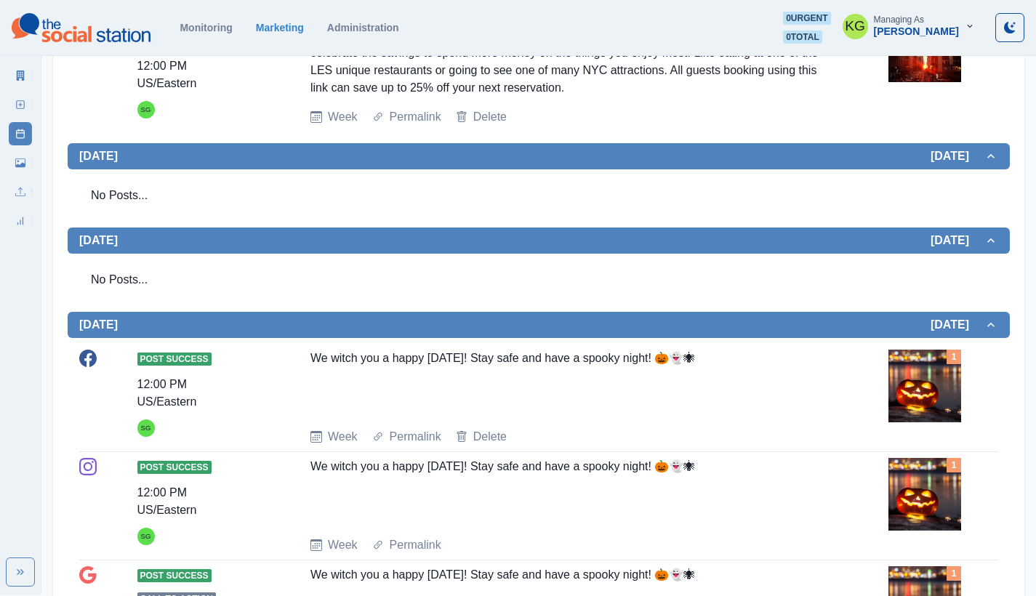
click at [625, 390] on div "We witch you a happy Halloween! Stay safe and have a spooky night! 🎃👻🕷" at bounding box center [567, 383] width 515 height 67
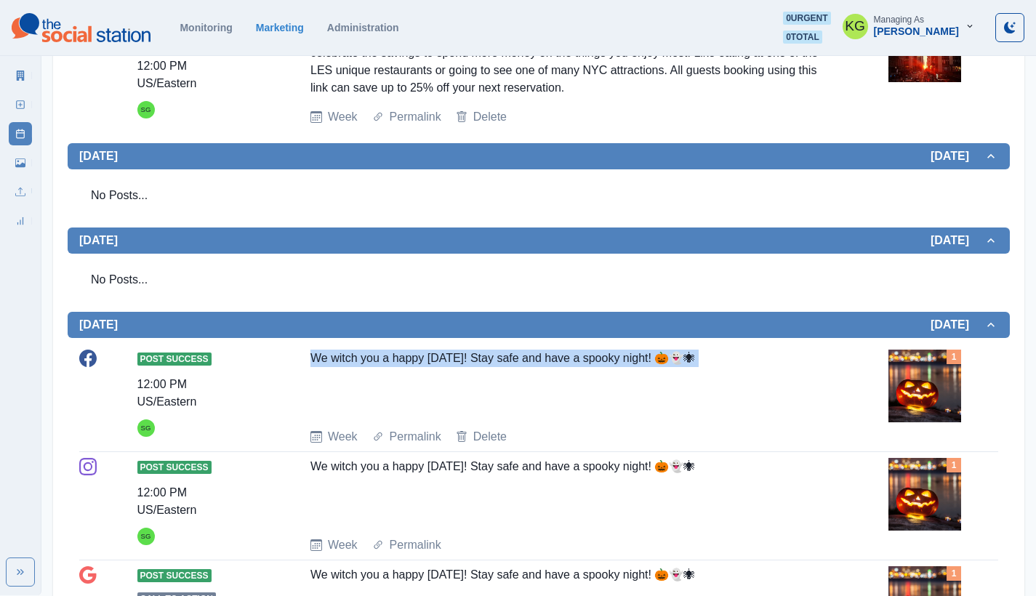
copy div "We witch you a happy Halloween! Stay safe and have a spooky night! 🎃👻🕷"
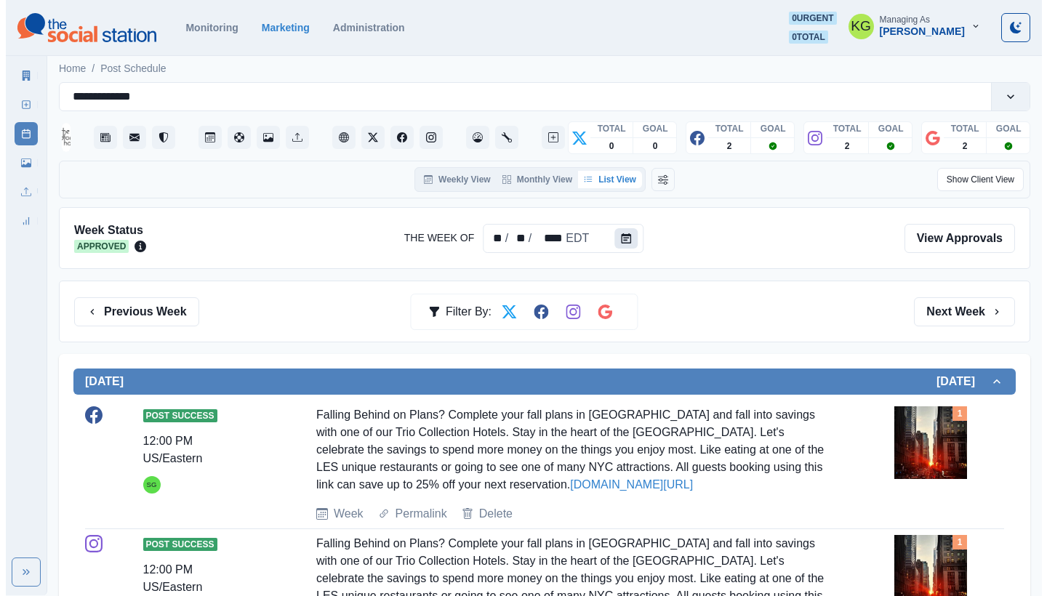
scroll to position [0, 0]
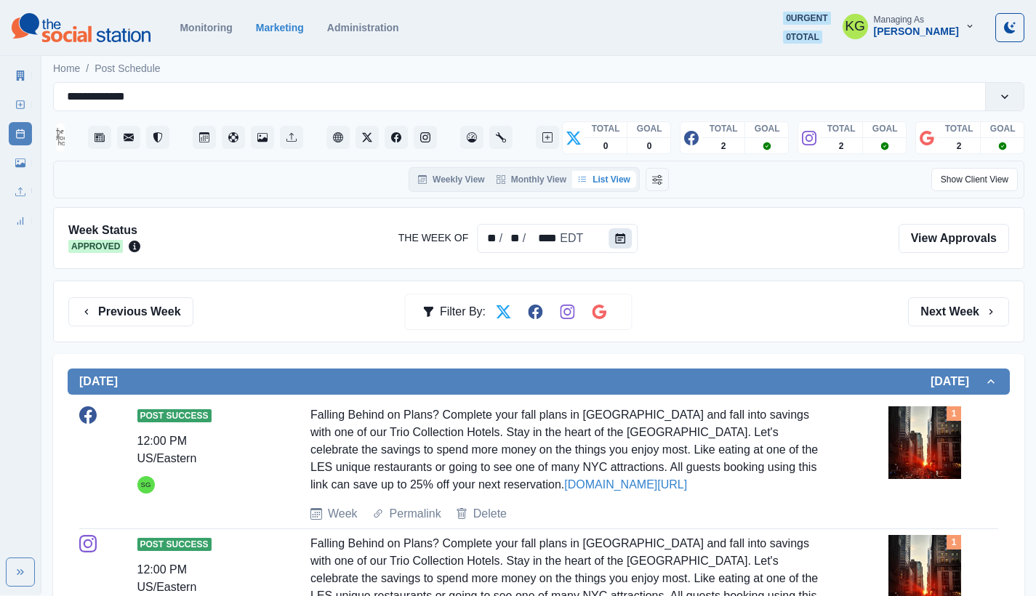
click at [621, 235] on icon "Calendar" at bounding box center [620, 238] width 10 height 10
click at [618, 239] on icon "Calendar" at bounding box center [620, 238] width 10 height 10
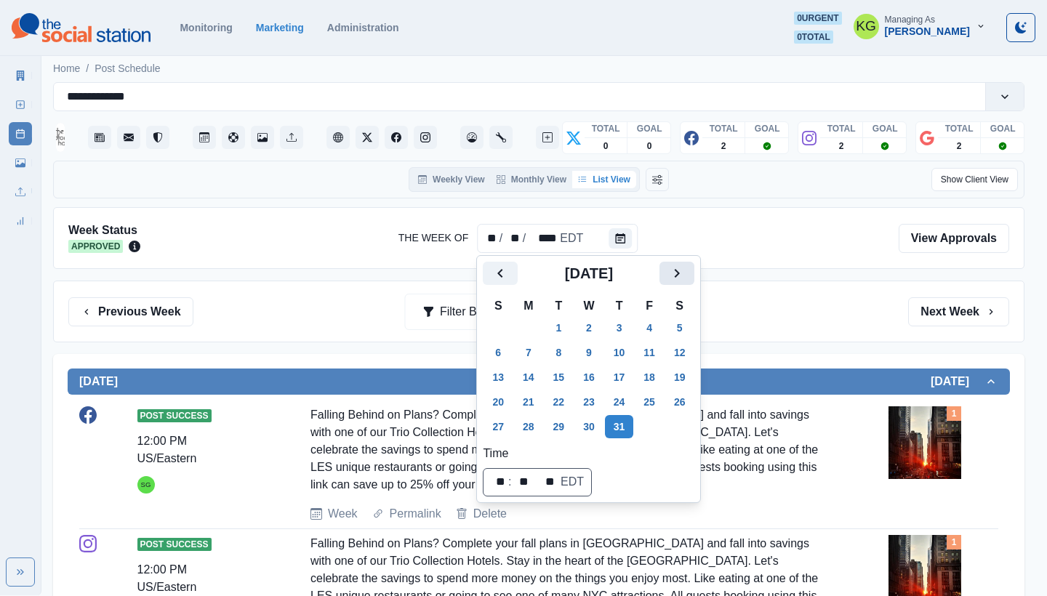
click at [686, 270] on icon "Next" at bounding box center [676, 273] width 17 height 17
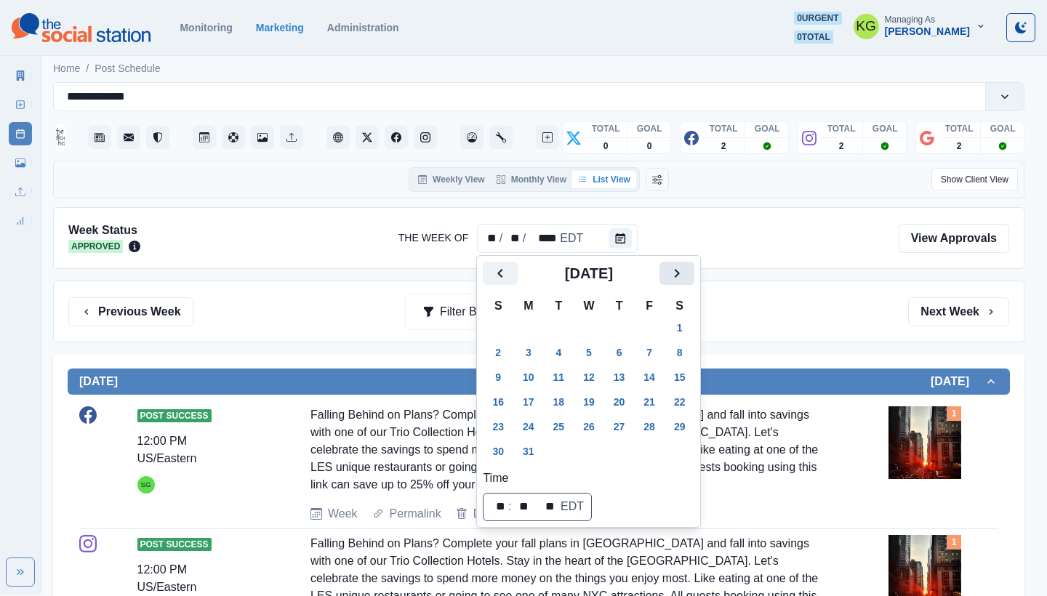
click at [686, 272] on icon "Next" at bounding box center [676, 273] width 17 height 17
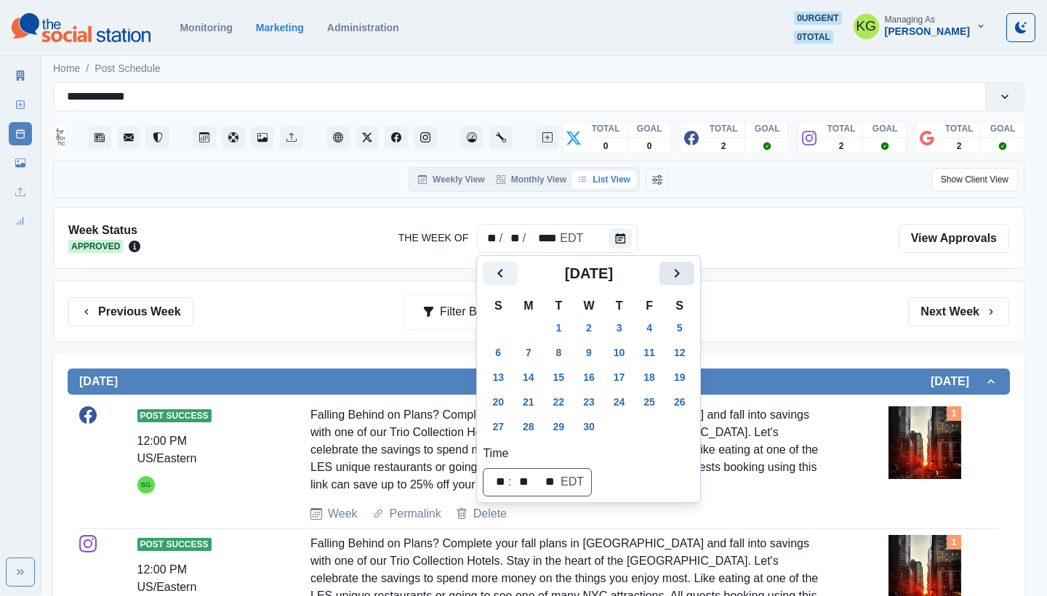
click at [686, 272] on icon "Next" at bounding box center [676, 273] width 17 height 17
click at [686, 273] on icon "Next" at bounding box center [676, 273] width 17 height 17
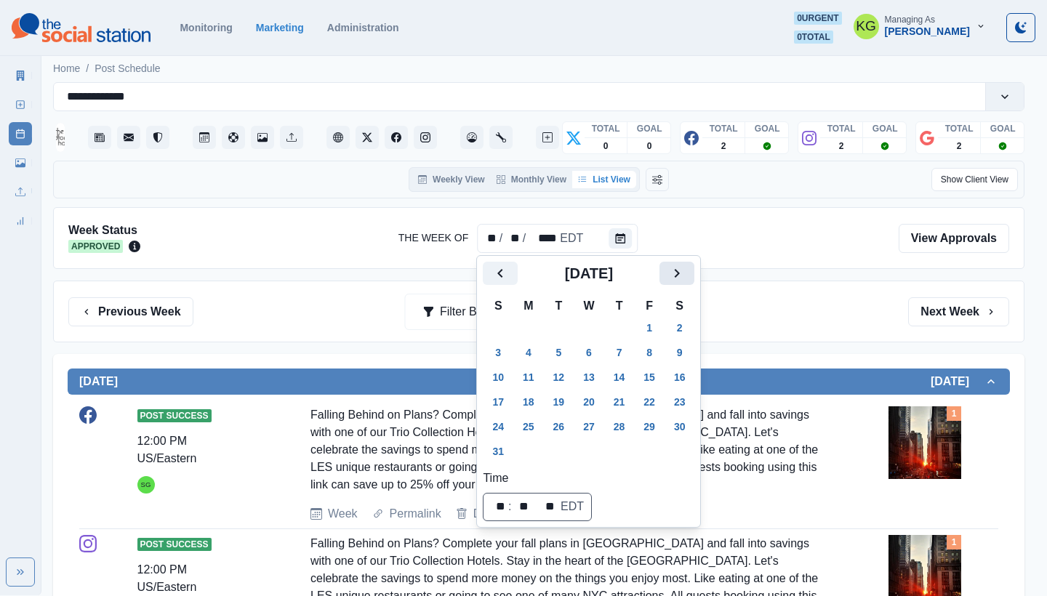
click at [686, 273] on icon "Next" at bounding box center [676, 273] width 17 height 17
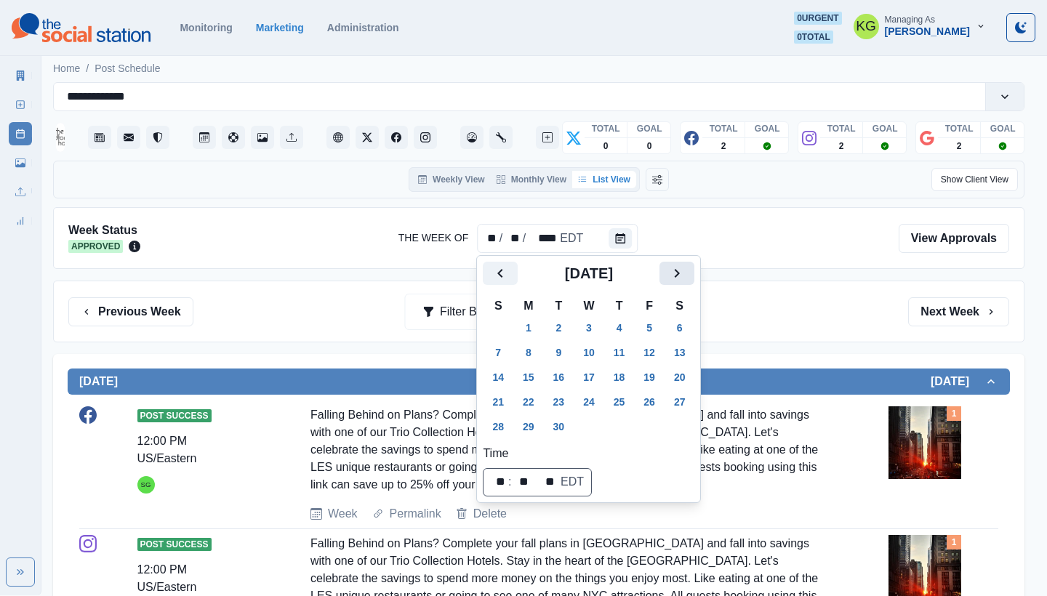
click at [686, 273] on icon "Next" at bounding box center [676, 273] width 17 height 17
click at [686, 274] on icon "Next" at bounding box center [676, 273] width 17 height 17
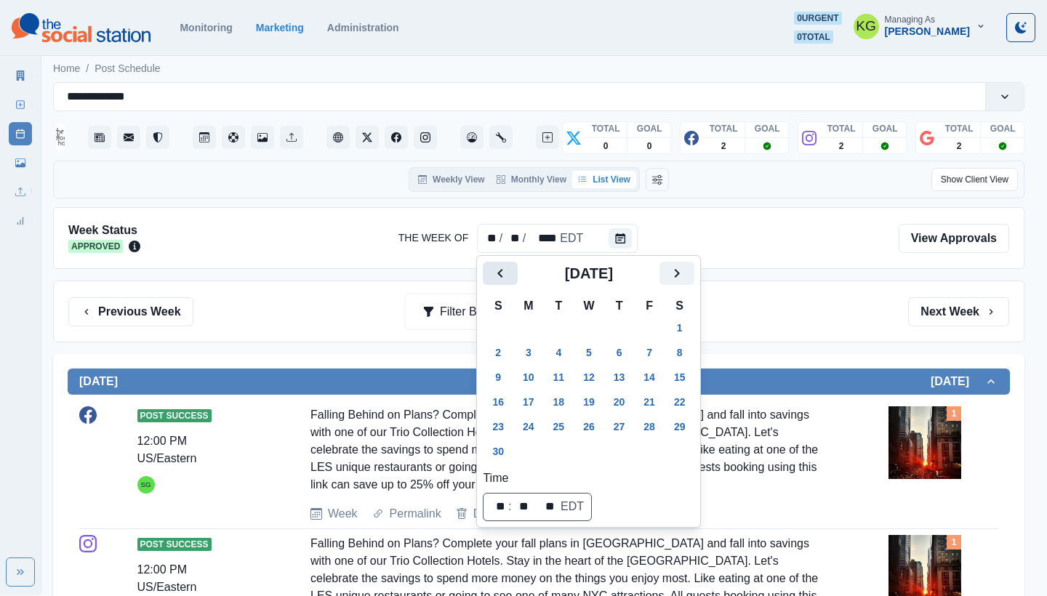
click at [488, 265] on button "Previous" at bounding box center [500, 273] width 35 height 23
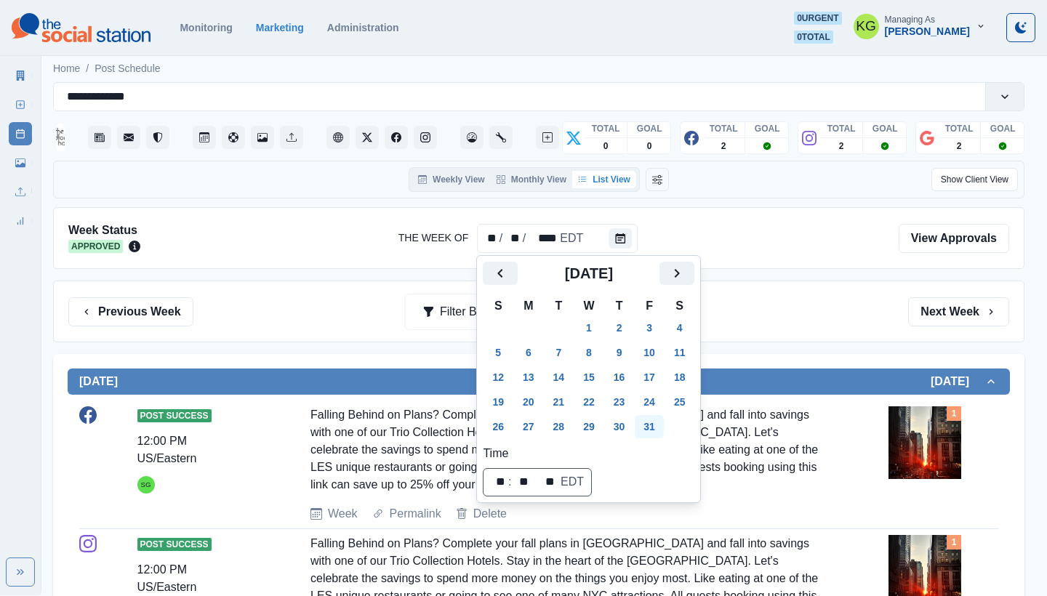
click at [656, 422] on button "31" at bounding box center [649, 426] width 29 height 23
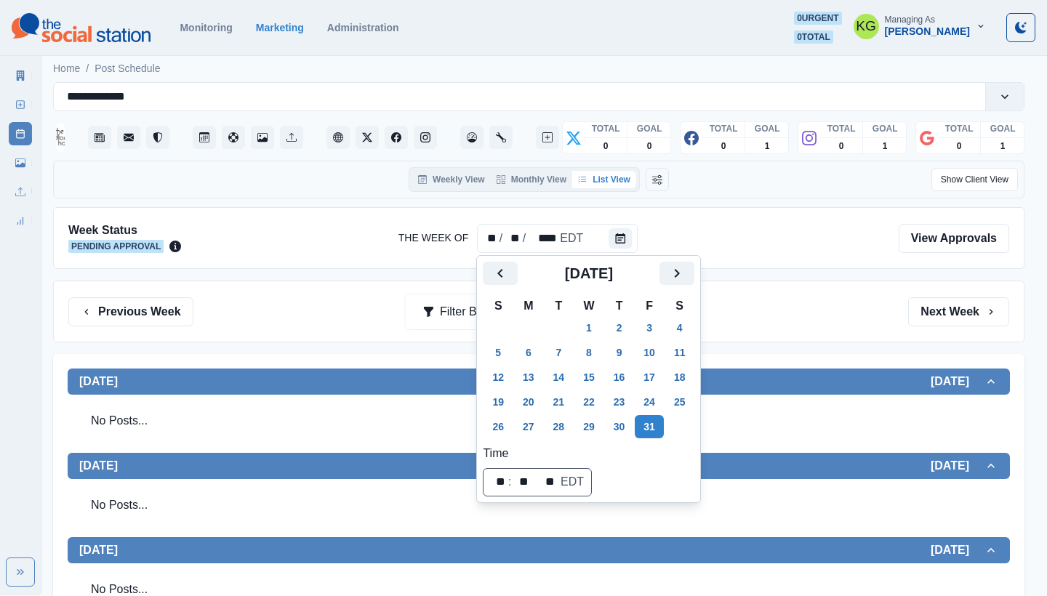
click at [795, 318] on div "Previous Week Filter By: Next Week" at bounding box center [538, 311] width 941 height 29
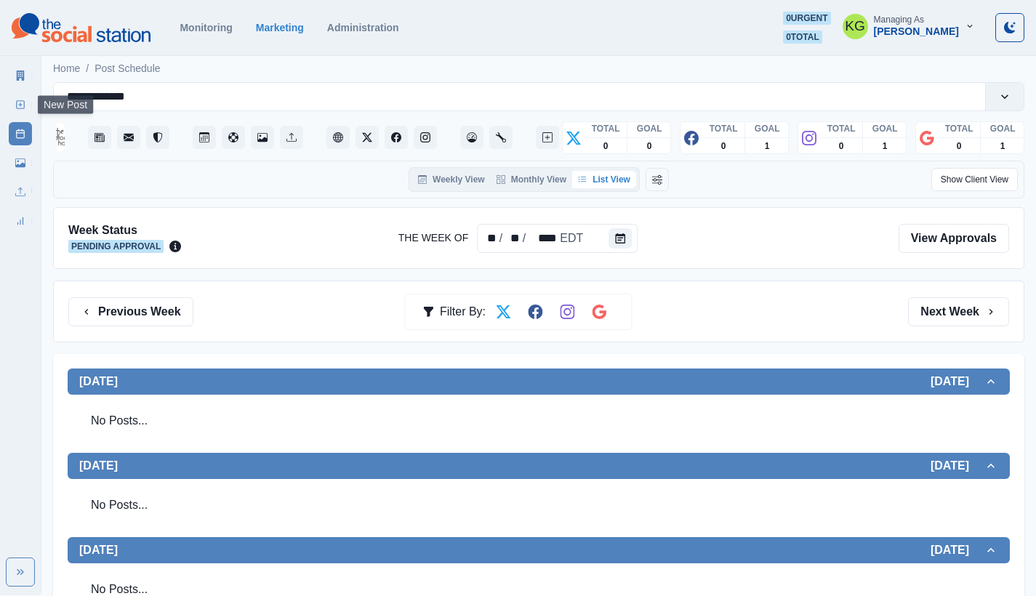
click at [25, 103] on icon at bounding box center [20, 105] width 10 height 10
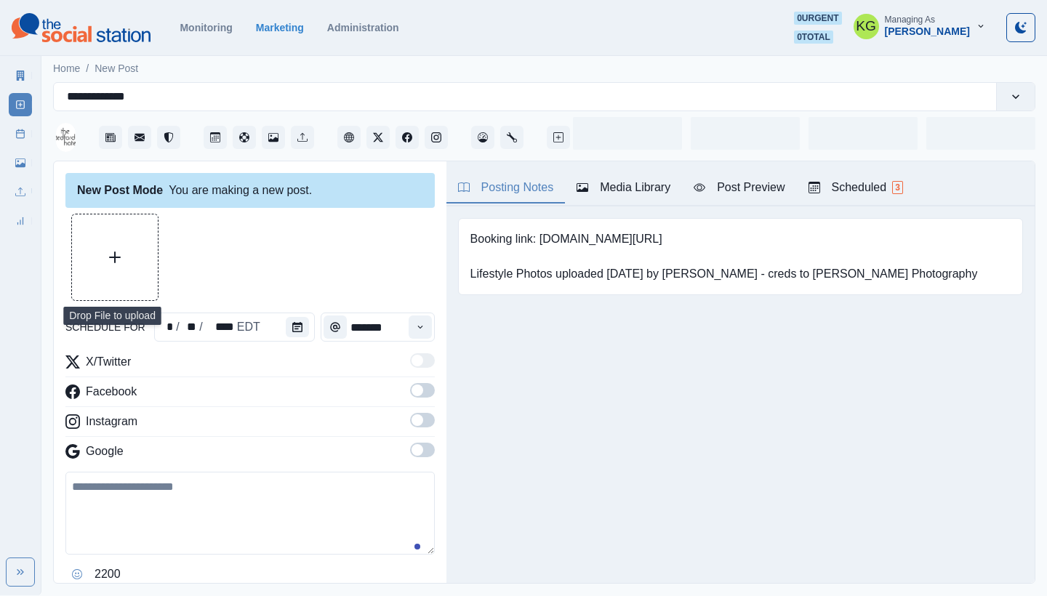
click at [149, 272] on button "Upload Media" at bounding box center [115, 257] width 86 height 86
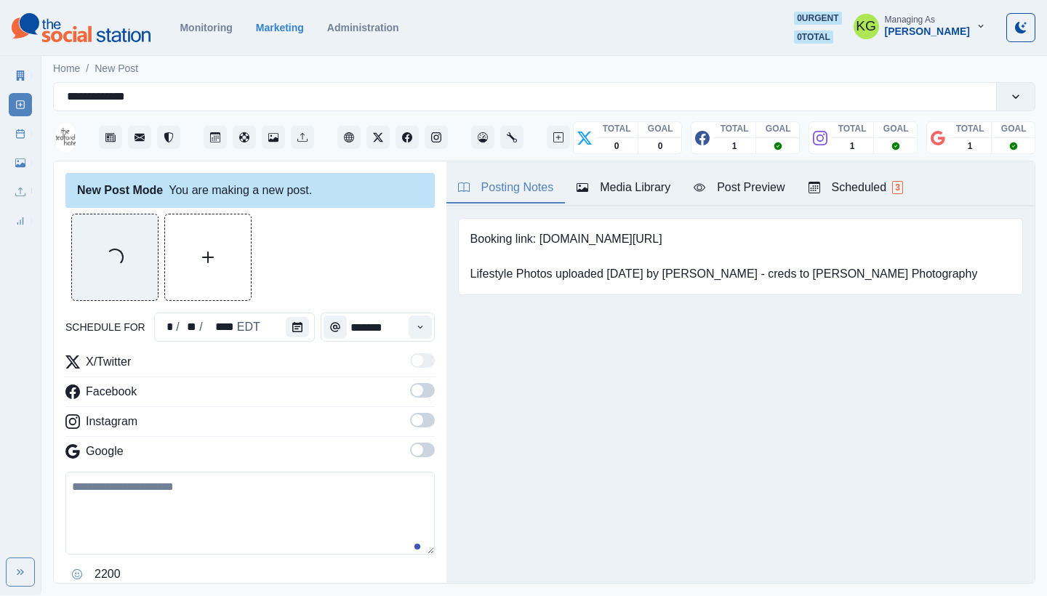
click at [398, 449] on div "Google" at bounding box center [249, 454] width 369 height 23
click at [415, 455] on span at bounding box center [422, 450] width 25 height 15
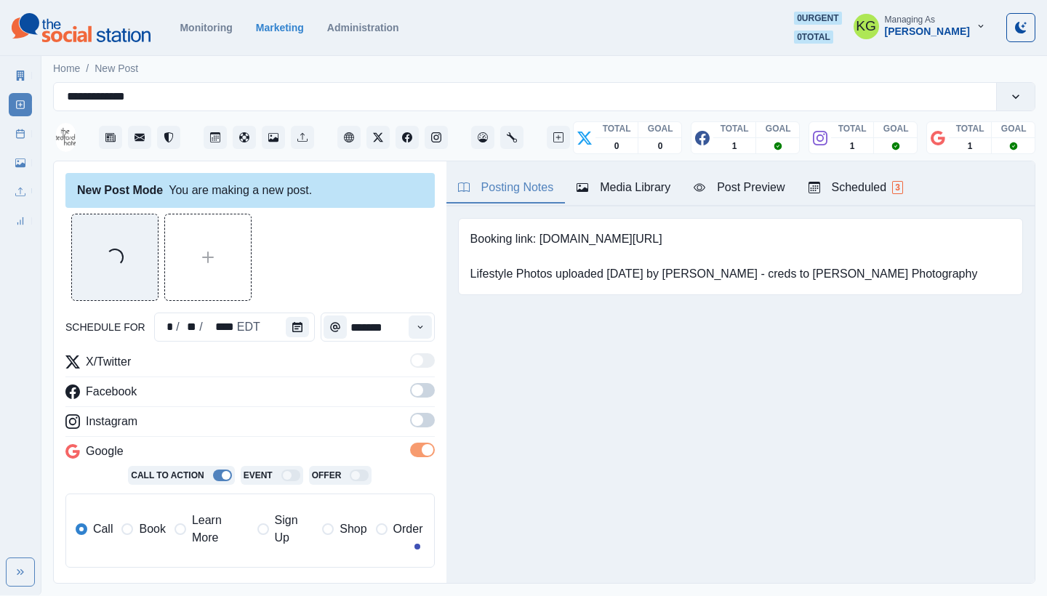
click at [410, 428] on label at bounding box center [422, 424] width 25 height 23
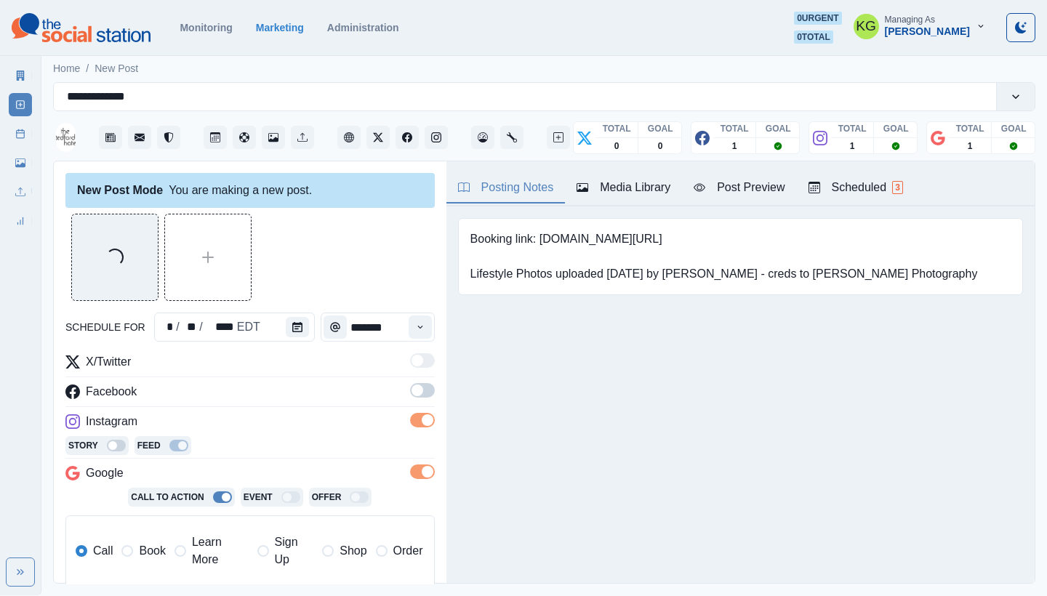
click at [412, 393] on span at bounding box center [418, 391] width 12 height 12
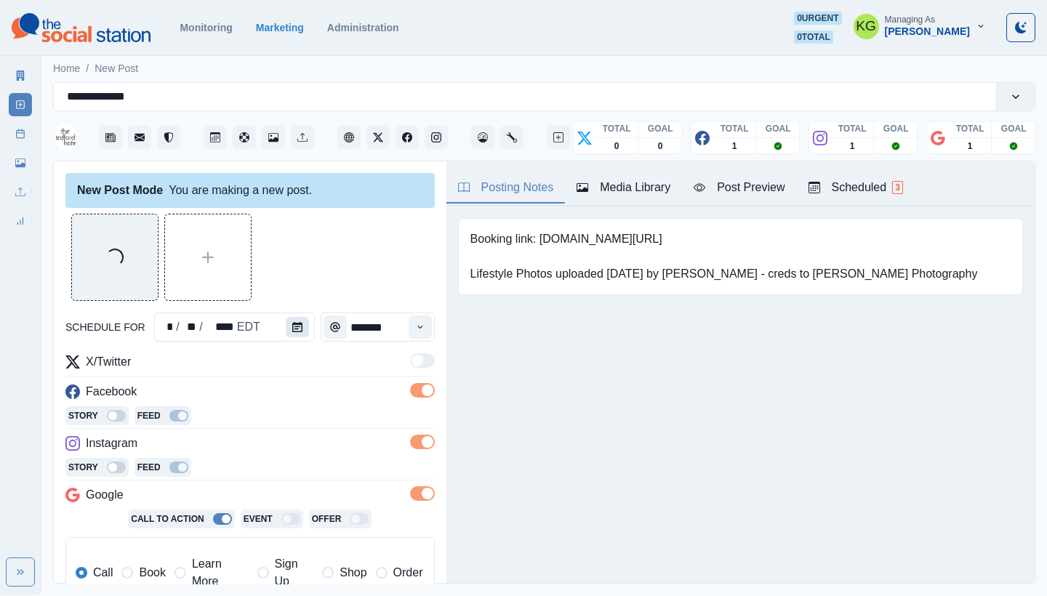
click at [299, 325] on button "Calendar" at bounding box center [297, 327] width 23 height 20
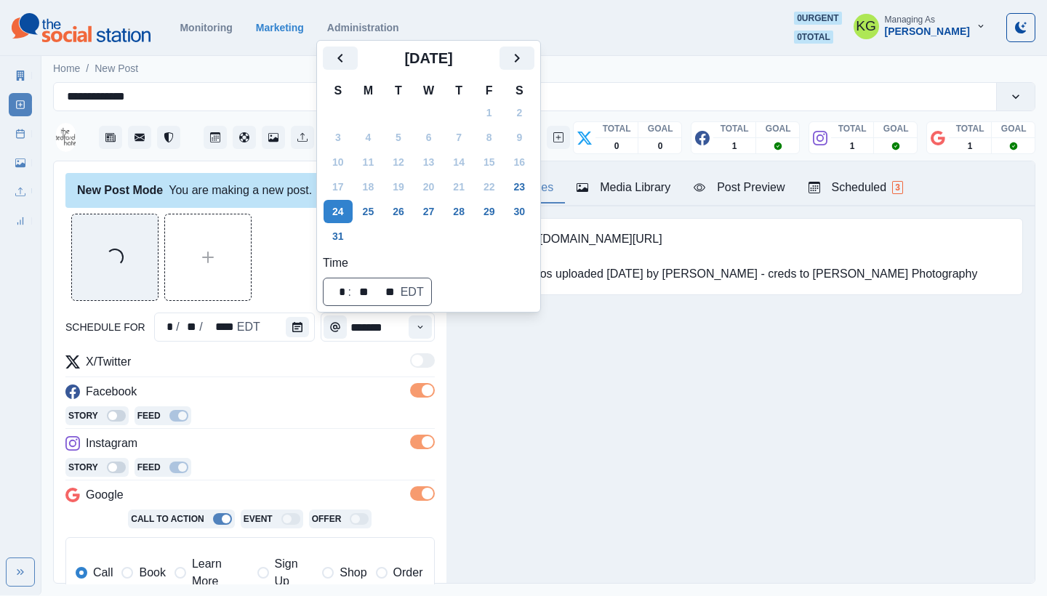
click at [532, 77] on div "August 2025" at bounding box center [429, 64] width 212 height 35
click at [532, 73] on div "August 2025" at bounding box center [429, 64] width 212 height 35
click at [526, 58] on icon "Next" at bounding box center [516, 57] width 17 height 17
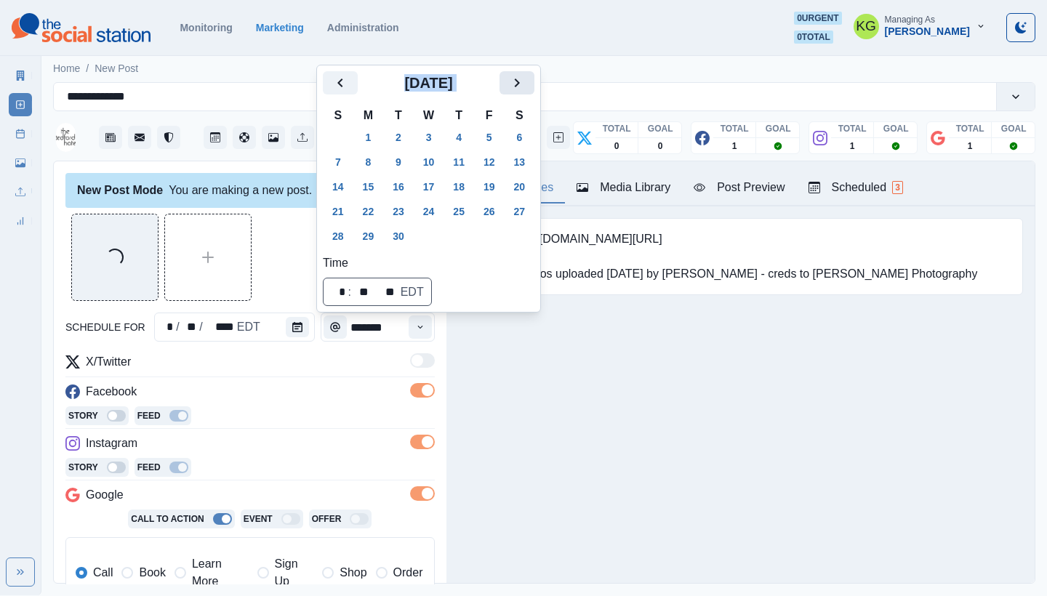
click at [533, 58] on div "Home / New Post" at bounding box center [544, 64] width 1006 height 24
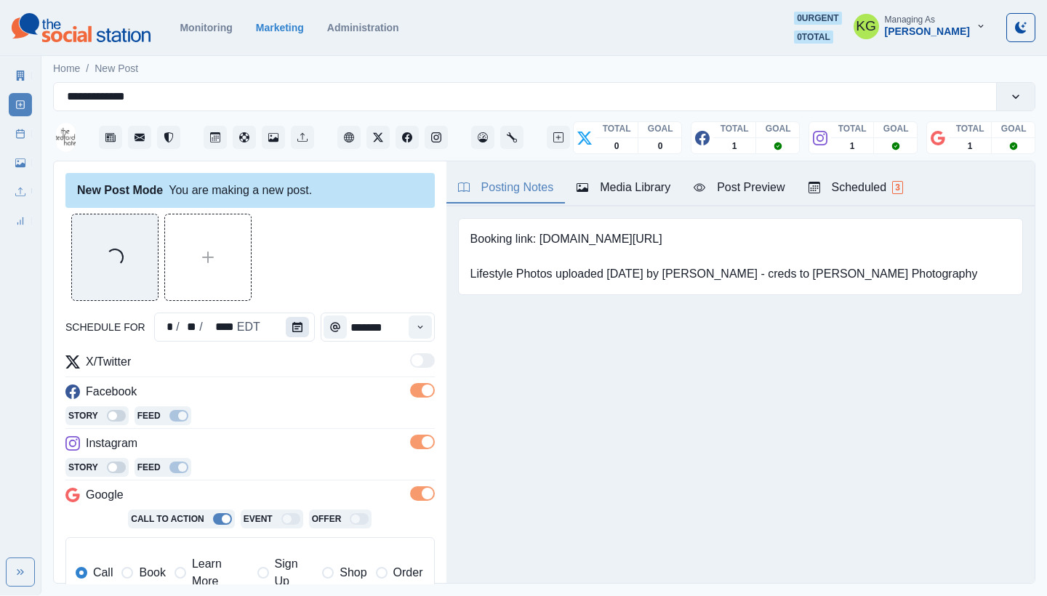
click at [289, 333] on button "Calendar" at bounding box center [297, 327] width 23 height 20
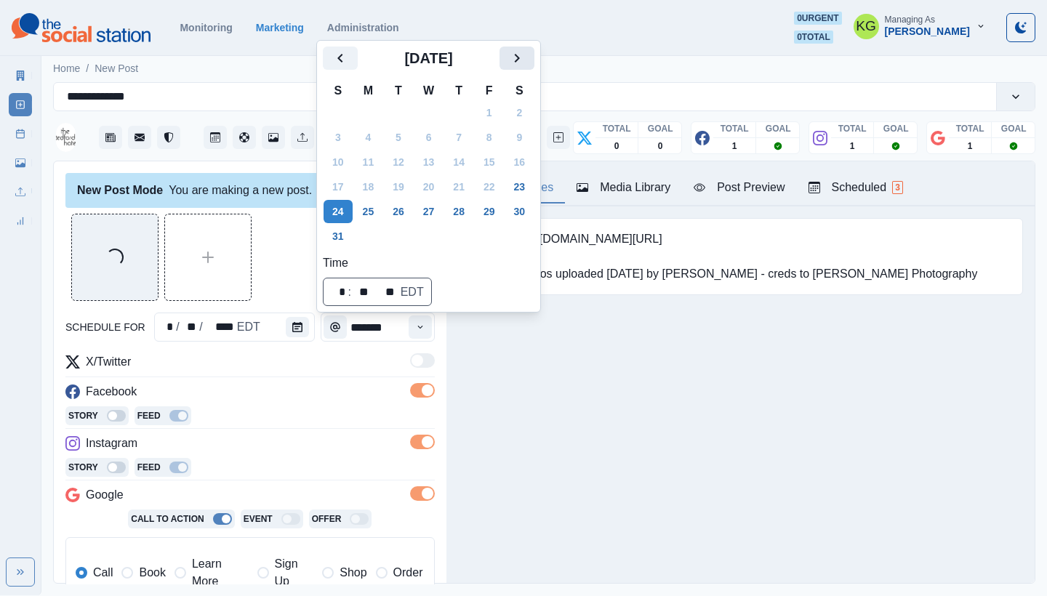
click at [532, 68] on button "Next" at bounding box center [517, 58] width 35 height 23
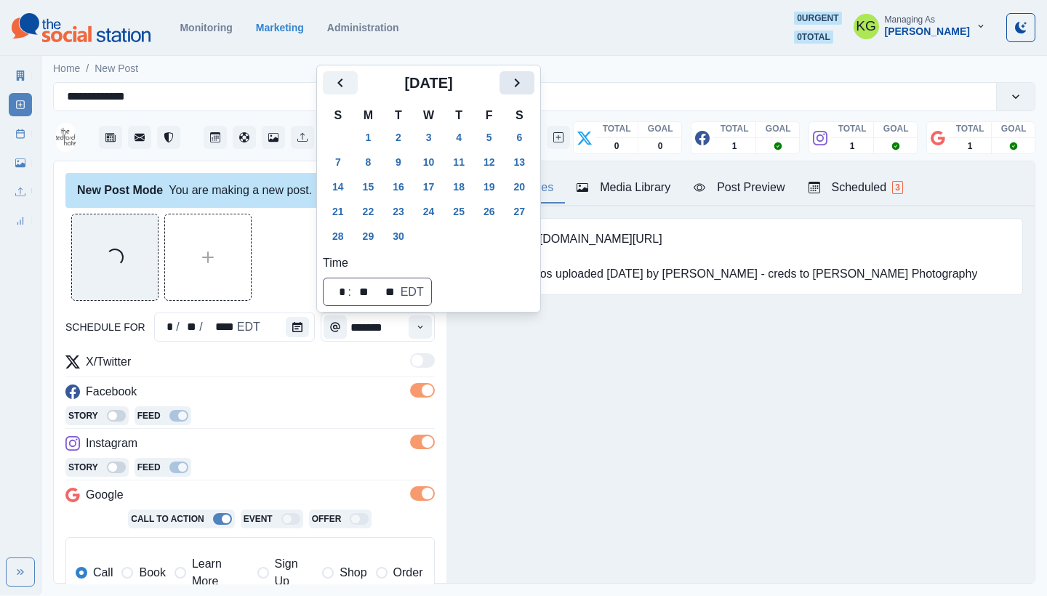
click at [526, 87] on icon "Next" at bounding box center [516, 82] width 17 height 17
click at [502, 237] on button "31" at bounding box center [489, 236] width 29 height 23
click at [492, 470] on div "Posting Notes Media Library Post Preview Scheduled 3 Booking link: www.bit.ly/3…" at bounding box center [740, 372] width 588 height 422
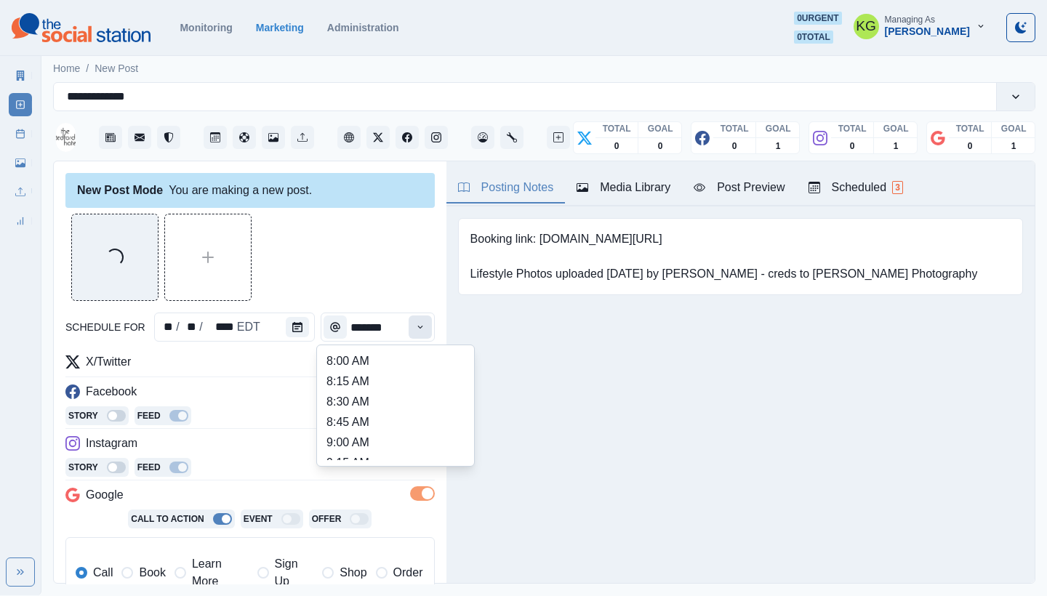
click at [409, 329] on button "Time" at bounding box center [420, 327] width 23 height 23
click at [388, 369] on li "12:00 PM" at bounding box center [395, 363] width 145 height 20
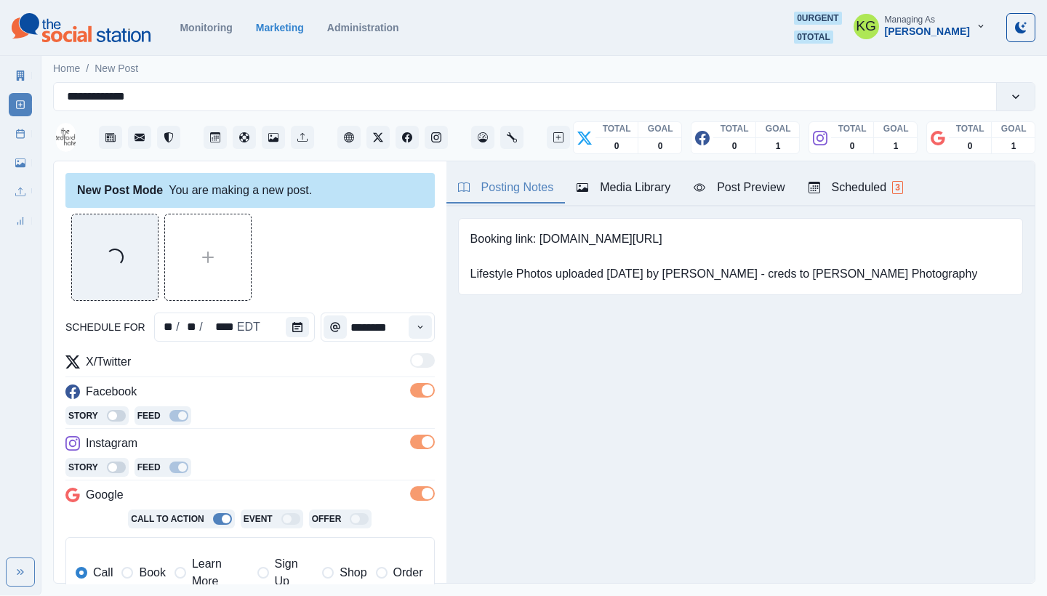
type input "********"
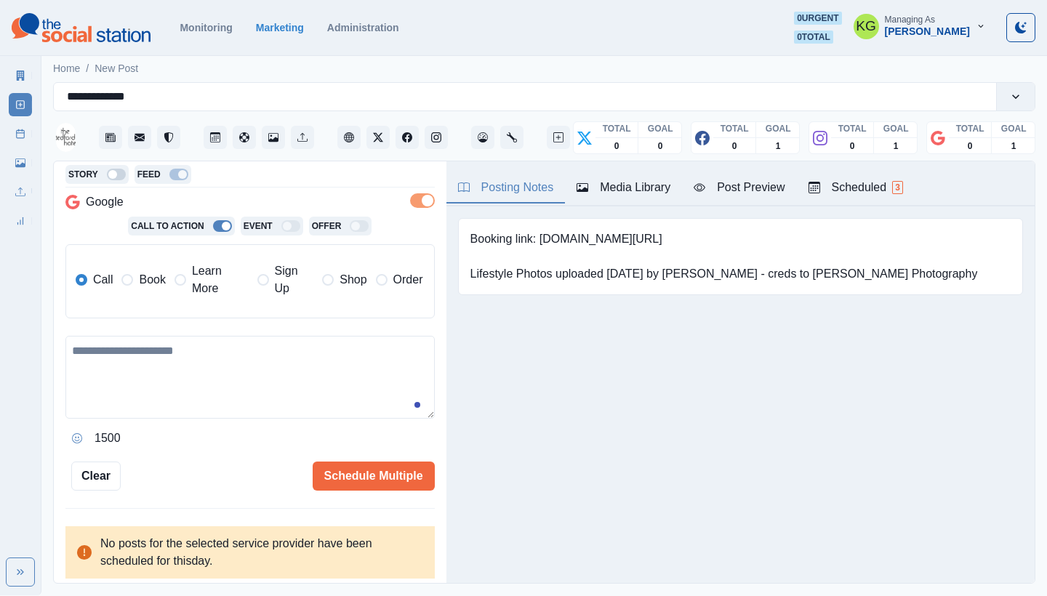
click at [254, 374] on textarea at bounding box center [249, 377] width 369 height 83
paste textarea "**********"
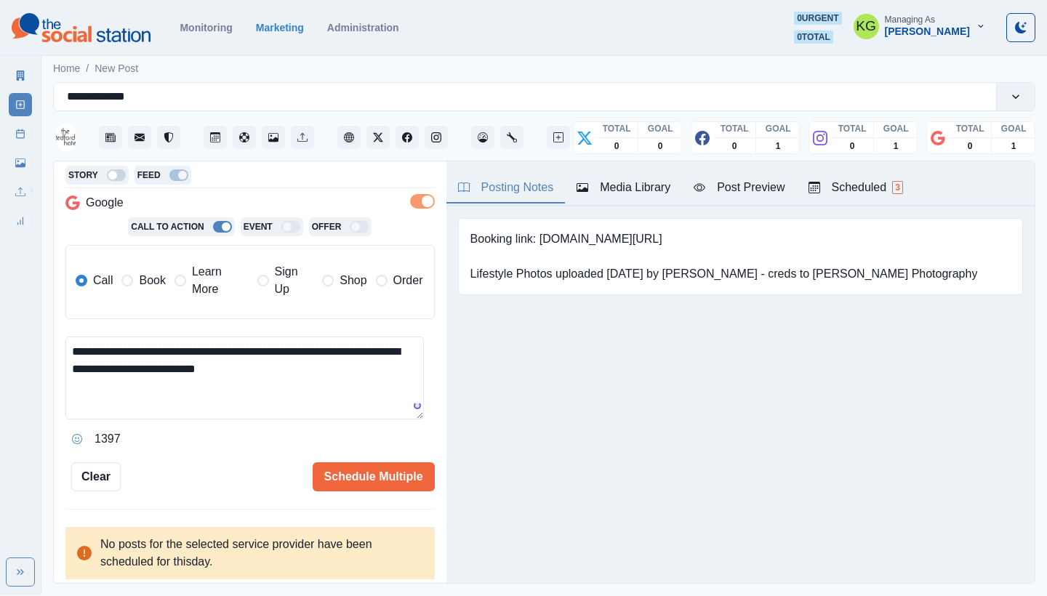
click at [130, 280] on span at bounding box center [127, 281] width 12 height 12
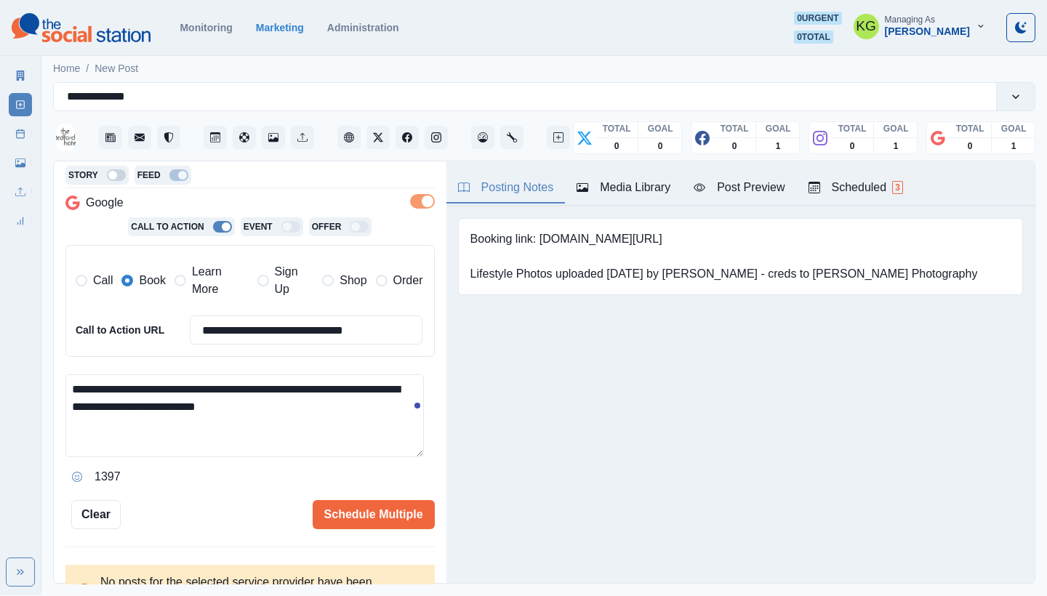
click at [315, 405] on textarea "**********" at bounding box center [244, 415] width 358 height 83
type textarea "**********"
click at [366, 513] on button "Schedule Multiple" at bounding box center [374, 514] width 122 height 29
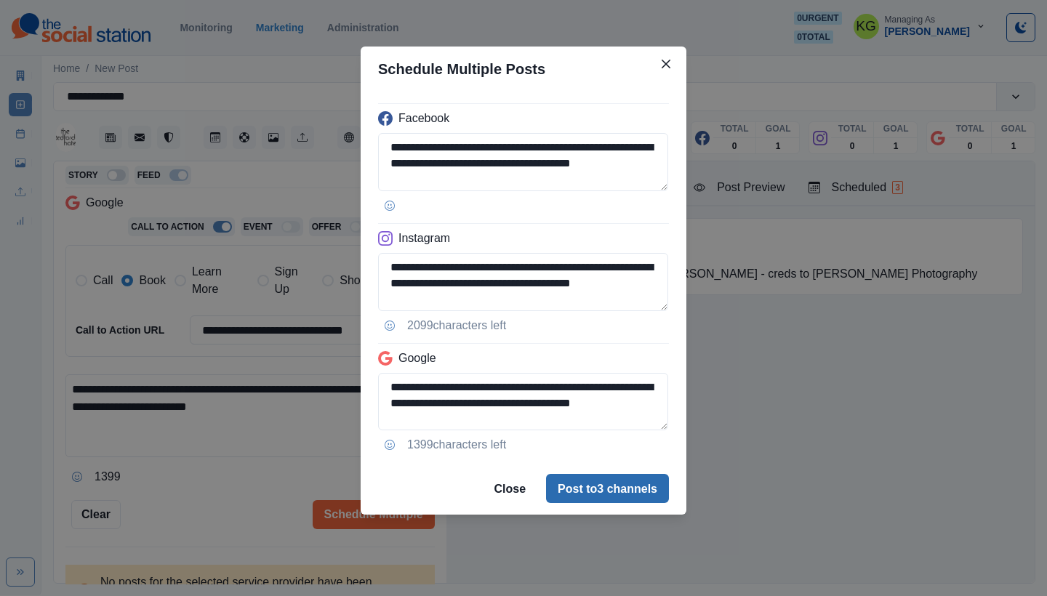
click at [604, 491] on button "Post to 3 channels" at bounding box center [607, 488] width 123 height 29
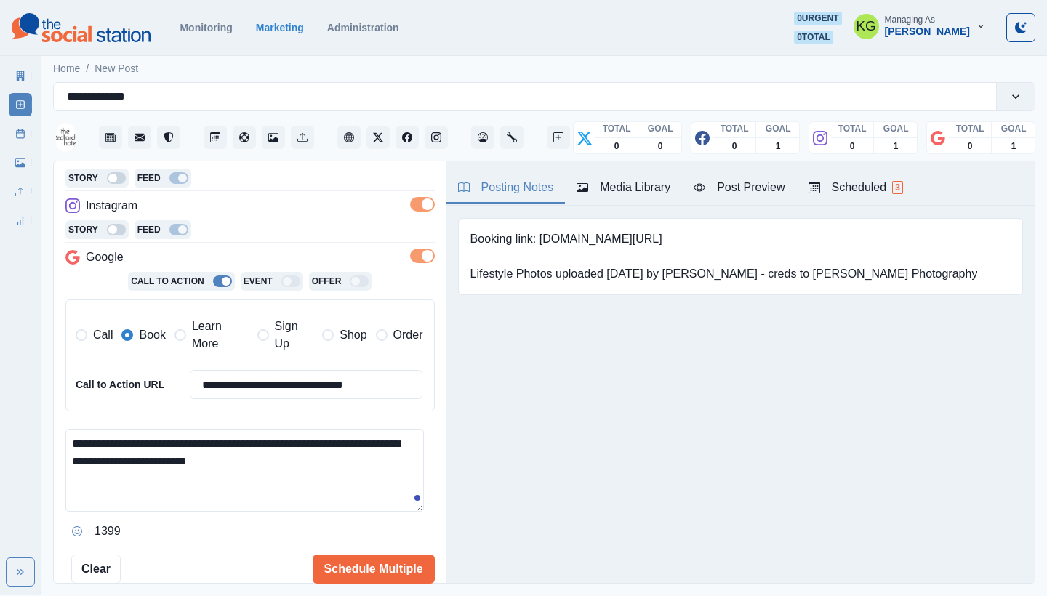
scroll to position [321, 0]
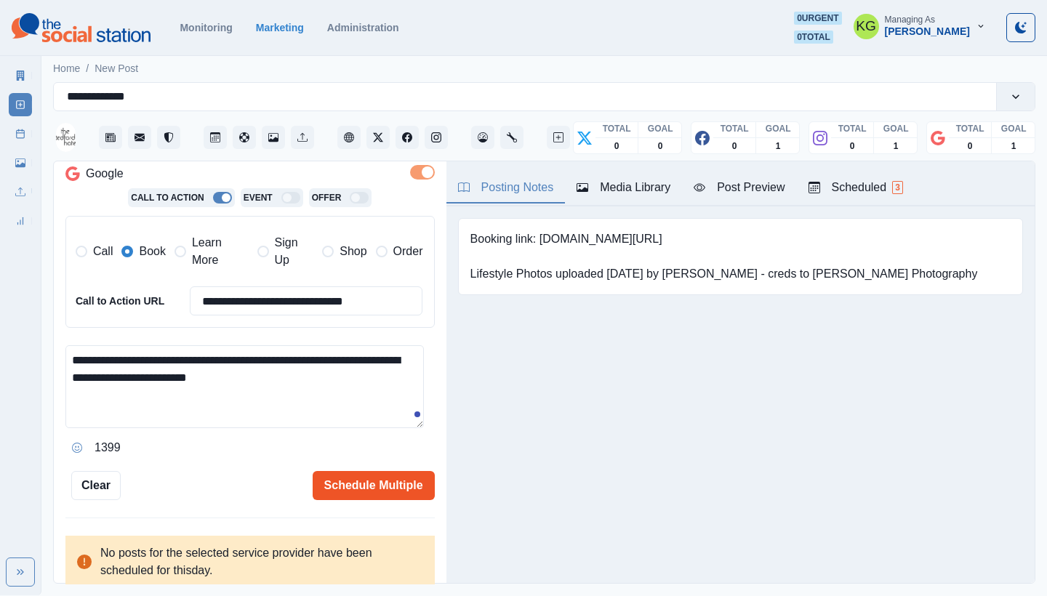
click at [351, 489] on button "Schedule Multiple" at bounding box center [374, 485] width 122 height 29
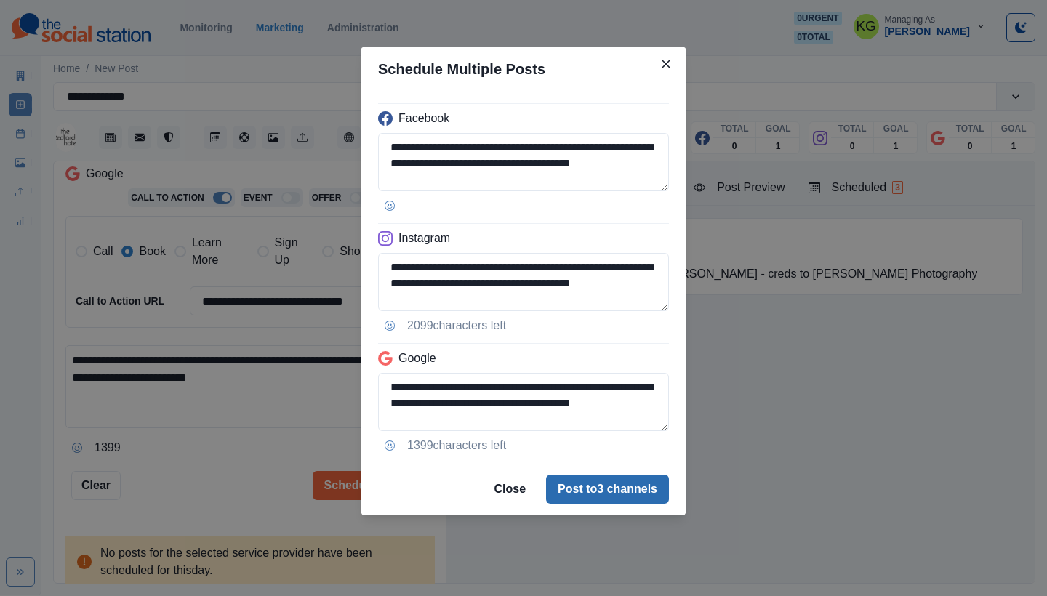
click at [596, 480] on button "Post to 3 channels" at bounding box center [607, 489] width 123 height 29
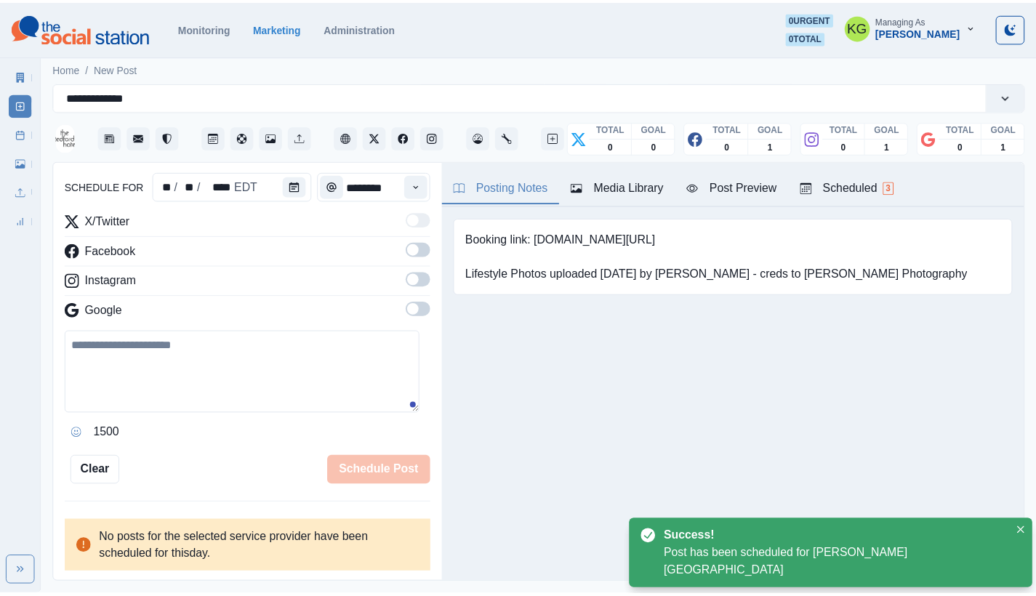
scroll to position [89, 0]
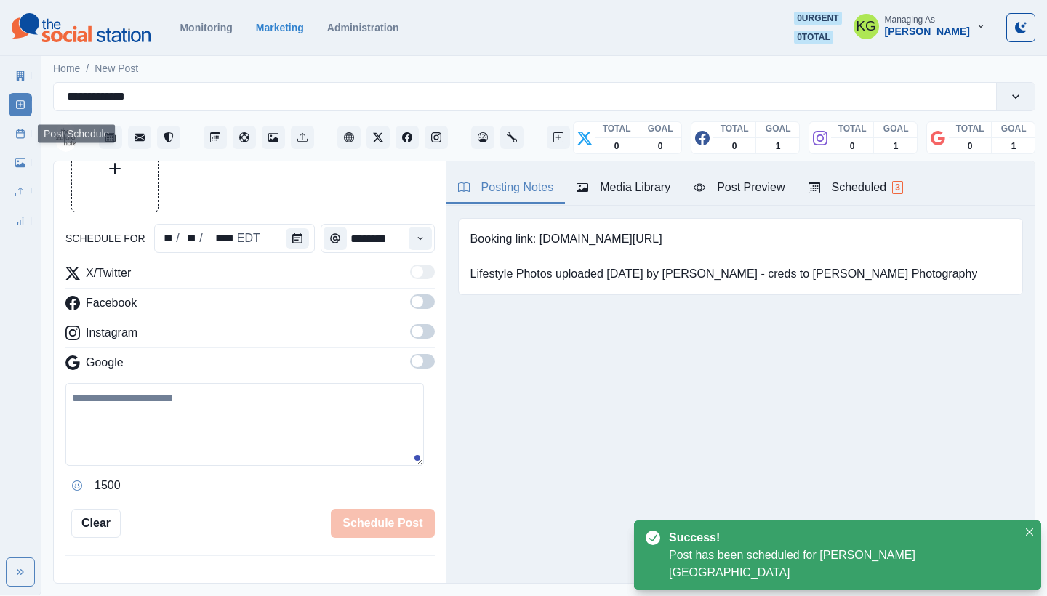
click at [23, 132] on icon at bounding box center [20, 134] width 10 height 10
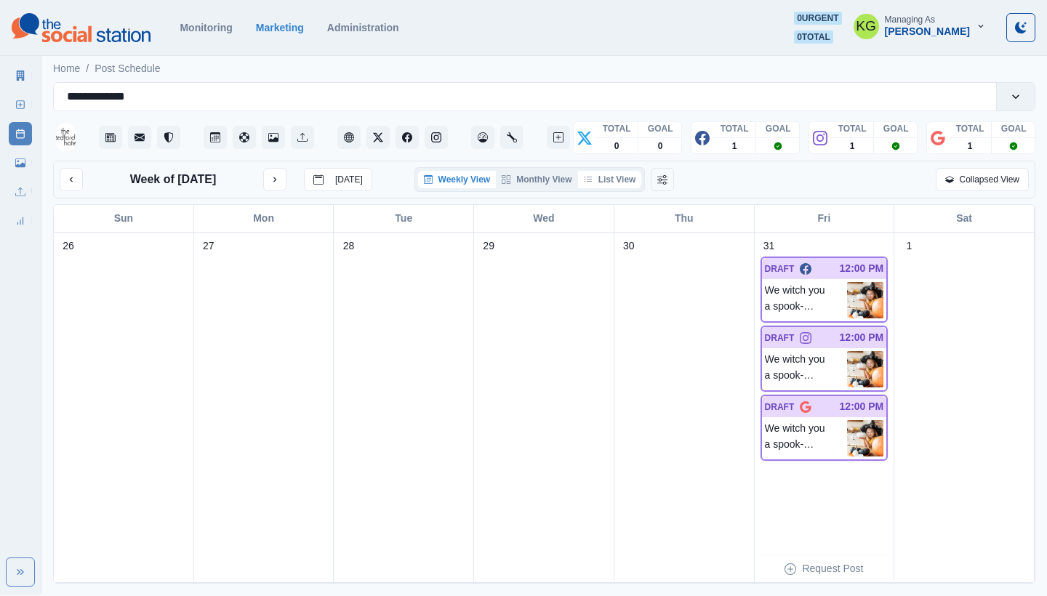
click at [624, 177] on button "List View" at bounding box center [610, 179] width 64 height 17
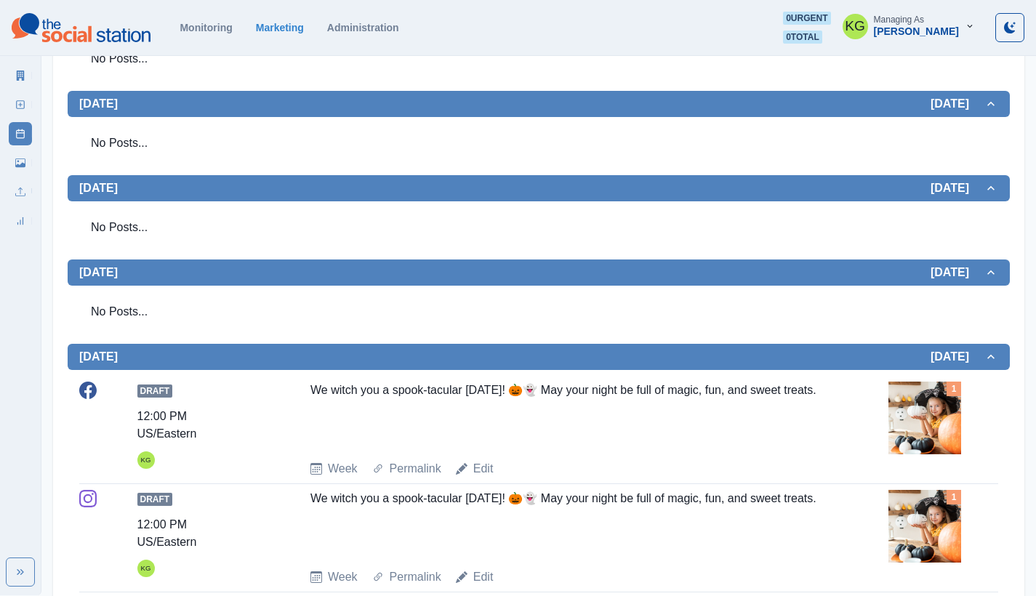
scroll to position [134, 0]
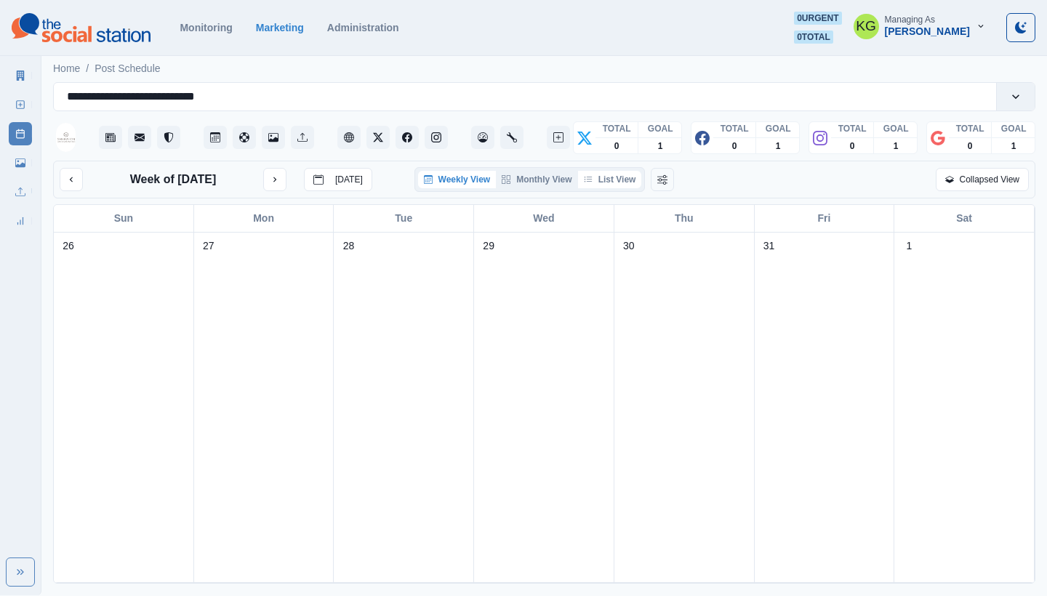
click at [616, 180] on button "List View" at bounding box center [610, 179] width 64 height 17
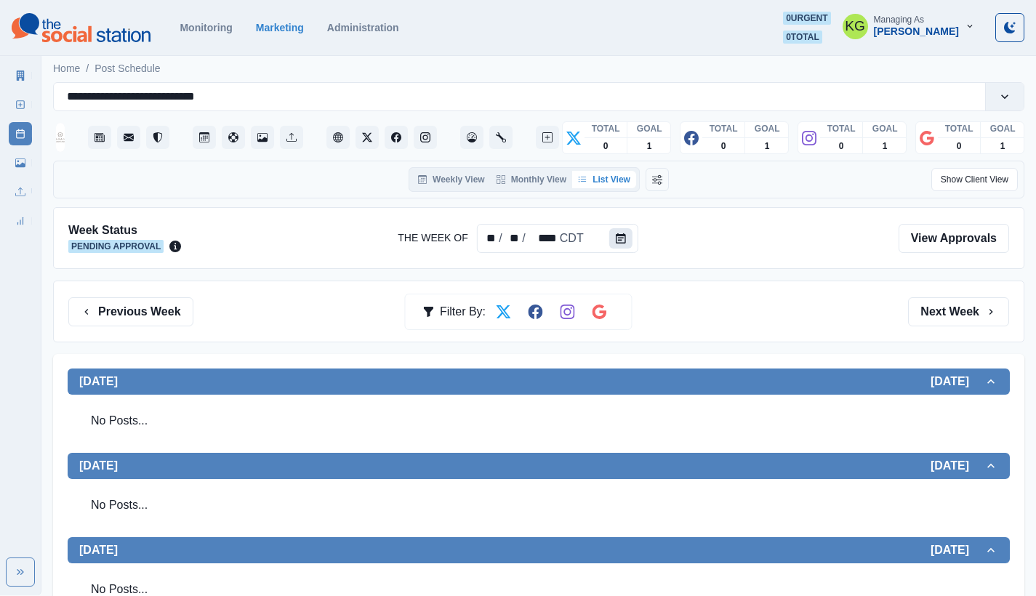
click at [625, 245] on button "Calendar" at bounding box center [620, 238] width 23 height 20
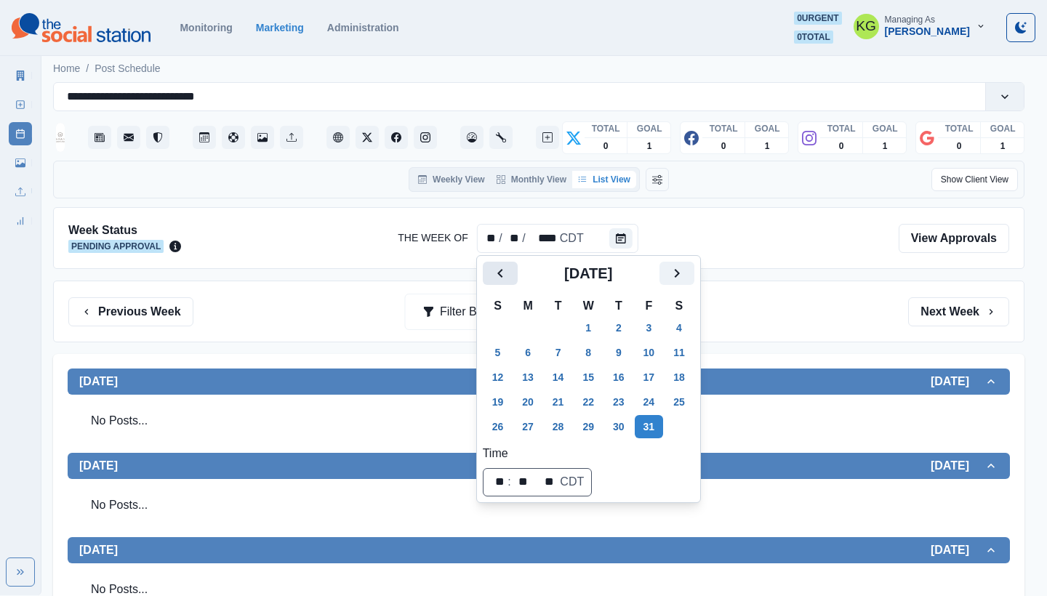
click at [505, 277] on icon "Previous" at bounding box center [500, 273] width 17 height 17
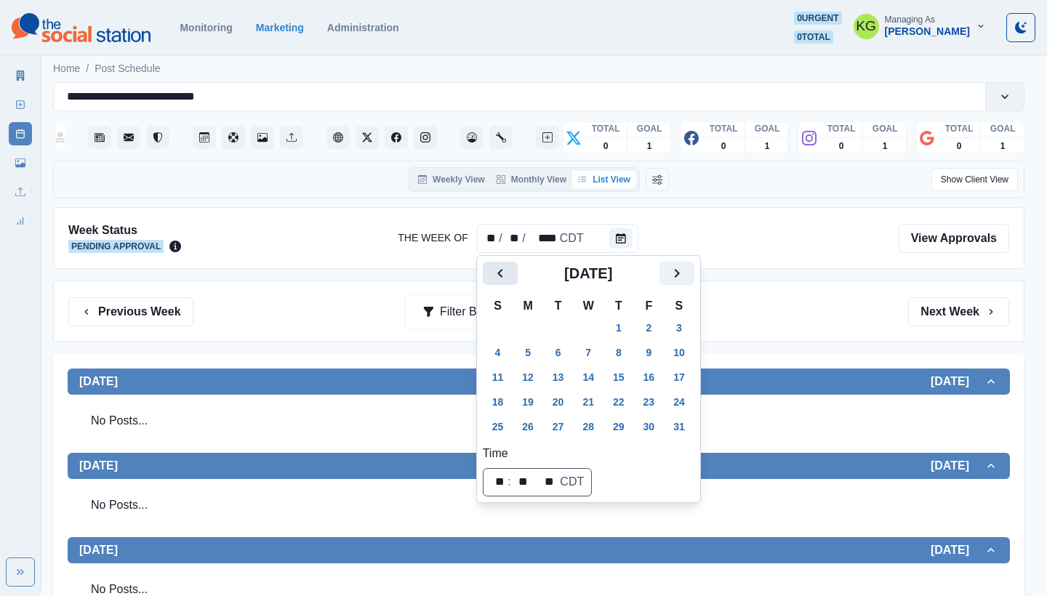
click at [505, 277] on icon "Previous" at bounding box center [500, 273] width 17 height 17
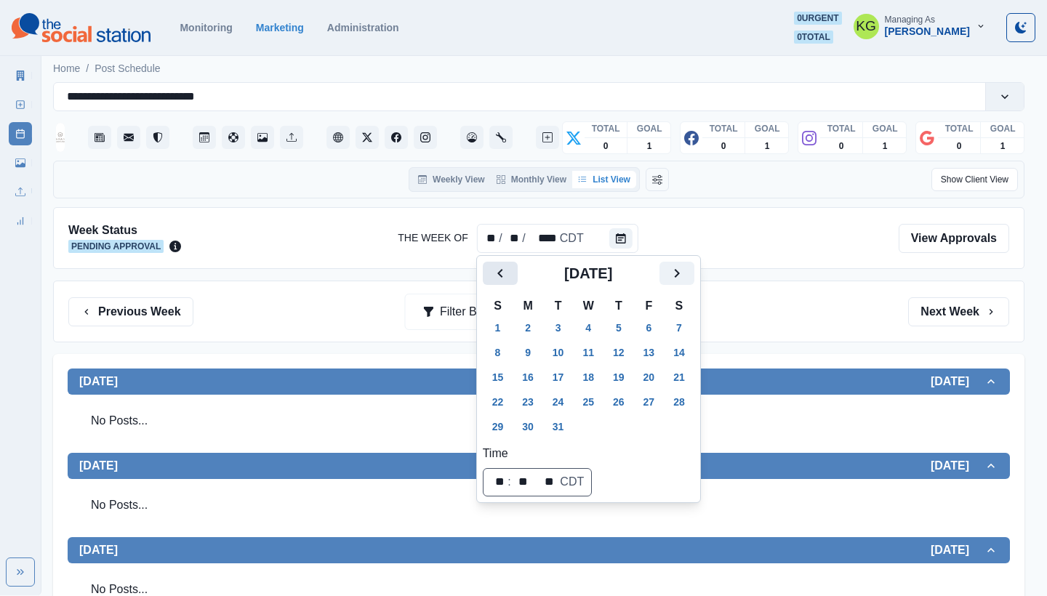
click at [505, 277] on icon "Previous" at bounding box center [500, 273] width 17 height 17
click at [633, 428] on button "31" at bounding box center [618, 426] width 29 height 23
click at [813, 317] on div "Previous Week Filter By: Next Week" at bounding box center [538, 311] width 941 height 29
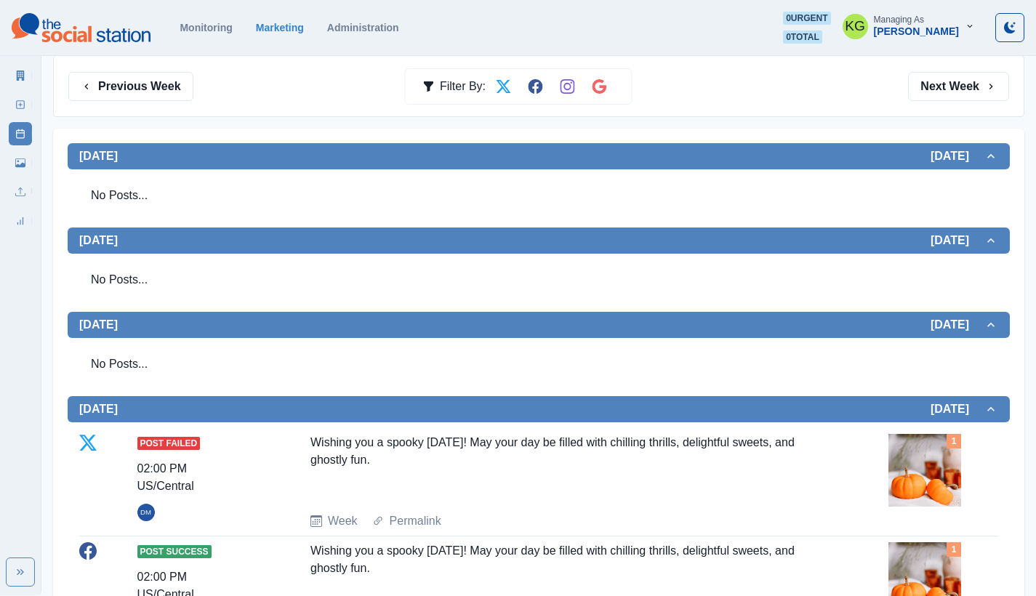
scroll to position [543, 0]
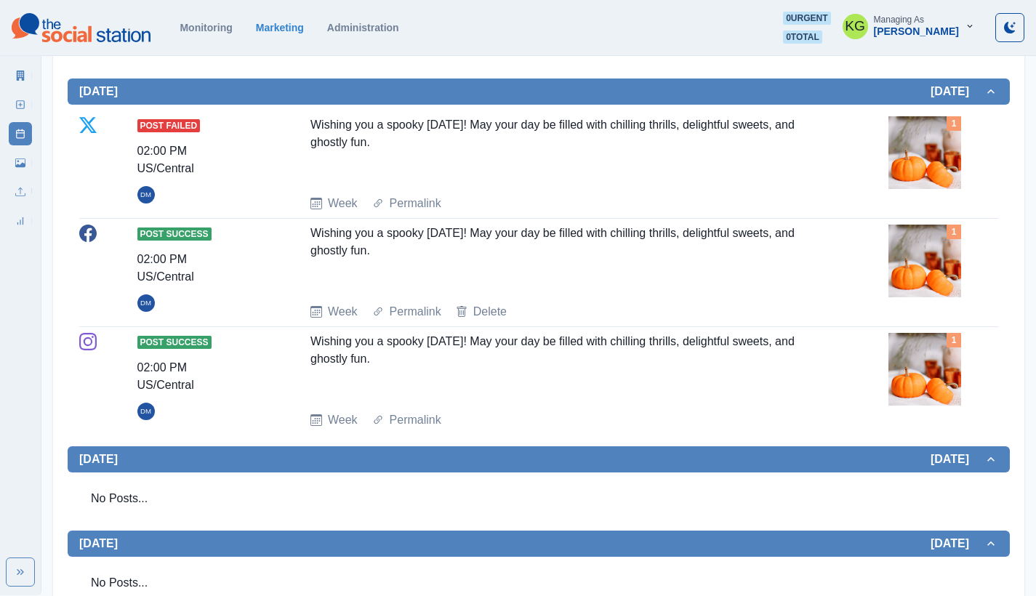
click at [486, 130] on div "Wishing you a spooky [DATE]! May your day be filled with chilling thrills, deli…" at bounding box center [567, 149] width 515 height 67
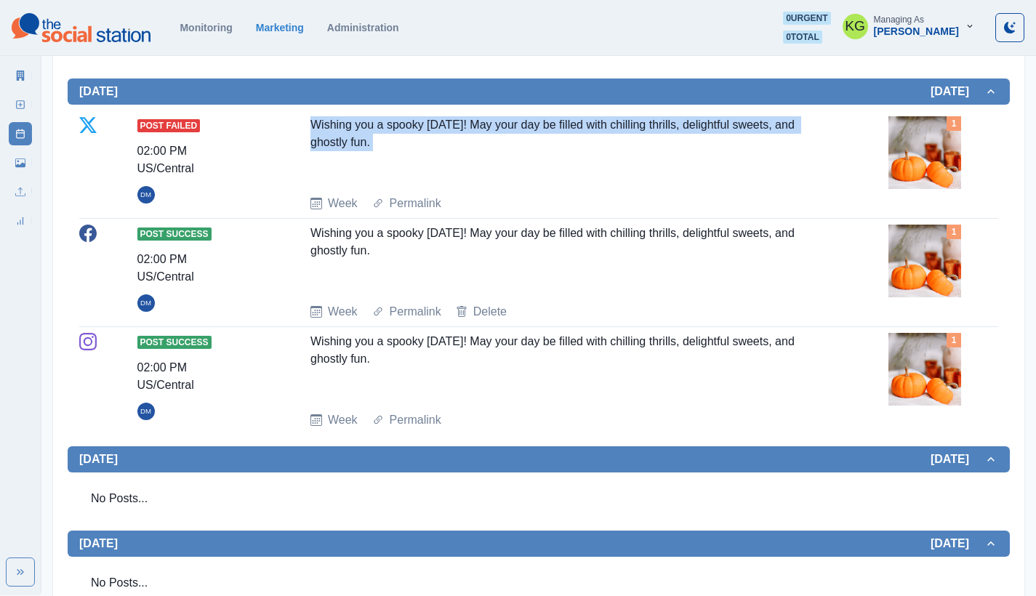
click at [486, 130] on div "Wishing you a spooky [DATE]! May your day be filled with chilling thrills, deli…" at bounding box center [567, 149] width 515 height 67
copy div "Wishing you a spooky [DATE]! May your day be filled with chilling thrills, deli…"
